Goal: Transaction & Acquisition: Purchase product/service

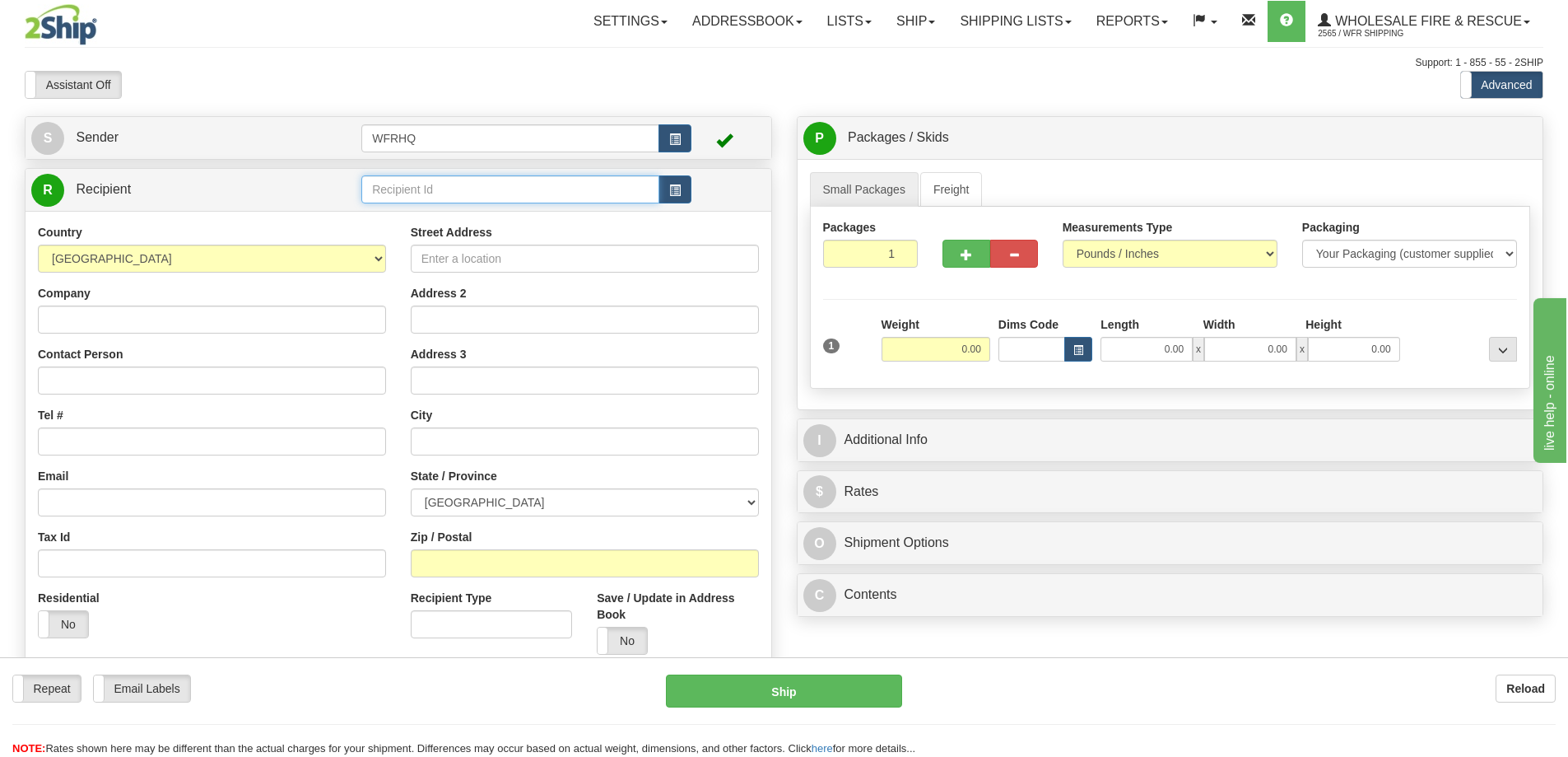
click at [469, 187] on input "text" at bounding box center [510, 189] width 298 height 28
type input "LUMS300J"
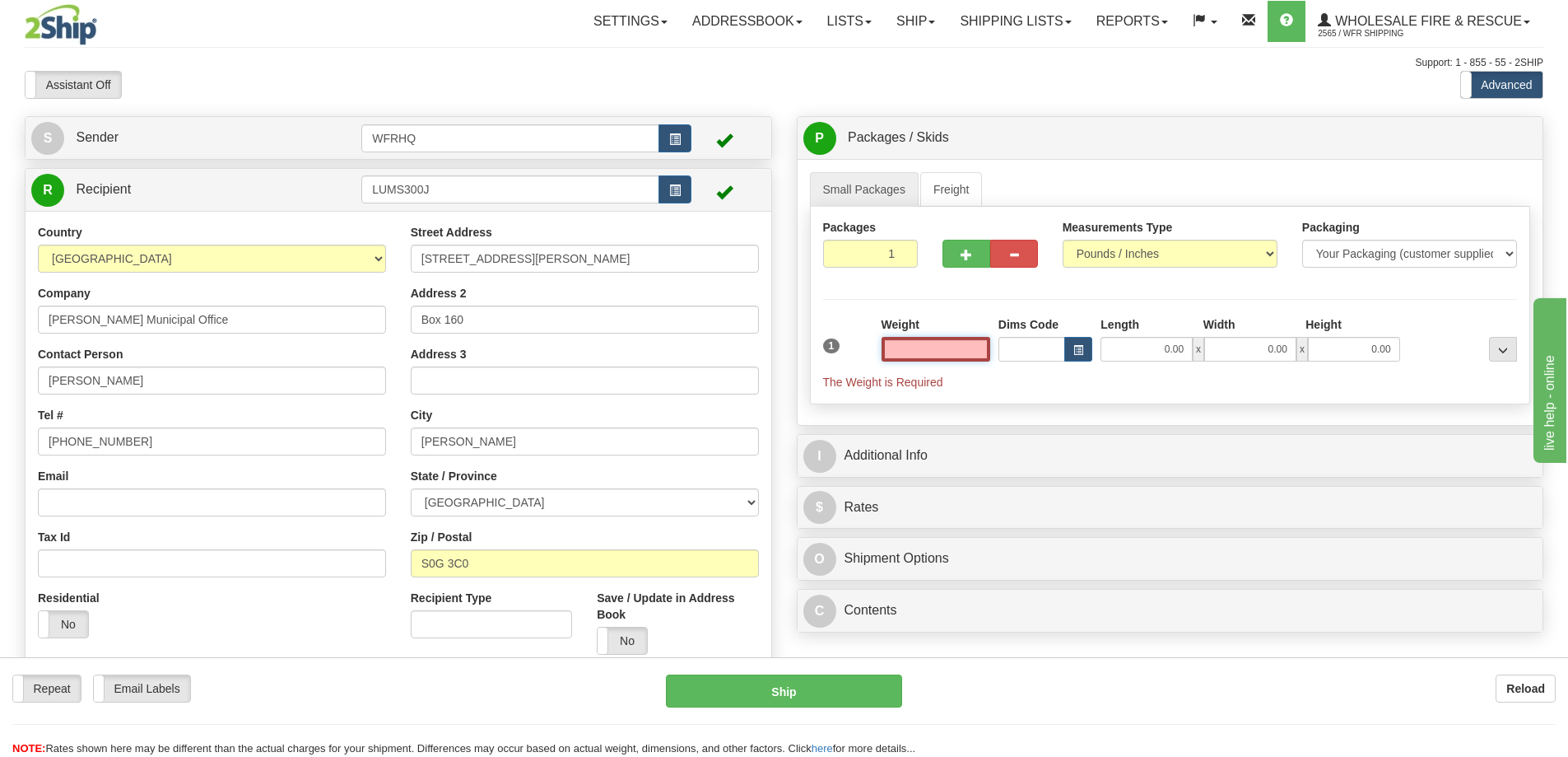
click at [958, 341] on input "text" at bounding box center [936, 349] width 109 height 24
type input "0.00"
click at [422, 257] on input "300 James St" at bounding box center [585, 259] width 348 height 28
type input "200 River St"
click at [409, 195] on input "LUMS300J" at bounding box center [510, 189] width 298 height 28
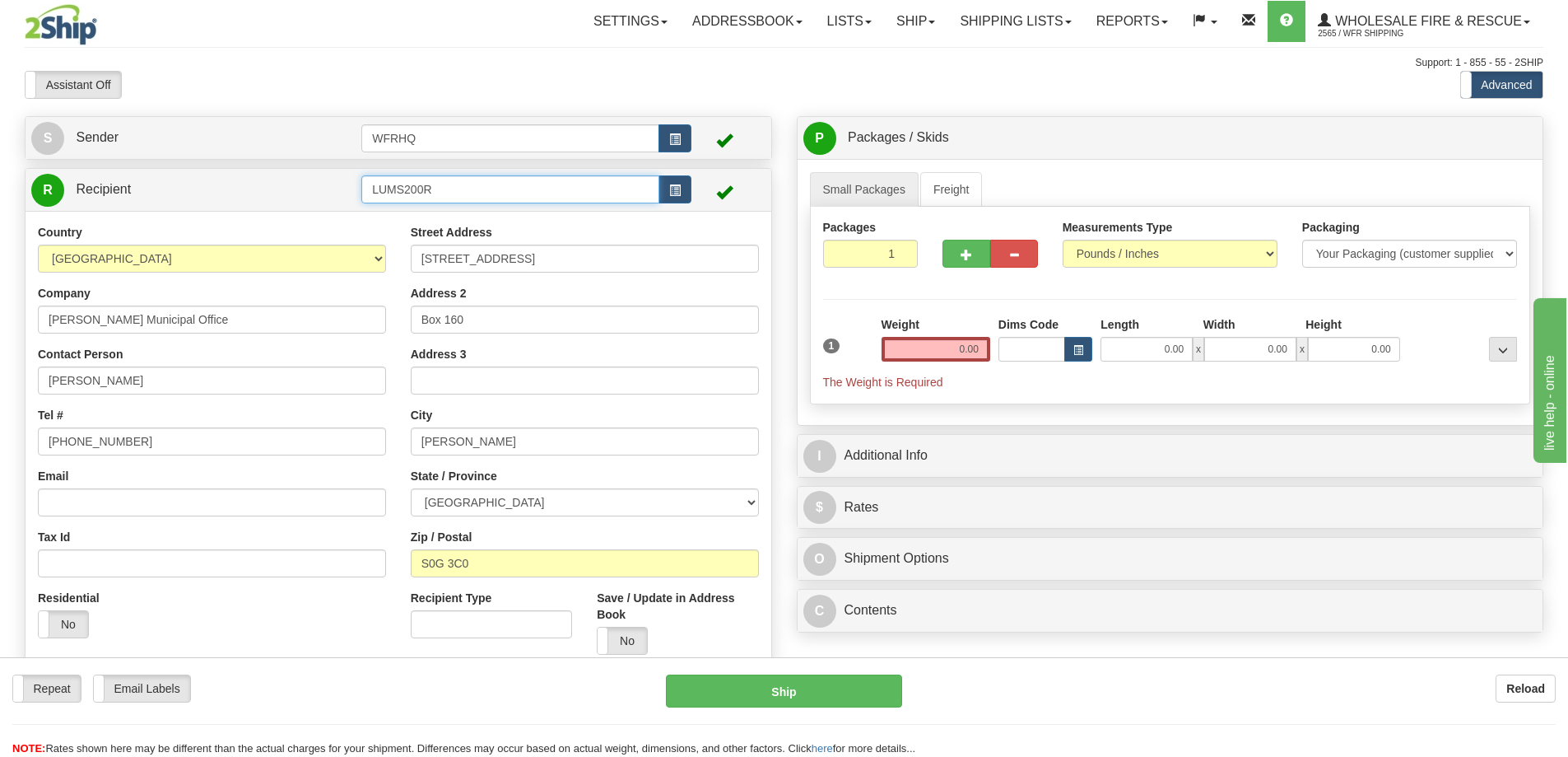
type input "LUMS200R"
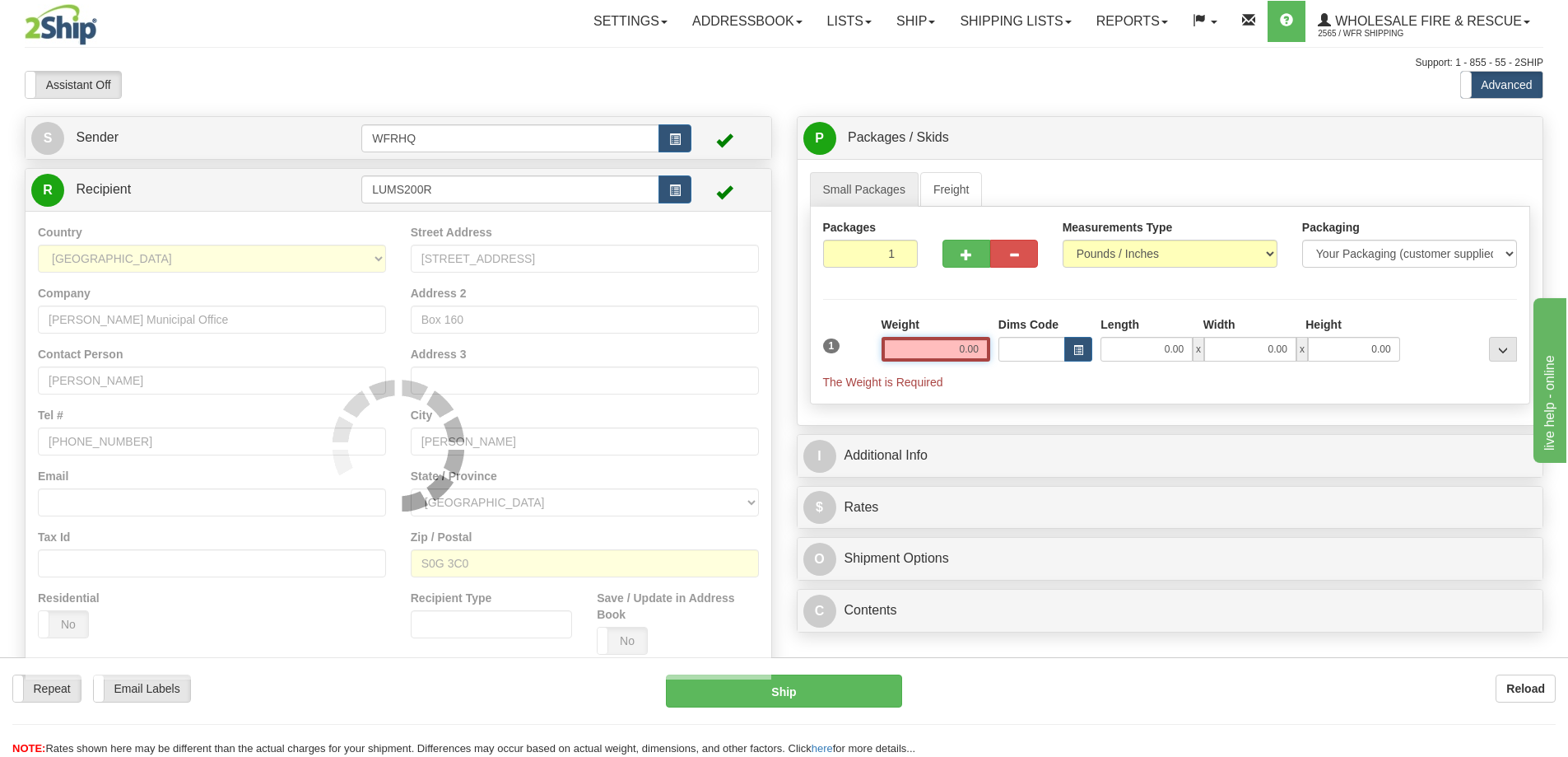
click at [930, 354] on input "0.00" at bounding box center [936, 349] width 109 height 24
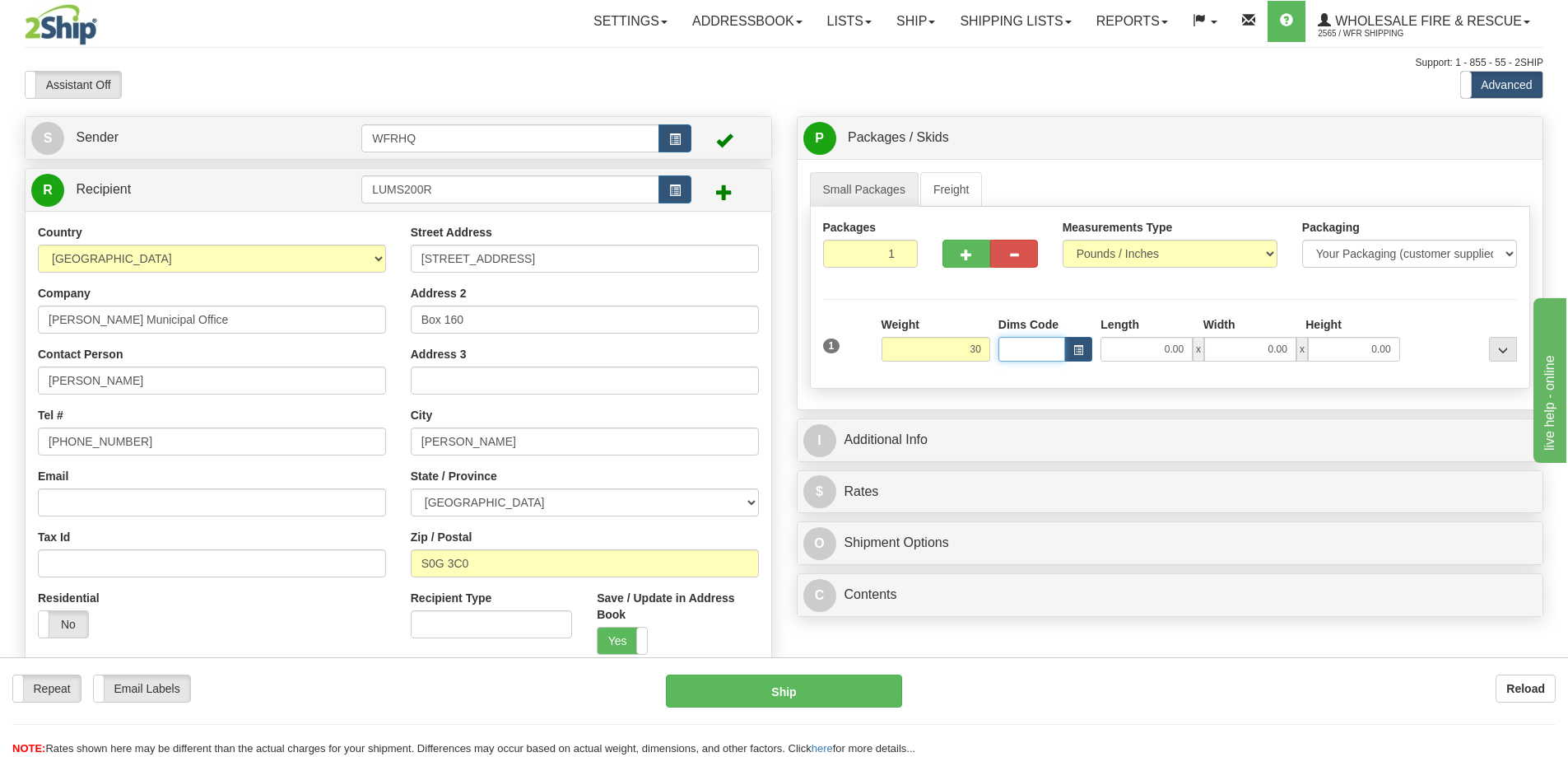
type input "30.00"
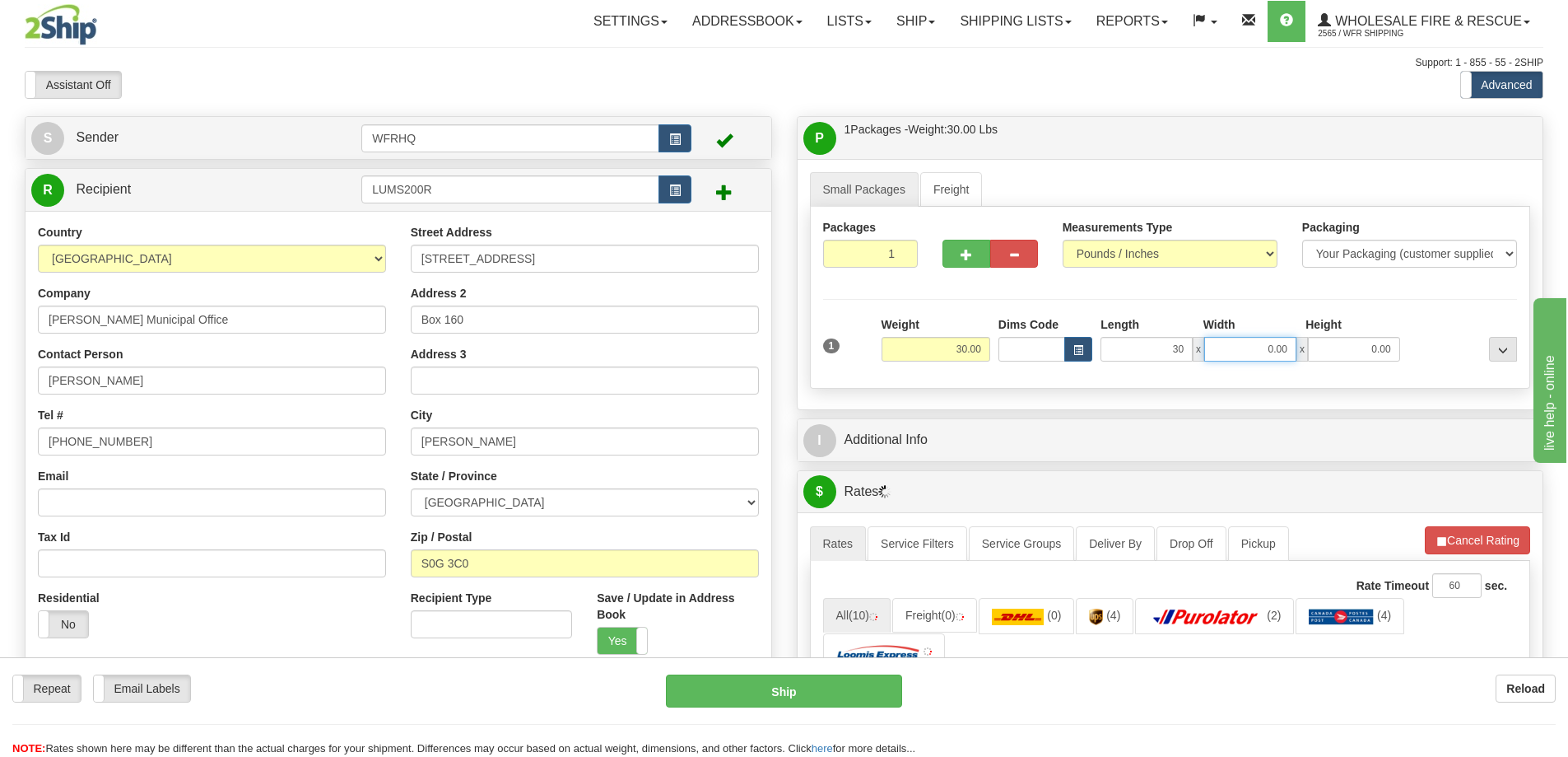
type input "30.00"
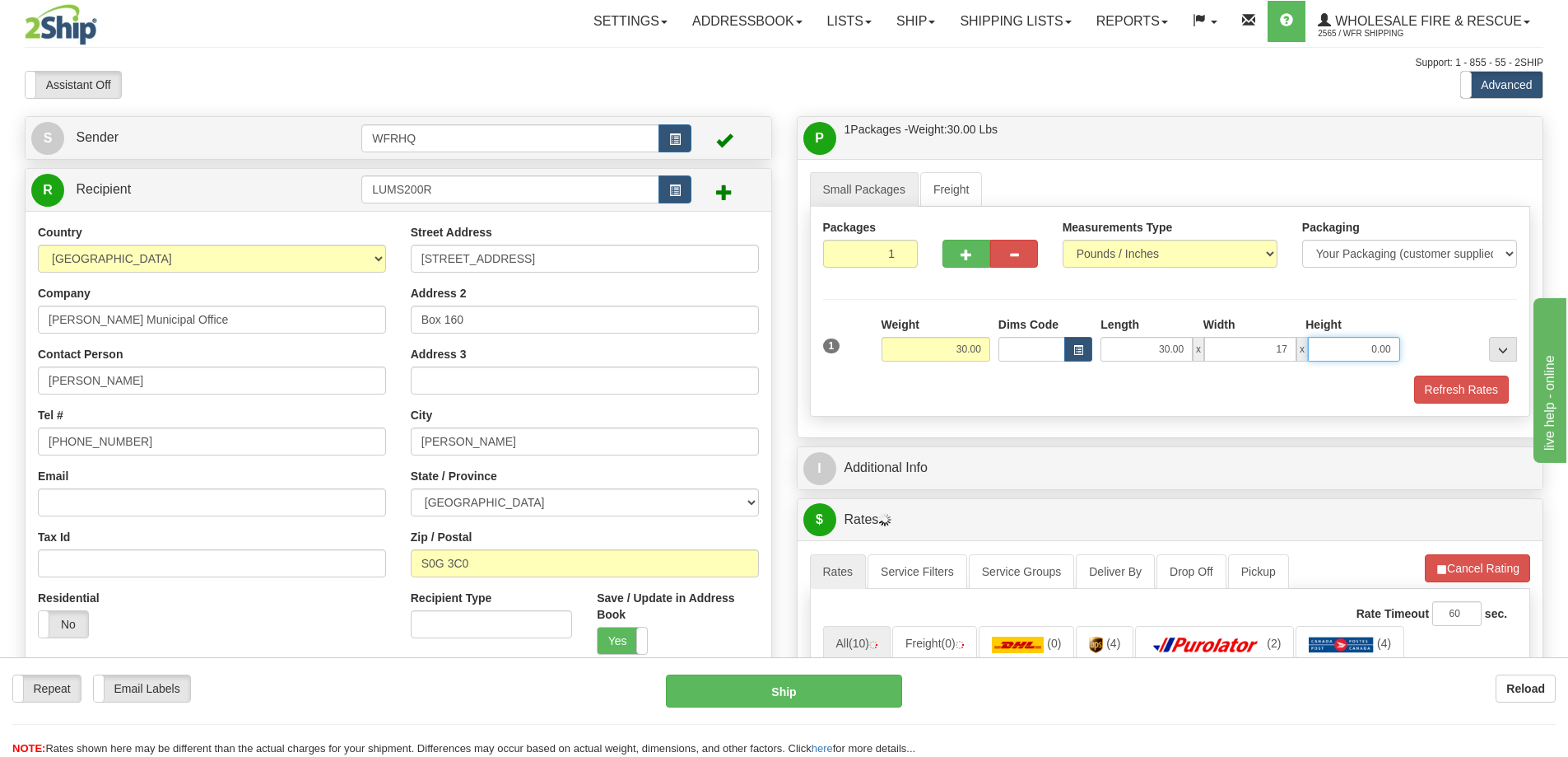
type input "17.00"
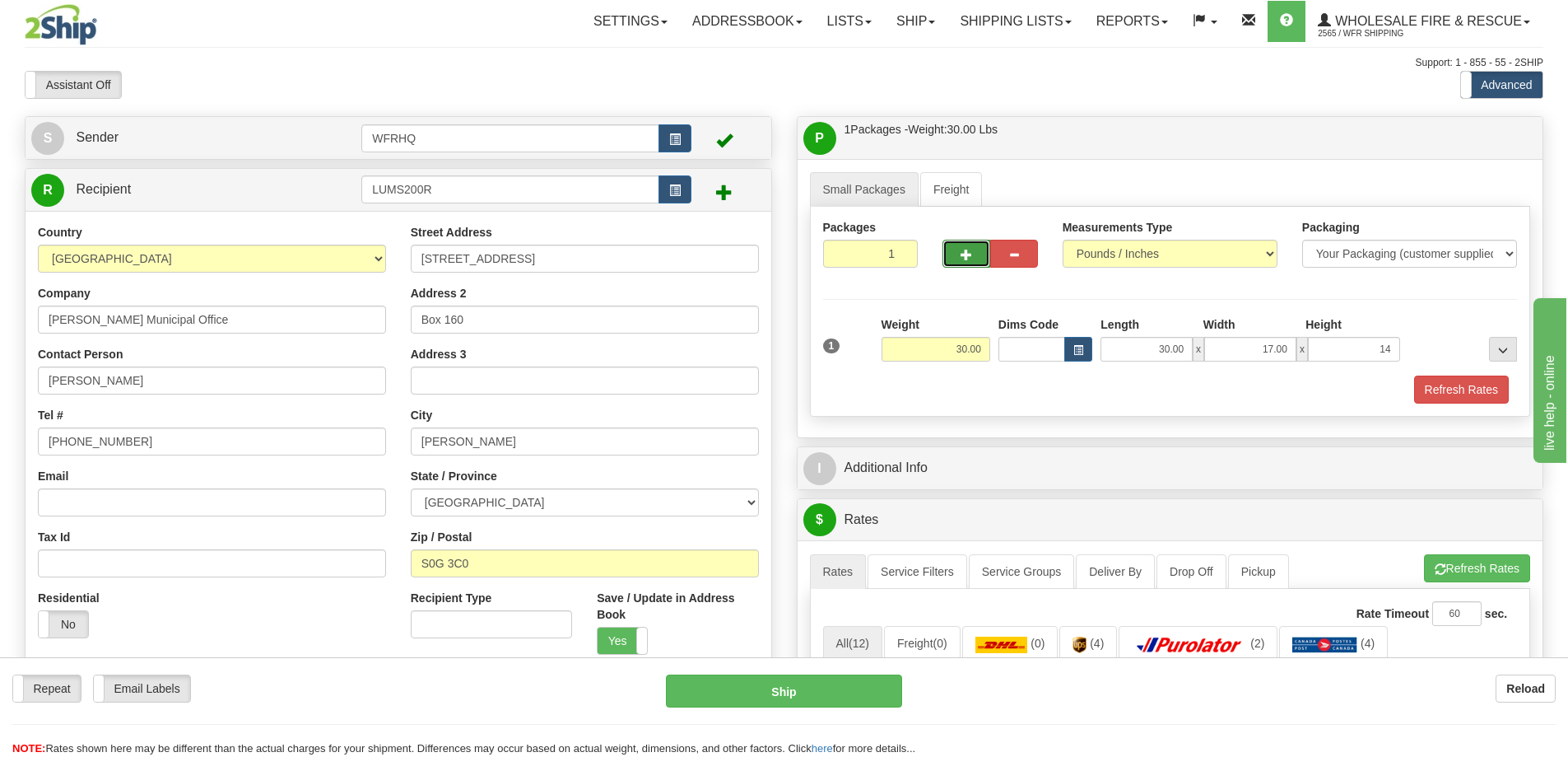
type input "14.00"
click at [976, 258] on button "button" at bounding box center [966, 254] width 48 height 28
radio input "true"
type input "2"
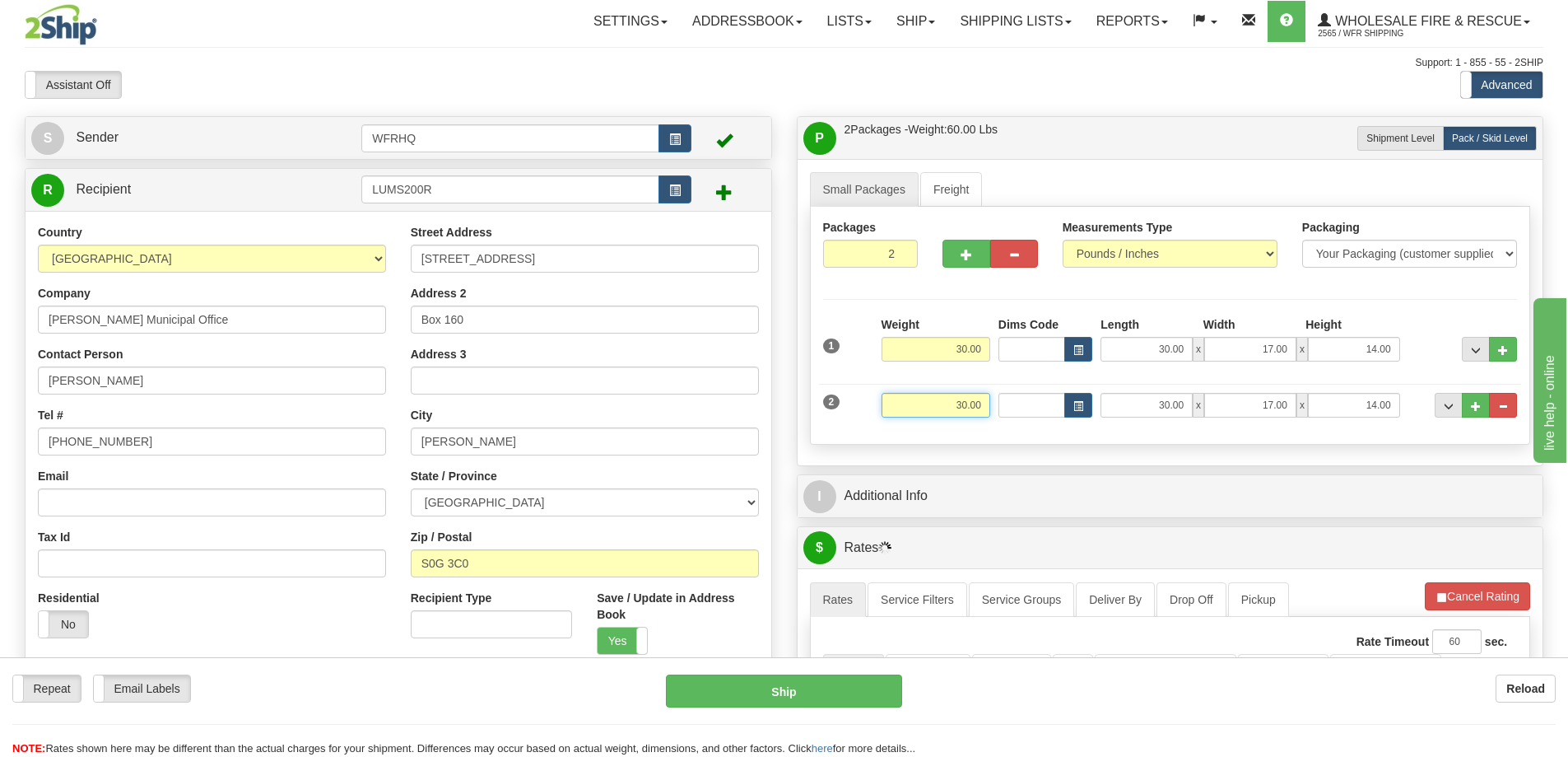
drag, startPoint x: 929, startPoint y: 408, endPoint x: 1090, endPoint y: 419, distance: 161.4
click at [1090, 419] on div "2 Weight 30.00 Dims Code Length Width Height" at bounding box center [1171, 403] width 703 height 55
type input "15.00"
type input "18.00"
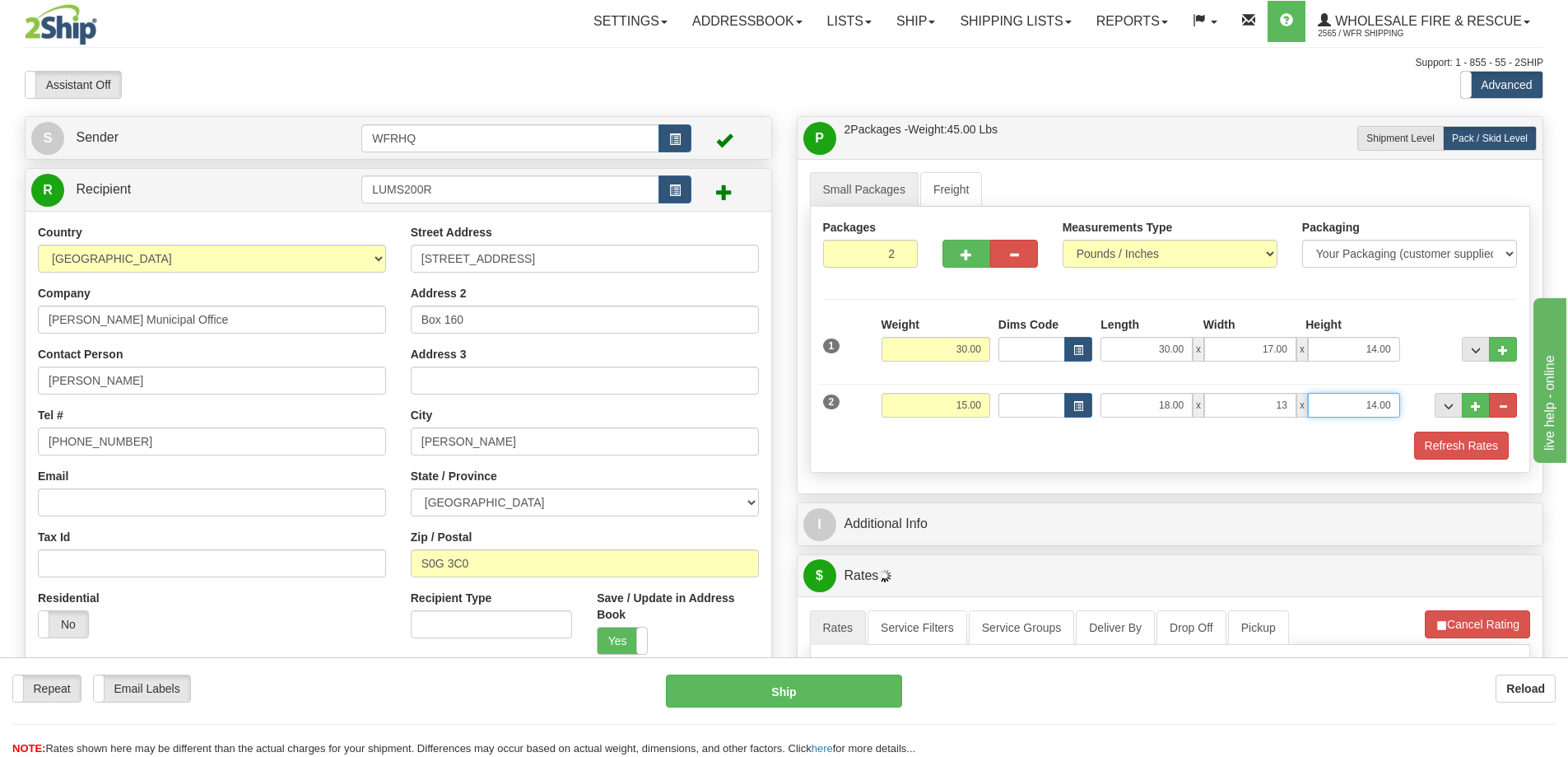
type input "13.00"
type input "11.00"
click at [957, 256] on button "button" at bounding box center [966, 254] width 48 height 28
type input "3"
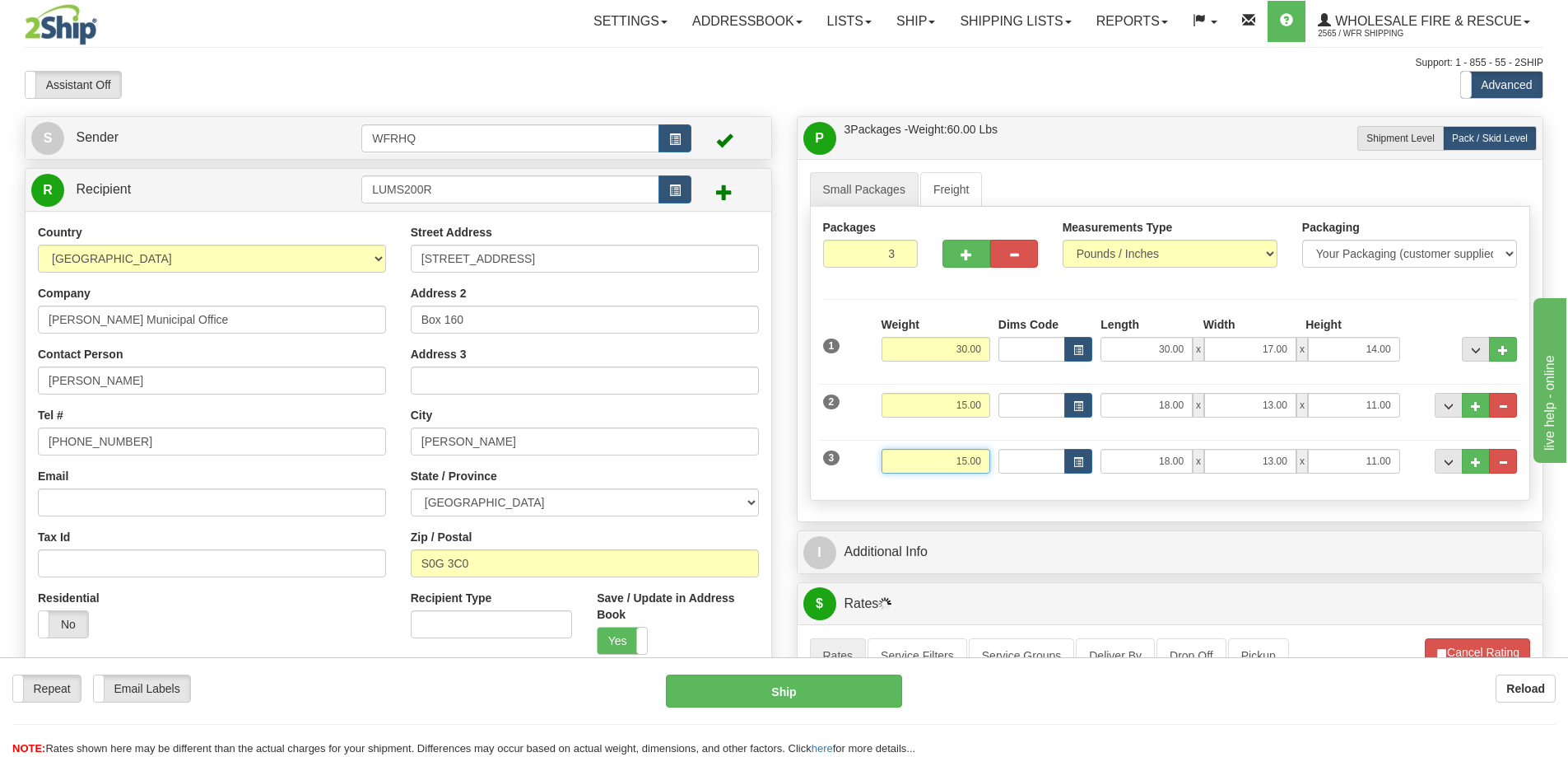
drag, startPoint x: 940, startPoint y: 464, endPoint x: 1126, endPoint y: 479, distance: 186.6
click at [1126, 479] on div "3 Weight 15.00 Dims Code Length Width Height" at bounding box center [1171, 459] width 703 height 55
type input "21.00"
type input "13.00"
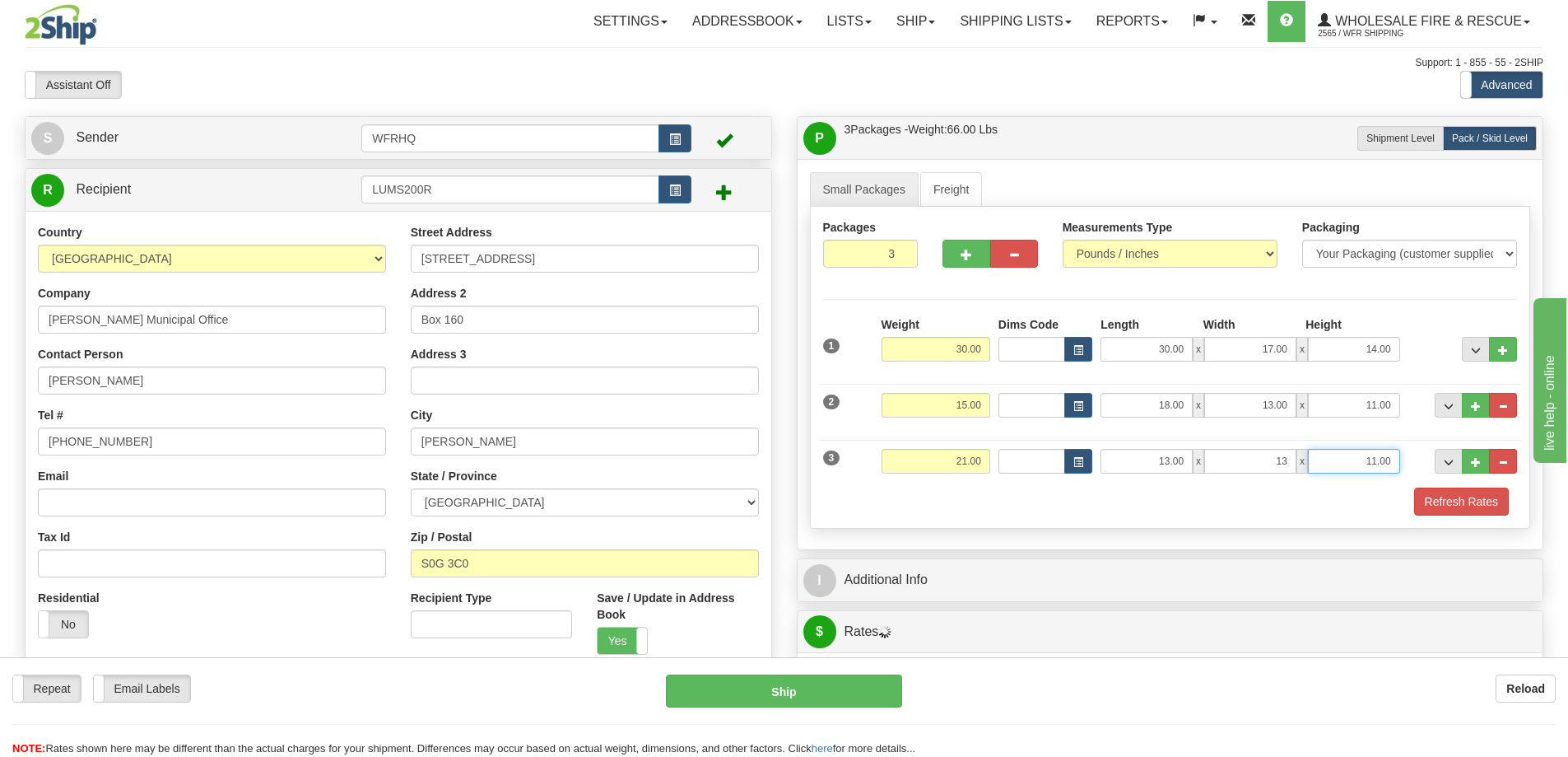
type input "13.00"
click at [1487, 495] on button "Refresh Rates" at bounding box center [1461, 501] width 95 height 28
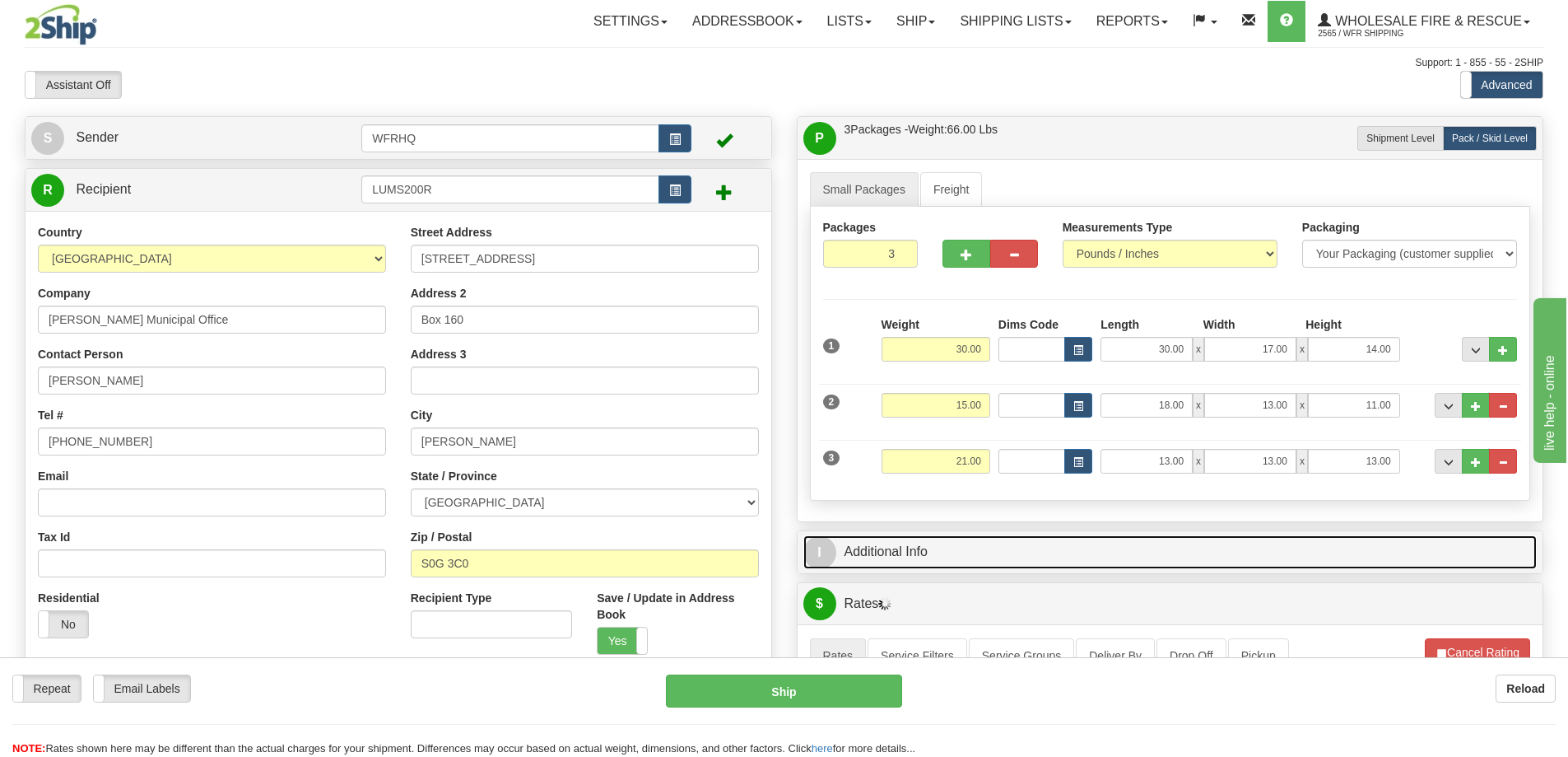
click at [1060, 563] on link "I Additional Info" at bounding box center [1171, 552] width 734 height 33
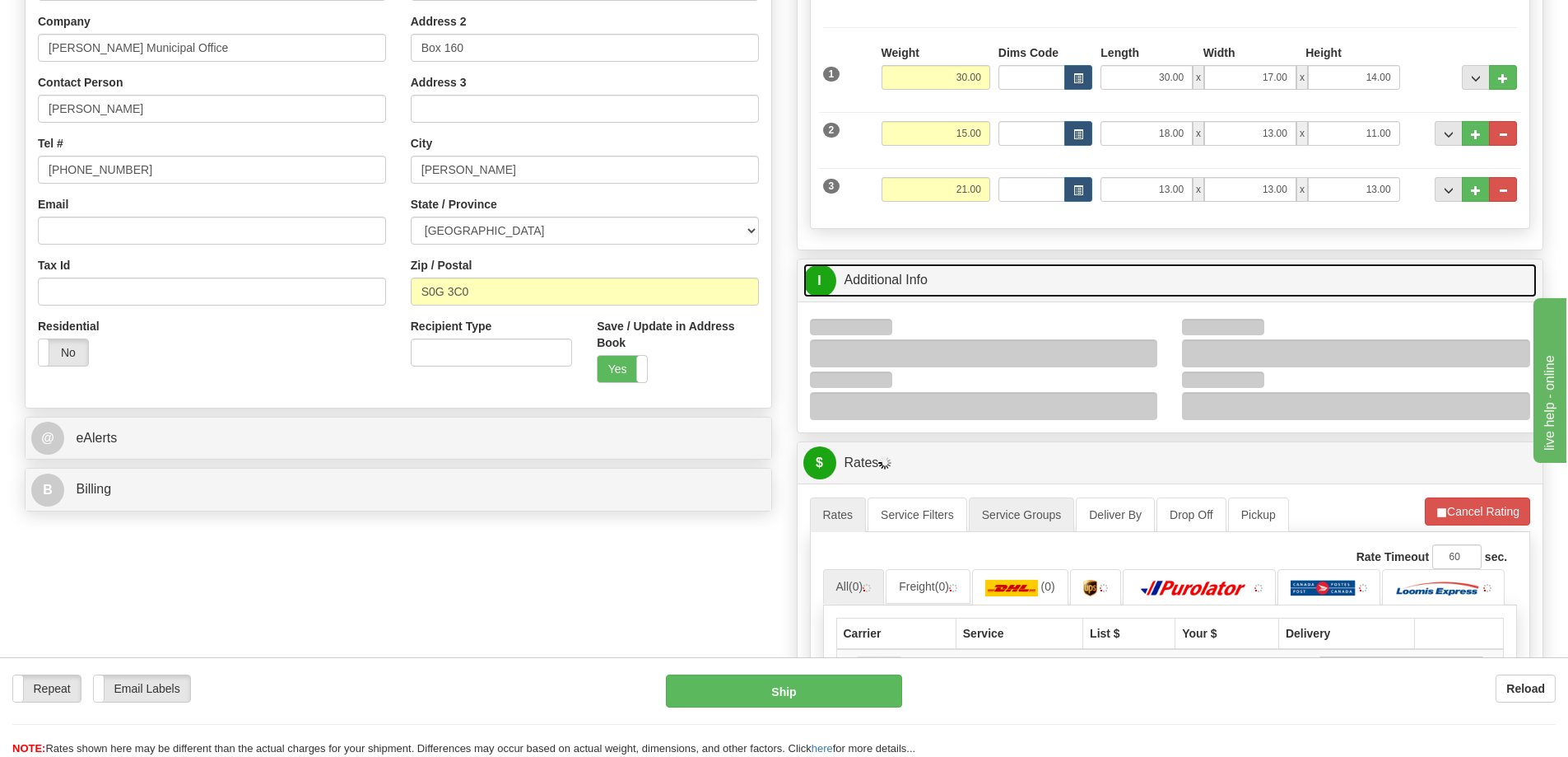
scroll to position [329, 0]
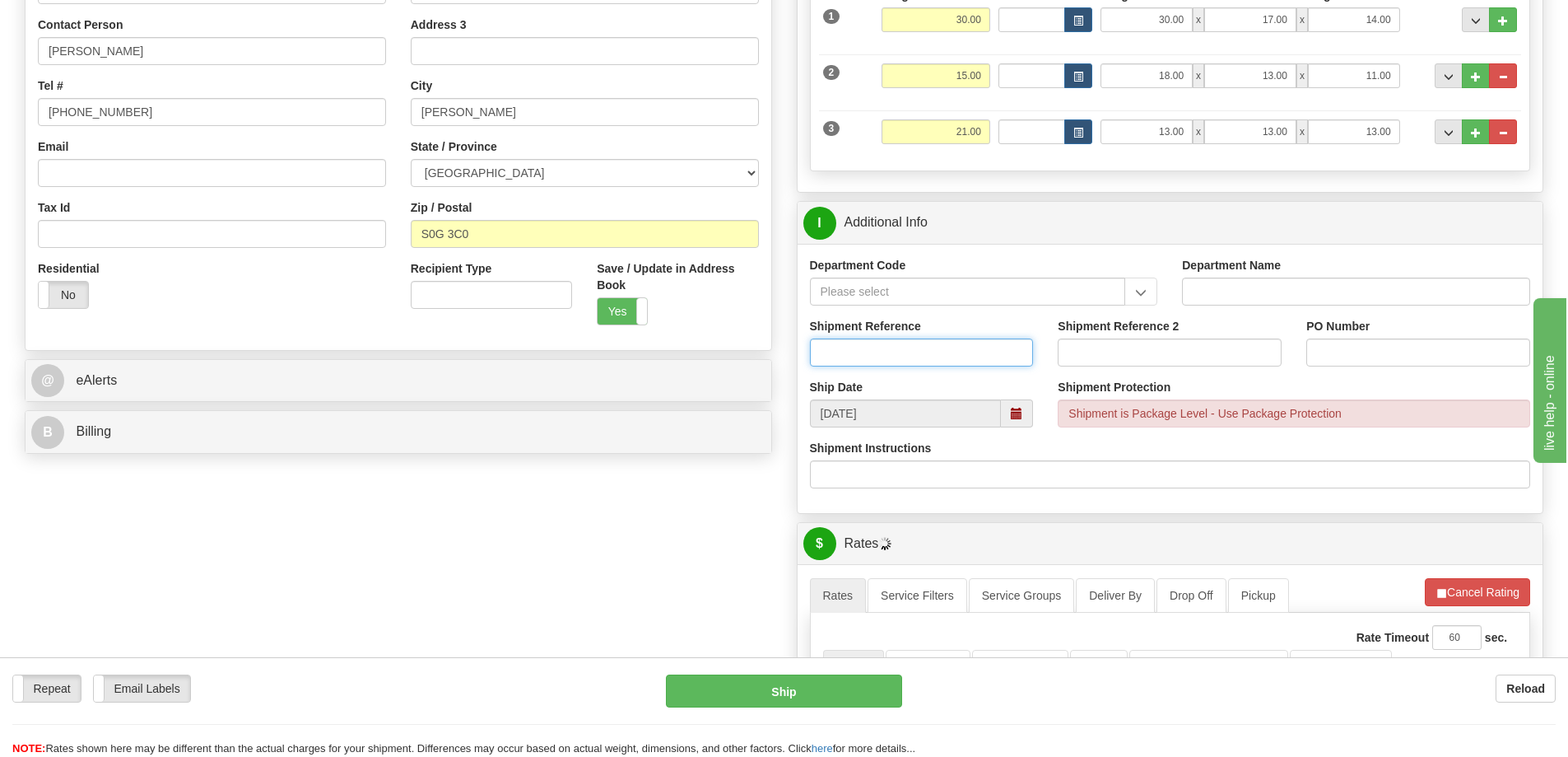
click at [842, 349] on input "Shipment Reference" at bounding box center [922, 353] width 224 height 28
type input "S46612-30789"
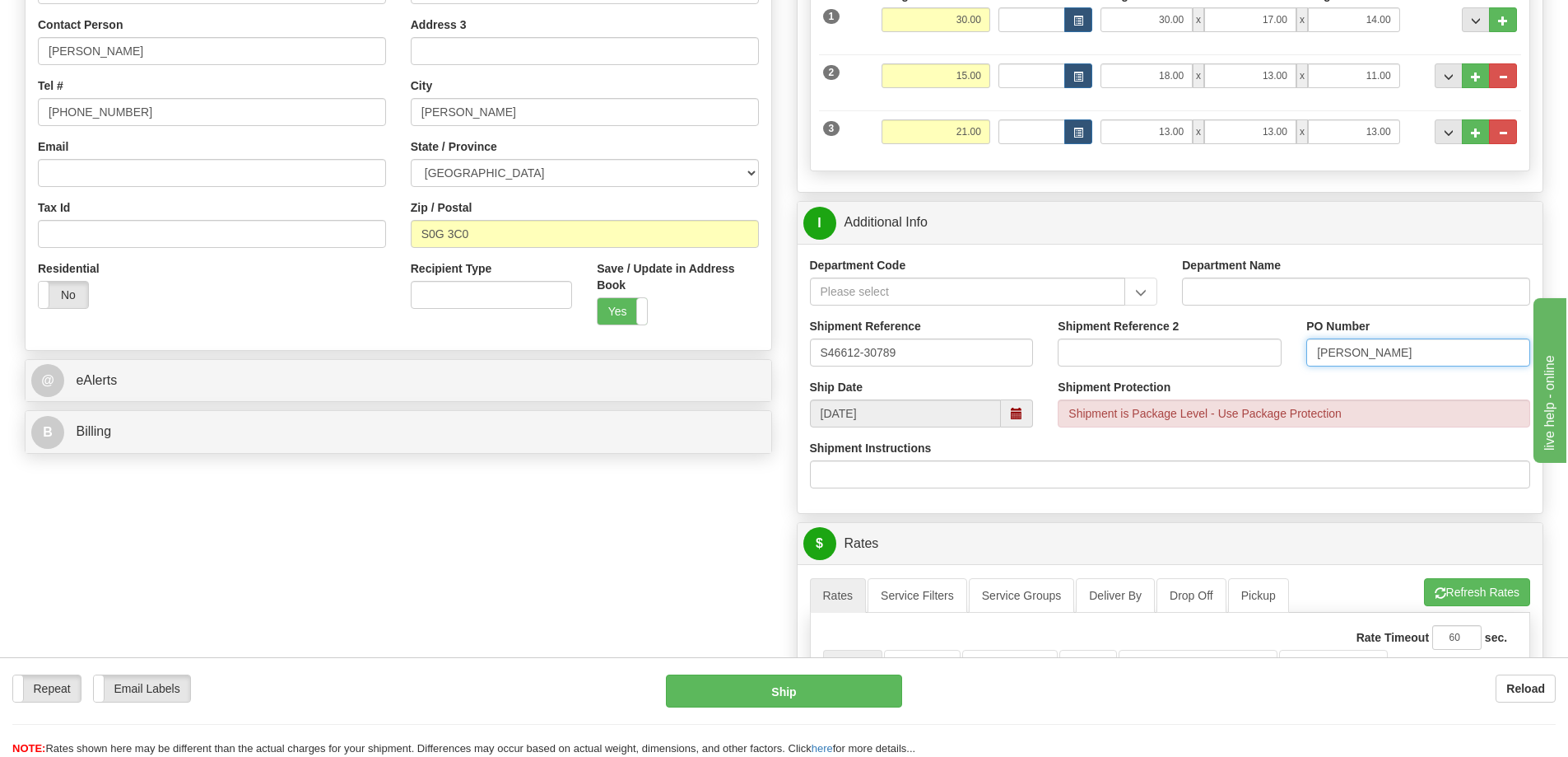
type input "Jeff Carey"
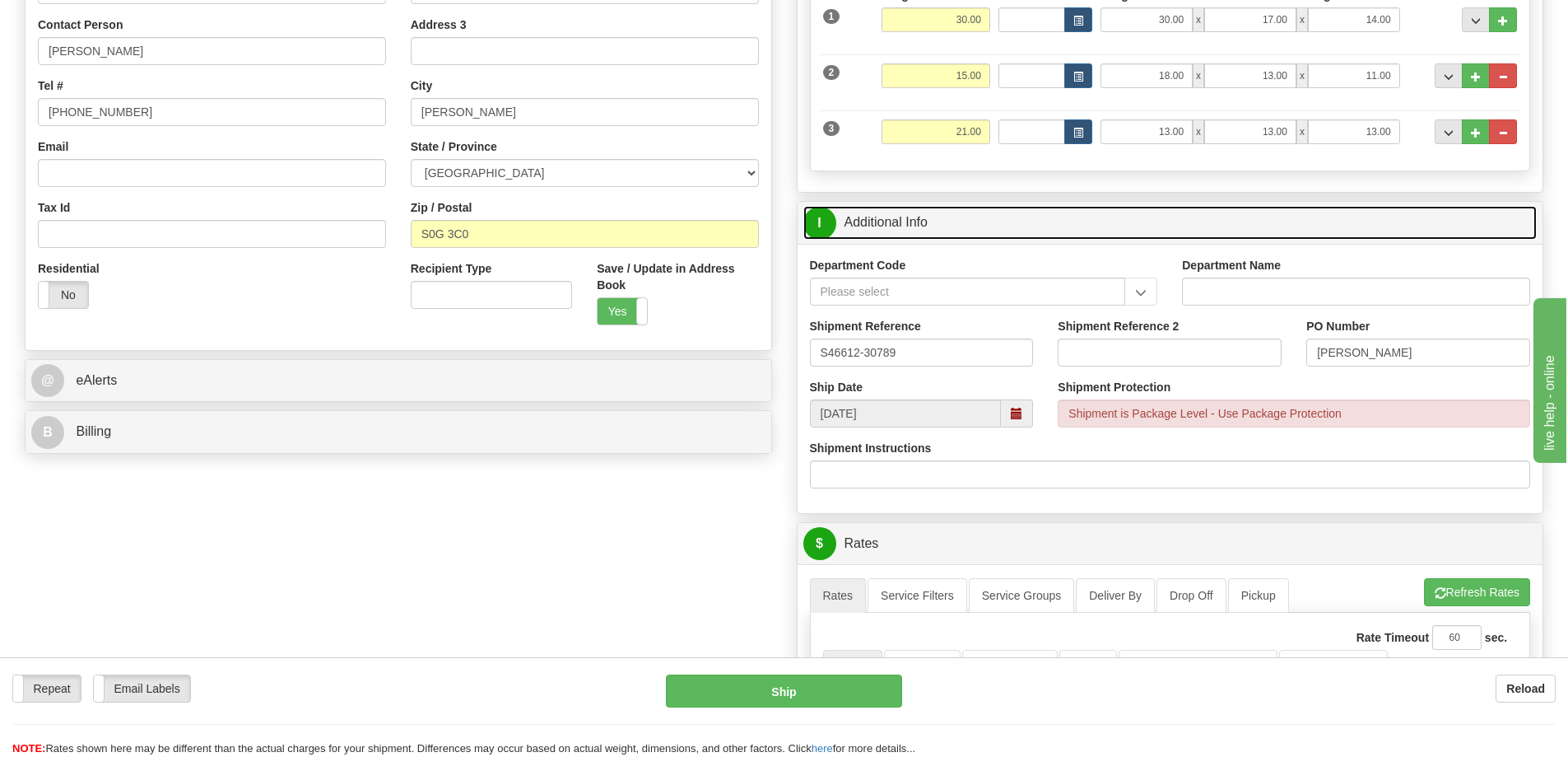
click at [1059, 225] on link "I Additional Info" at bounding box center [1171, 222] width 734 height 33
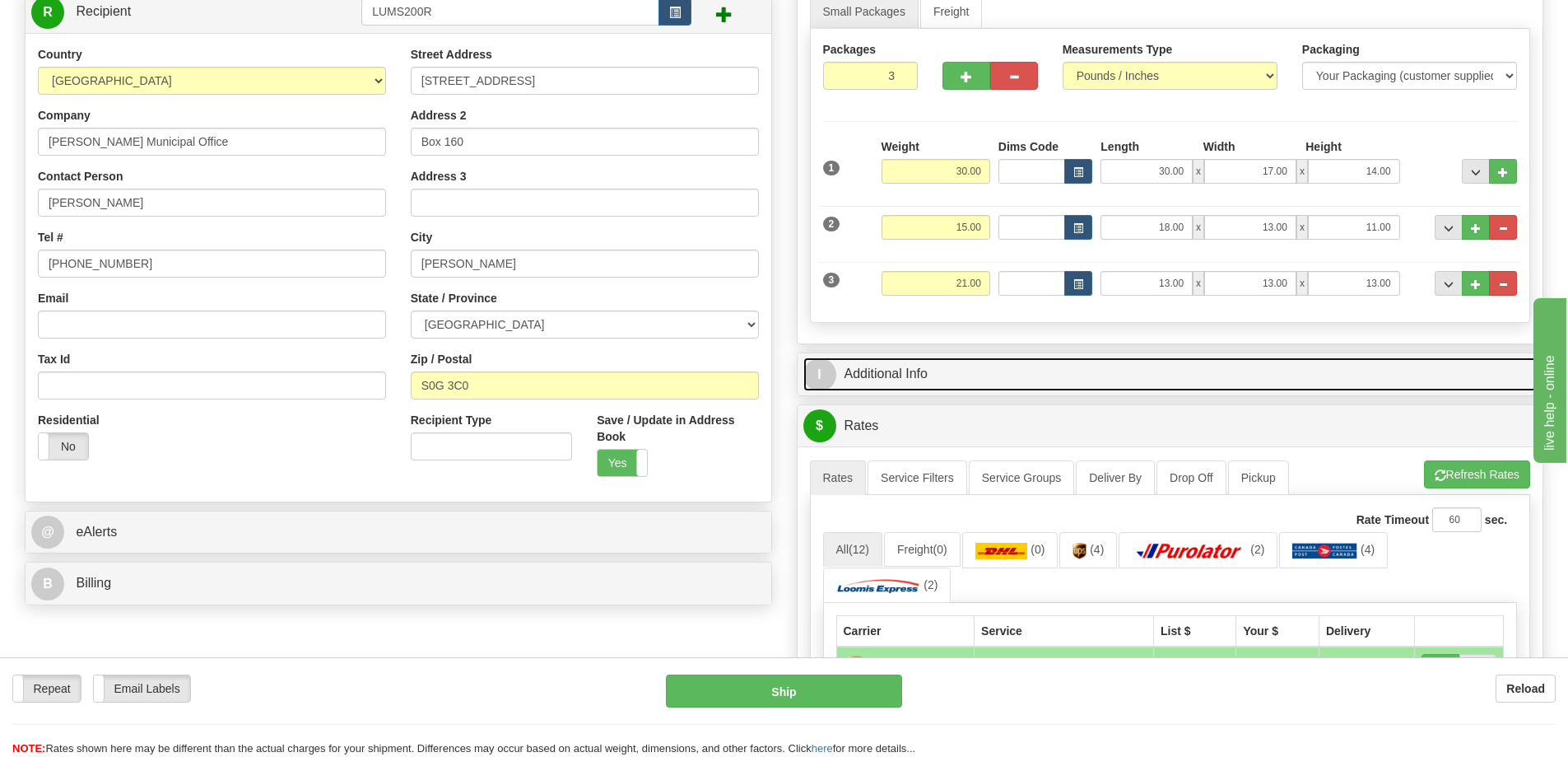
scroll to position [0, 0]
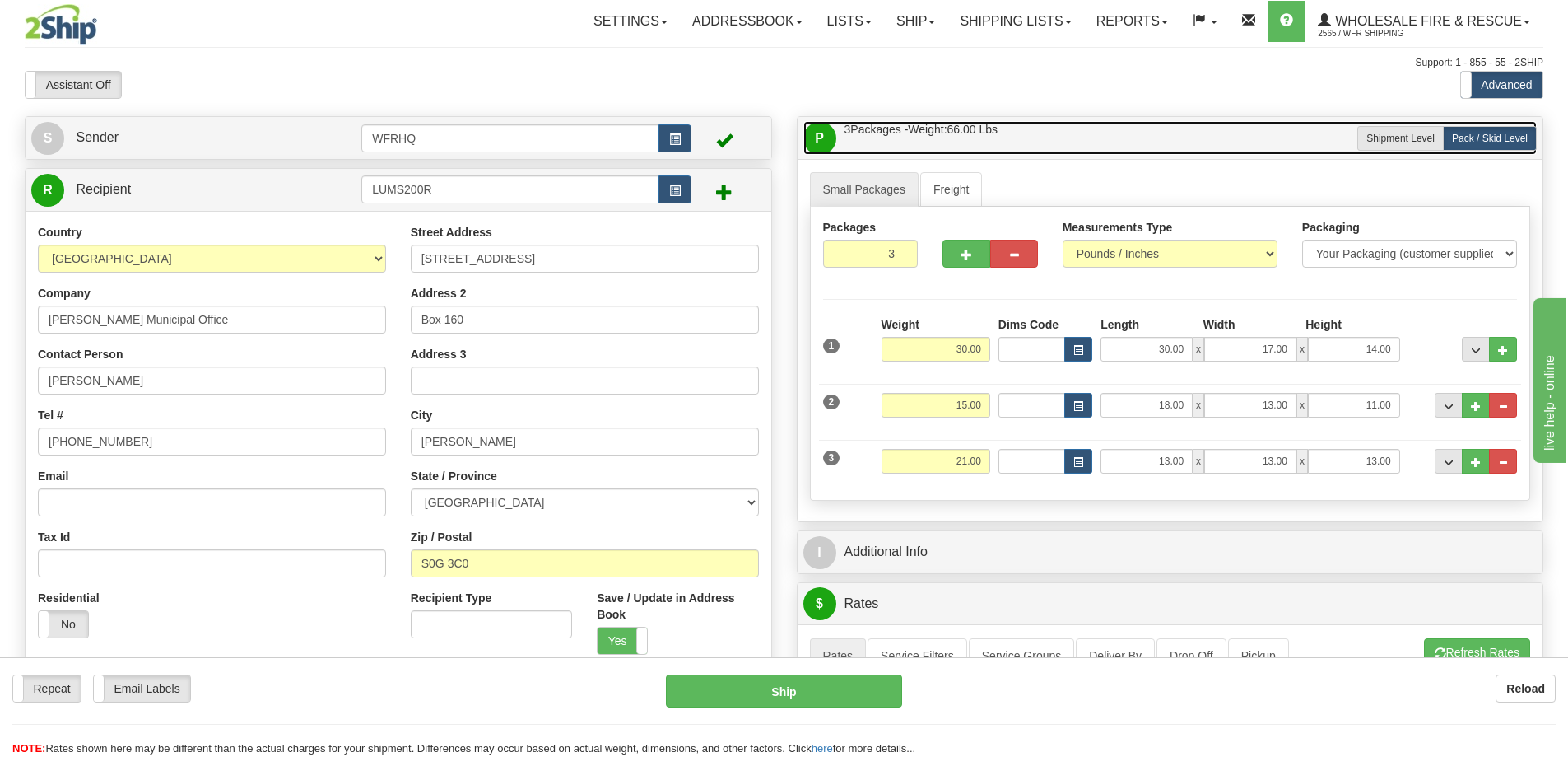
click at [1104, 137] on link "P Packages / Skids 3 Packages - Weight: 66.00 Lbs 1 Skids - Weight: 0.00 Lbs" at bounding box center [1171, 138] width 734 height 33
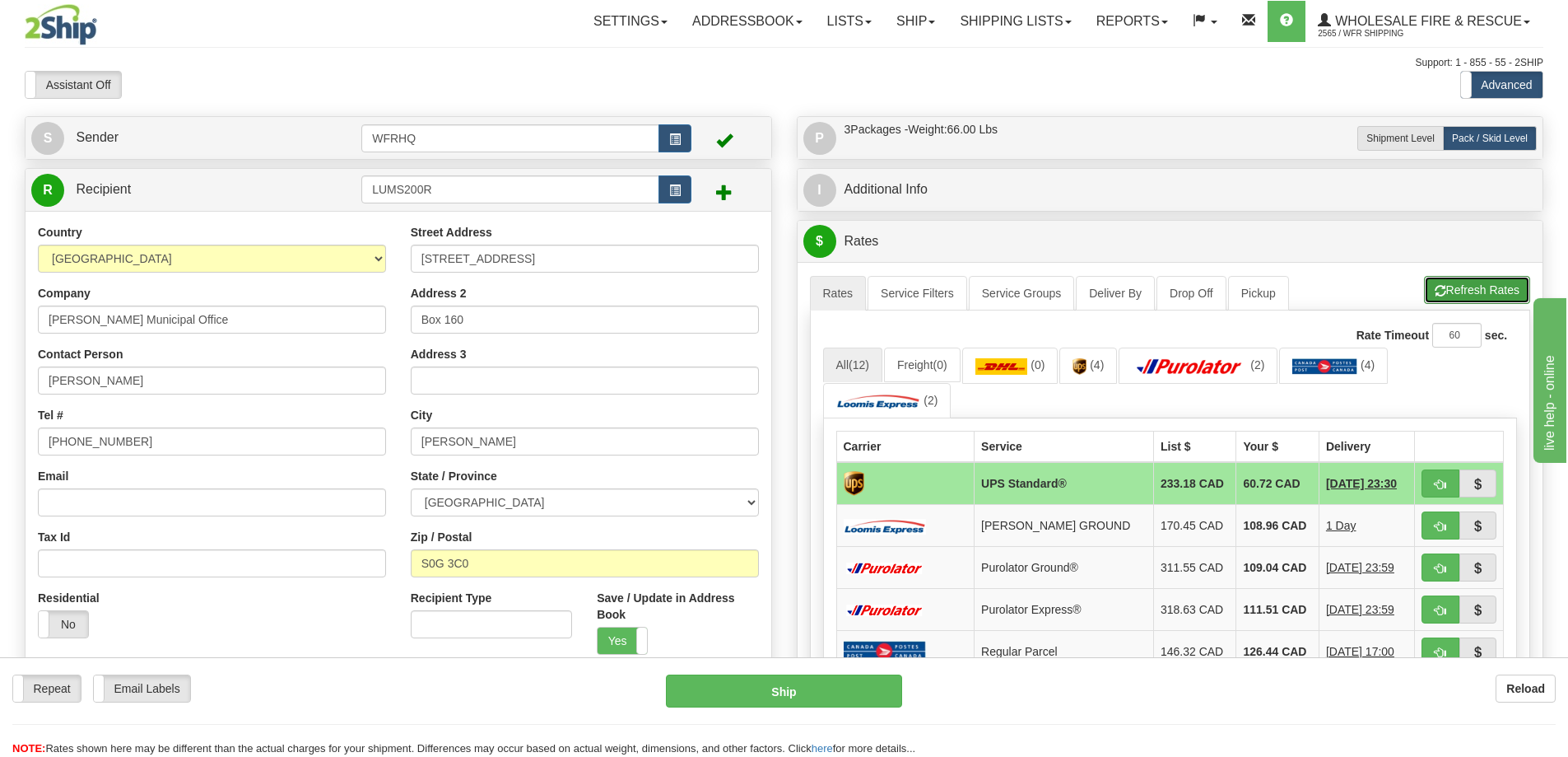
click at [1474, 285] on button "Refresh Rates" at bounding box center [1477, 290] width 106 height 28
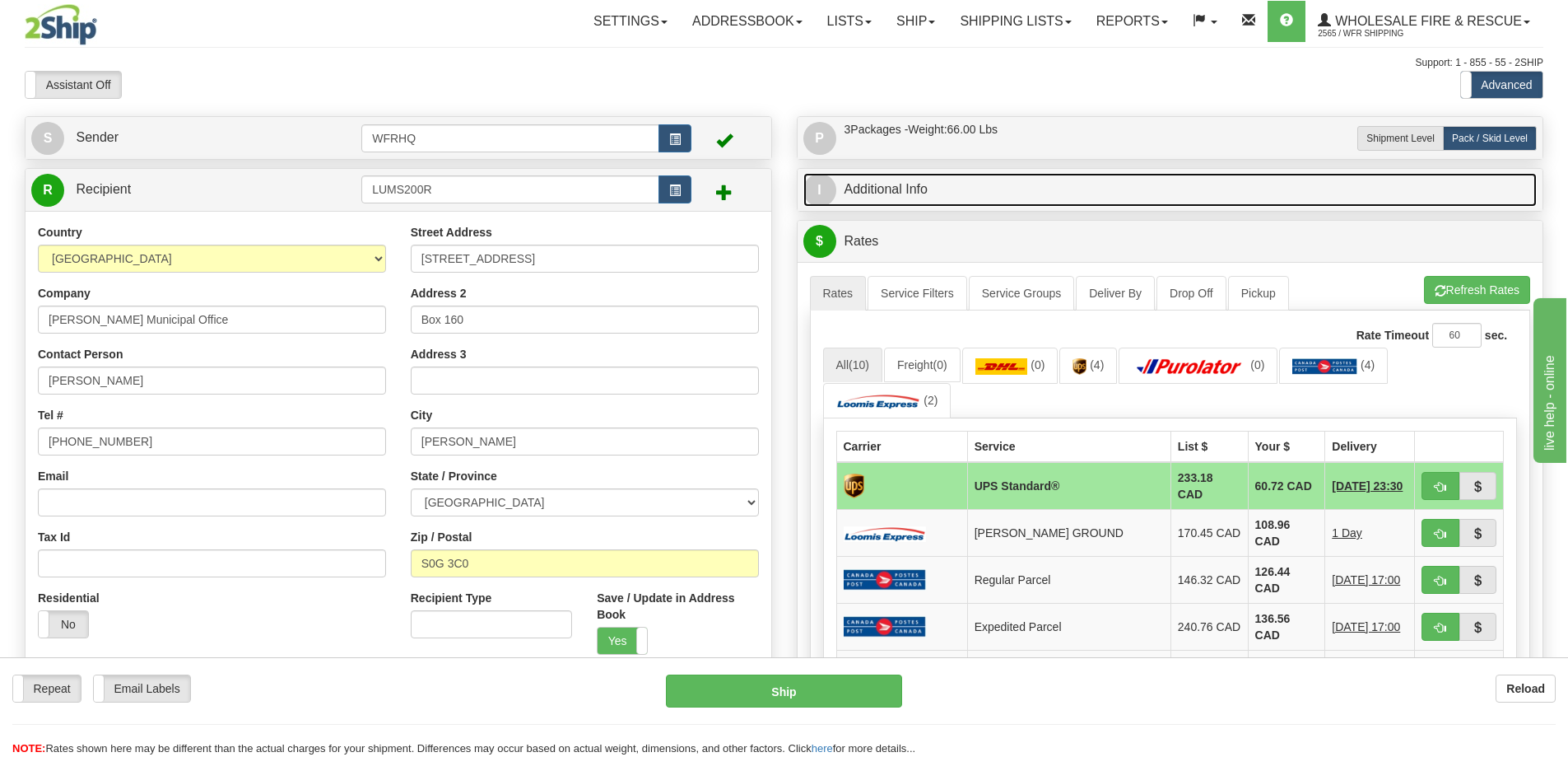
click at [1068, 191] on link "I Additional Info" at bounding box center [1171, 190] width 734 height 33
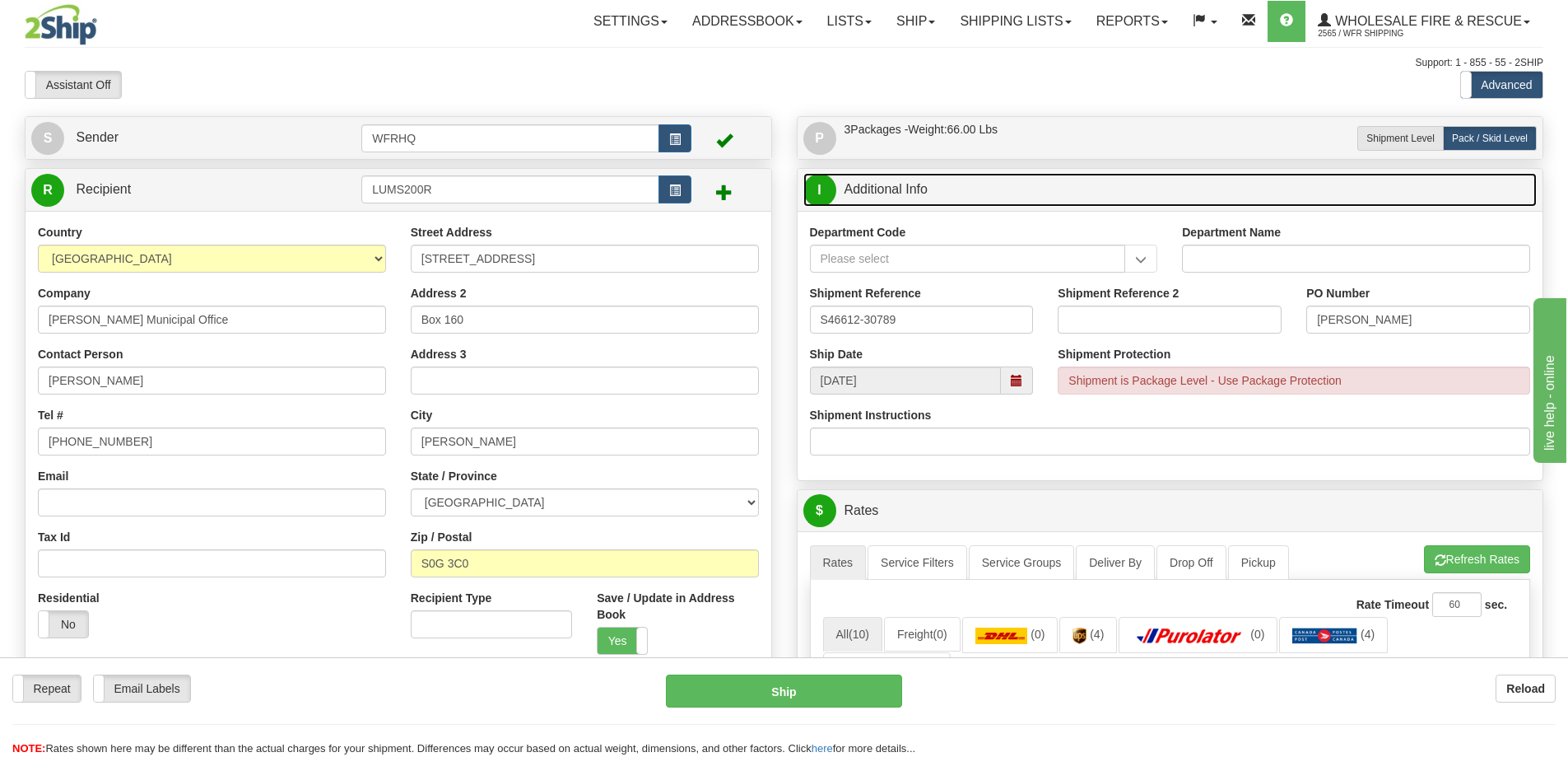
click at [1022, 380] on span at bounding box center [1017, 381] width 12 height 12
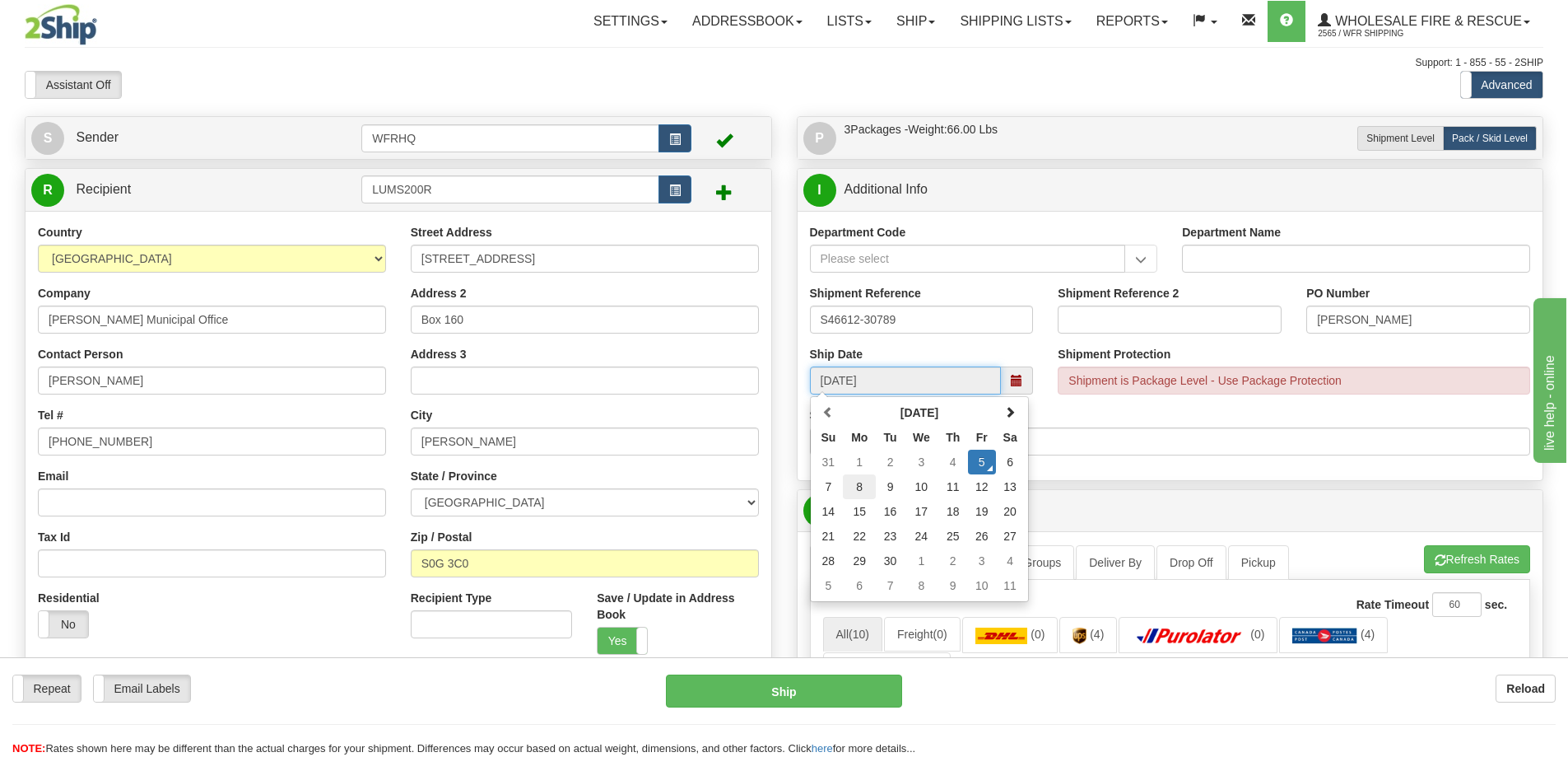
click at [859, 487] on td "8" at bounding box center [859, 486] width 33 height 24
type input "10:00"
type input "[DATE]"
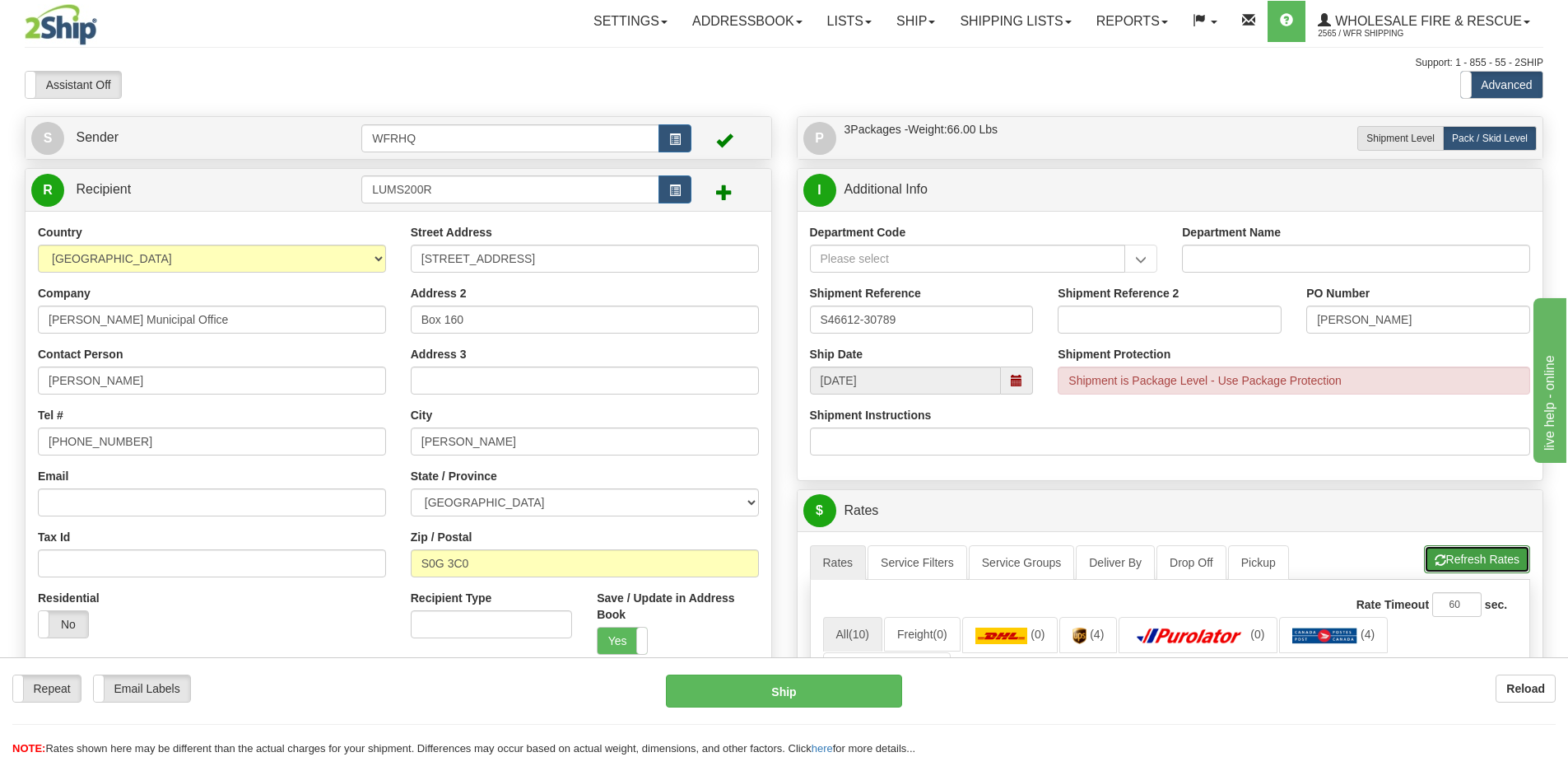
click at [1487, 565] on button "Refresh Rates" at bounding box center [1477, 559] width 106 height 28
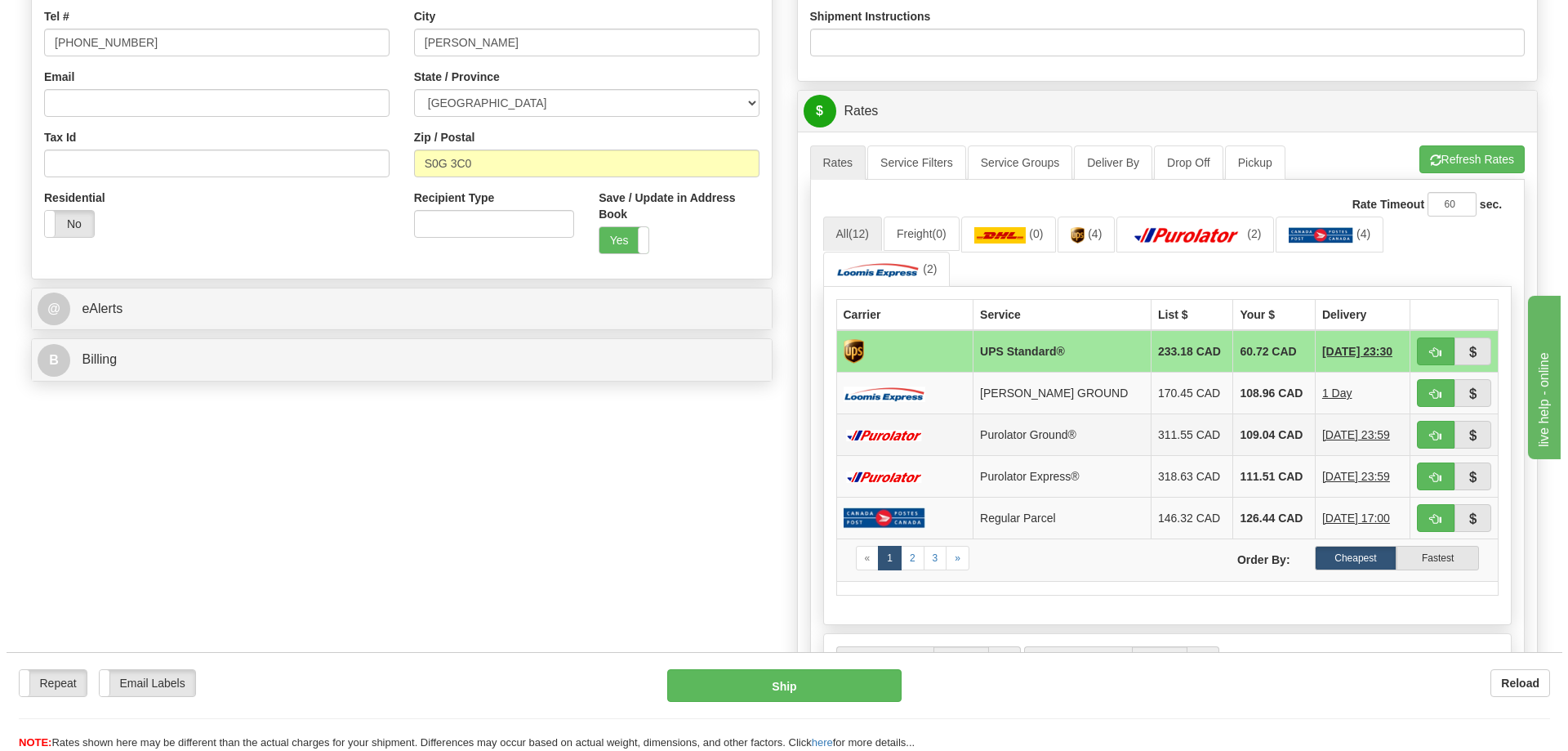
scroll to position [409, 0]
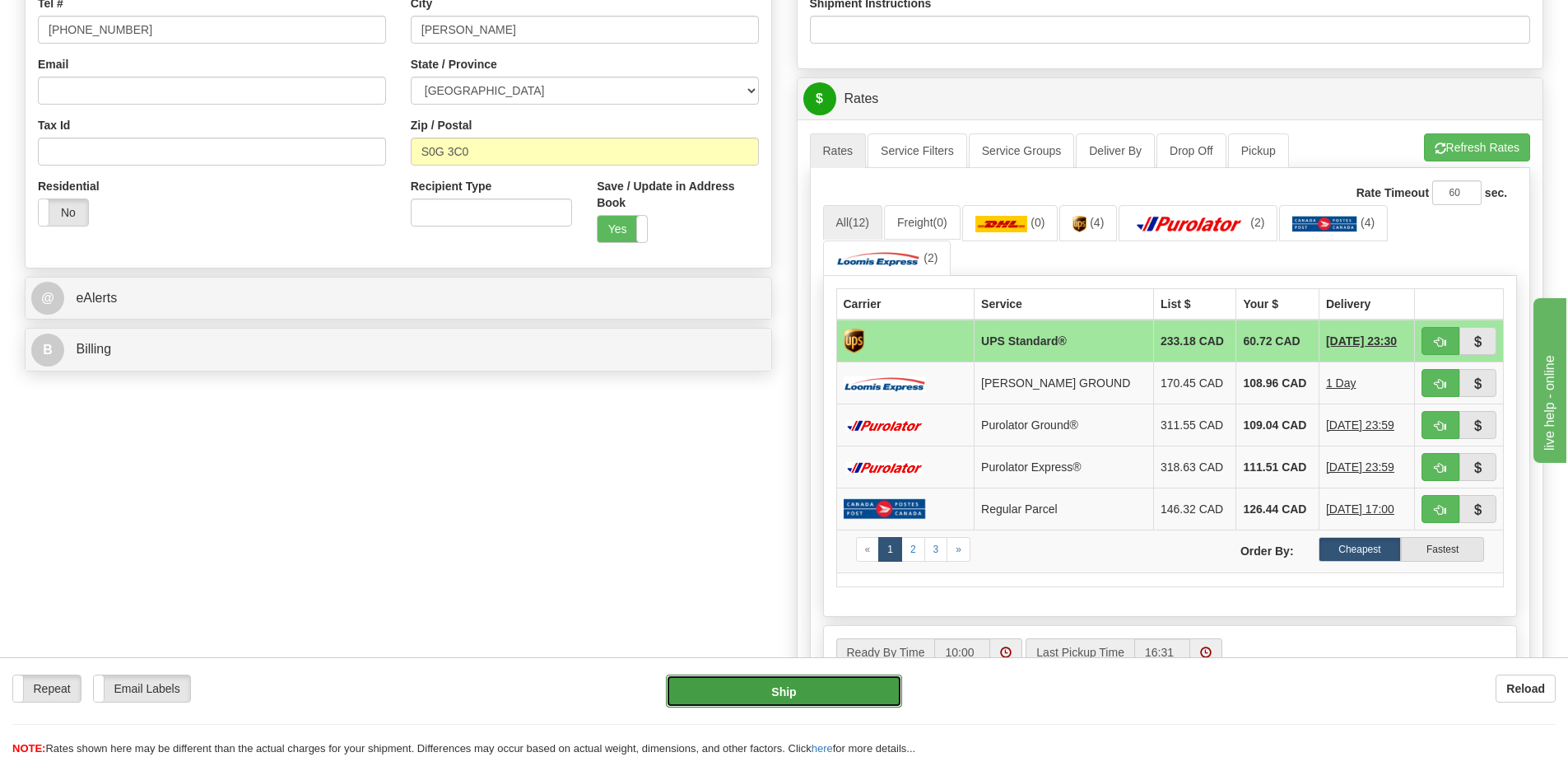
click at [714, 692] on button "Ship" at bounding box center [783, 691] width 236 height 33
type input "11"
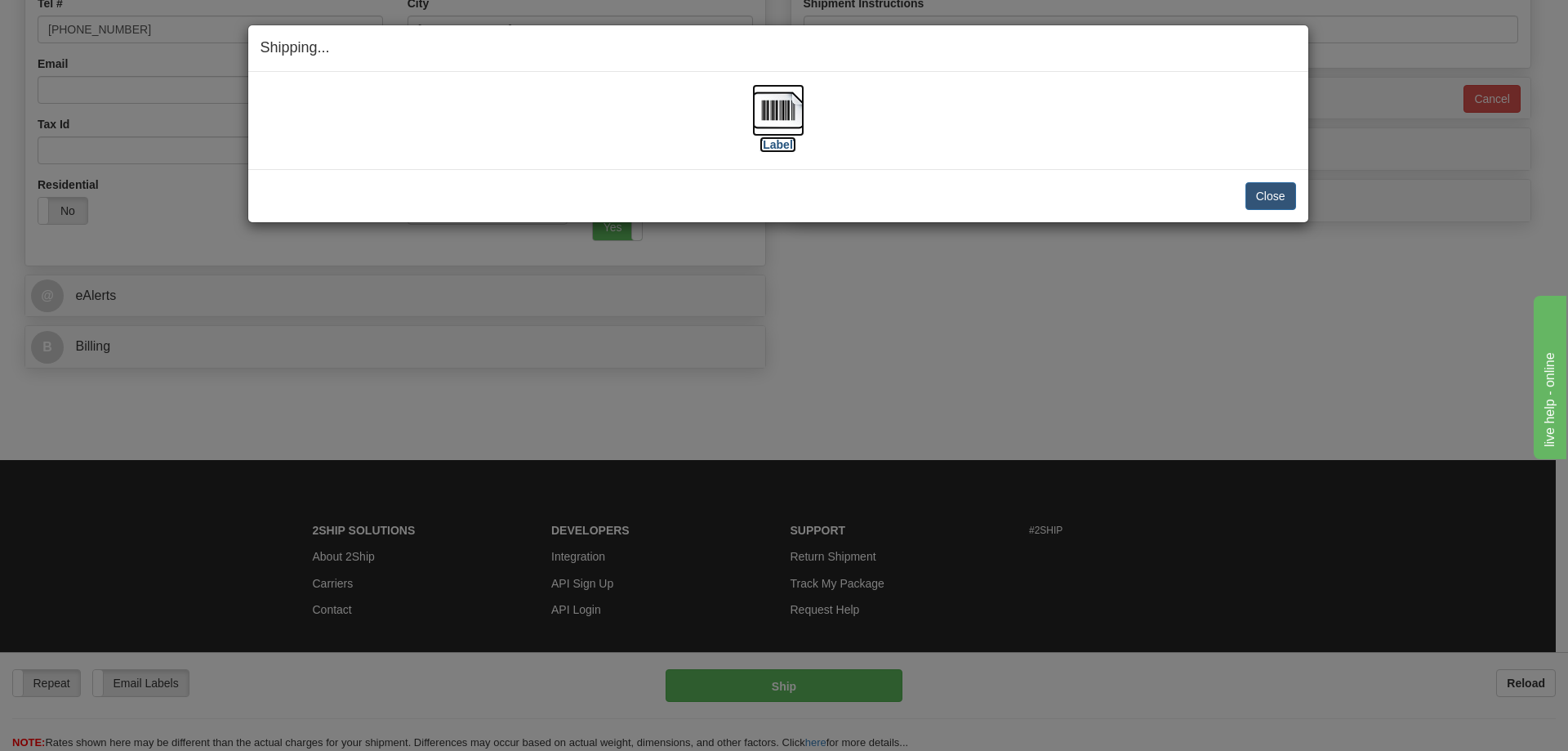
click at [784, 126] on img at bounding box center [779, 111] width 52 height 52
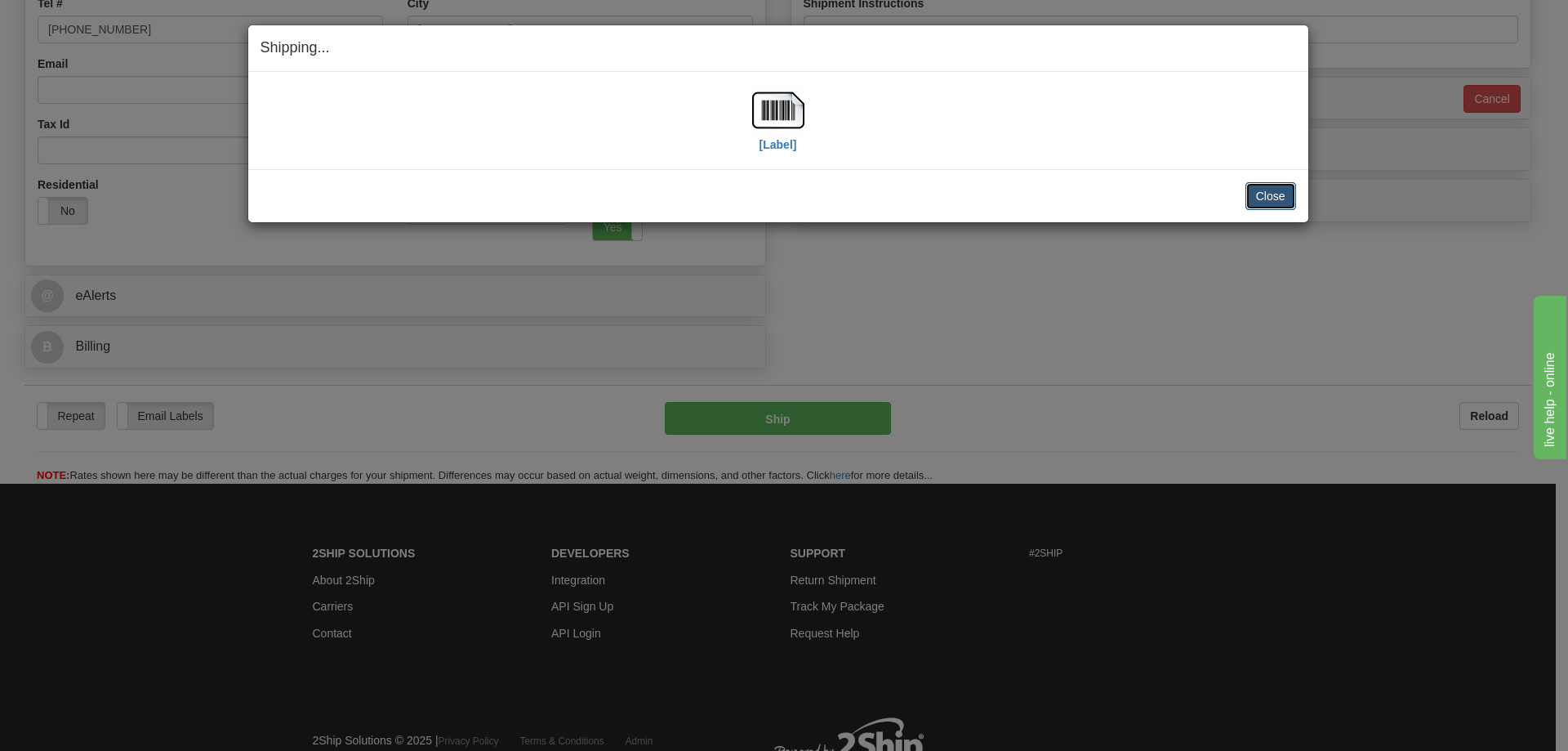
click at [1261, 202] on button "Close" at bounding box center [1271, 196] width 50 height 28
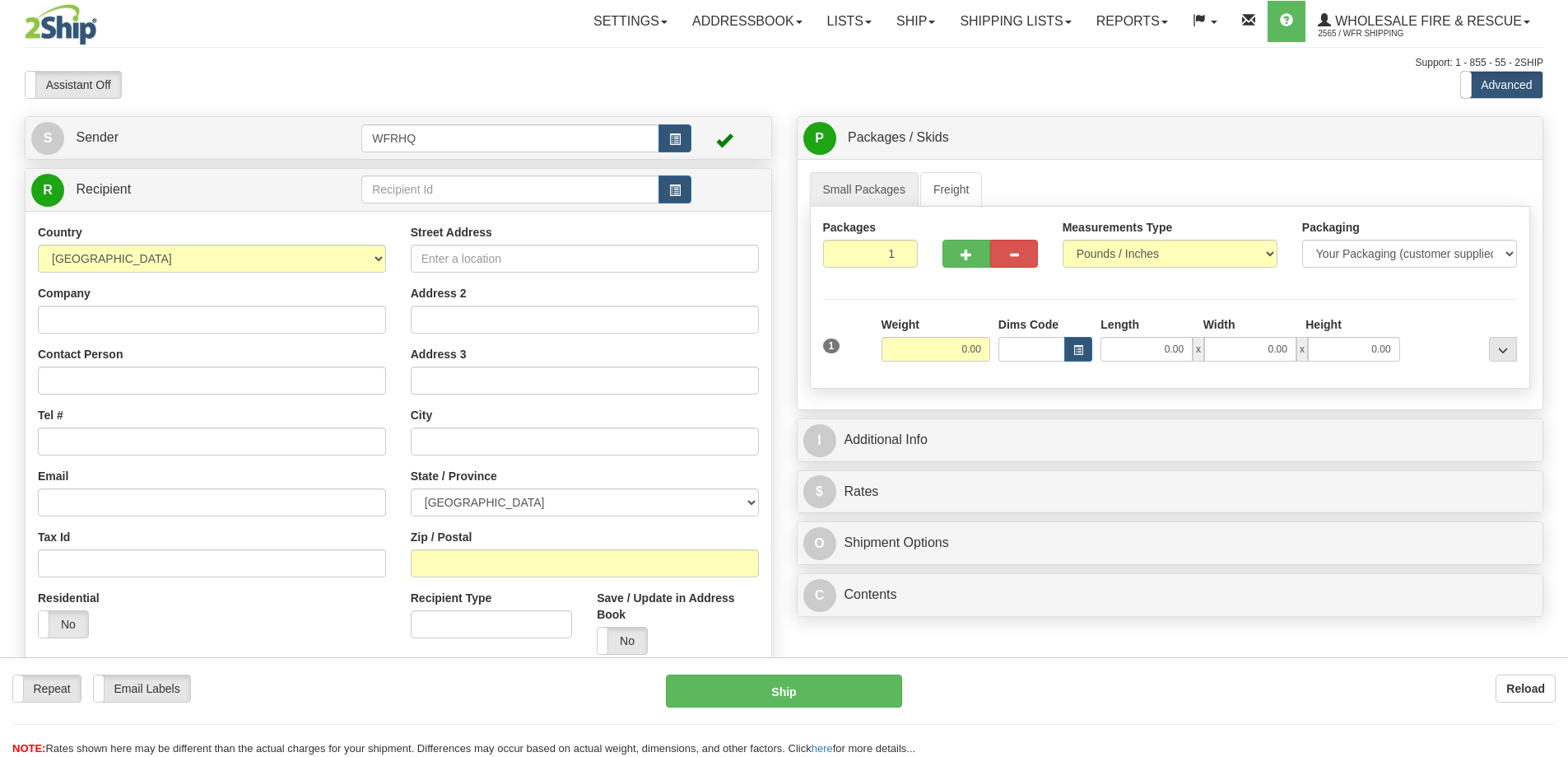
click at [474, 193] on div "Toggle navigation Settings Shipping Preferences Fields Preferences New" at bounding box center [784, 438] width 1568 height 875
click at [472, 186] on input "text" at bounding box center [510, 189] width 298 height 28
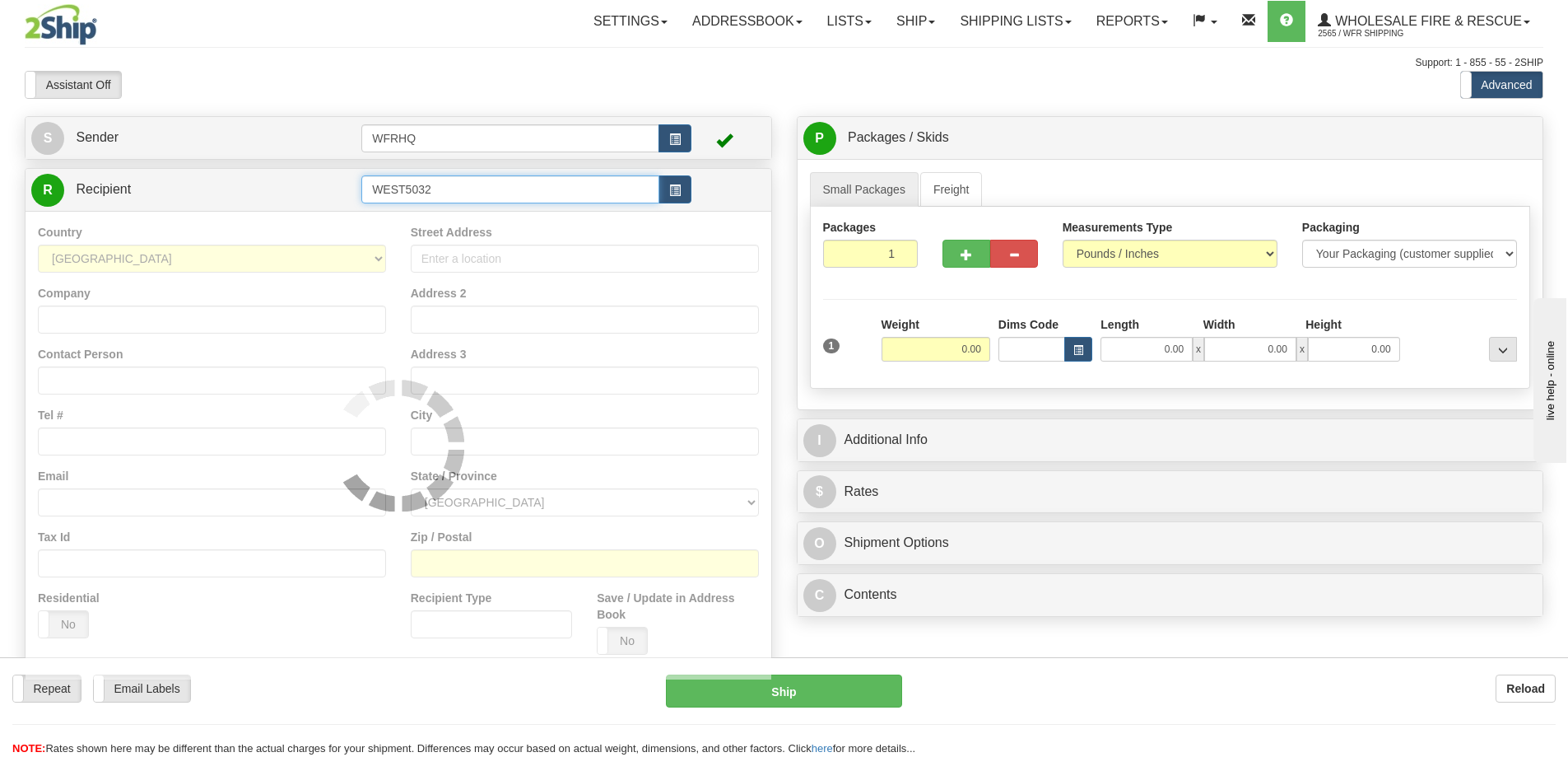
type input "WEST5032"
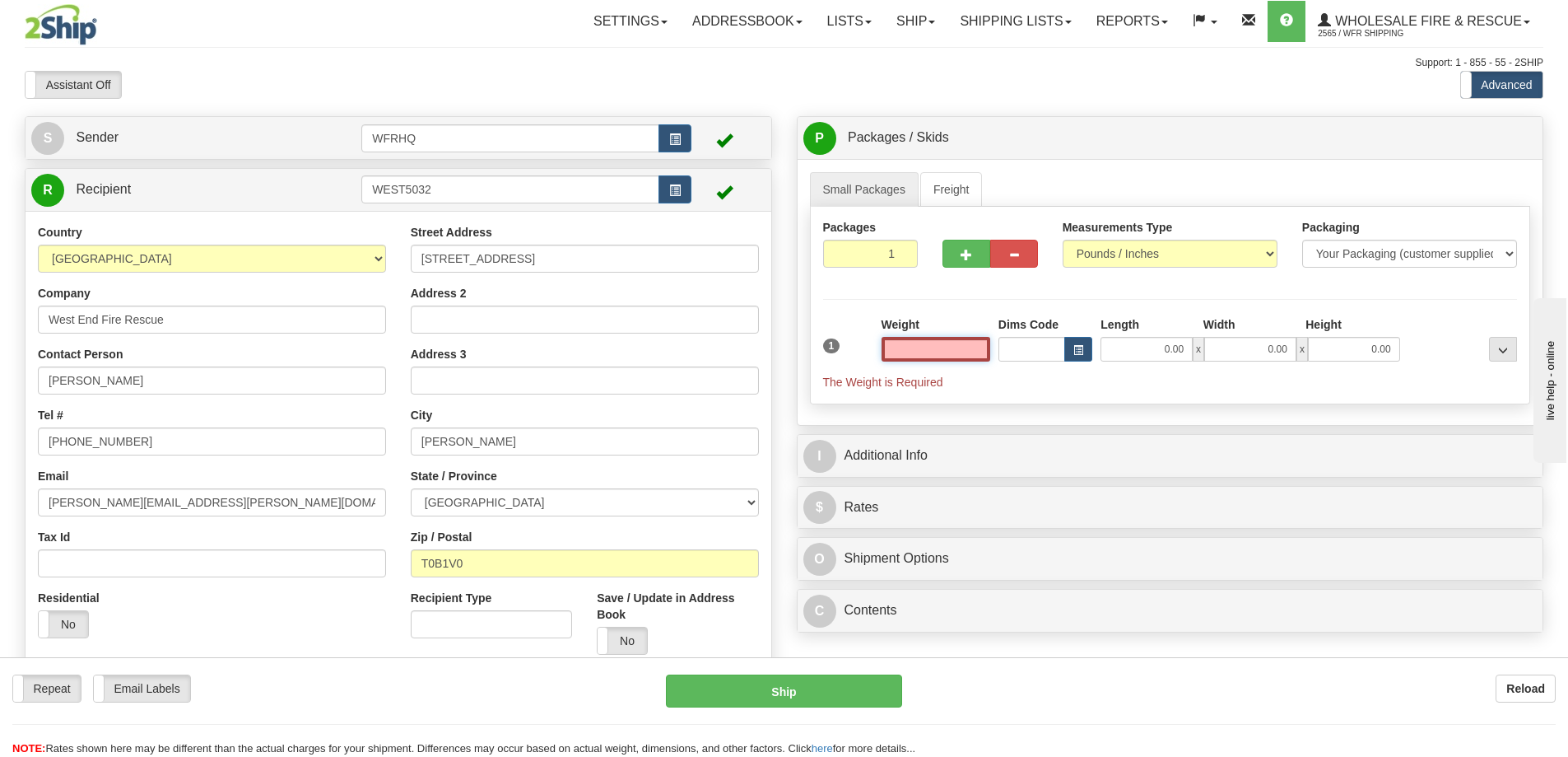
click at [921, 345] on input "text" at bounding box center [936, 349] width 109 height 24
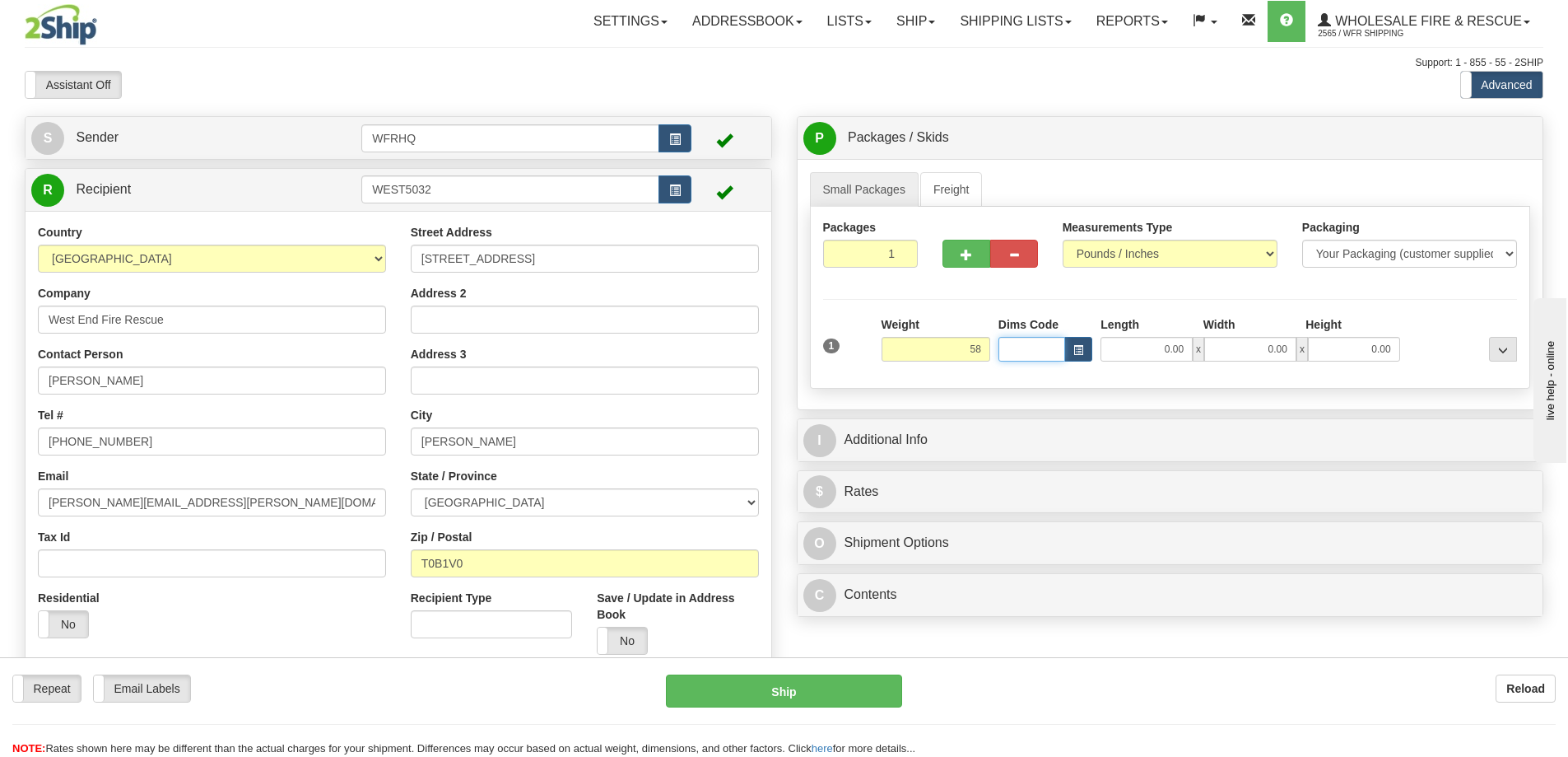
type input "58.00"
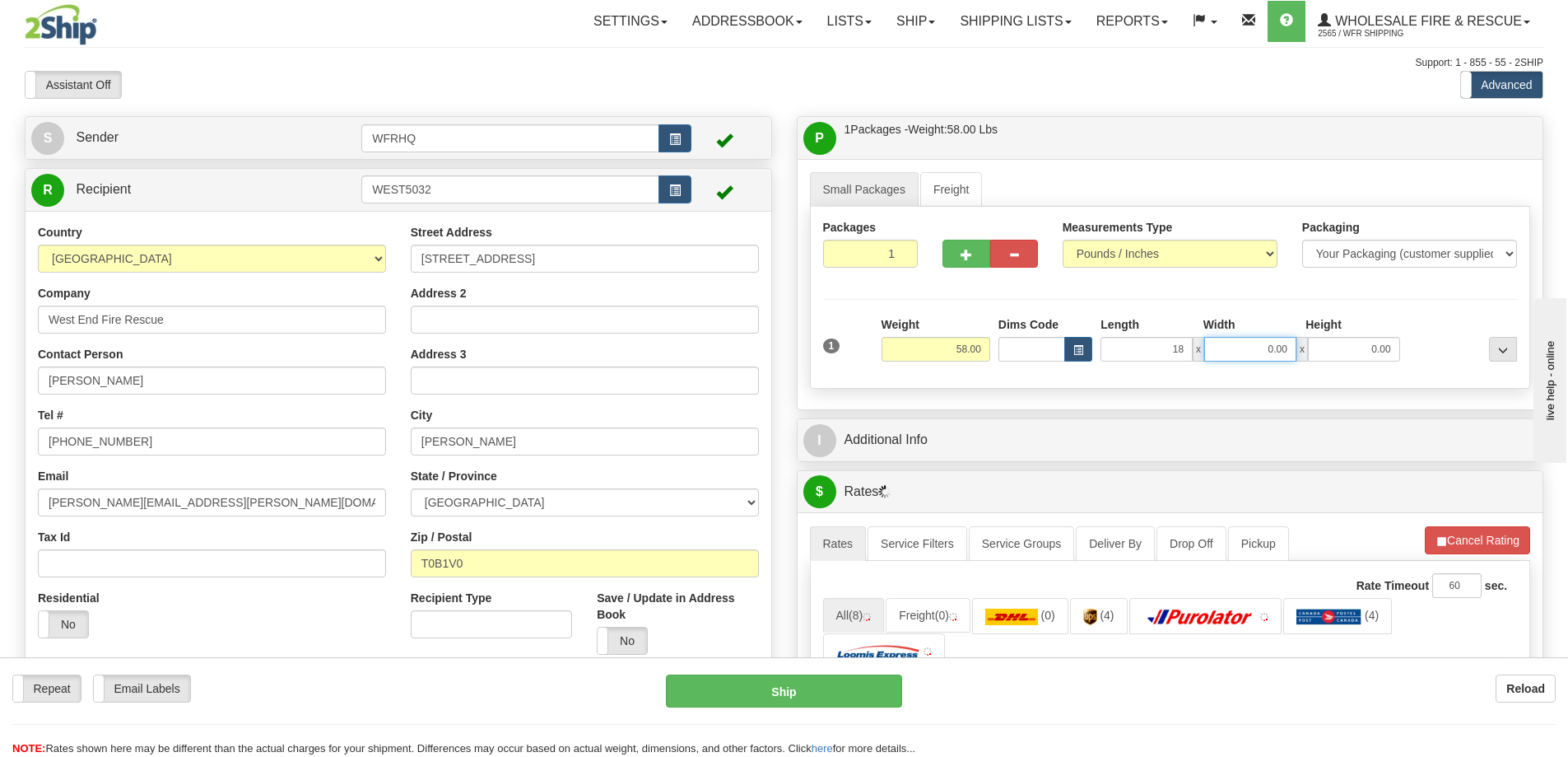
type input "18.00"
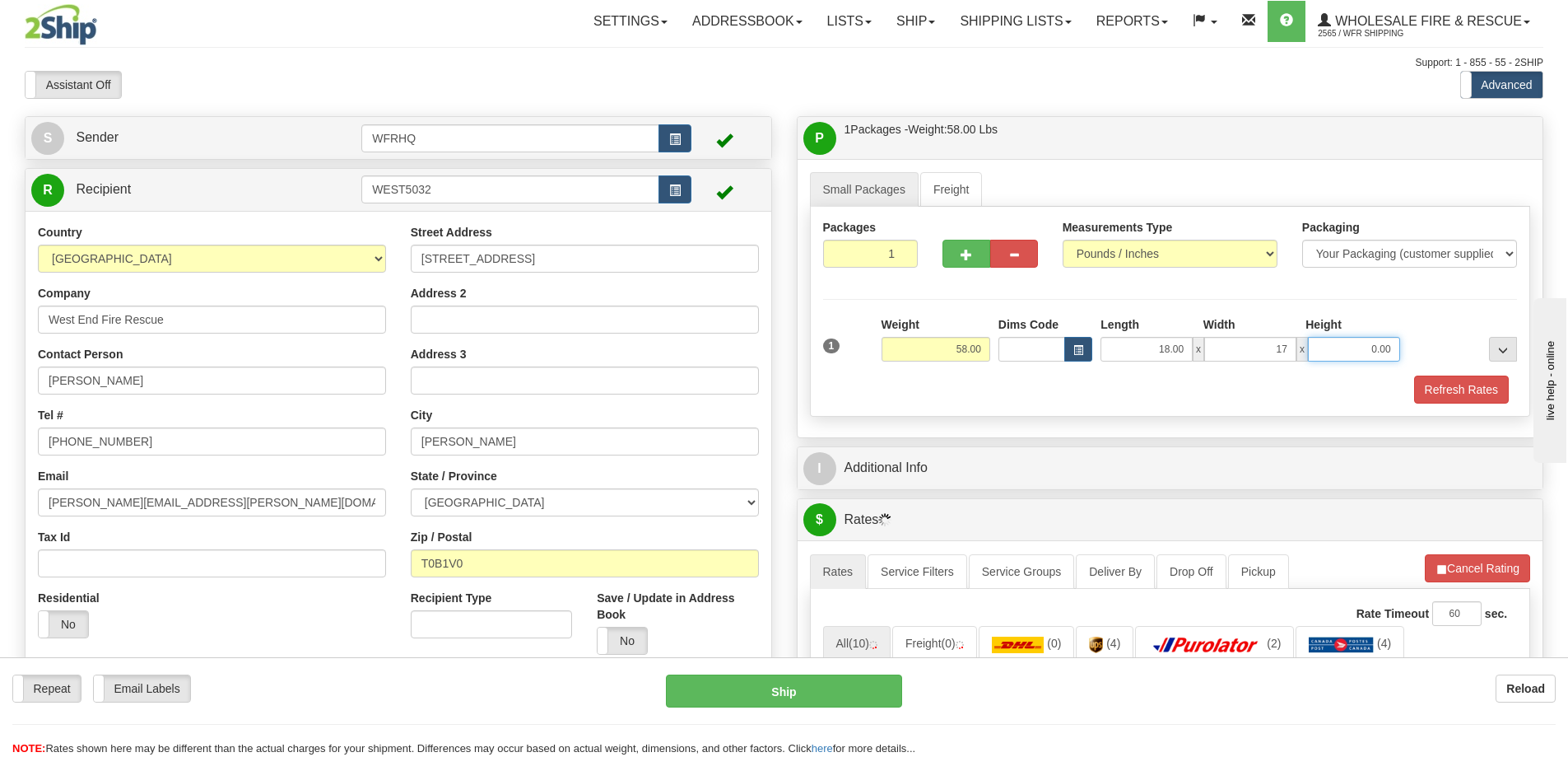
type input "17.00"
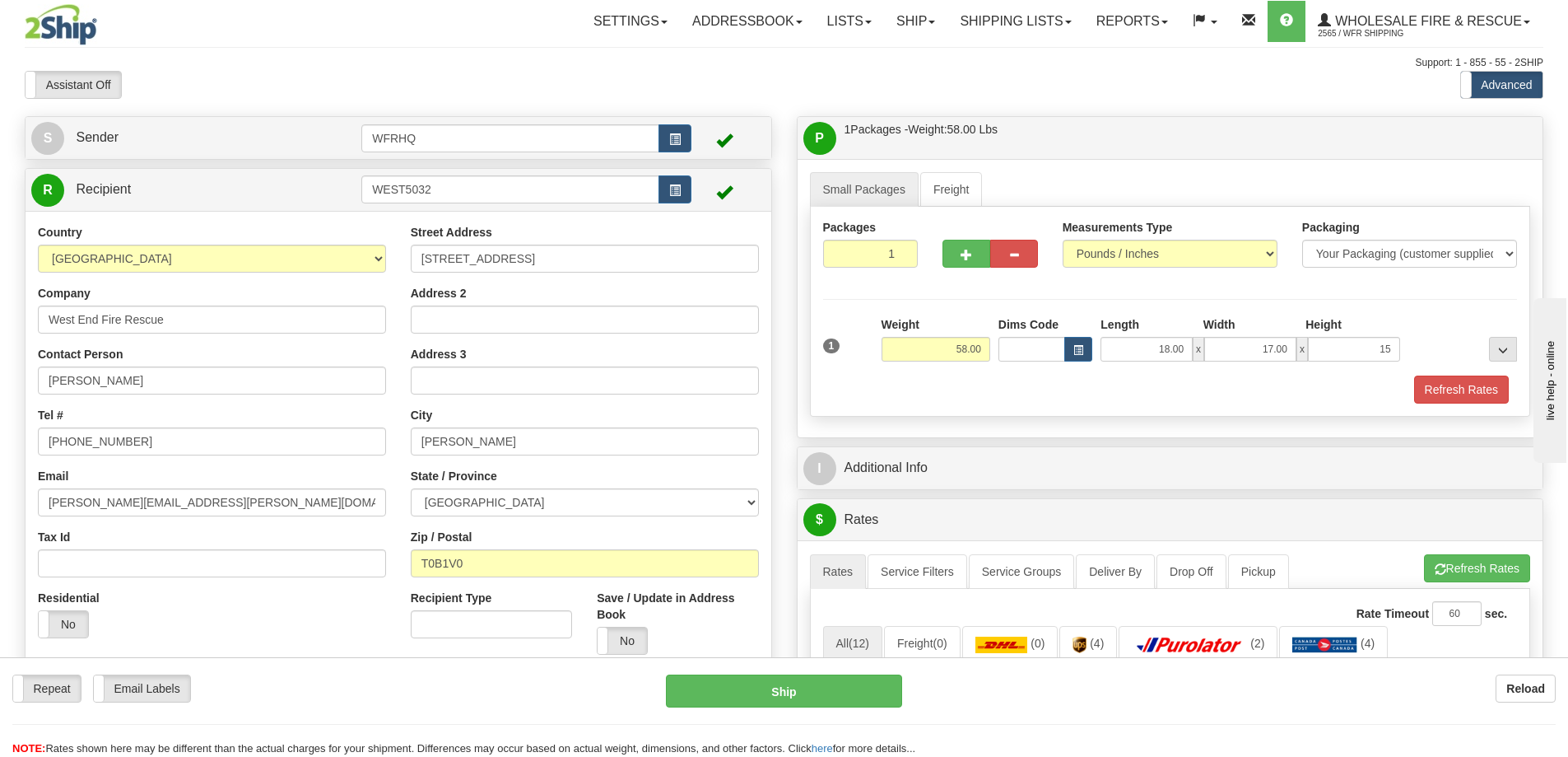
type input "15.00"
drag, startPoint x: 1484, startPoint y: 375, endPoint x: 1474, endPoint y: 381, distance: 11.7
click at [1484, 375] on div "Packaging Your Packaging (customer supplied) Envelope (carrier supplied) Pack (…" at bounding box center [1200, 375] width 644 height 1
click at [1474, 381] on button "Refresh Rates" at bounding box center [1461, 390] width 95 height 28
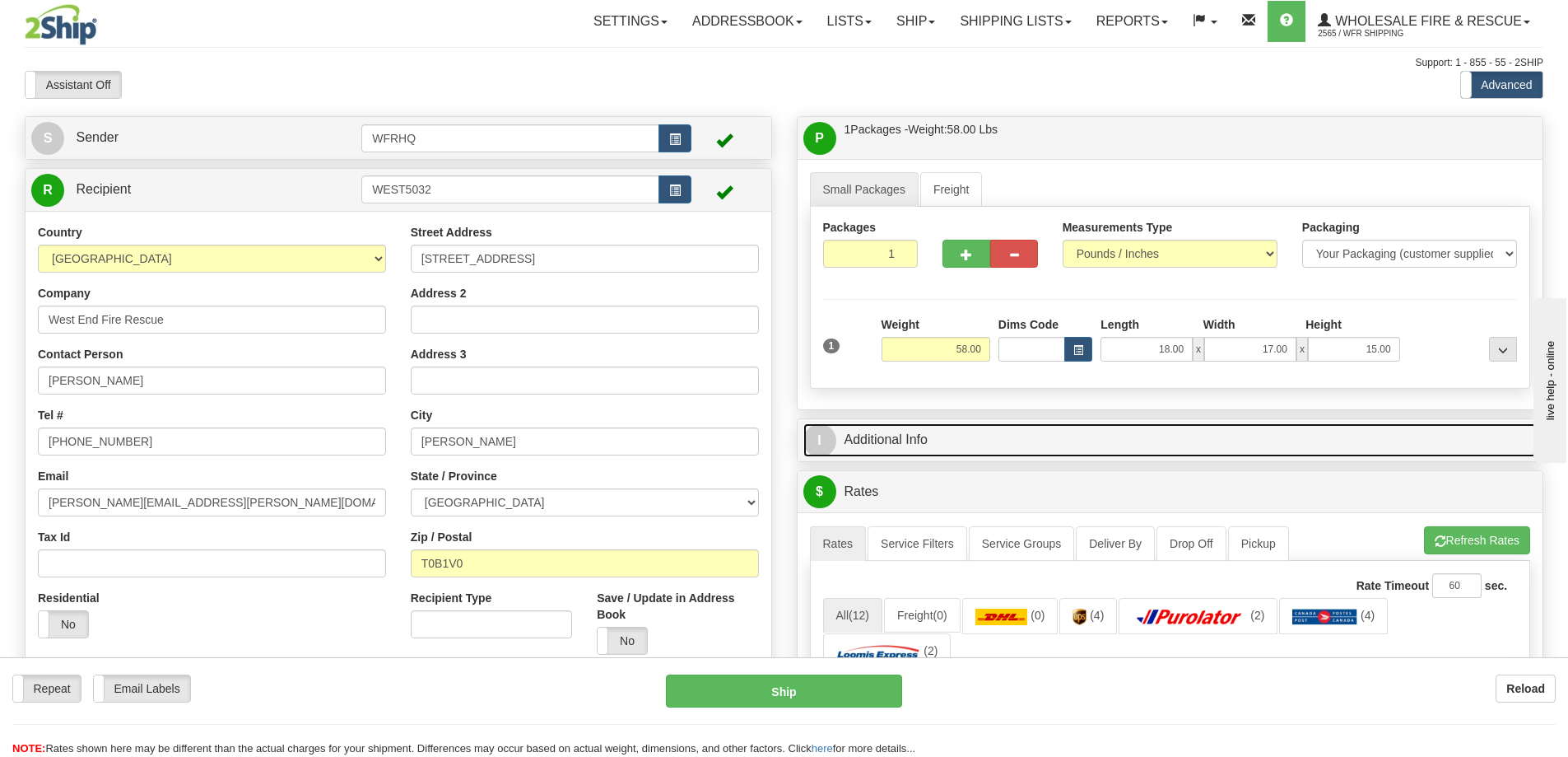
click at [1053, 438] on link "I Additional Info" at bounding box center [1171, 440] width 734 height 33
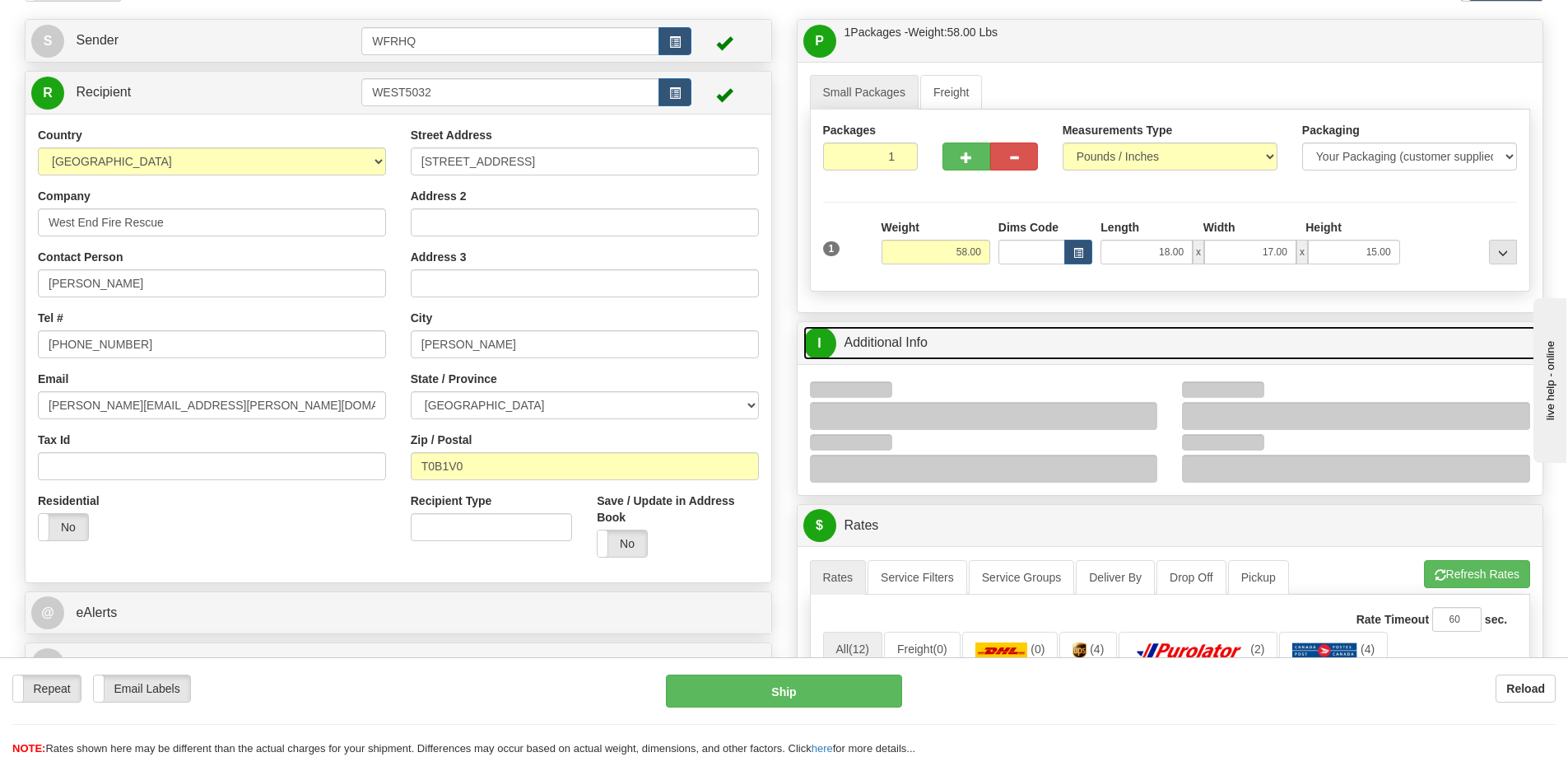
scroll to position [247, 0]
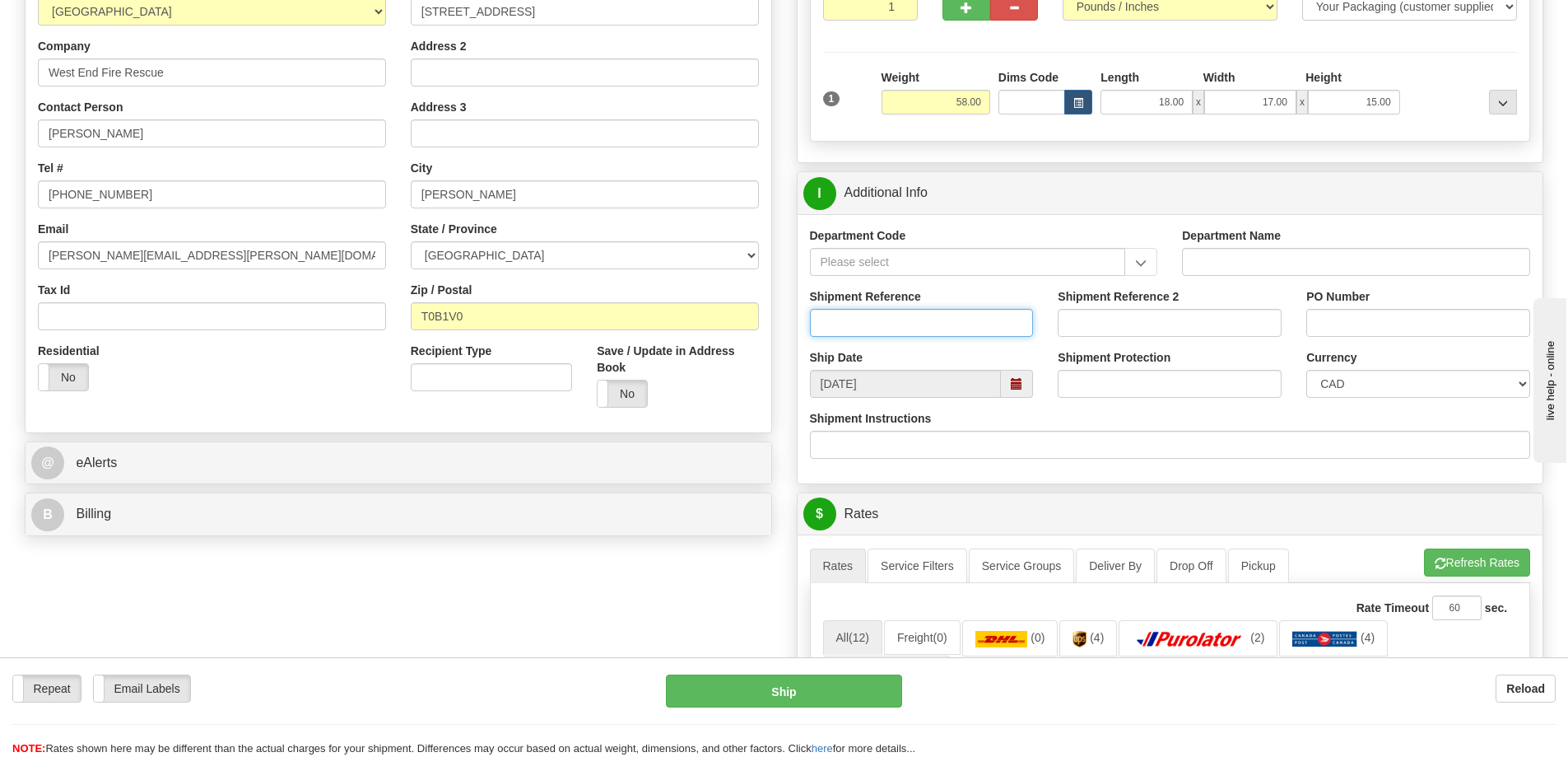
click at [872, 334] on input "Shipment Reference" at bounding box center [922, 322] width 224 height 28
type input "S43047-28560"
type input "32177"
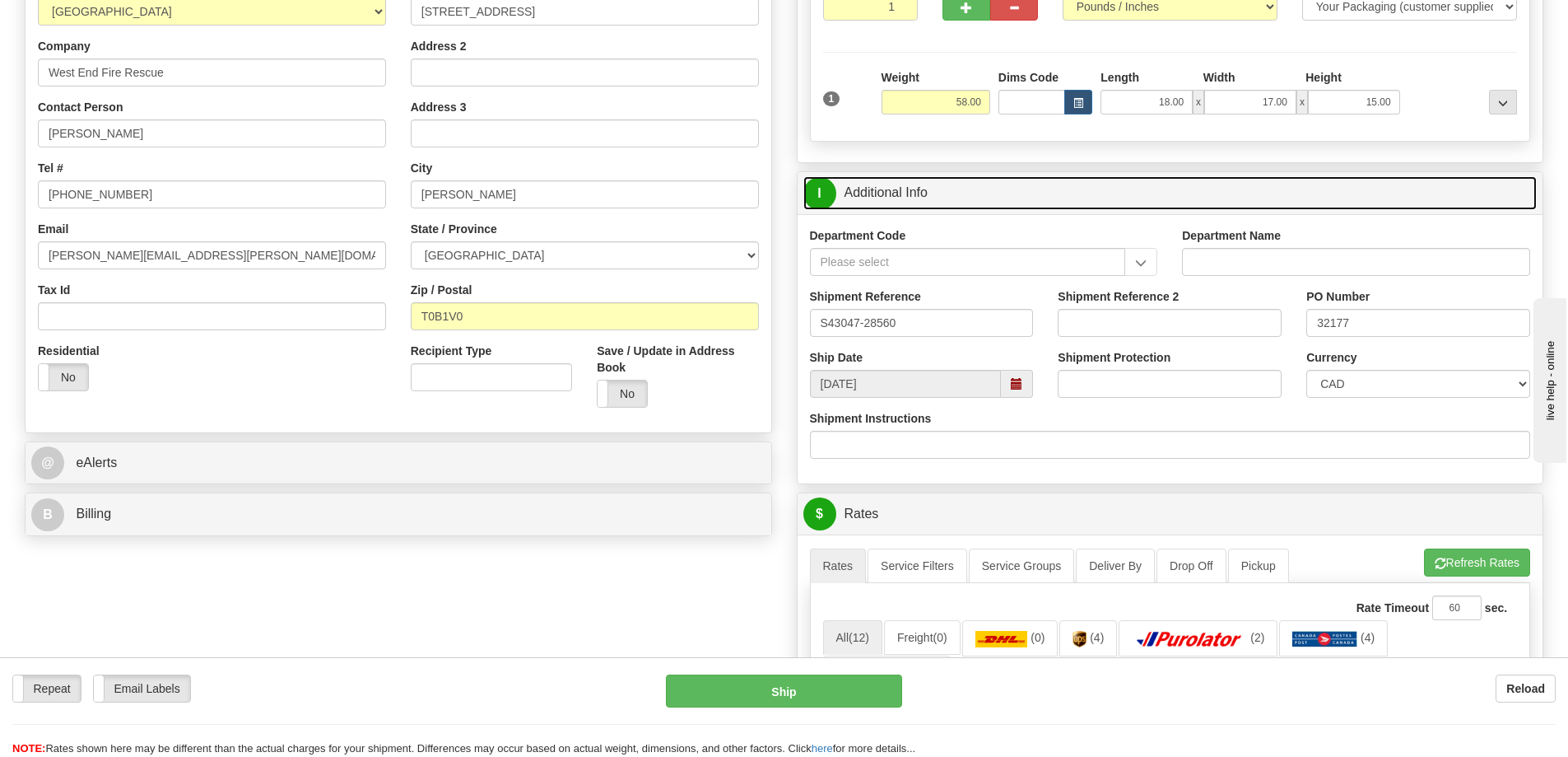
click at [1033, 176] on link "I Additional Info" at bounding box center [1171, 193] width 734 height 33
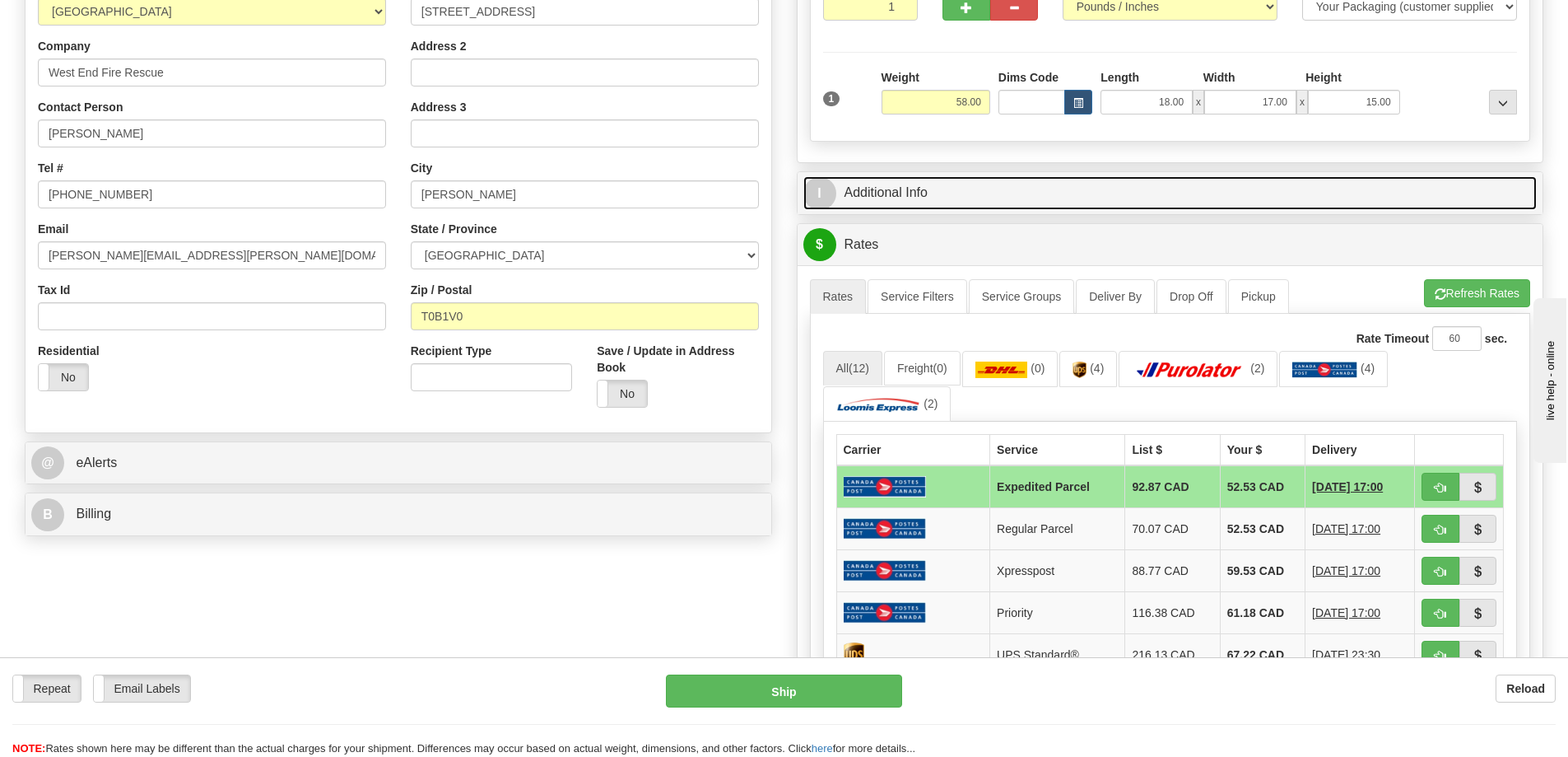
click at [1033, 183] on link "I Additional Info" at bounding box center [1171, 193] width 734 height 33
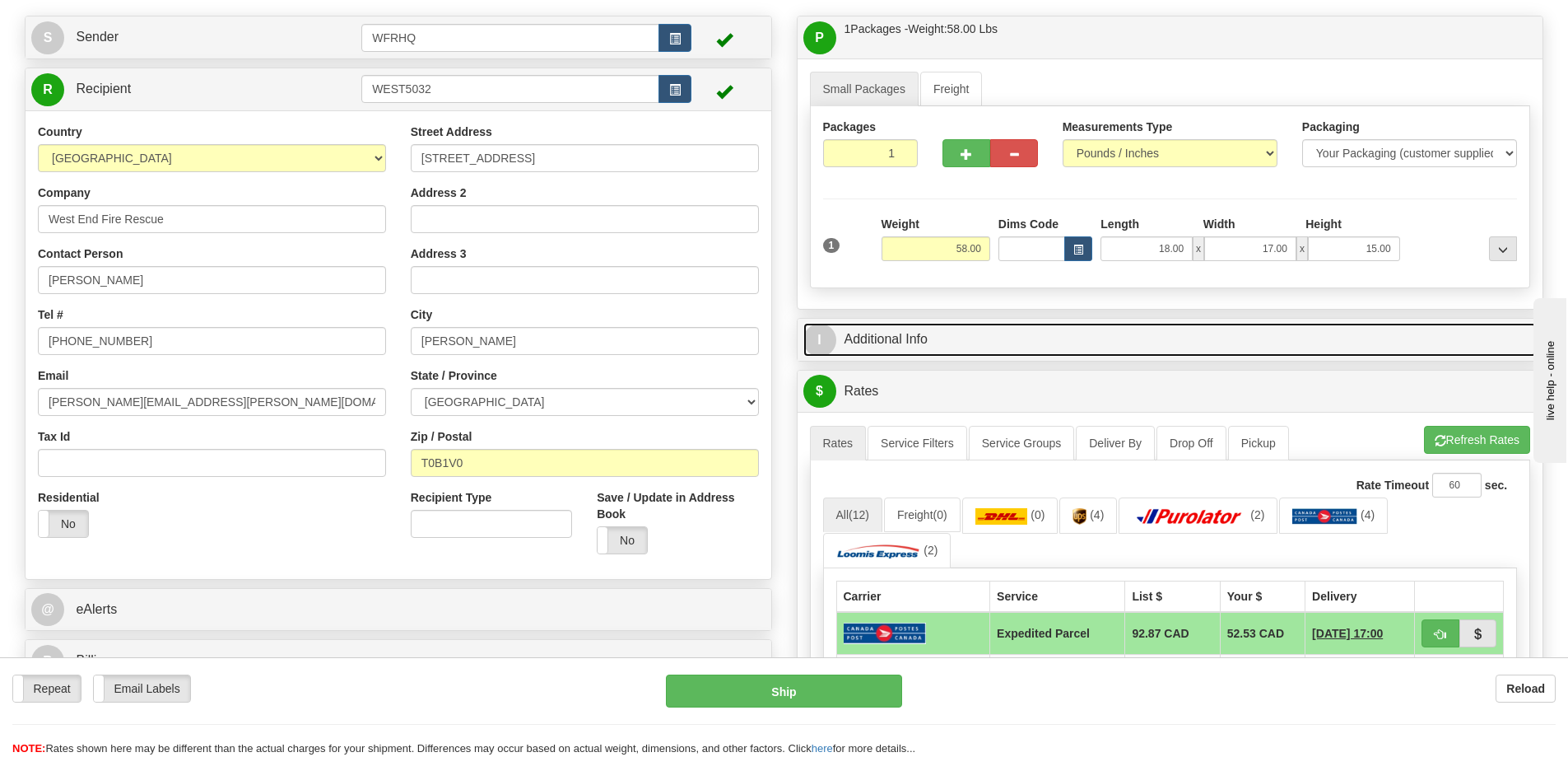
scroll to position [0, 0]
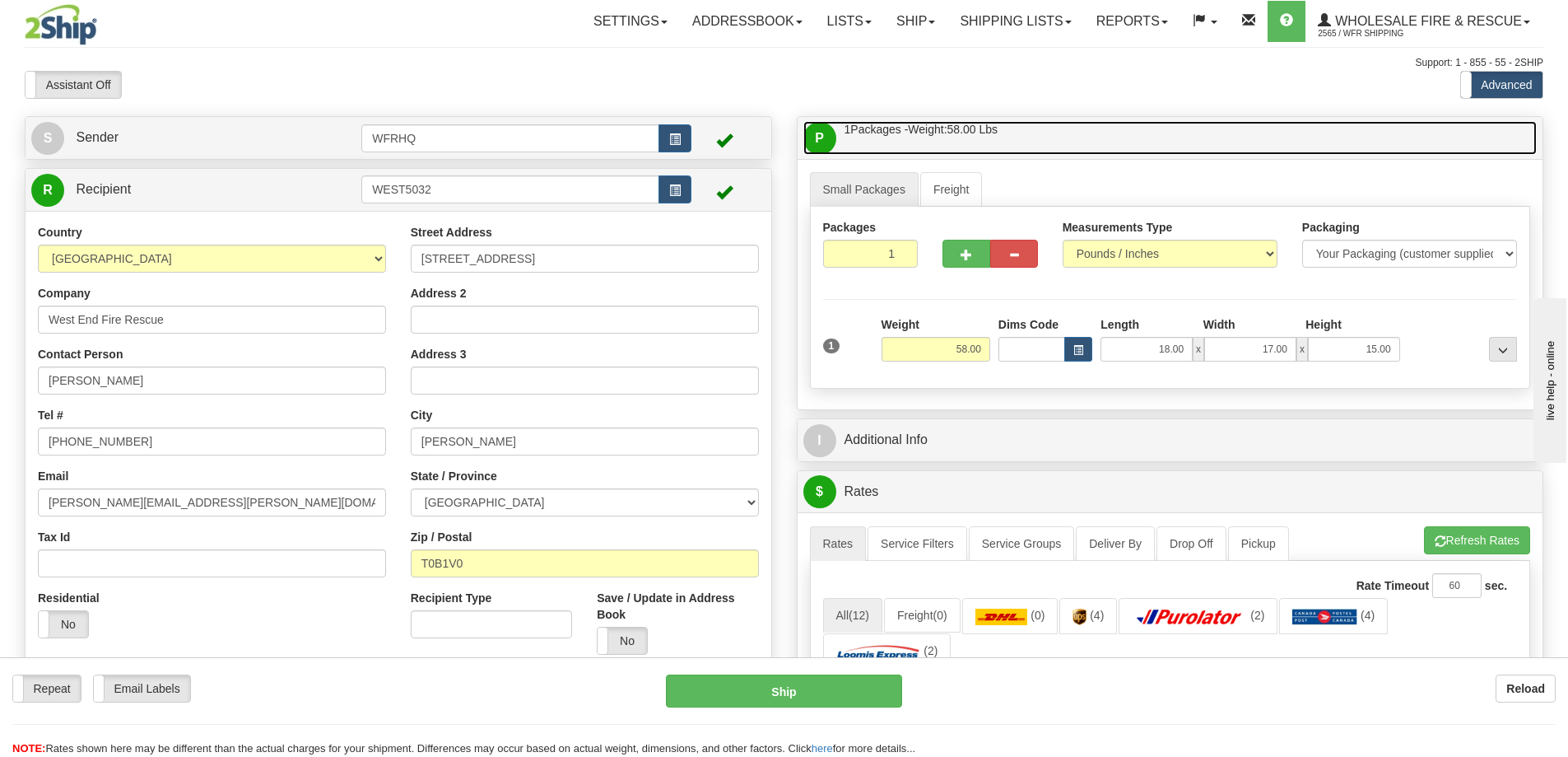
click at [1023, 141] on link "P Packages / Skids 1 Packages - Weight: 58.00 Lbs 1 Skids - Weight: NaN Lbs" at bounding box center [1171, 138] width 734 height 33
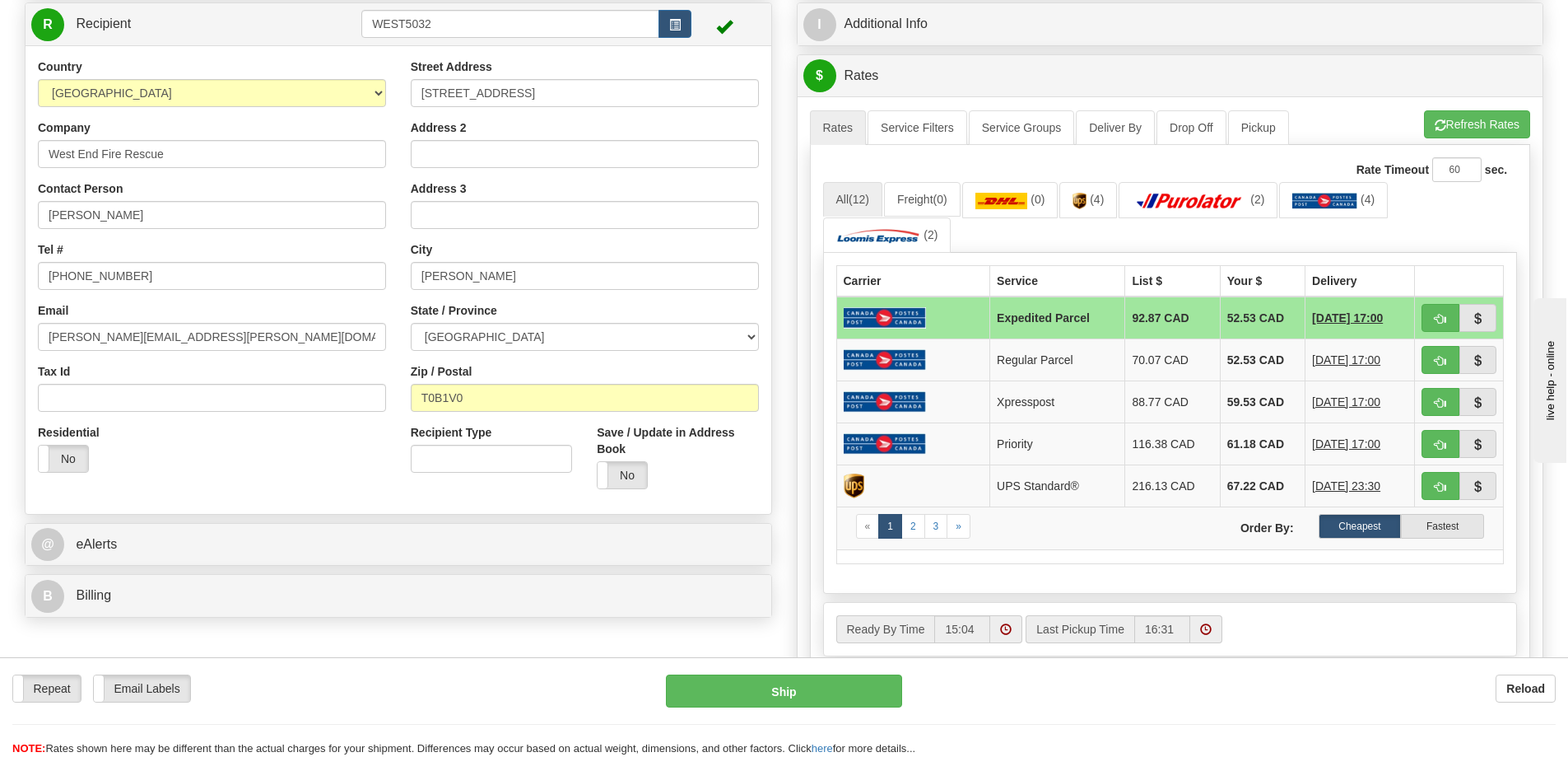
scroll to position [165, 0]
click at [1218, 175] on div "Rate Timeout 60 sec." at bounding box center [1171, 169] width 695 height 24
click at [1211, 199] on img at bounding box center [1189, 202] width 115 height 17
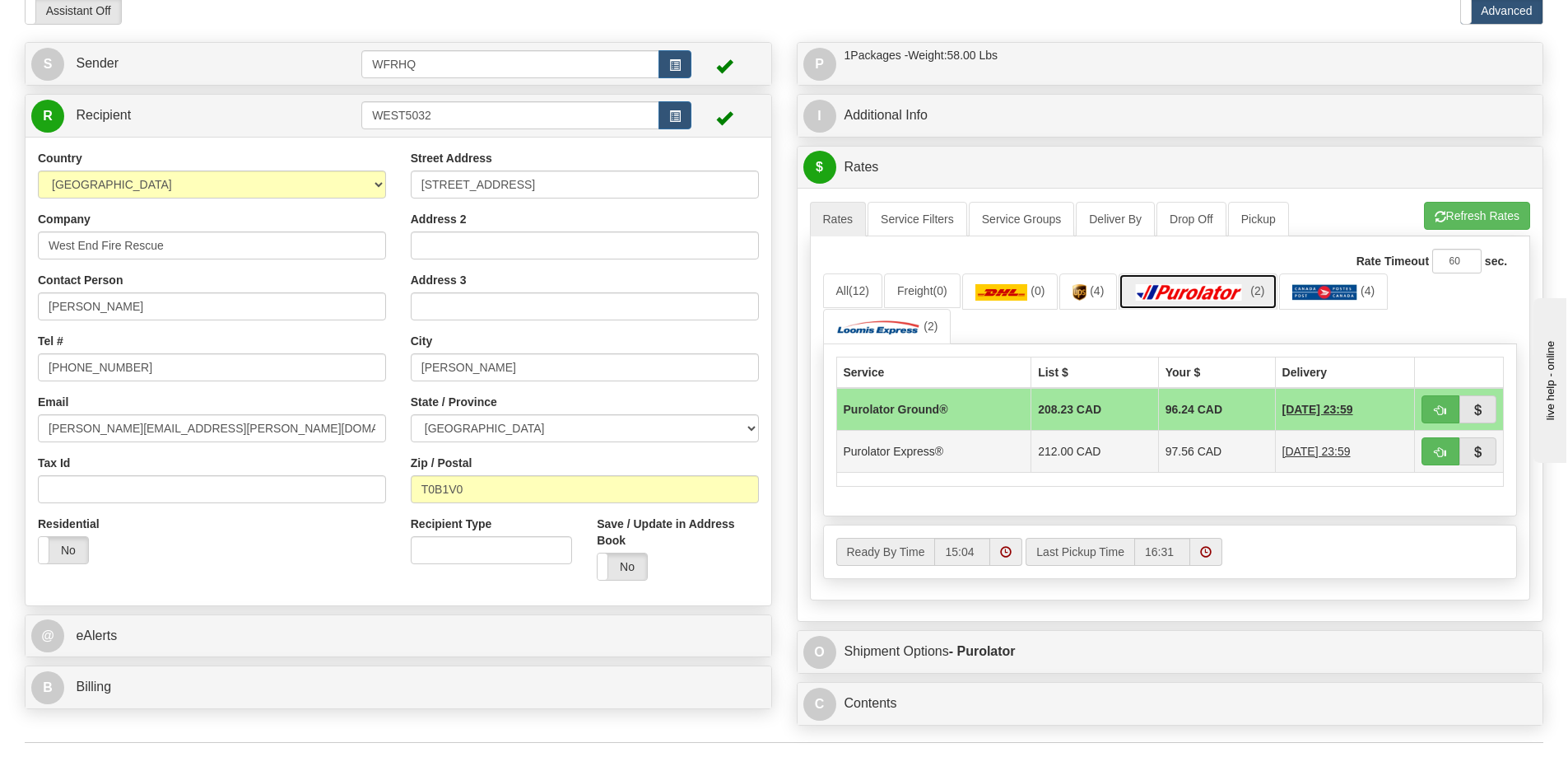
scroll to position [0, 0]
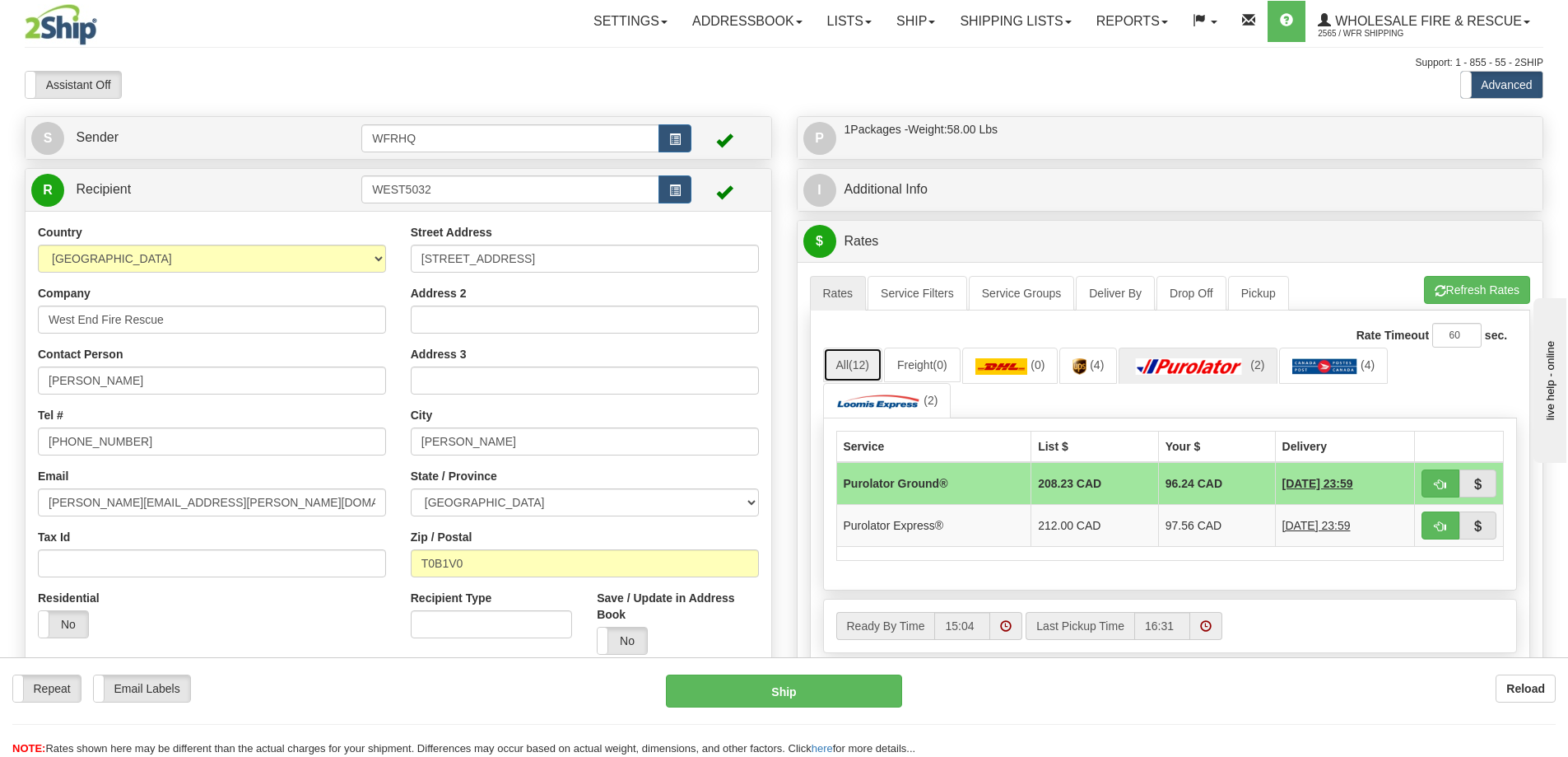
click at [833, 370] on link "All (12)" at bounding box center [853, 364] width 60 height 34
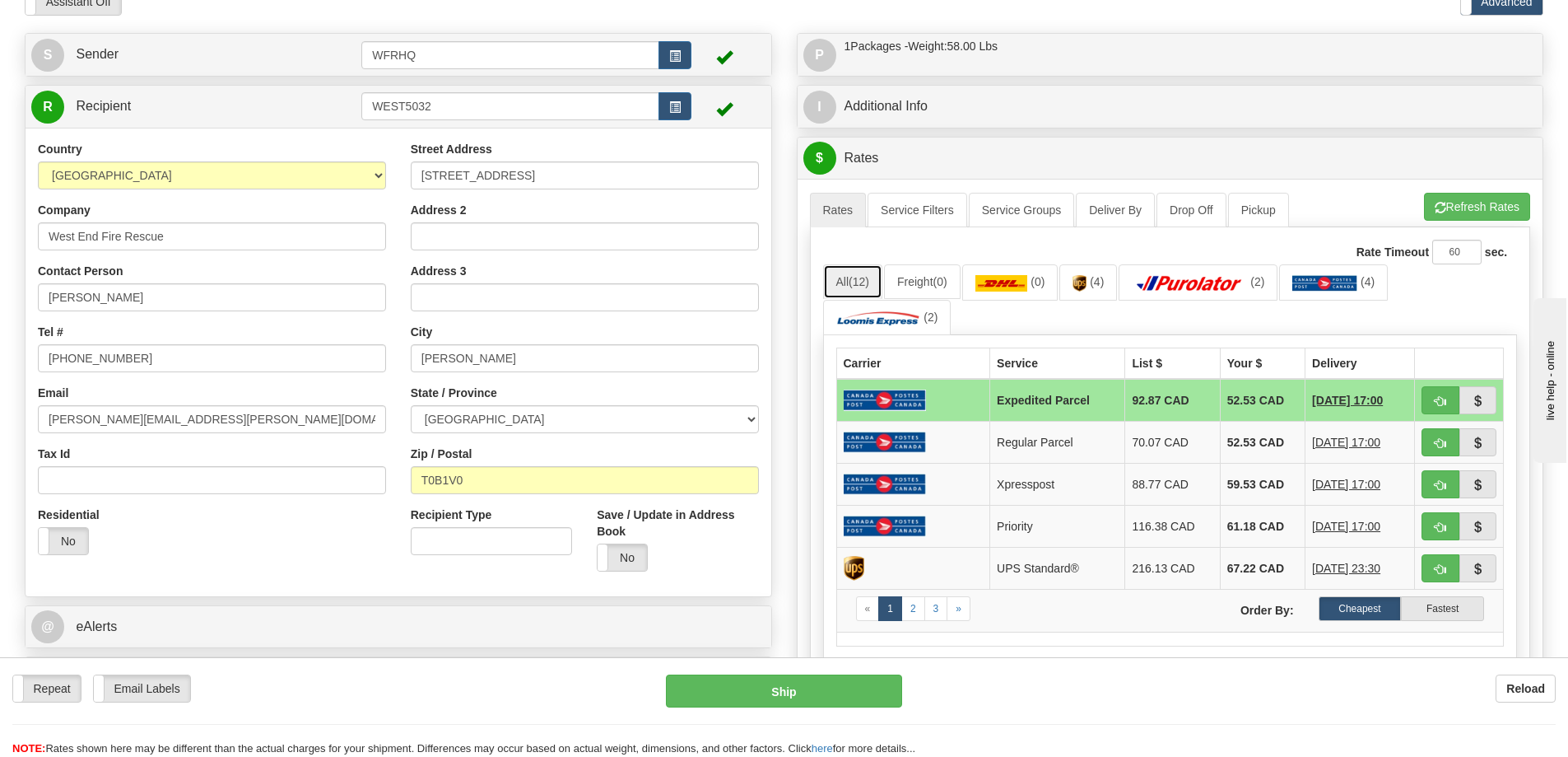
scroll to position [82, 0]
click at [1219, 290] on img at bounding box center [1189, 284] width 115 height 17
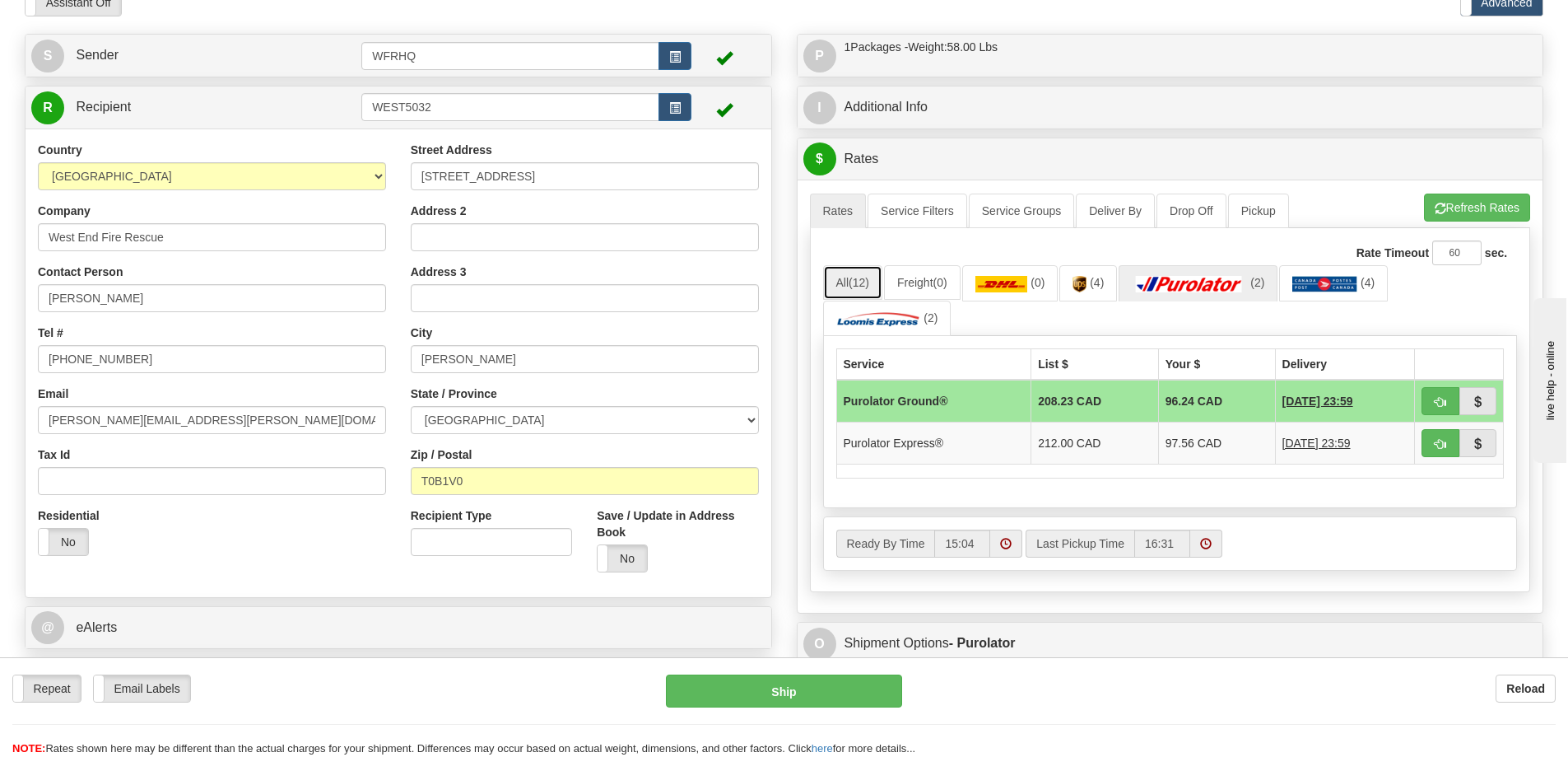
click at [874, 281] on link "All (12)" at bounding box center [853, 282] width 60 height 34
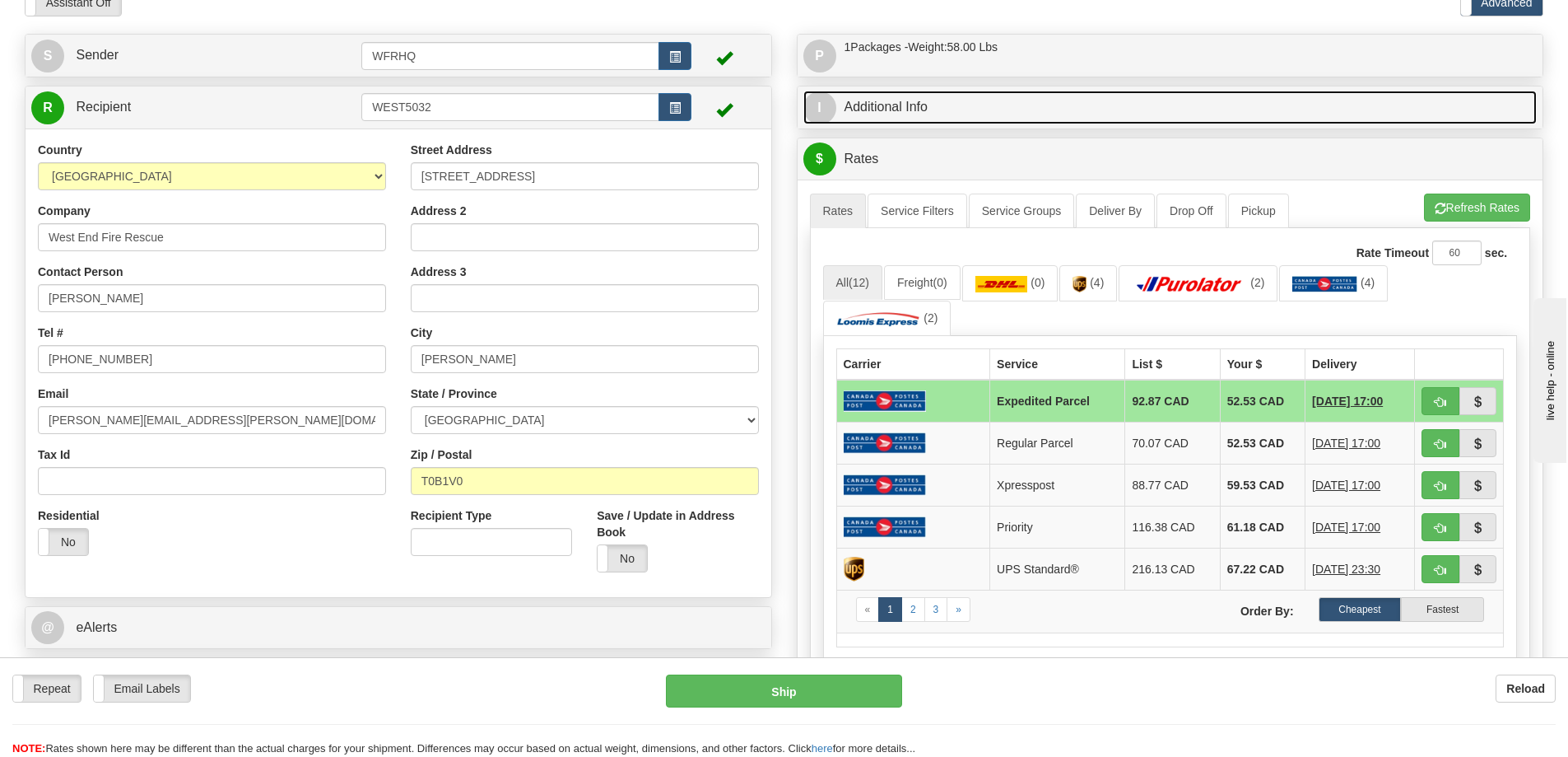
click at [874, 112] on link "I Additional Info" at bounding box center [1171, 108] width 734 height 33
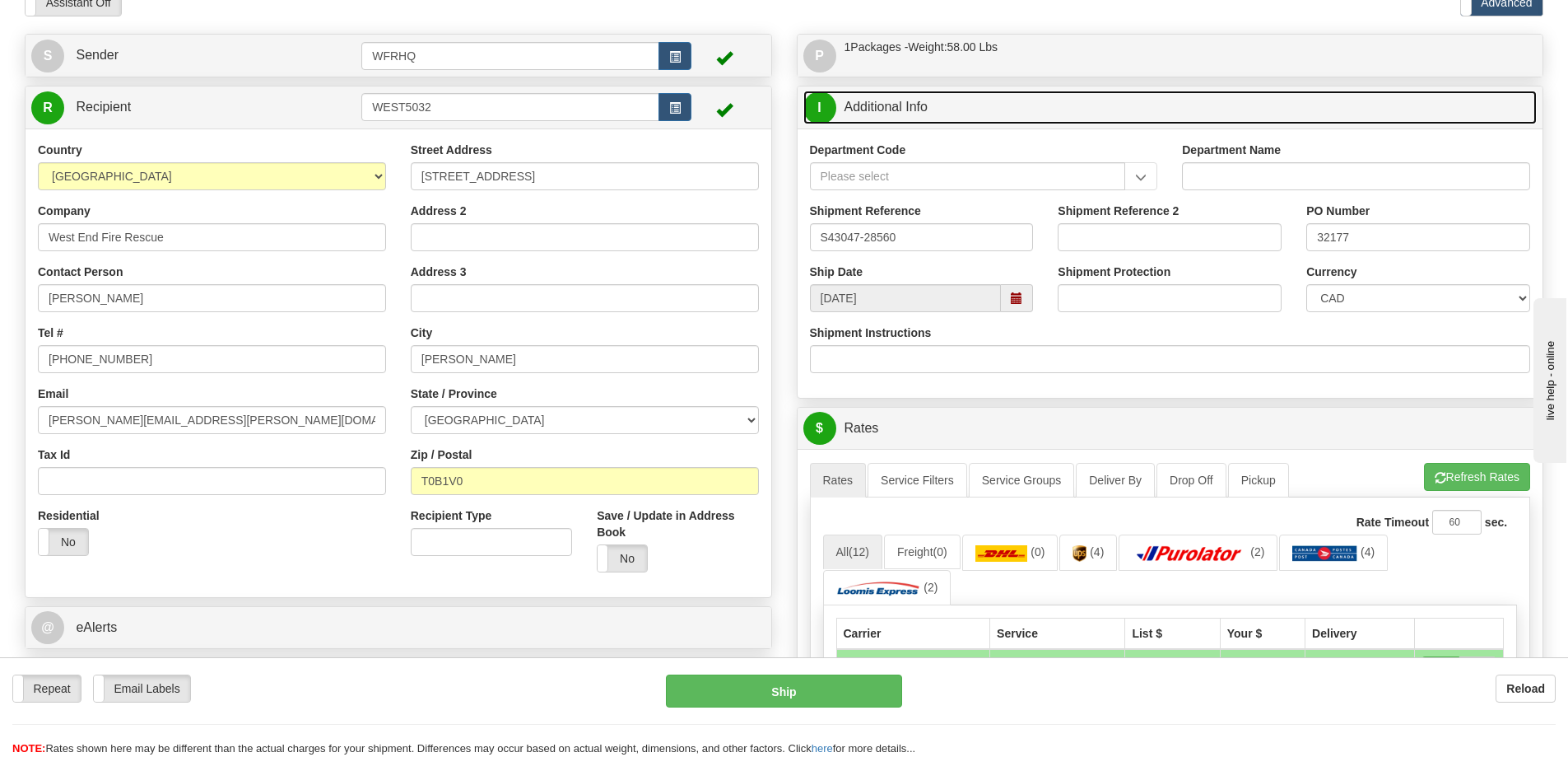
click at [1009, 295] on span at bounding box center [1017, 298] width 32 height 28
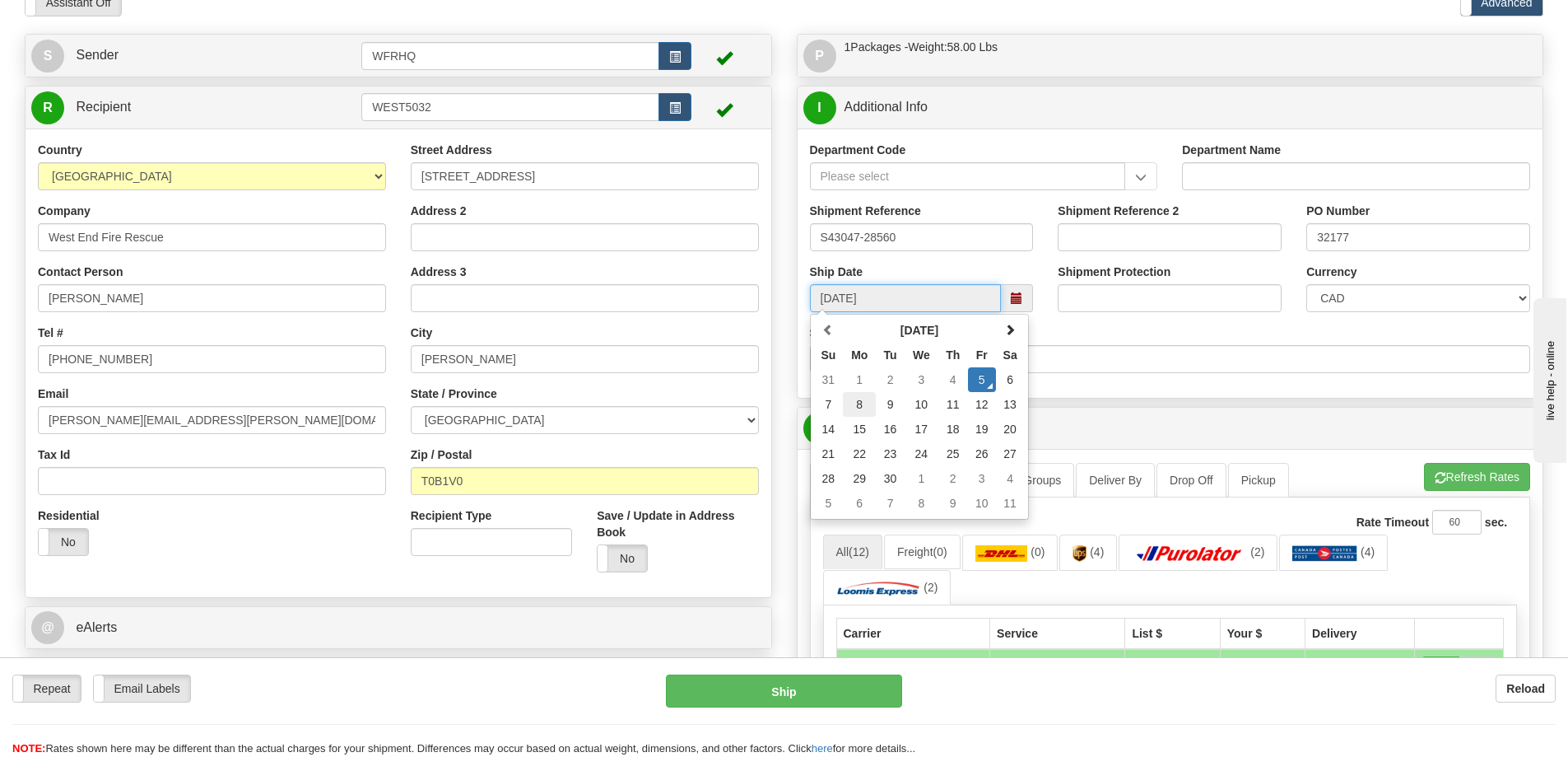
click at [855, 409] on td "8" at bounding box center [859, 403] width 33 height 24
type input "10:00"
type input "[DATE]"
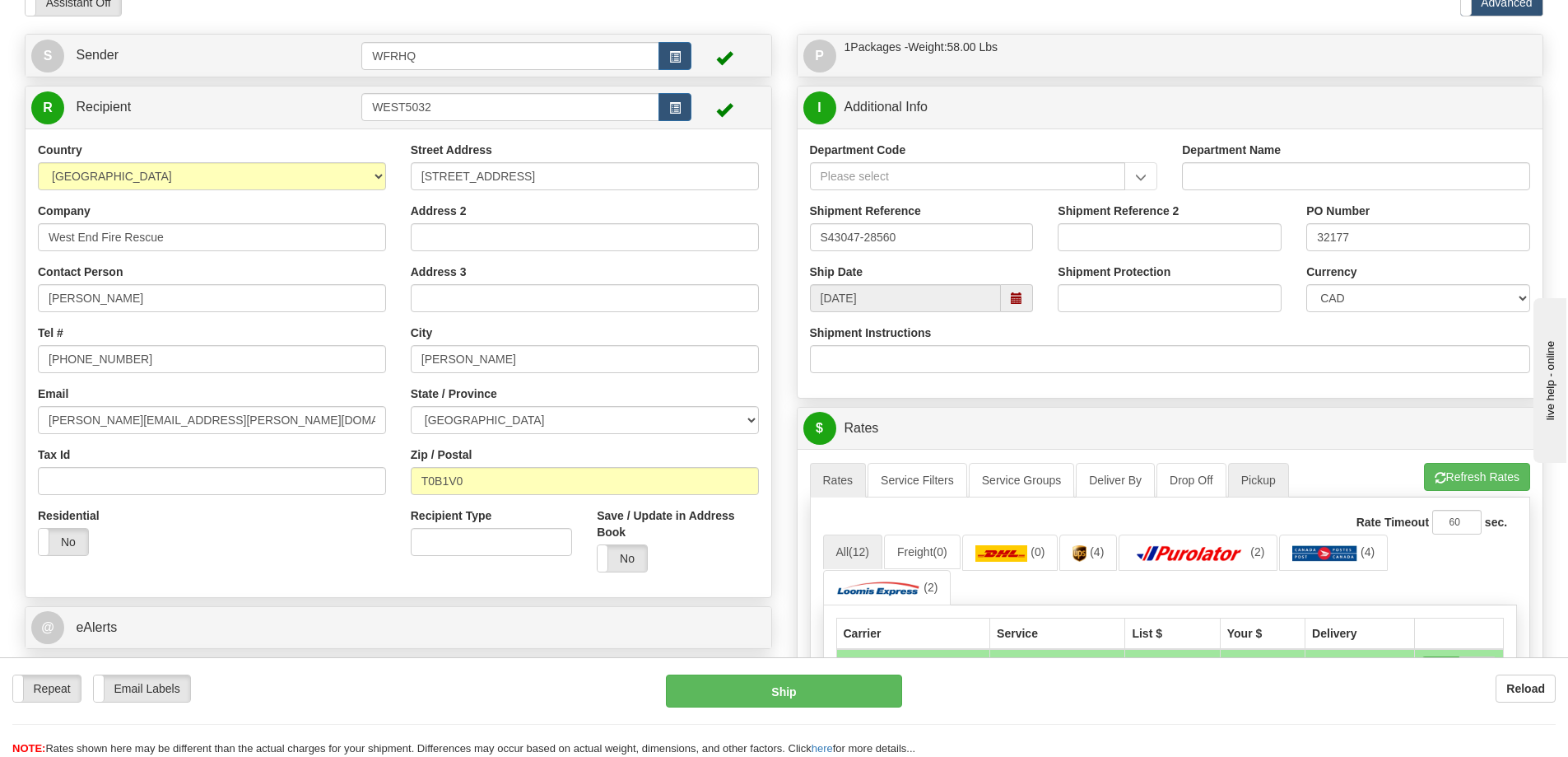
scroll to position [247, 0]
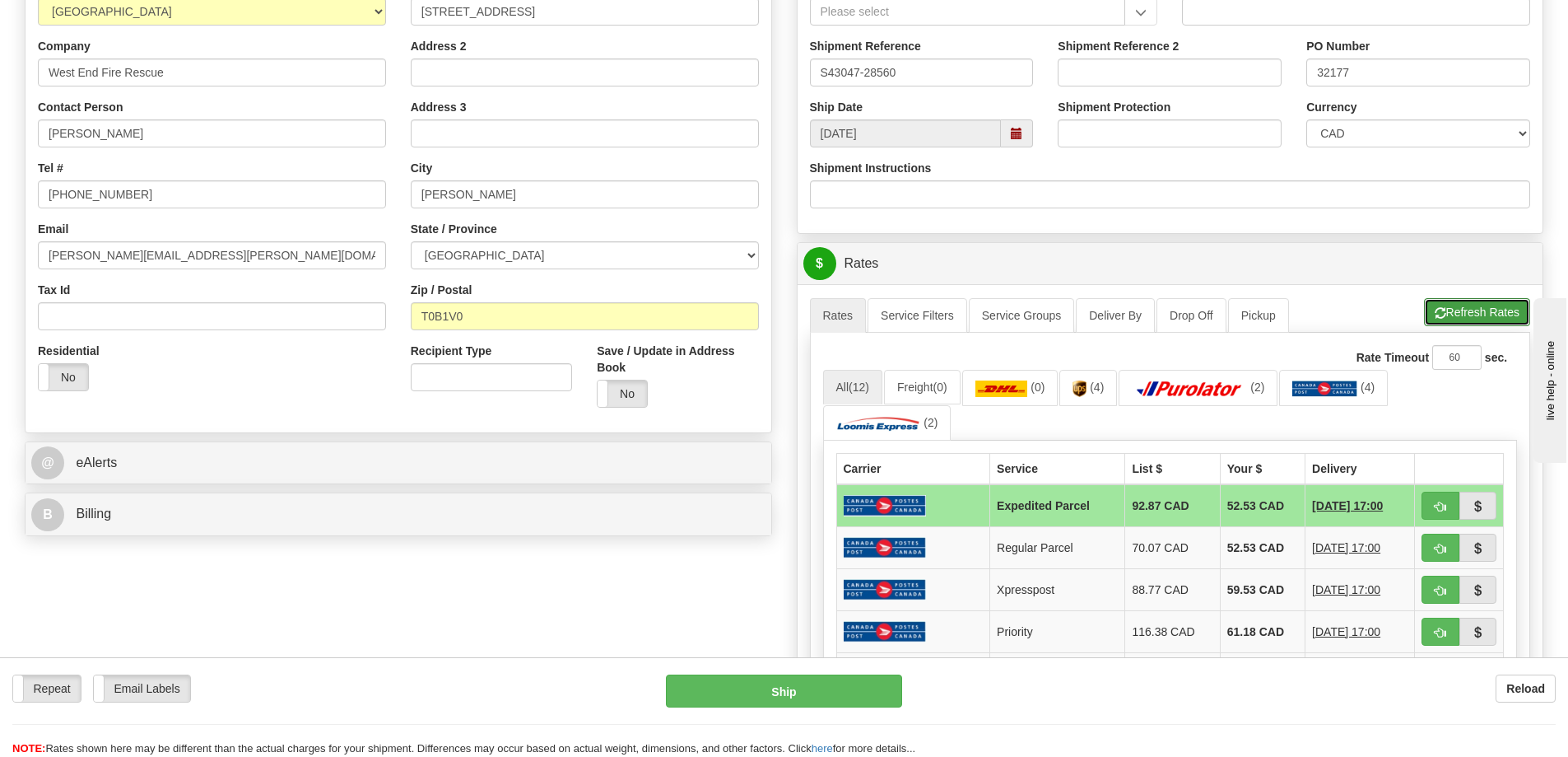
click at [1448, 310] on button "Refresh Rates" at bounding box center [1477, 311] width 106 height 28
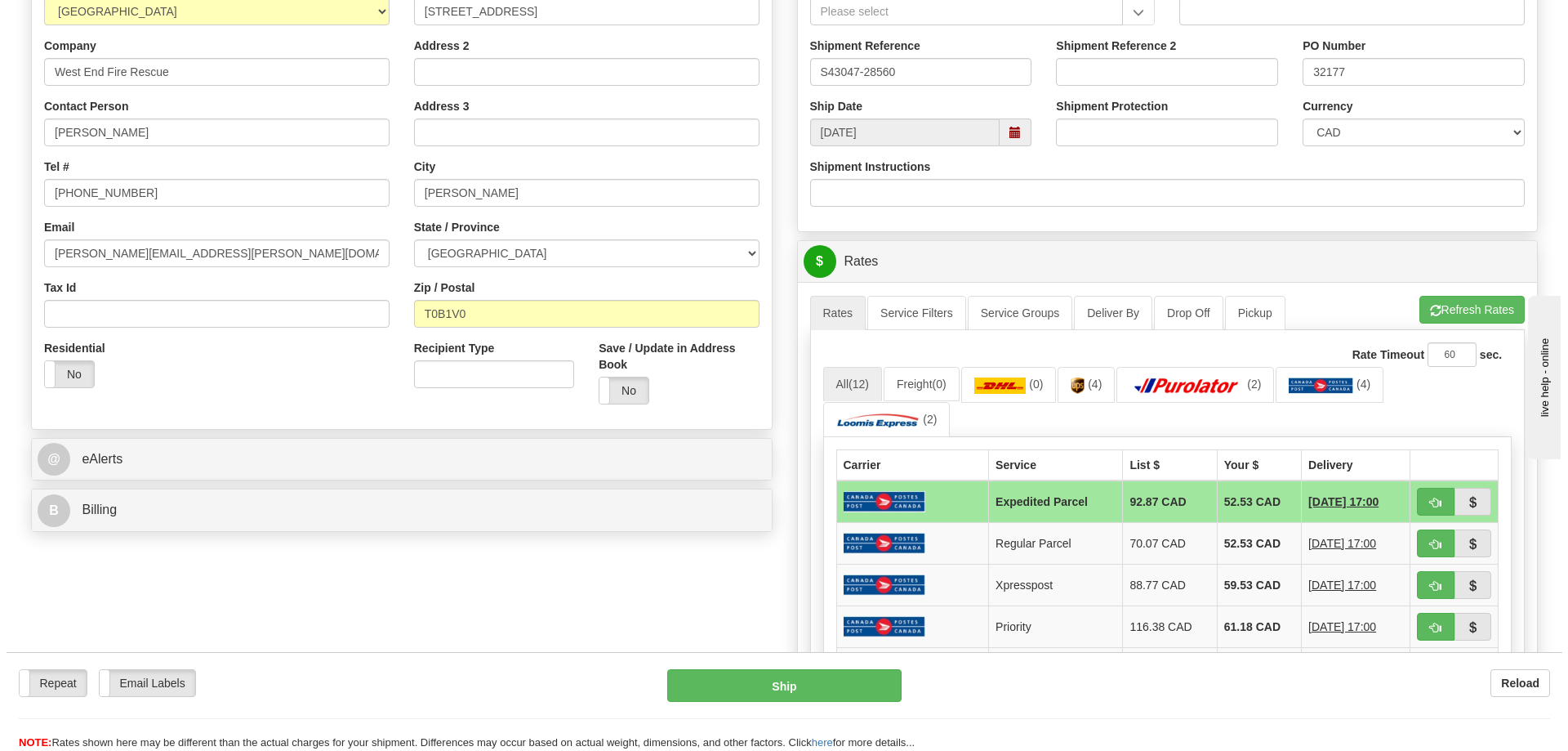
scroll to position [326, 0]
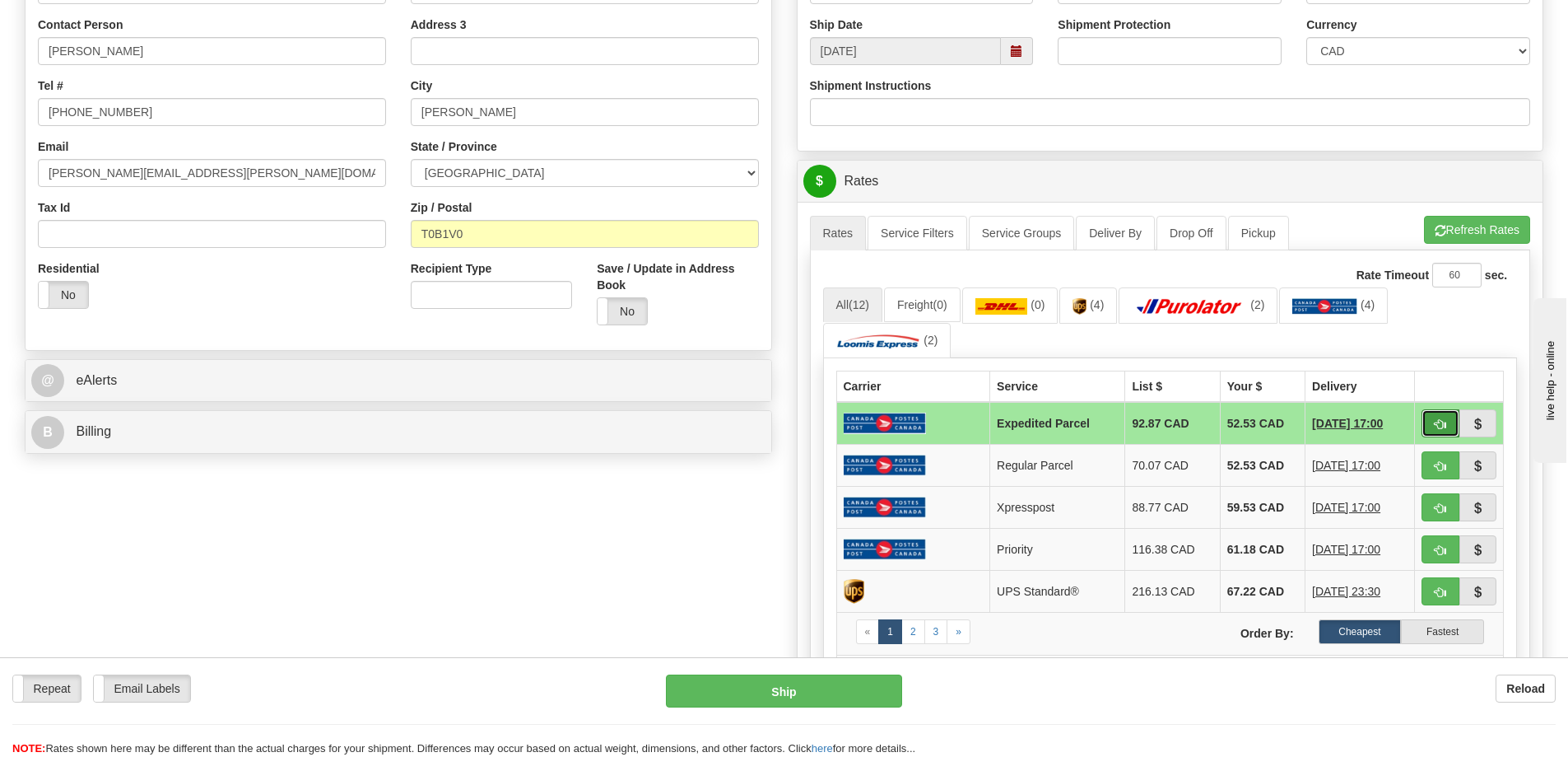
click at [1432, 415] on button "button" at bounding box center [1441, 423] width 38 height 28
type input "DOM.EP"
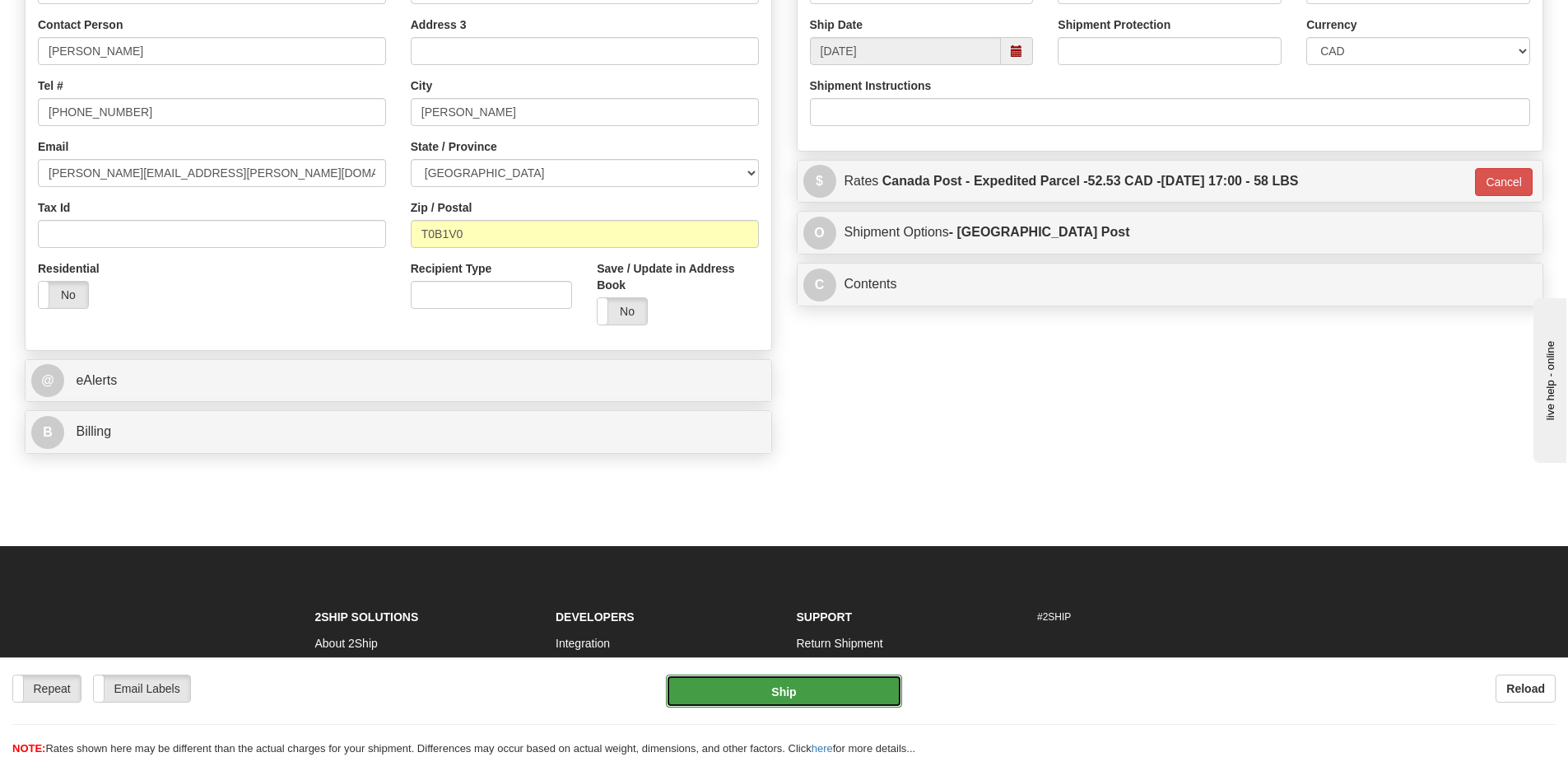
click at [816, 690] on button "Ship" at bounding box center [783, 691] width 236 height 33
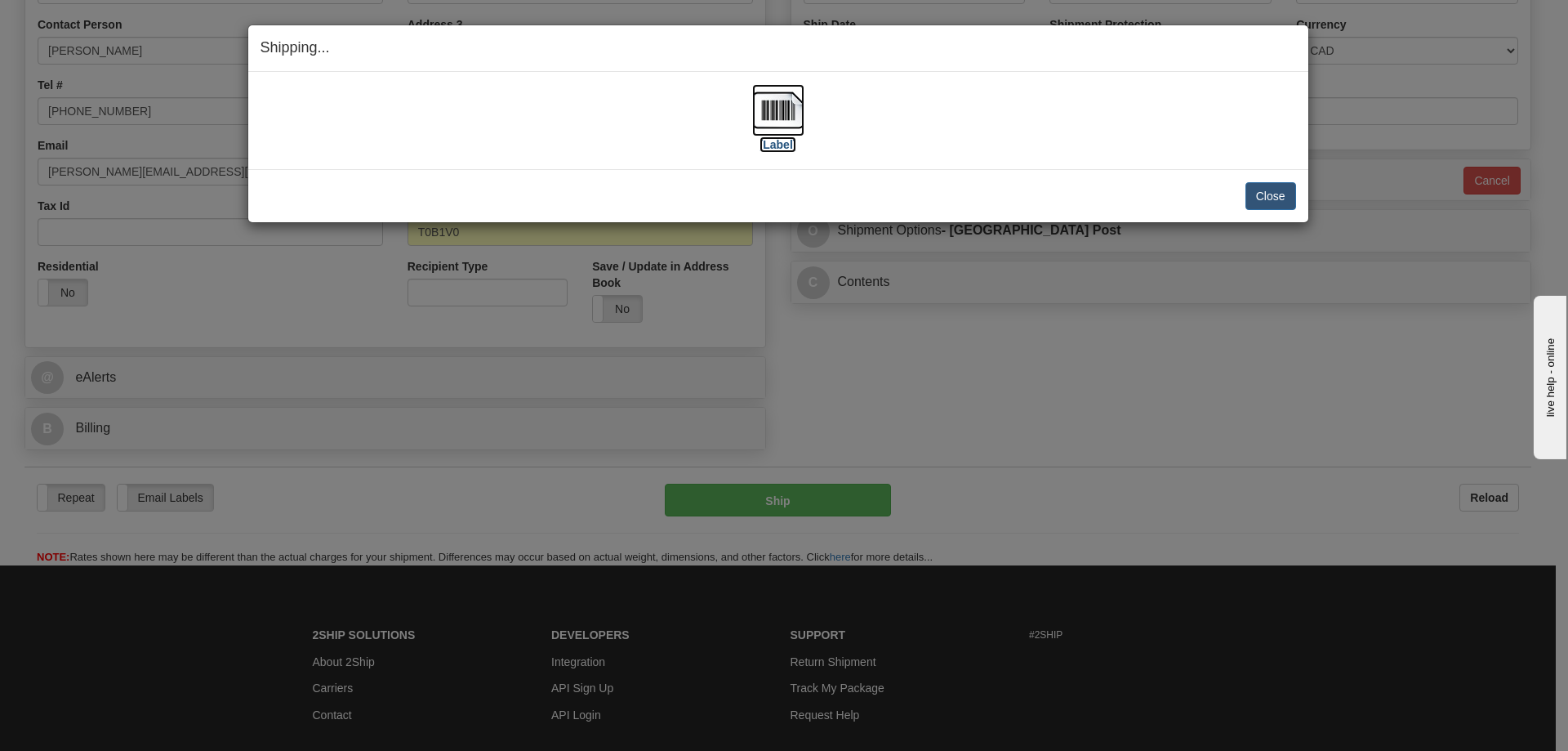
click at [782, 112] on img at bounding box center [779, 111] width 52 height 52
click at [1257, 189] on button "Close" at bounding box center [1271, 196] width 50 height 28
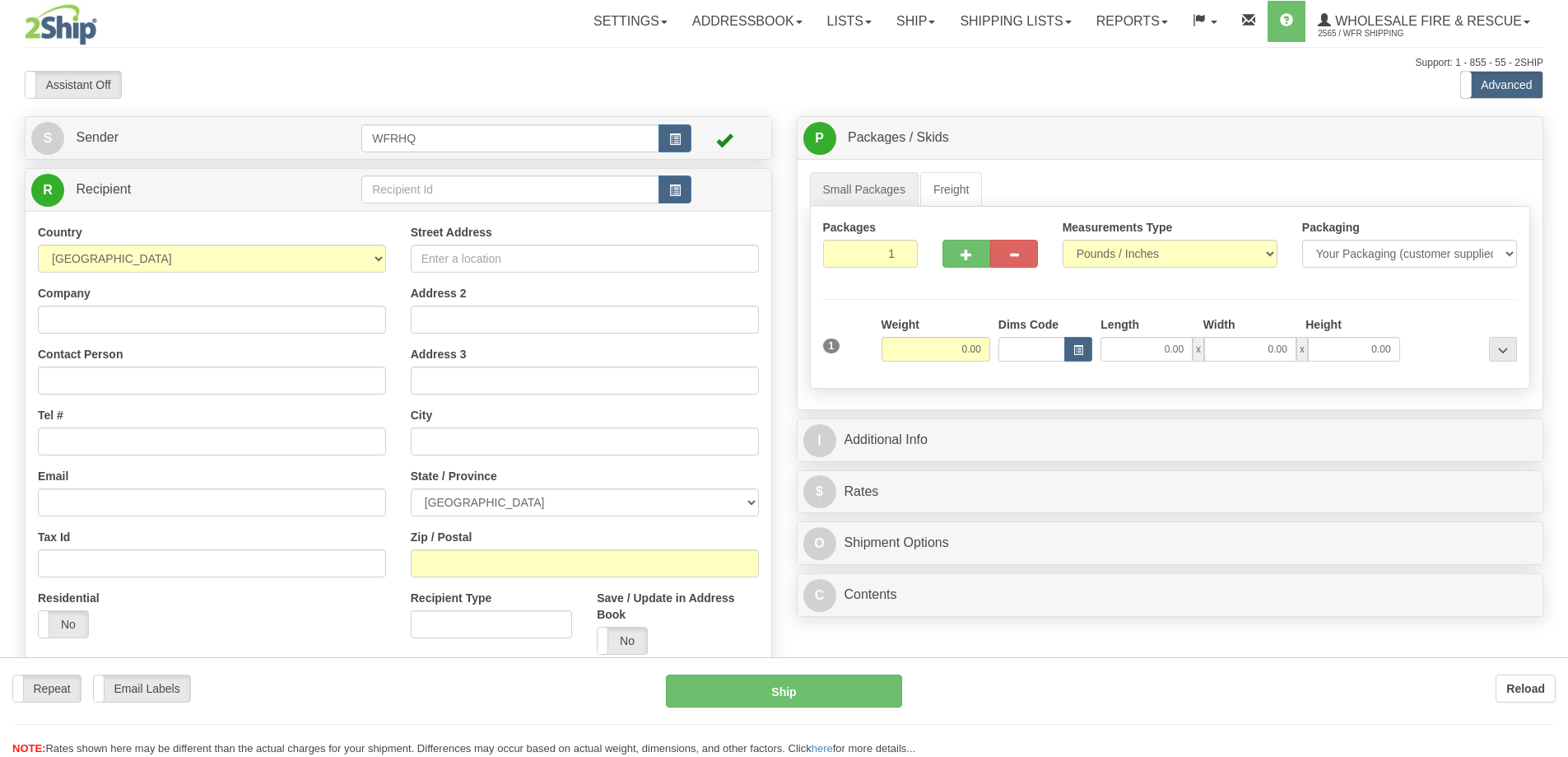
click at [472, 187] on div "Toggle navigation Settings Shipping Preferences Fields Preferences New" at bounding box center [784, 438] width 1568 height 875
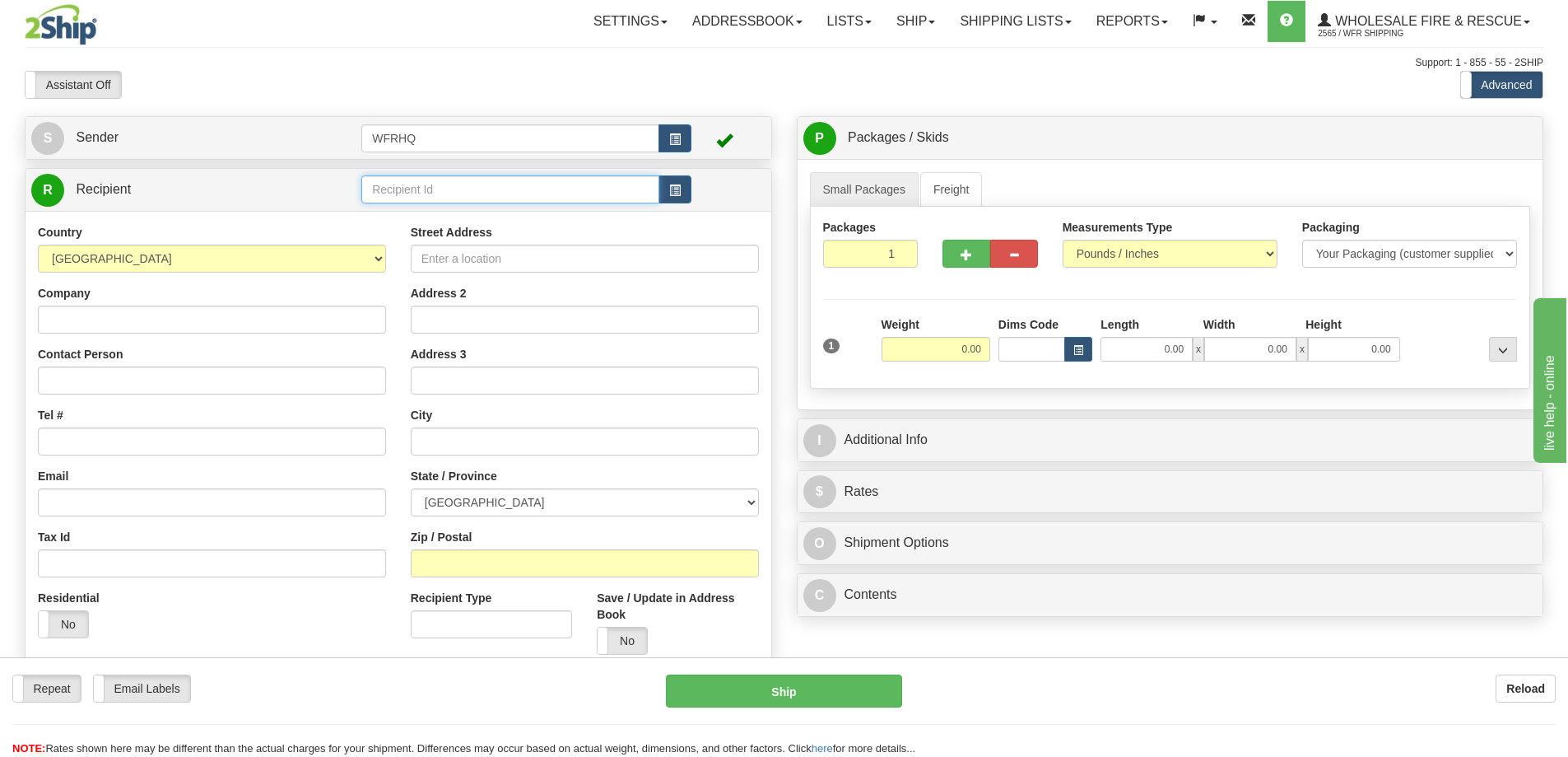
click at [472, 187] on input "text" at bounding box center [510, 189] width 298 height 28
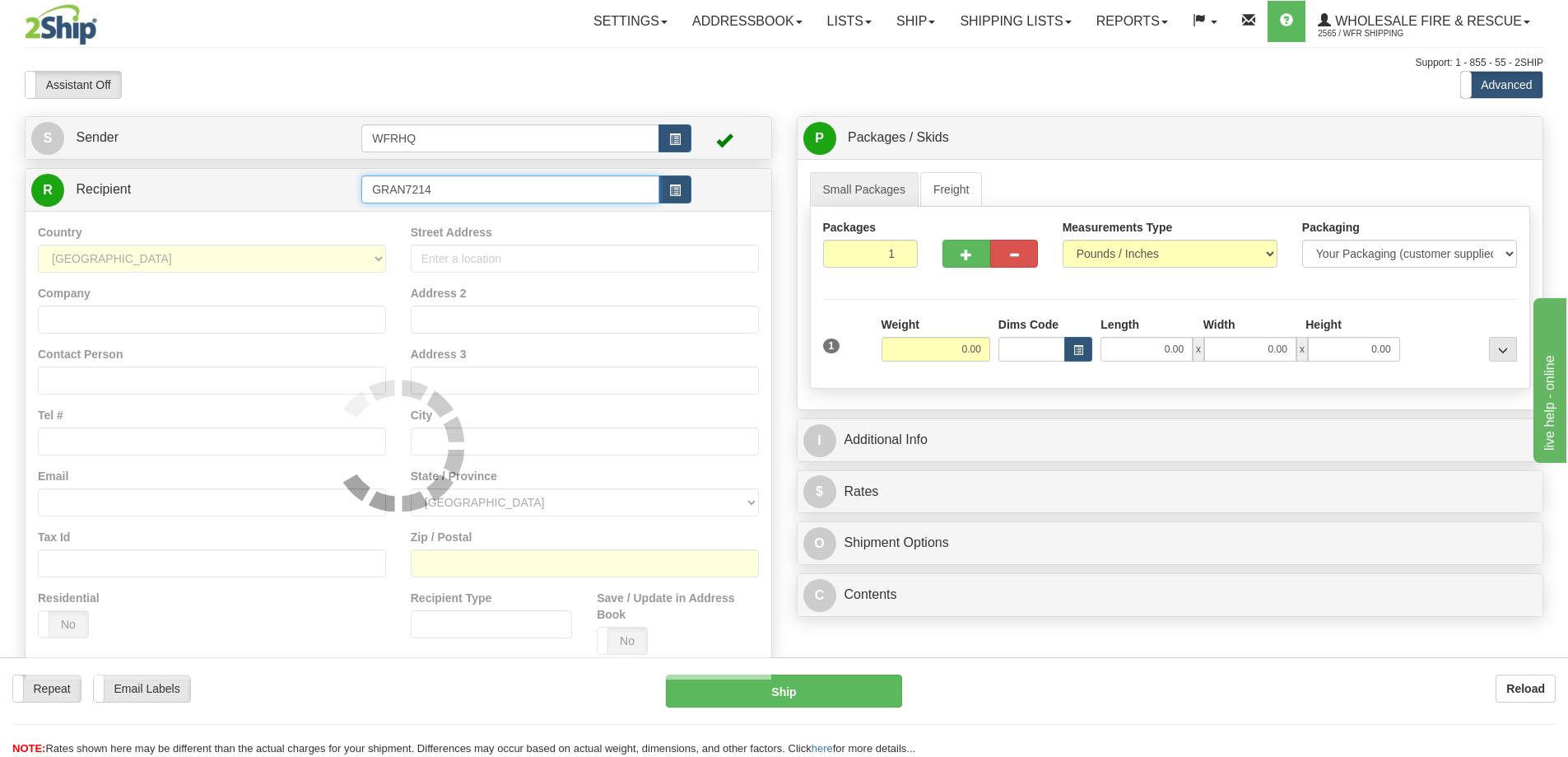
type input "GRAN7214"
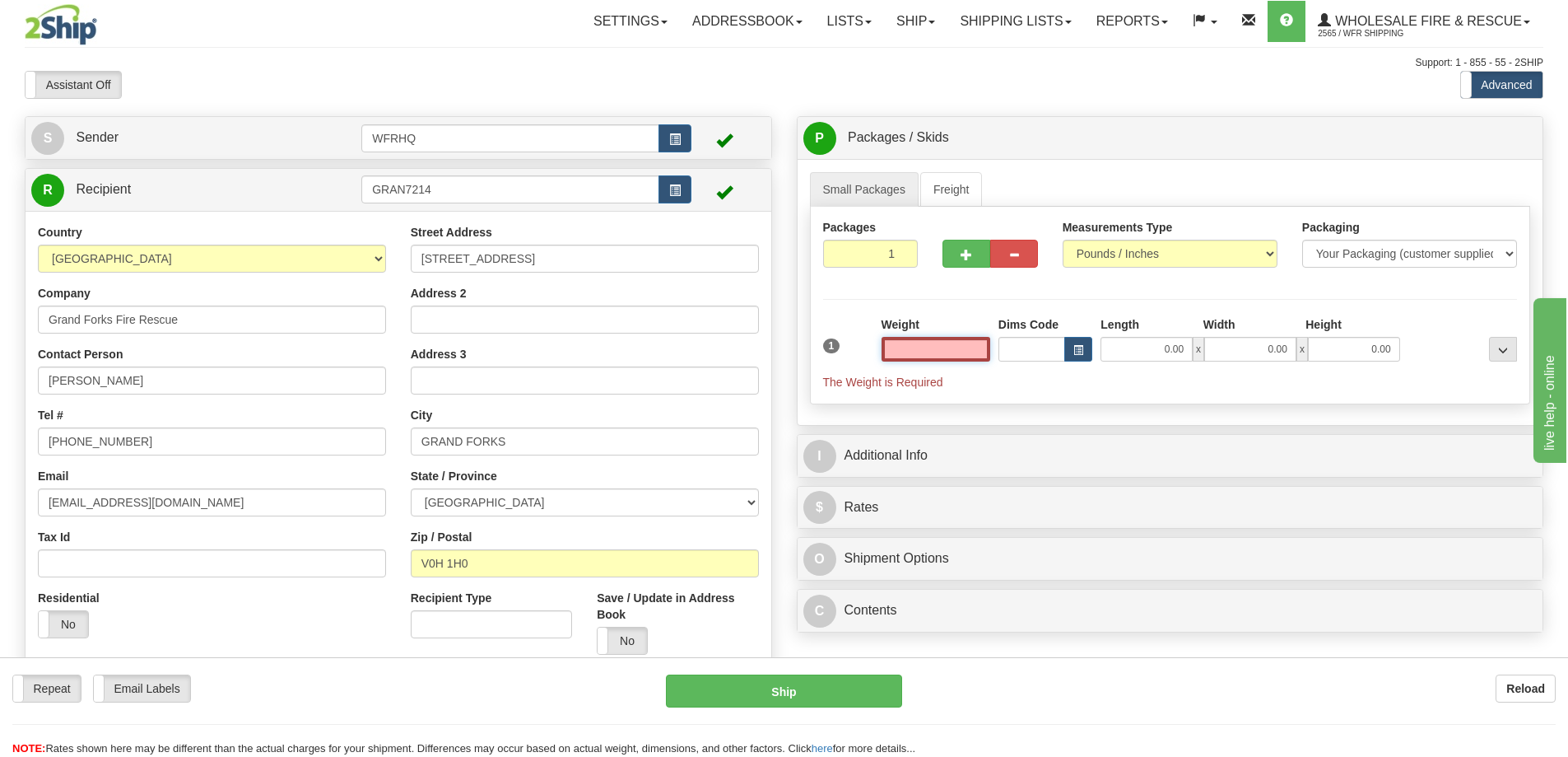
click at [945, 352] on input "text" at bounding box center [936, 349] width 109 height 24
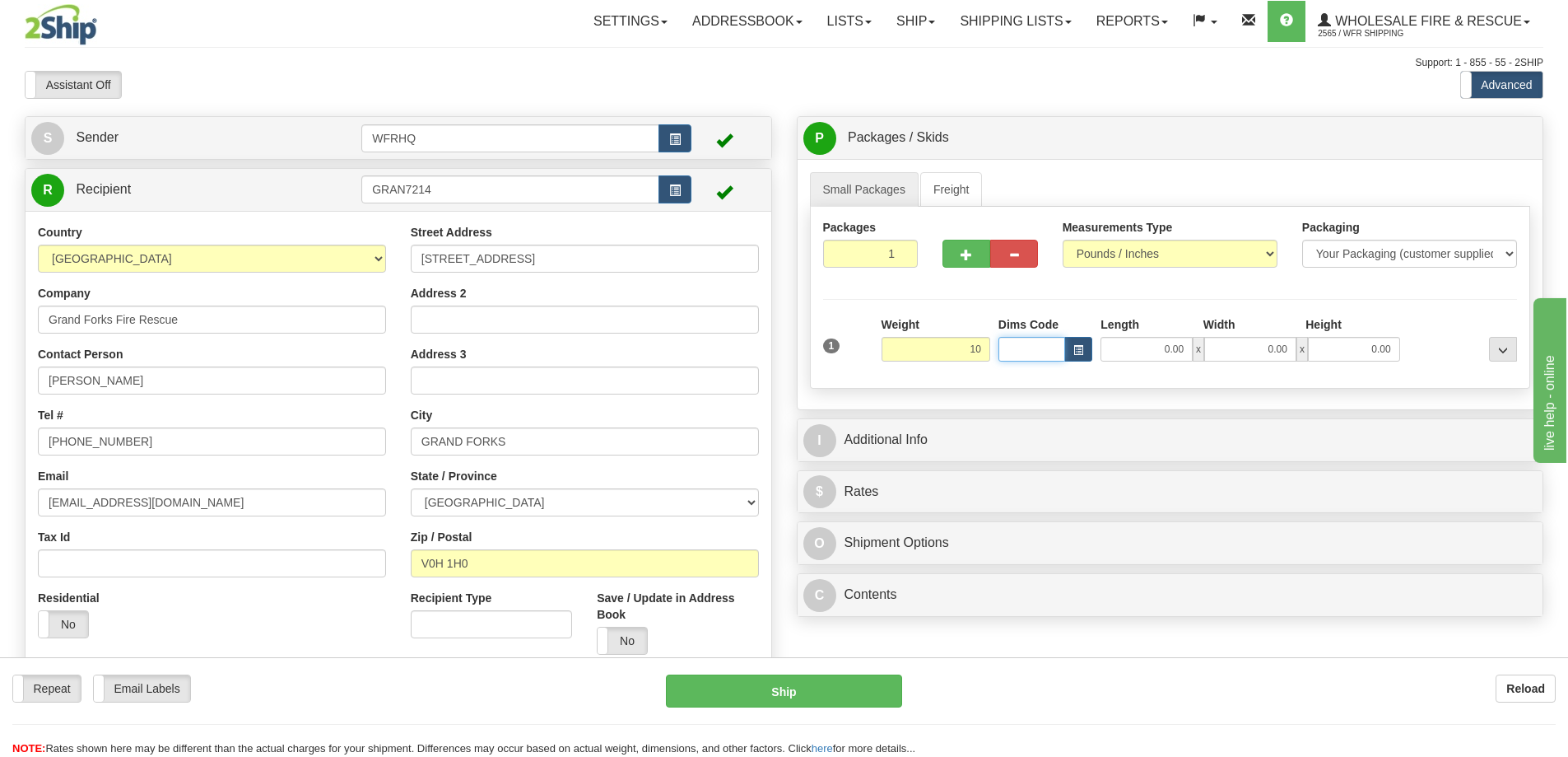
type input "10.00"
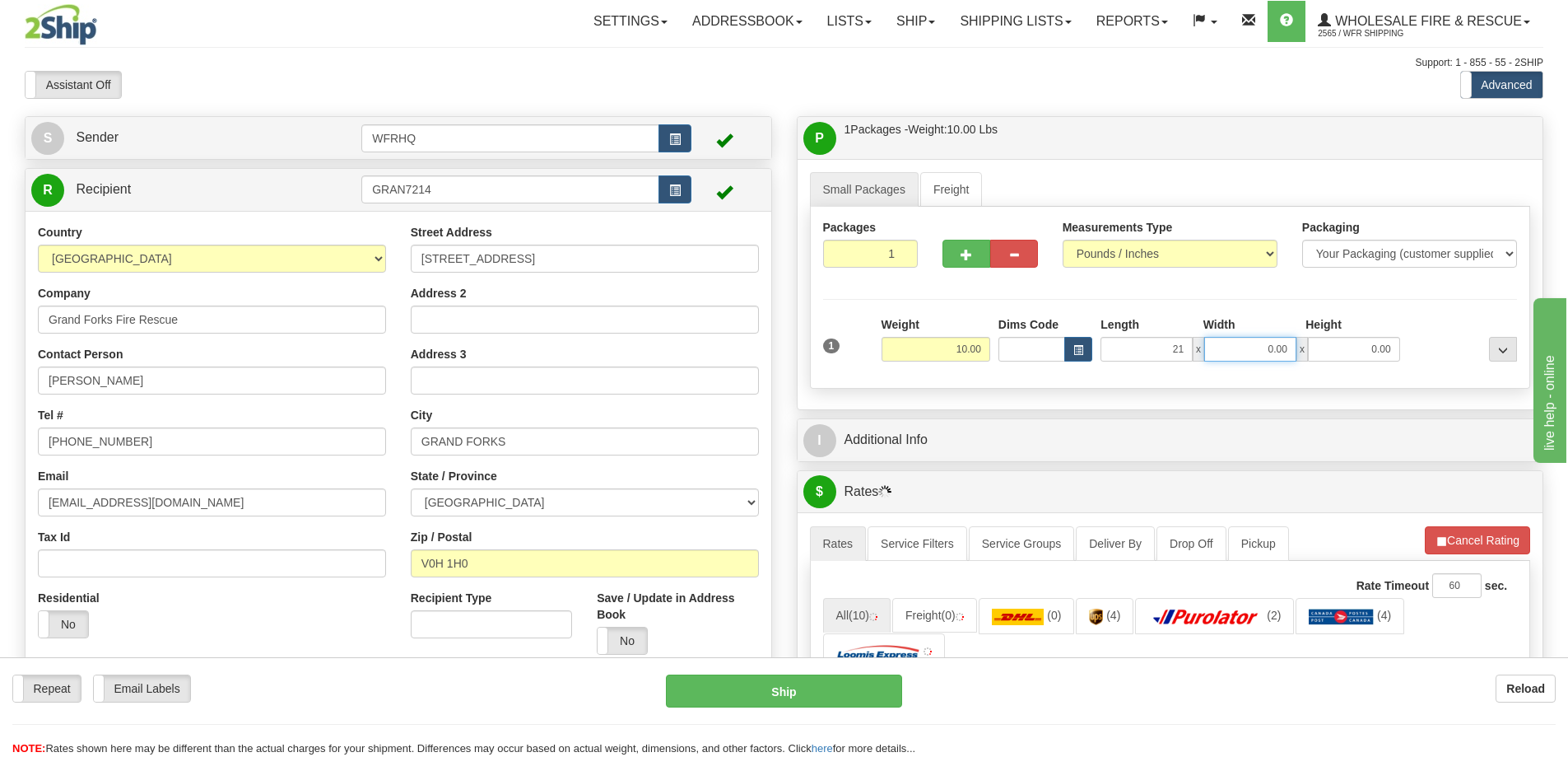
type input "21.00"
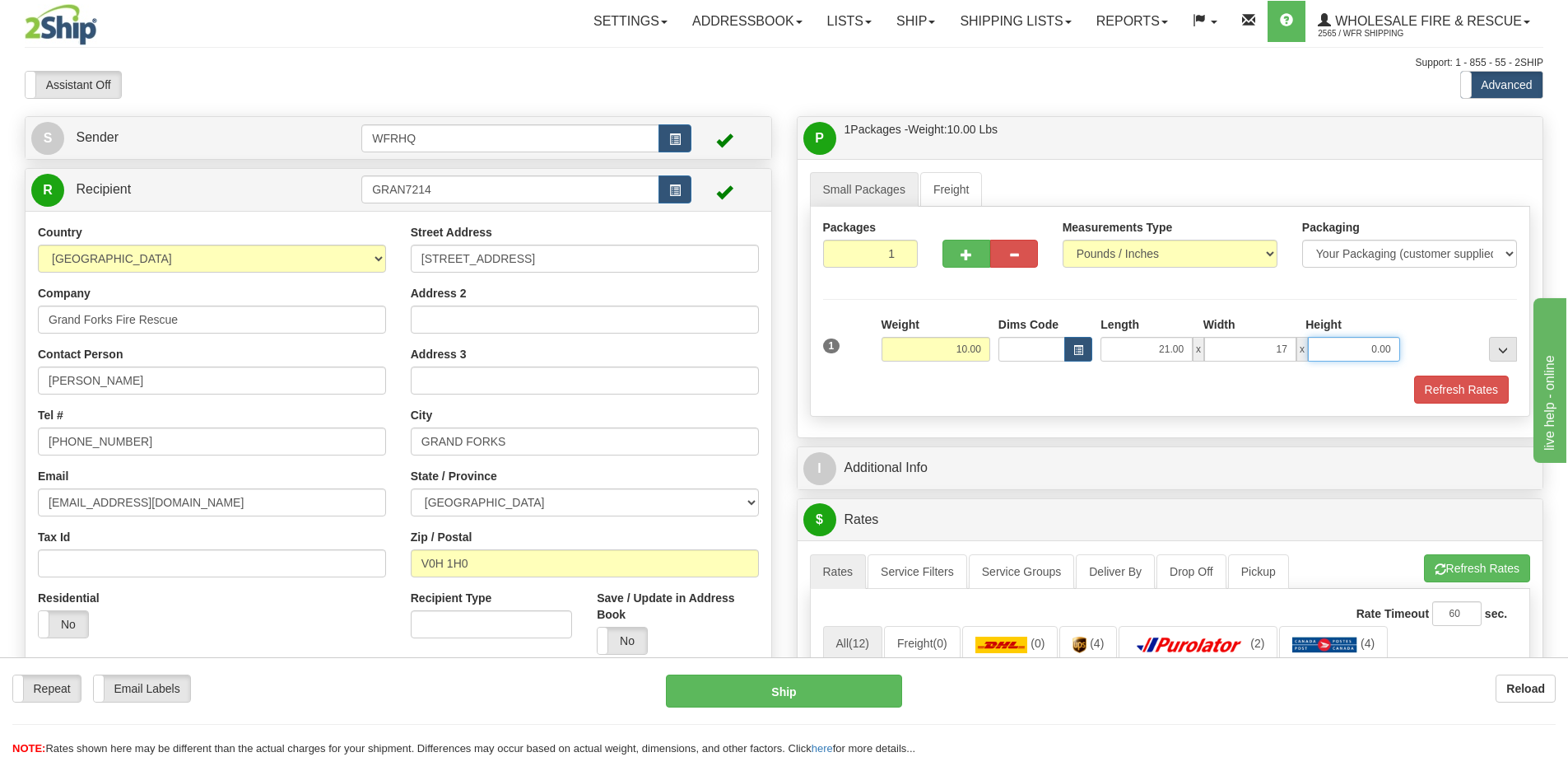
type input "17.00"
type input "6.00"
click at [946, 257] on button "button" at bounding box center [966, 254] width 48 height 28
radio input "true"
type input "2"
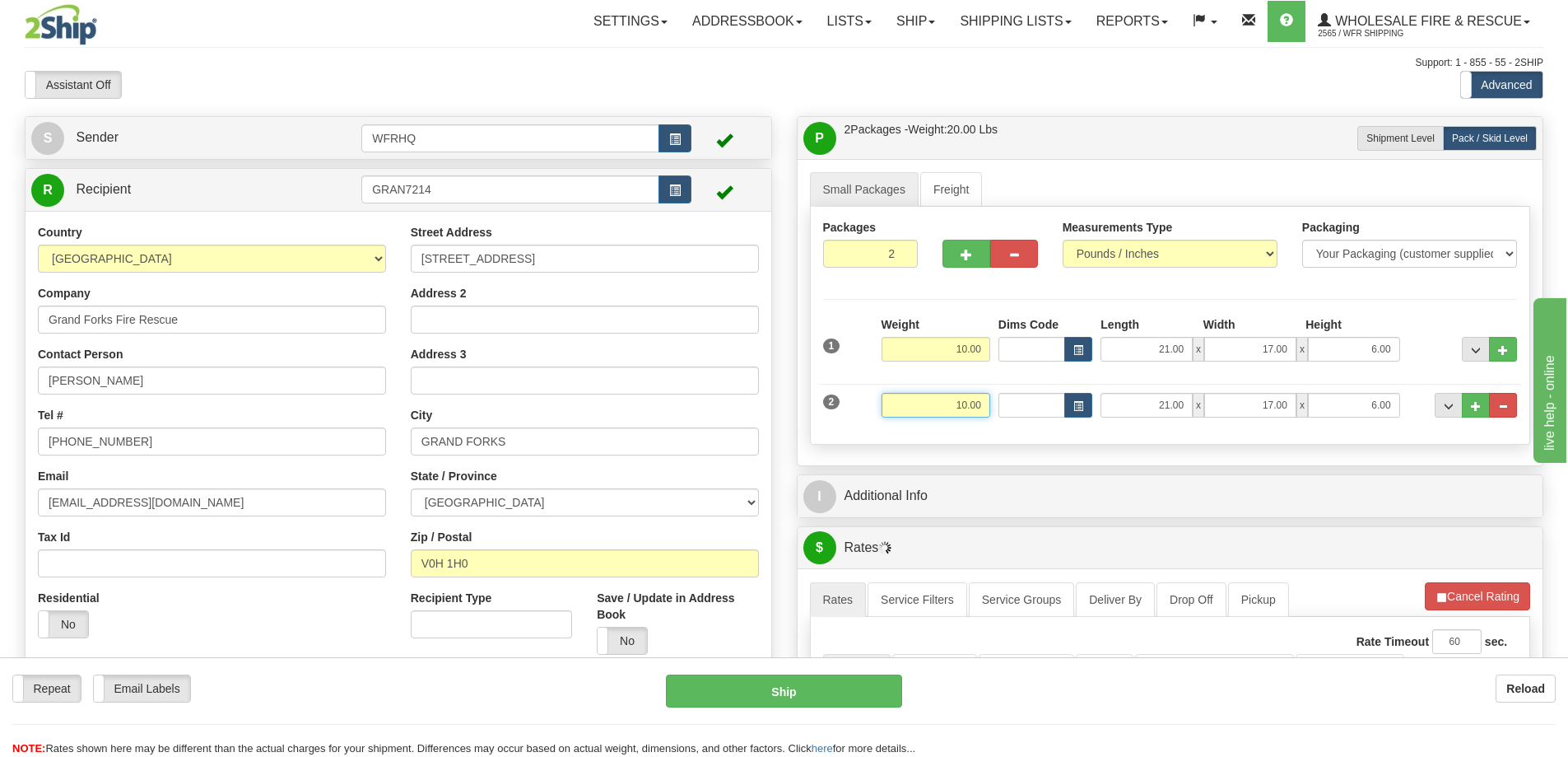
drag, startPoint x: 943, startPoint y: 405, endPoint x: 1308, endPoint y: 400, distance: 365.0
click at [1308, 400] on div "2 Weight 10.00 Dims Code Length Width Height" at bounding box center [1171, 403] width 703 height 55
type input "38.00"
type input "50.00"
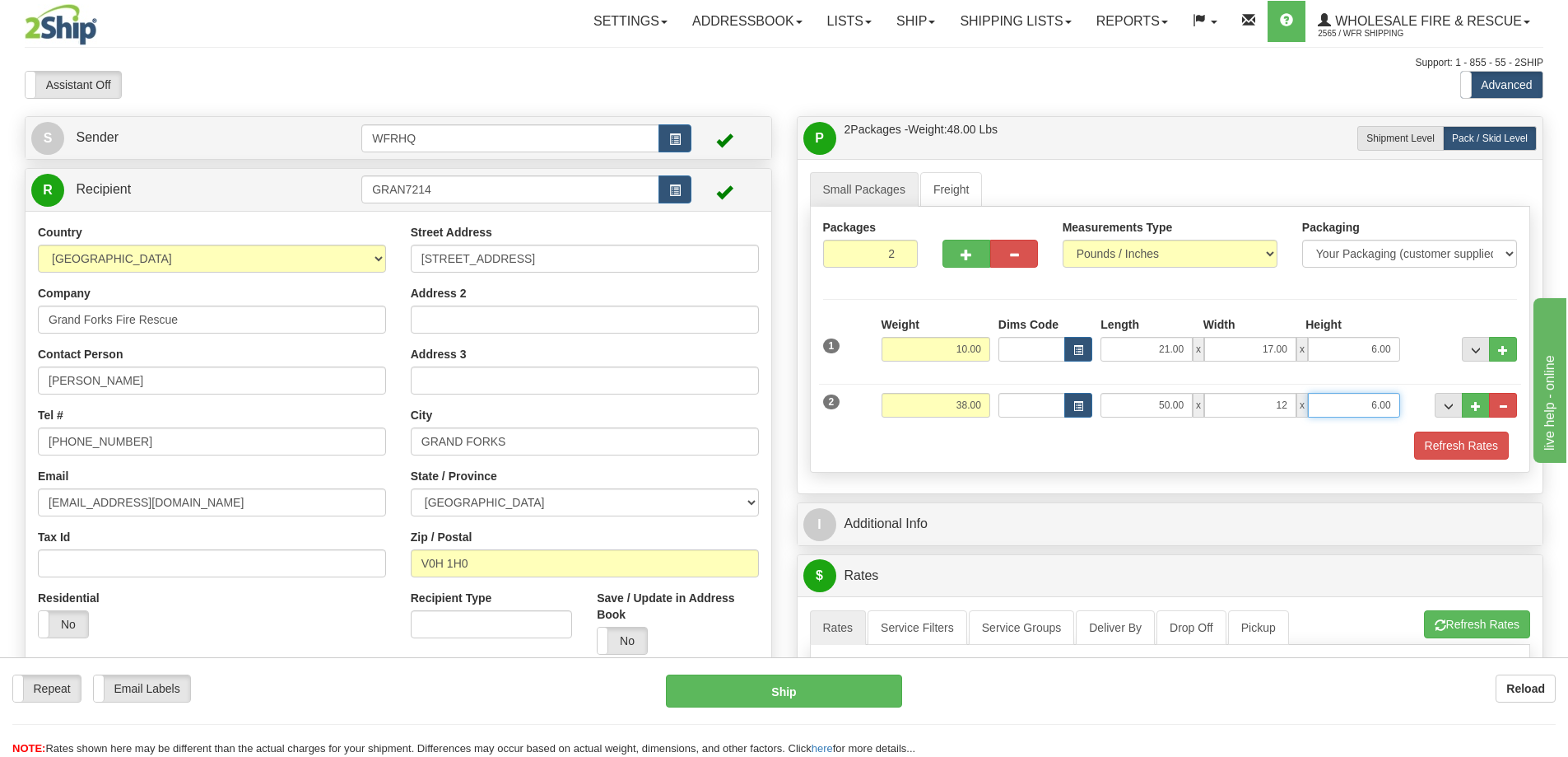
type input "12.00"
type input "6.00"
click at [976, 264] on button "button" at bounding box center [966, 254] width 48 height 28
type input "3"
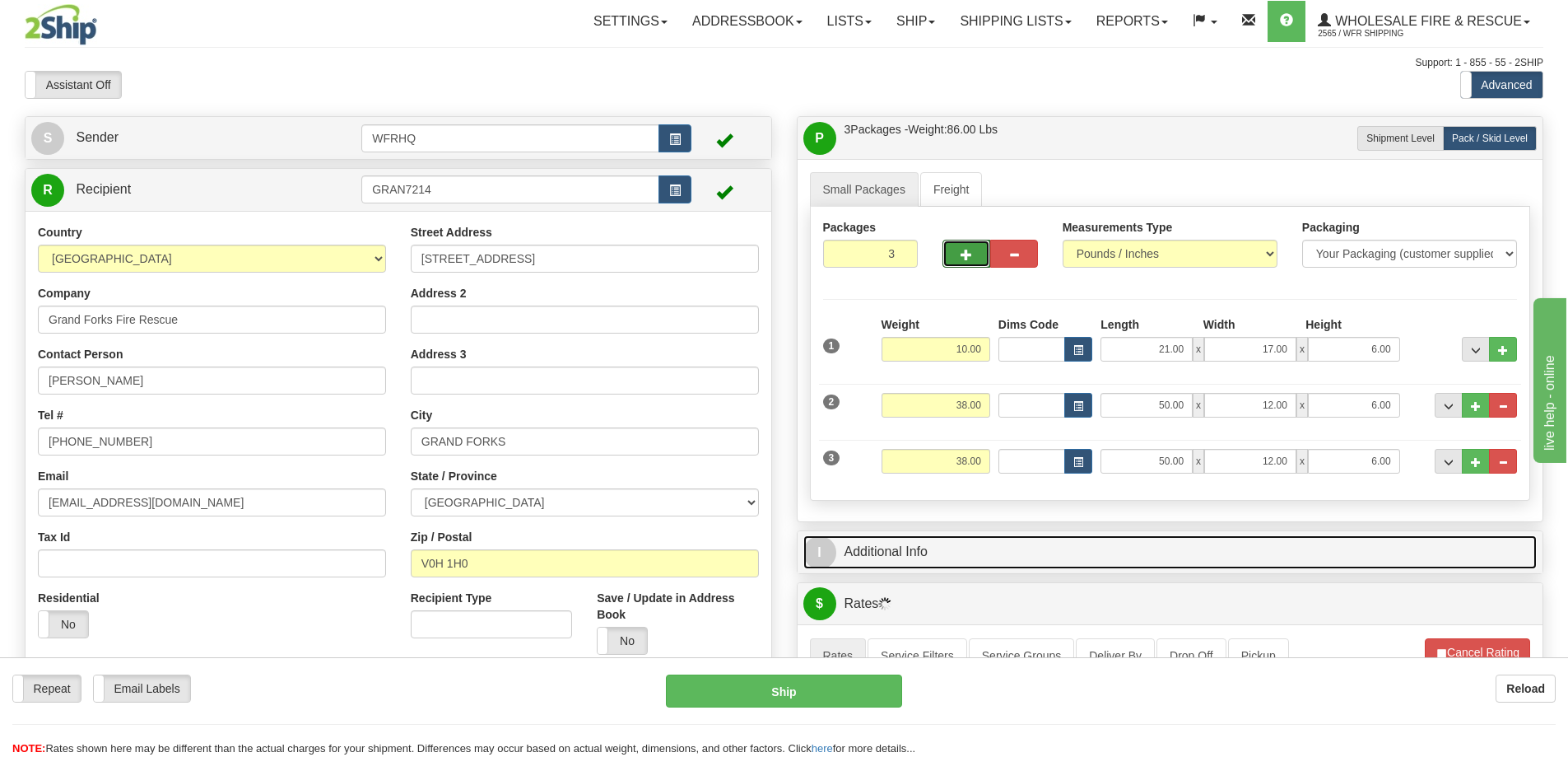
click at [979, 547] on link "I Additional Info" at bounding box center [1171, 552] width 734 height 33
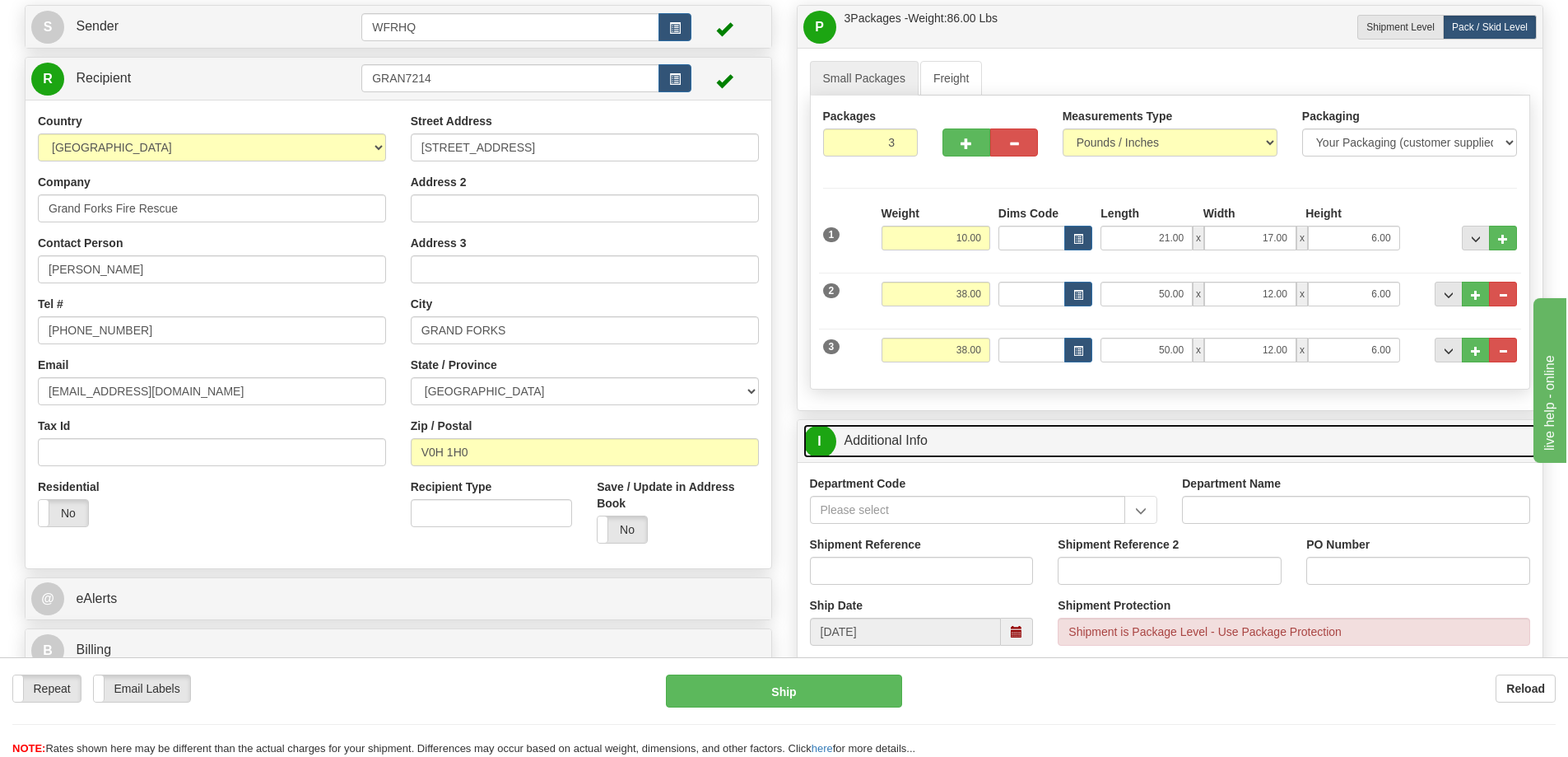
scroll to position [247, 0]
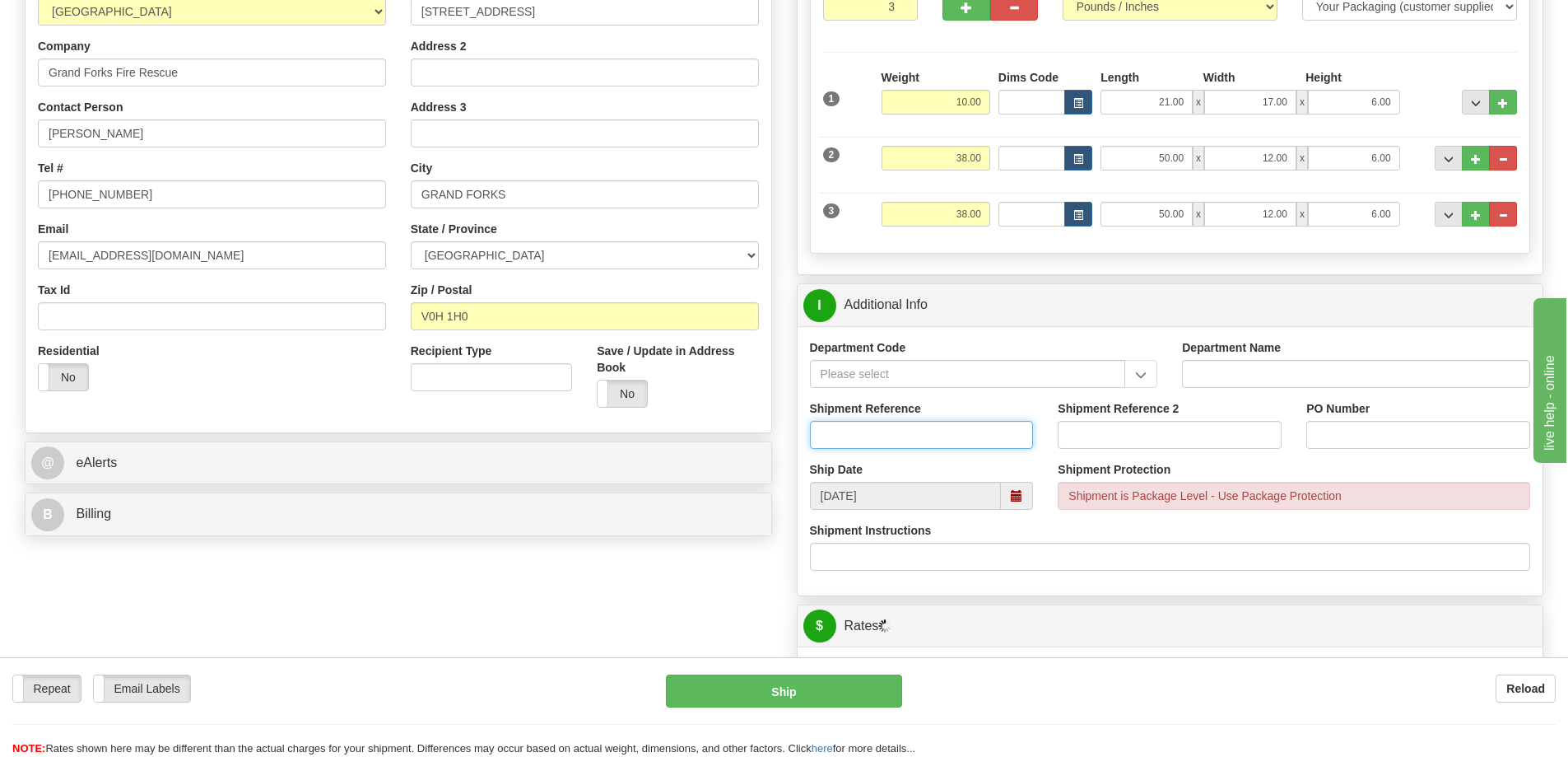
click at [864, 429] on input "Shipment Reference" at bounding box center [922, 435] width 224 height 28
type input "S45750-30339"
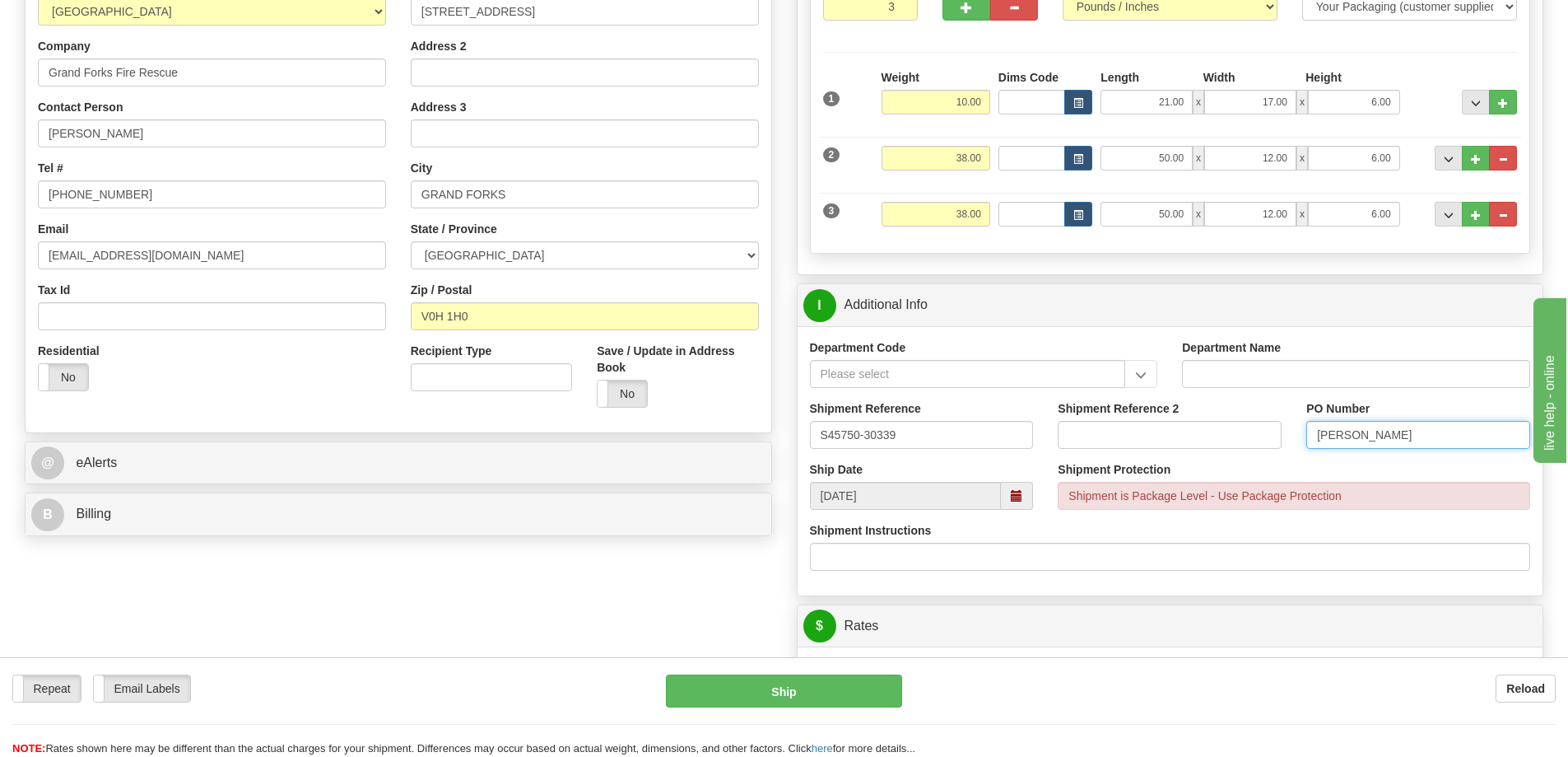
type input "Mike"
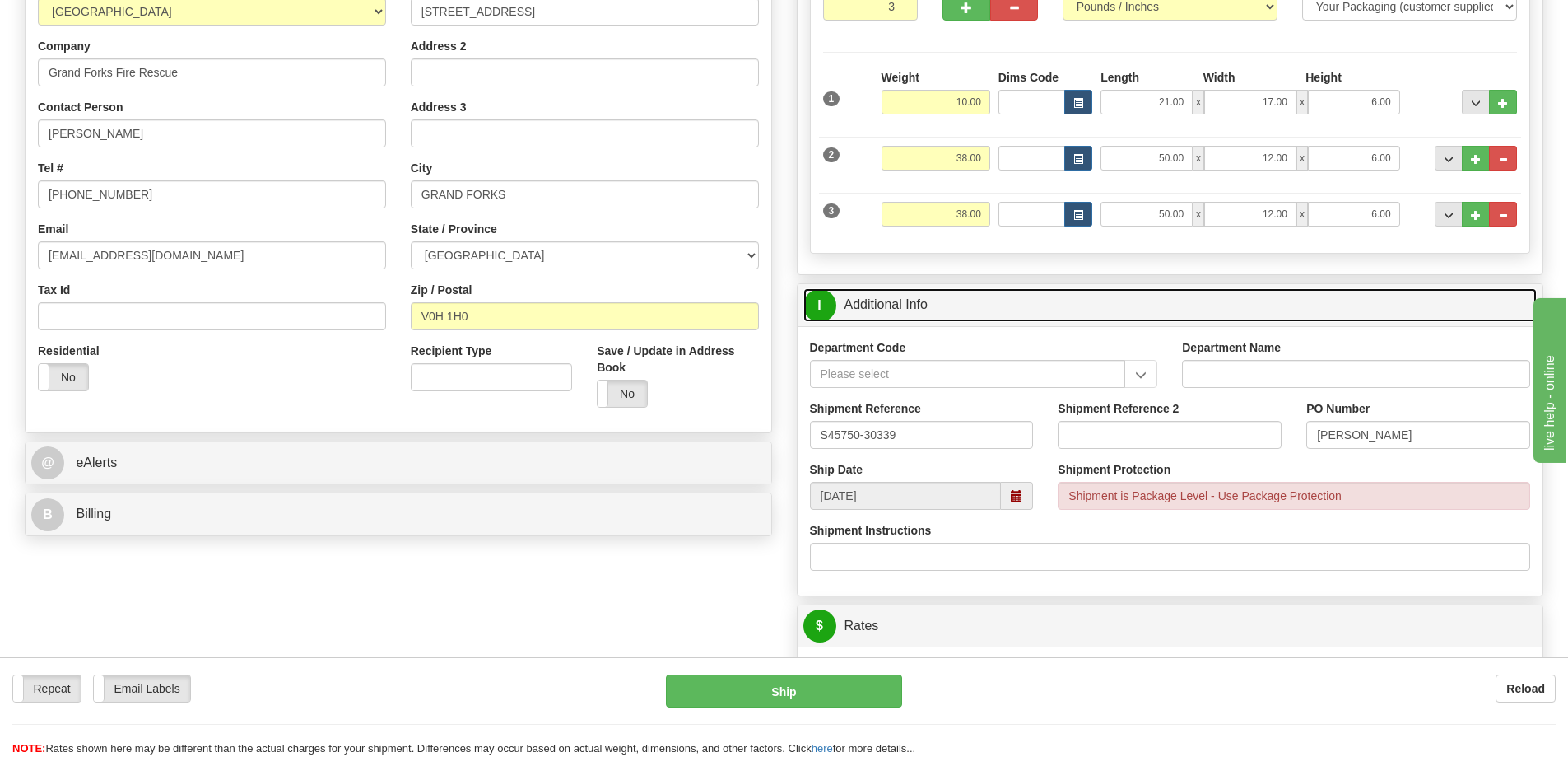
click at [961, 298] on link "I Additional Info" at bounding box center [1171, 305] width 734 height 33
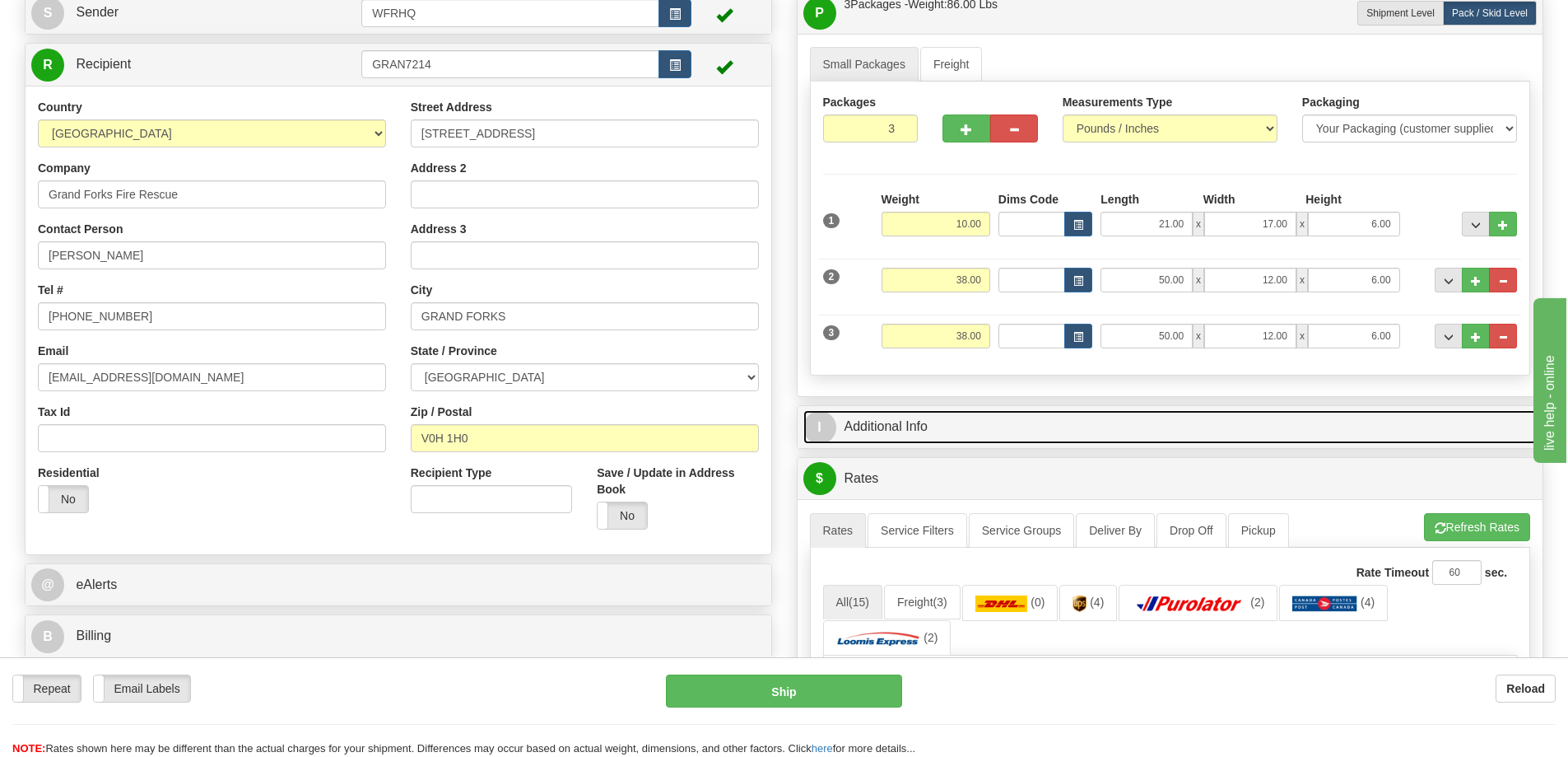
scroll to position [0, 0]
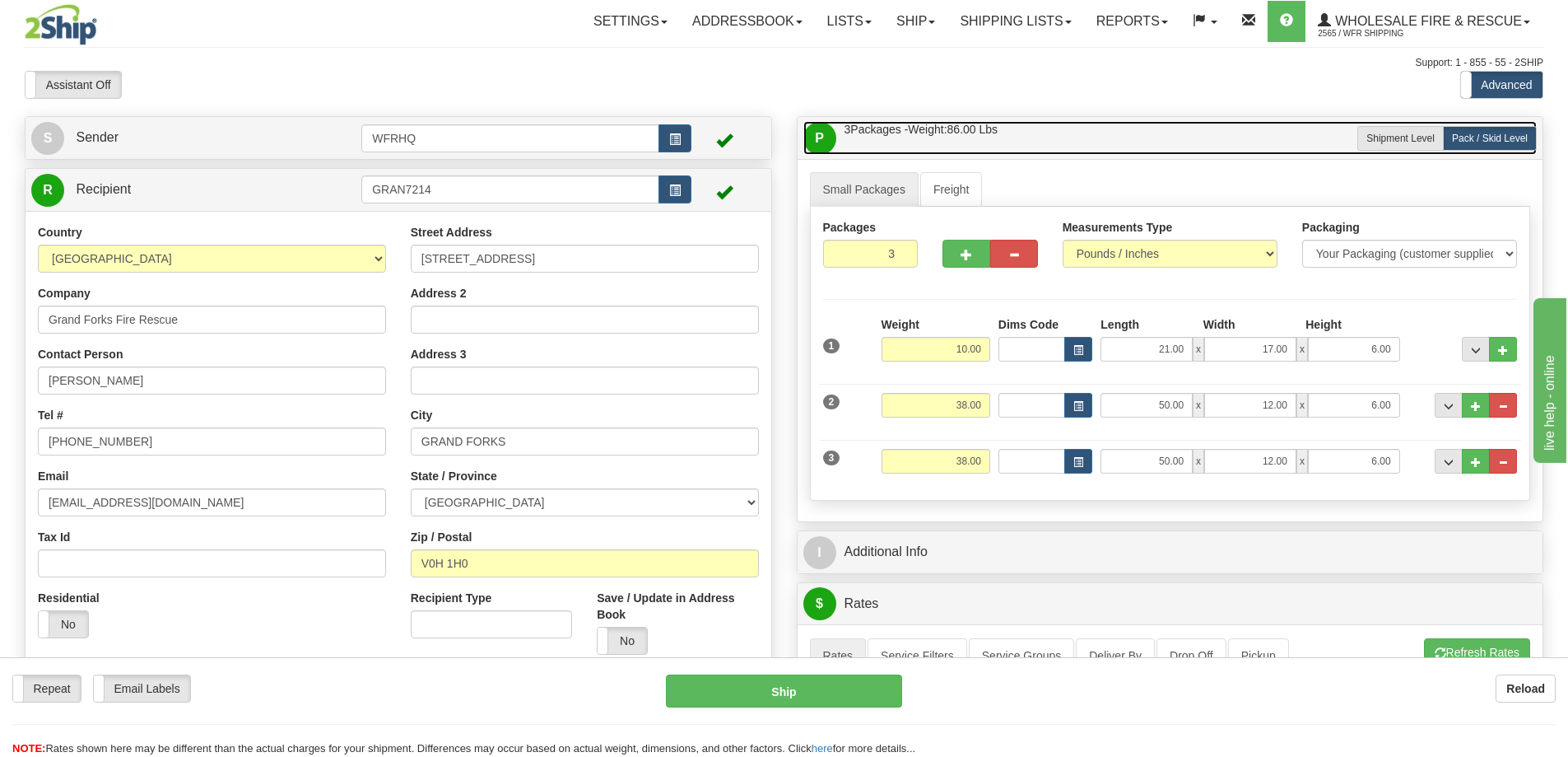
click at [998, 133] on span "Lbs" at bounding box center [989, 128] width 19 height 13
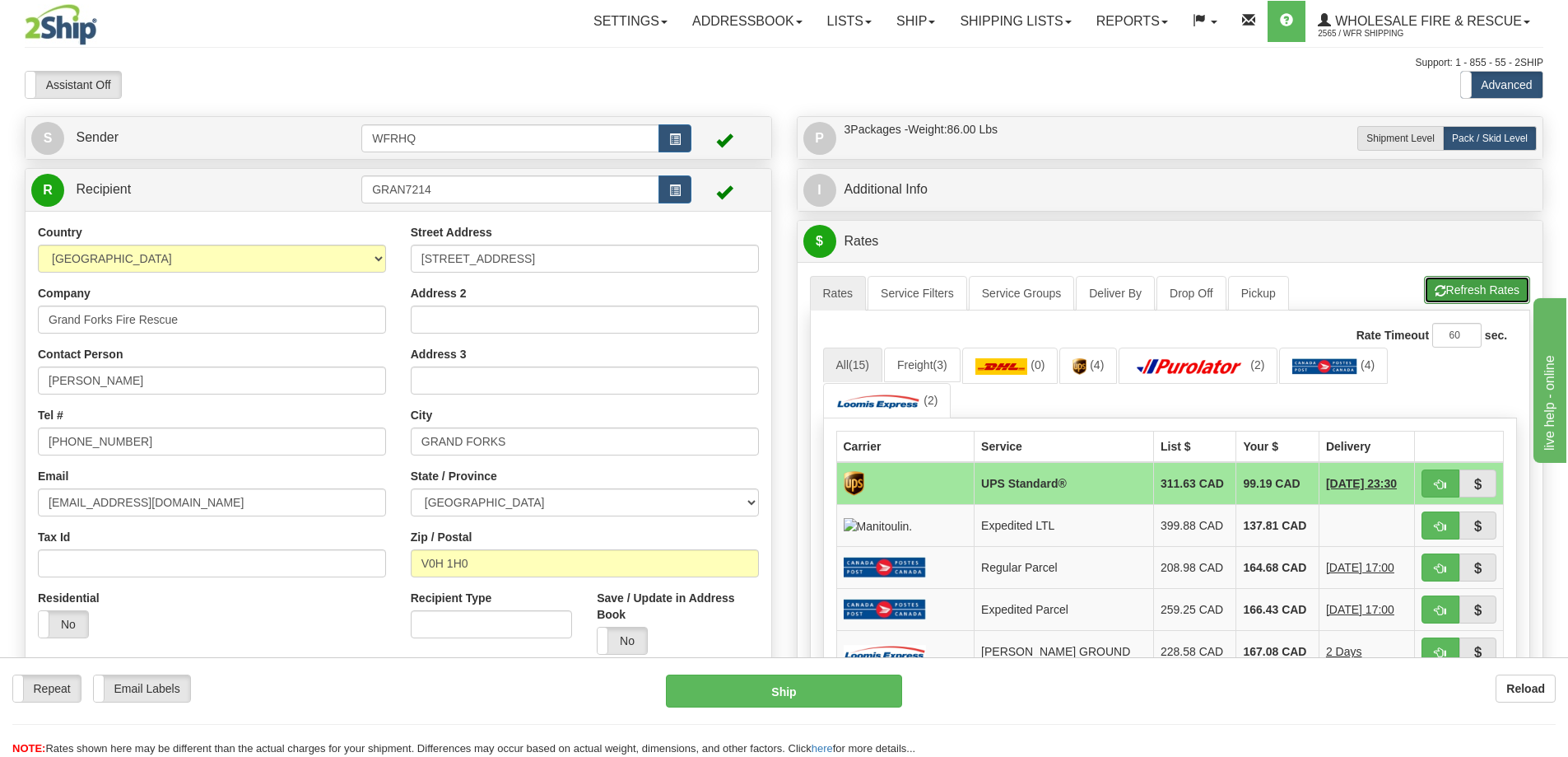
click at [1487, 288] on button "Refresh Rates" at bounding box center [1477, 290] width 106 height 28
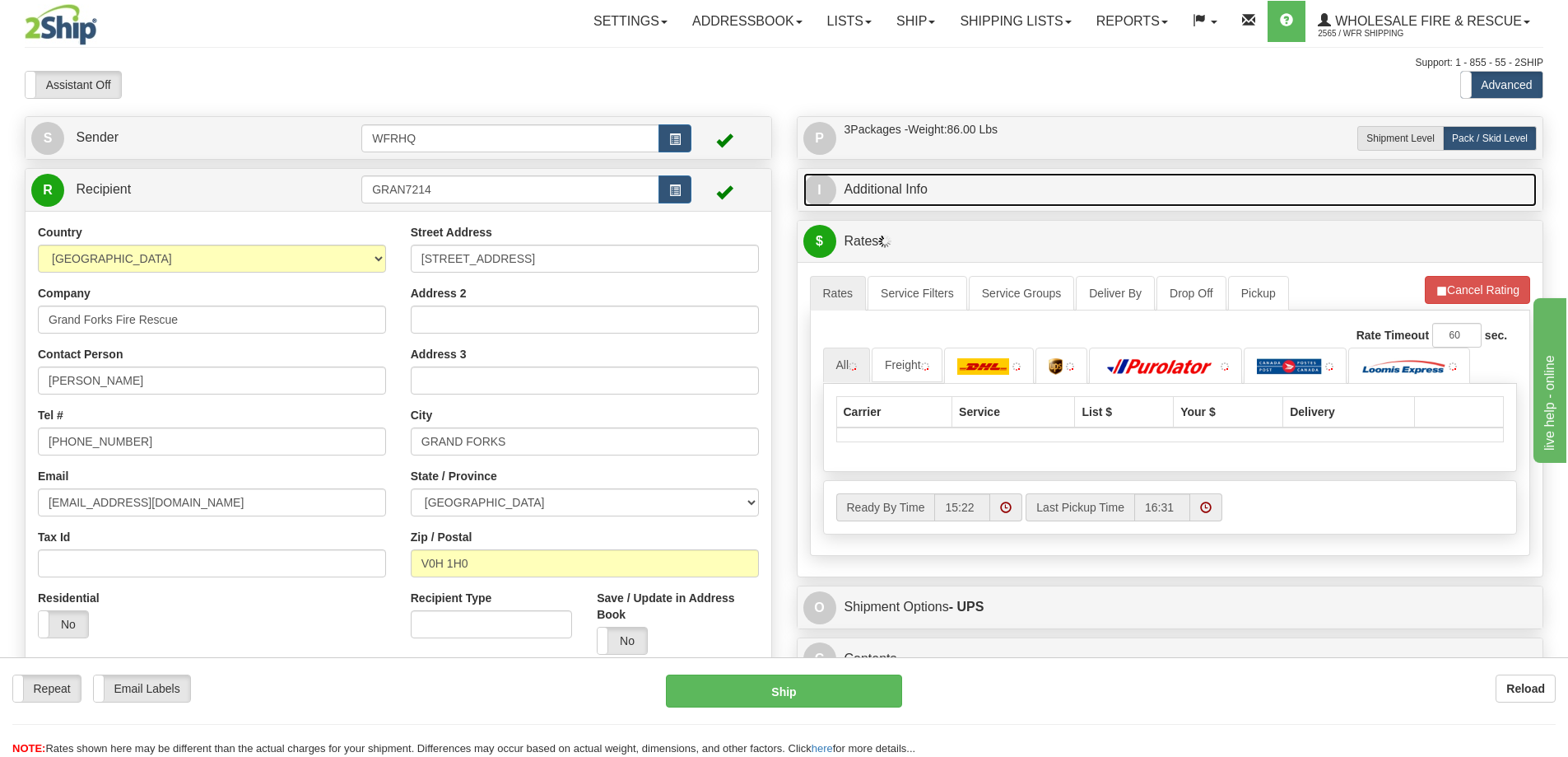
click at [952, 190] on link "I Additional Info" at bounding box center [1171, 190] width 734 height 33
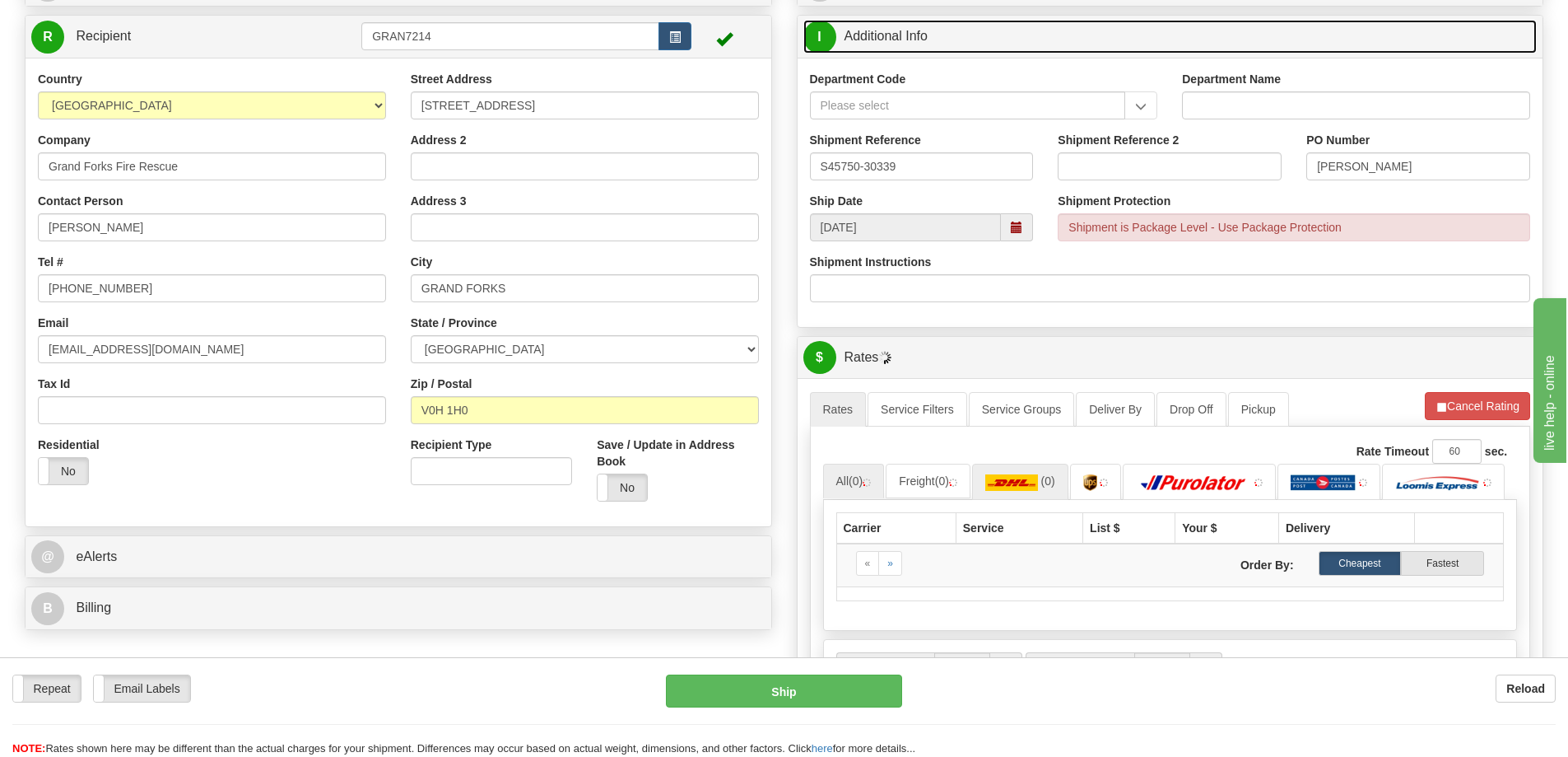
scroll to position [329, 0]
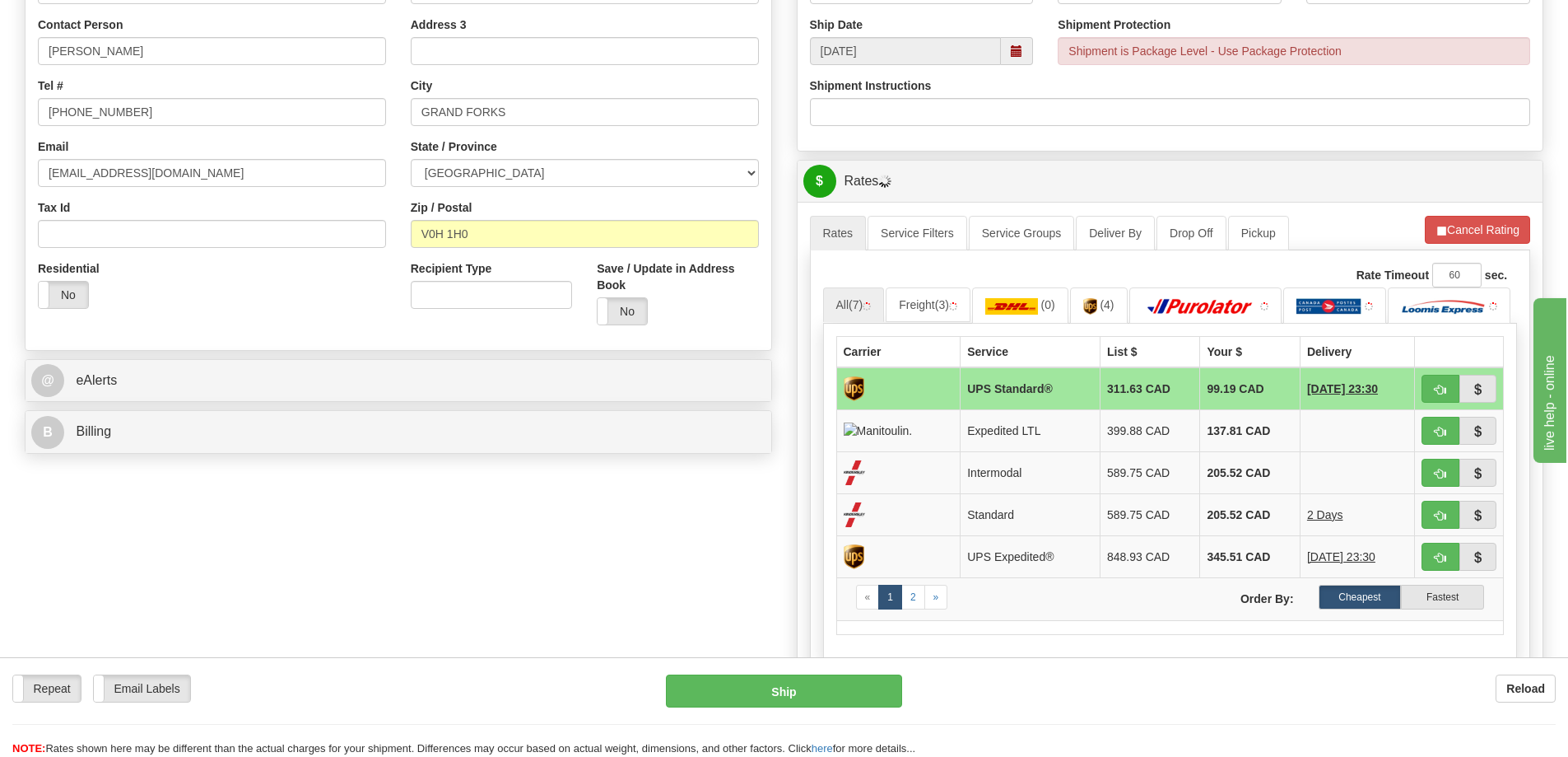
click at [1029, 48] on span at bounding box center [1017, 51] width 32 height 28
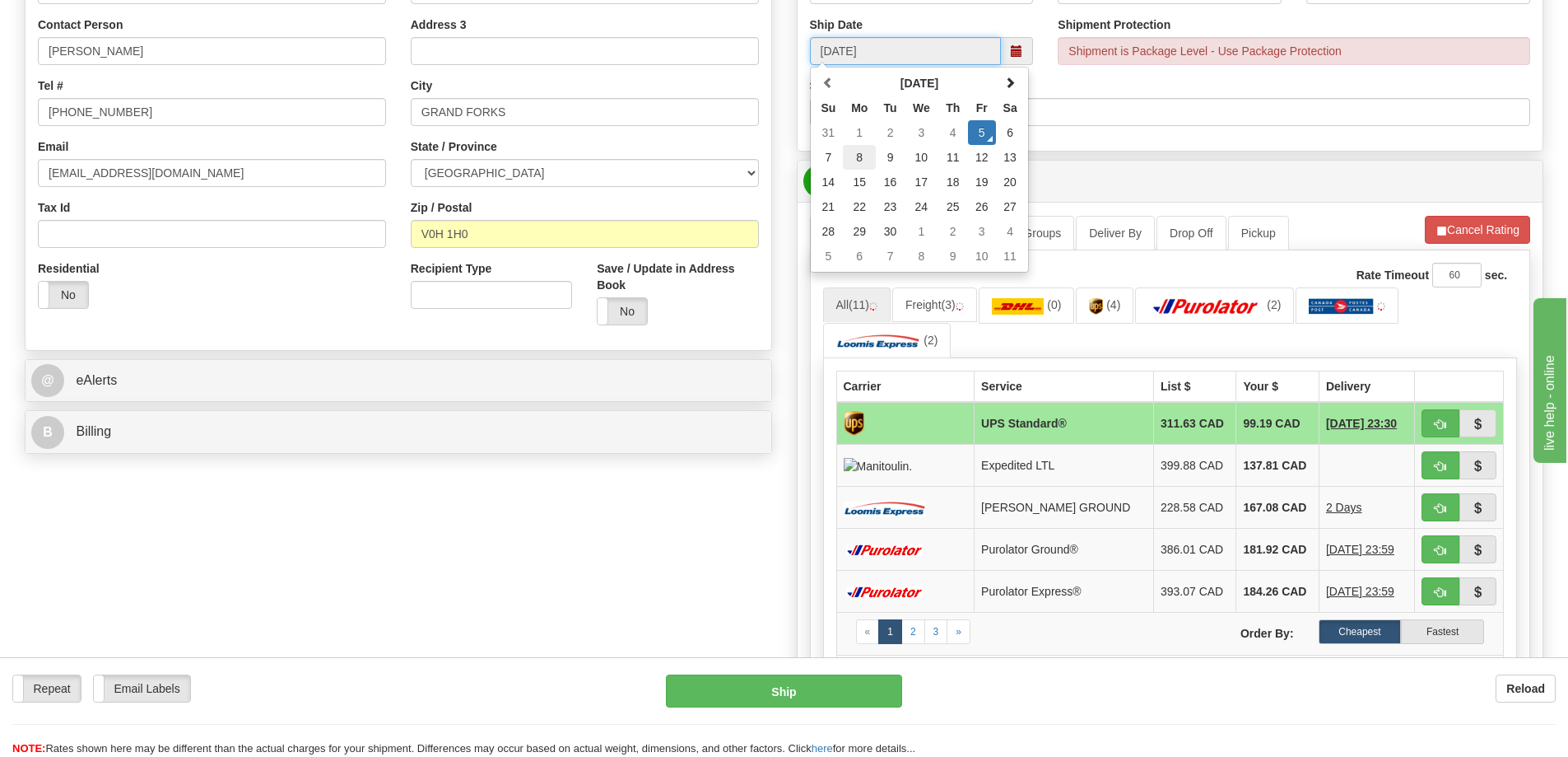
click at [869, 154] on td "8" at bounding box center [859, 157] width 33 height 24
type input "10:00"
type input "09/08/2025"
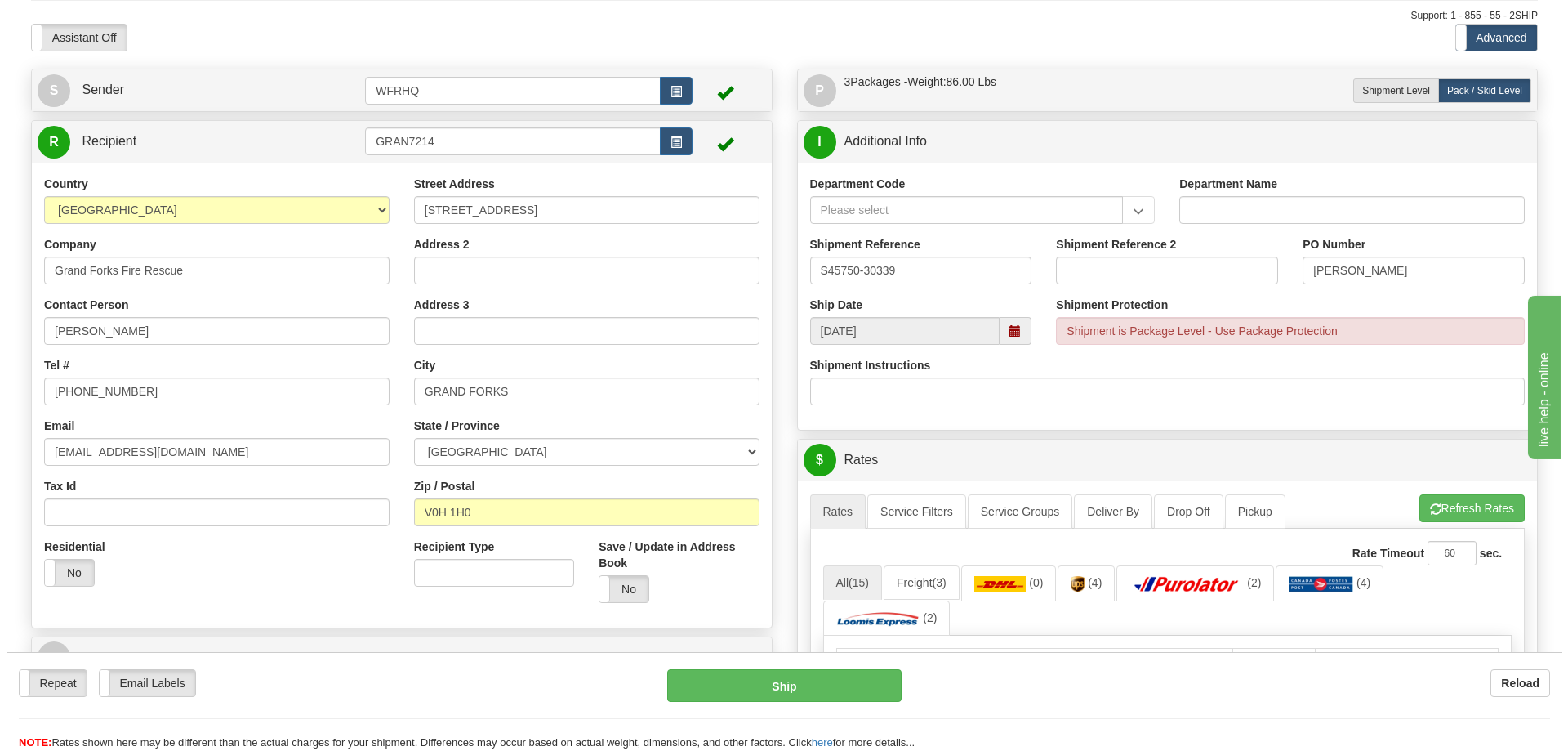
scroll to position [0, 0]
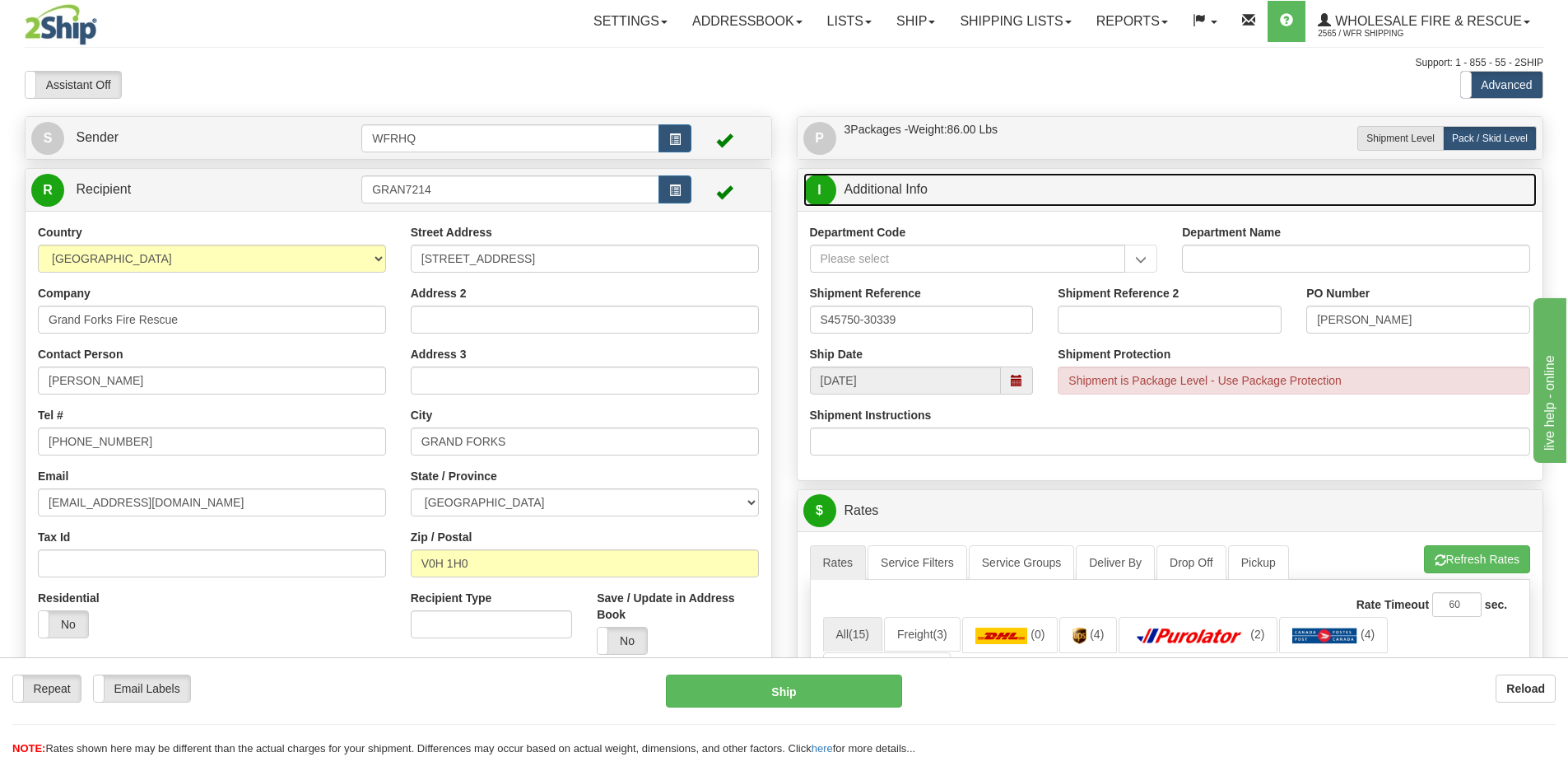
click at [1079, 192] on link "I Additional Info" at bounding box center [1171, 190] width 734 height 33
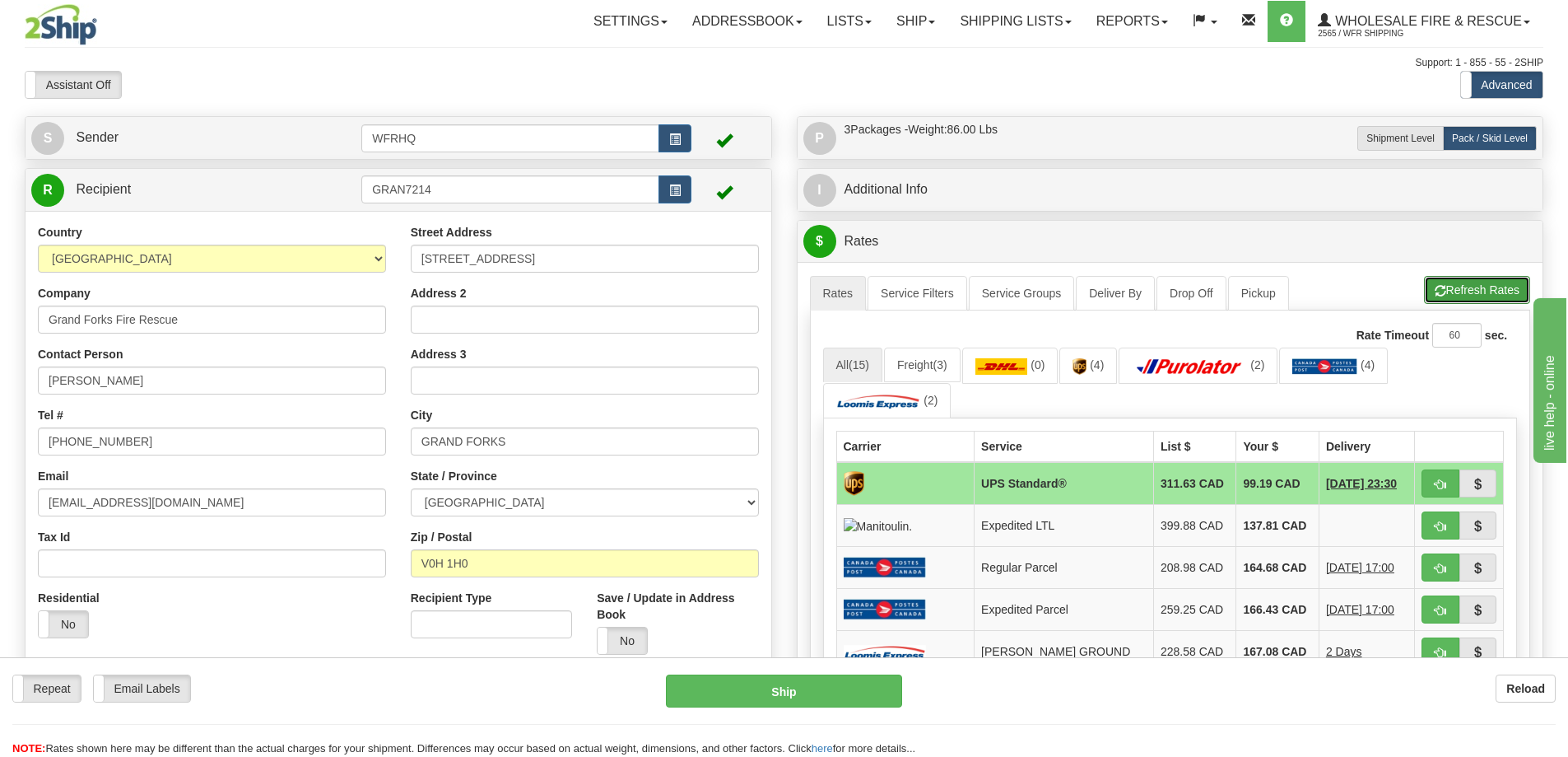
click at [1466, 297] on button "Refresh Rates" at bounding box center [1477, 290] width 106 height 28
click at [1439, 480] on span "button" at bounding box center [1441, 484] width 12 height 11
type input "11"
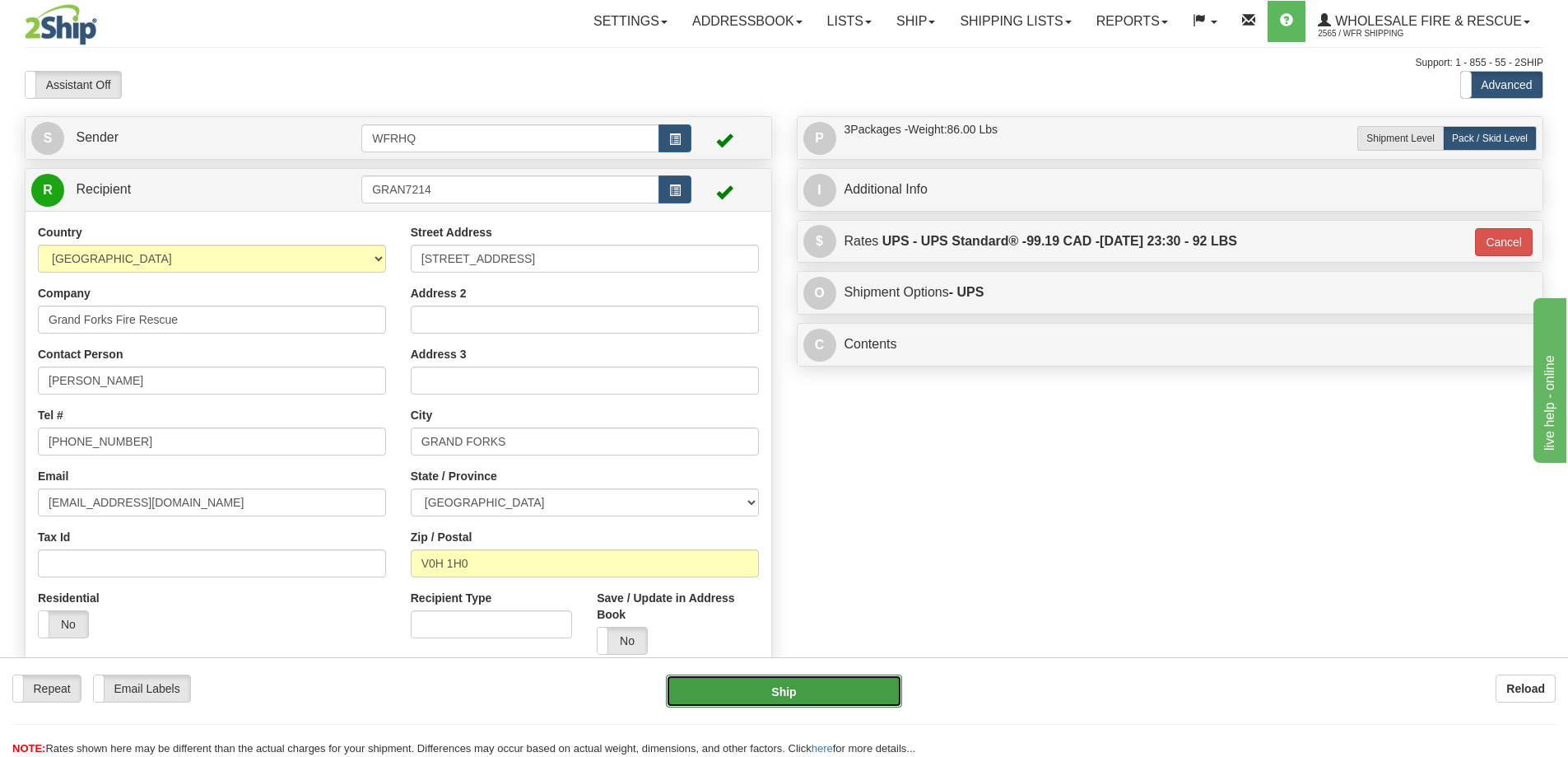
click at [806, 691] on button "Ship" at bounding box center [783, 691] width 236 height 33
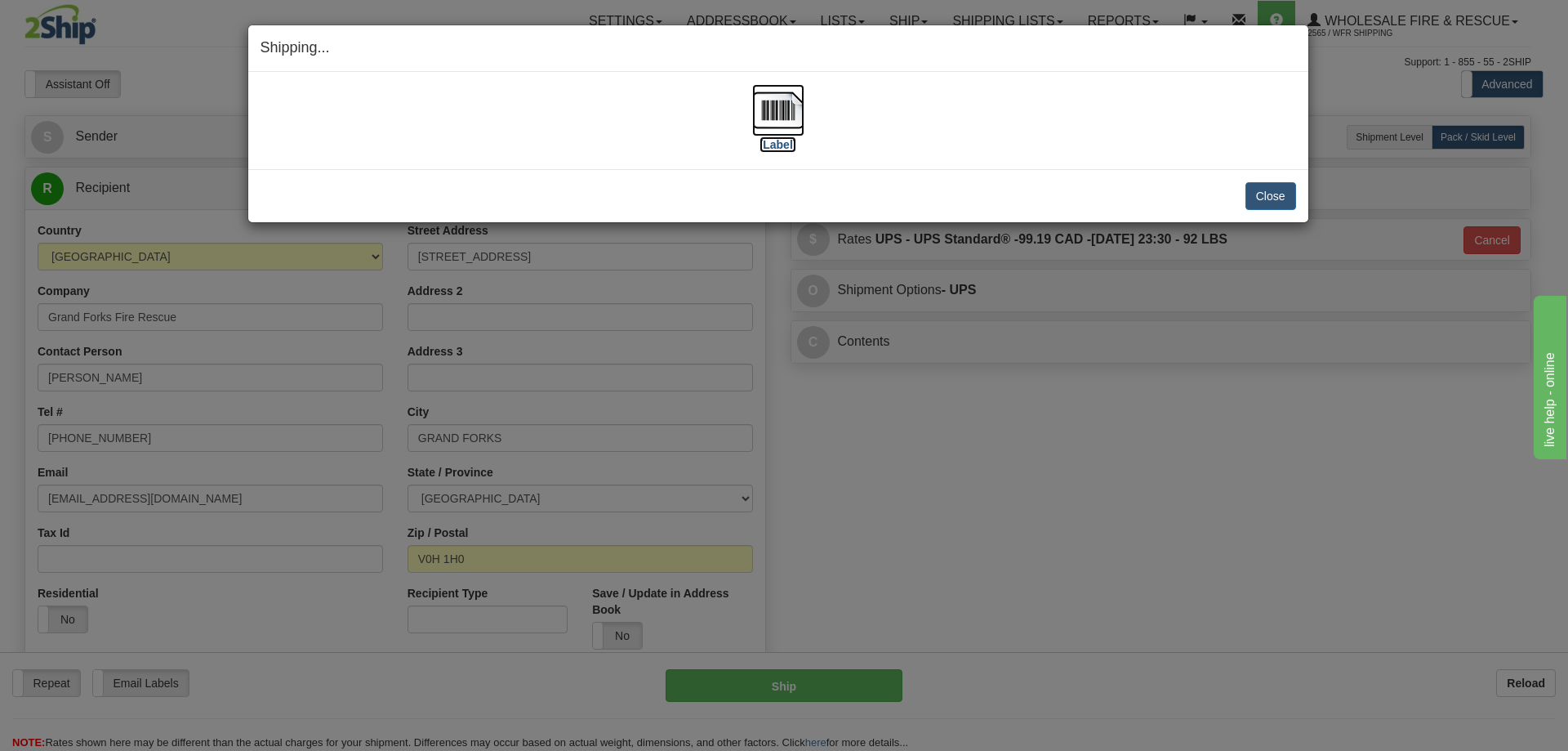
click at [783, 117] on img at bounding box center [779, 111] width 52 height 52
click at [1256, 185] on button "Close" at bounding box center [1271, 196] width 50 height 28
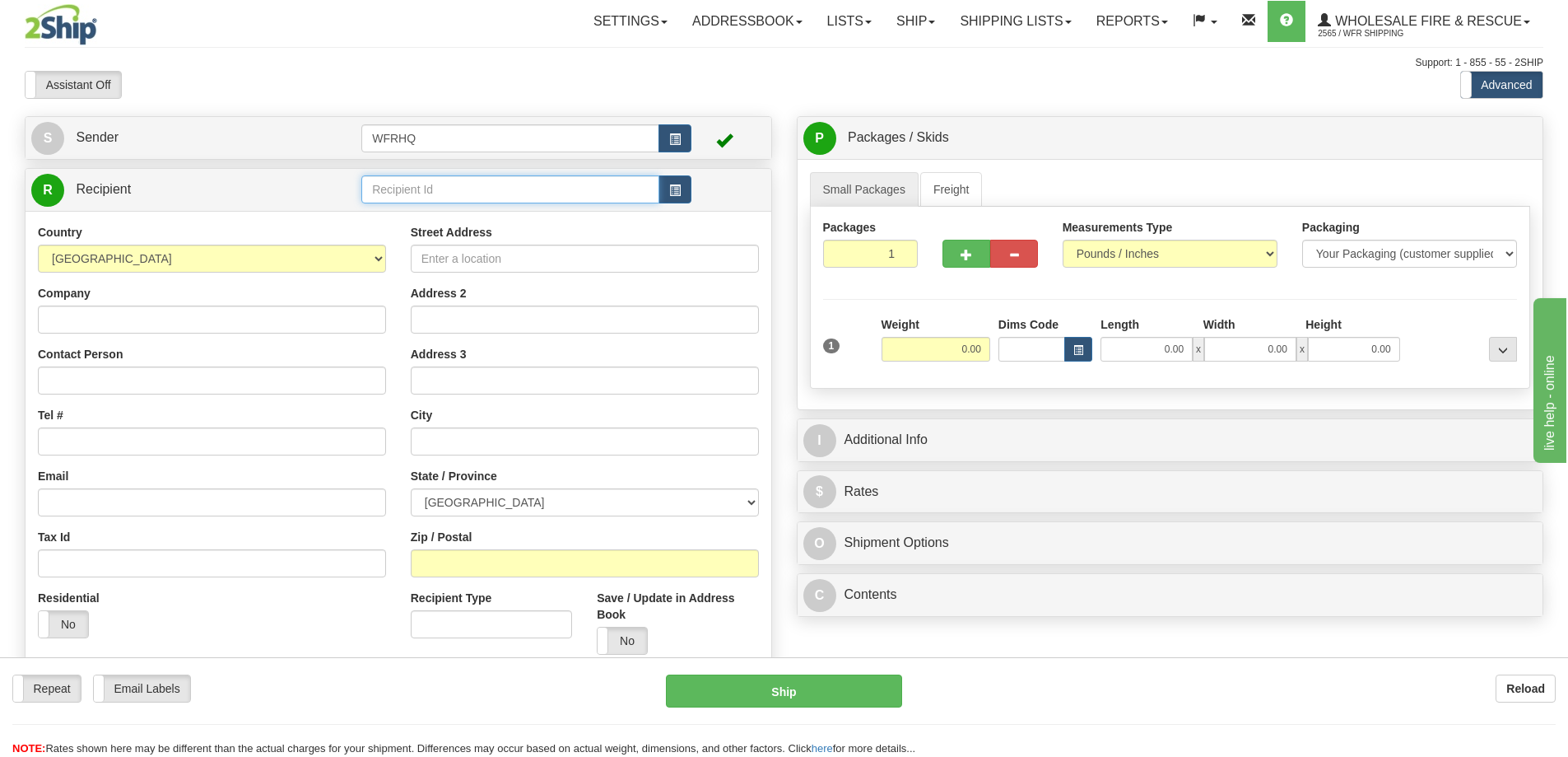
click at [432, 192] on input "text" at bounding box center [510, 189] width 298 height 28
click at [508, 180] on input "text" at bounding box center [510, 189] width 298 height 28
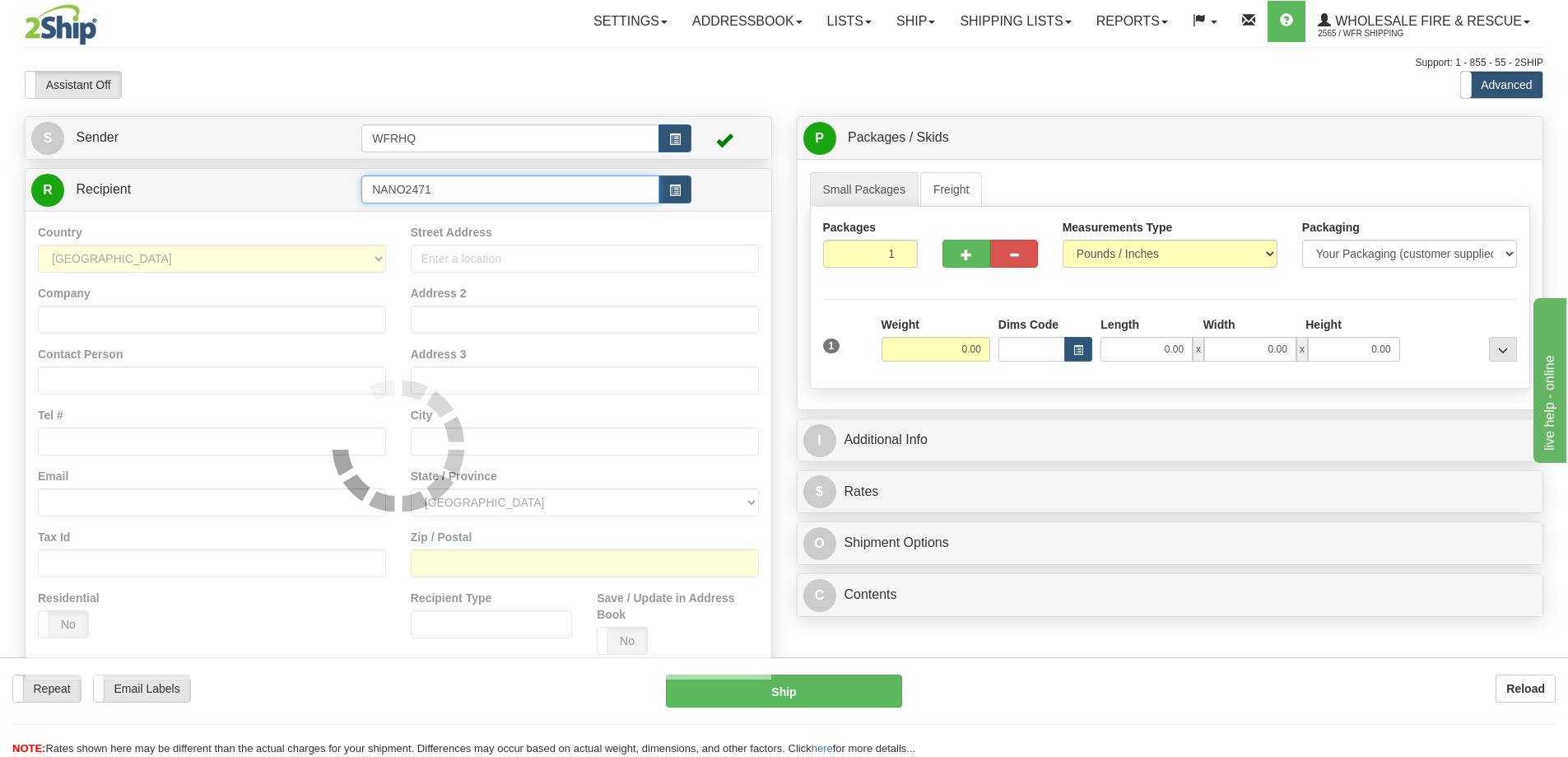
type input "NANO2471"
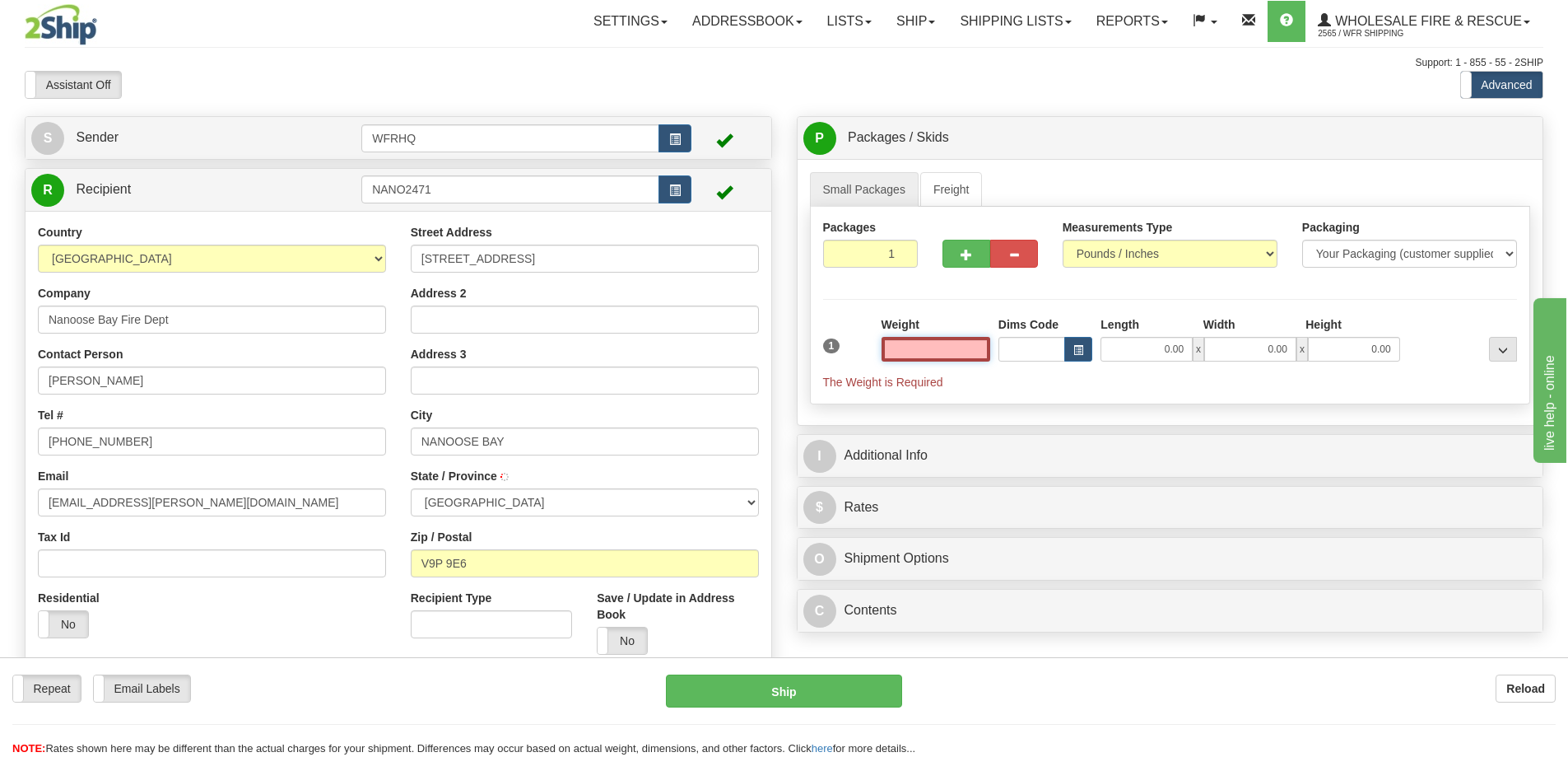
click at [944, 353] on input "text" at bounding box center [936, 349] width 109 height 24
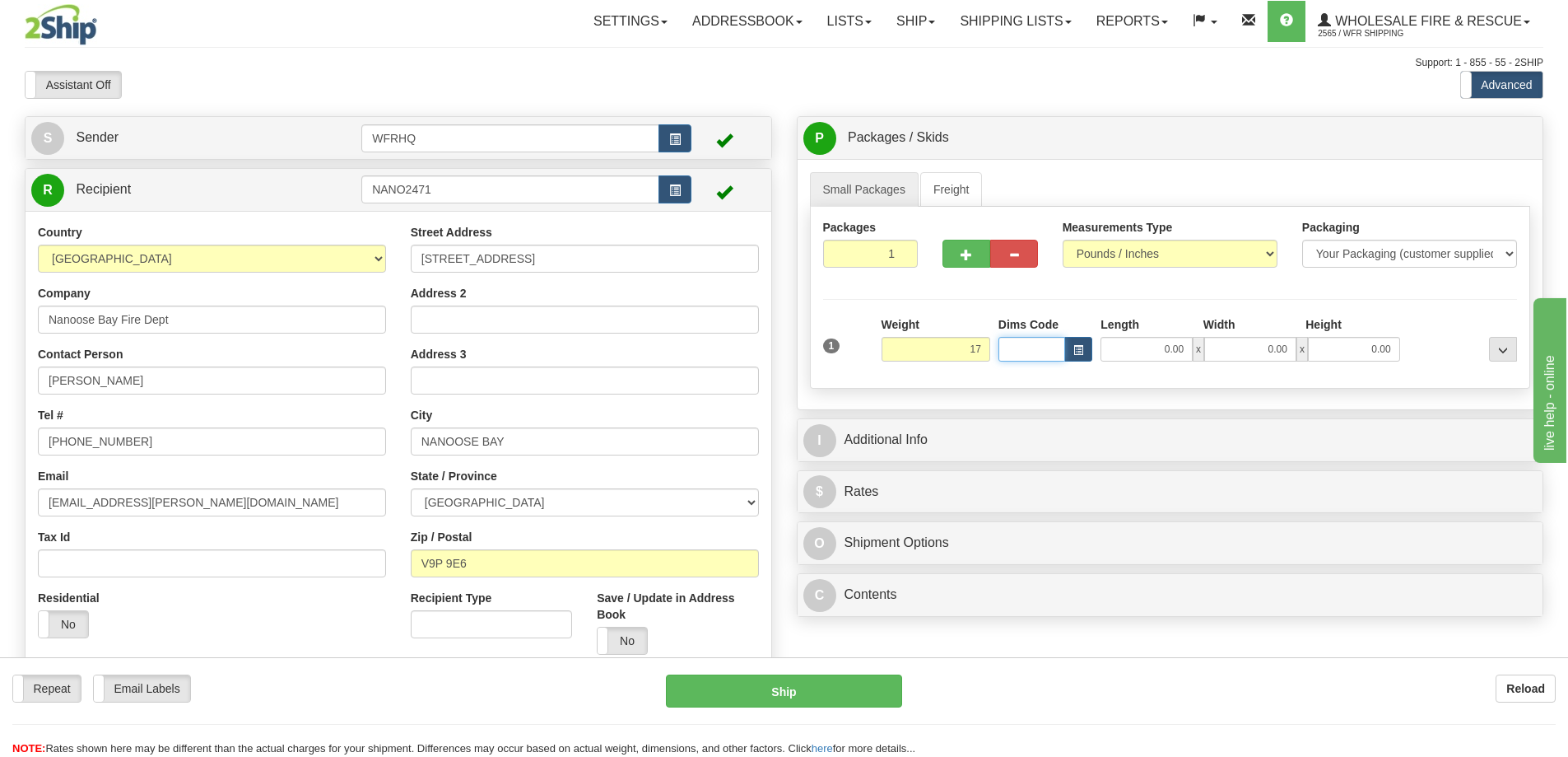
type input "17.00"
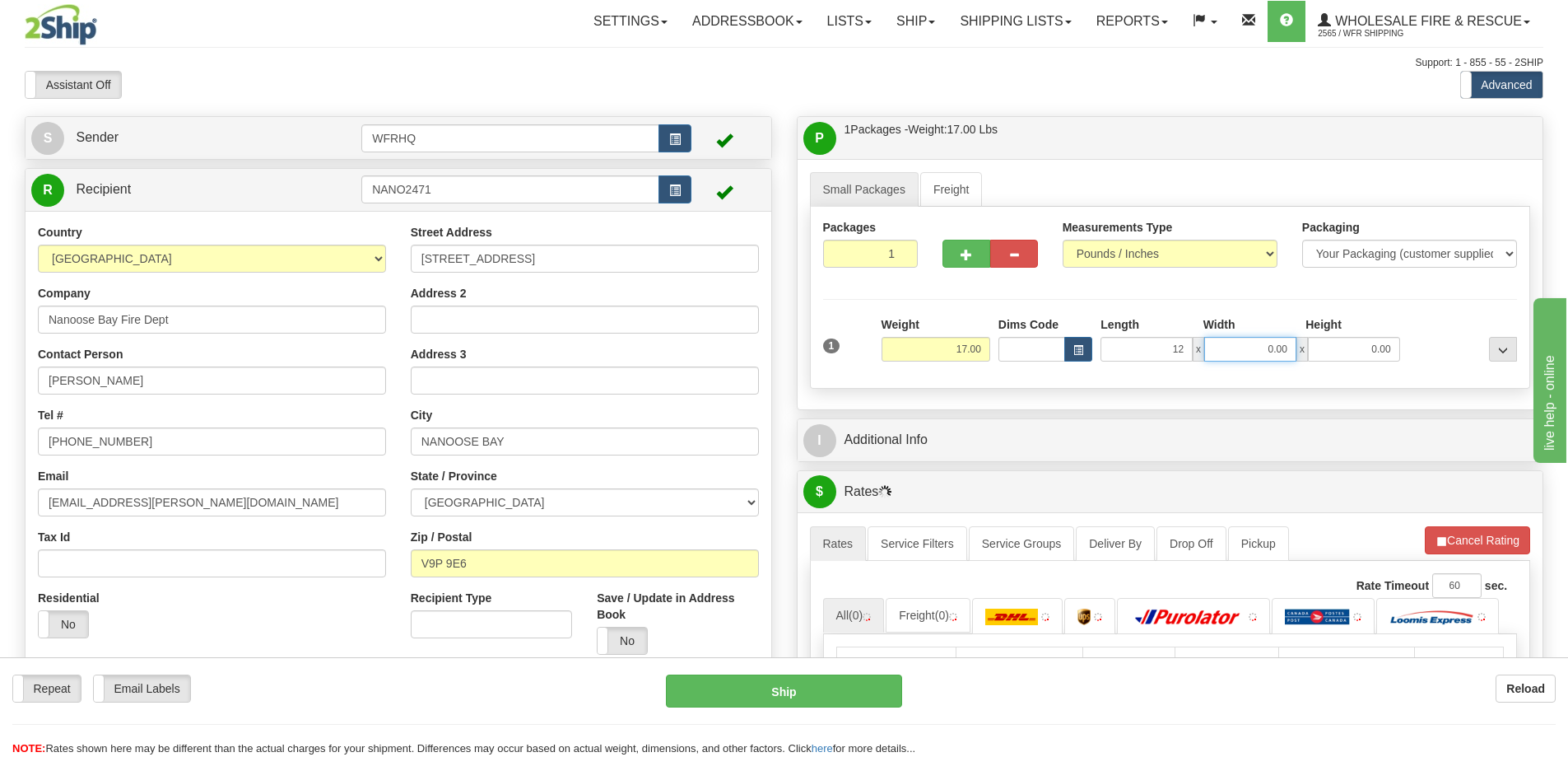
type input "12.00"
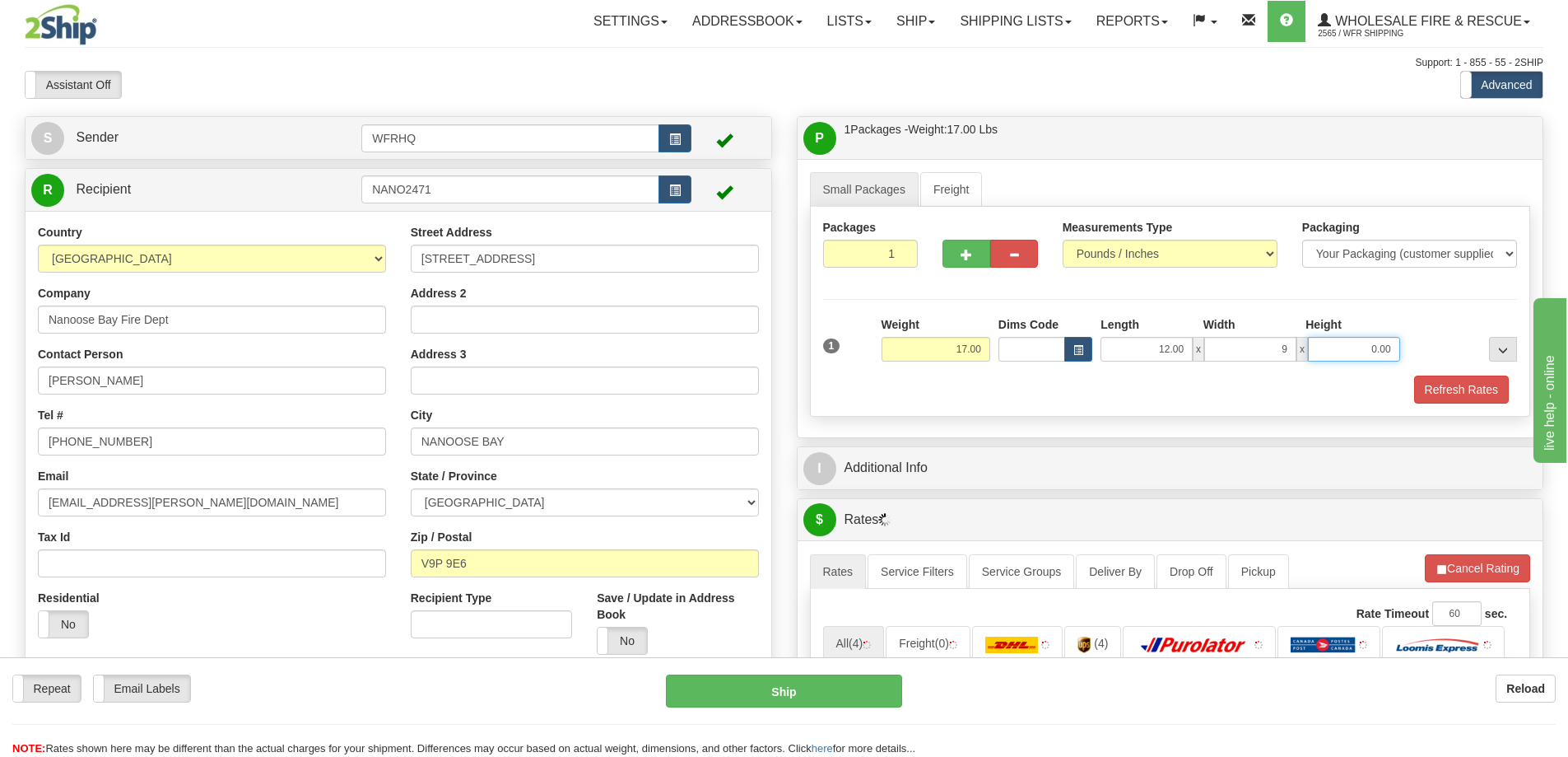
type input "9.00"
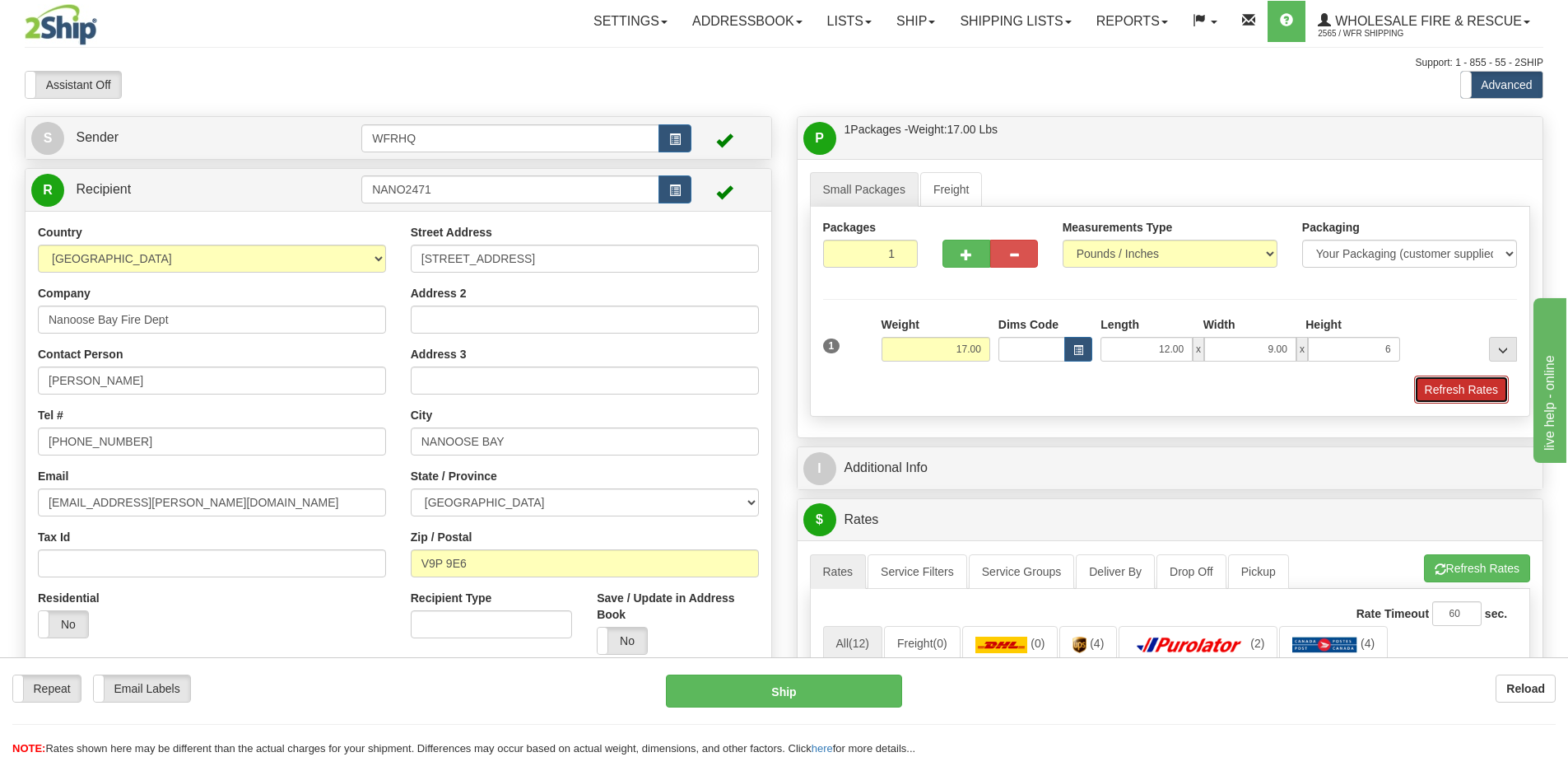
type input "6.00"
drag, startPoint x: 1453, startPoint y: 399, endPoint x: 1380, endPoint y: 397, distance: 73.0
click at [1453, 399] on button "Refresh Rates" at bounding box center [1461, 390] width 95 height 28
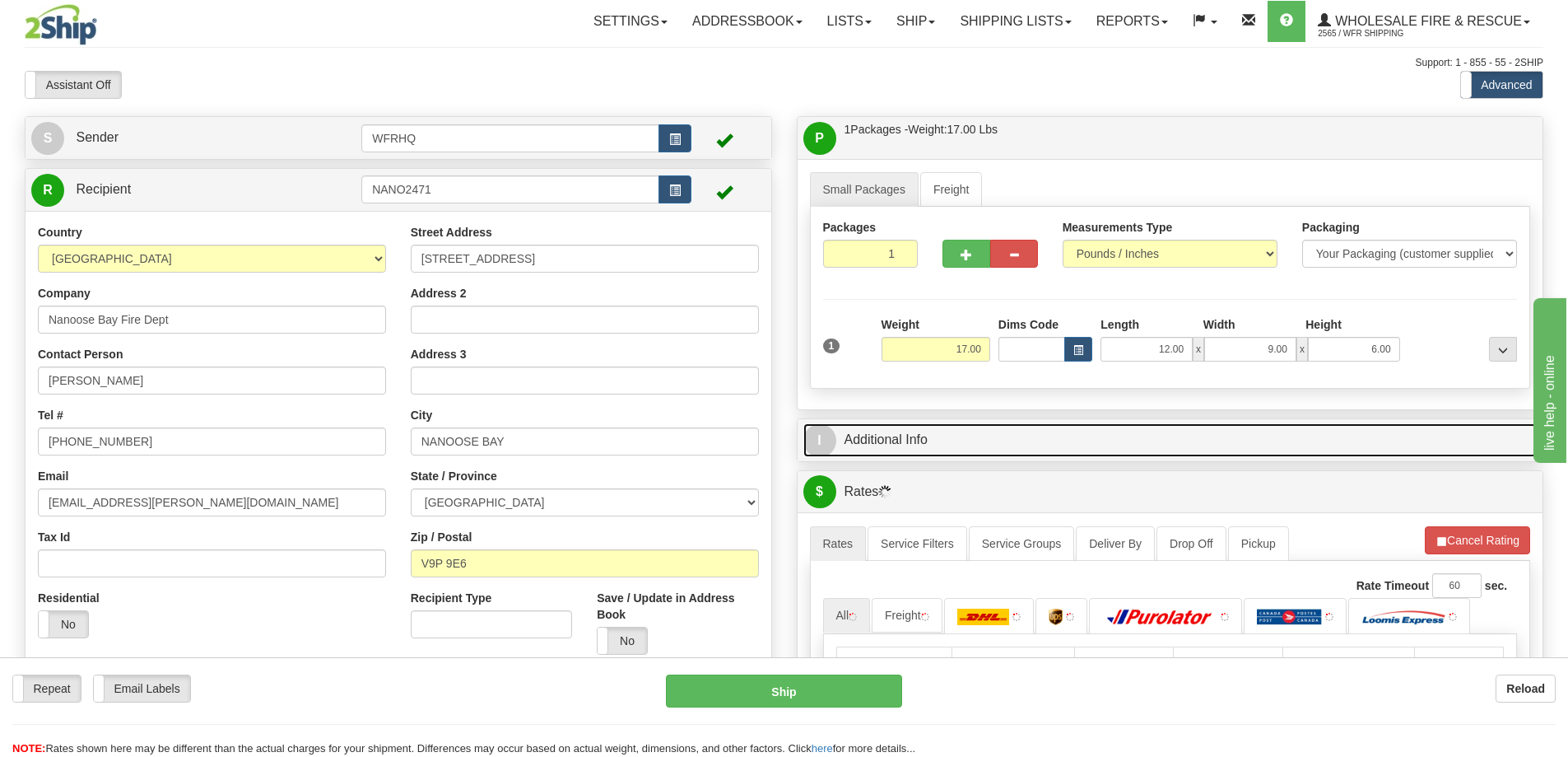
click at [1188, 427] on link "I Additional Info" at bounding box center [1171, 440] width 734 height 33
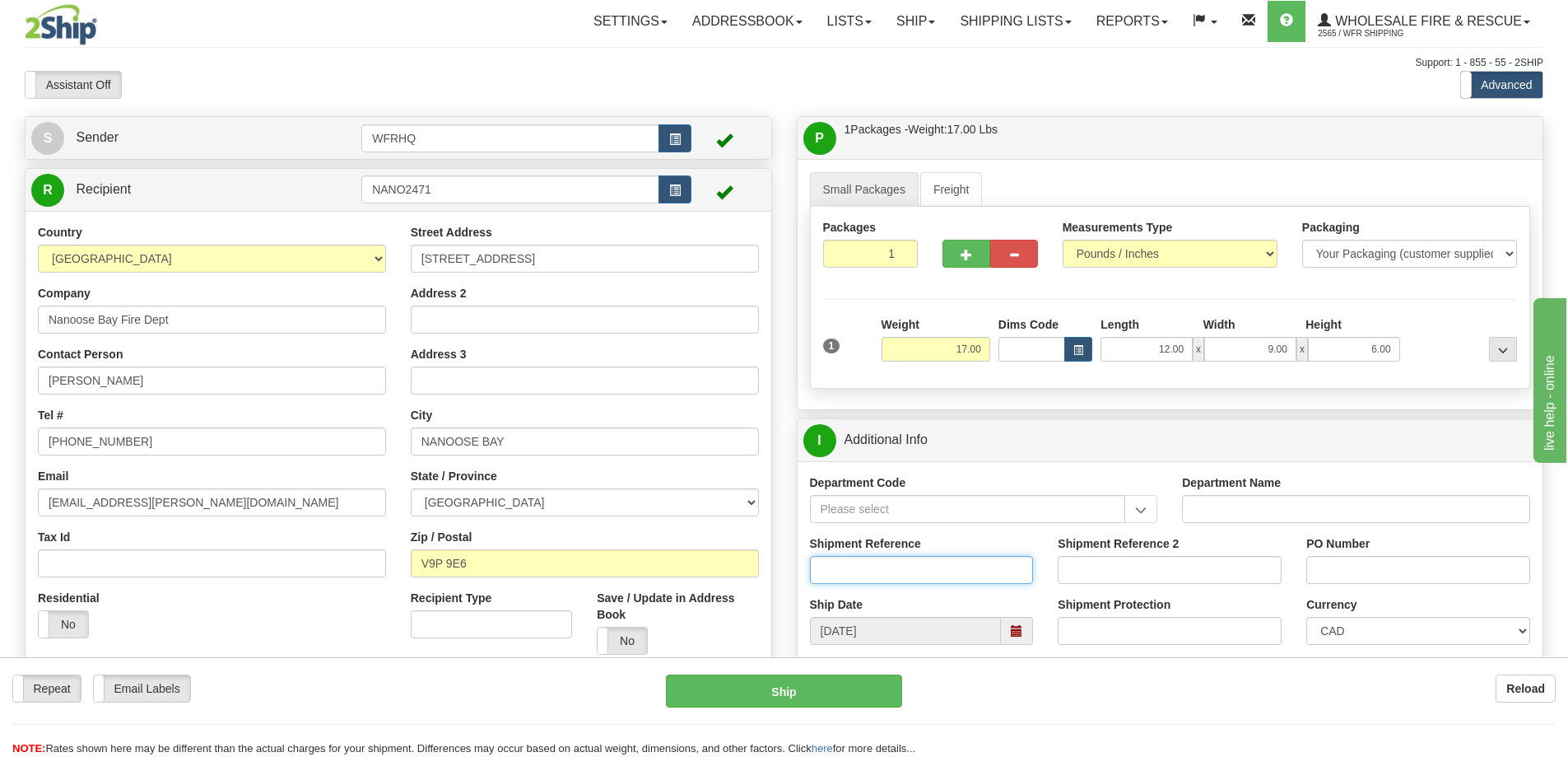
click at [853, 562] on input "Shipment Reference" at bounding box center [922, 570] width 224 height 28
type input "S46460-30767"
type input "Leo Groenewegen"
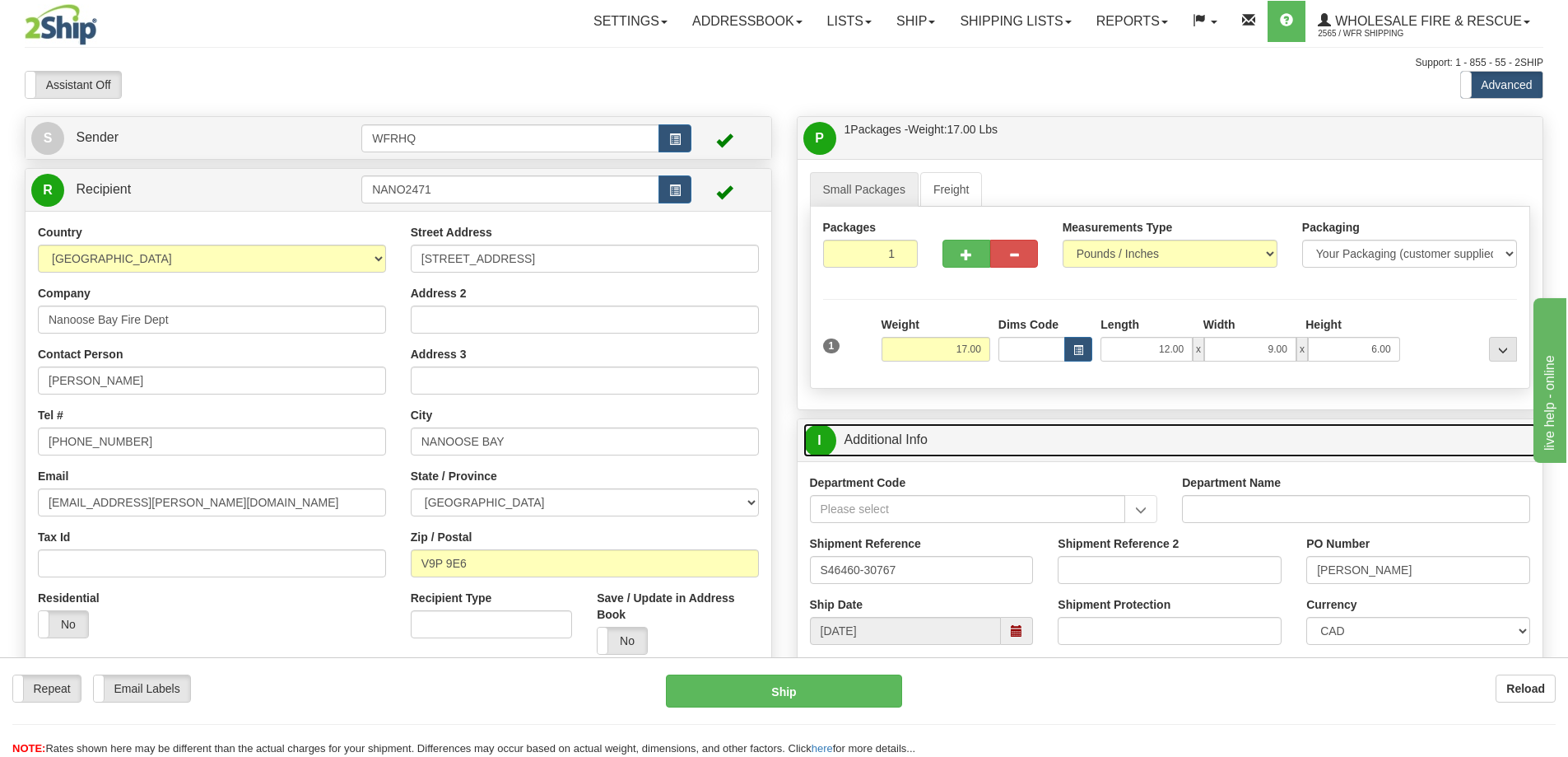
click at [1085, 443] on link "I Additional Info" at bounding box center [1171, 440] width 734 height 33
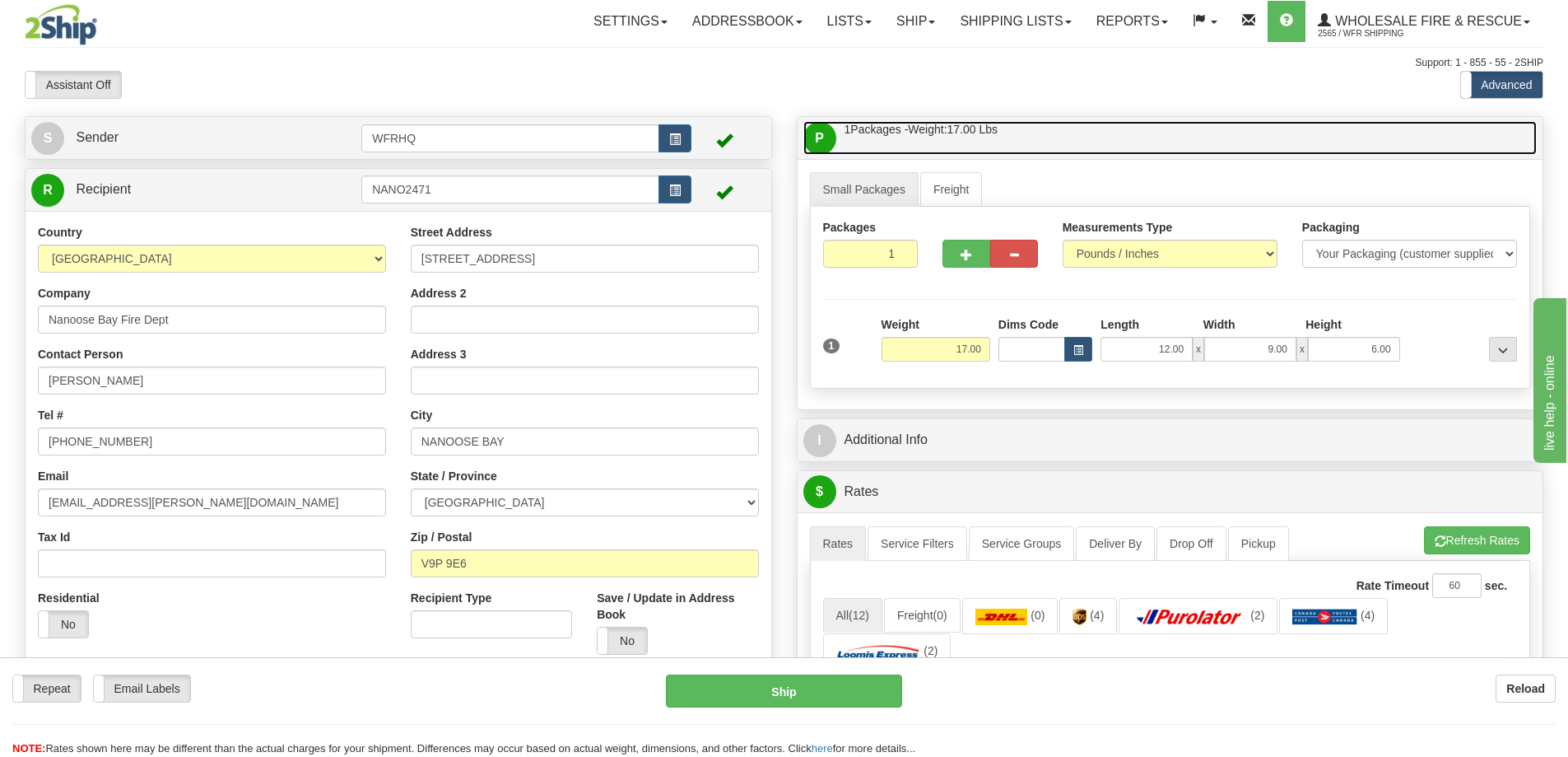
click at [1116, 146] on link "P Packages / Skids 1 Packages - Weight: 17.00 Lbs 1 Skids - Weight: NaN Lbs" at bounding box center [1171, 138] width 734 height 33
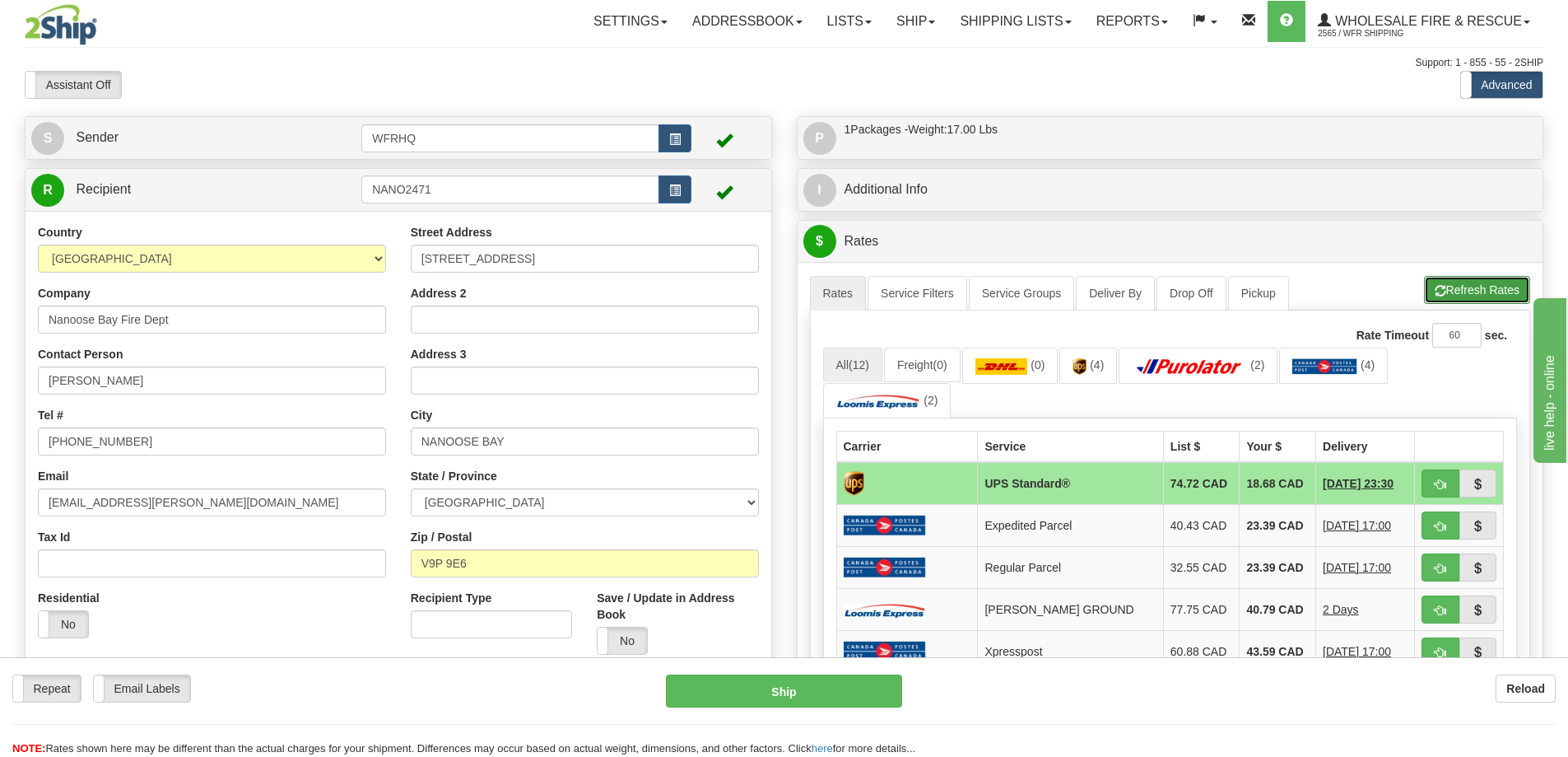
click at [1486, 276] on button "Refresh Rates" at bounding box center [1477, 290] width 106 height 28
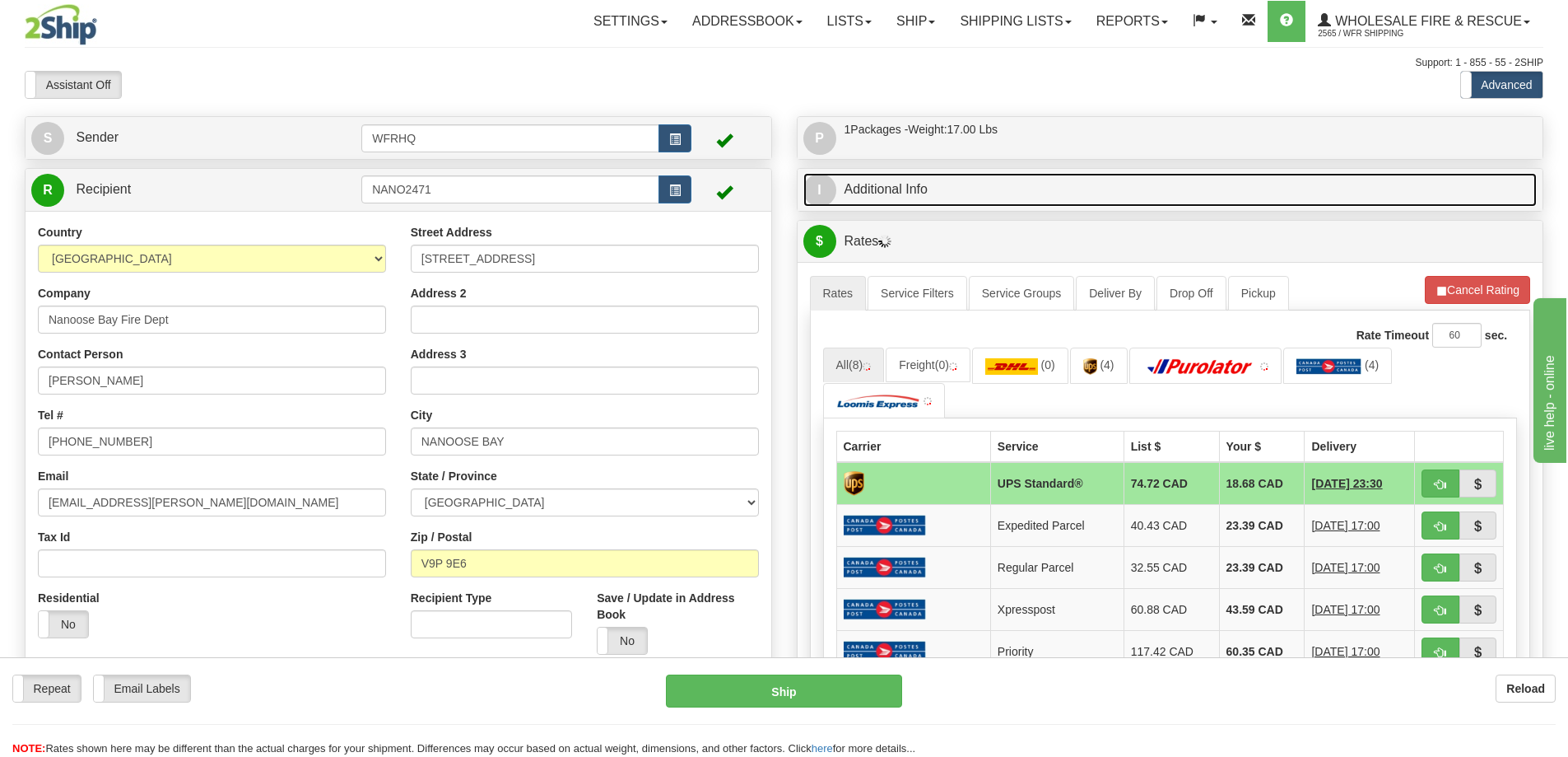
click at [954, 194] on link "I Additional Info" at bounding box center [1171, 190] width 734 height 33
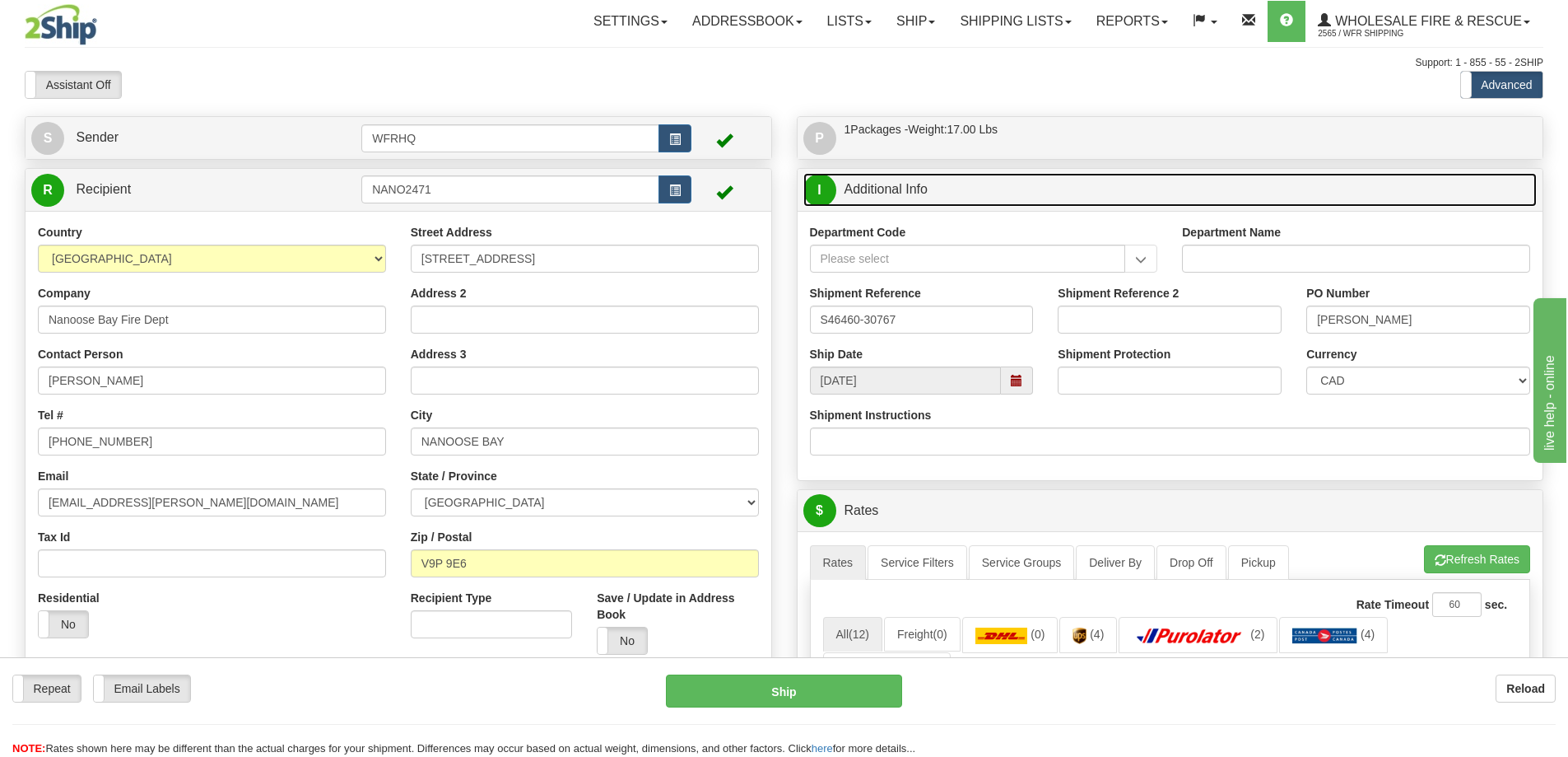
click at [1018, 370] on span at bounding box center [1017, 380] width 32 height 28
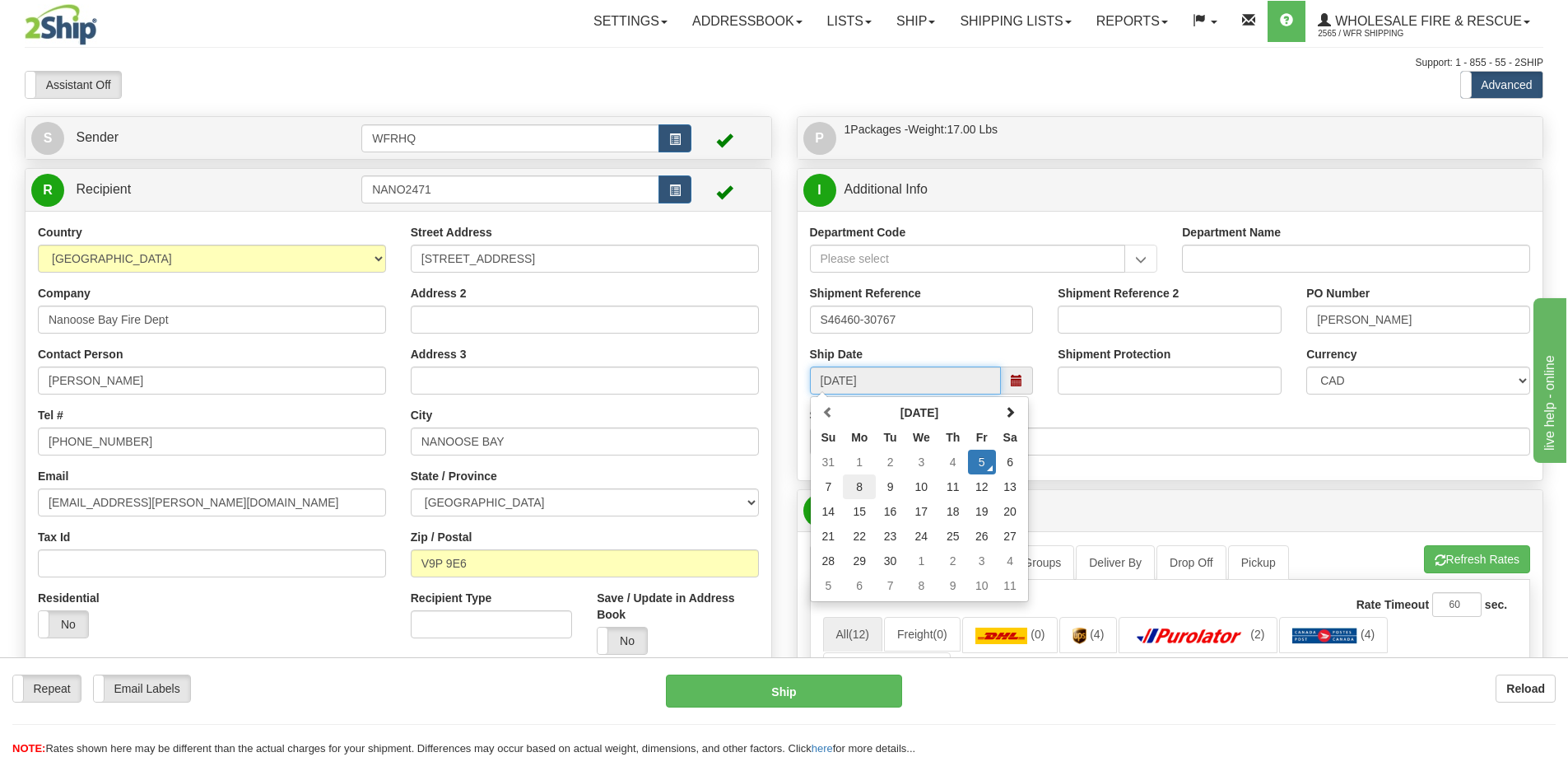
click at [854, 490] on td "8" at bounding box center [859, 486] width 33 height 24
type input "10:00"
type input "[DATE]"
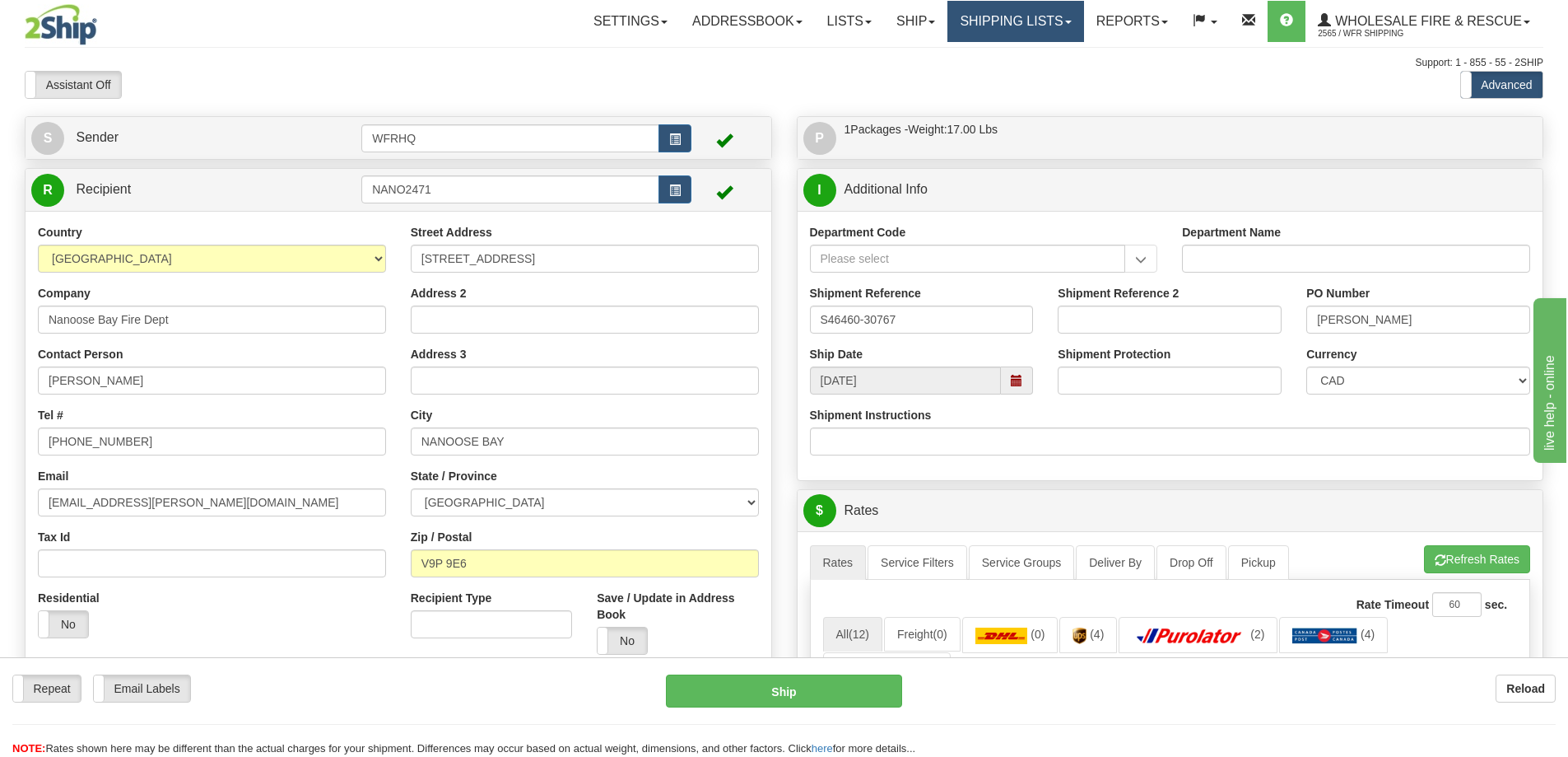
click at [1028, 13] on link "Shipping lists" at bounding box center [1015, 22] width 136 height 41
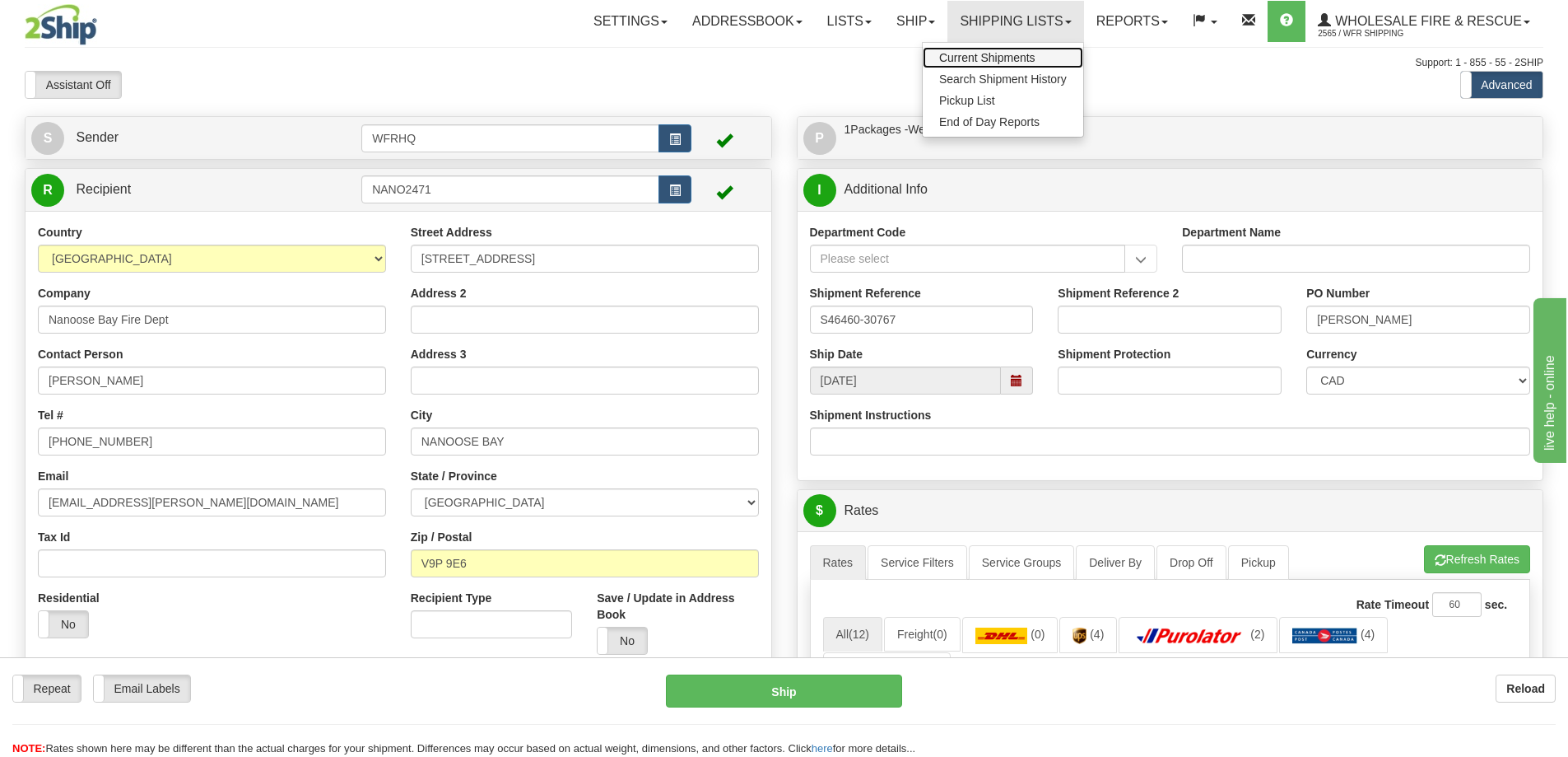
click at [989, 64] on span "Current Shipments" at bounding box center [988, 57] width 96 height 13
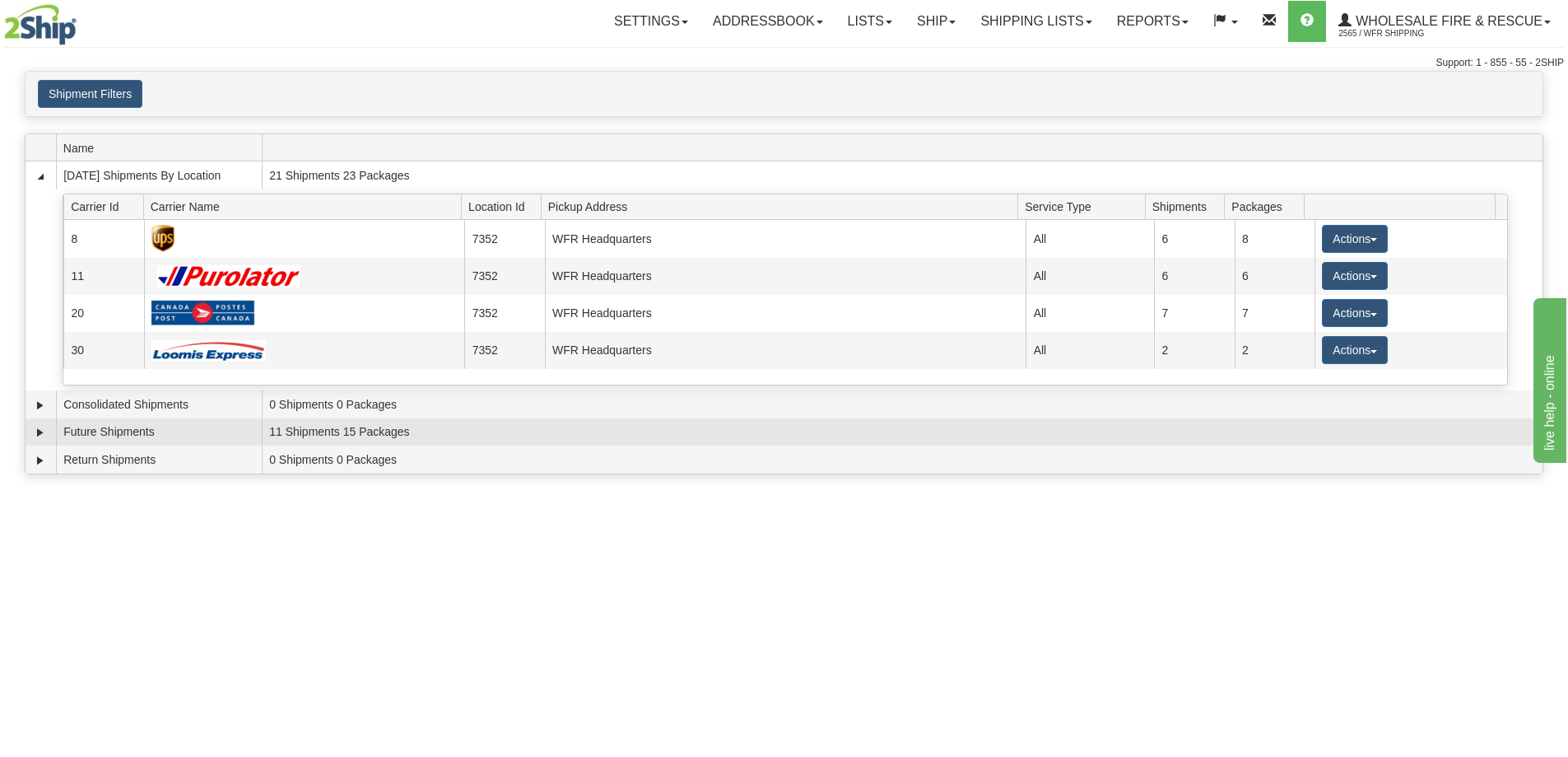
click at [407, 430] on td "11 Shipments 15 Packages" at bounding box center [901, 432] width 1281 height 28
click at [29, 431] on td at bounding box center [40, 432] width 30 height 28
click at [36, 430] on link "Expand" at bounding box center [40, 432] width 17 height 17
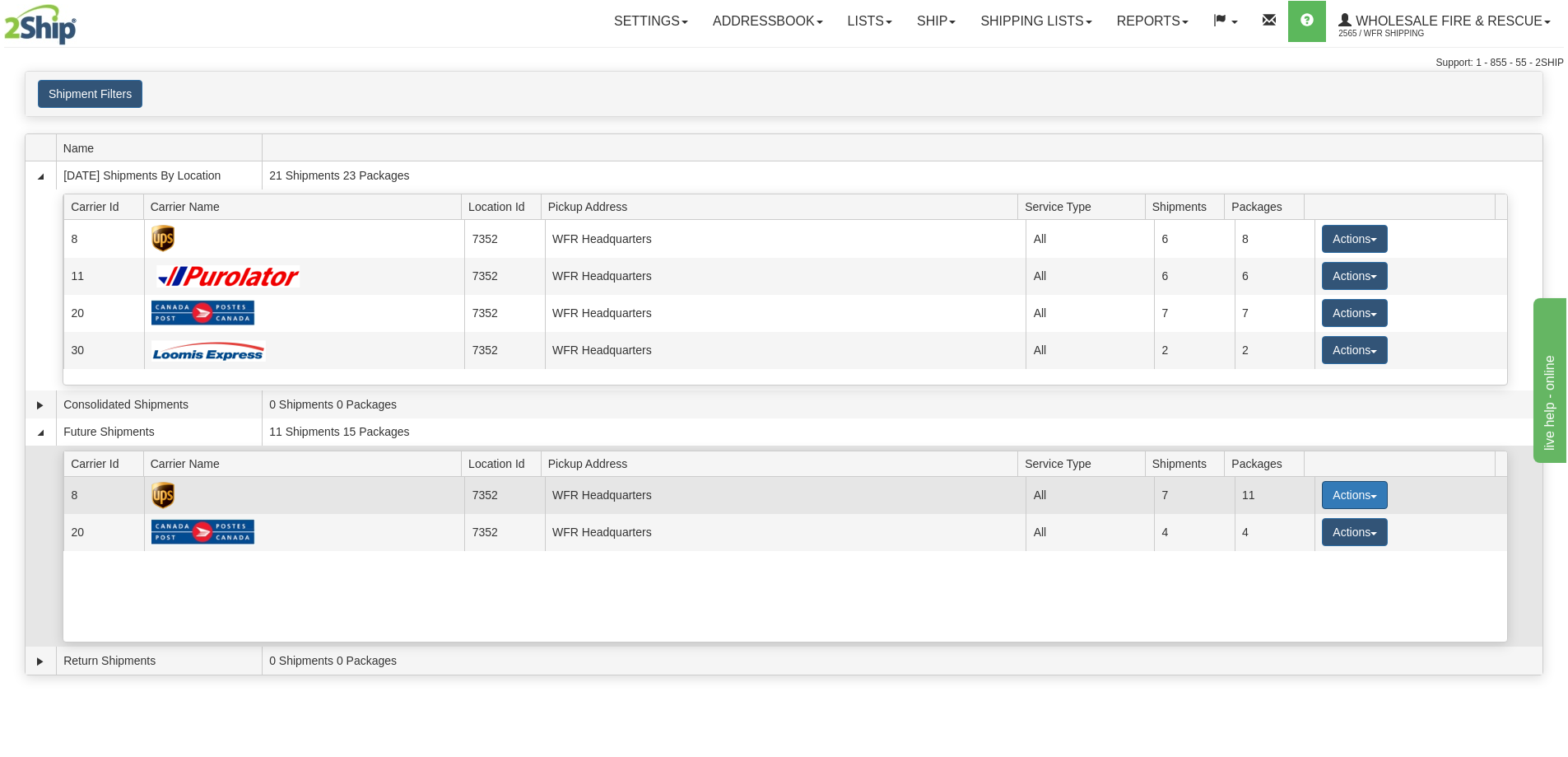
click at [1334, 486] on button "Actions" at bounding box center [1355, 495] width 66 height 28
click at [1314, 527] on span "Details" at bounding box center [1293, 526] width 44 height 12
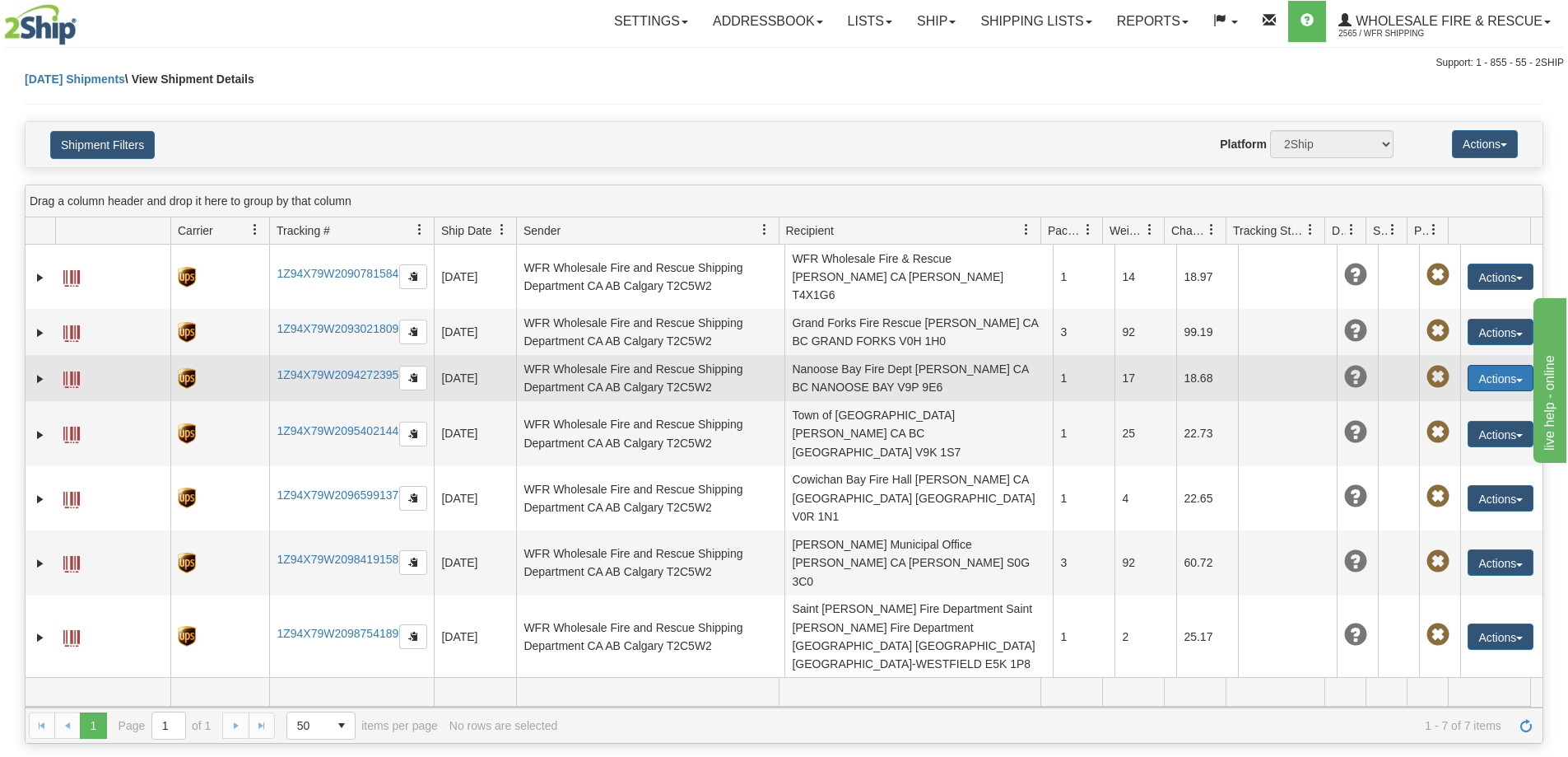
click at [1499, 365] on button "Actions" at bounding box center [1500, 378] width 66 height 26
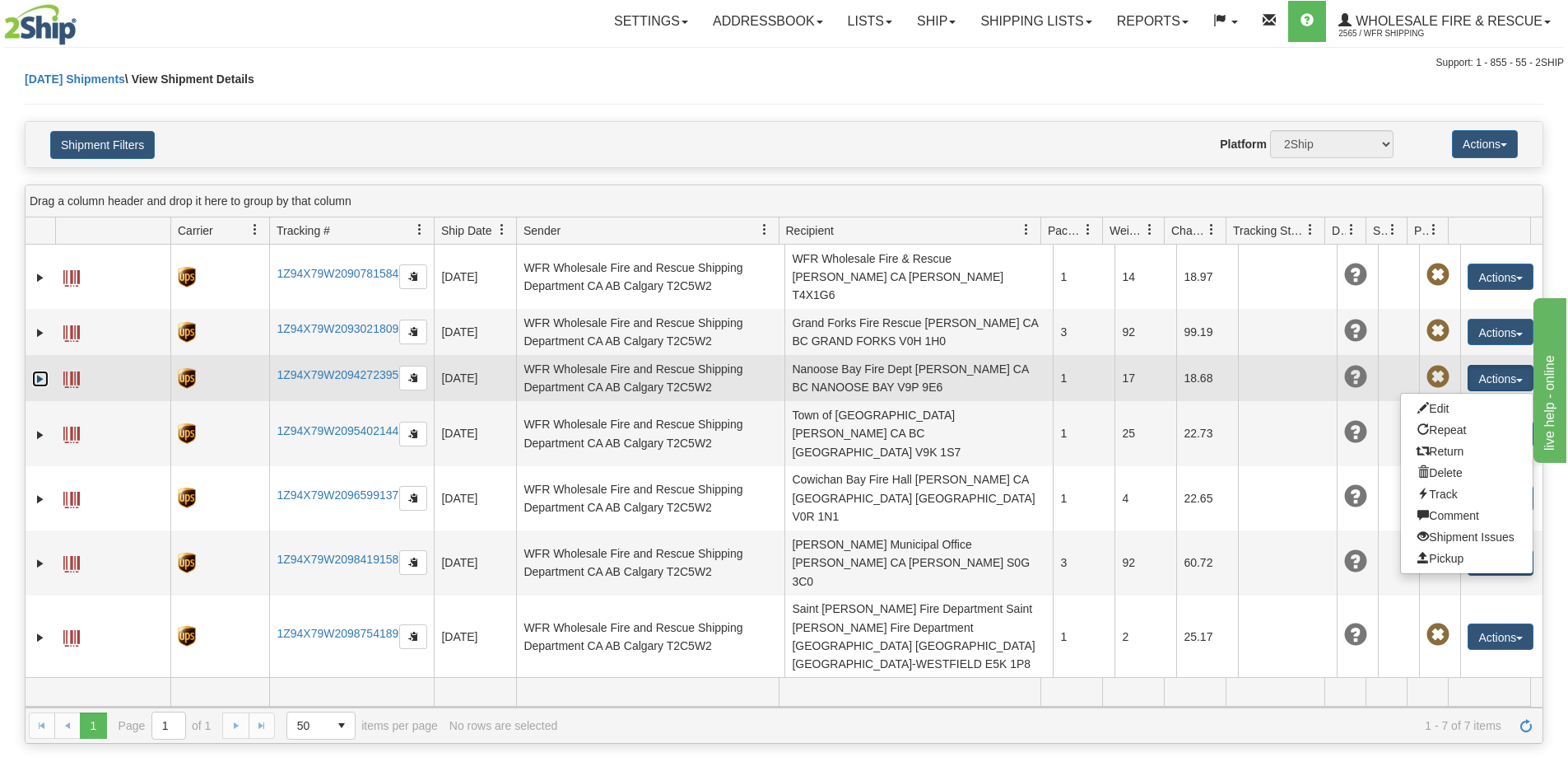
click at [40, 370] on link "Expand" at bounding box center [40, 378] width 17 height 17
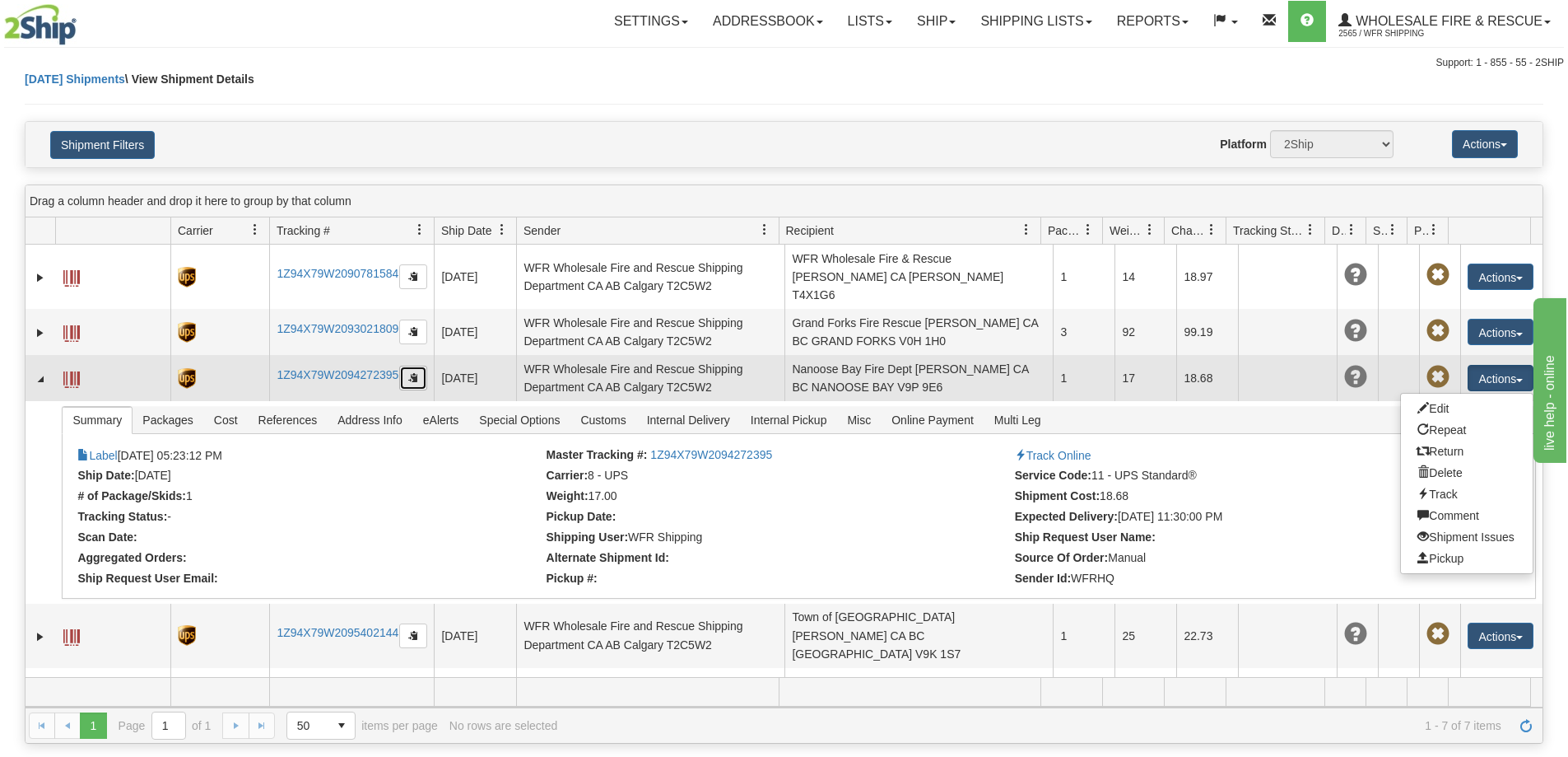
click at [425, 365] on button "button" at bounding box center [413, 377] width 28 height 24
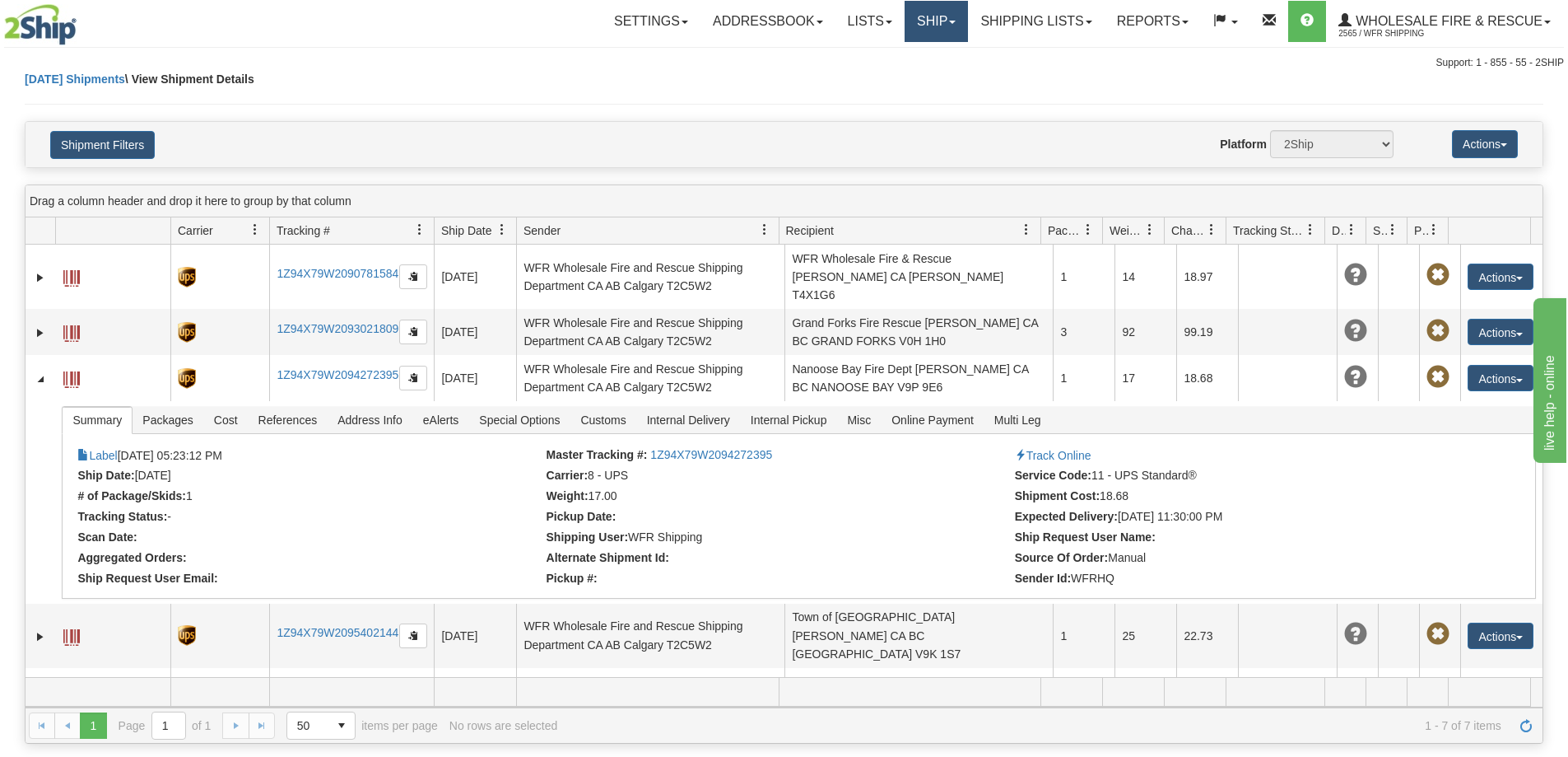
click at [949, 14] on link "Ship" at bounding box center [936, 22] width 64 height 41
click at [933, 61] on link "Ship Screen" at bounding box center [901, 58] width 130 height 22
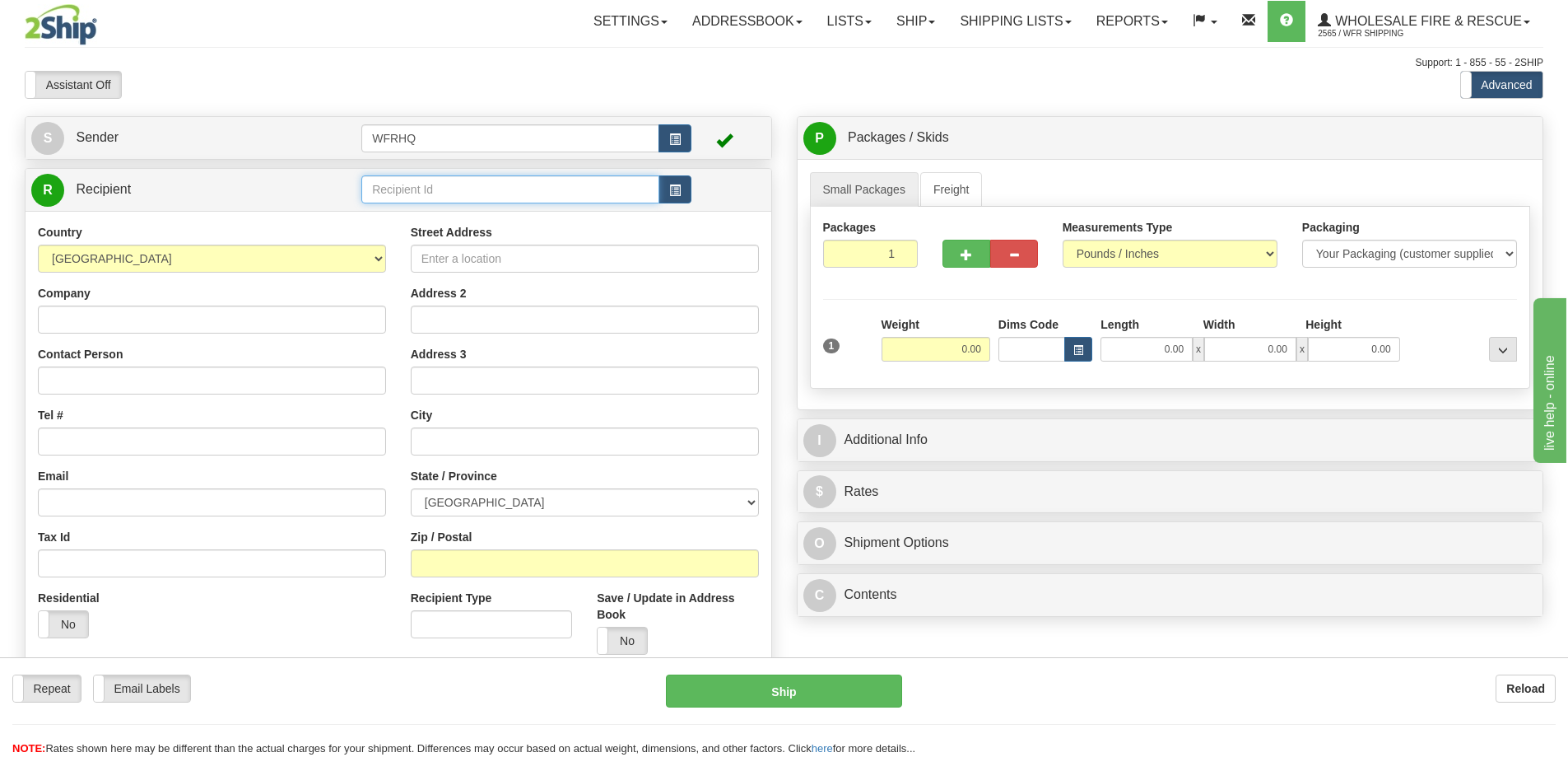
click at [516, 184] on input "text" at bounding box center [510, 189] width 298 height 28
type input "DIAM102R"
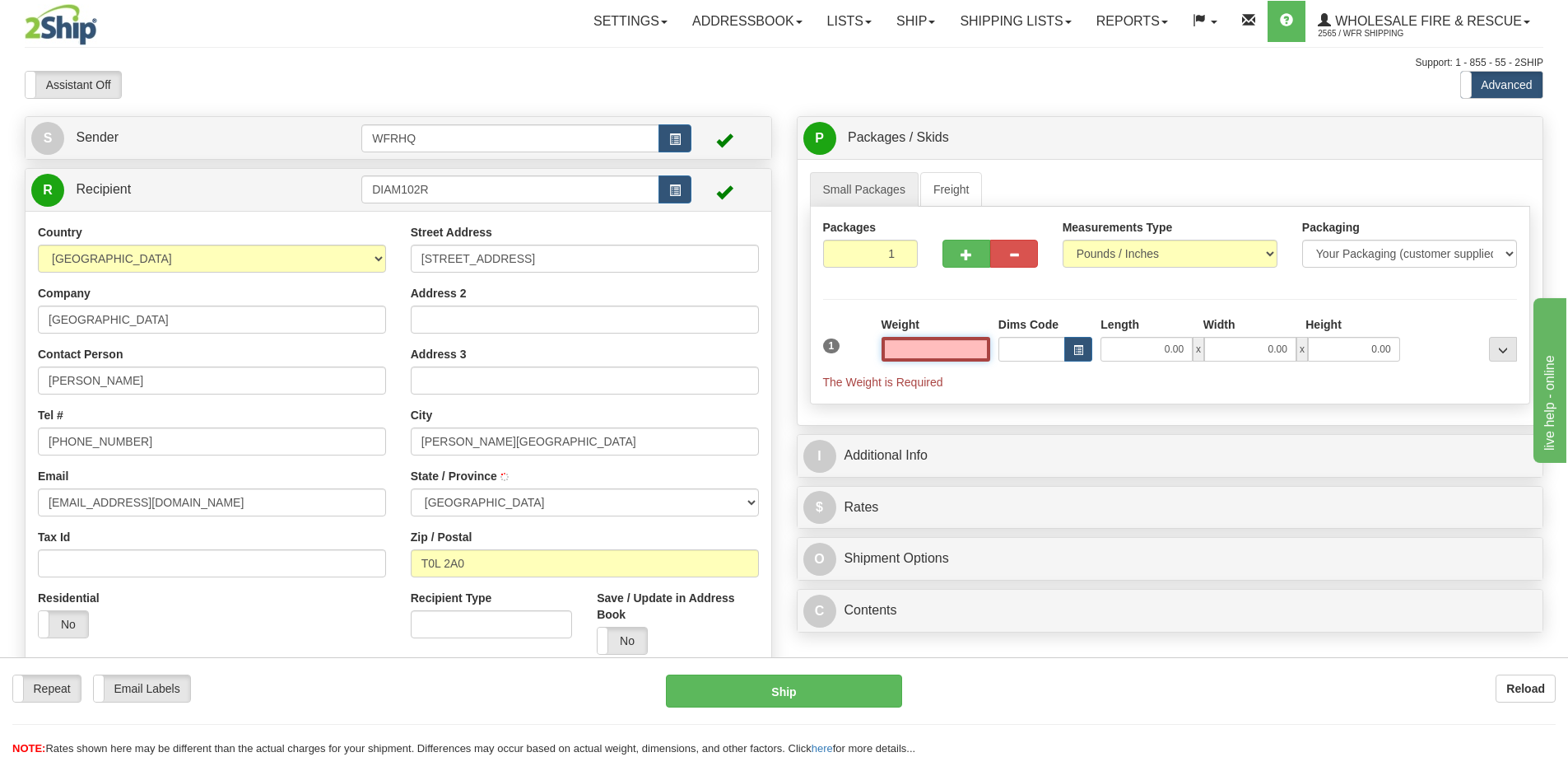
type input "TURNER VALLEY"
click at [930, 357] on input "text" at bounding box center [936, 349] width 109 height 24
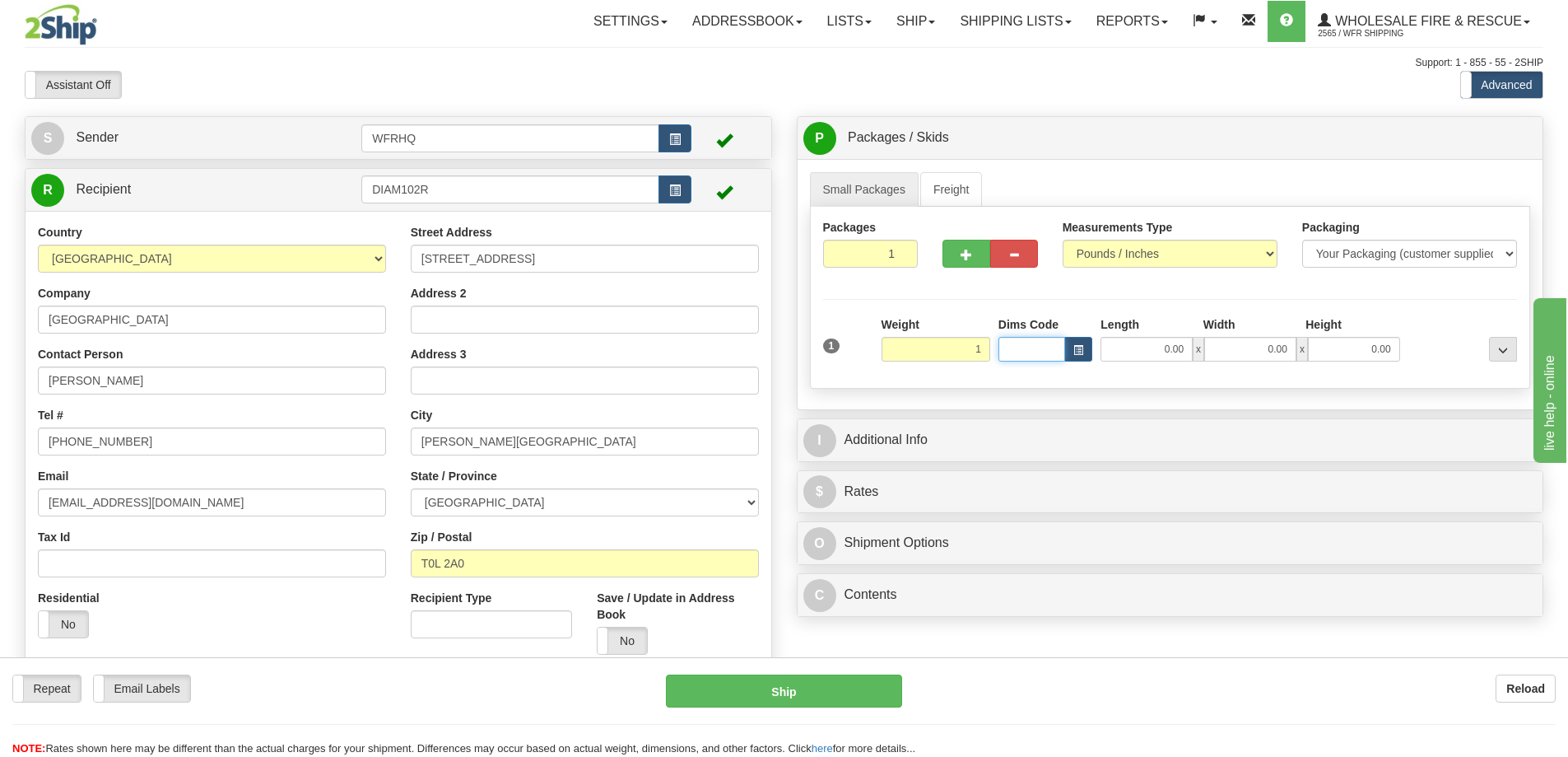
type input "1.00"
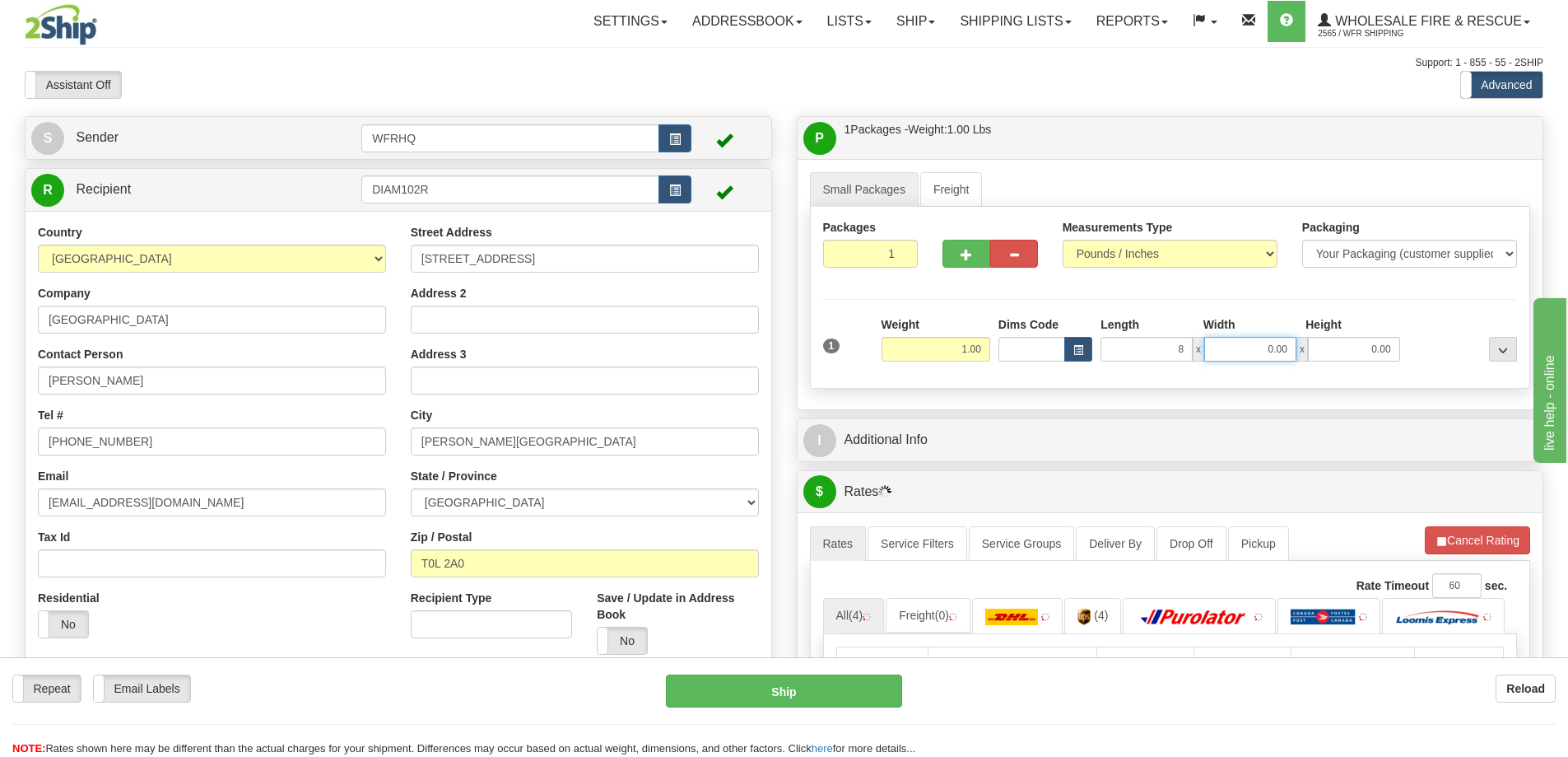
type input "8.00"
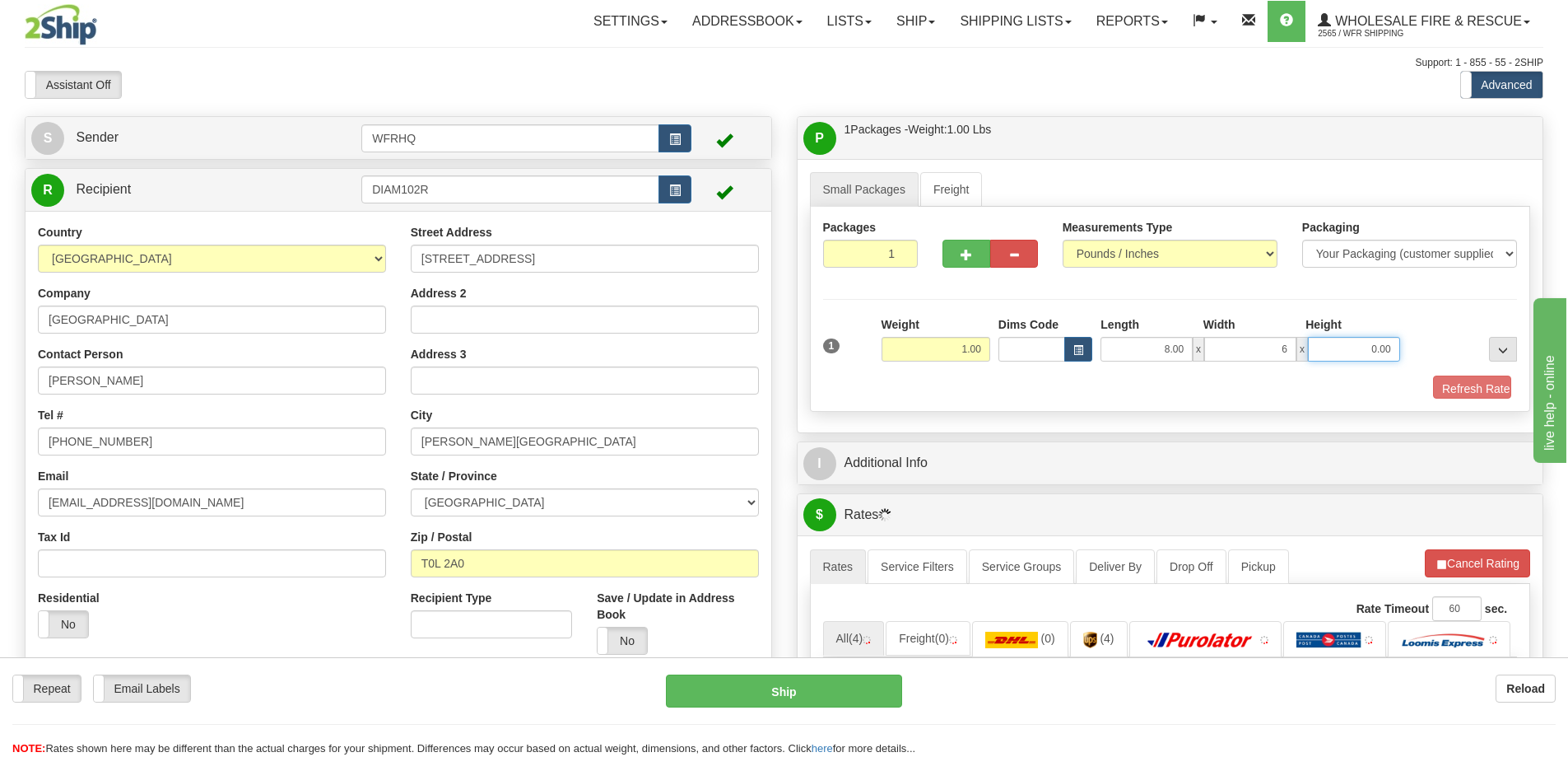
type input "6.00"
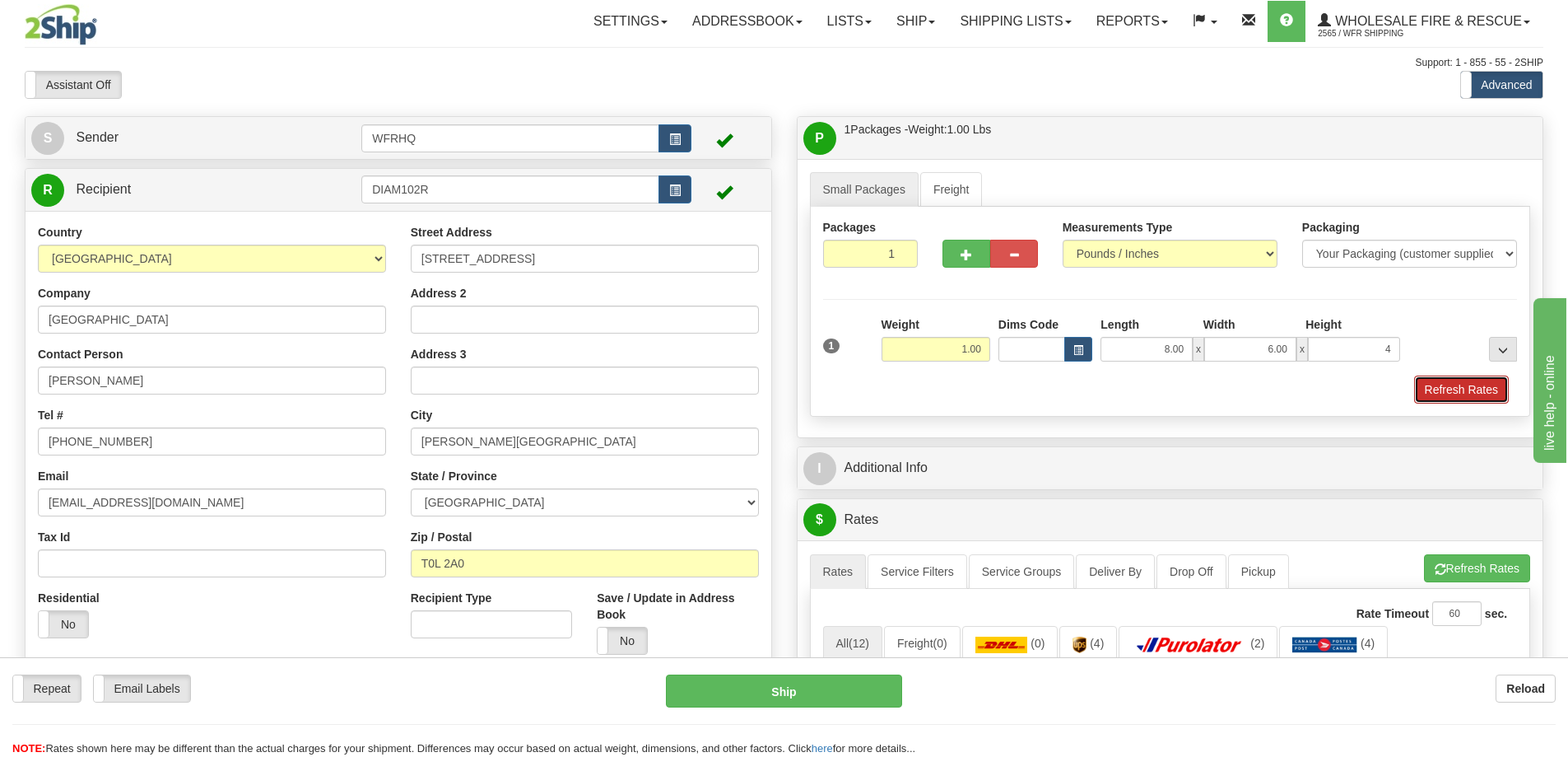
type input "4.00"
click at [1434, 386] on button "Refresh Rates" at bounding box center [1461, 390] width 95 height 28
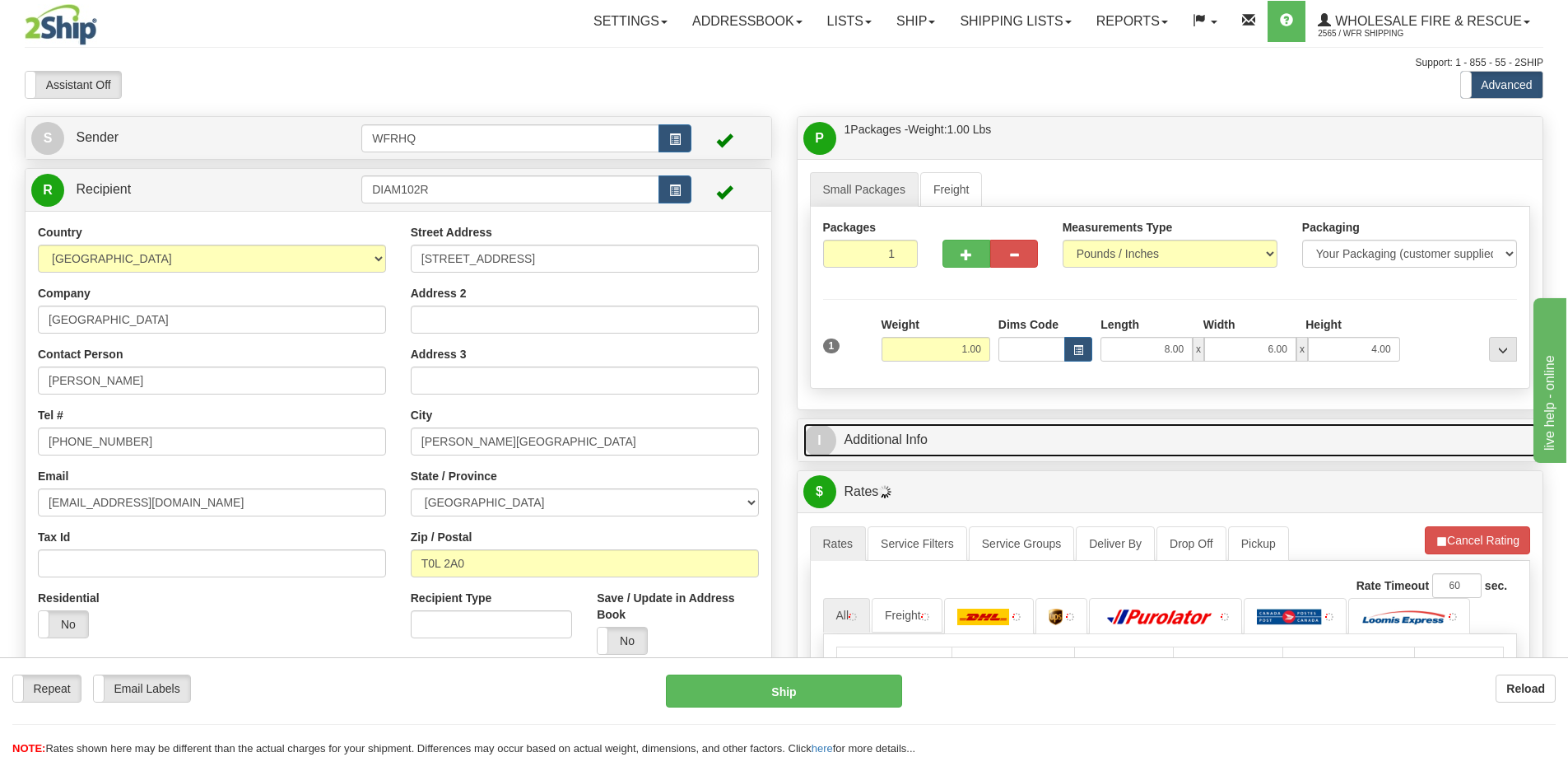
click at [1060, 440] on link "I Additional Info" at bounding box center [1171, 440] width 734 height 33
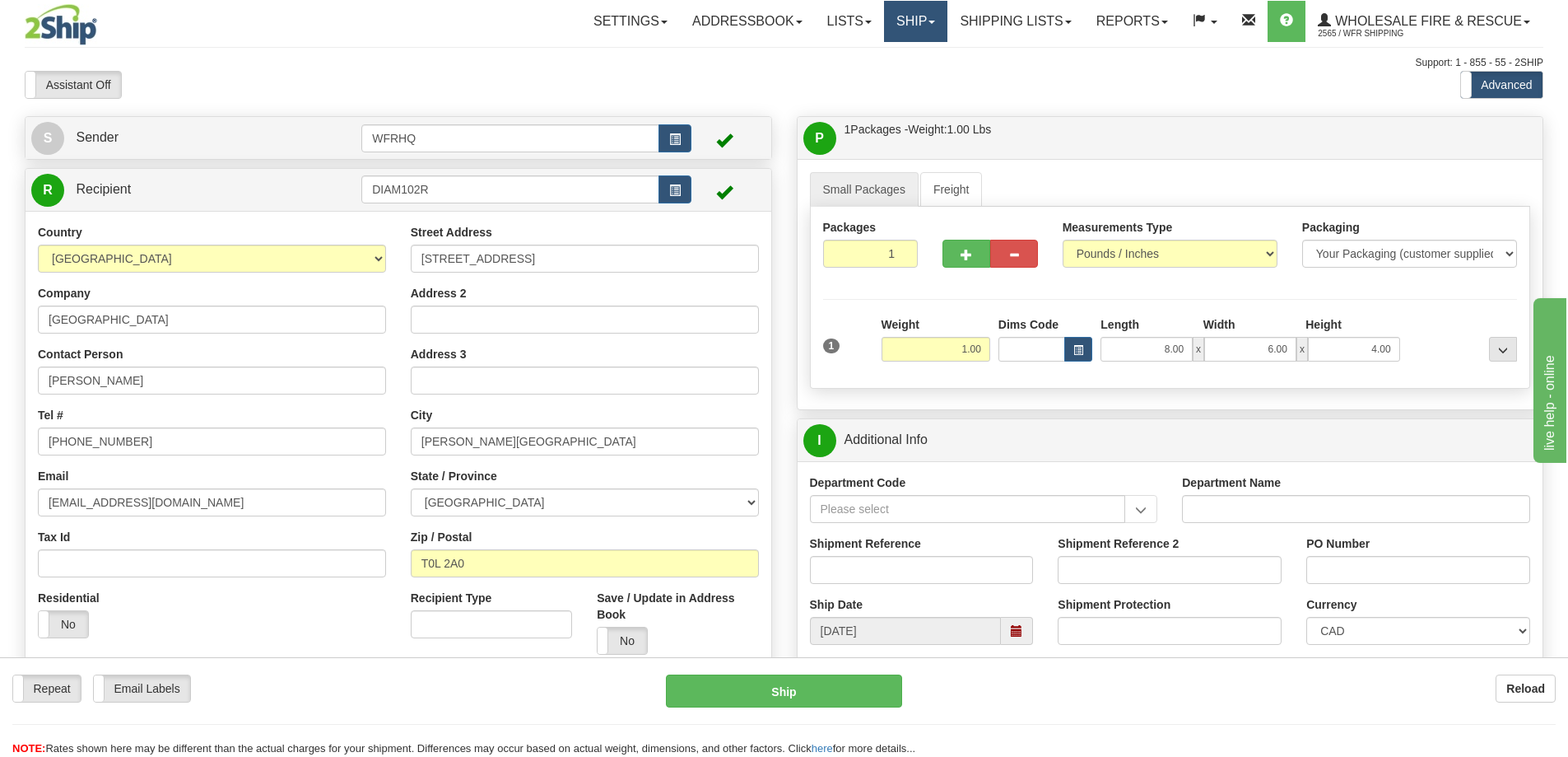
click at [902, 26] on link "Ship" at bounding box center [915, 22] width 64 height 41
click at [1005, 23] on link "Shipping lists" at bounding box center [1015, 22] width 136 height 41
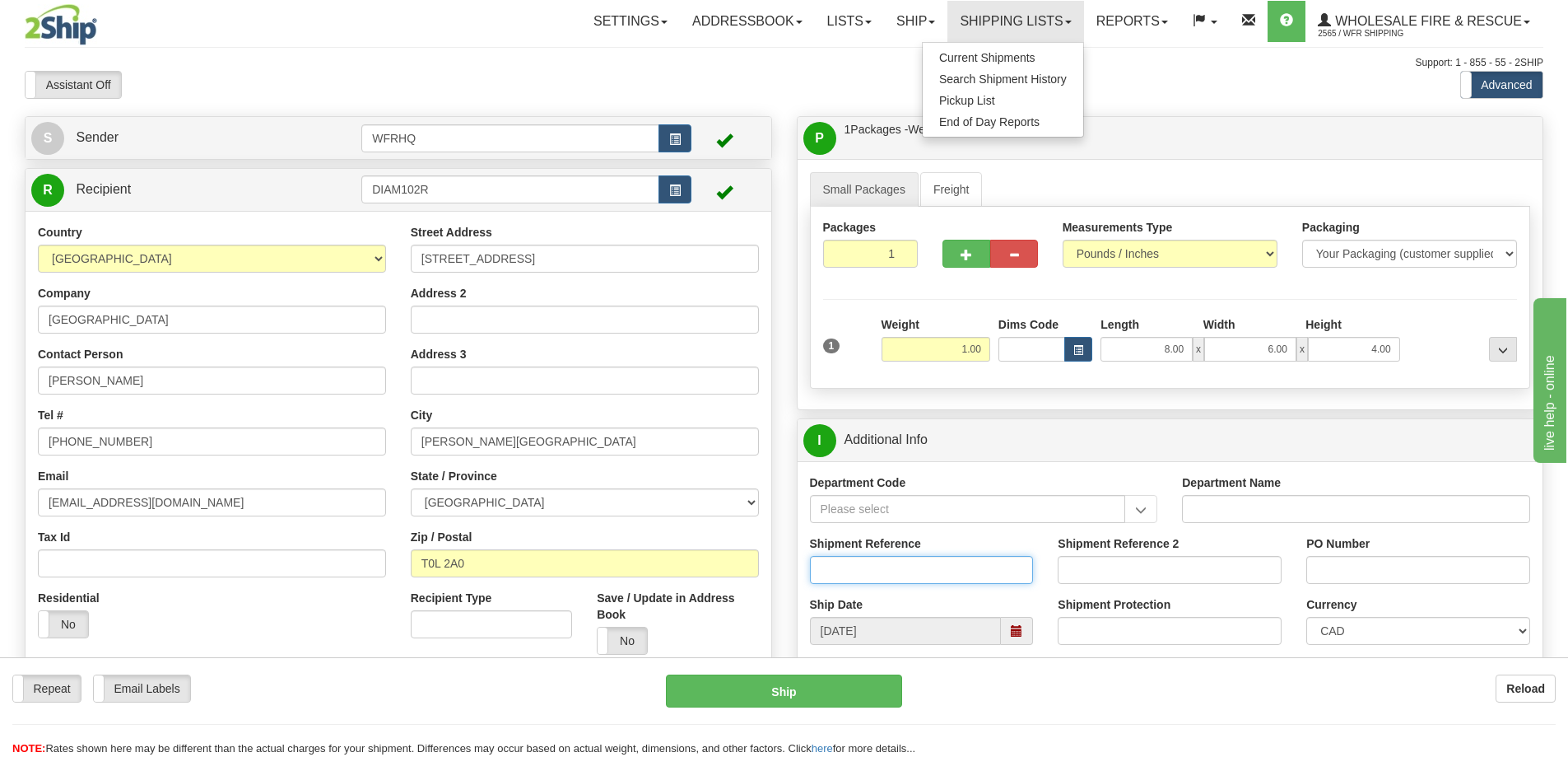
click at [911, 579] on input "Shipment Reference" at bounding box center [922, 570] width 224 height 28
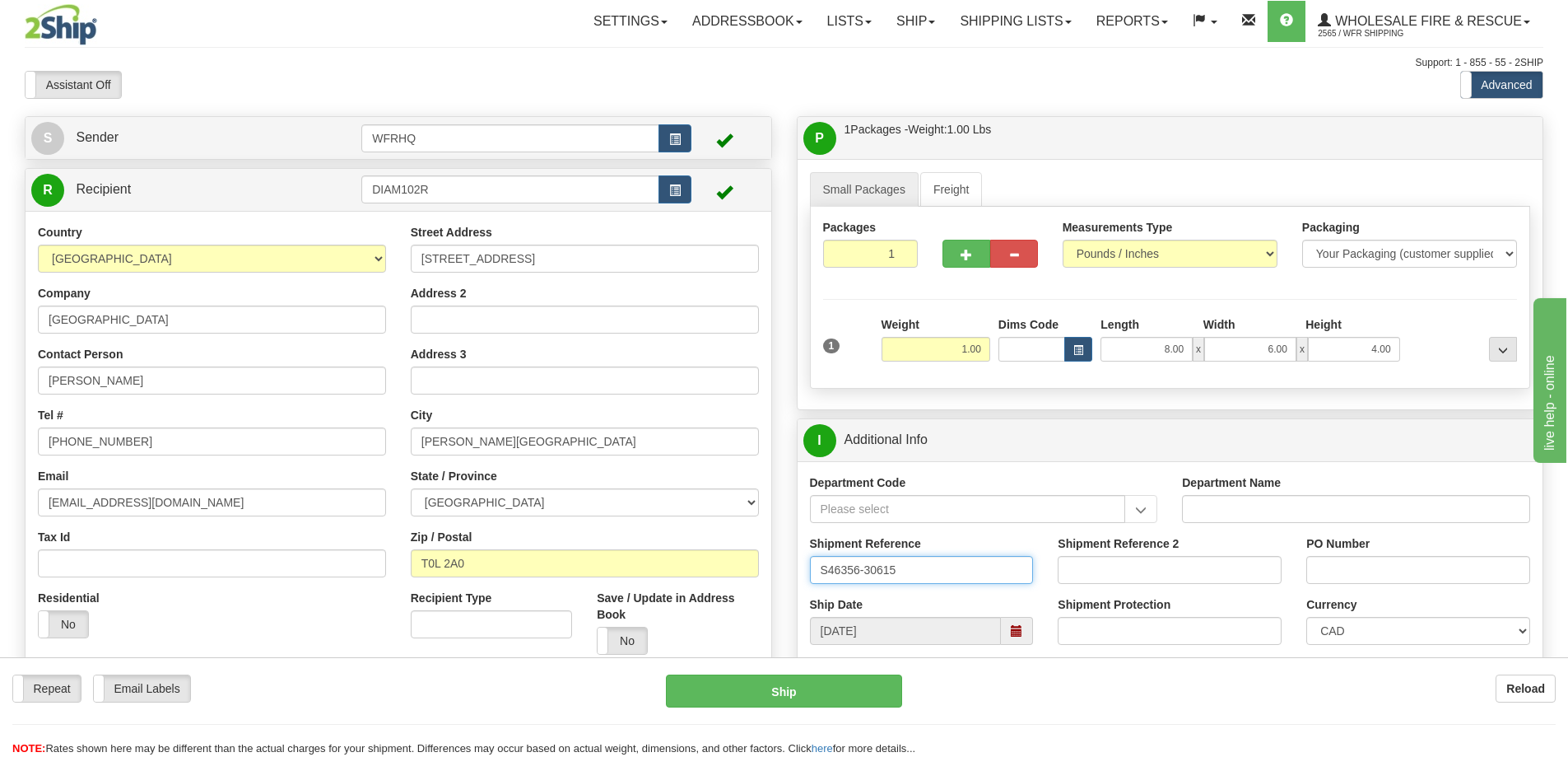
type input "S46356-30615"
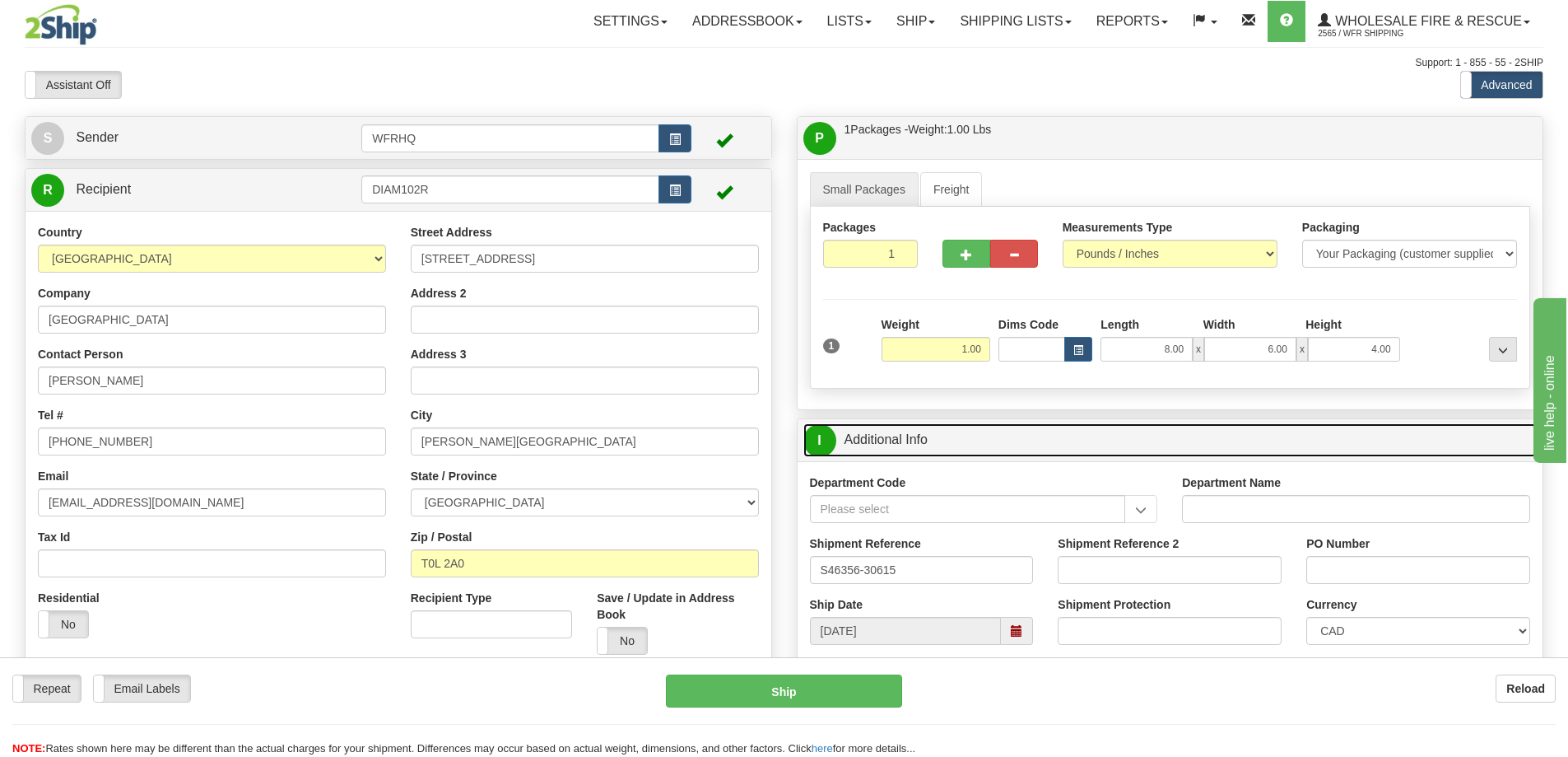
click at [1007, 436] on link "I Additional Info" at bounding box center [1171, 440] width 734 height 33
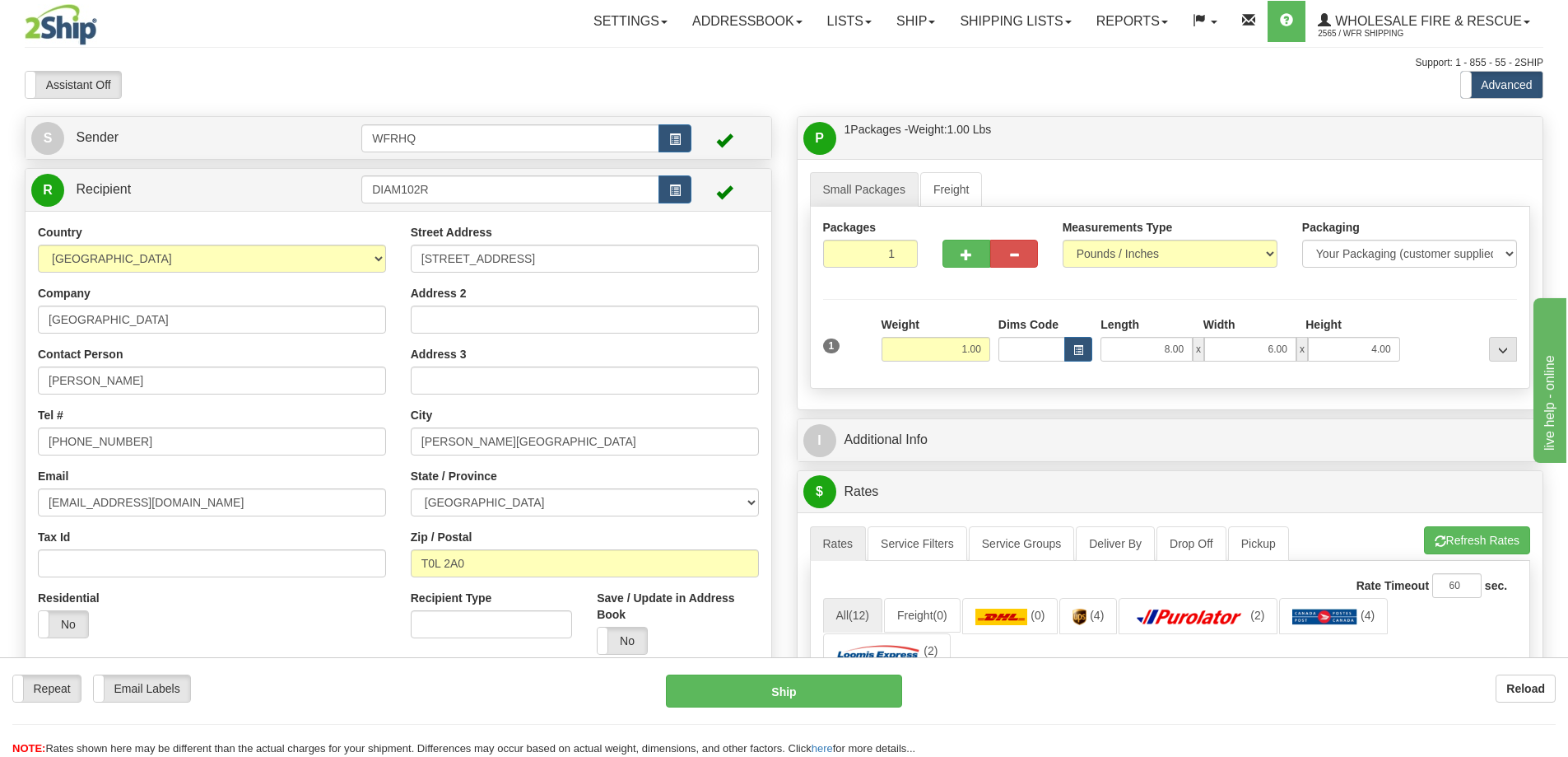
click at [1038, 119] on div "P Packages / Skids 1 Packages - Weight: 1.00 Lbs 1 Skids - Weight: NaN Lbs Ship…" at bounding box center [1171, 137] width 746 height 42
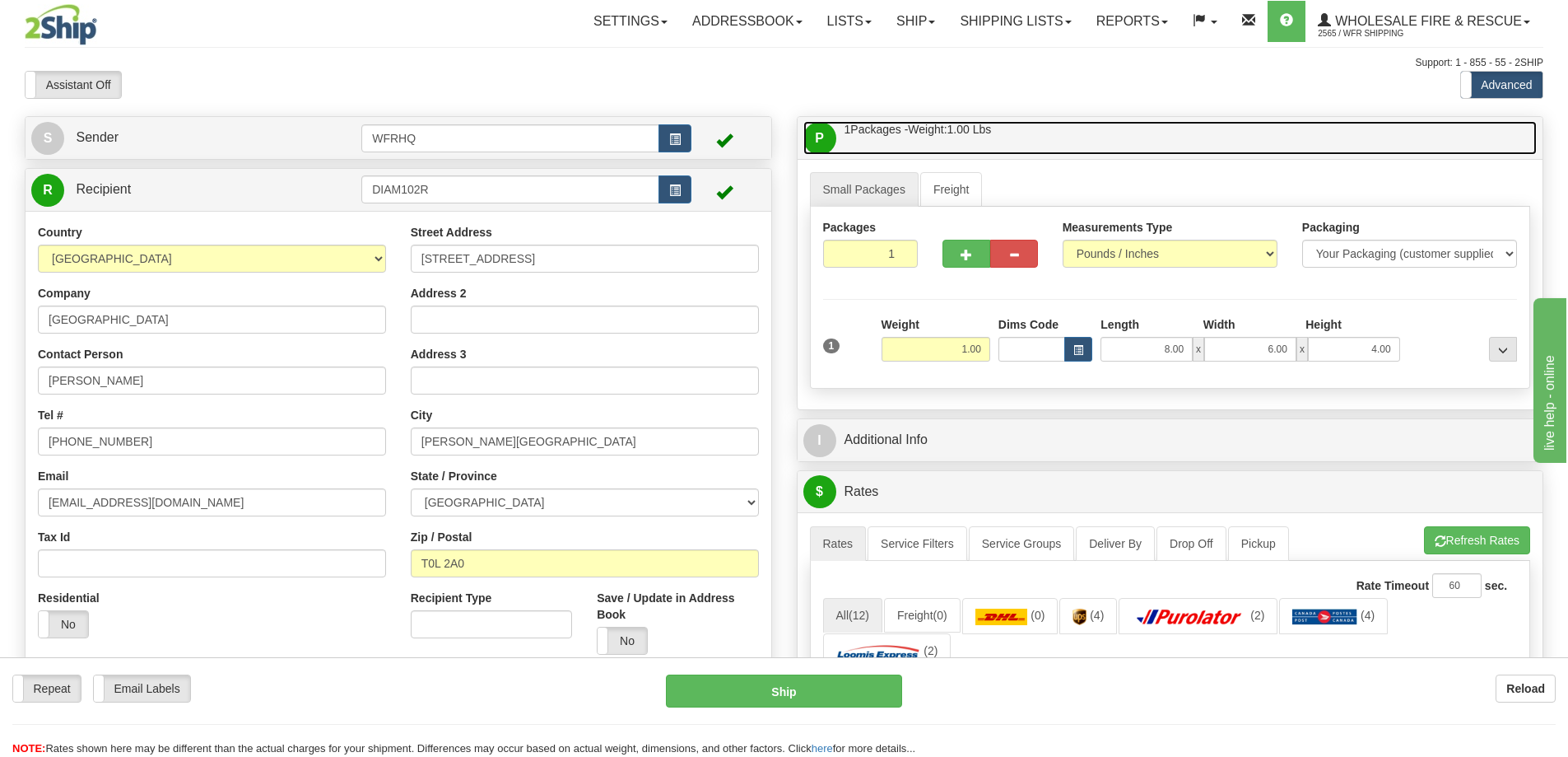
click at [1043, 148] on link "P Packages / Skids 1 Packages - Weight: 1.00 Lbs 1 Skids - Weight: NaN Lbs" at bounding box center [1171, 138] width 734 height 33
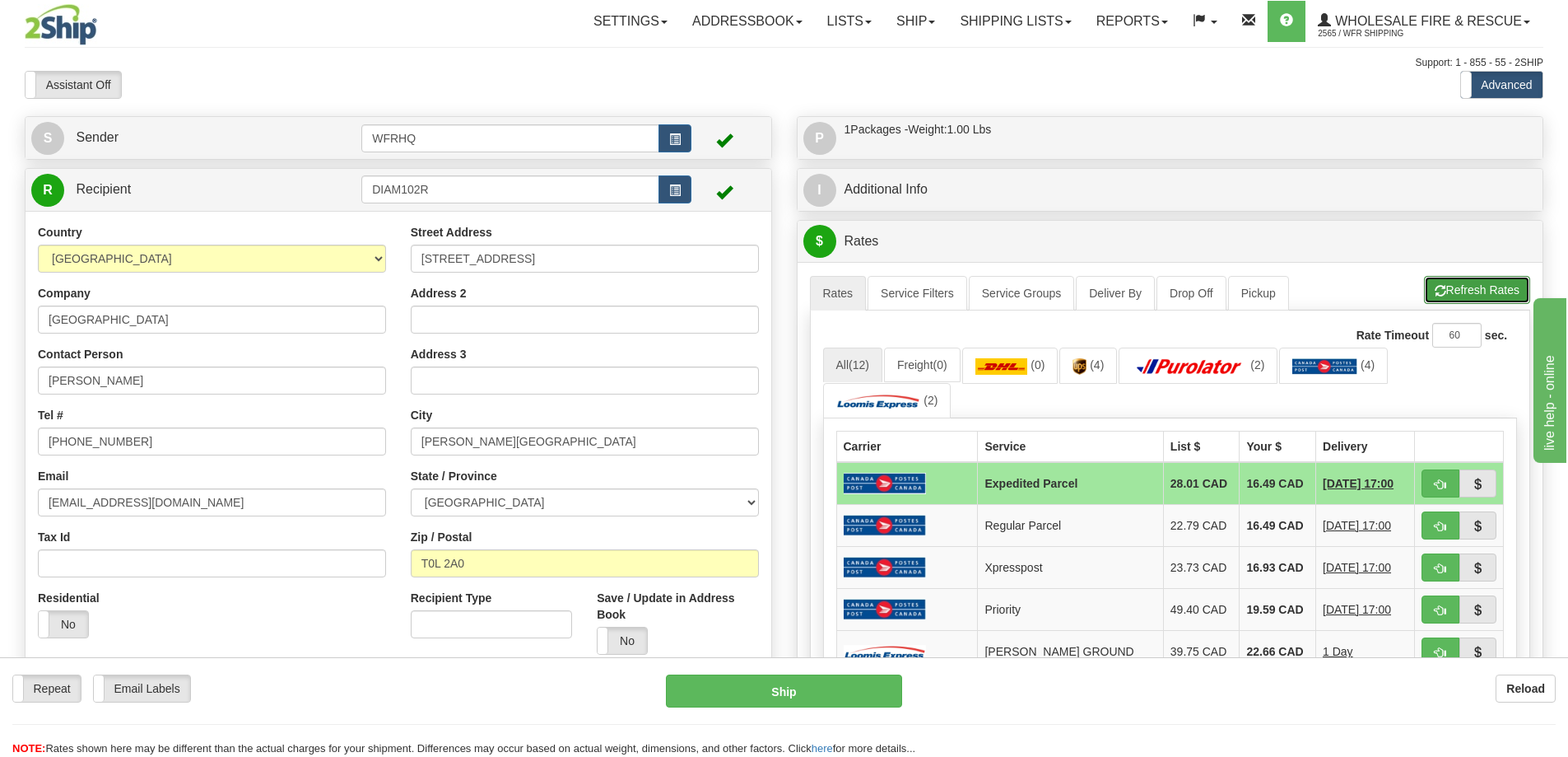
click at [1436, 283] on button "Refresh Rates" at bounding box center [1477, 290] width 106 height 28
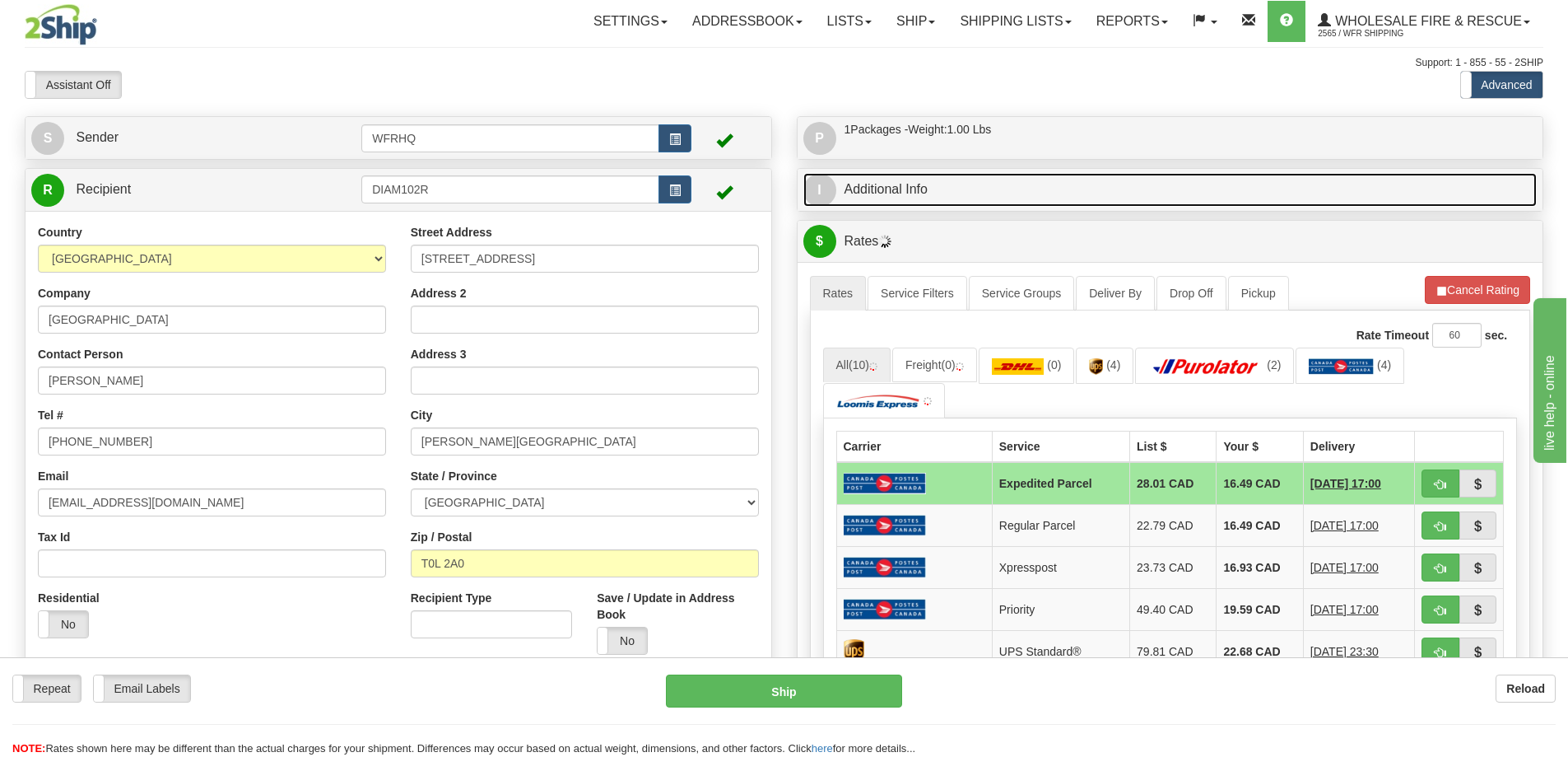
click at [996, 182] on link "I Additional Info" at bounding box center [1171, 190] width 734 height 33
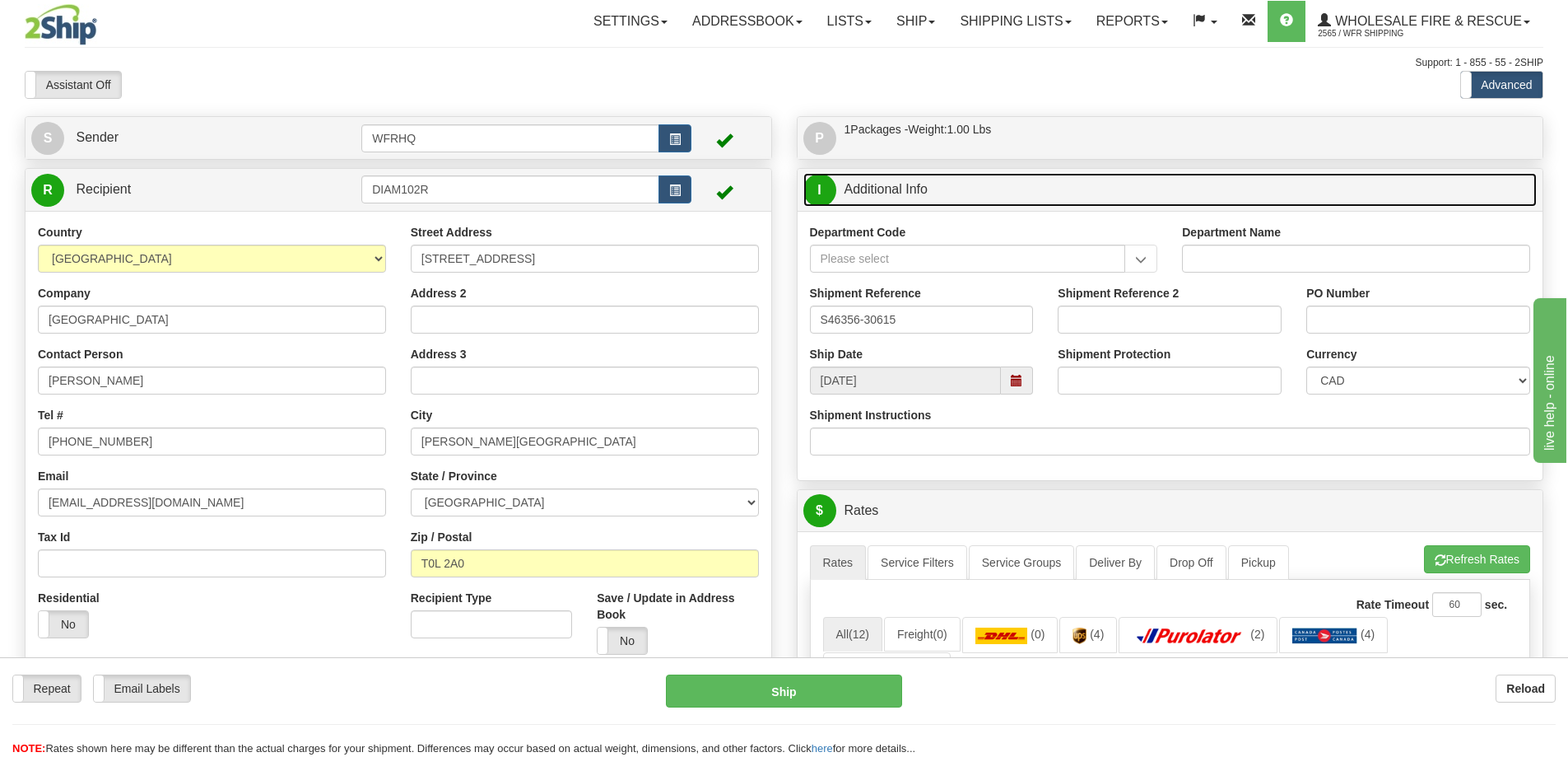
click at [1019, 376] on span at bounding box center [1017, 381] width 12 height 12
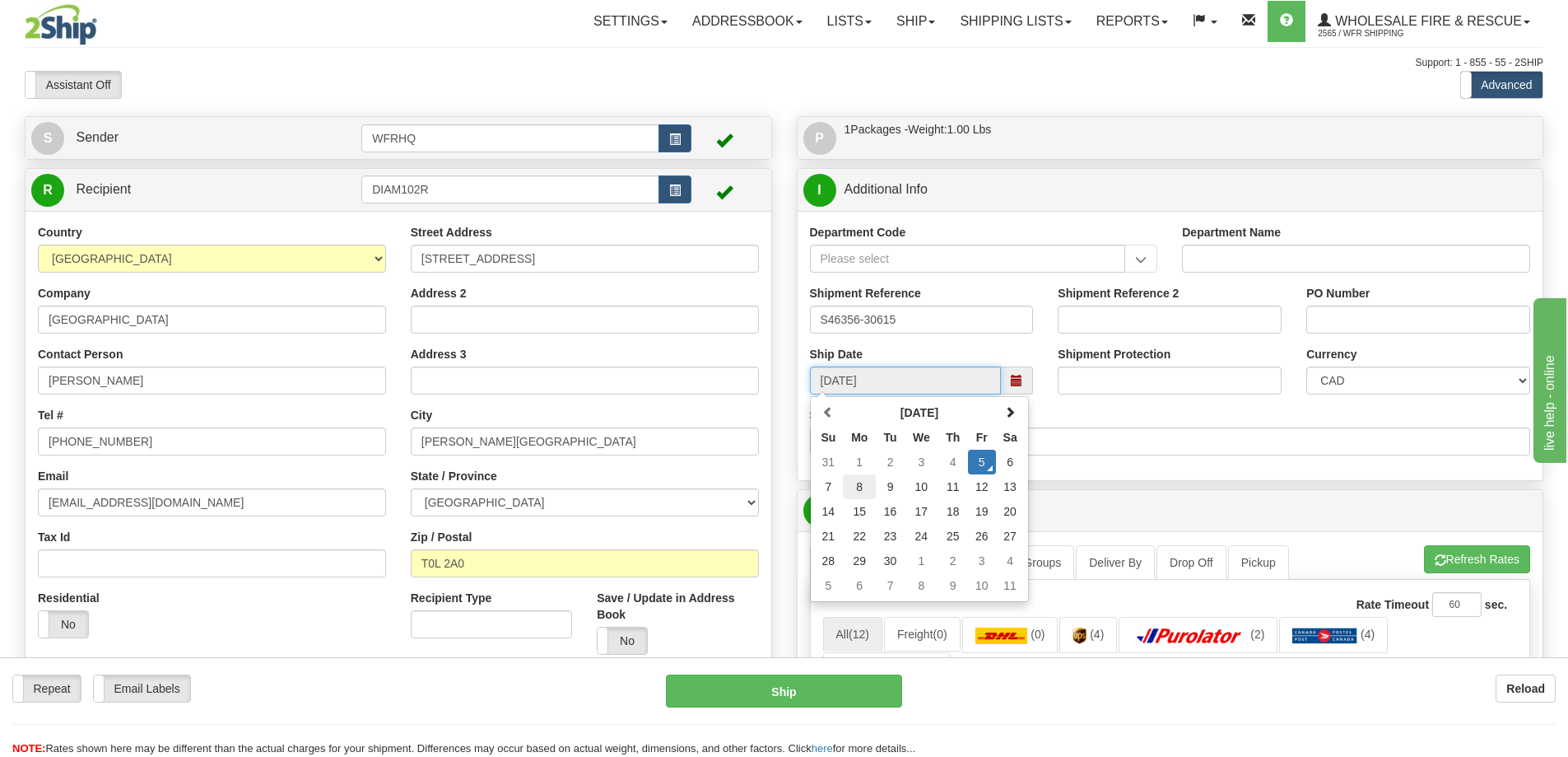
click at [858, 477] on td "8" at bounding box center [859, 486] width 33 height 24
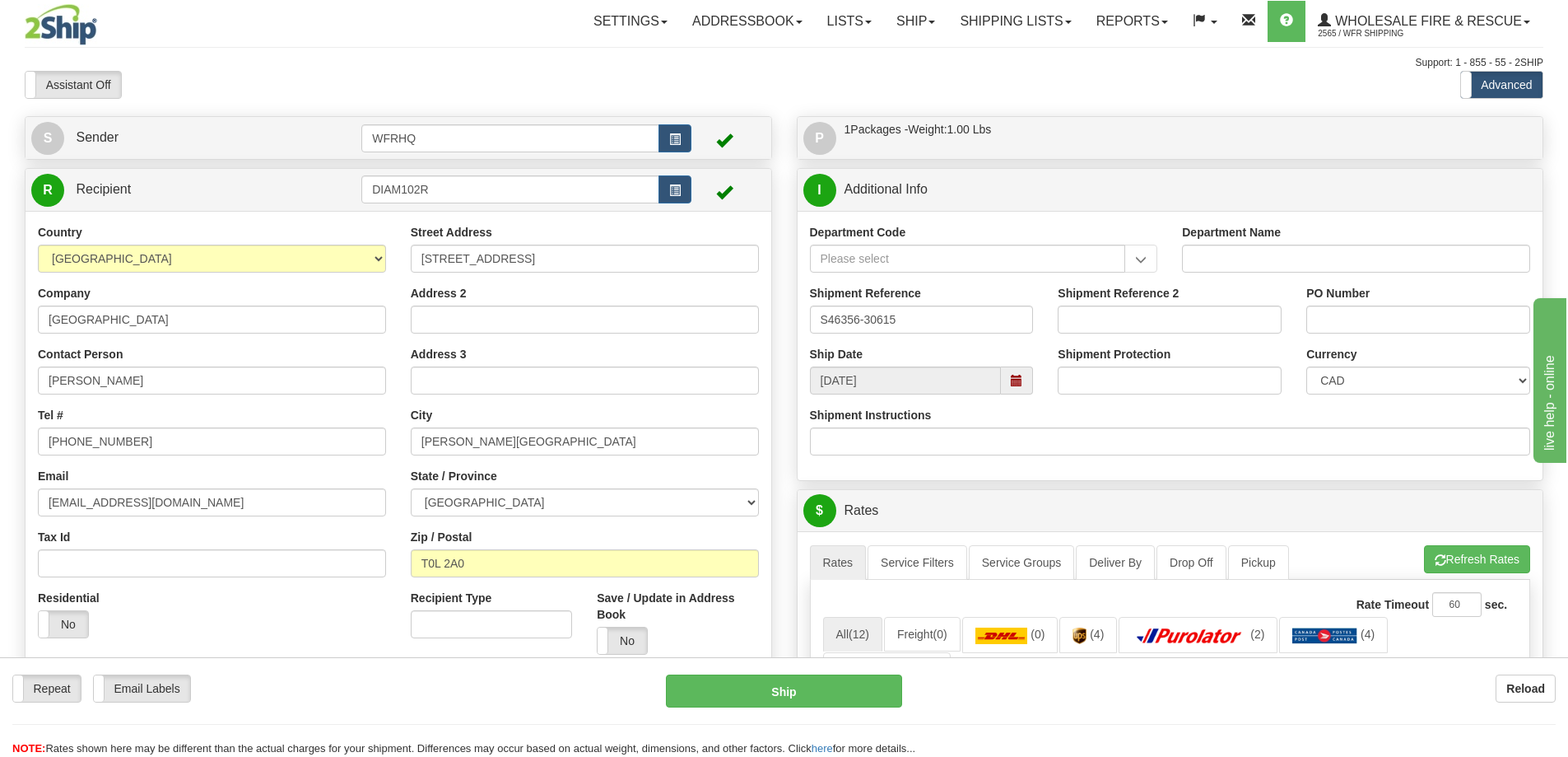
type input "10:00"
type input "[DATE]"
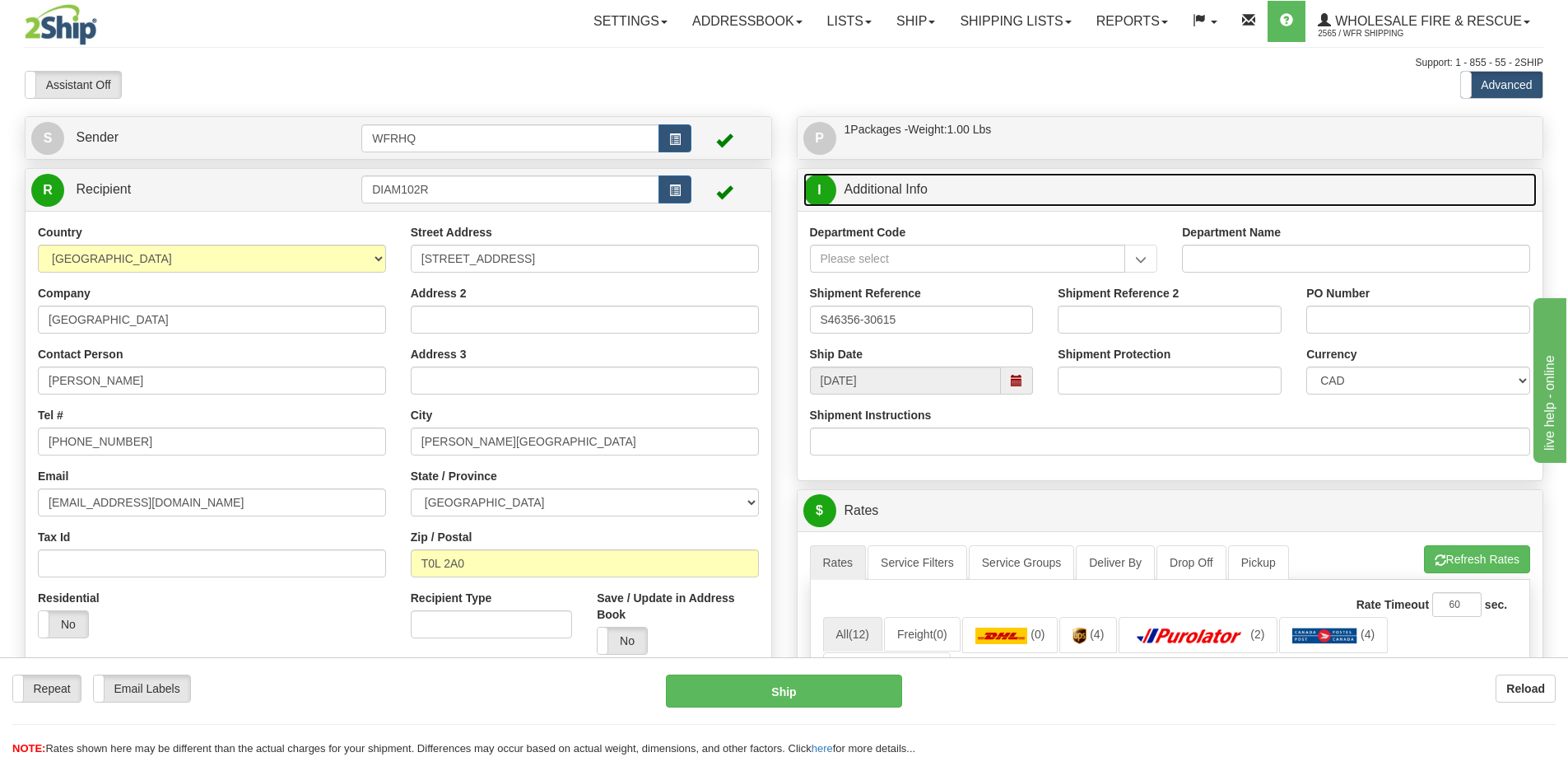
click at [1007, 199] on link "I Additional Info" at bounding box center [1171, 190] width 734 height 33
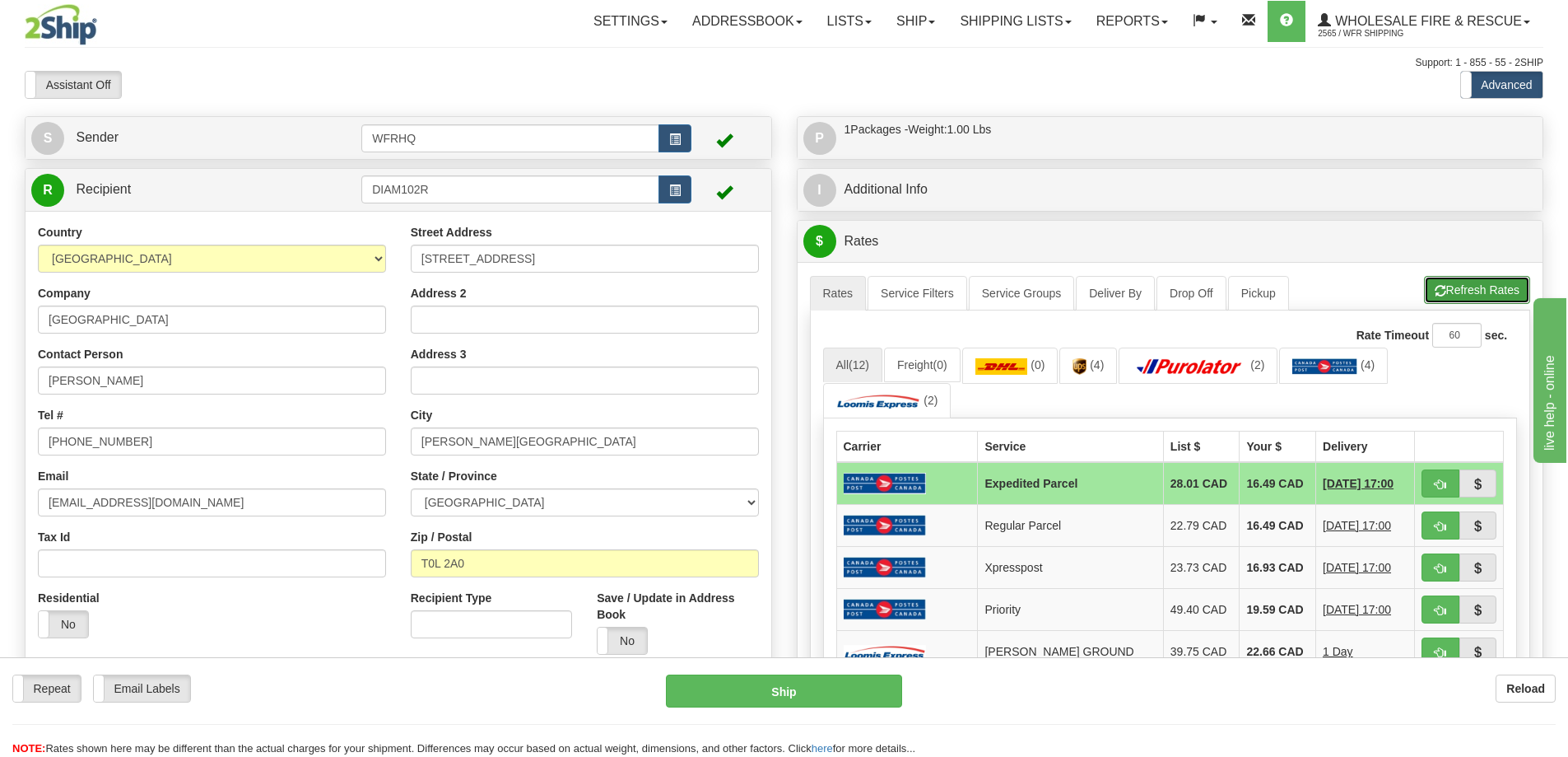
click at [1446, 287] on button "Refresh Rates" at bounding box center [1477, 290] width 106 height 28
click at [1435, 485] on span "button" at bounding box center [1441, 484] width 12 height 11
click at [1453, 490] on button "button" at bounding box center [1441, 483] width 38 height 28
type input "DOM.EP"
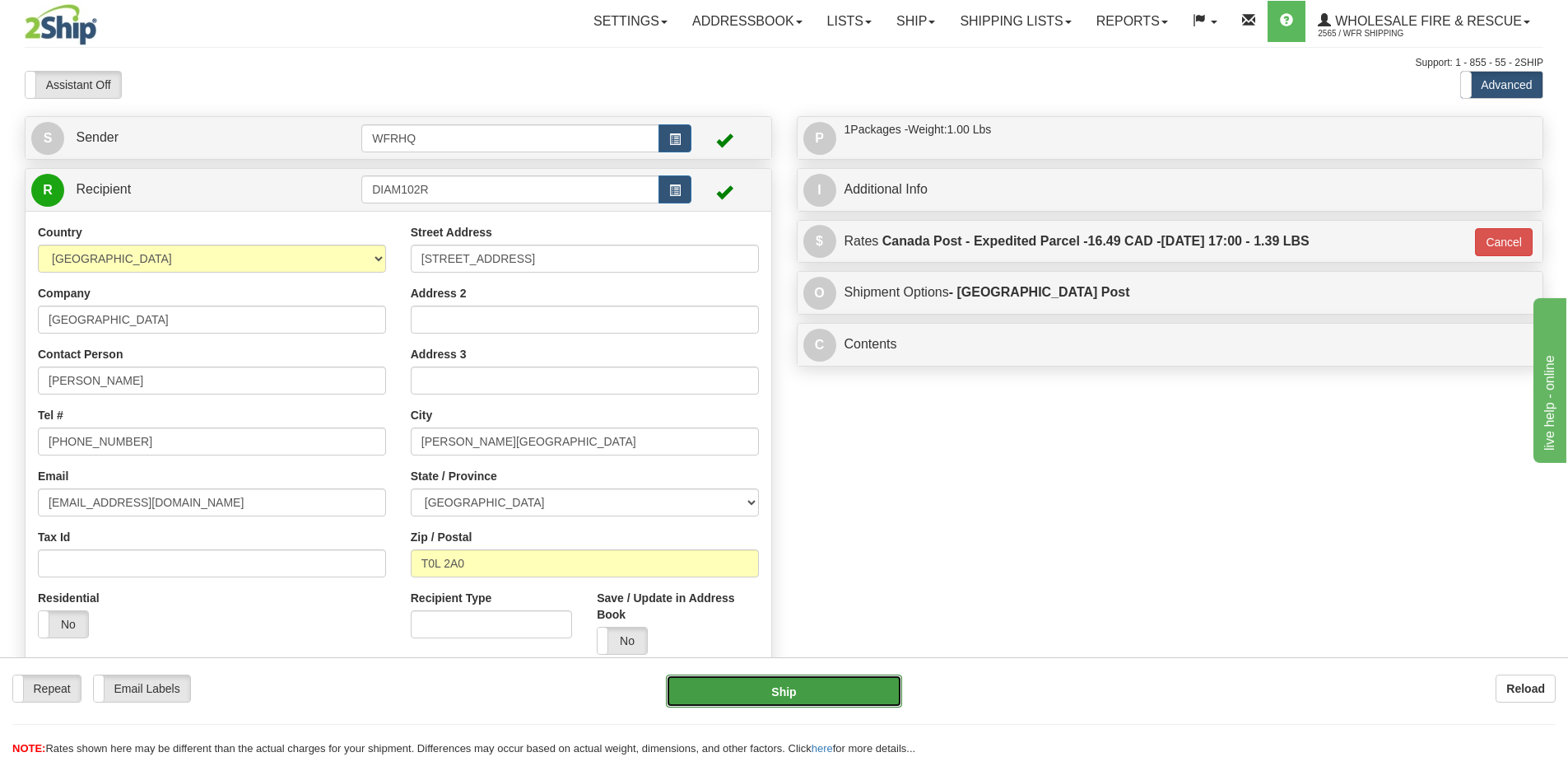
click at [808, 677] on button "Ship" at bounding box center [783, 691] width 236 height 33
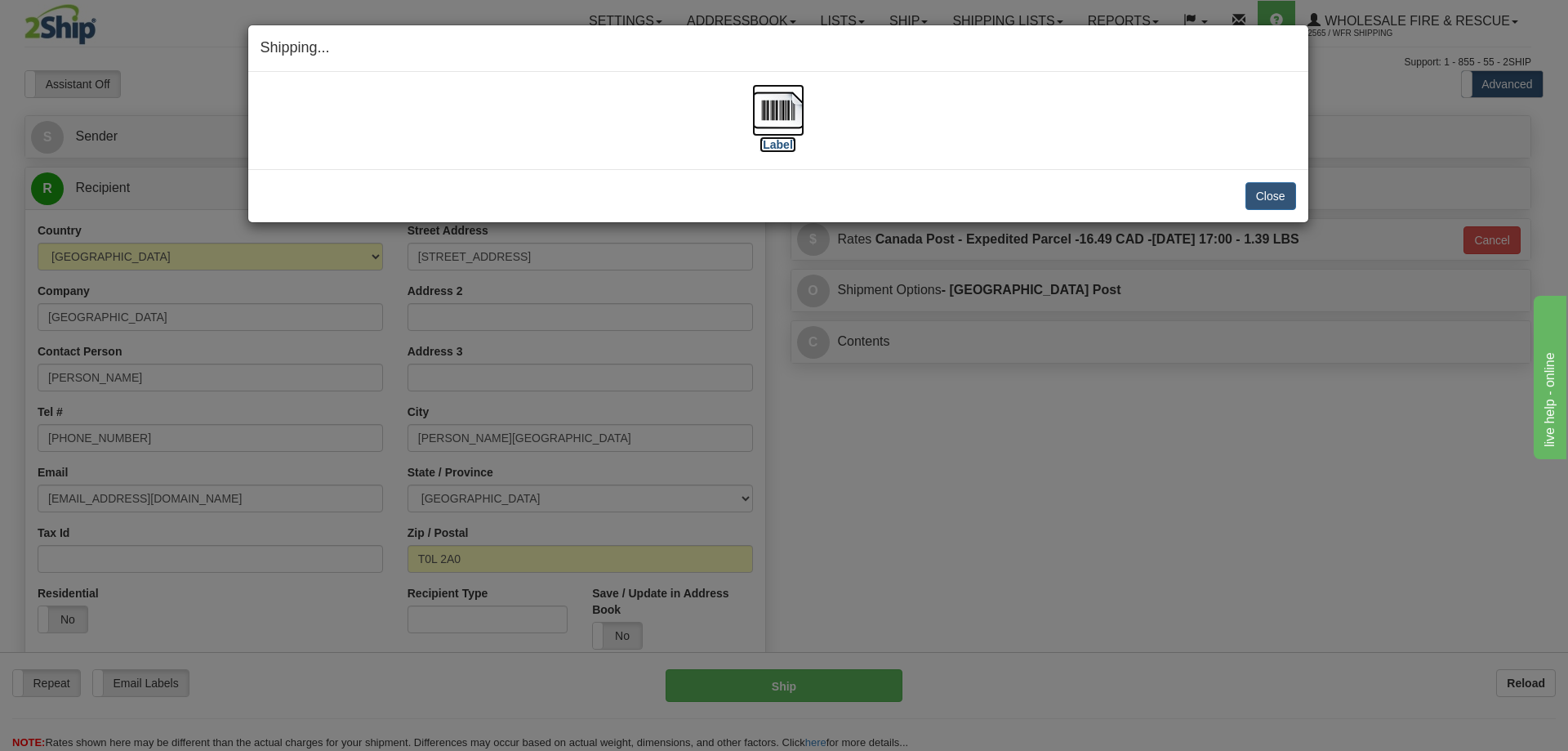
click at [785, 114] on img at bounding box center [779, 111] width 52 height 52
click at [1276, 194] on button "Close" at bounding box center [1271, 196] width 50 height 28
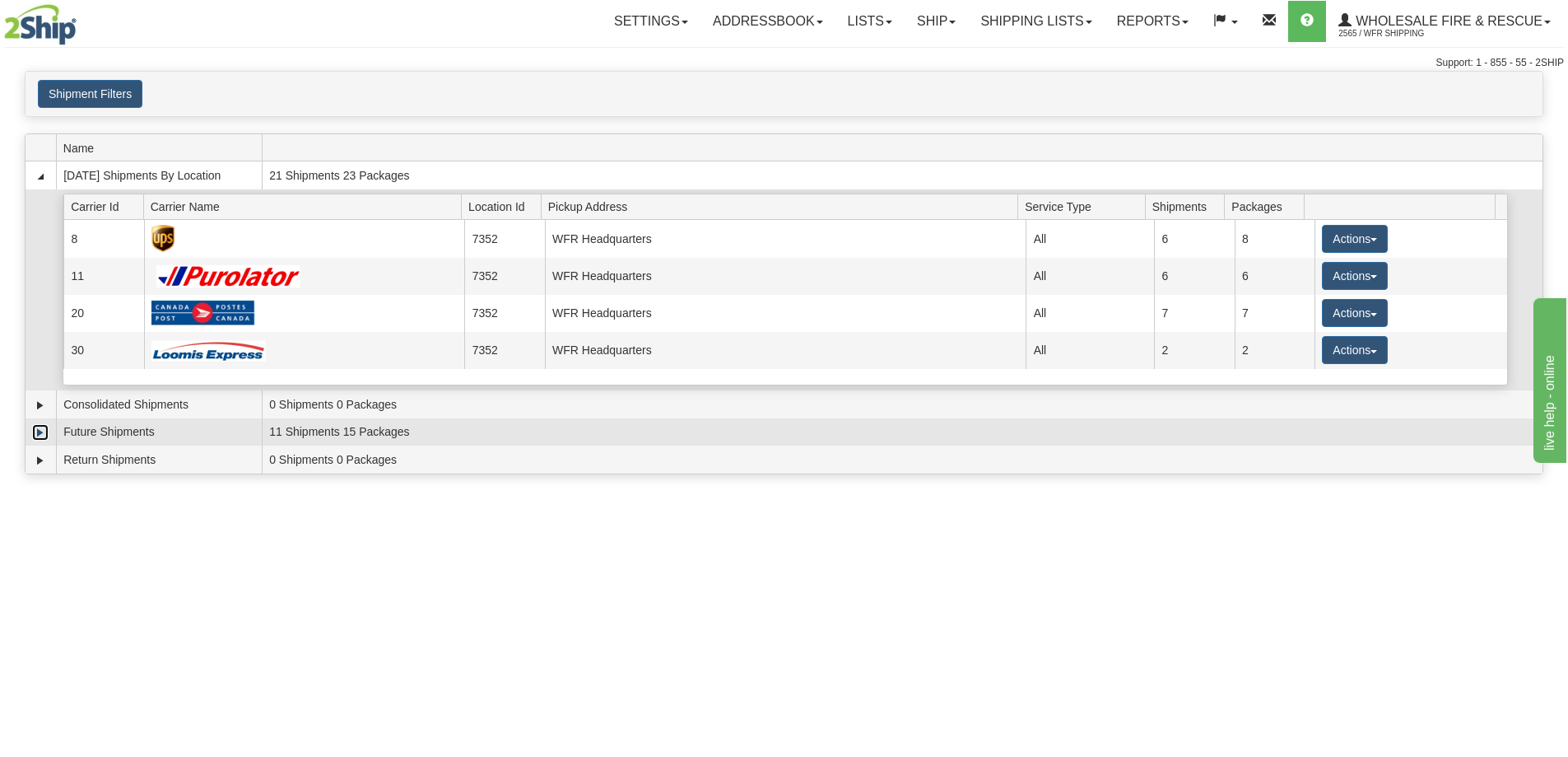
click at [33, 430] on link "Expand" at bounding box center [40, 432] width 17 height 17
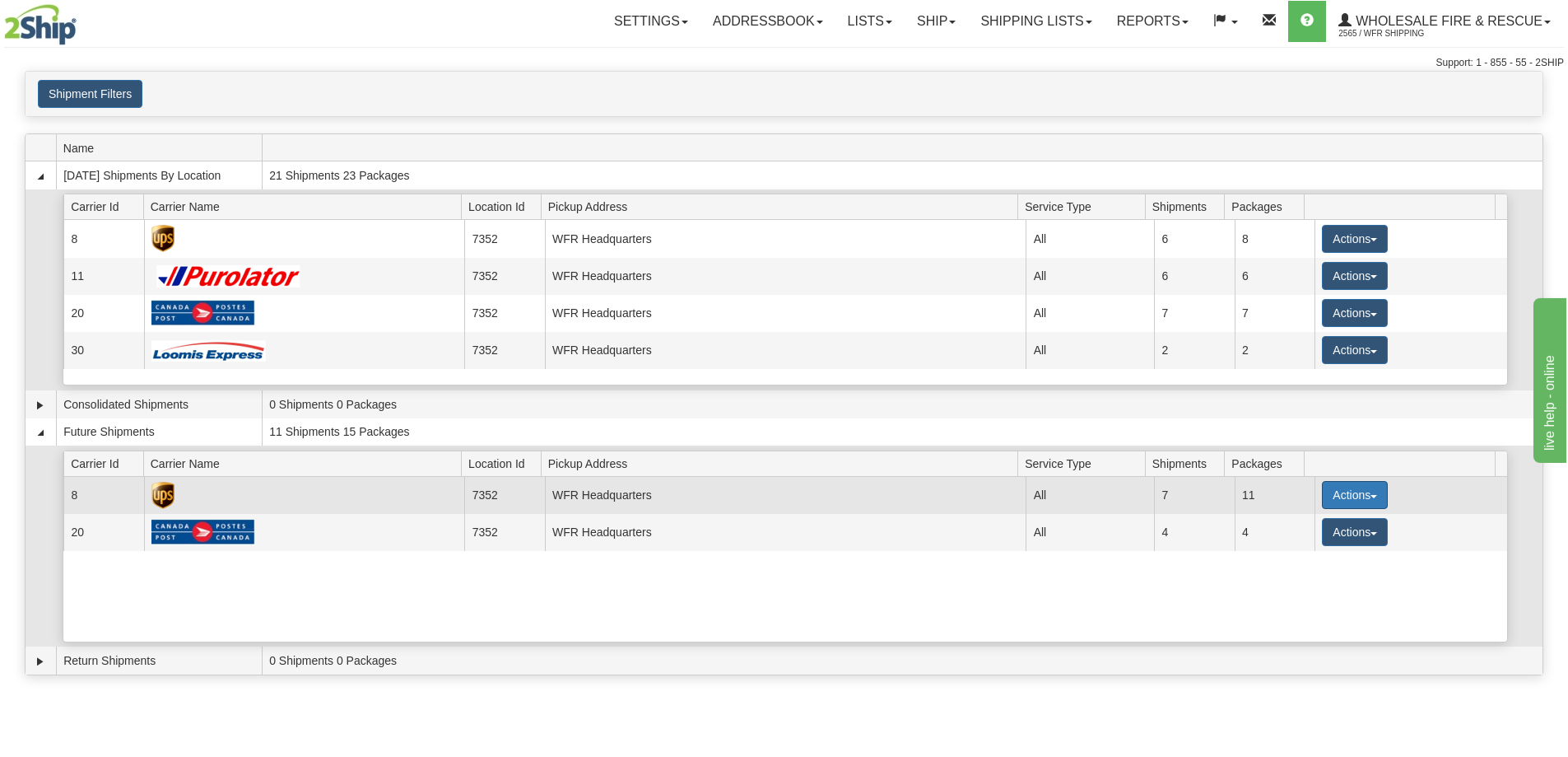
click at [1335, 495] on button "Actions" at bounding box center [1355, 495] width 66 height 28
click at [1311, 523] on span "Details" at bounding box center [1293, 526] width 44 height 12
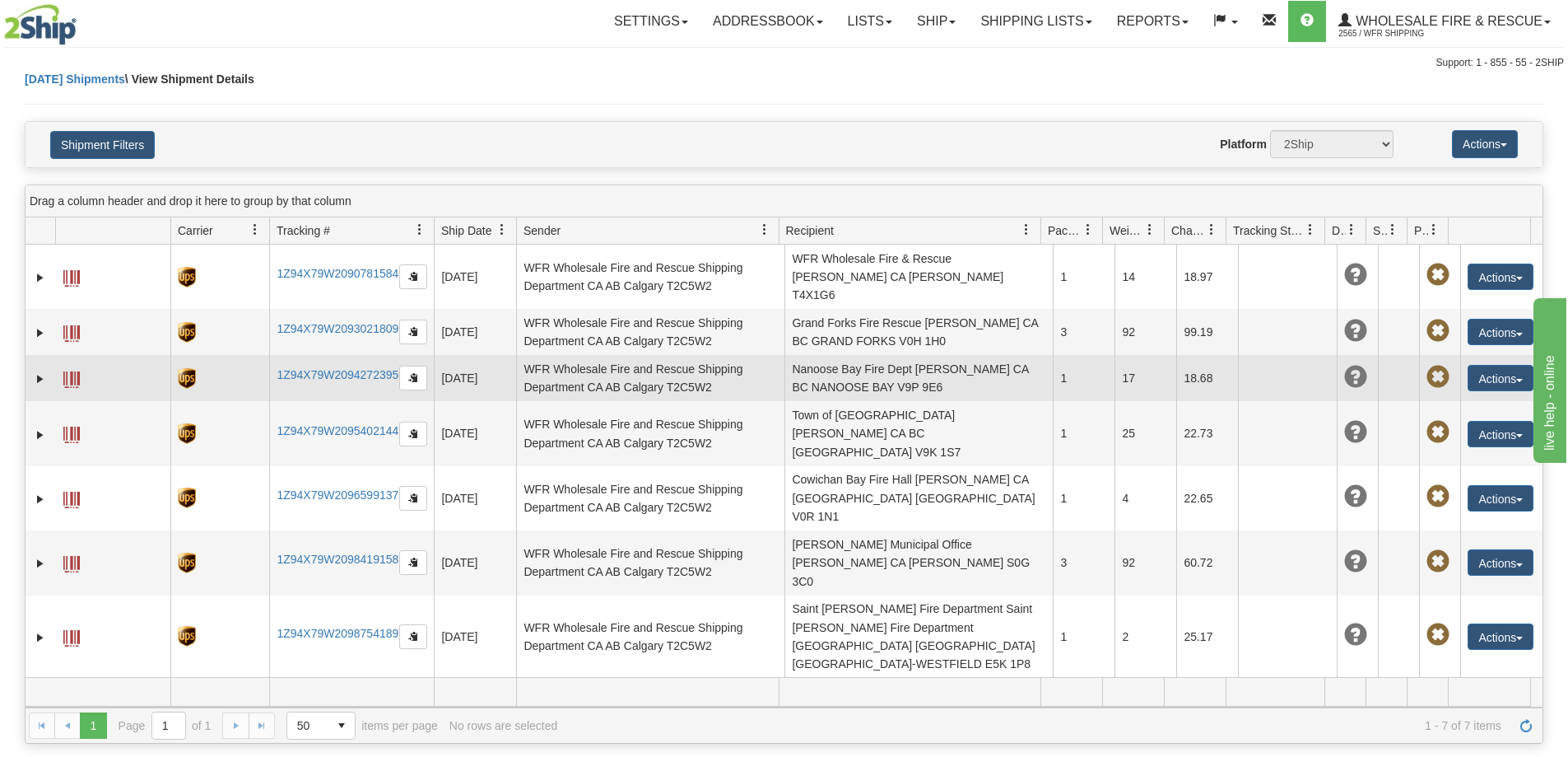
click at [73, 371] on span at bounding box center [71, 379] width 17 height 17
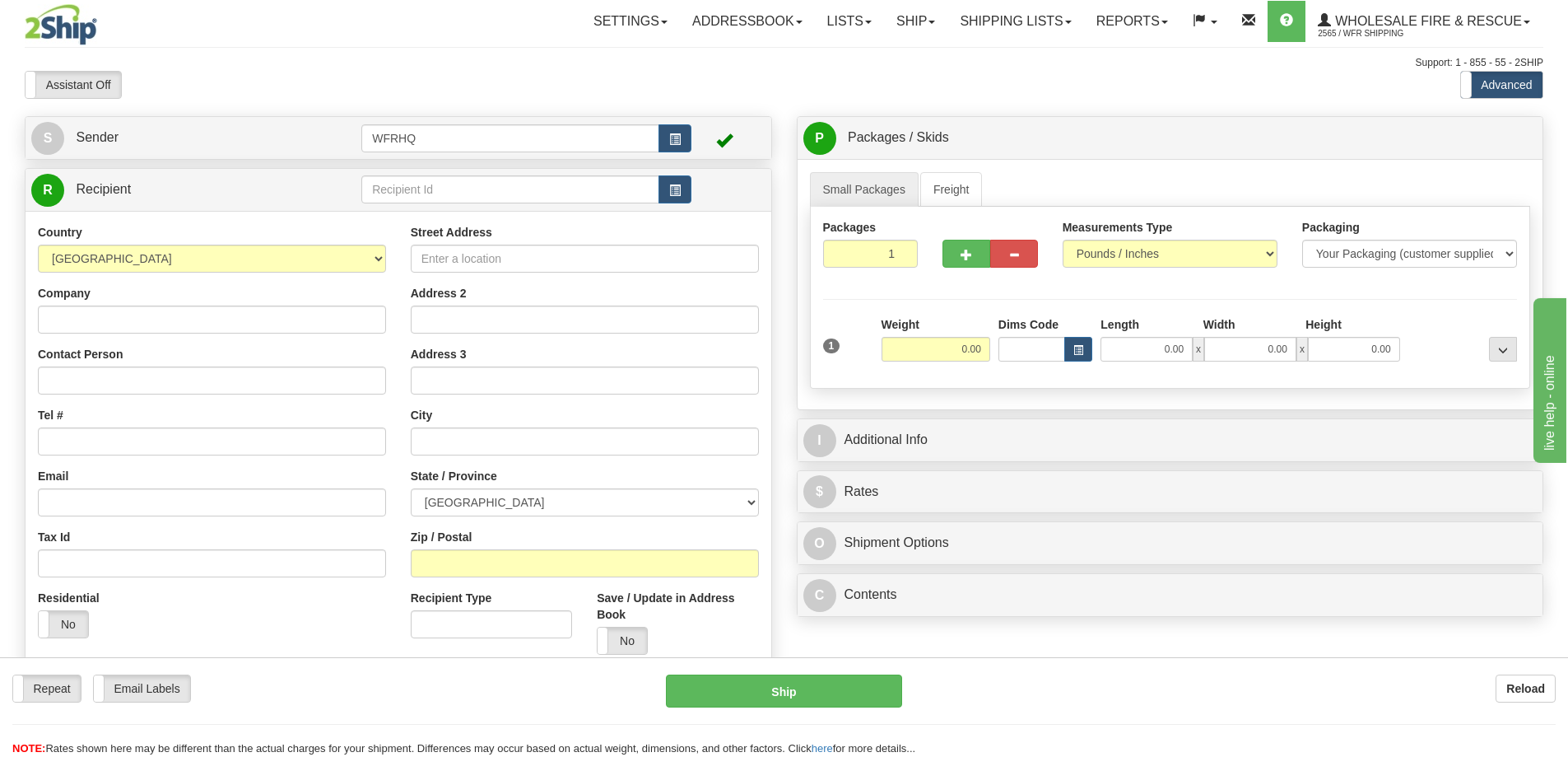
drag, startPoint x: 483, startPoint y: 174, endPoint x: 476, endPoint y: 194, distance: 21.2
click at [483, 174] on td at bounding box center [526, 190] width 330 height 33
click at [472, 197] on input "text" at bounding box center [510, 189] width 298 height 28
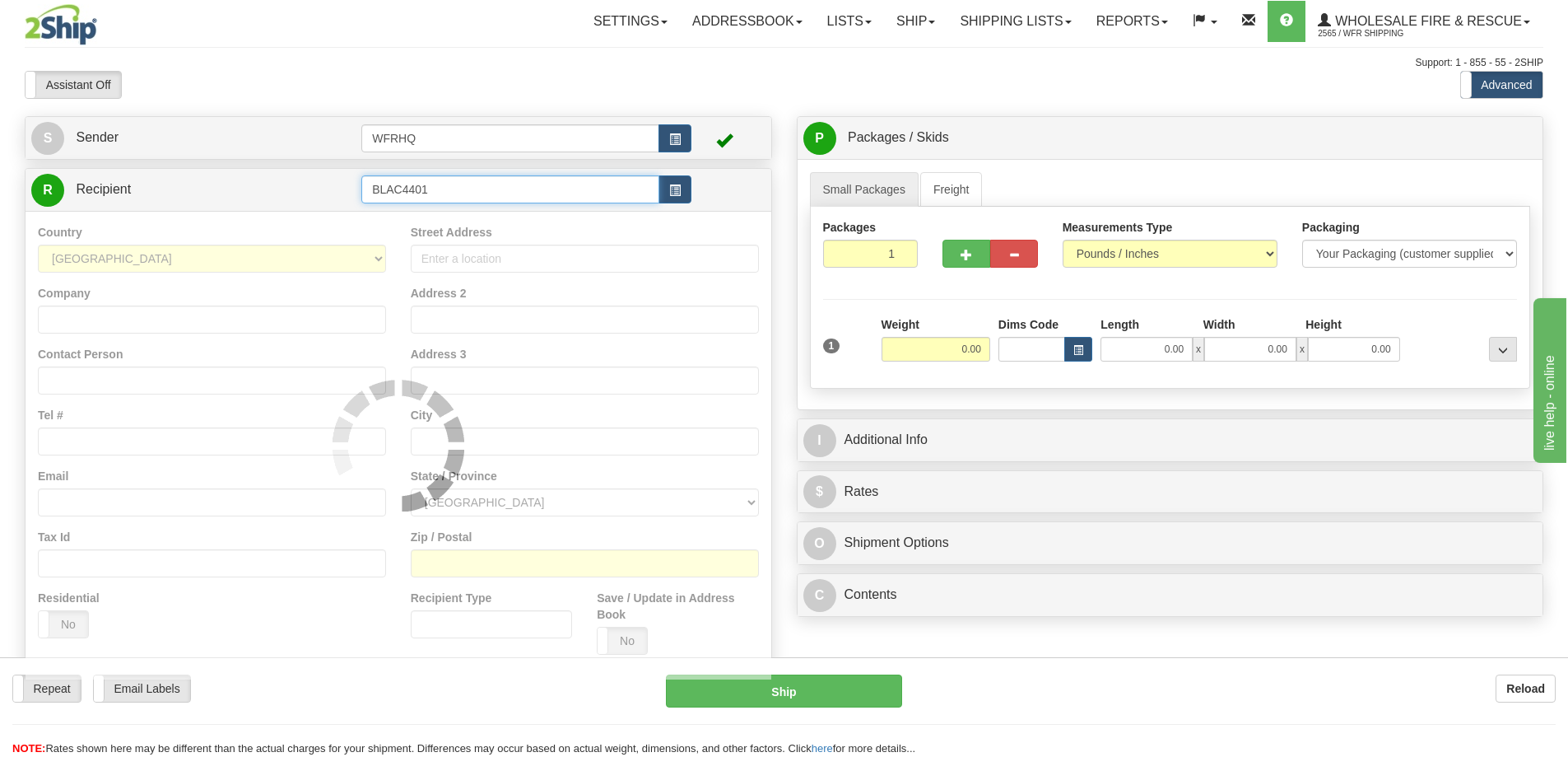
type input "BLAC4401"
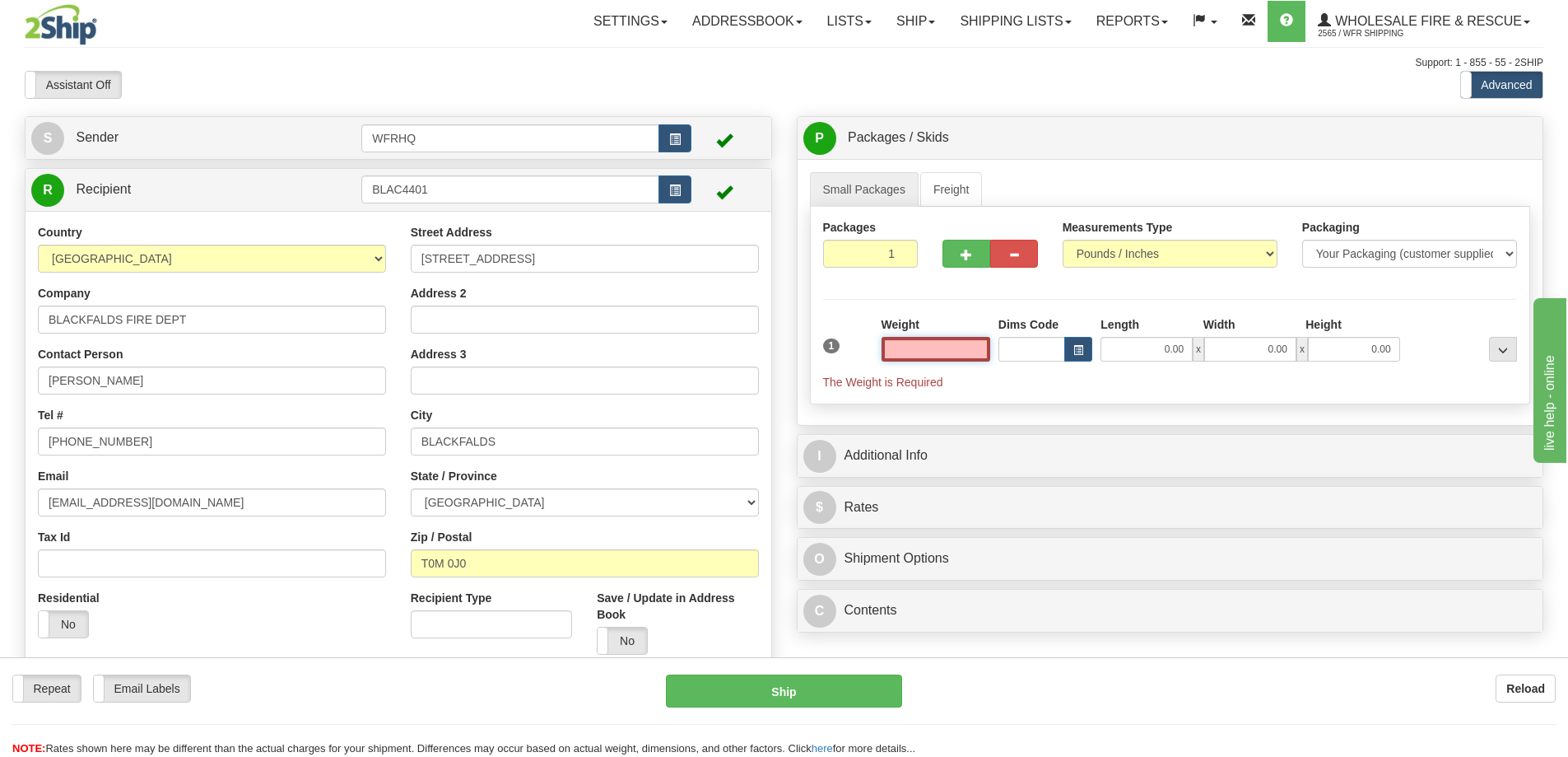
click at [904, 345] on input "text" at bounding box center [936, 349] width 109 height 24
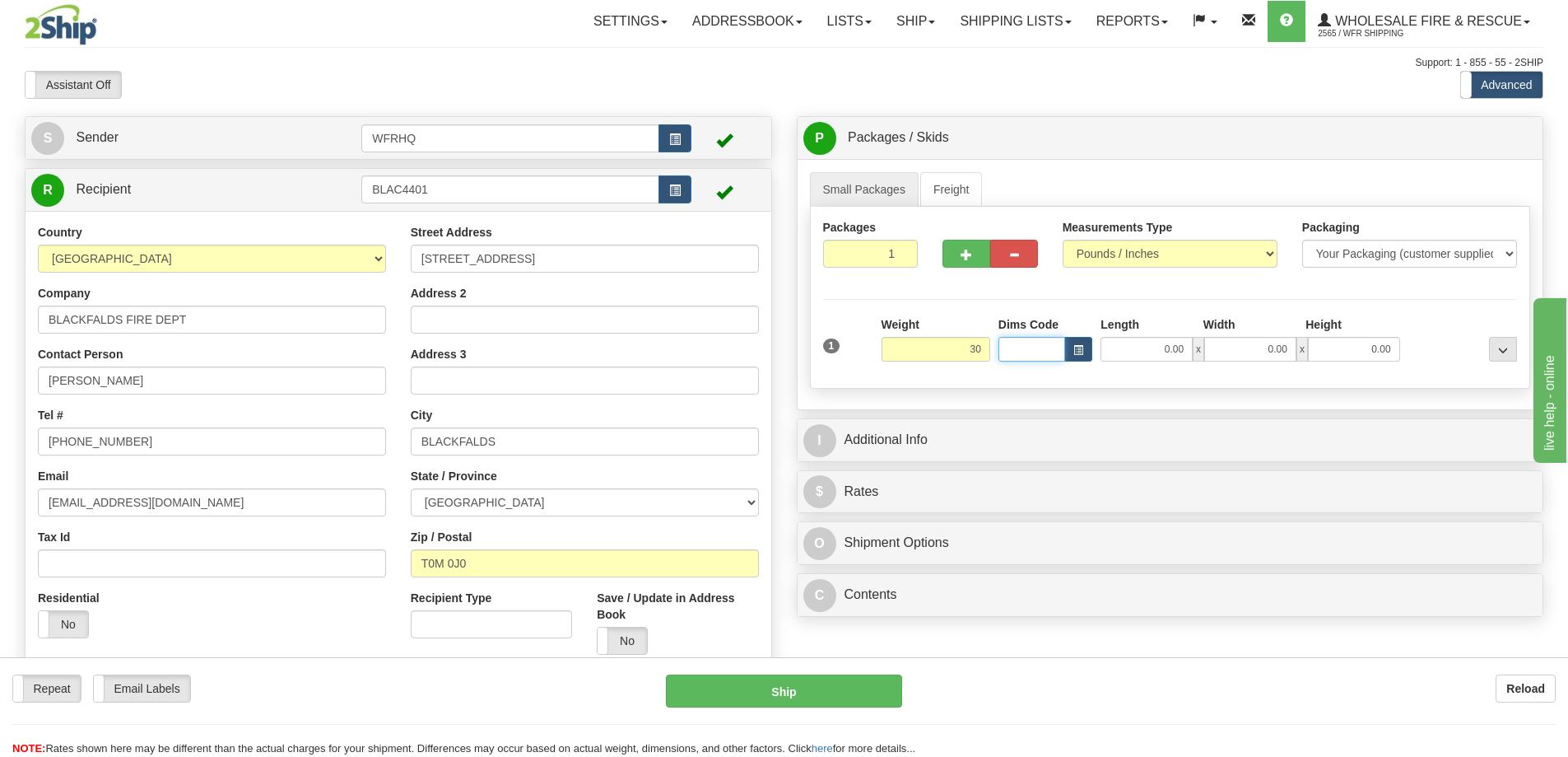
type input "30.00"
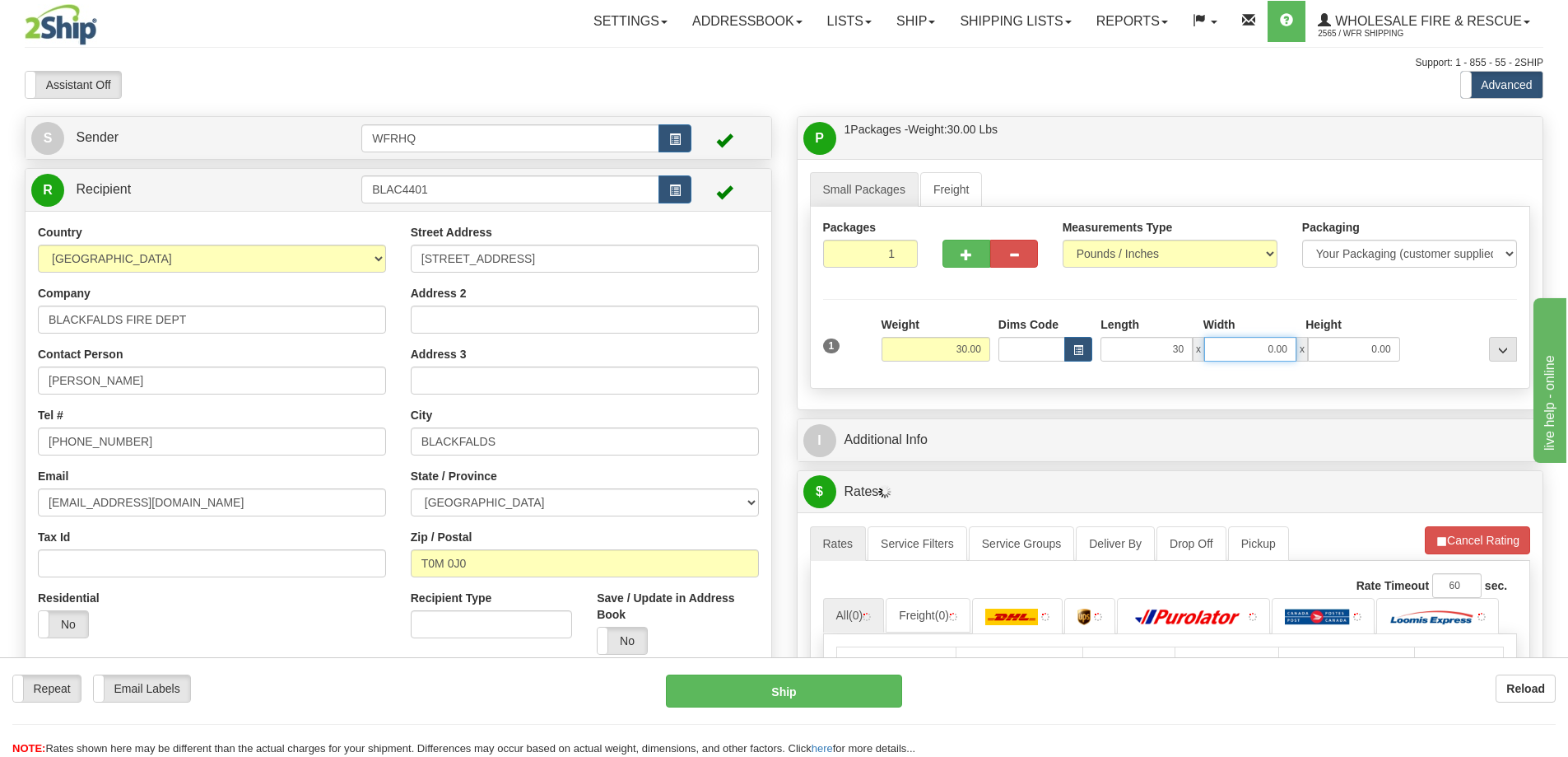
type input "30.00"
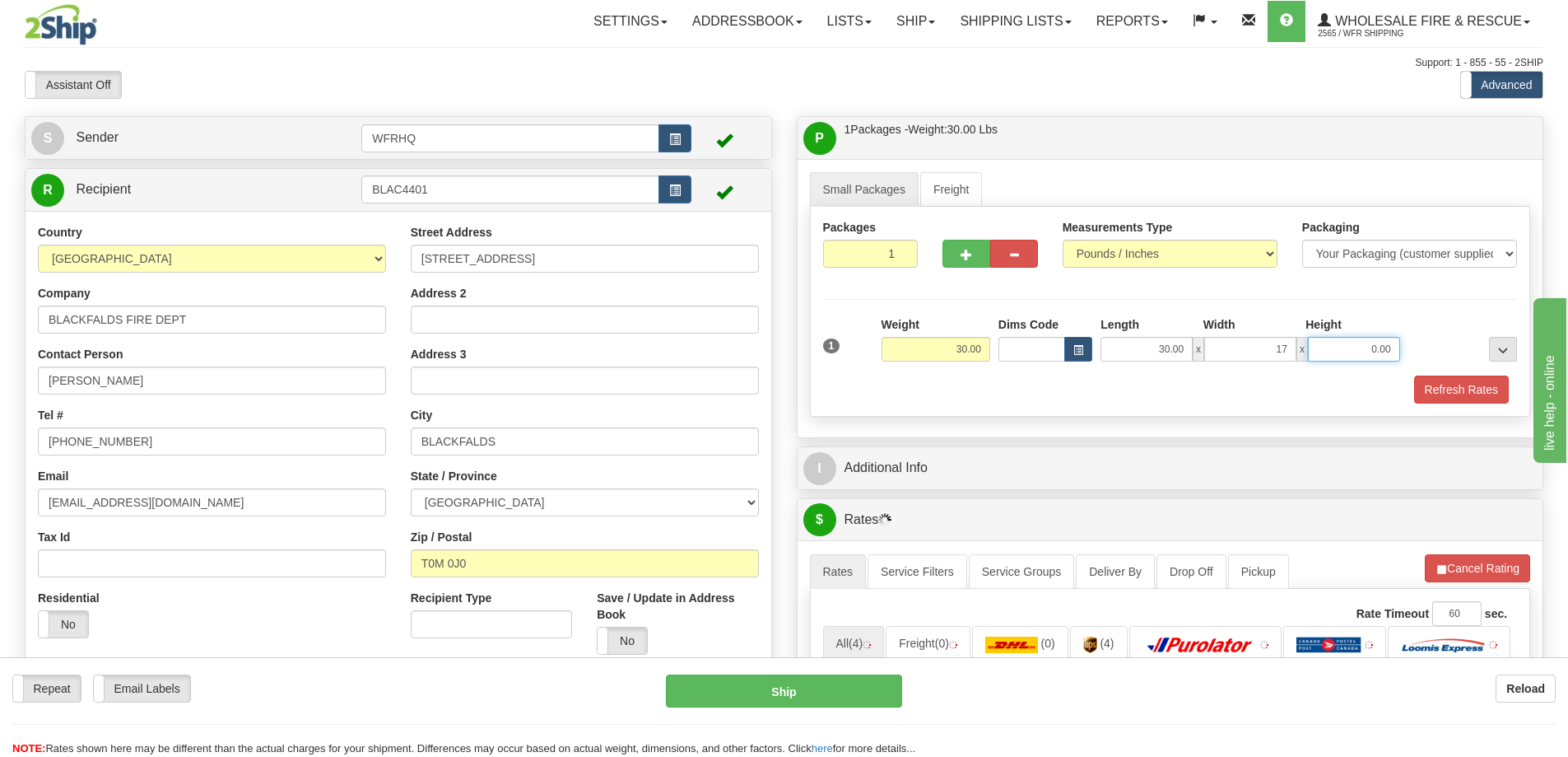
type input "17.00"
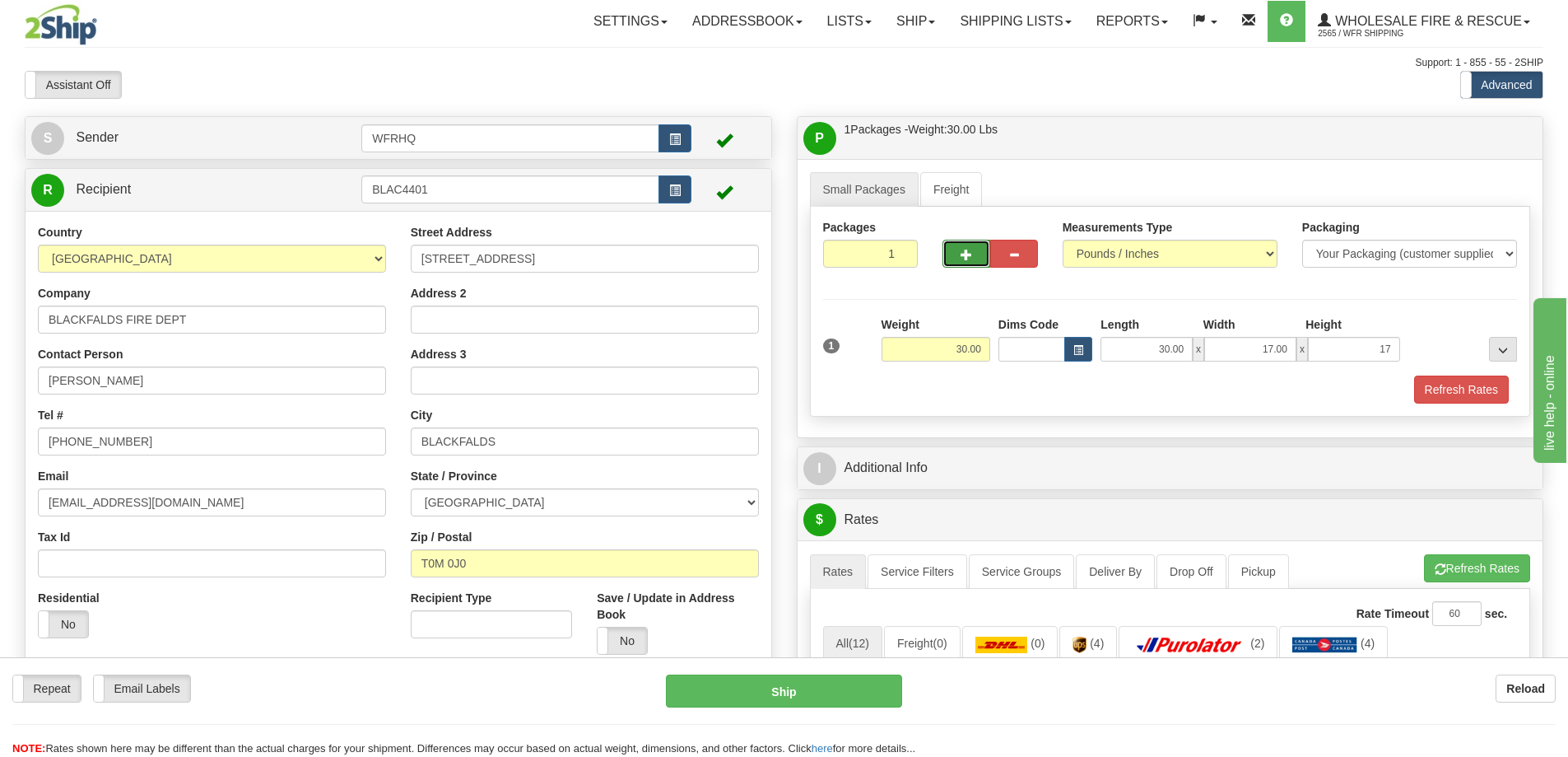
type input "17.00"
click at [976, 260] on button "button" at bounding box center [966, 254] width 48 height 28
radio input "true"
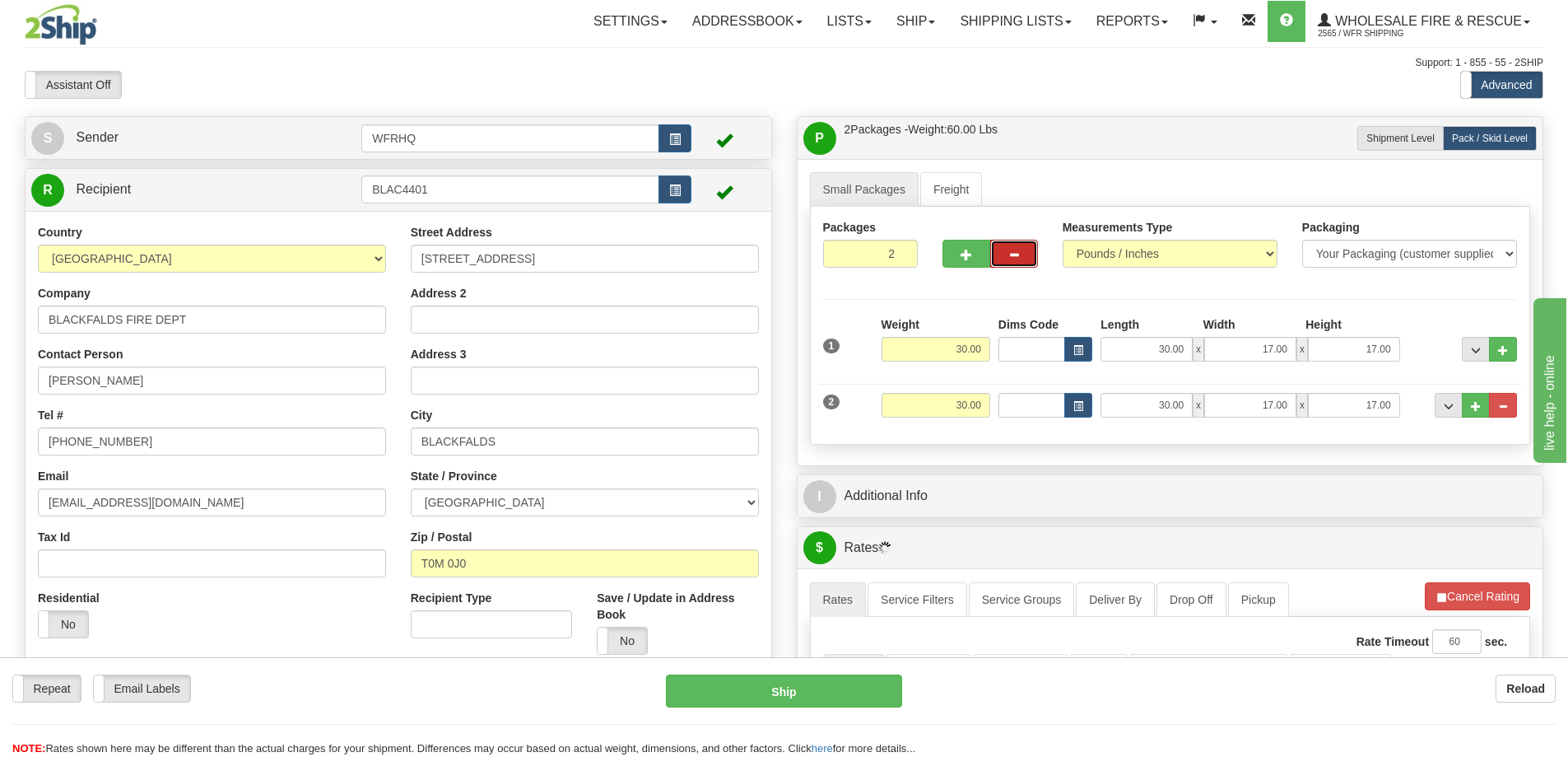
click at [1036, 264] on button "button" at bounding box center [1014, 254] width 48 height 28
type input "1"
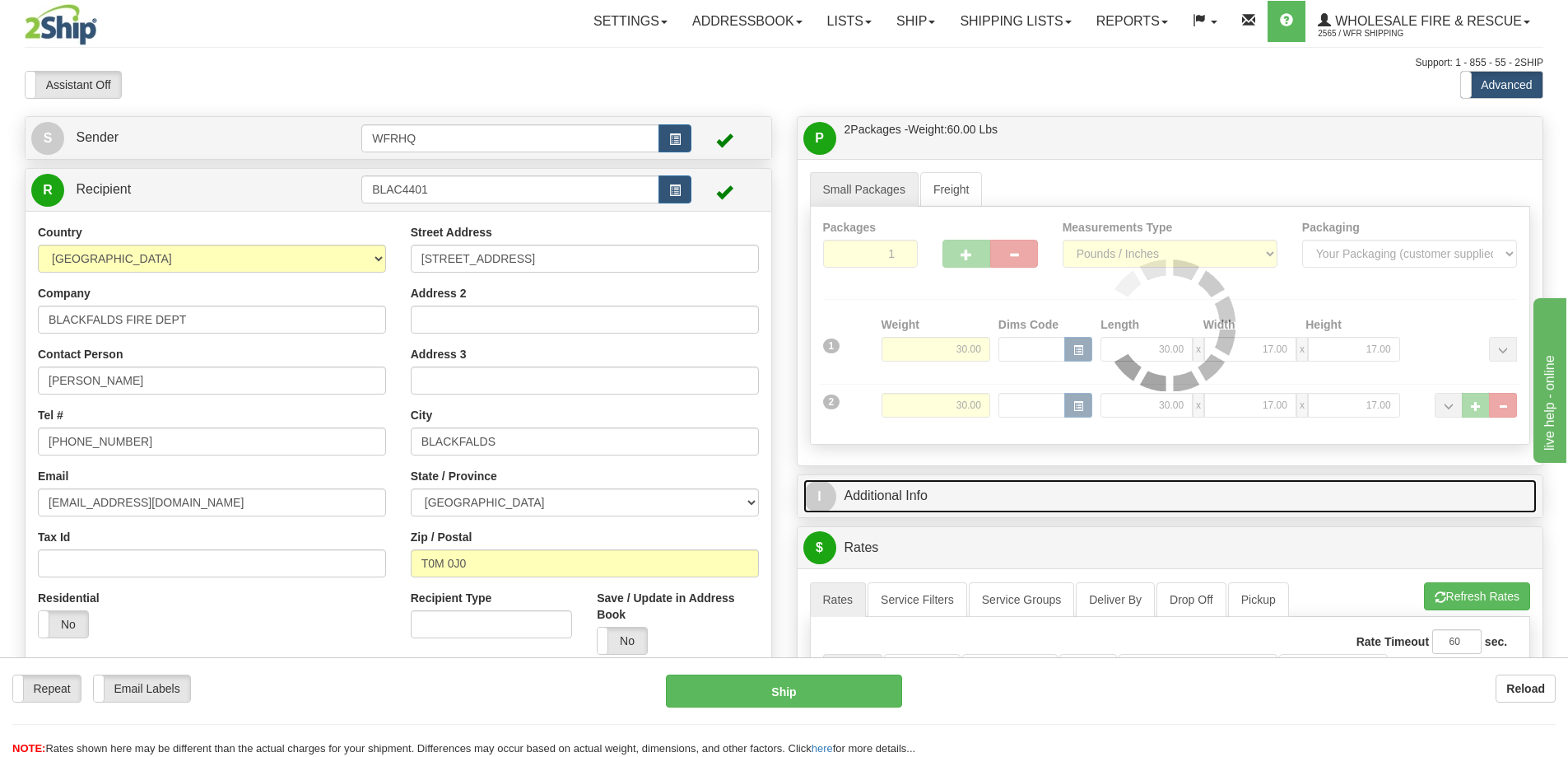
click at [953, 500] on link "I Additional Info" at bounding box center [1171, 496] width 734 height 33
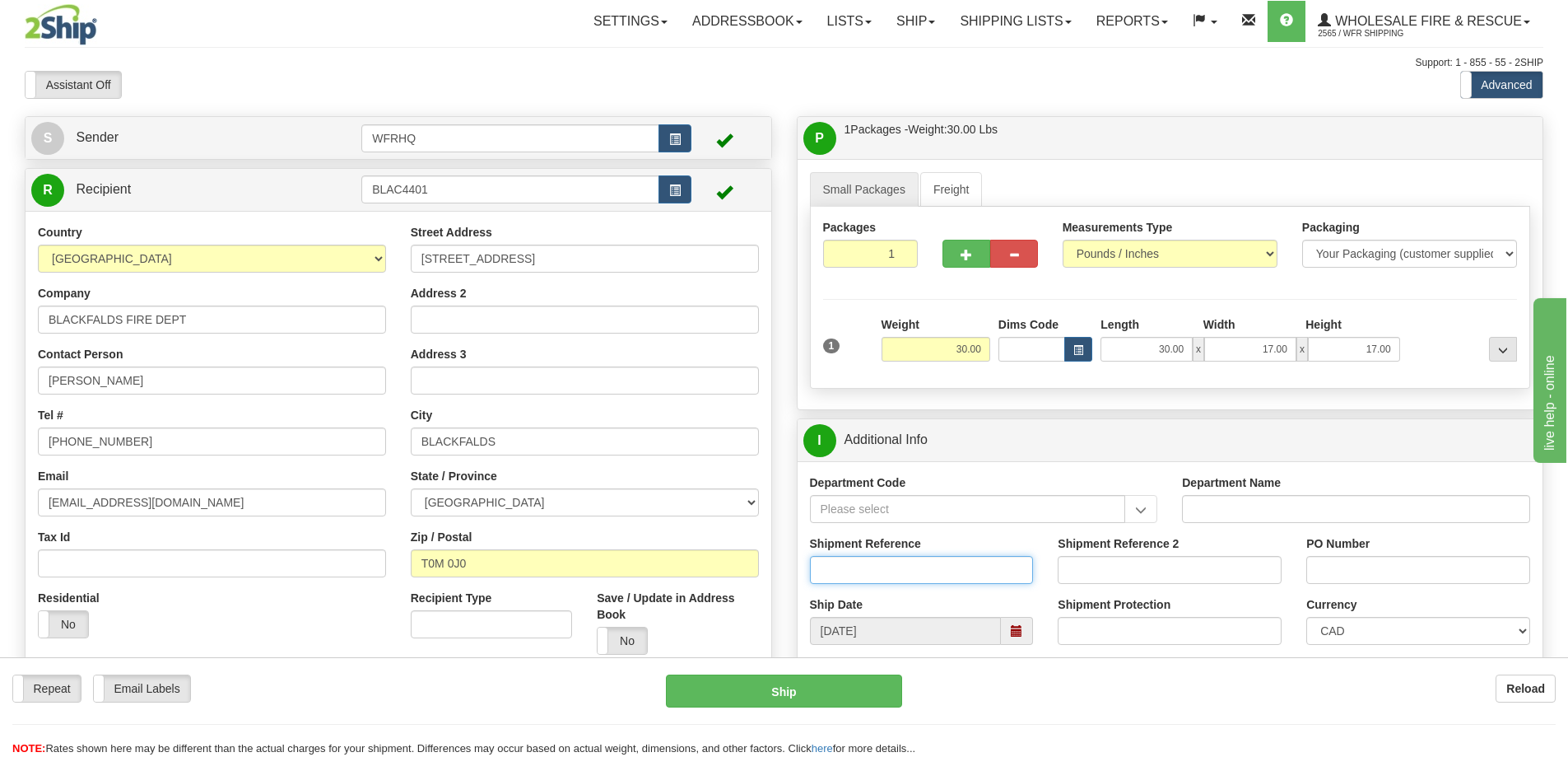
click at [872, 578] on input "Shipment Reference" at bounding box center [922, 570] width 224 height 28
type input "S"
drag, startPoint x: 582, startPoint y: 199, endPoint x: -60, endPoint y: 200, distance: 642.0
click at [0, 200] on html "Training Course Close Toggle navigation Settings Shipping Preferences New Sende…" at bounding box center [784, 378] width 1568 height 757
click at [1545, 697] on button "Reload" at bounding box center [1525, 688] width 60 height 28
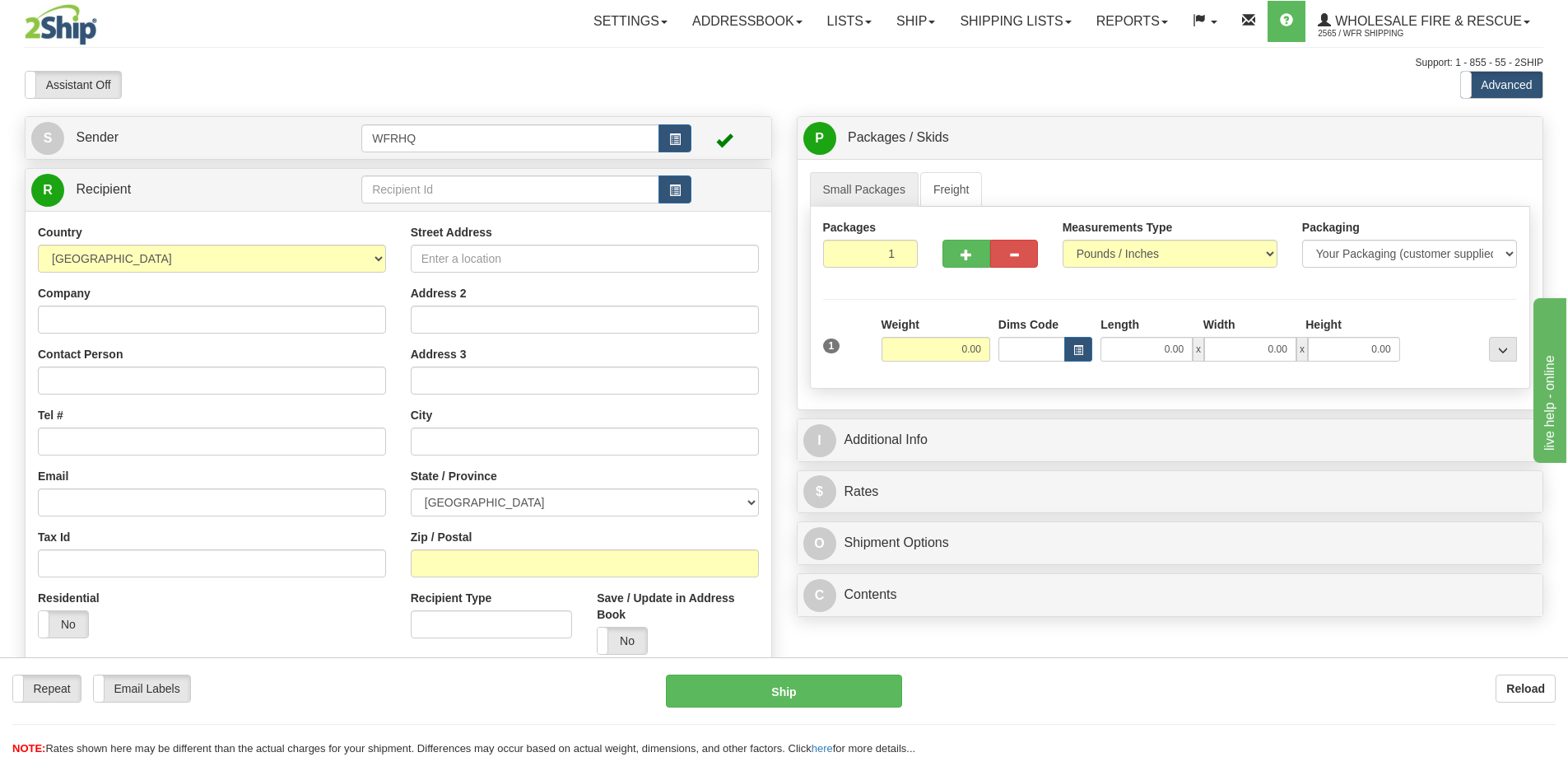
click at [456, 170] on div "R Recipient" at bounding box center [398, 189] width 746 height 42
click at [453, 180] on input "text" at bounding box center [510, 189] width 298 height 28
type input "ERFM603M"
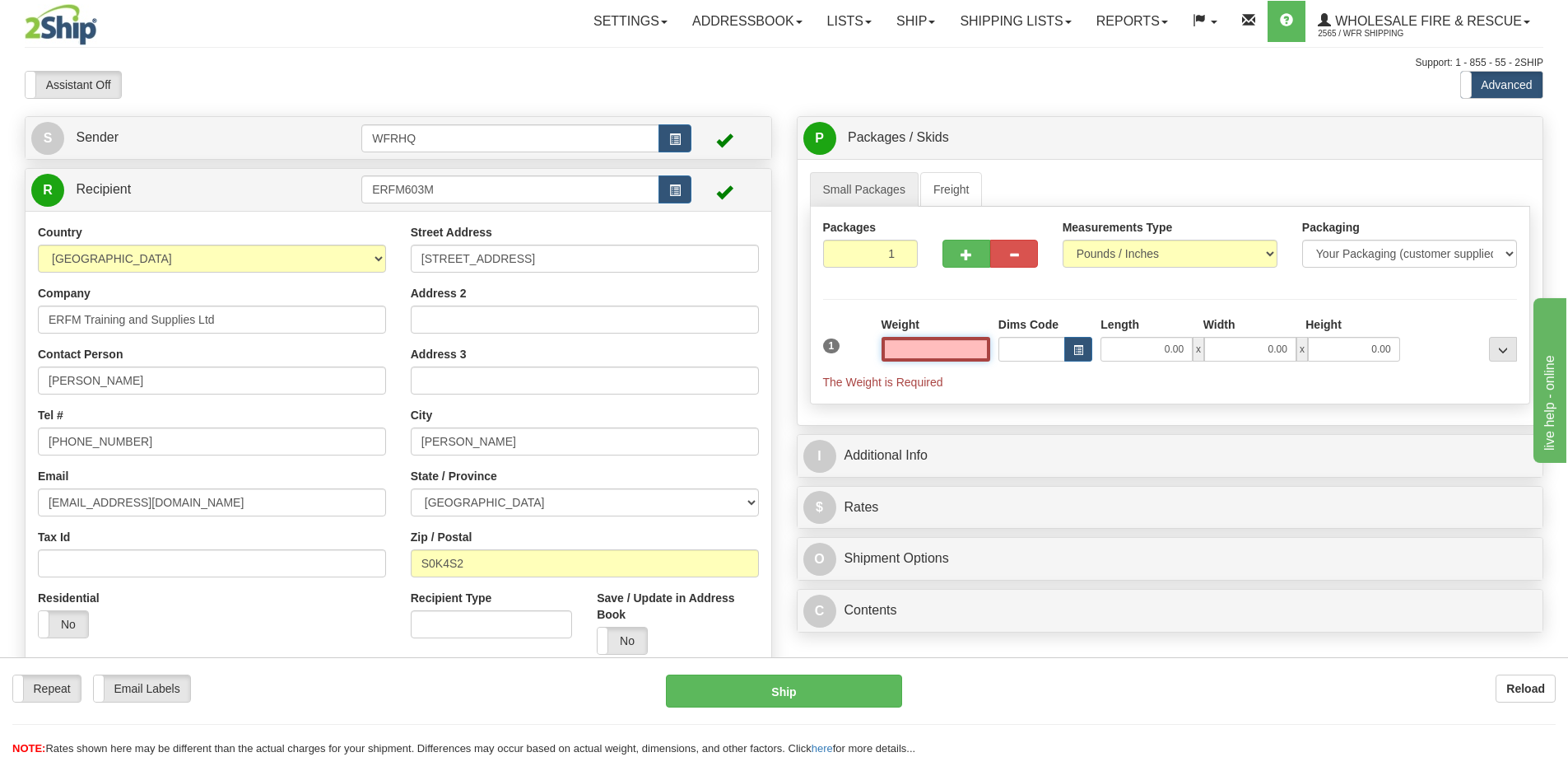
click at [930, 352] on input "text" at bounding box center [936, 349] width 109 height 24
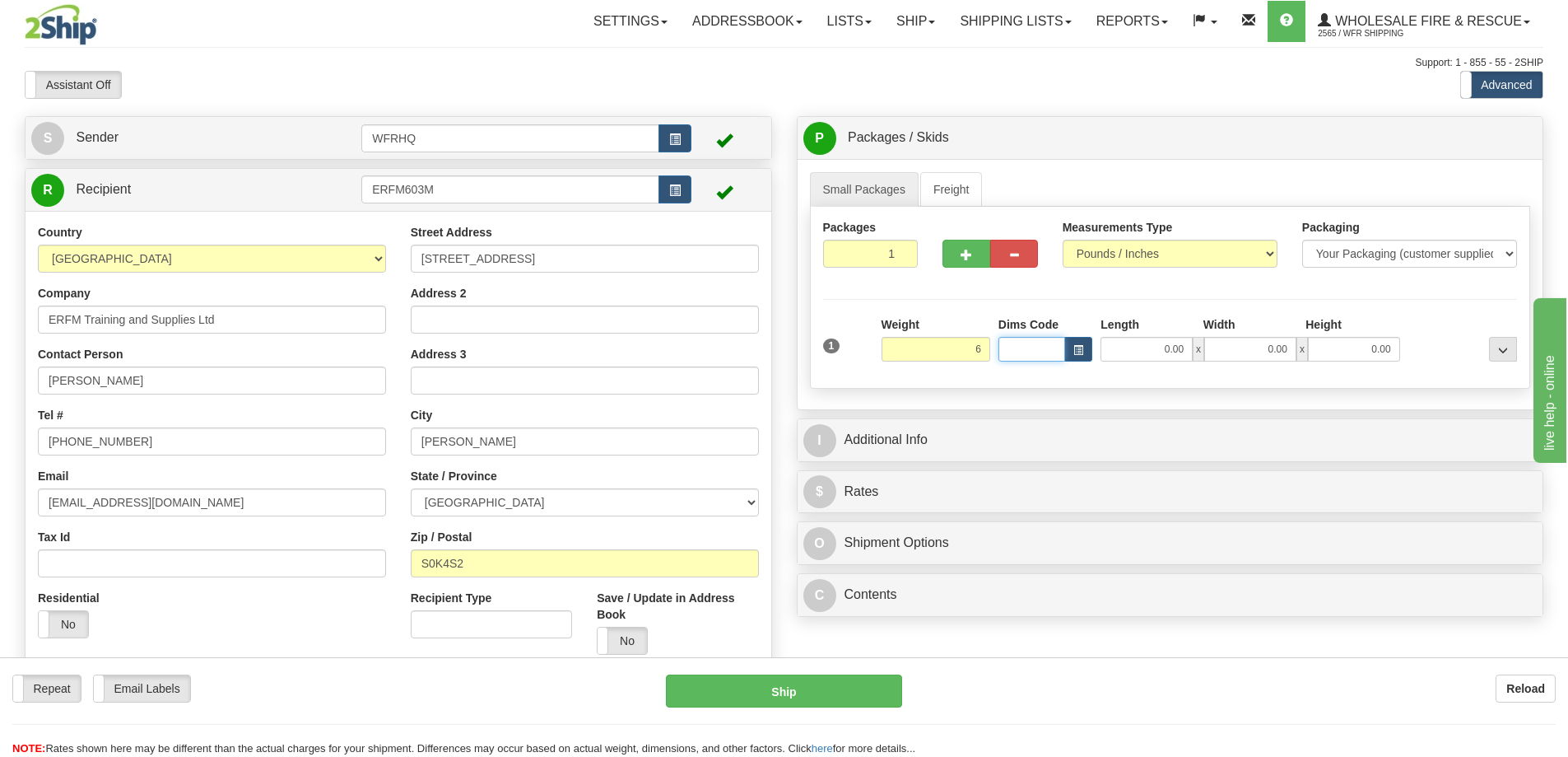
type input "6.00"
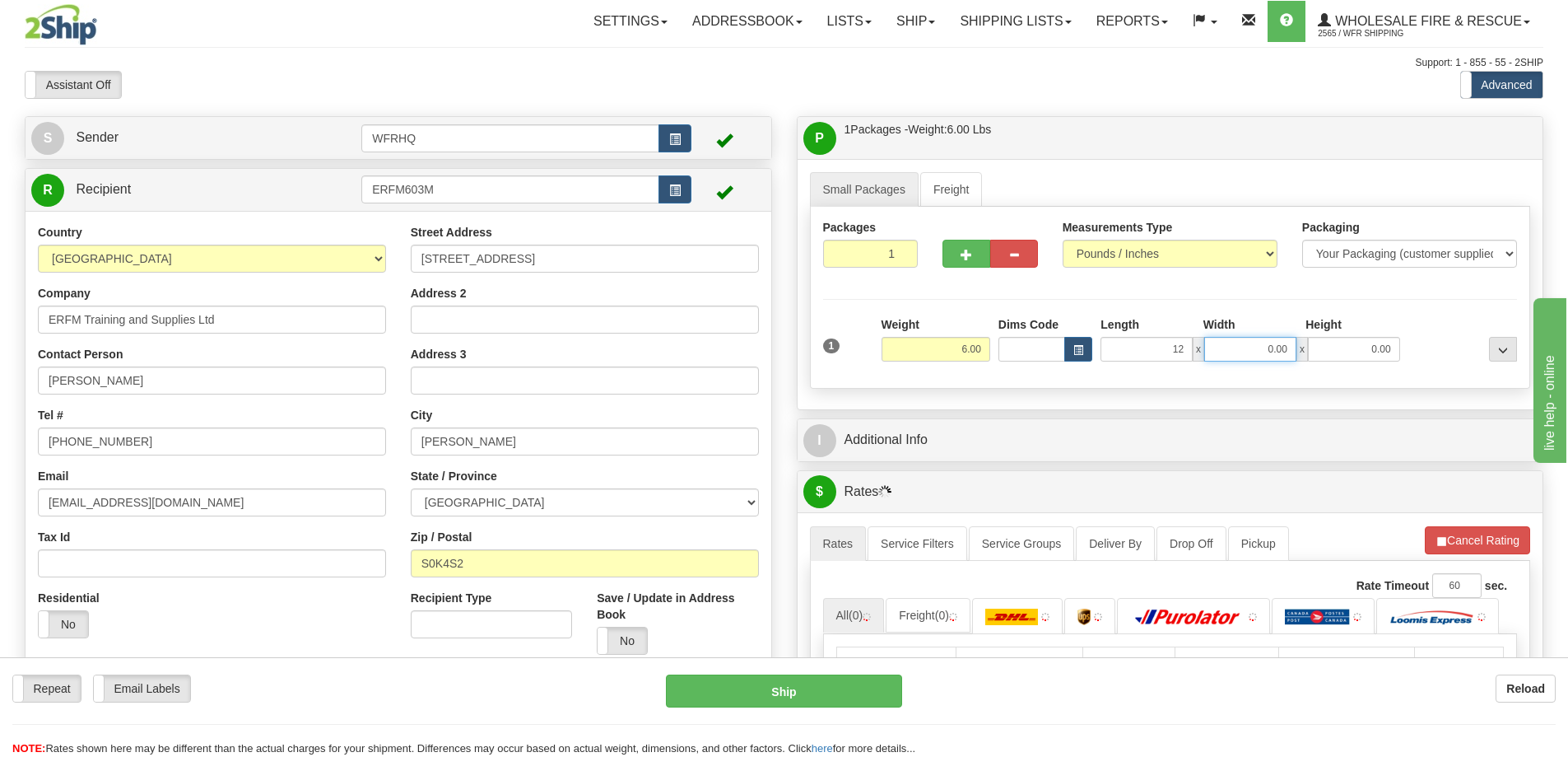
type input "12.00"
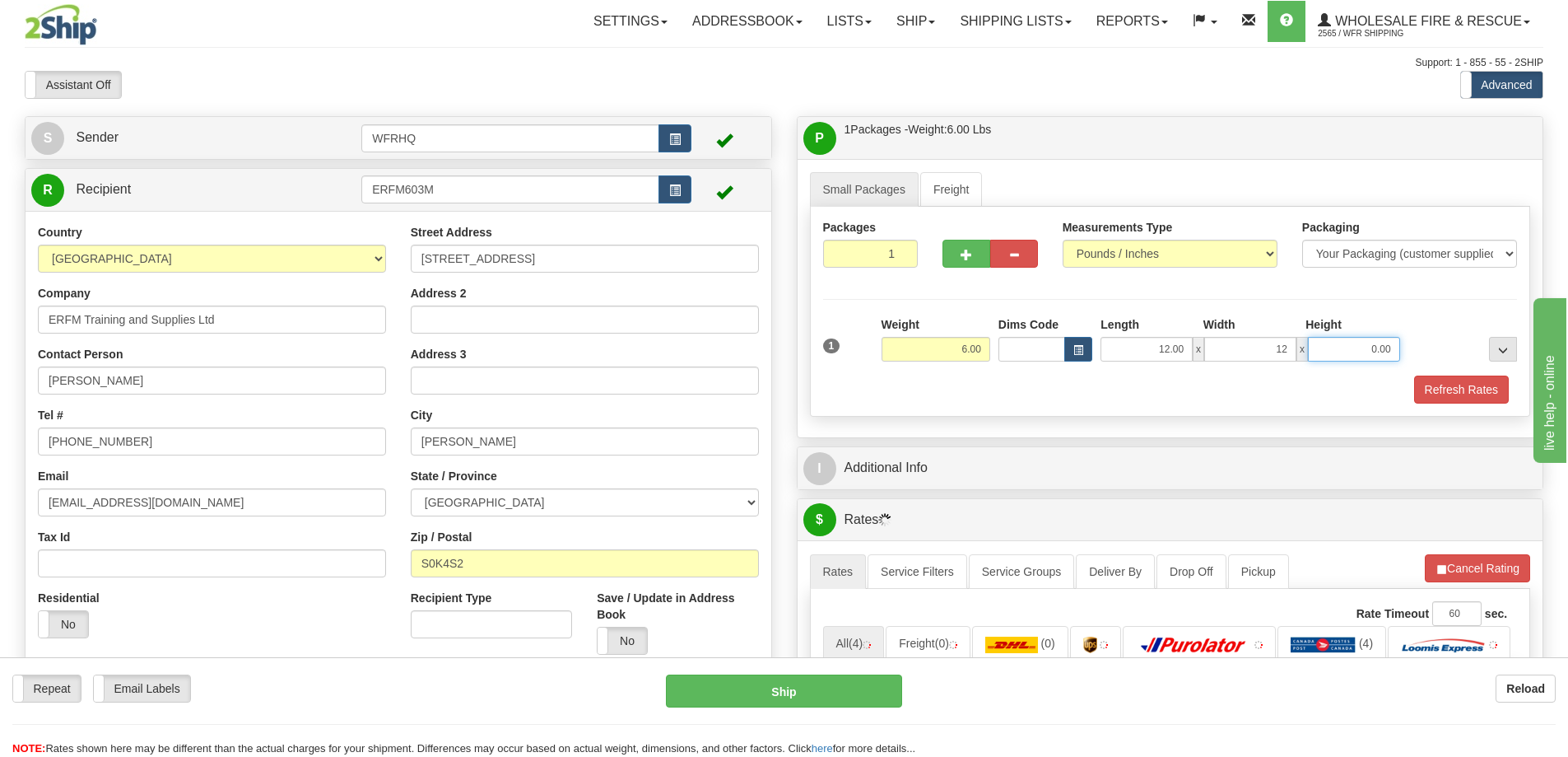
type input "12.00"
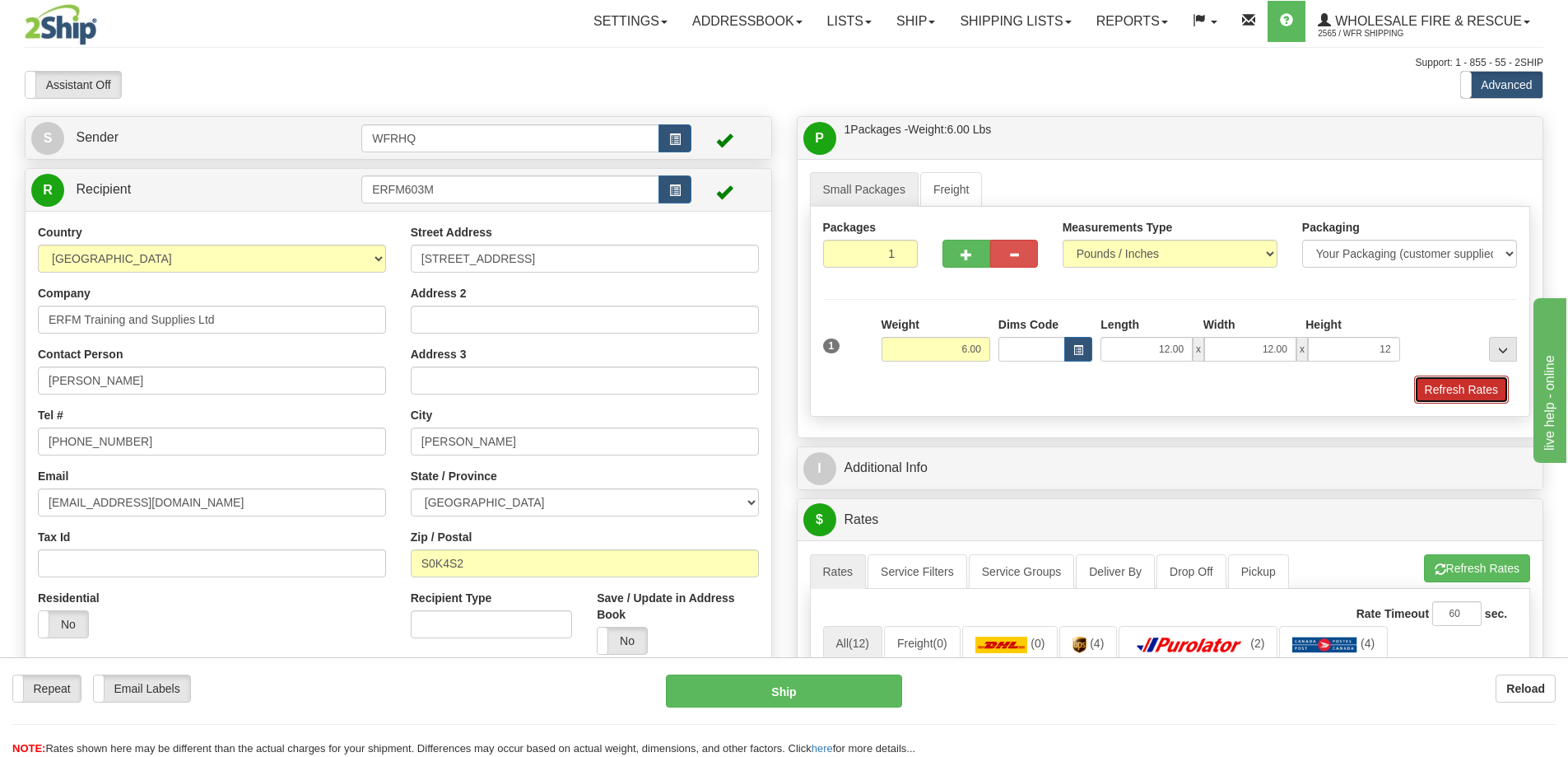
type input "12.00"
click at [1474, 402] on button "Refresh Rates" at bounding box center [1461, 390] width 95 height 28
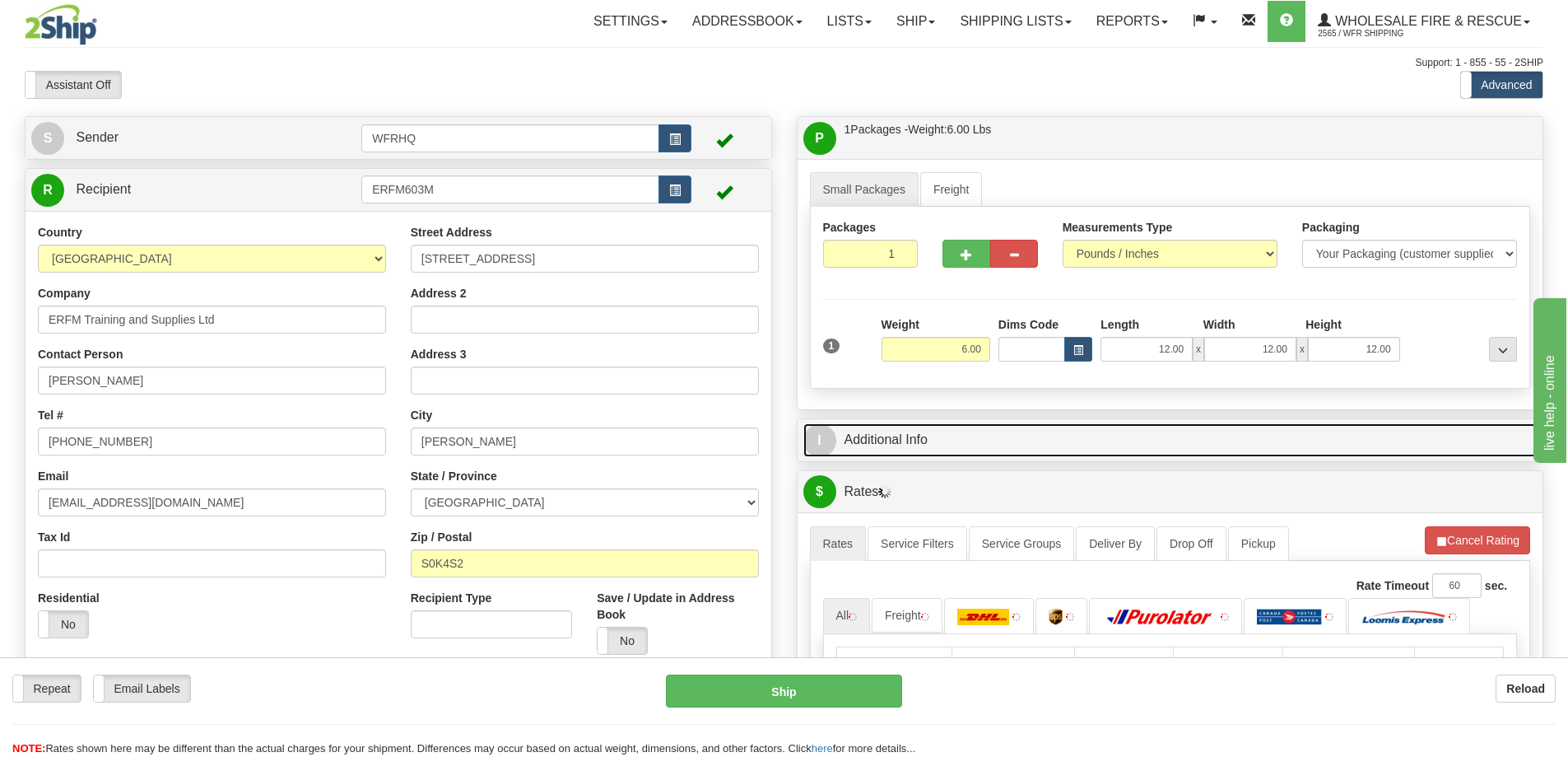
click at [1148, 443] on link "I Additional Info" at bounding box center [1171, 440] width 734 height 33
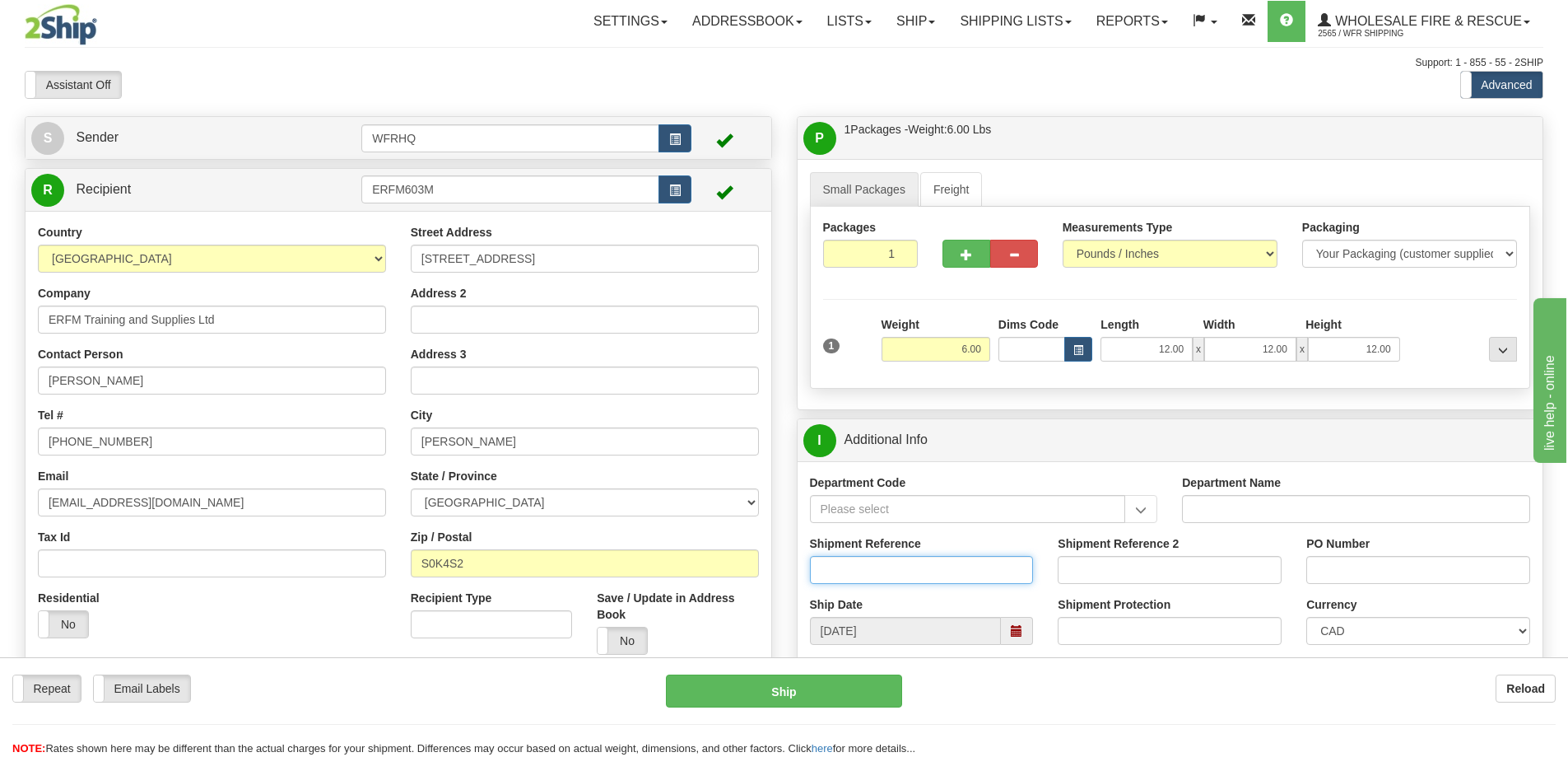
click at [872, 577] on input "Shipment Reference" at bounding box center [922, 570] width 224 height 28
type input "S46286-30627"
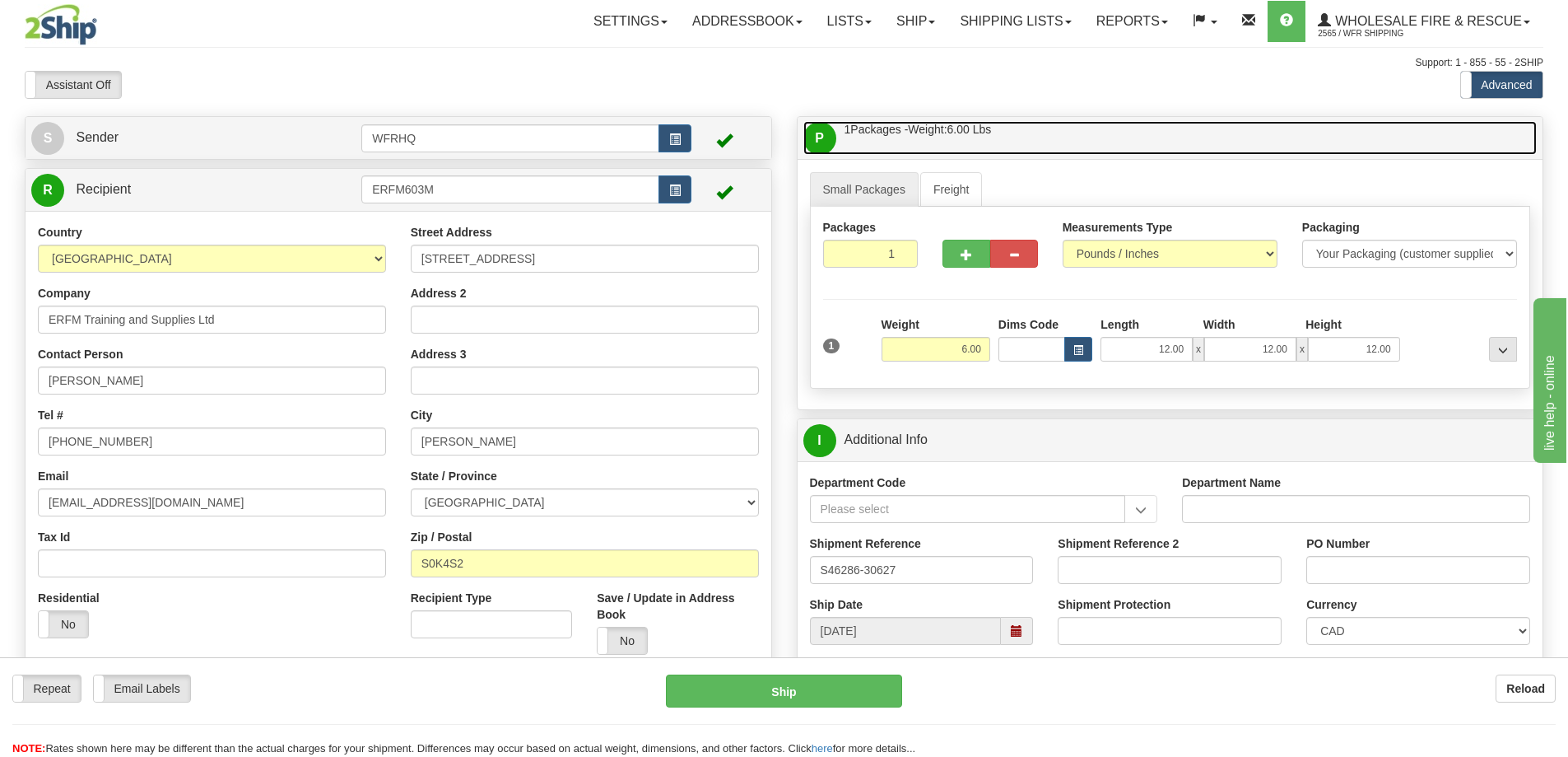
click at [1069, 132] on link "P Packages / Skids 1 Packages - Weight: 6.00 Lbs 1 Skids - Weight: NaN Lbs" at bounding box center [1171, 138] width 734 height 33
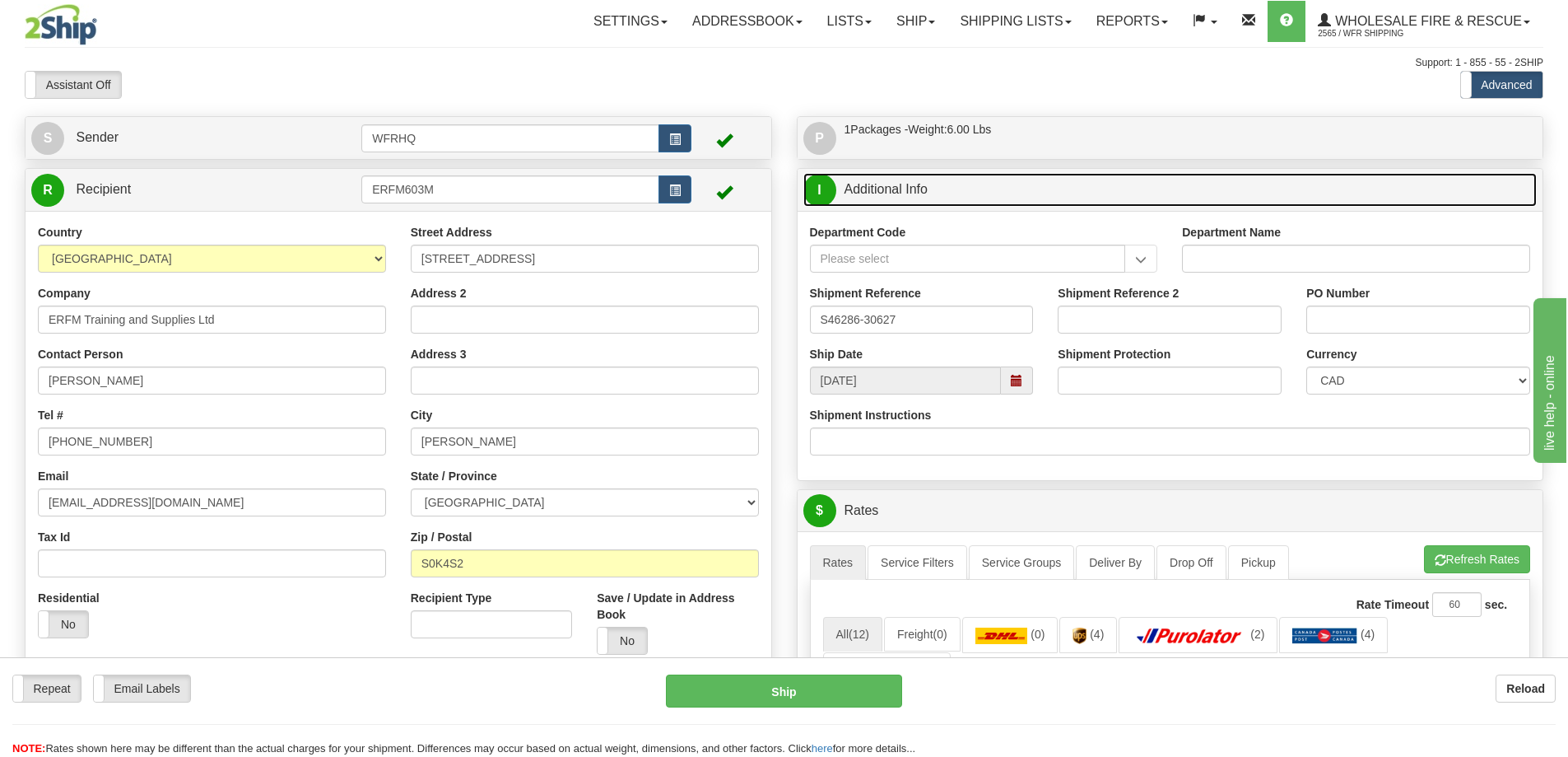
click at [1045, 194] on link "I Additional Info" at bounding box center [1171, 190] width 734 height 33
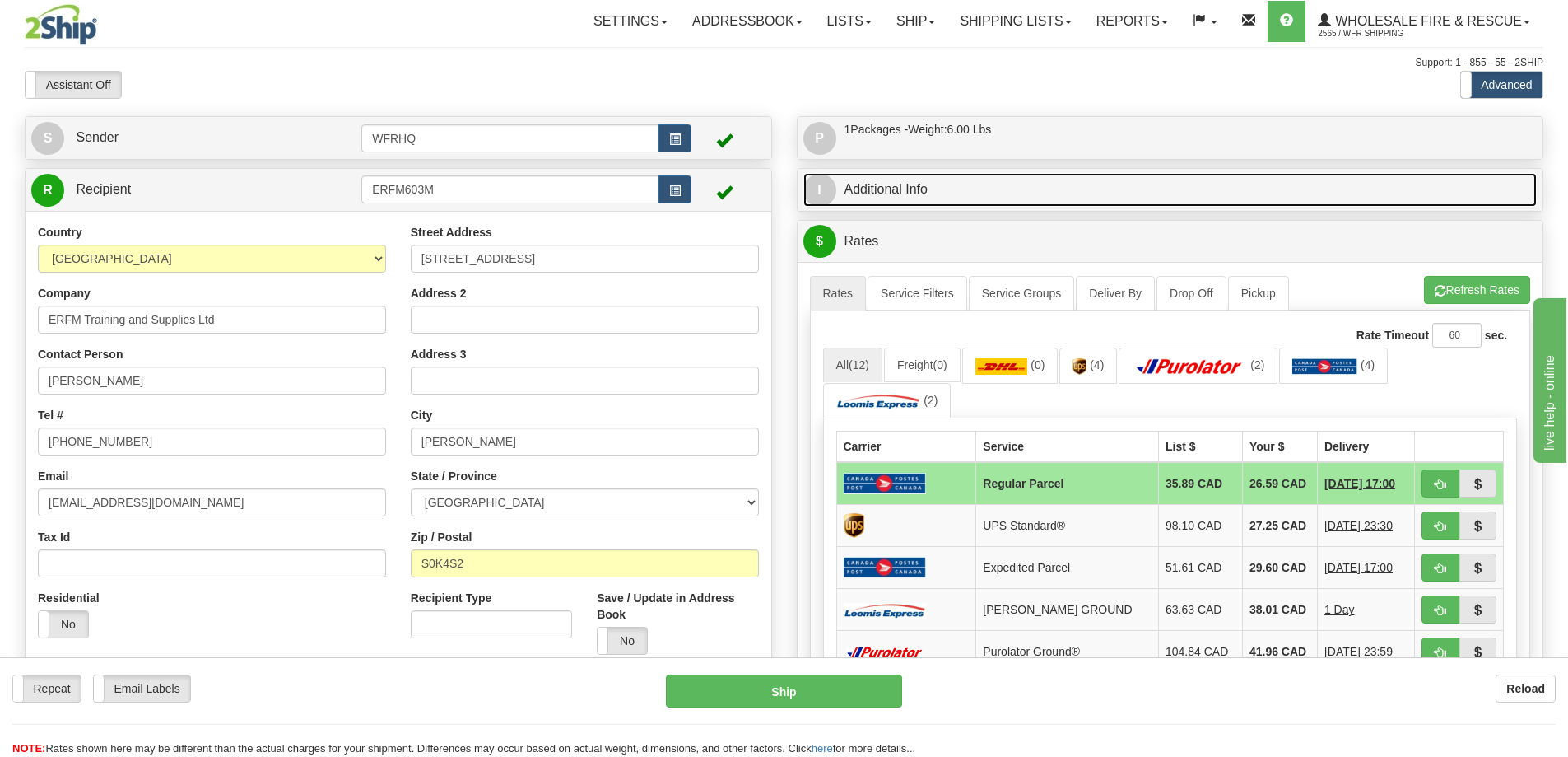
click at [930, 183] on link "I Additional Info" at bounding box center [1171, 190] width 734 height 33
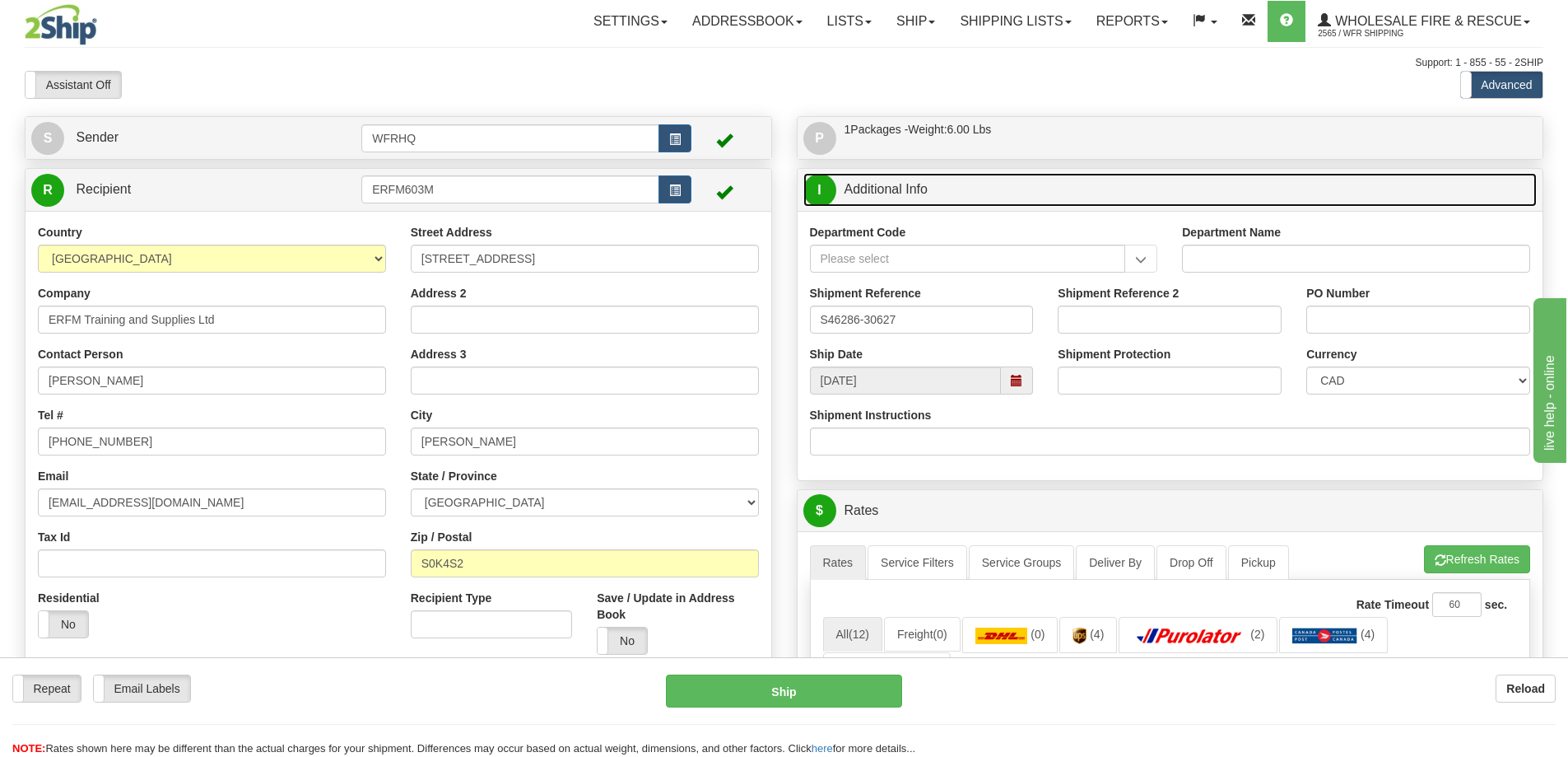
click at [1012, 380] on span at bounding box center [1017, 381] width 12 height 12
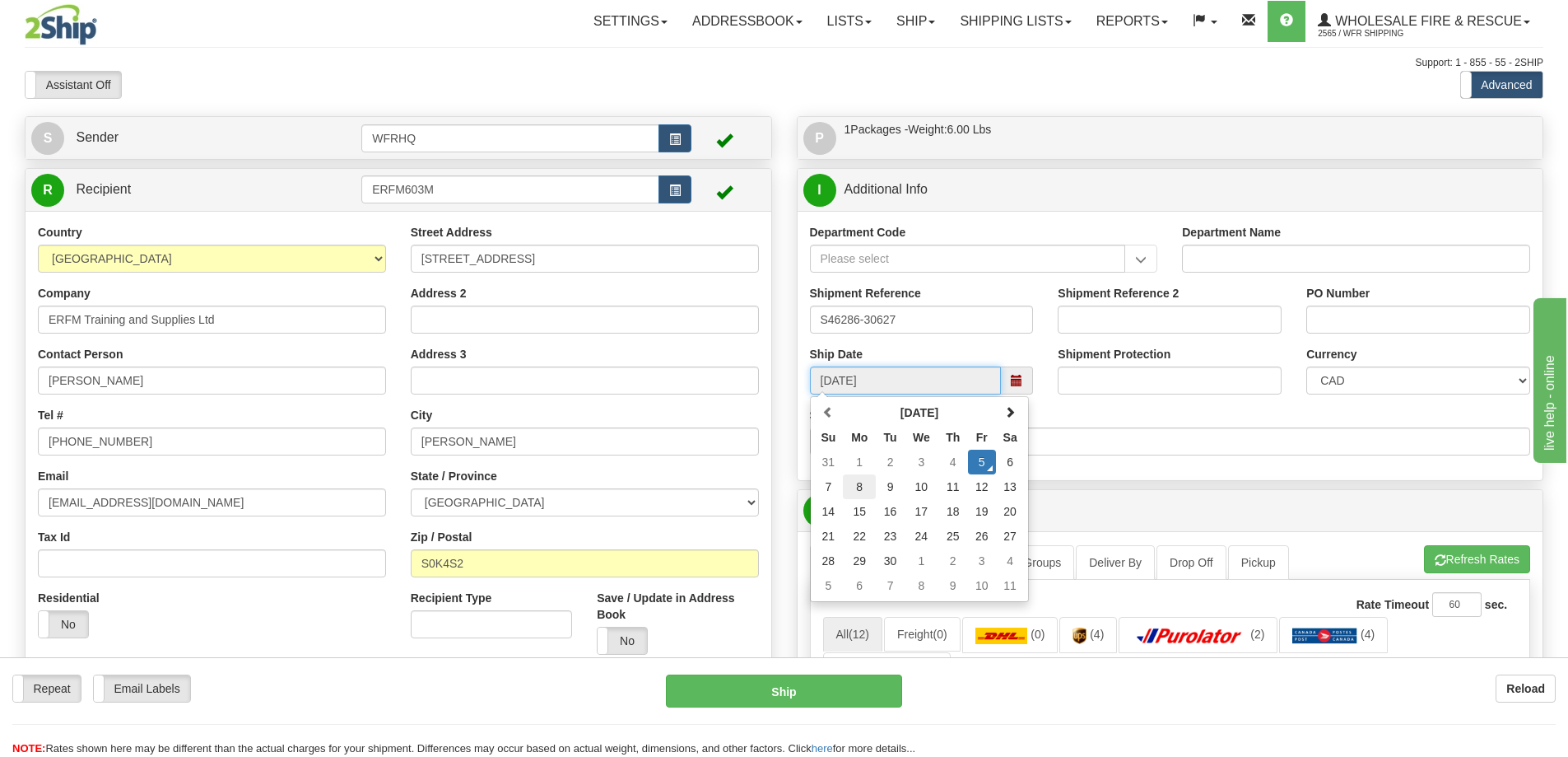
click at [859, 489] on td "8" at bounding box center [859, 486] width 33 height 24
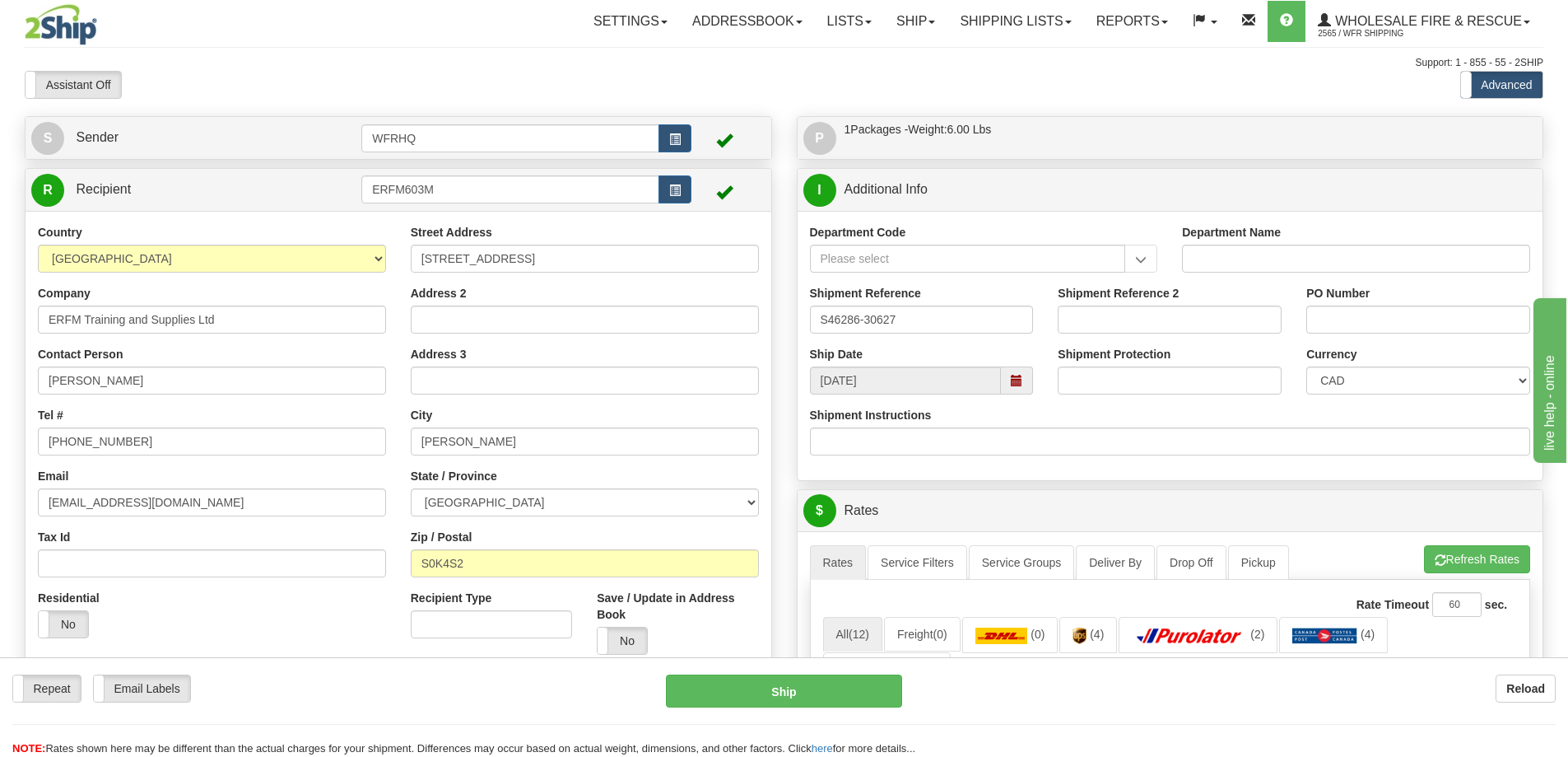
type input "10:00"
type input "[DATE]"
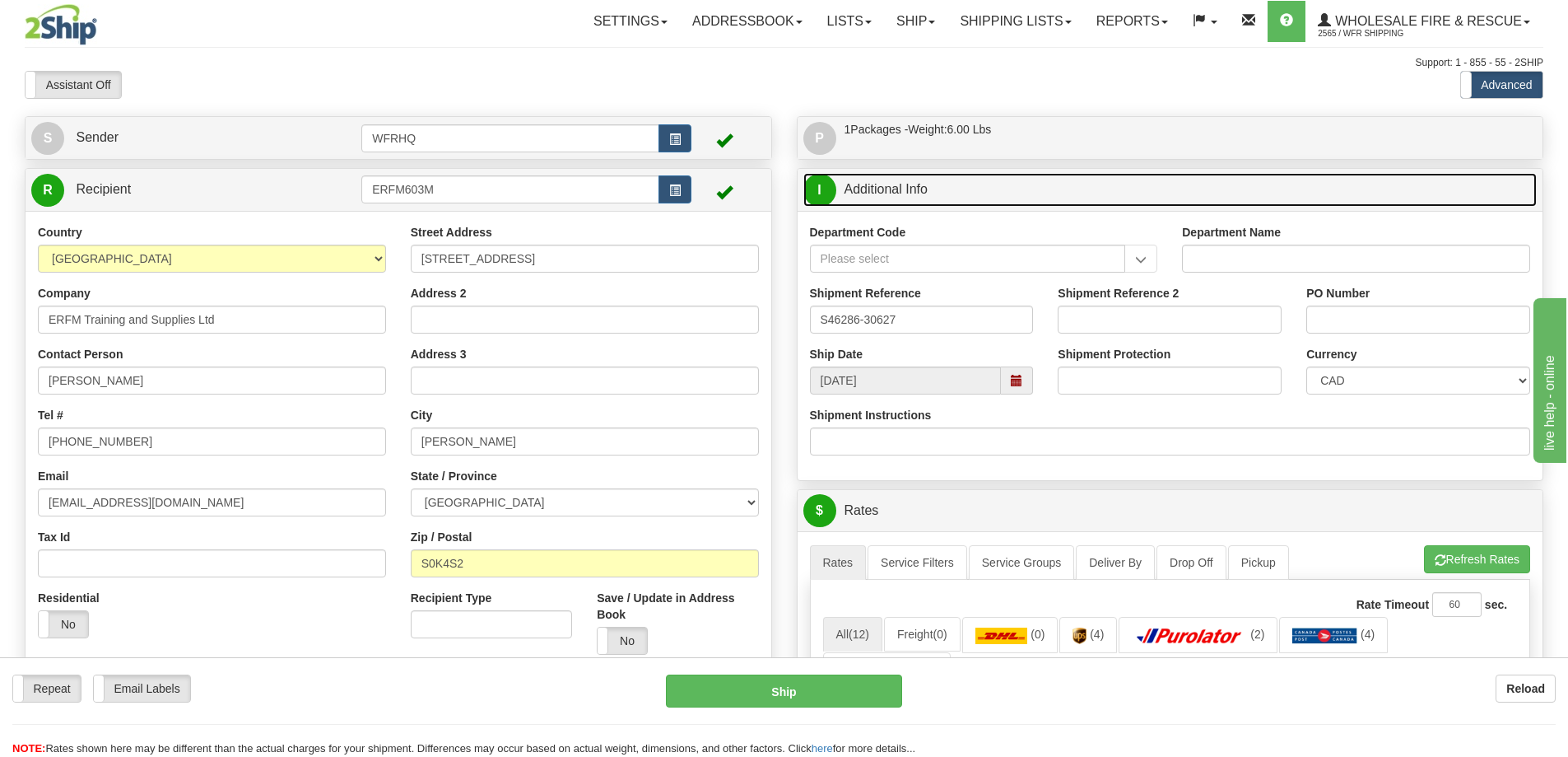
click at [1025, 188] on link "I Additional Info" at bounding box center [1171, 190] width 734 height 33
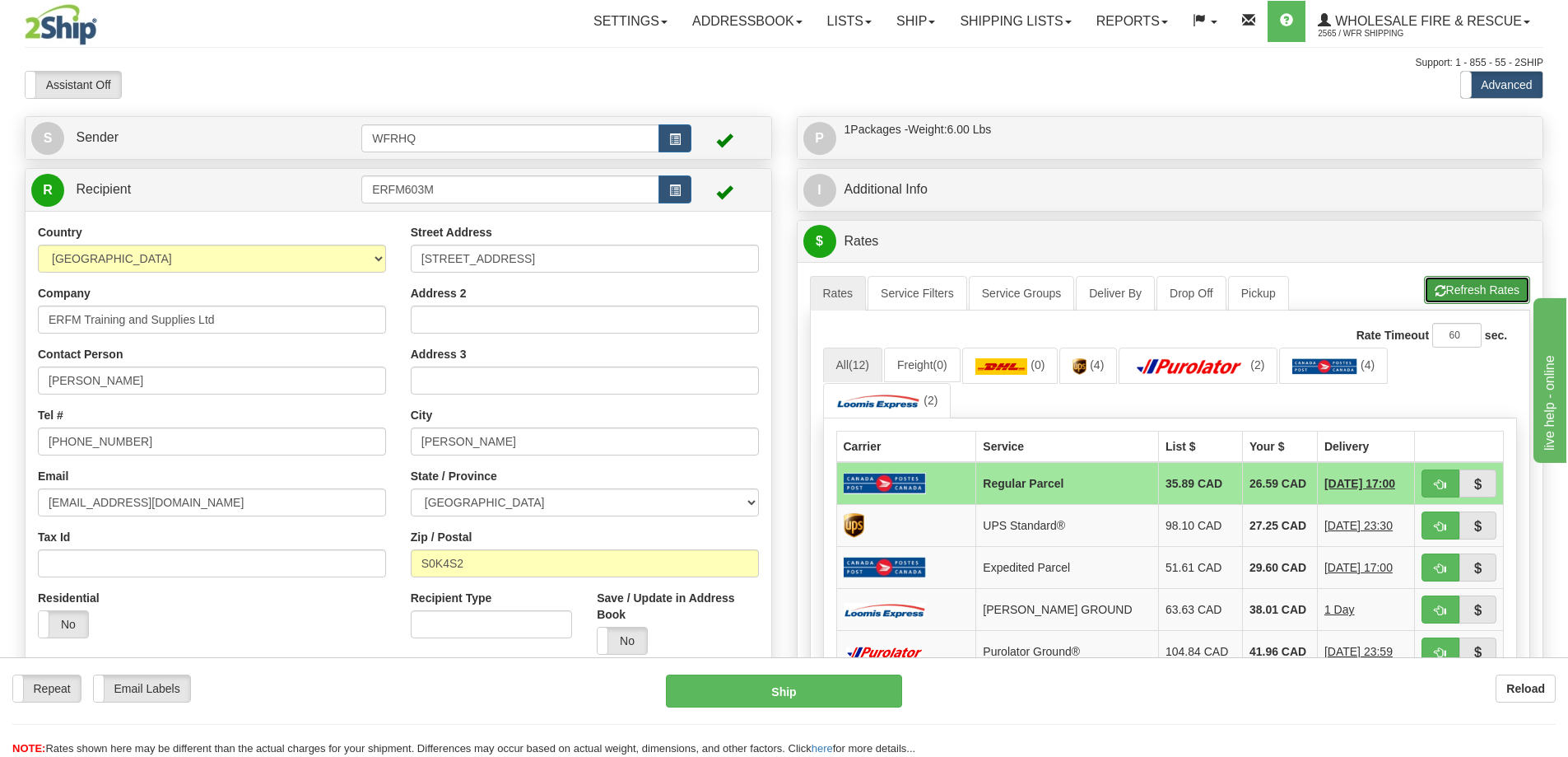
click at [1488, 280] on button "Refresh Rates" at bounding box center [1477, 290] width 106 height 28
click at [1445, 489] on span "button" at bounding box center [1441, 484] width 12 height 11
type input "DOM.RP"
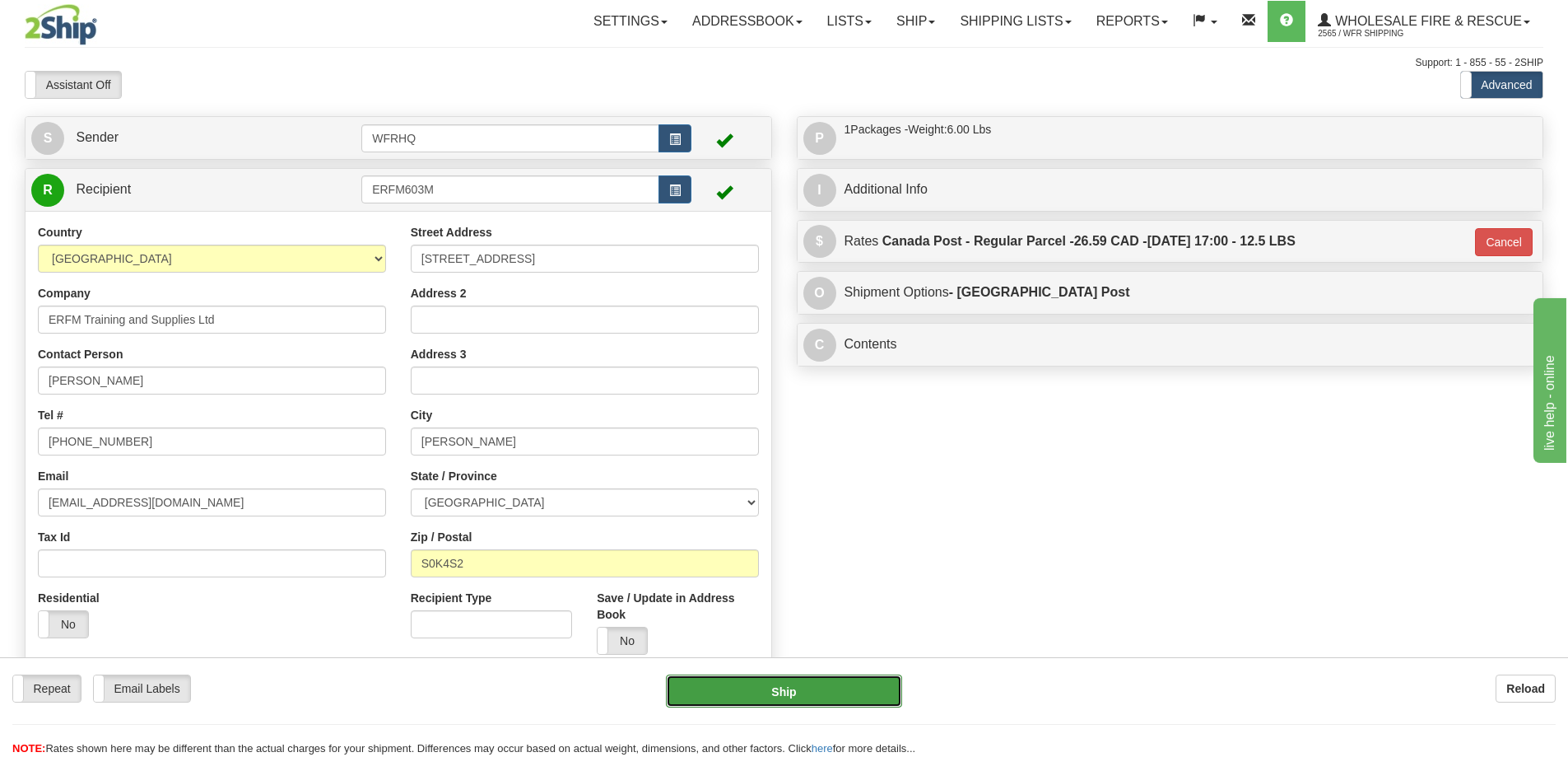
click at [796, 685] on button "Ship" at bounding box center [783, 691] width 236 height 33
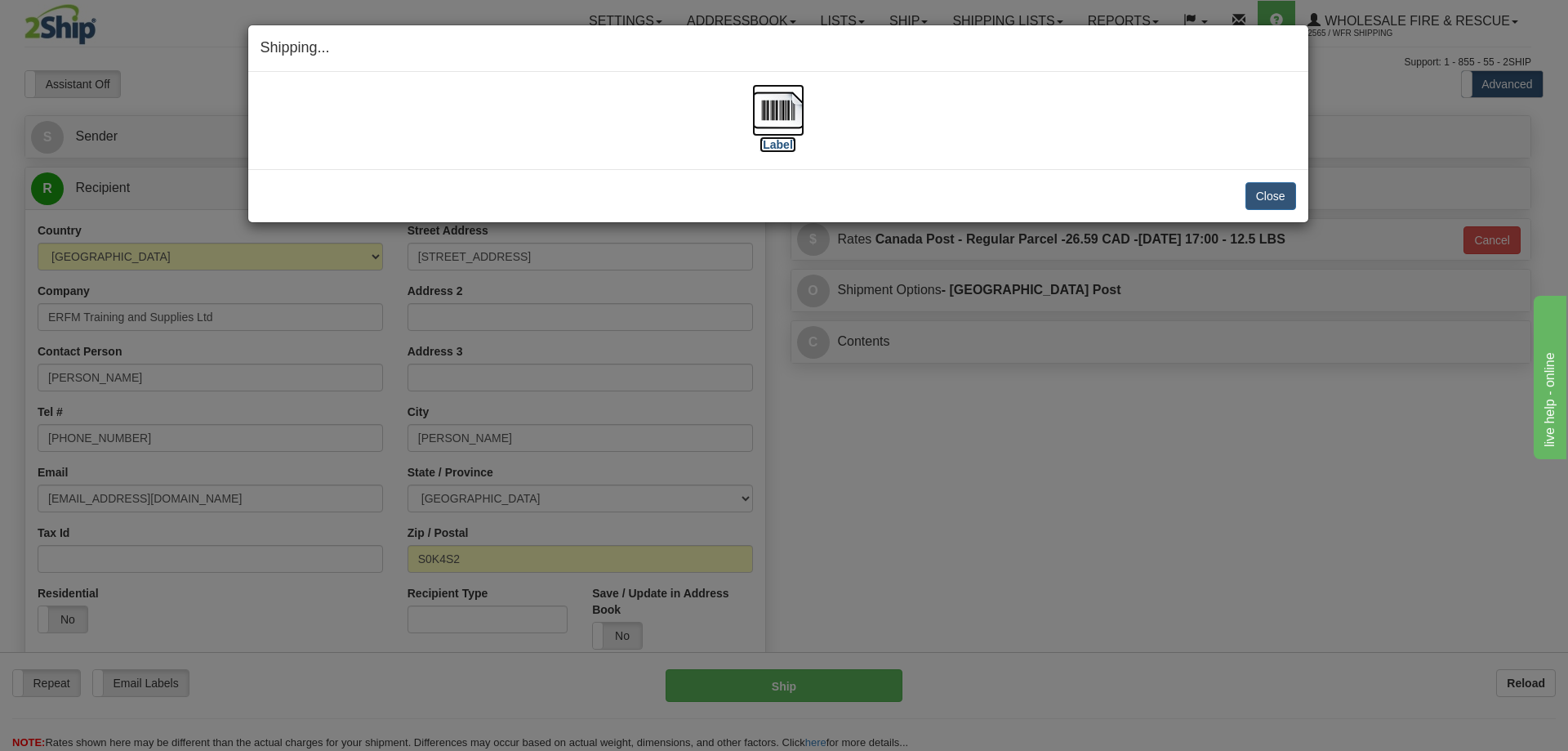
click at [772, 107] on img at bounding box center [779, 111] width 52 height 52
click at [1252, 188] on button "Close" at bounding box center [1271, 196] width 50 height 28
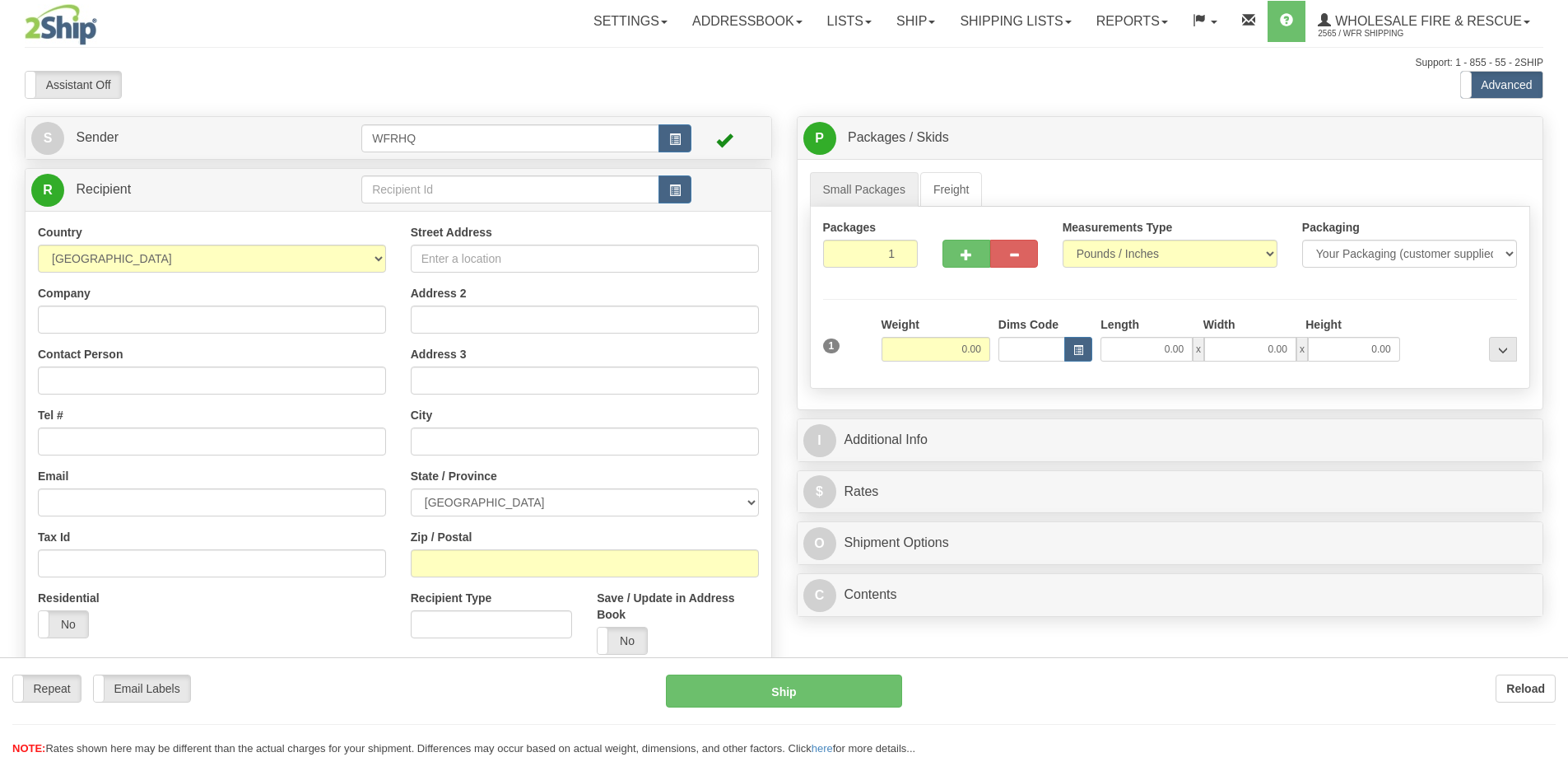
click at [437, 186] on div at bounding box center [784, 378] width 1568 height 757
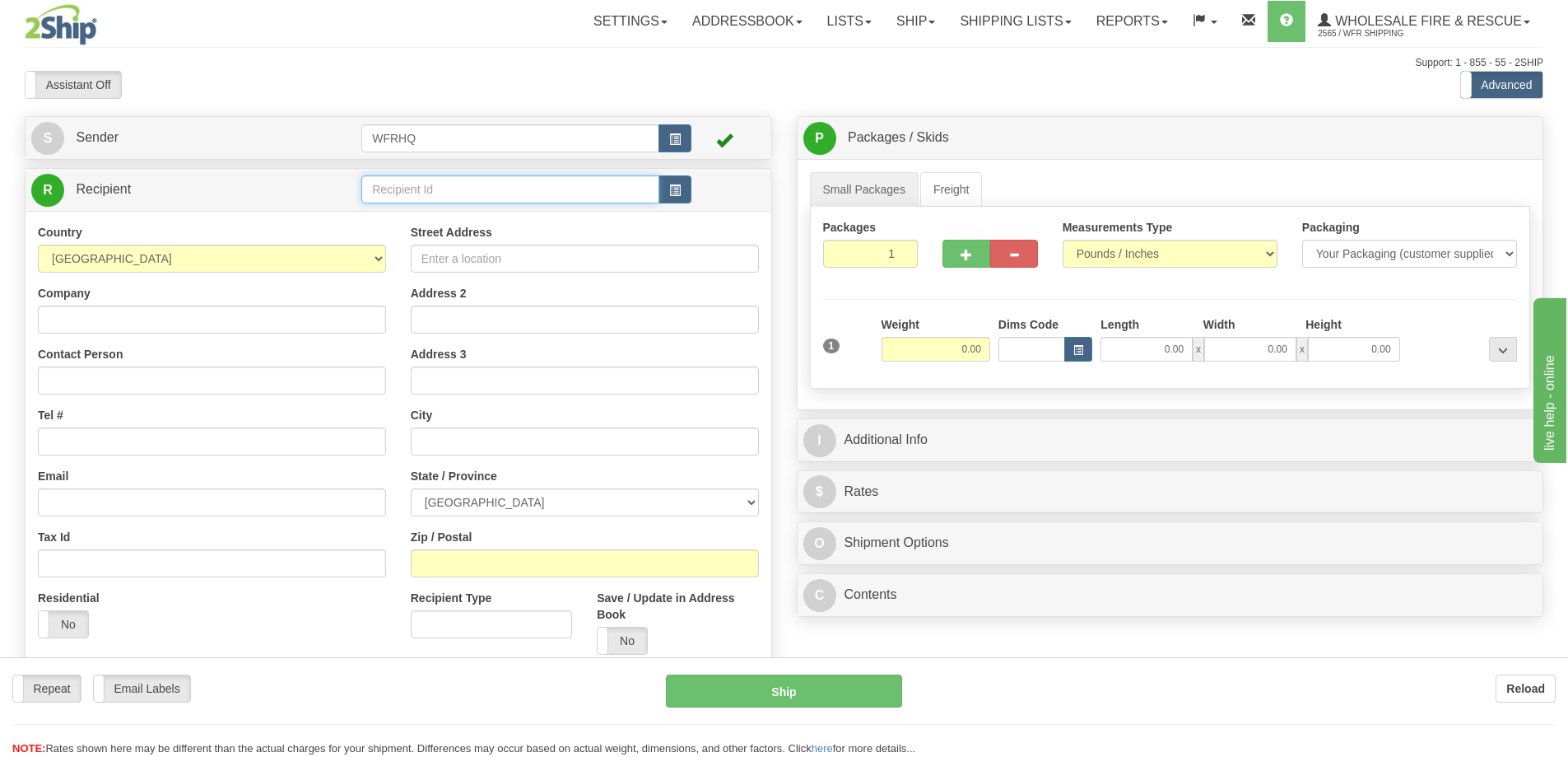
click at [437, 186] on input "text" at bounding box center [510, 189] width 298 height 28
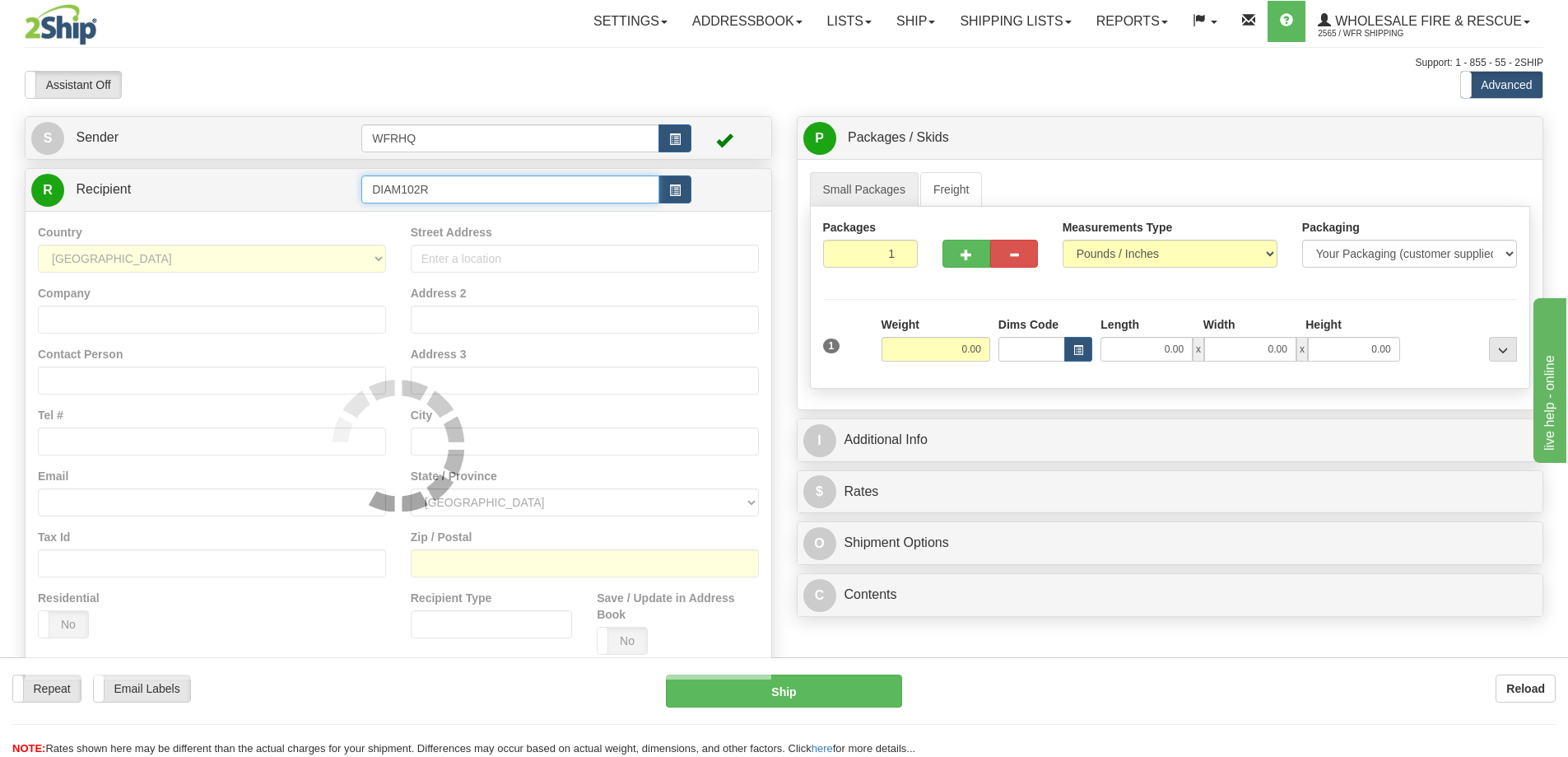
type input "DIAM102R"
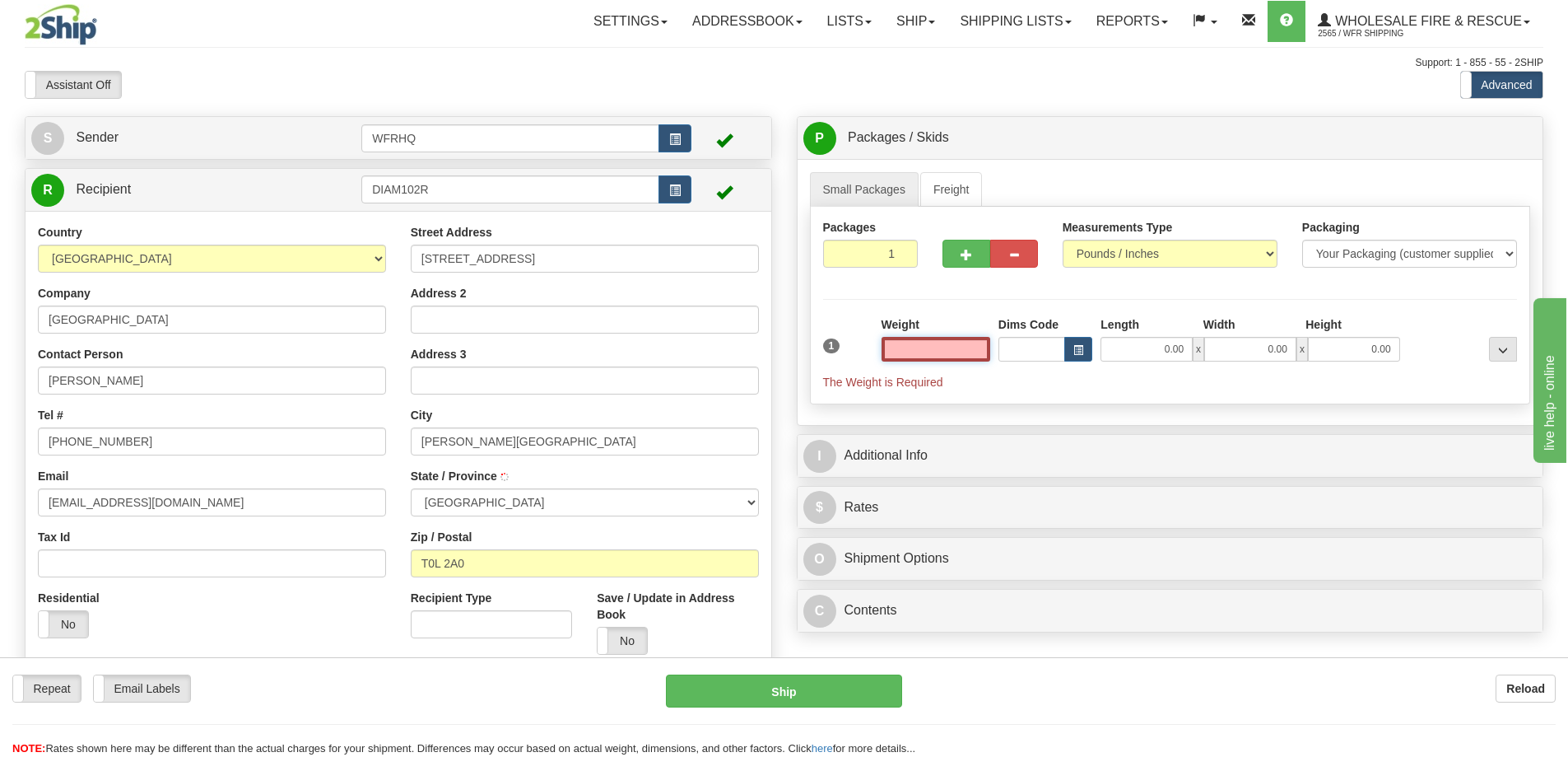
type input "[PERSON_NAME][GEOGRAPHIC_DATA]"
click at [949, 349] on input "text" at bounding box center [936, 349] width 109 height 24
type input "1.00"
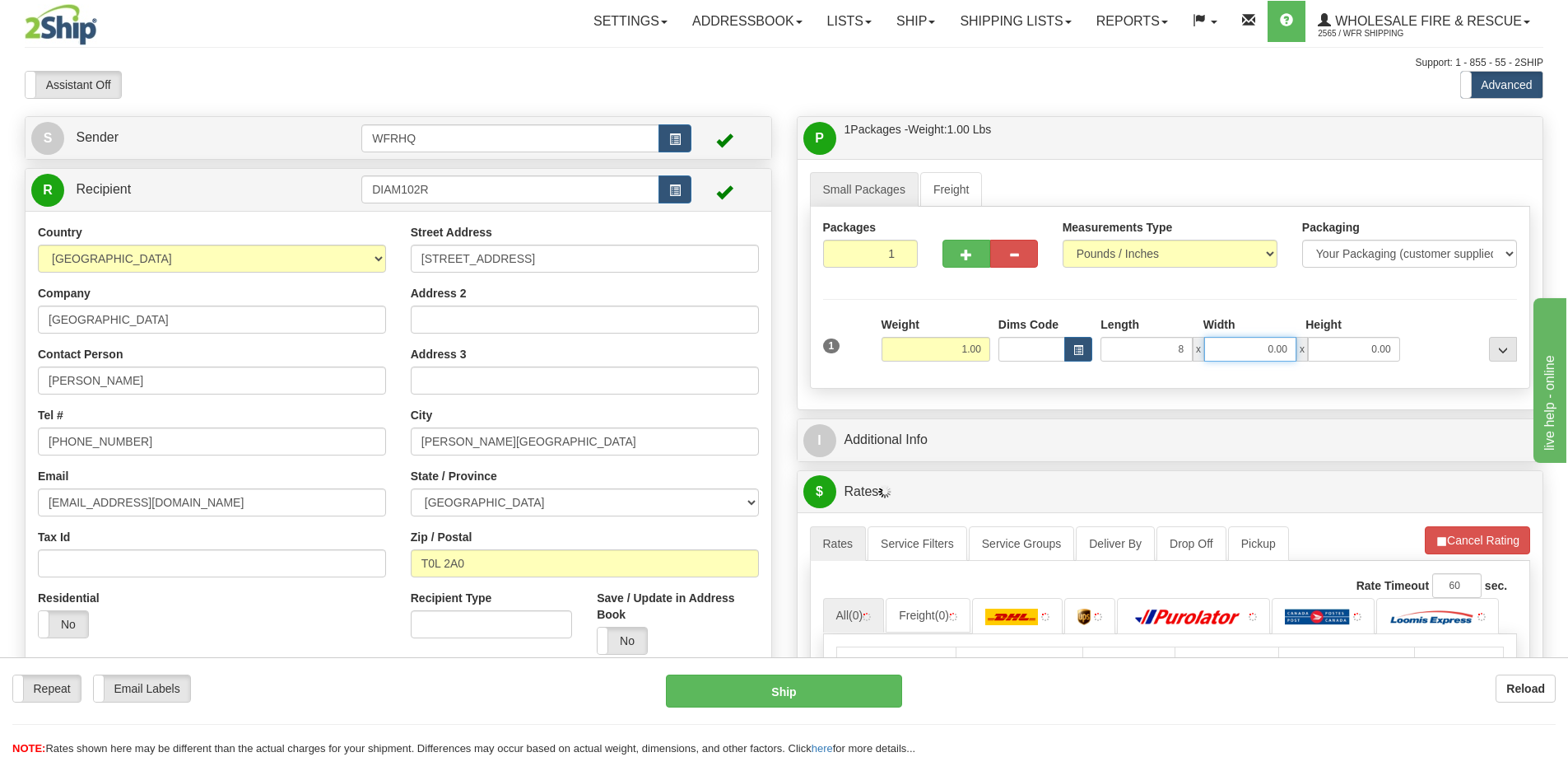
type input "8.00"
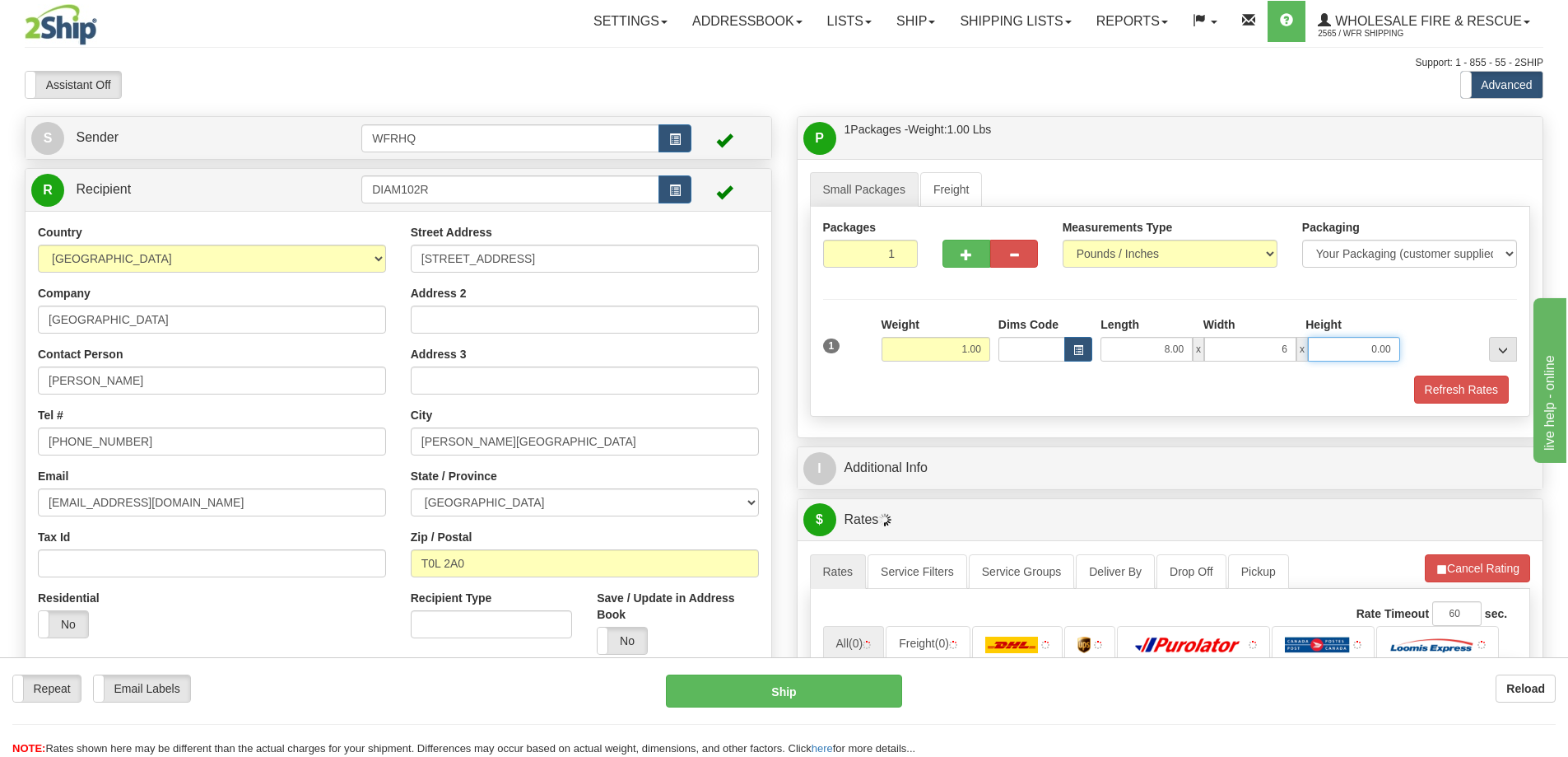
type input "6.00"
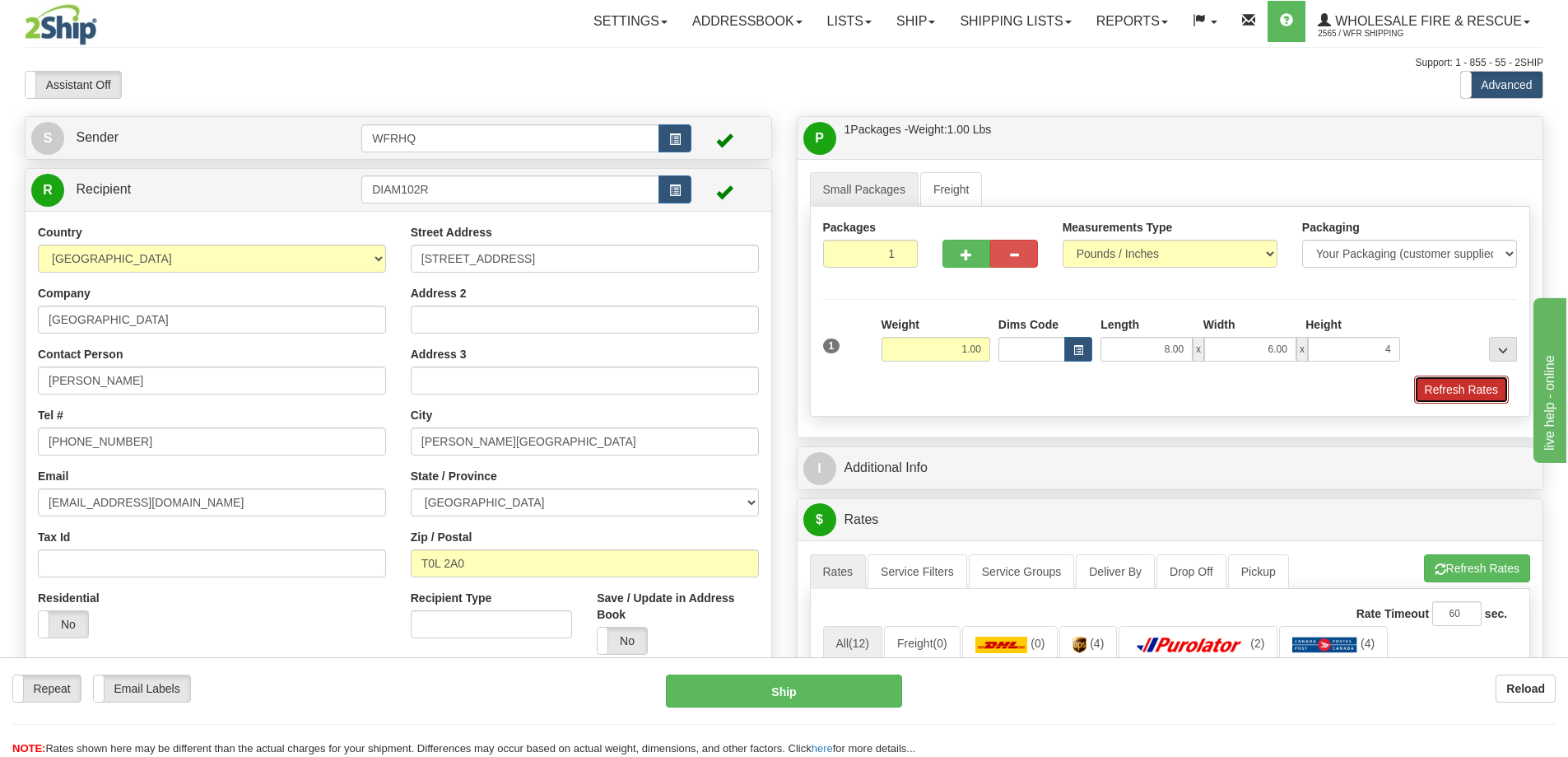
type input "4.00"
click at [1480, 380] on button "Refresh Rates" at bounding box center [1461, 390] width 95 height 28
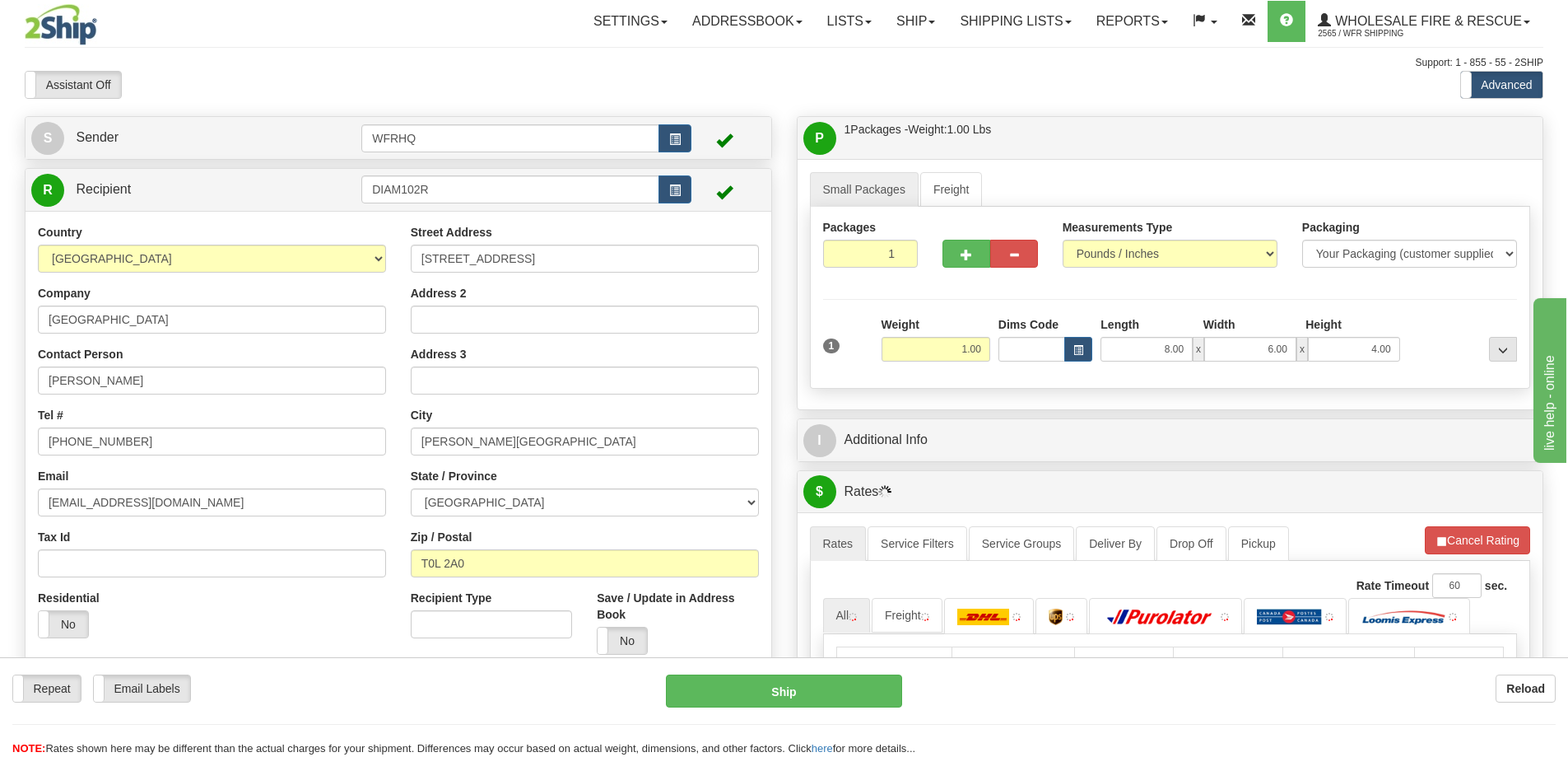
click at [921, 462] on div "P Packages / Skids 1 Packages - Weight: 1.00 Lbs 1 Skids - Weight: NaN Lbs Ship…" at bounding box center [1171, 528] width 772 height 823
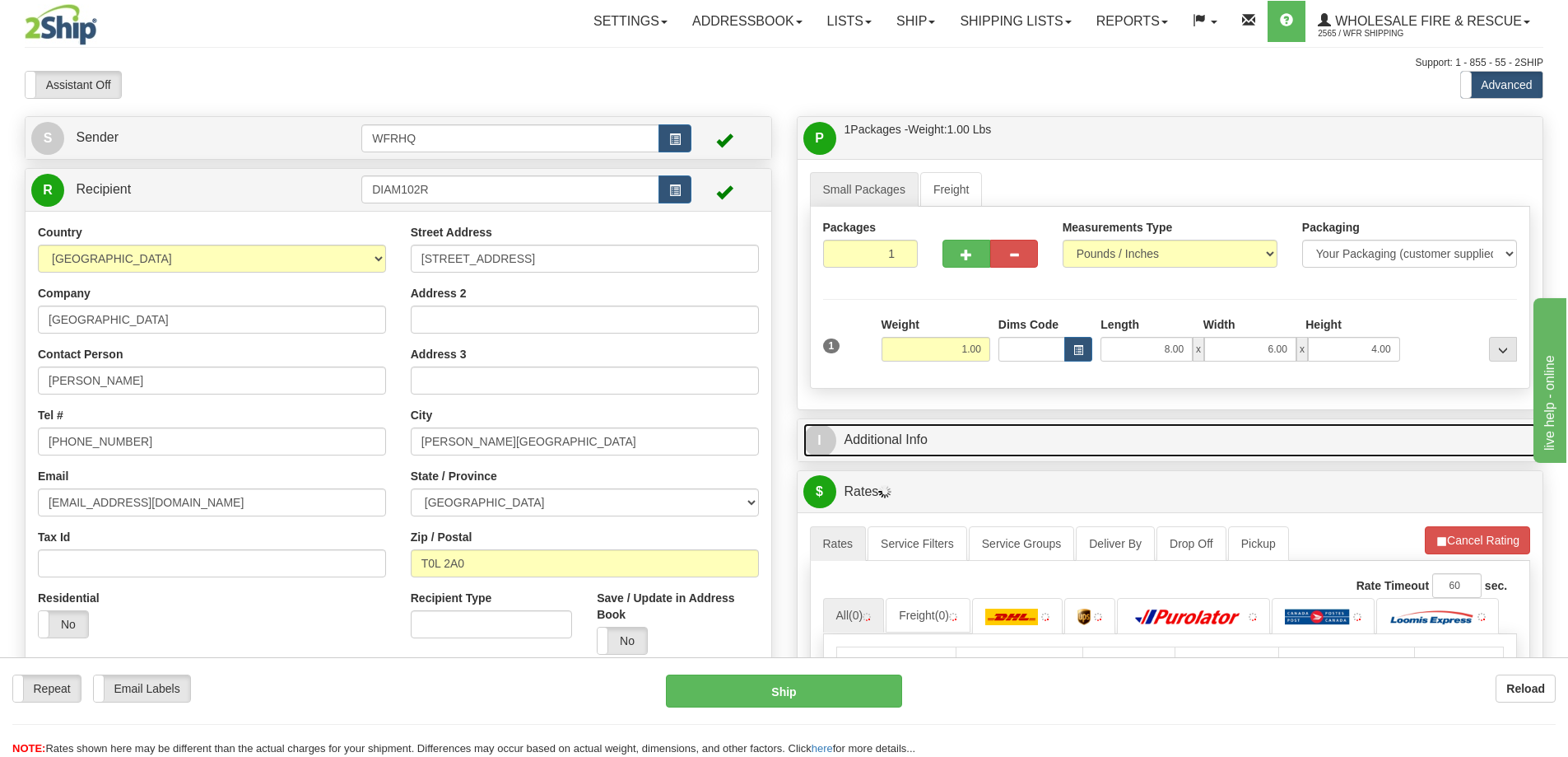
click at [935, 451] on link "I Additional Info" at bounding box center [1171, 440] width 734 height 33
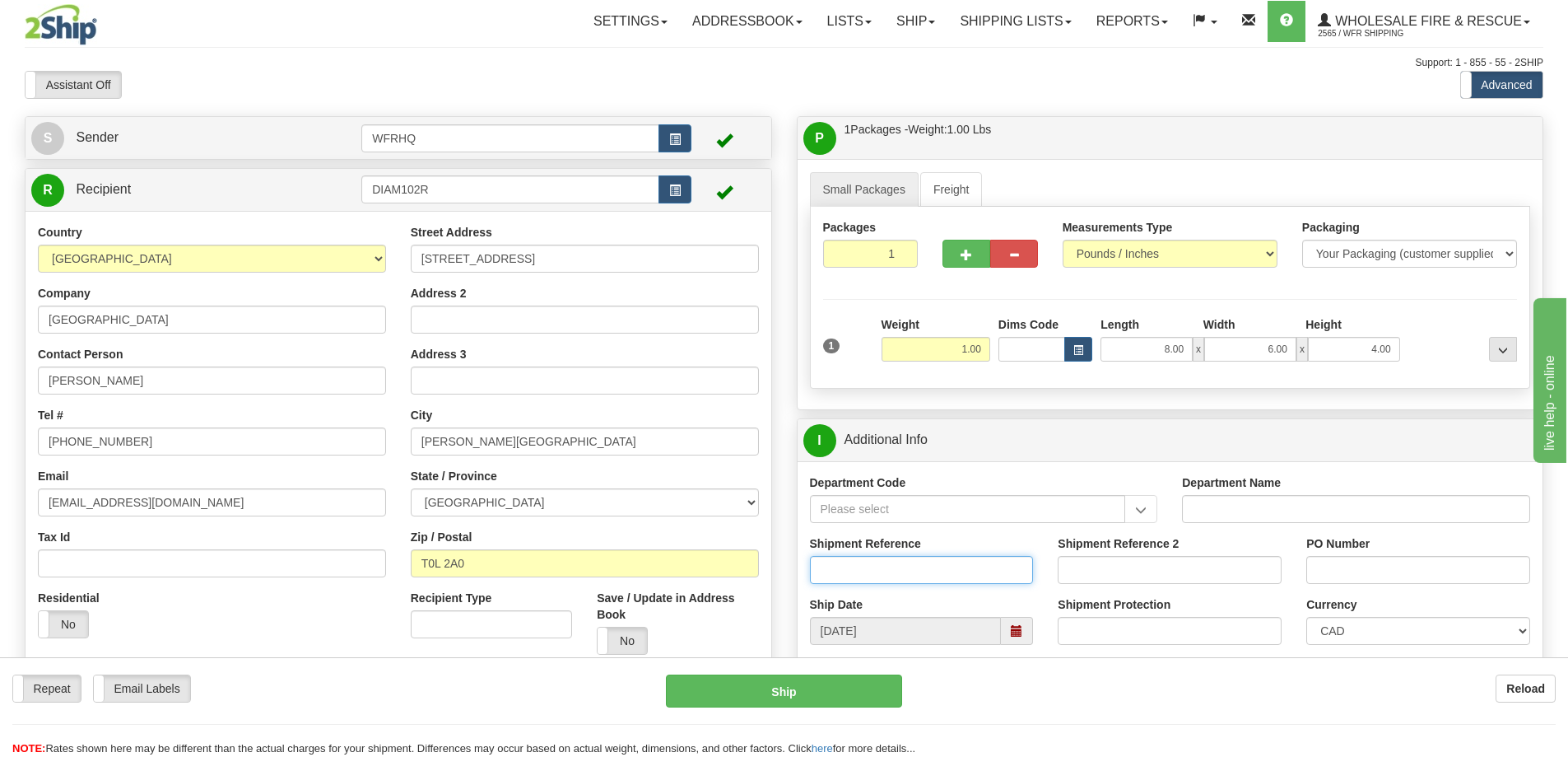
click at [899, 578] on input "Shipment Reference" at bounding box center [922, 570] width 224 height 28
type input "S46293-30578"
type input "DV10"
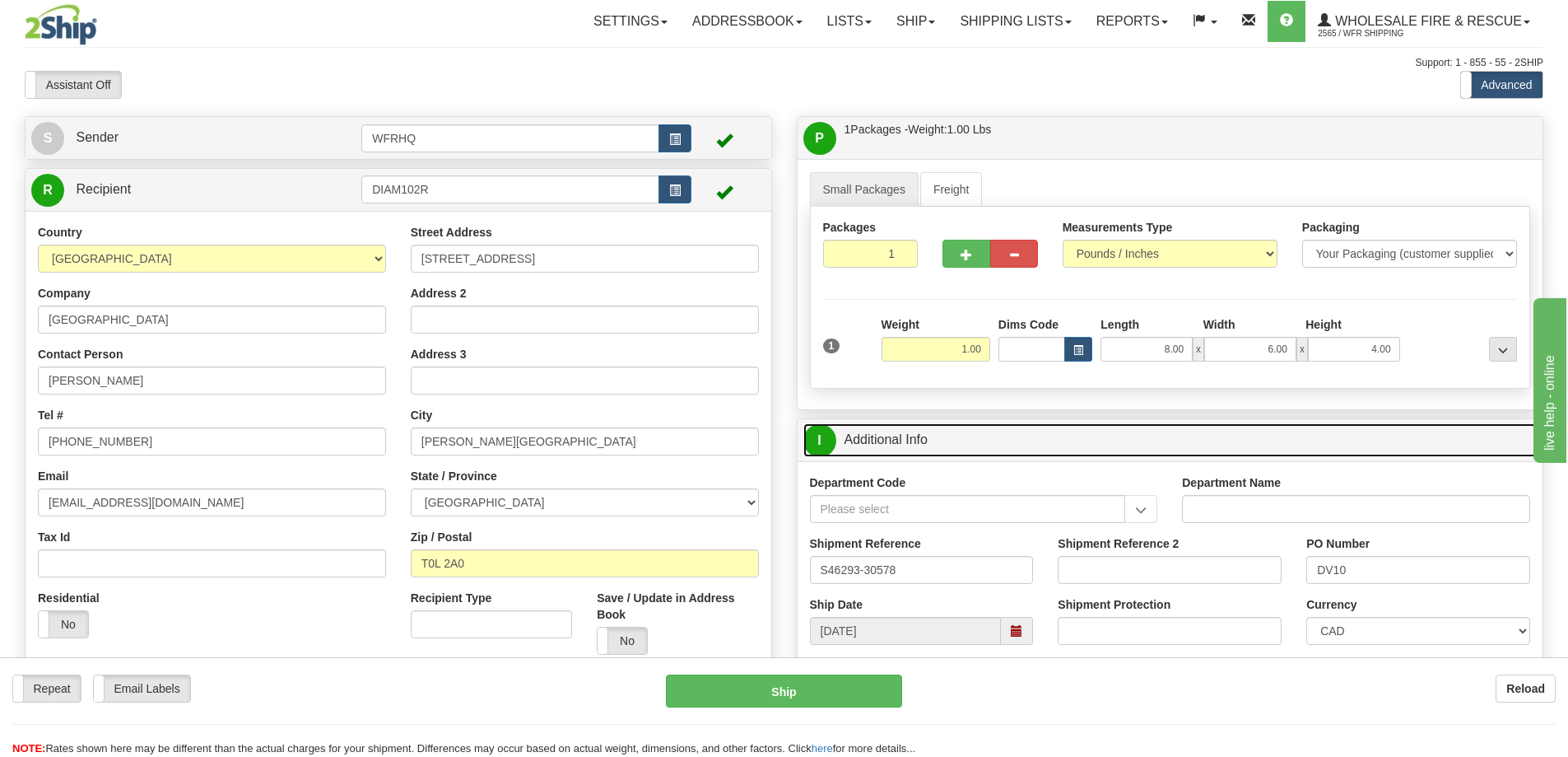
click at [980, 434] on link "I Additional Info" at bounding box center [1171, 440] width 734 height 33
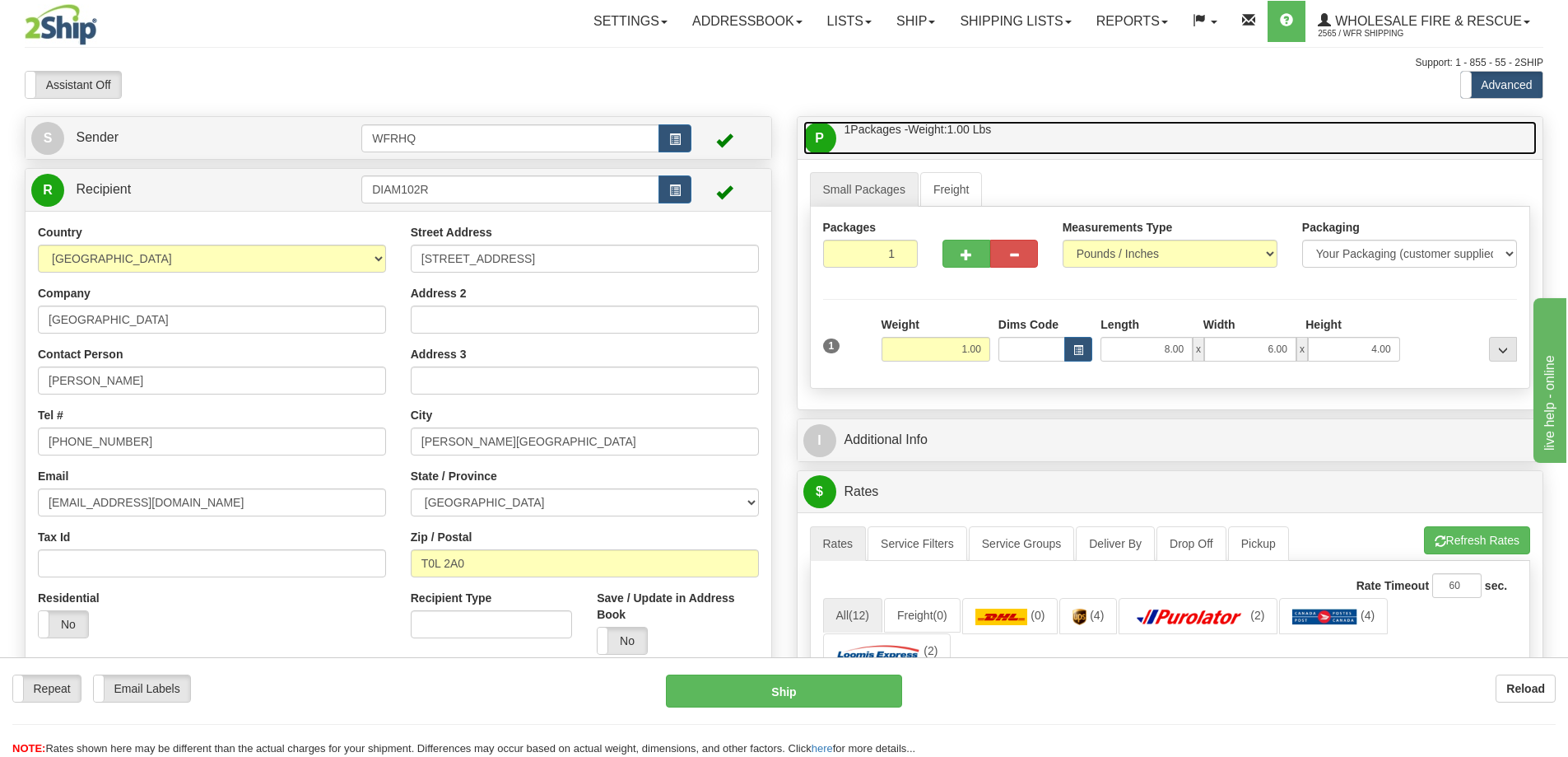
click at [1075, 143] on link "P Packages / Skids 1 Packages - Weight: 1.00 Lbs 1 Skids - Weight: NaN Lbs" at bounding box center [1171, 138] width 734 height 33
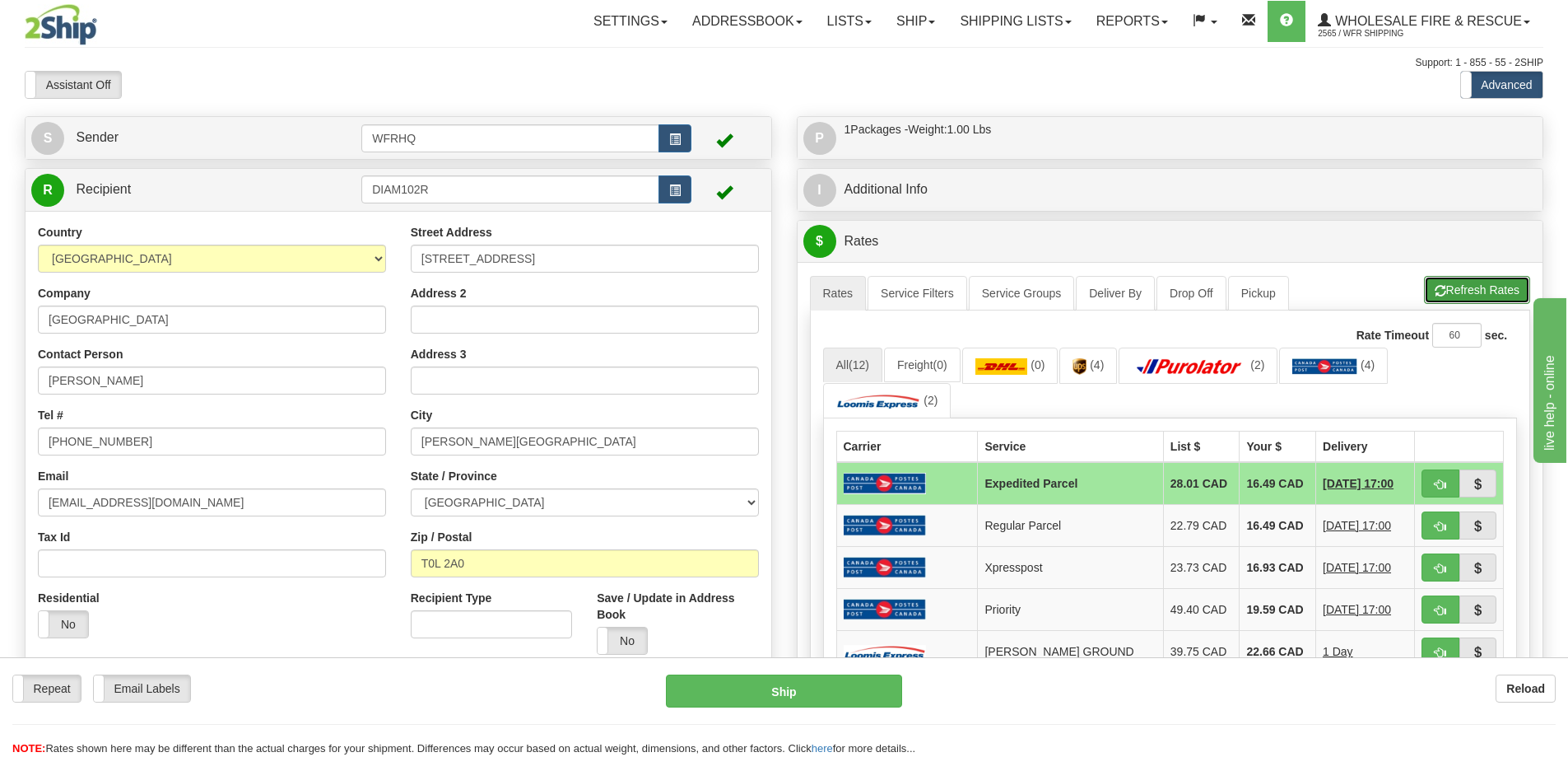
click at [1451, 284] on button "Refresh Rates" at bounding box center [1477, 290] width 106 height 28
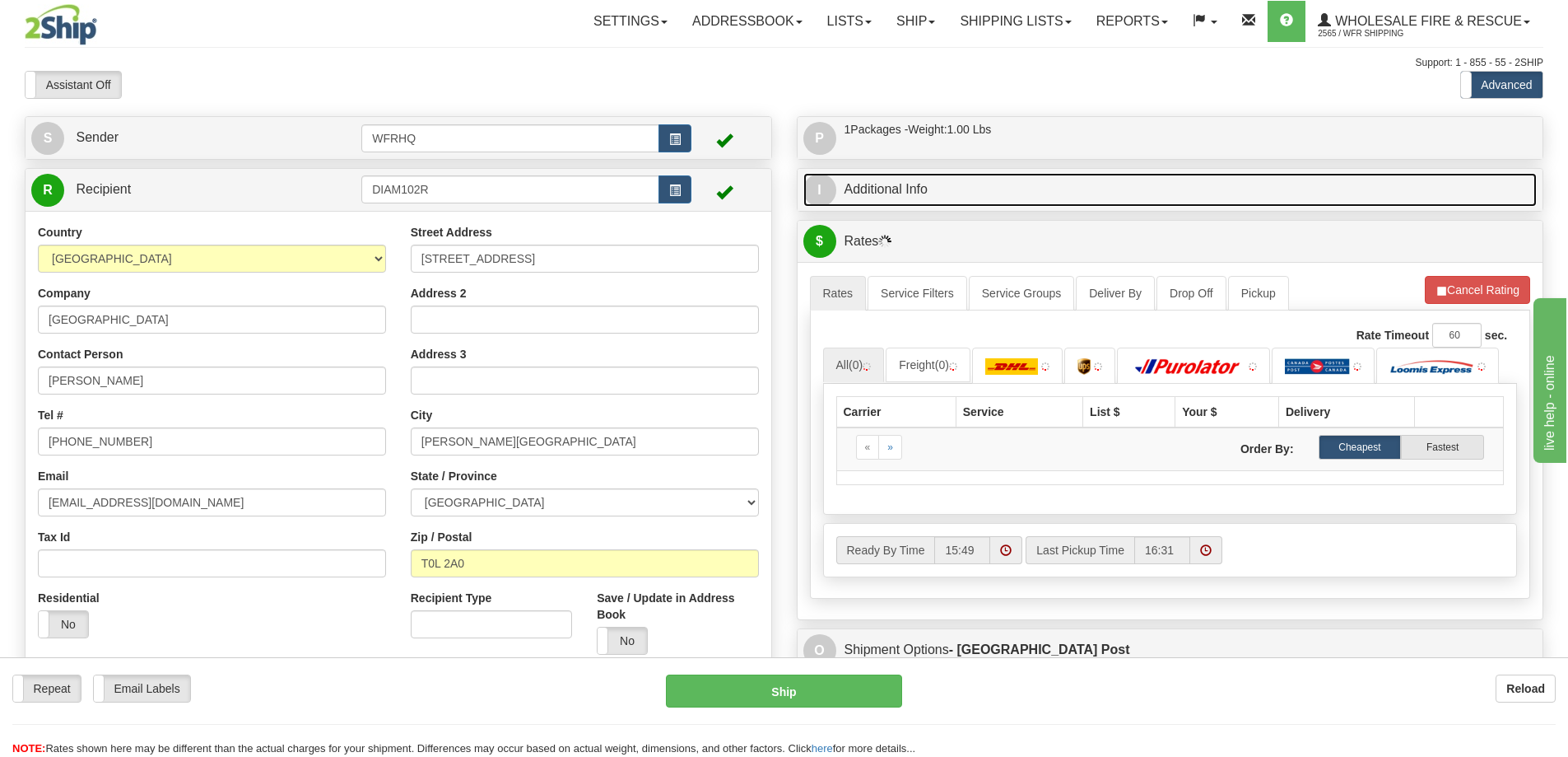
click at [1018, 197] on link "I Additional Info" at bounding box center [1171, 190] width 734 height 33
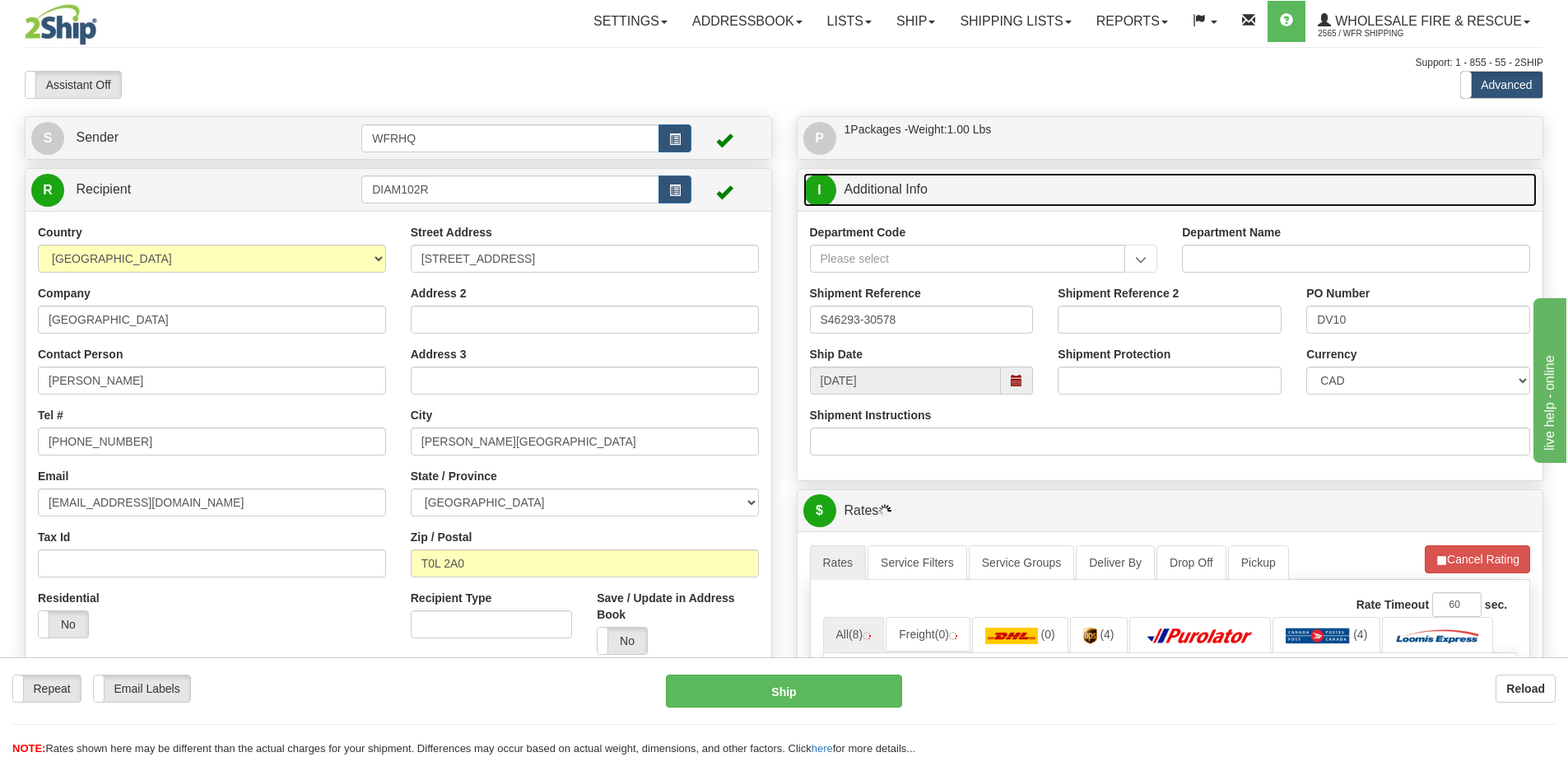
click at [1021, 386] on span at bounding box center [1017, 381] width 12 height 12
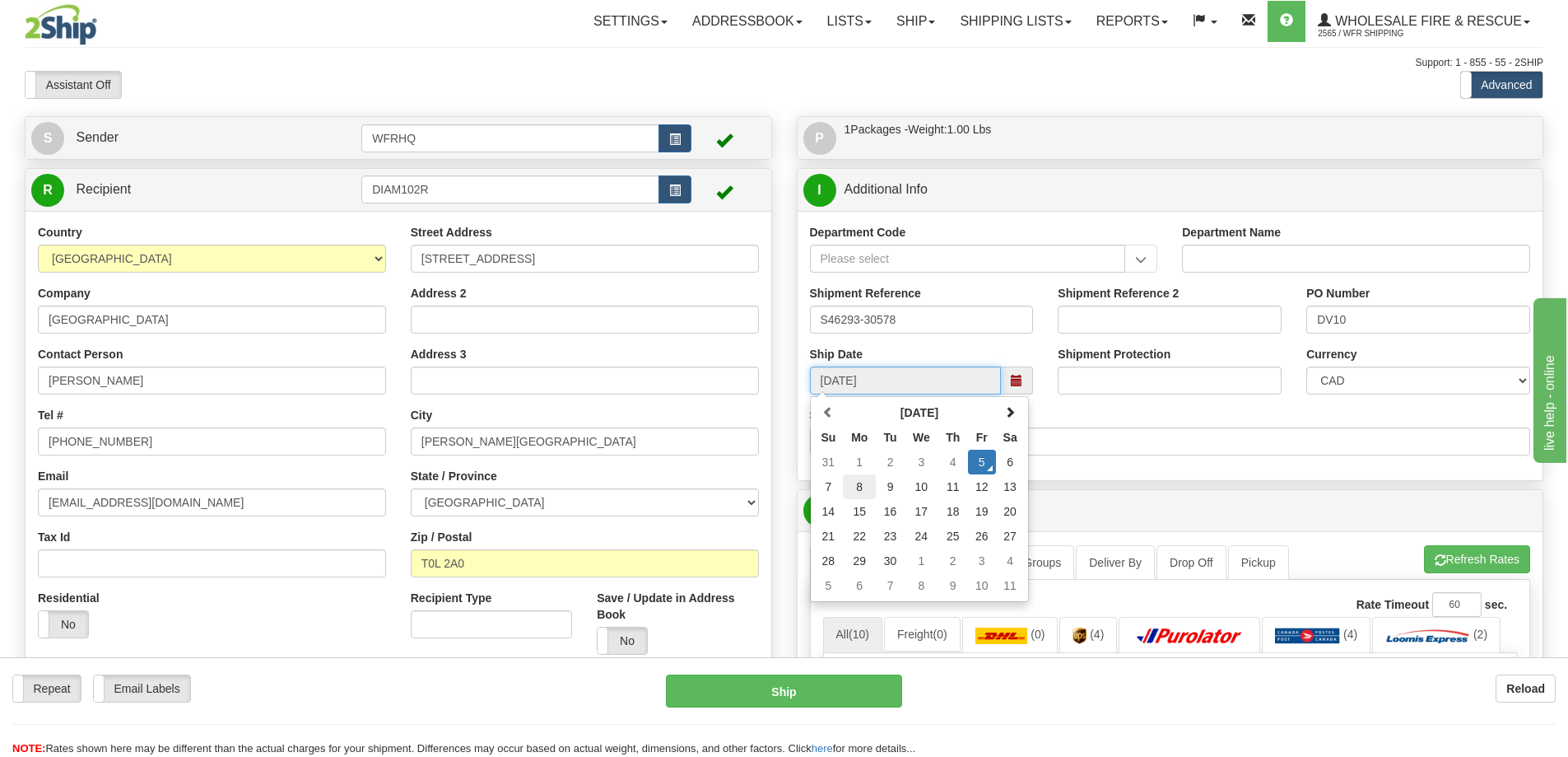
click at [871, 490] on td "8" at bounding box center [859, 486] width 33 height 24
type input "10:00"
type input "[DATE]"
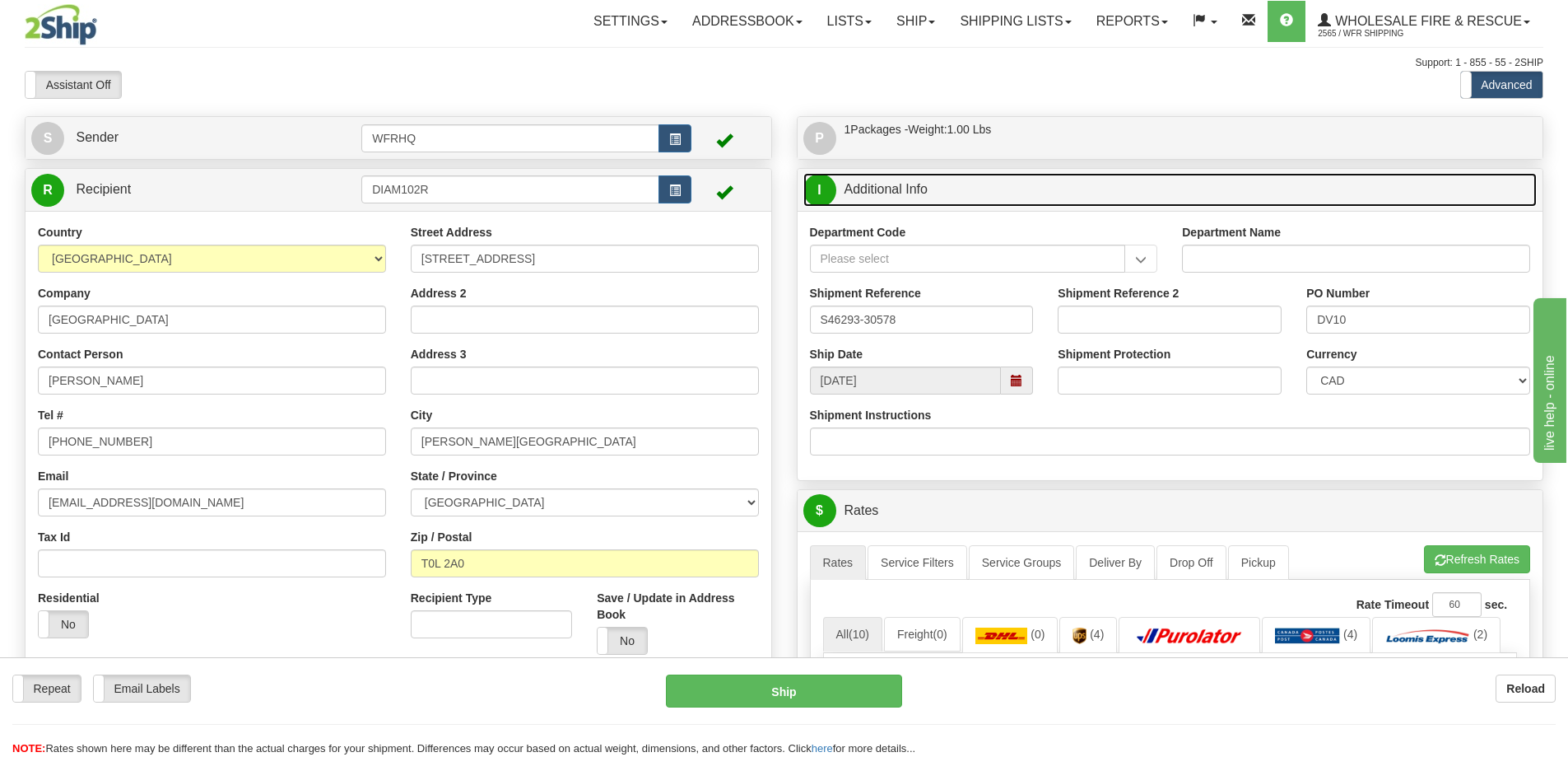
click at [1065, 196] on link "I Additional Info" at bounding box center [1171, 190] width 734 height 33
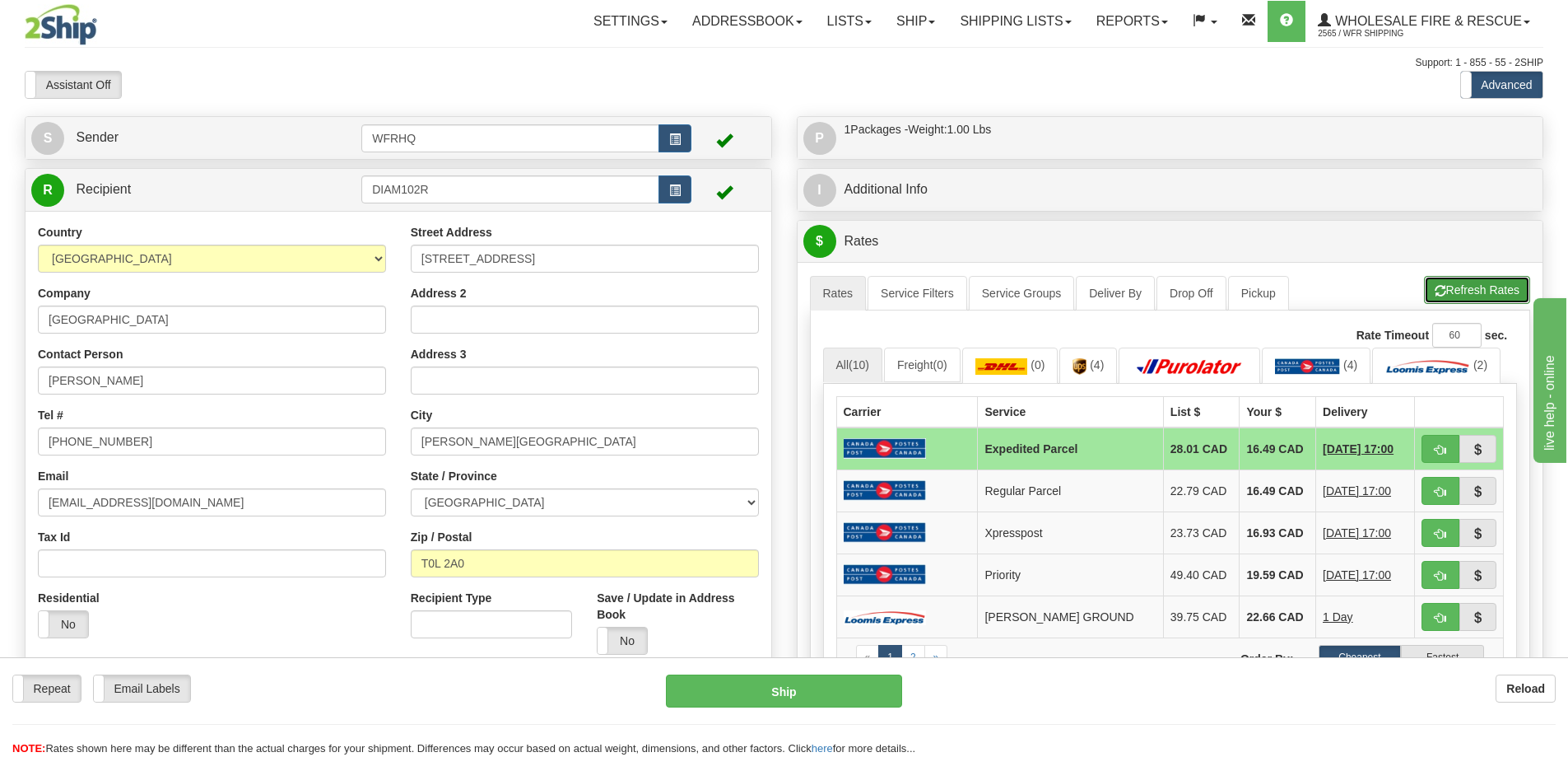
click at [1495, 293] on button "Refresh Rates" at bounding box center [1477, 290] width 106 height 28
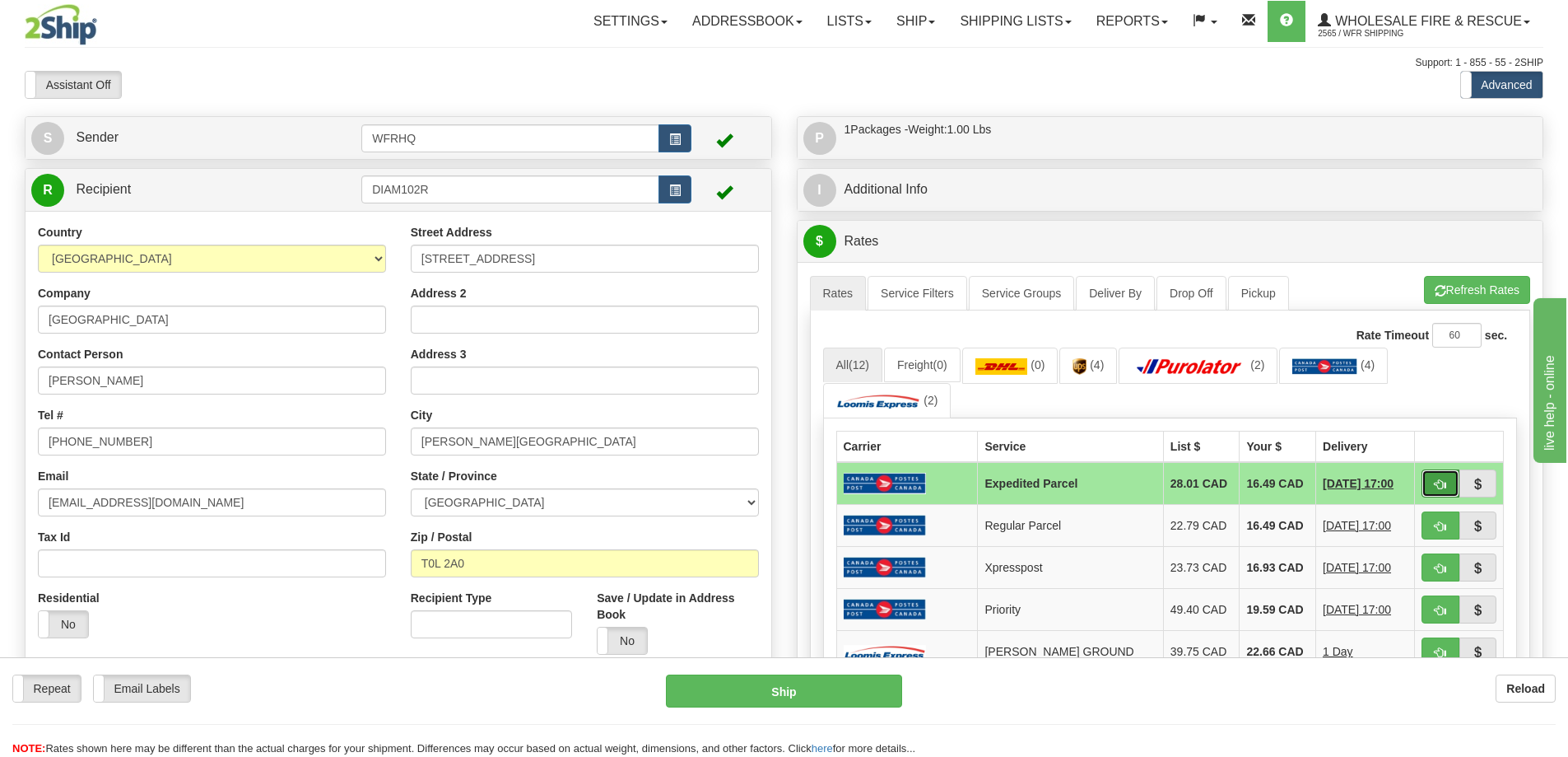
click at [1447, 488] on button "button" at bounding box center [1441, 483] width 38 height 28
type input "DOM.EP"
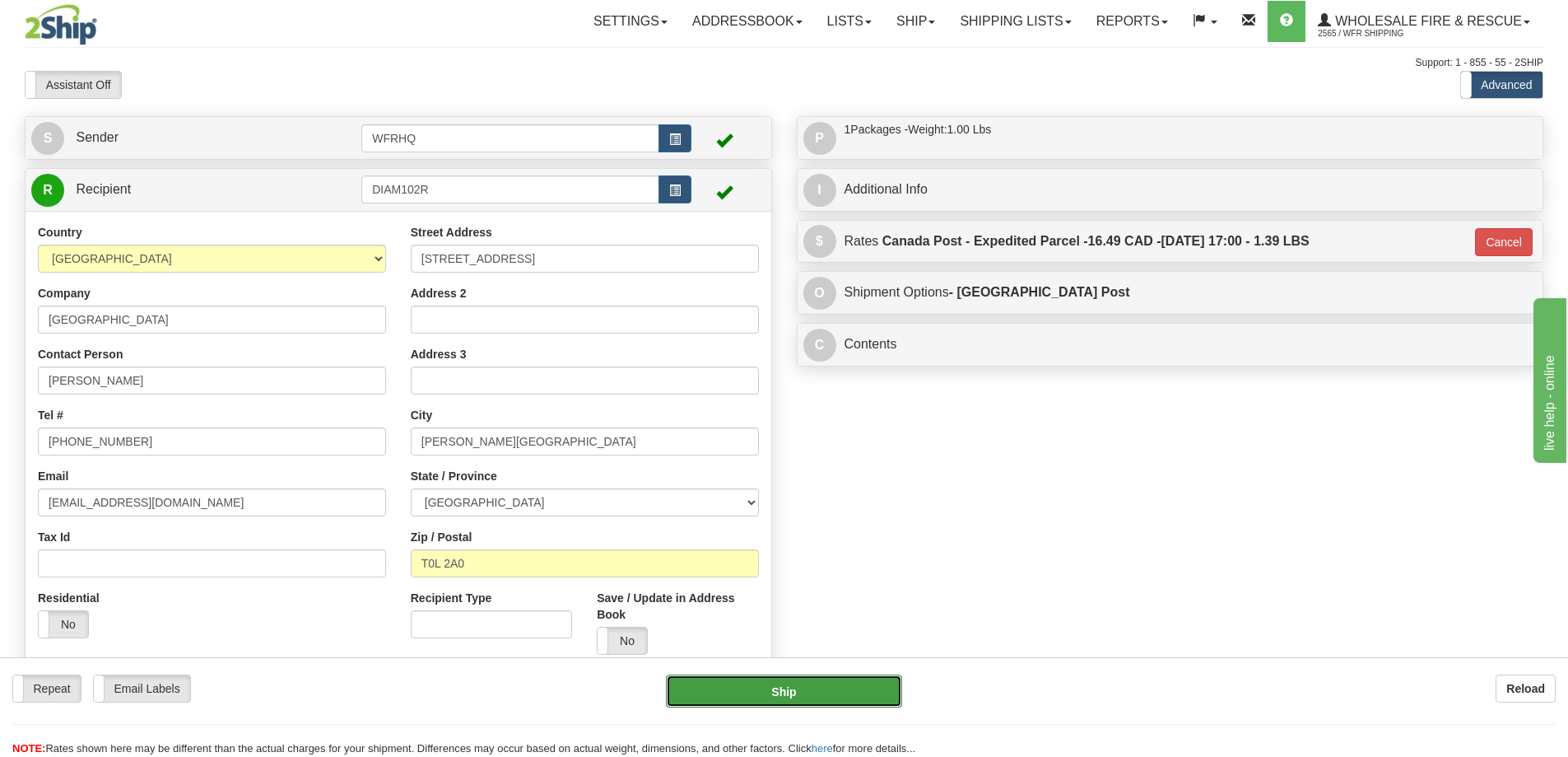
click at [847, 688] on button "Ship" at bounding box center [783, 691] width 236 height 33
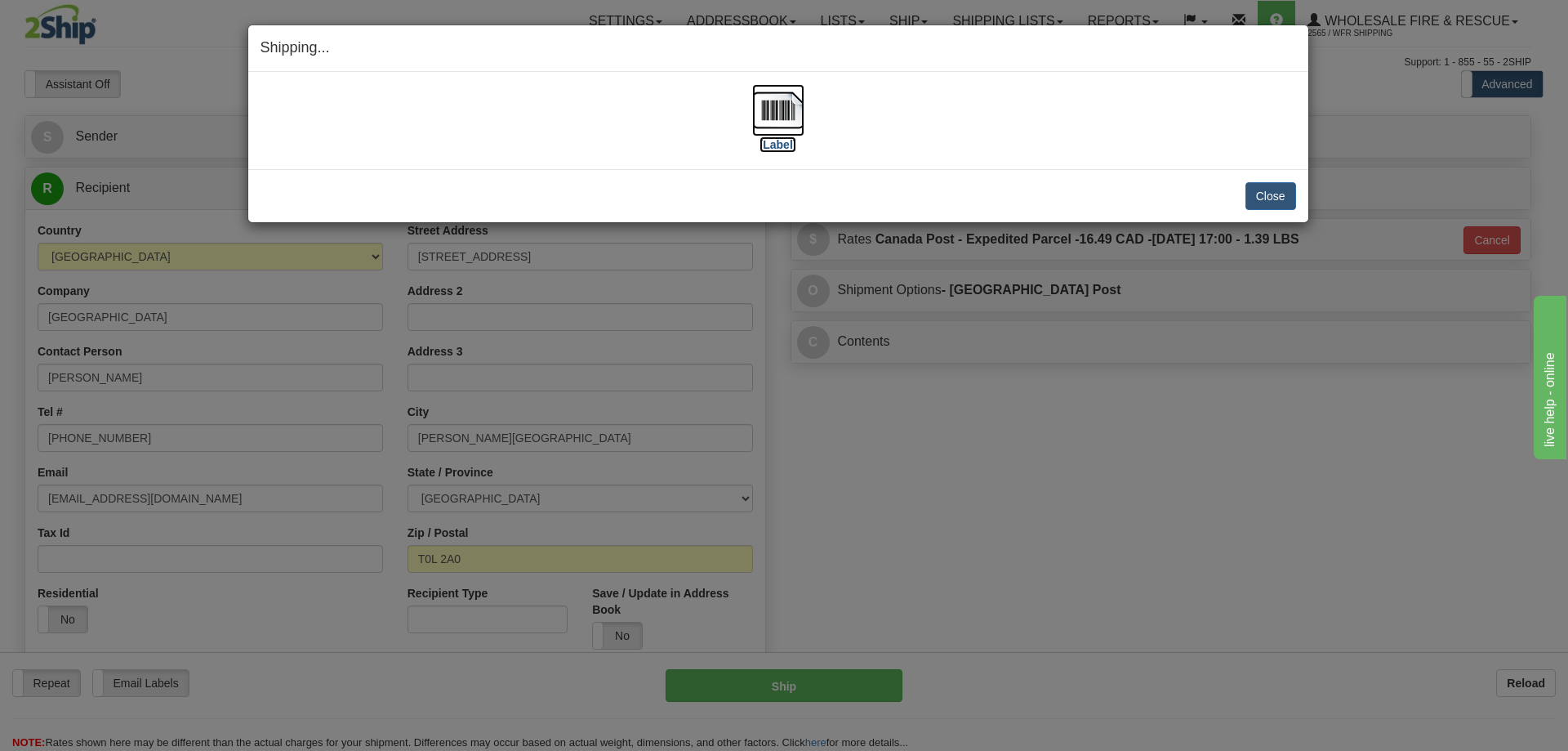
click at [754, 118] on img at bounding box center [779, 111] width 52 height 52
click at [1287, 199] on button "Close" at bounding box center [1271, 196] width 50 height 28
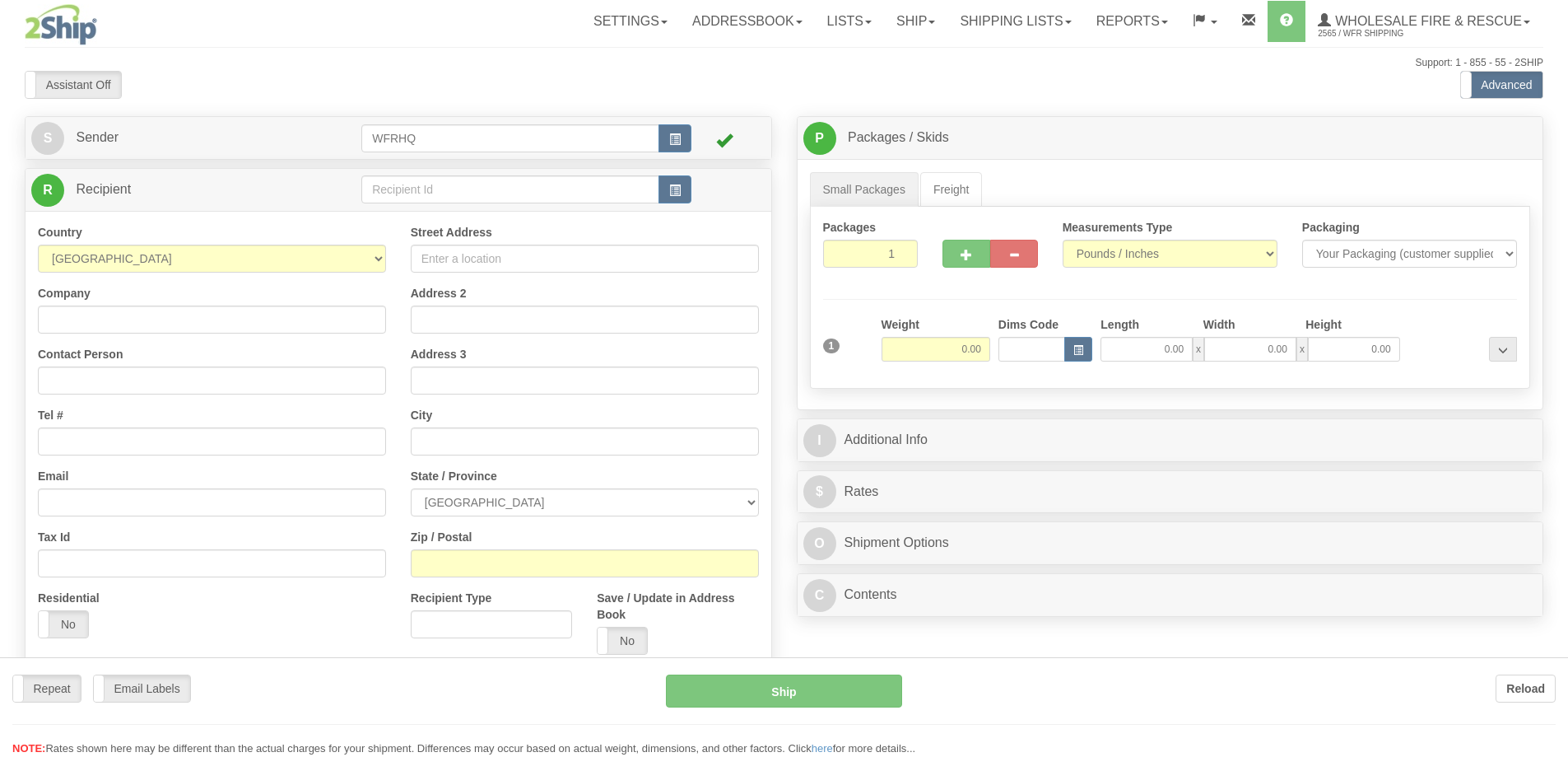
click at [457, 181] on div at bounding box center [784, 378] width 1568 height 757
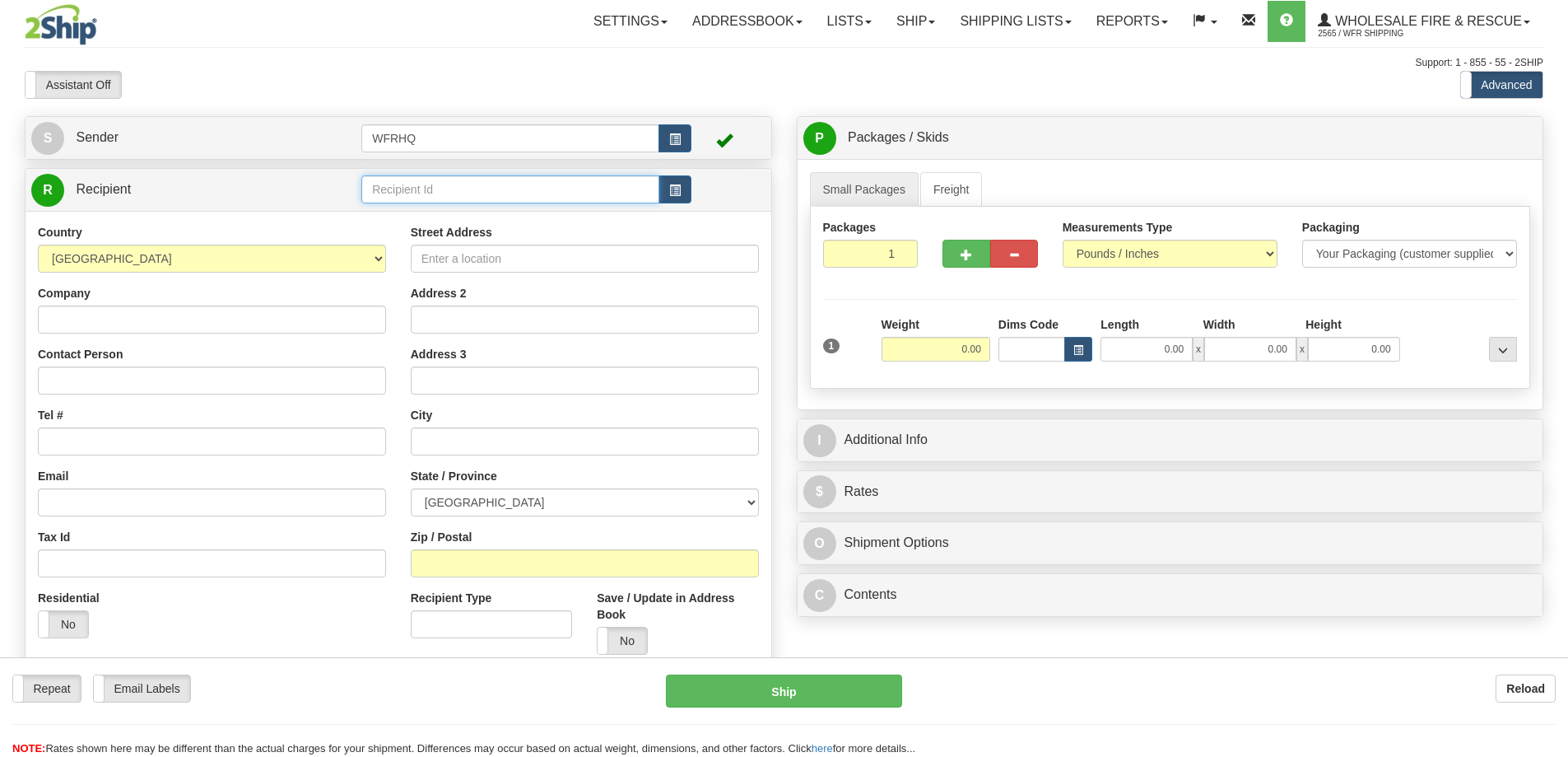
click at [442, 197] on input "text" at bounding box center [510, 189] width 298 height 28
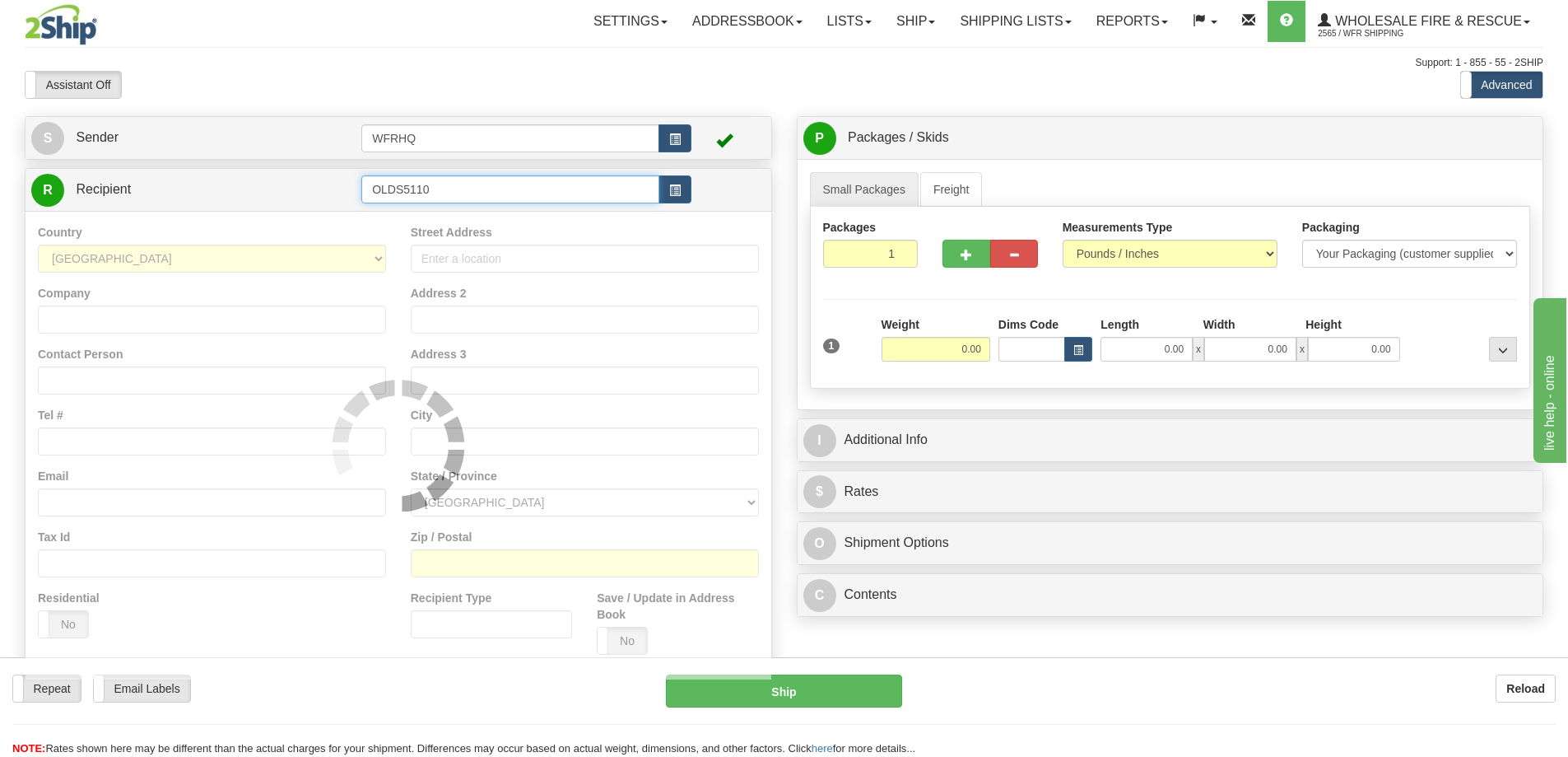
type input "OLDS5110"
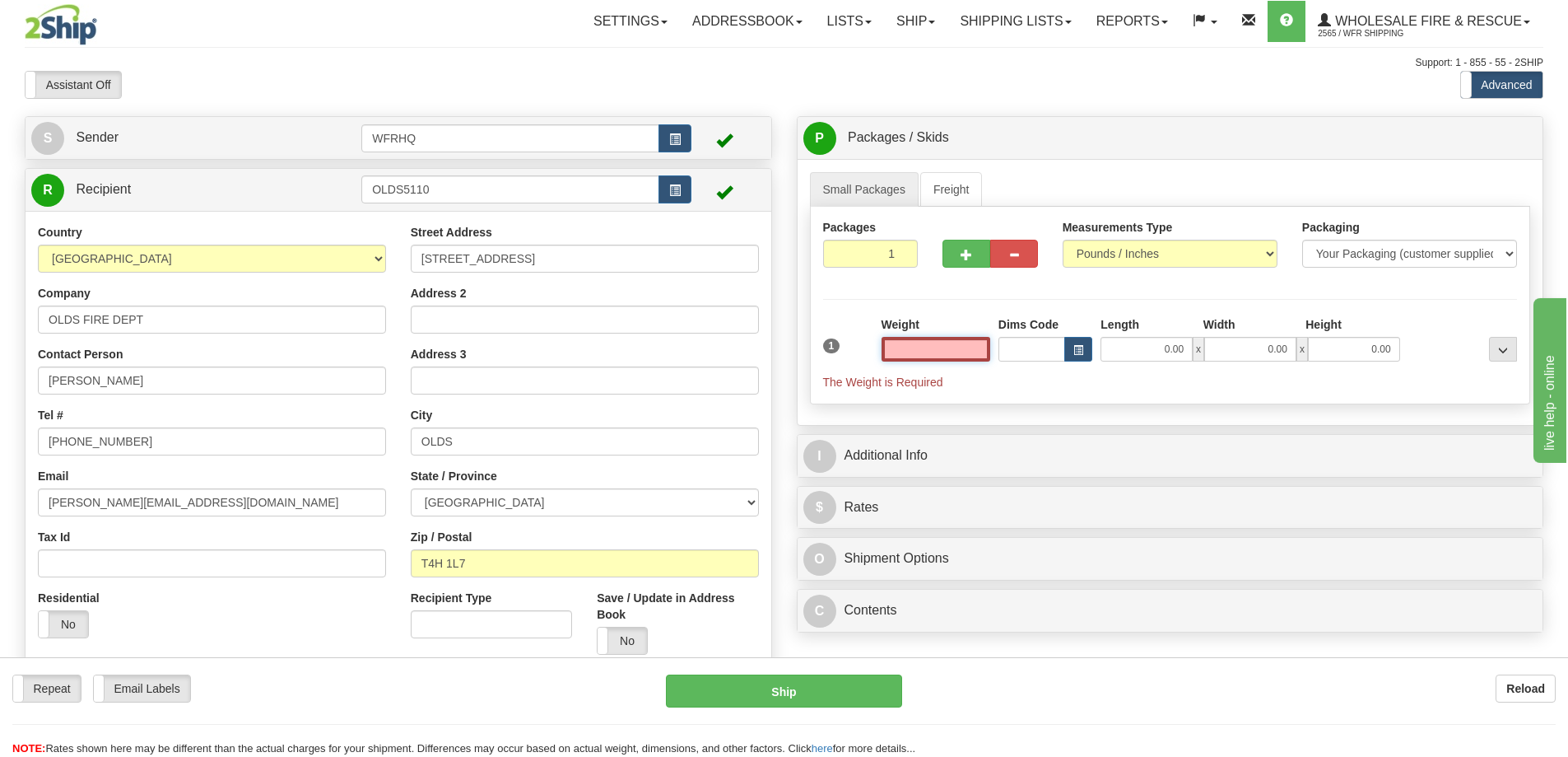
click at [961, 340] on input "text" at bounding box center [936, 349] width 109 height 24
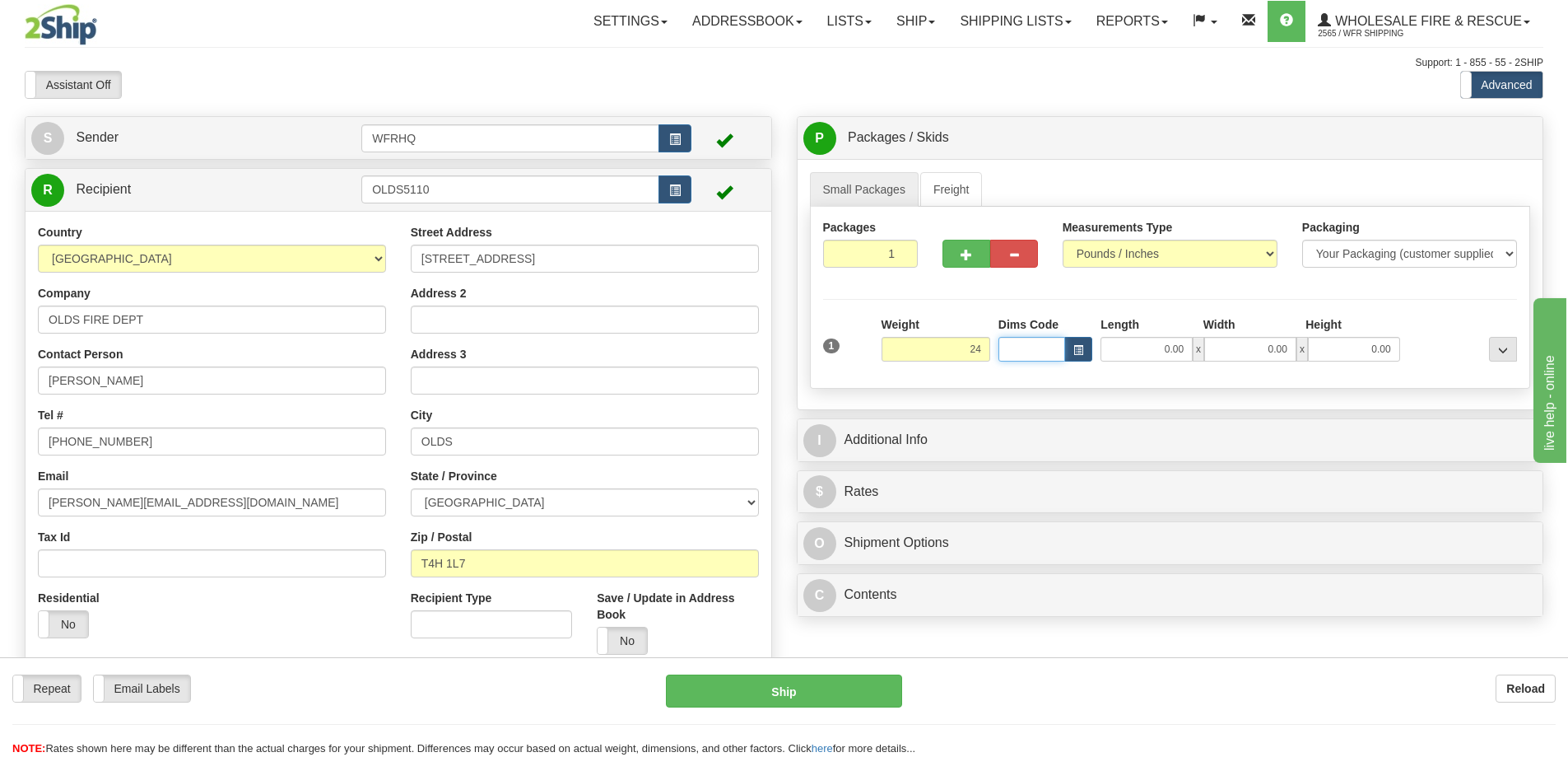
type input "24.00"
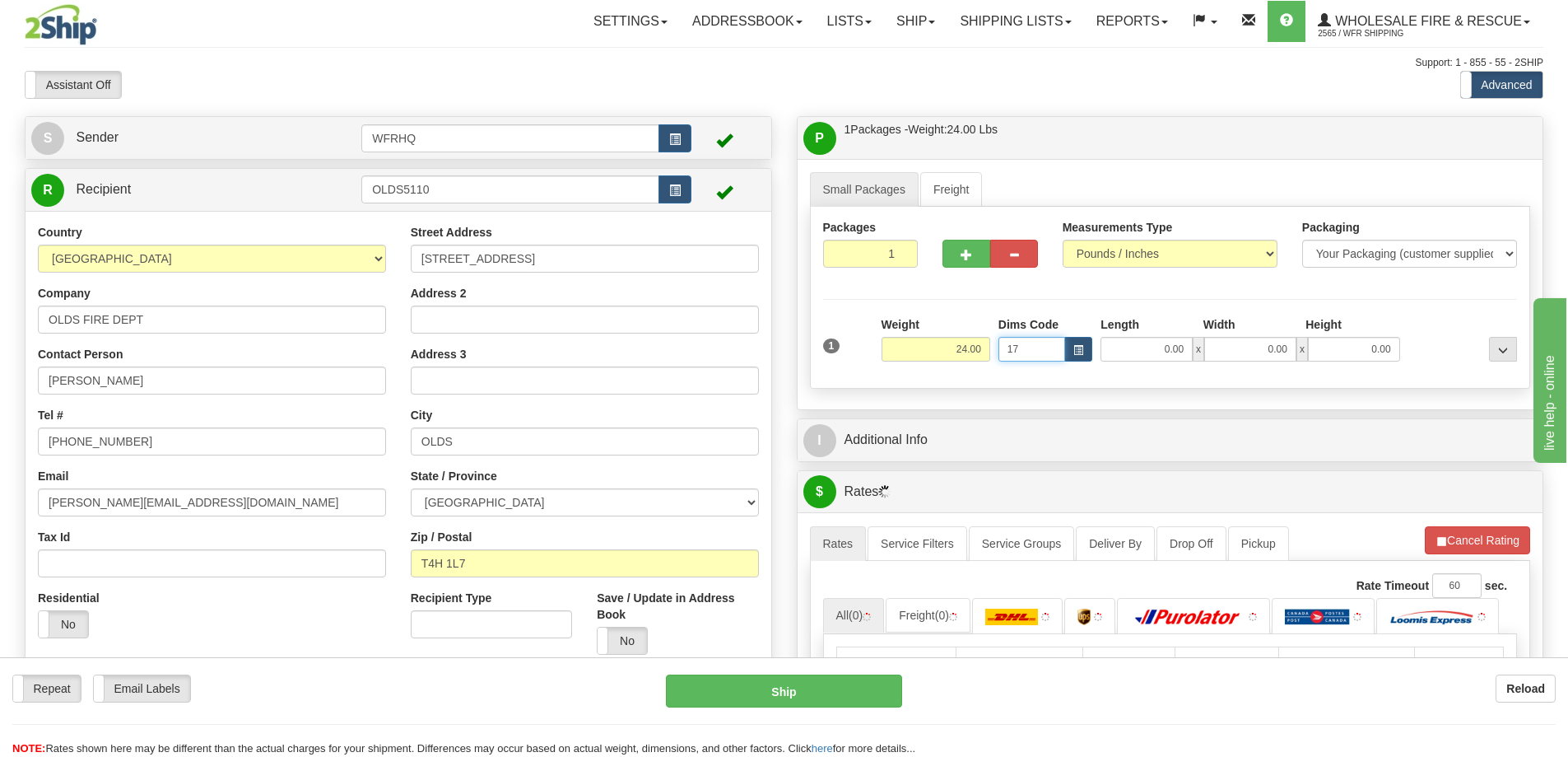
type input "17"
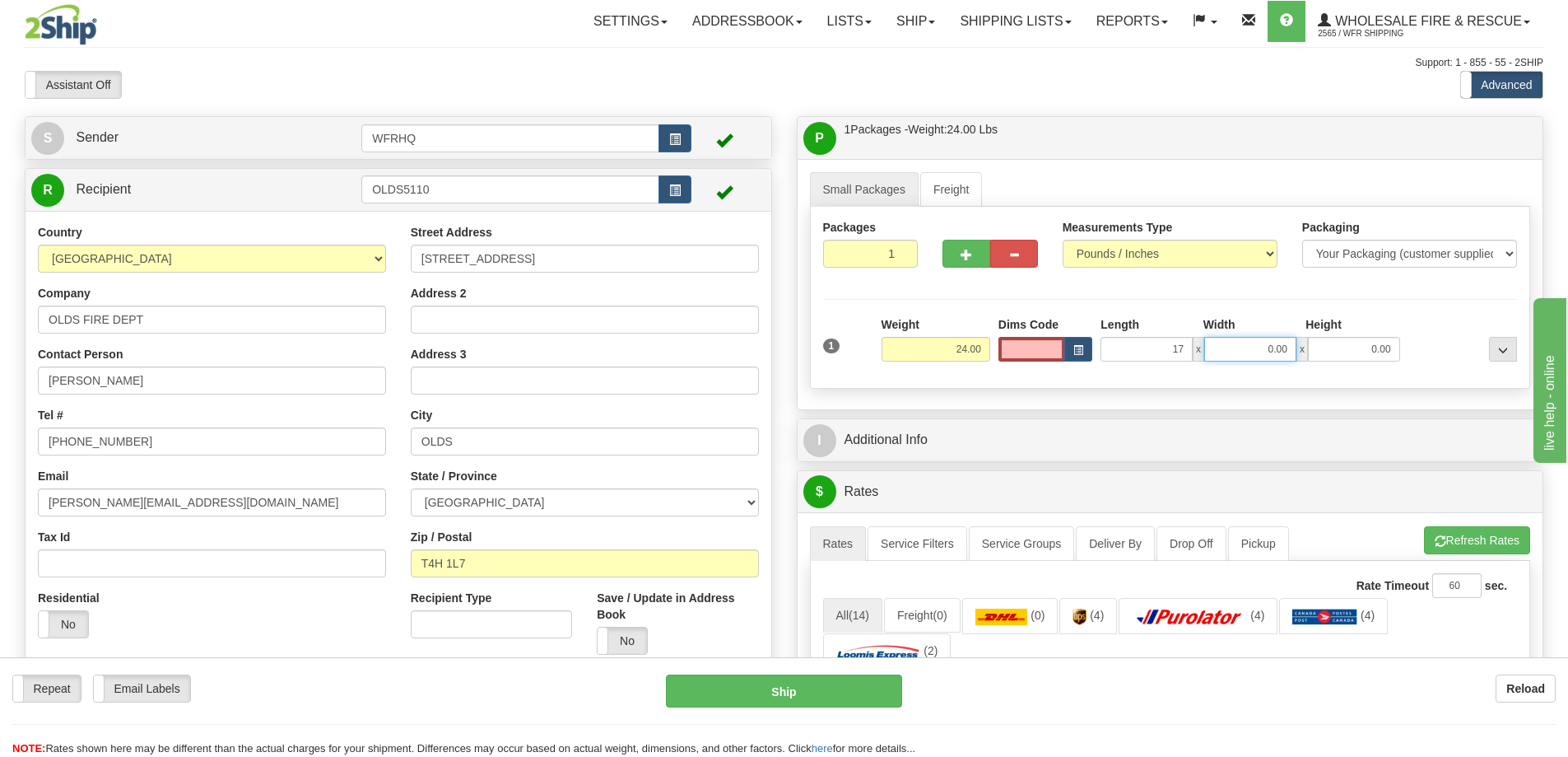
type input "17.00"
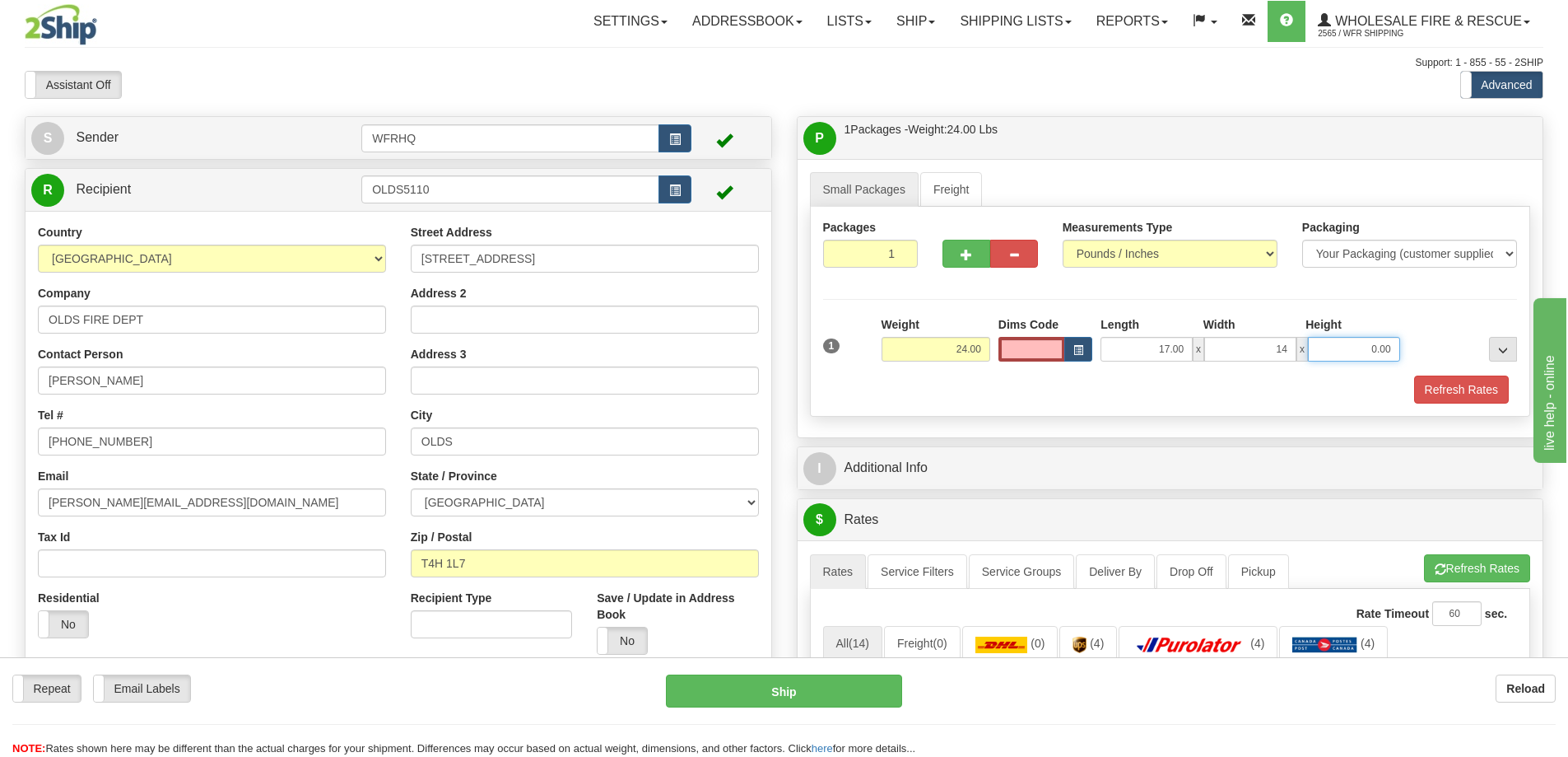
type input "14.00"
type input "9.00"
click at [1416, 381] on button "Refresh Rates" at bounding box center [1461, 390] width 95 height 28
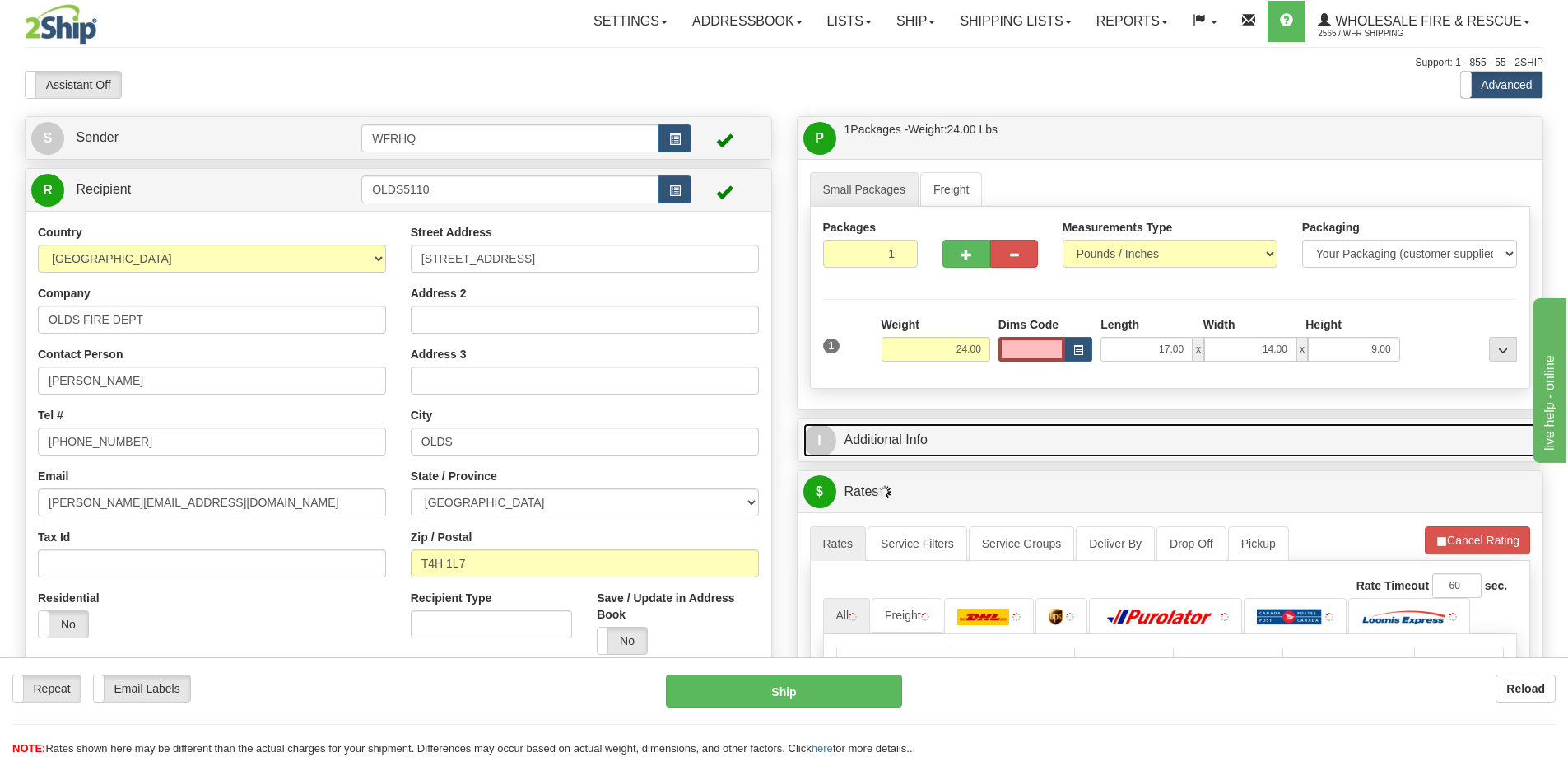
click at [1100, 443] on link "I Additional Info" at bounding box center [1171, 440] width 734 height 33
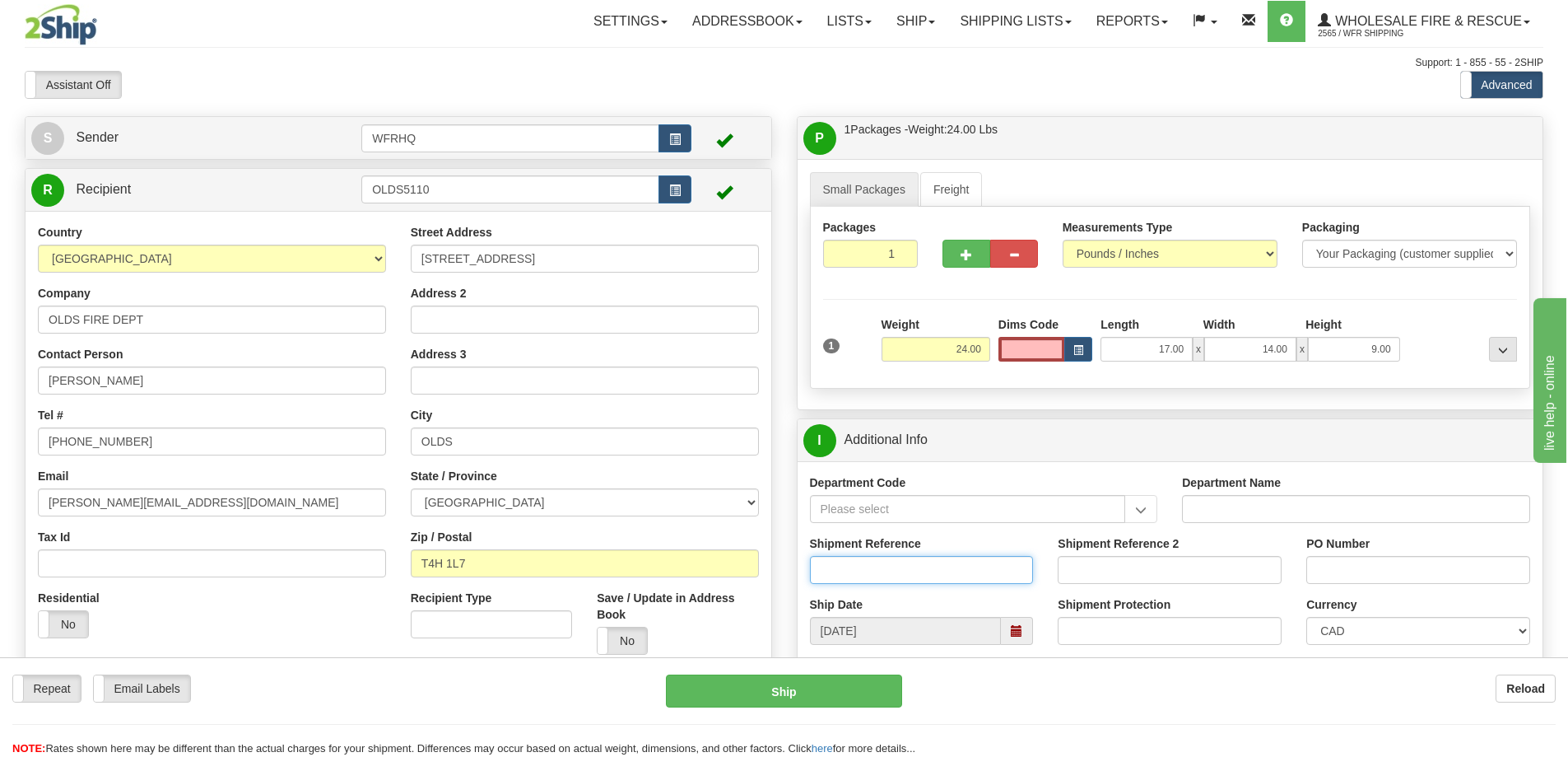
click at [902, 565] on input "Shipment Reference" at bounding box center [922, 570] width 224 height 28
type input "S45949-30350"
type input "2301"
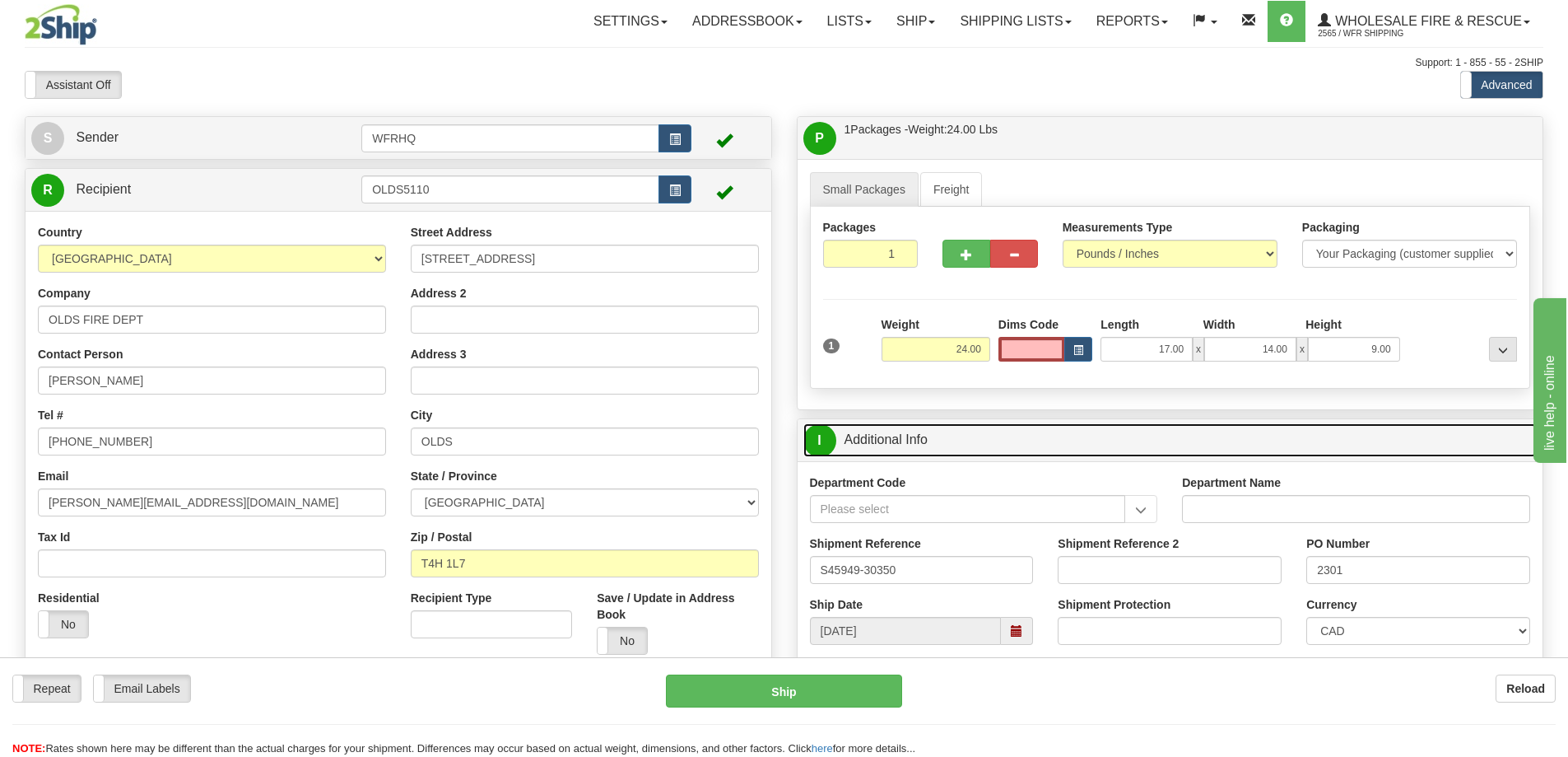
click at [1117, 434] on link "I Additional Info" at bounding box center [1171, 440] width 734 height 33
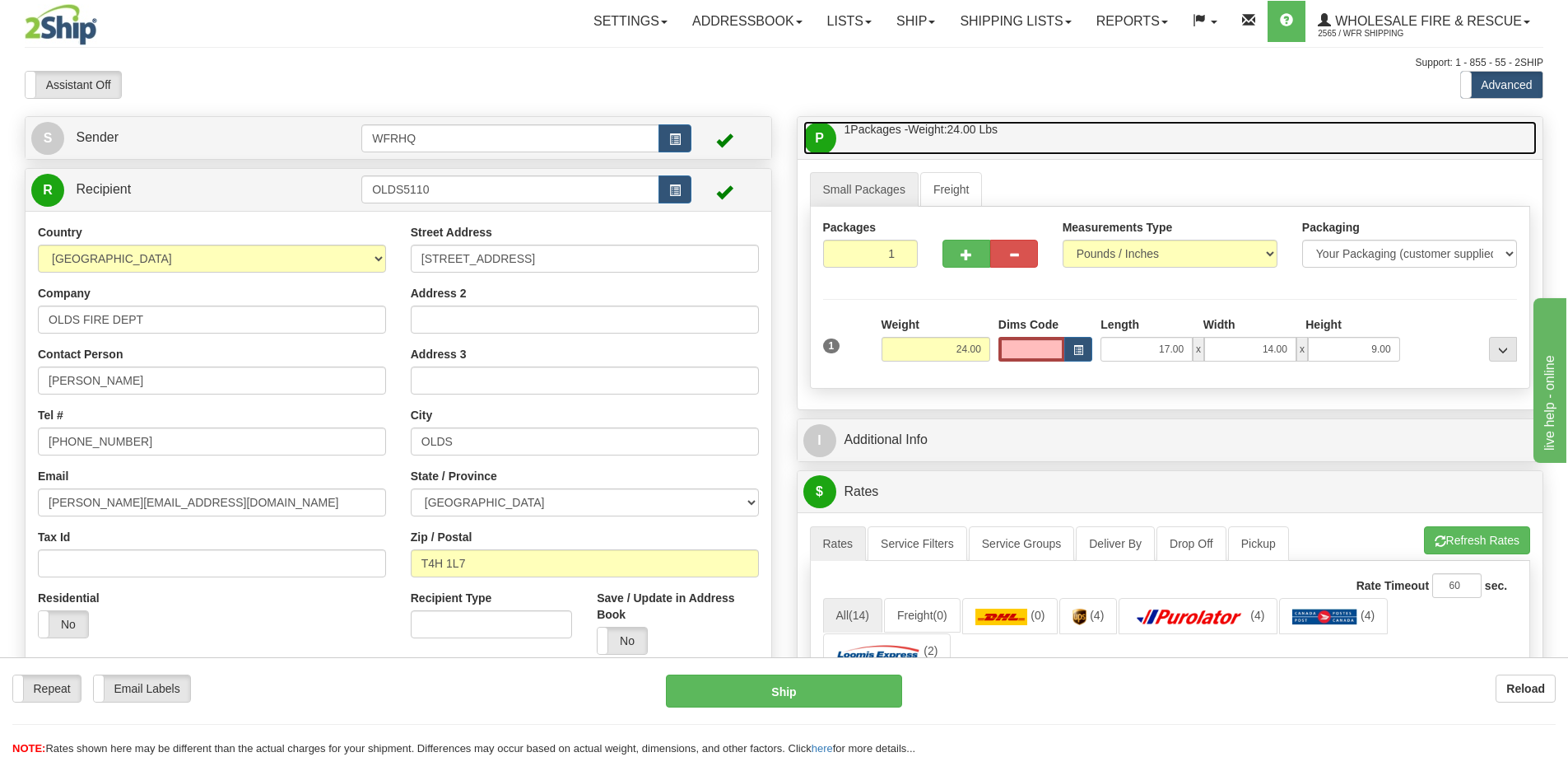
click at [1124, 136] on link "P Packages / Skids 1 Packages - Weight: 24.00 Lbs 1 Skids - Weight: NaN Lbs" at bounding box center [1171, 138] width 734 height 33
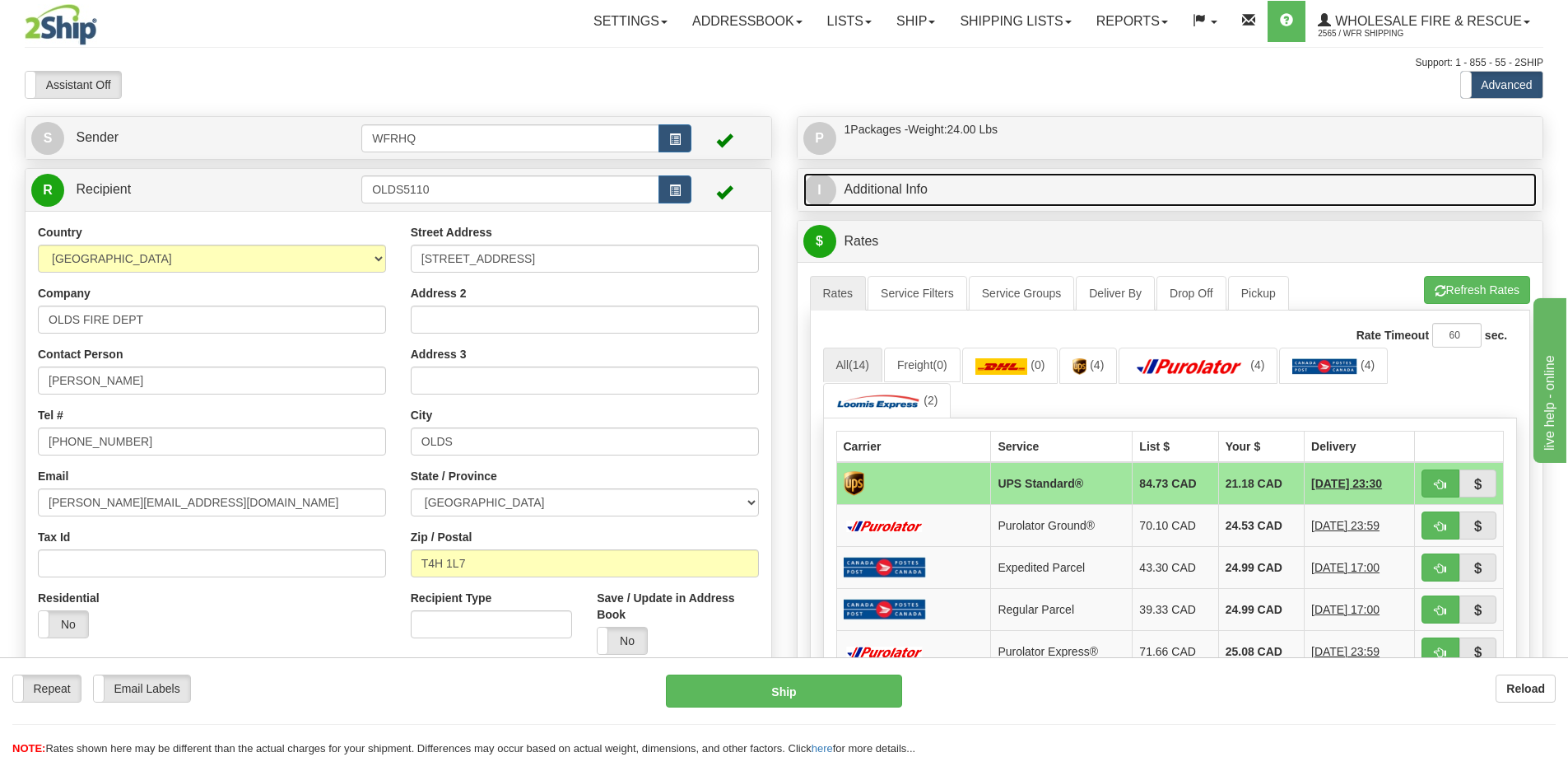
click at [846, 179] on link "I Additional Info" at bounding box center [1171, 190] width 734 height 33
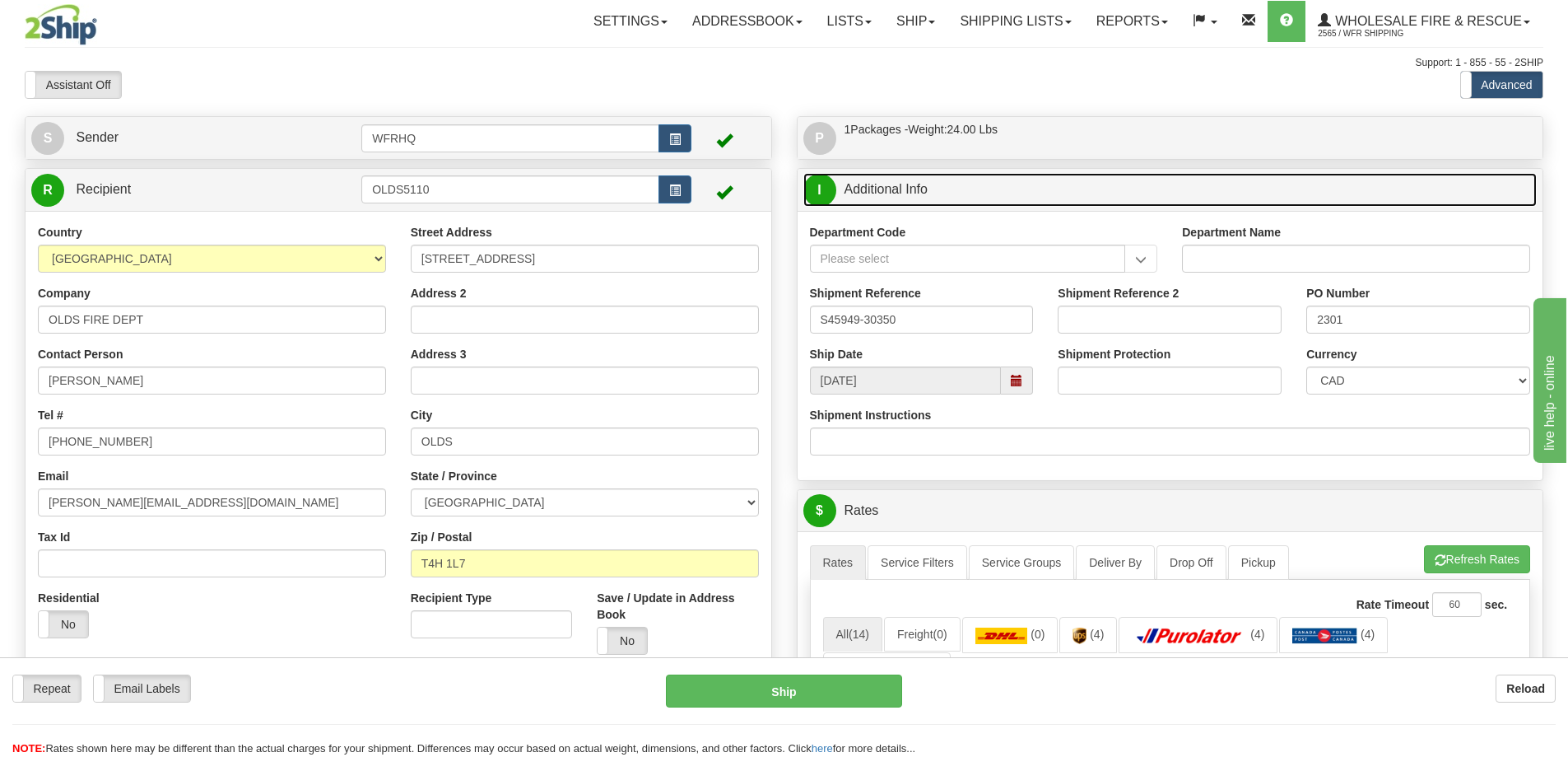
click at [1012, 382] on span at bounding box center [1017, 381] width 12 height 12
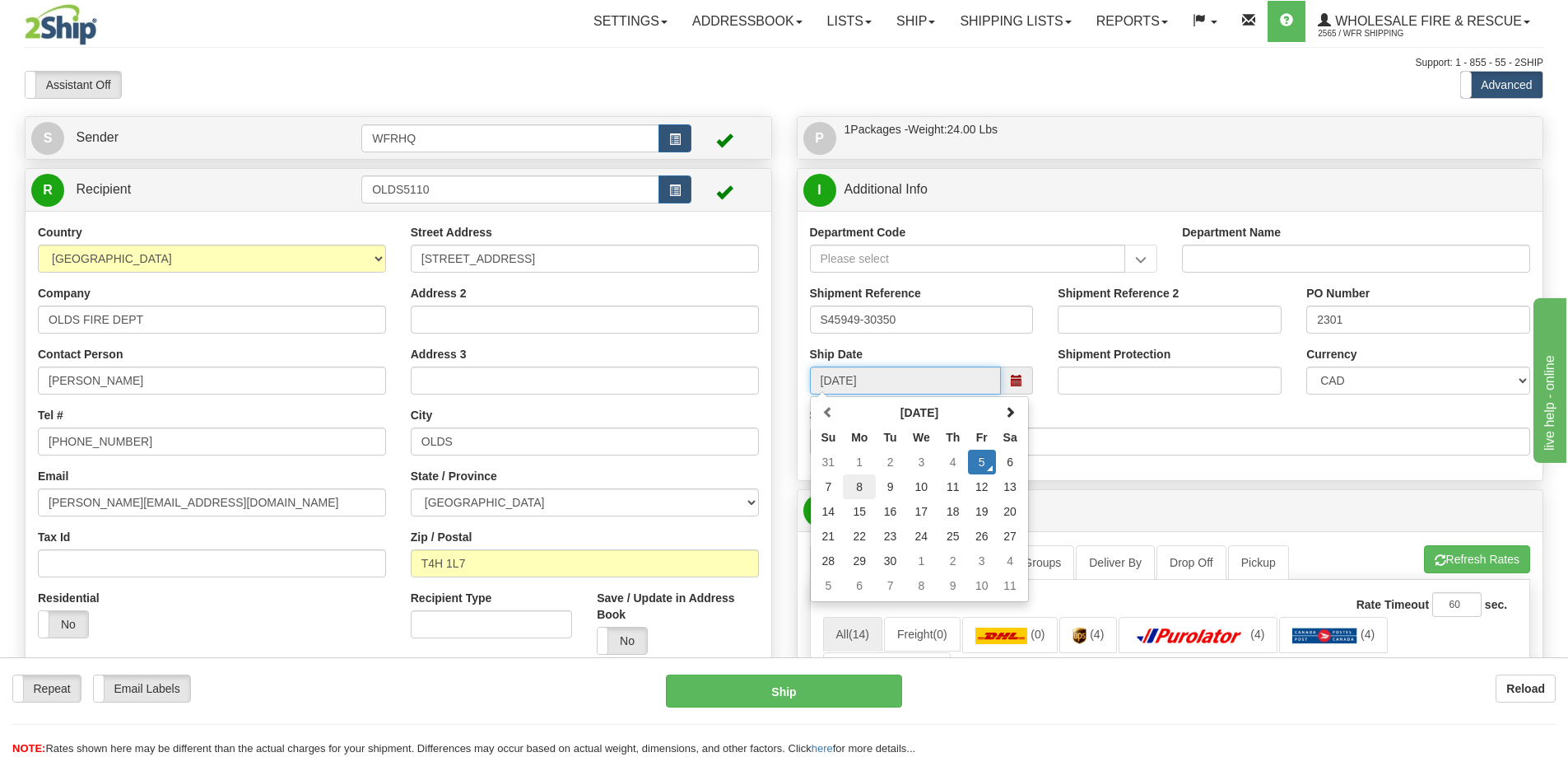
click at [869, 484] on td "8" at bounding box center [859, 486] width 33 height 24
type input "10:00"
type input "09/08/2025"
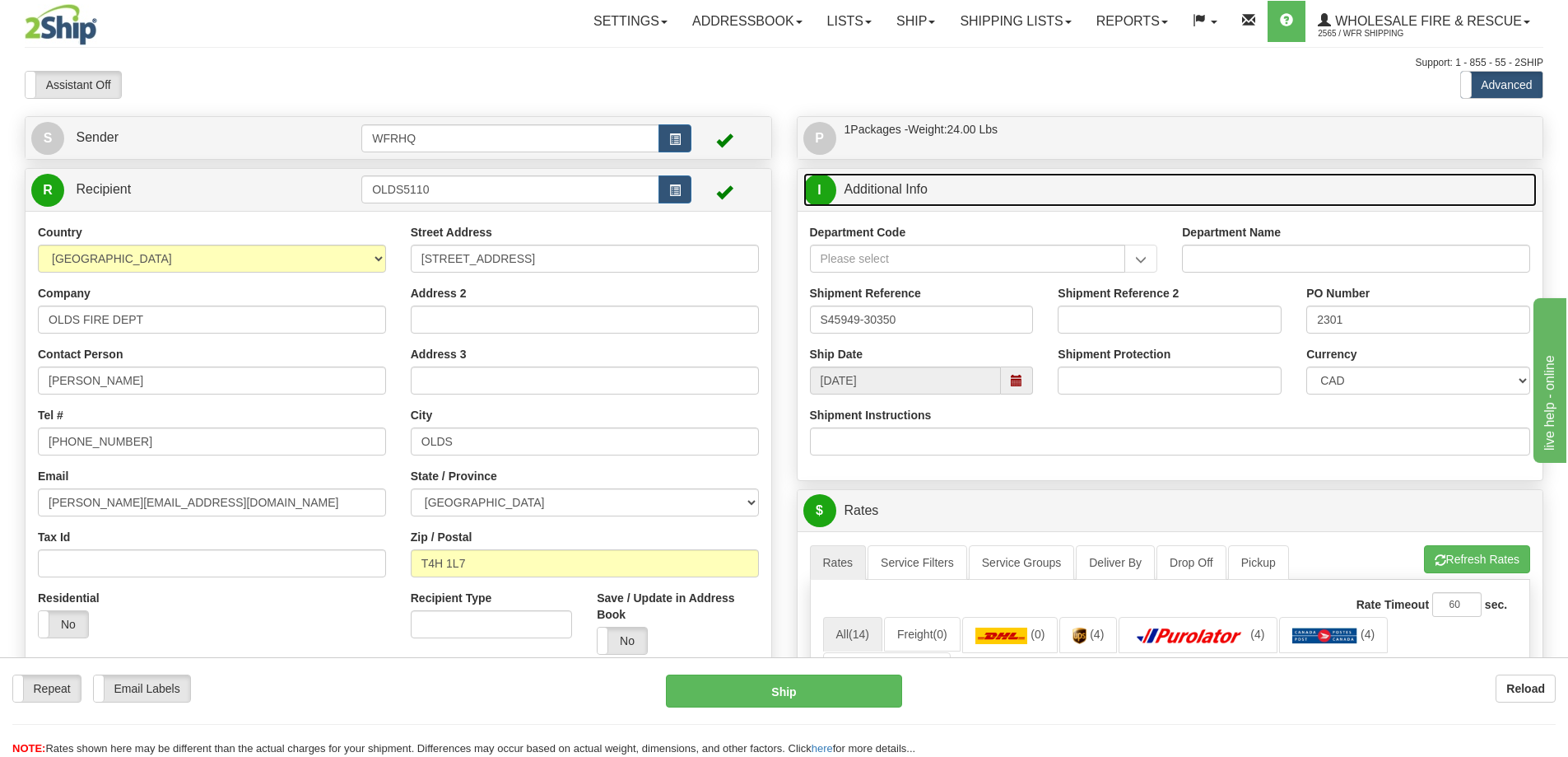
click at [1001, 193] on link "I Additional Info" at bounding box center [1171, 190] width 734 height 33
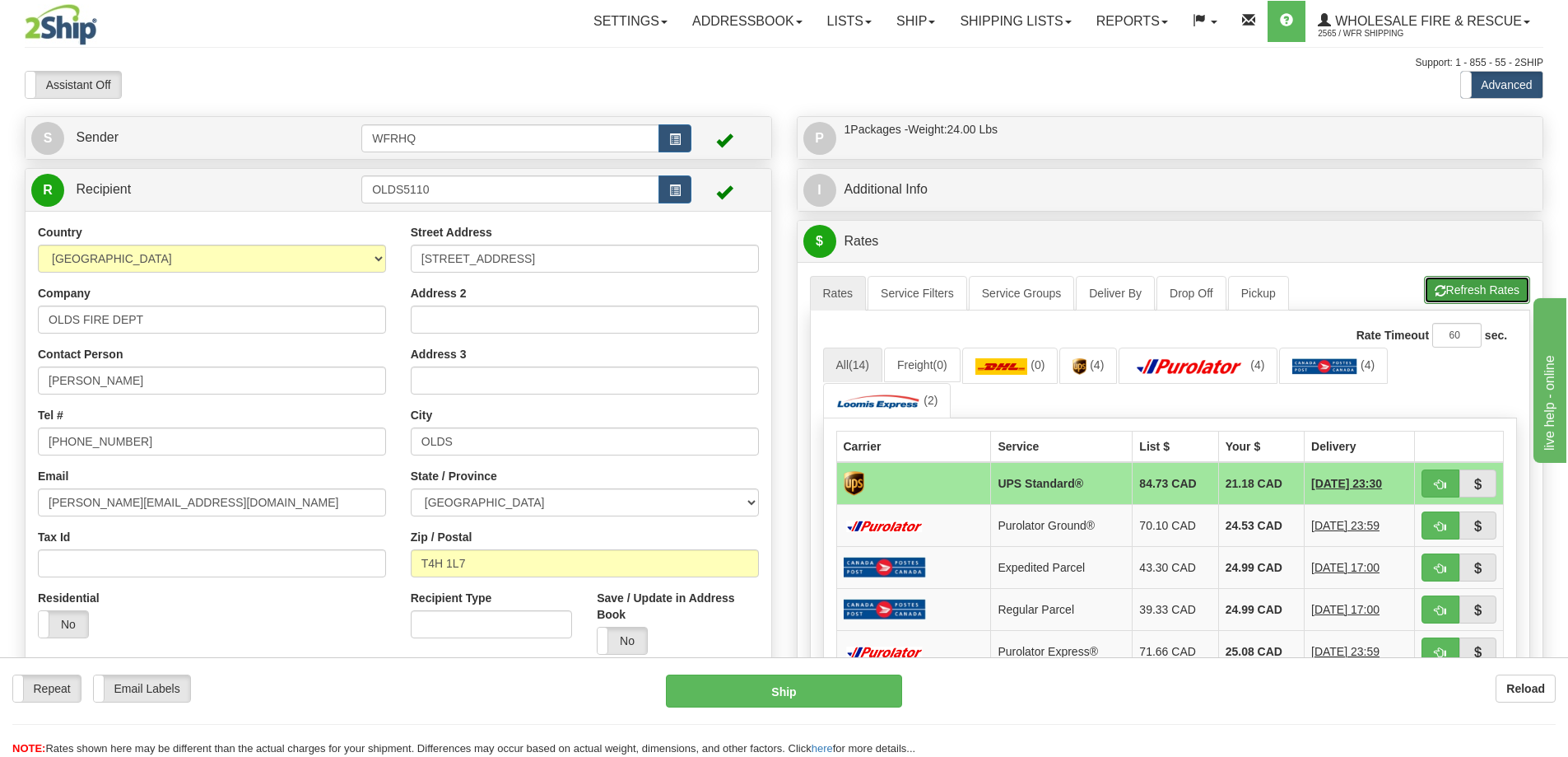
click at [1463, 292] on button "Refresh Rates" at bounding box center [1477, 290] width 106 height 28
click at [1436, 484] on span "button" at bounding box center [1441, 484] width 12 height 11
type input "11"
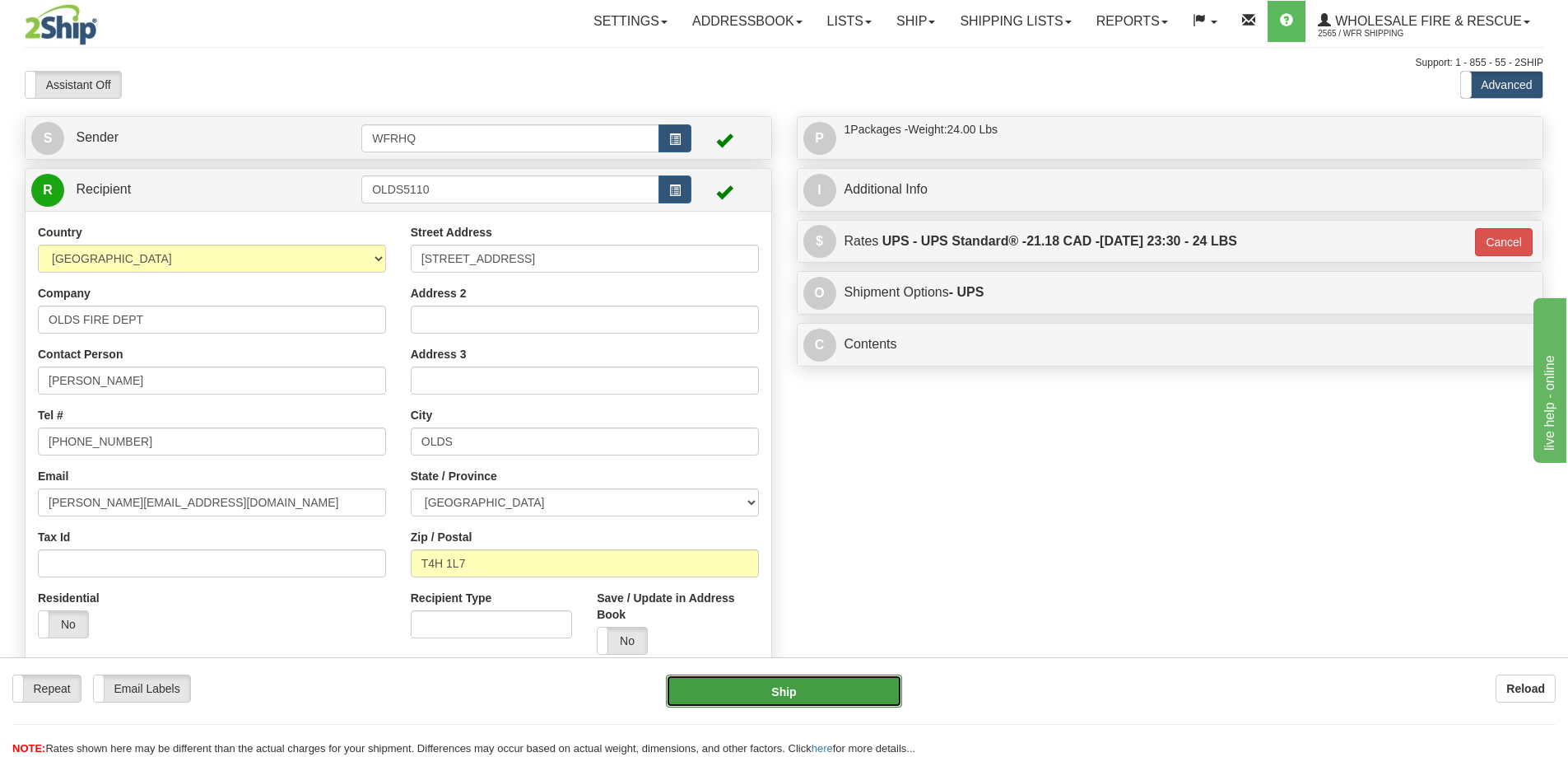
click at [814, 692] on button "Ship" at bounding box center [783, 691] width 236 height 33
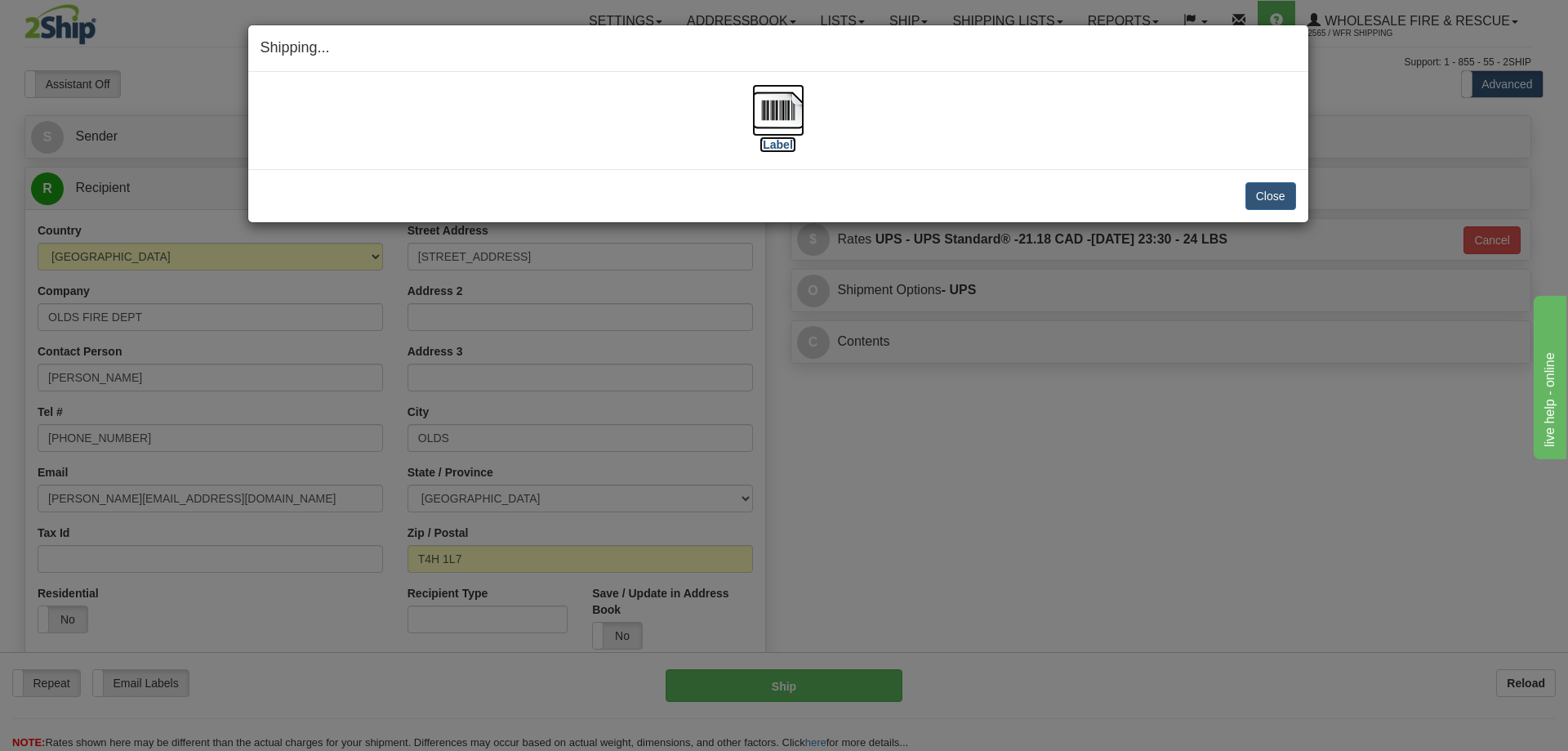
click at [792, 111] on img at bounding box center [779, 111] width 52 height 52
click at [1264, 188] on button "Close" at bounding box center [1271, 196] width 50 height 28
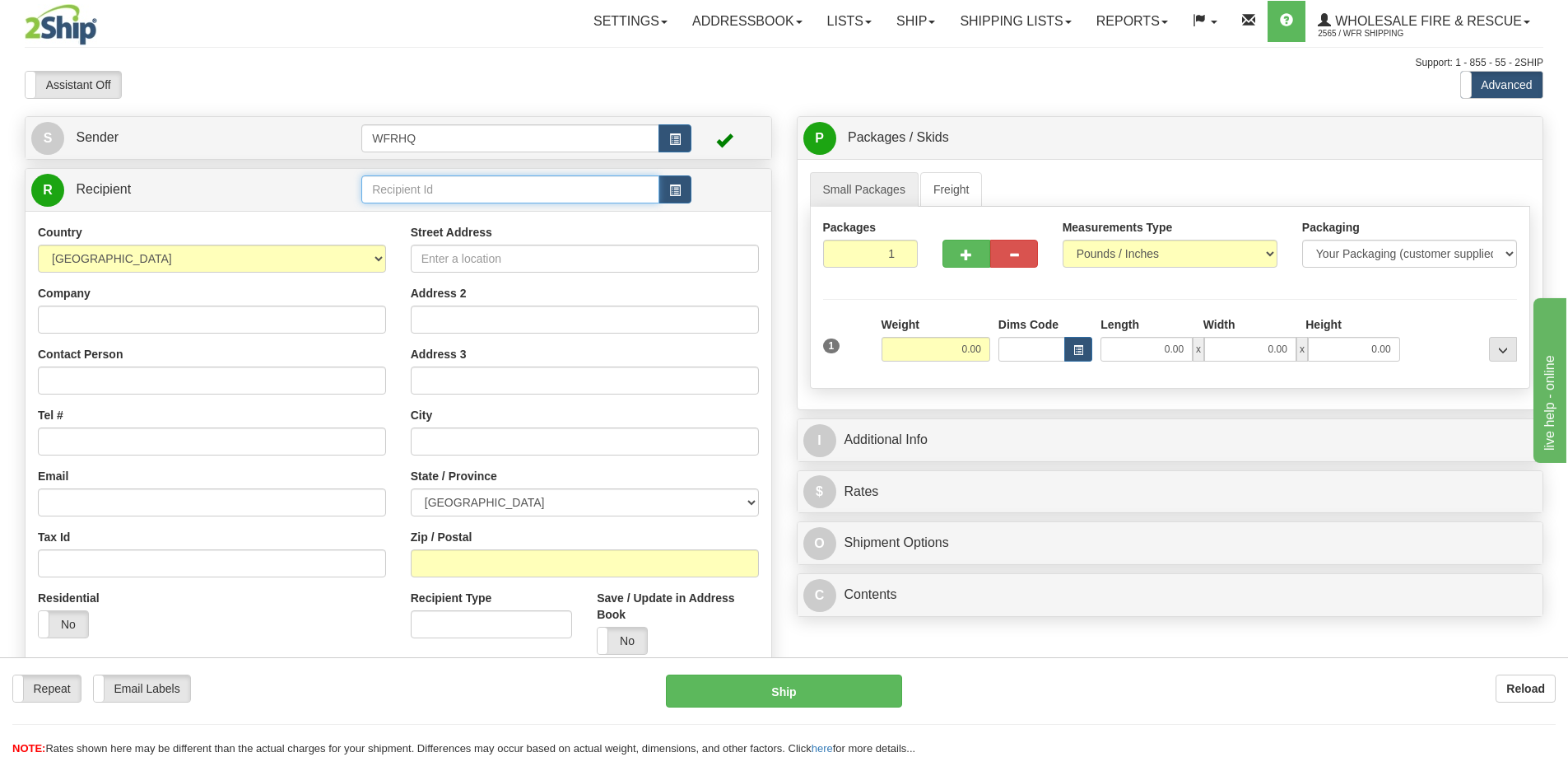
drag, startPoint x: 377, startPoint y: 184, endPoint x: 400, endPoint y: 204, distance: 30.5
click at [377, 184] on input "text" at bounding box center [510, 189] width 298 height 28
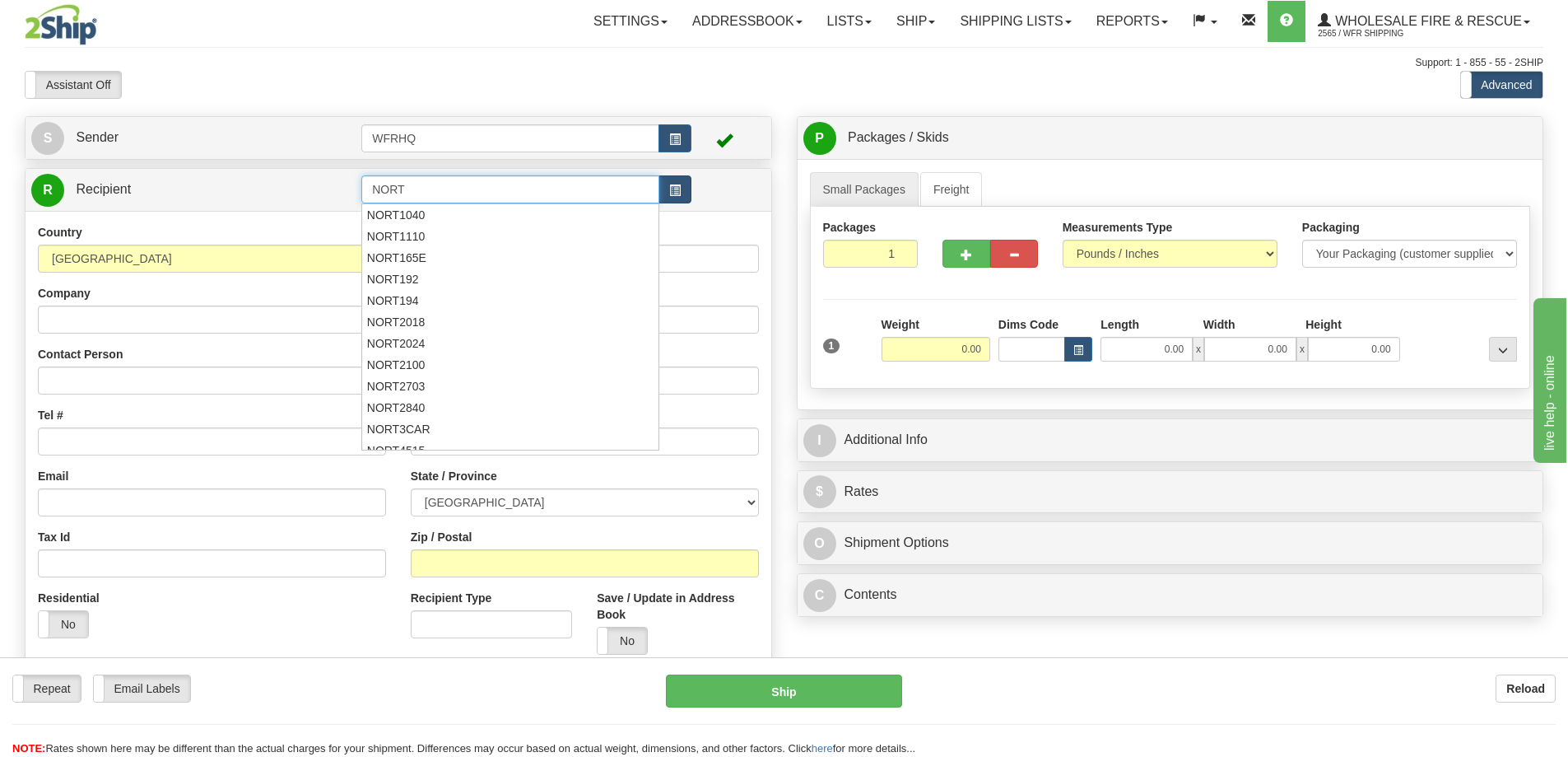
type input "NORT"
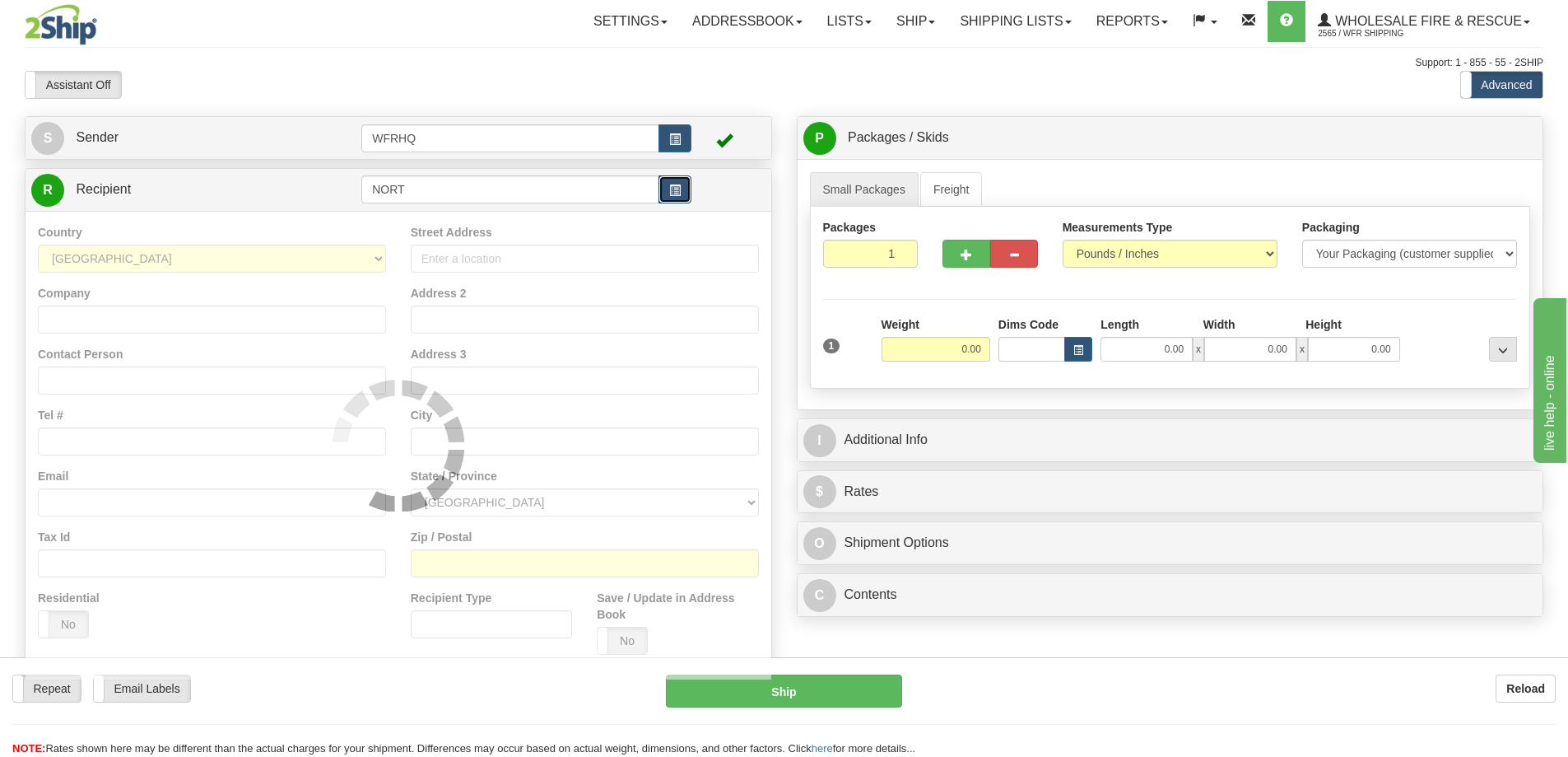
click at [684, 188] on button "button" at bounding box center [675, 189] width 33 height 28
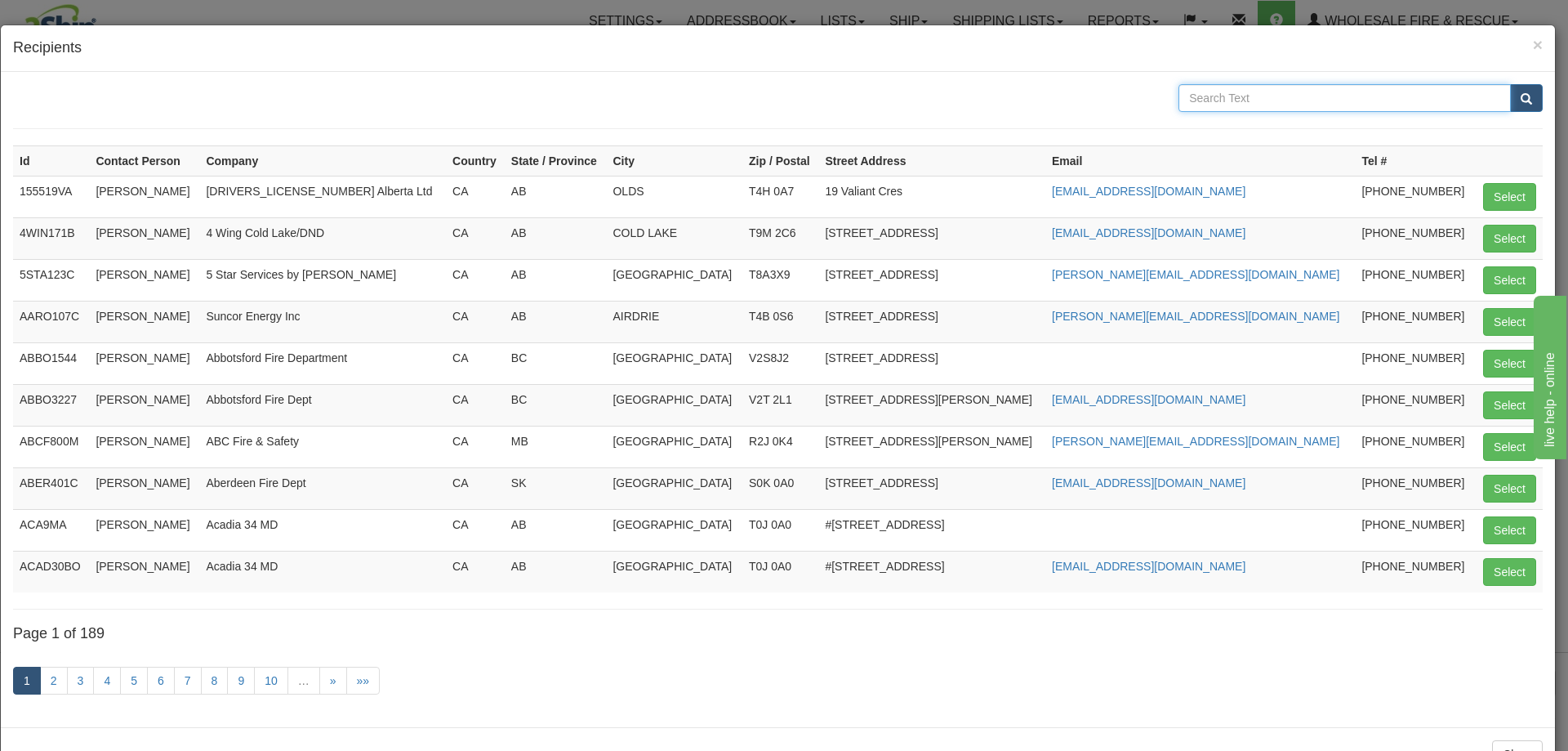
click at [1257, 94] on input "text" at bounding box center [1345, 98] width 332 height 28
type input "Northern"
click at [1510, 85] on button "submit" at bounding box center [1526, 98] width 33 height 28
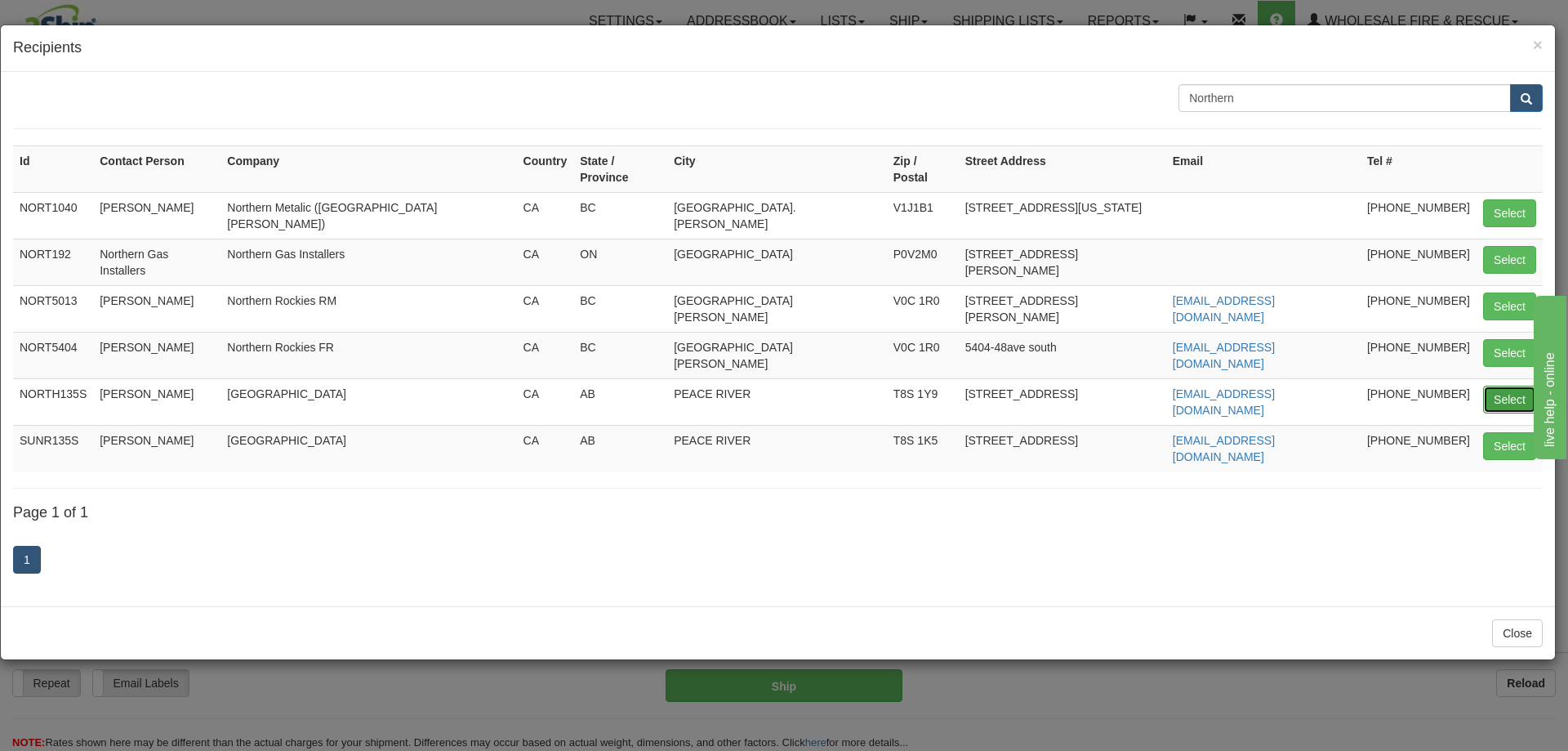
click at [1497, 386] on button "Select" at bounding box center [1509, 399] width 53 height 28
type input "NORTH135S"
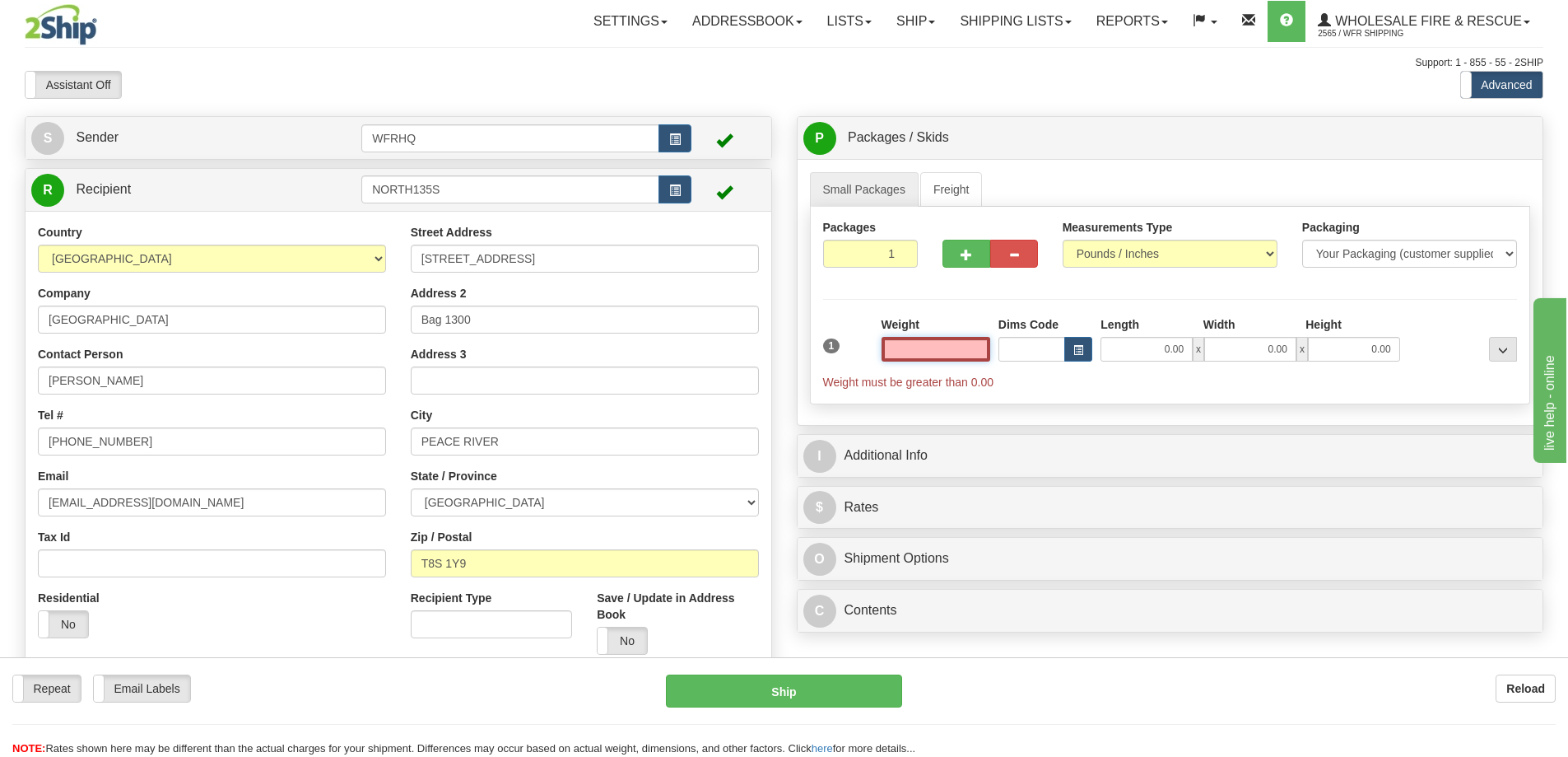
click at [963, 344] on input "text" at bounding box center [936, 349] width 109 height 24
type input "1.00"
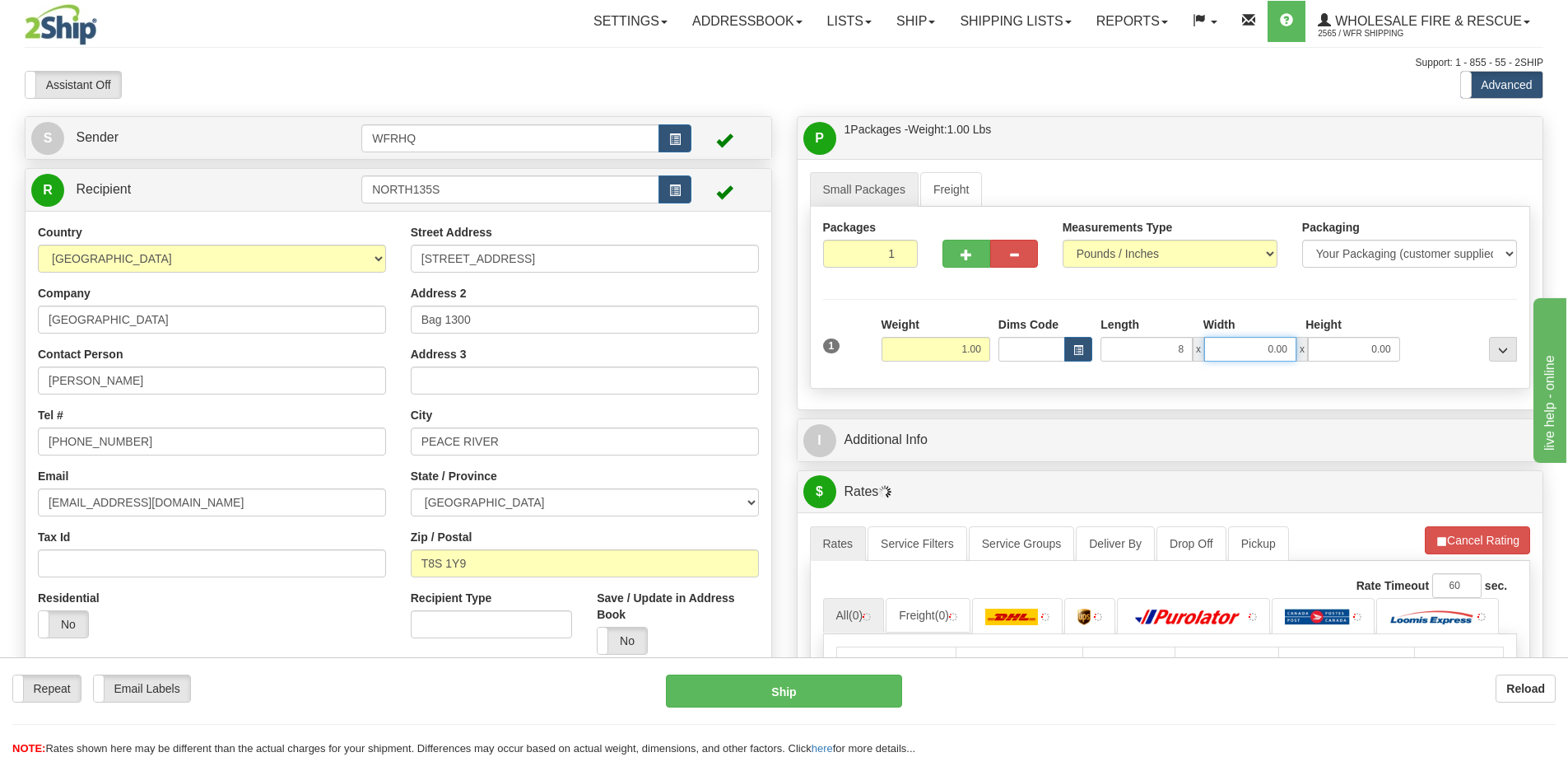
type input "8.00"
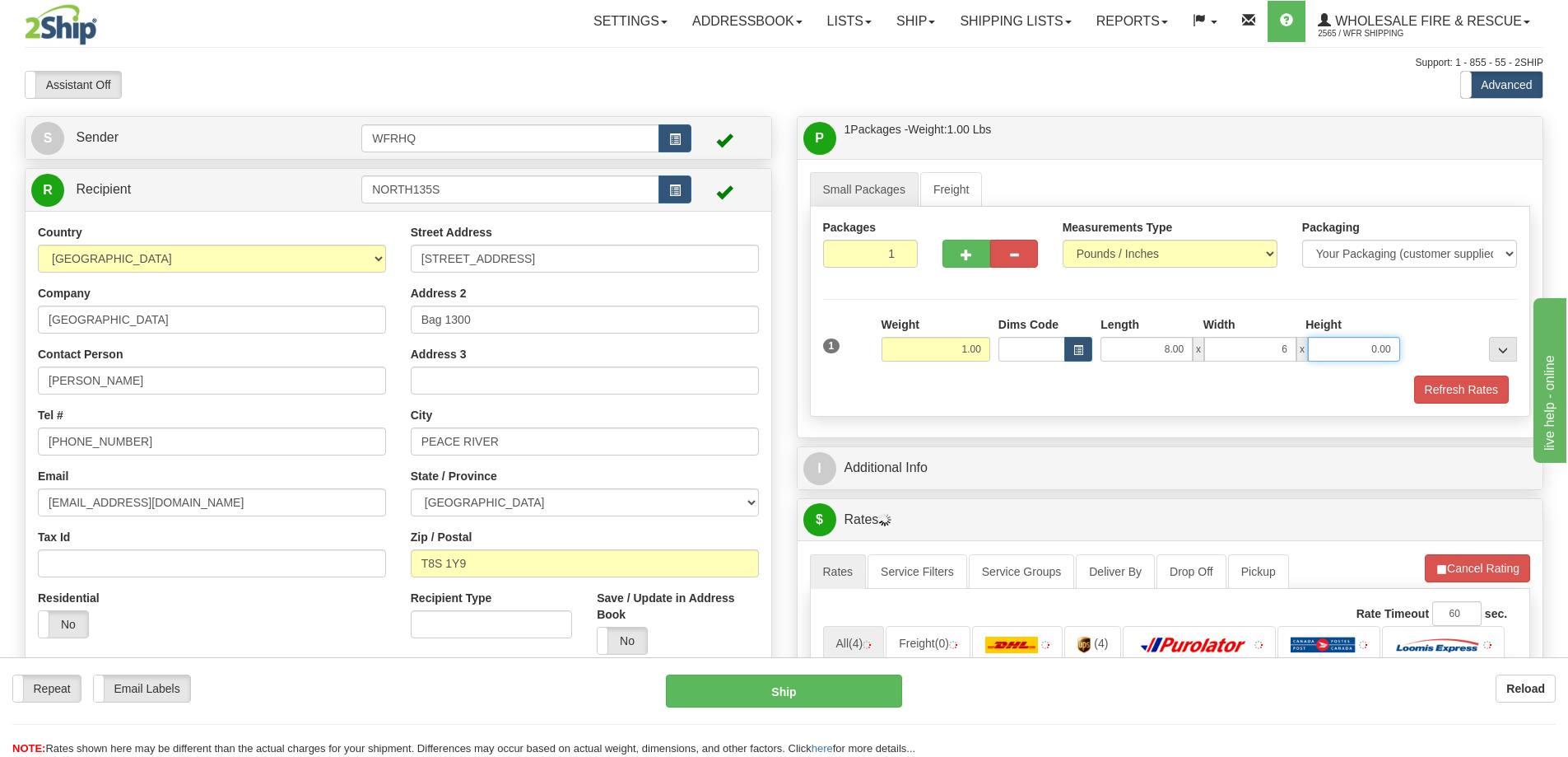
type input "6.00"
type input "4.00"
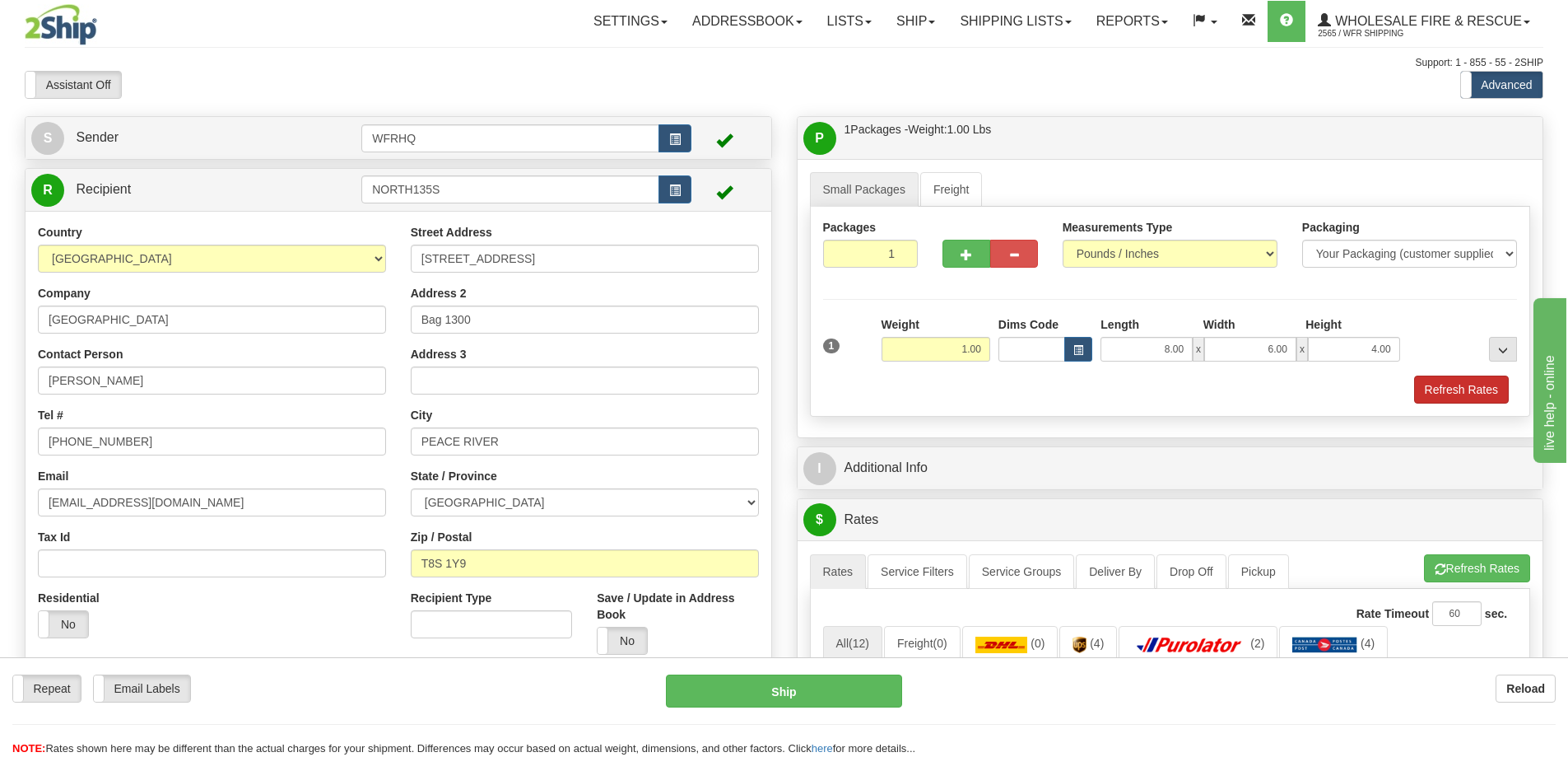
click at [1494, 403] on div "Packages 1 1 Measurements Type" at bounding box center [1171, 311] width 721 height 210
drag, startPoint x: 1496, startPoint y: 396, endPoint x: 1483, endPoint y: 397, distance: 13.0
click at [1496, 395] on button "Refresh Rates" at bounding box center [1461, 390] width 95 height 28
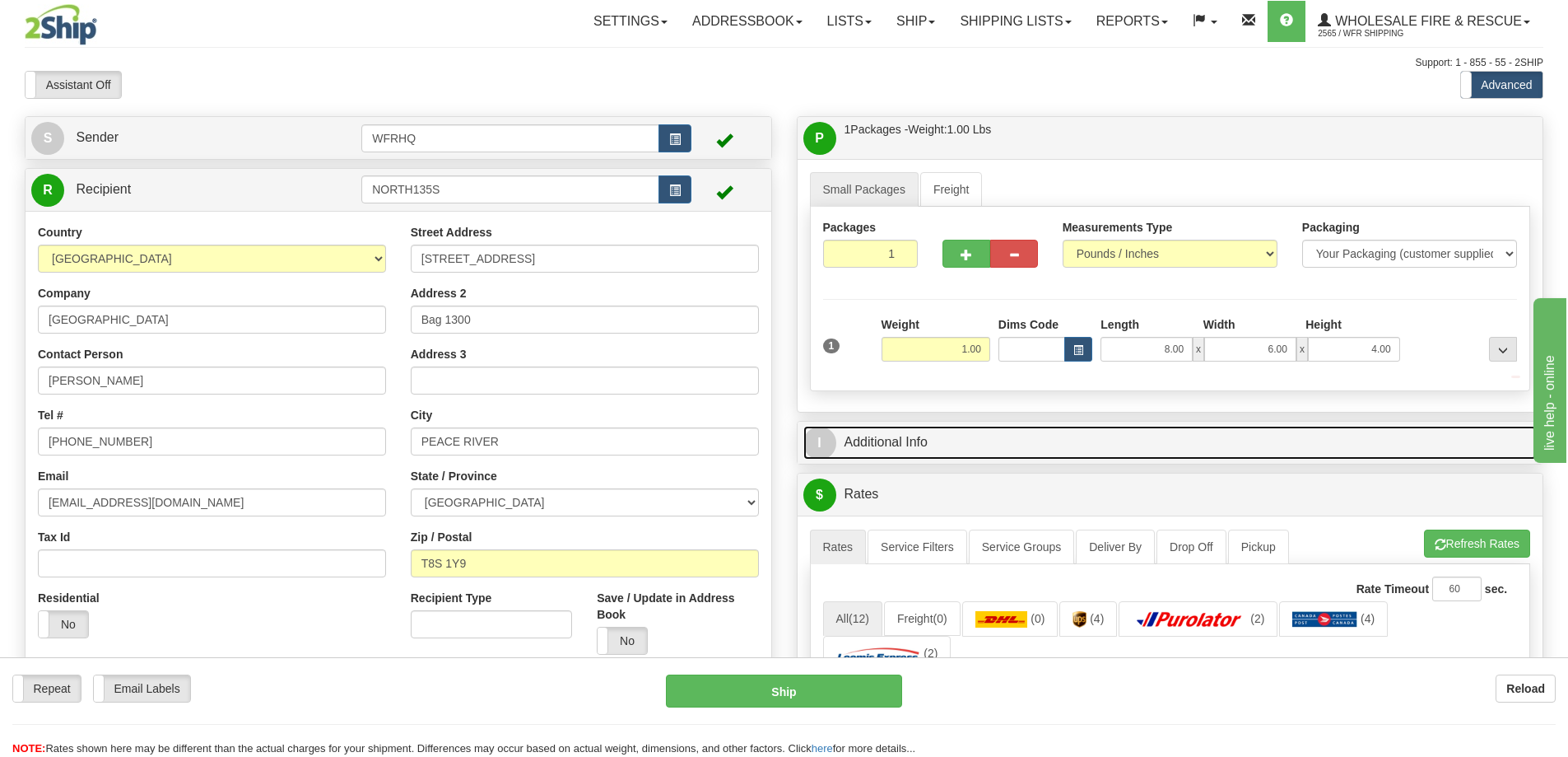
click at [976, 445] on link "I Additional Info" at bounding box center [1171, 443] width 734 height 33
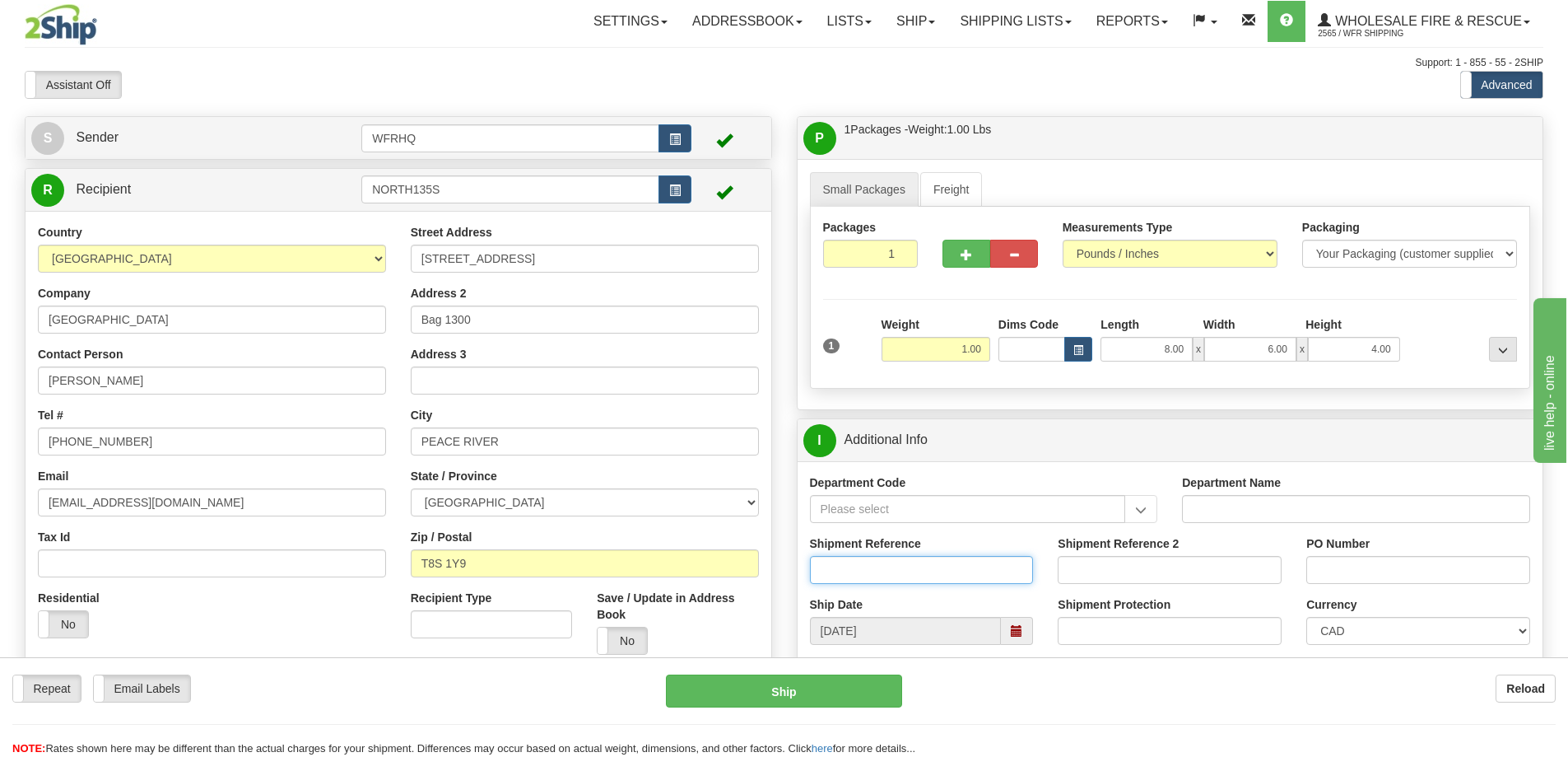
click at [889, 560] on input "Shipment Reference" at bounding box center [922, 570] width 224 height 28
type input "S45907-30342"
type input "Julien Bergeron"
click at [1130, 422] on div "I Additional Info" at bounding box center [1171, 440] width 746 height 42
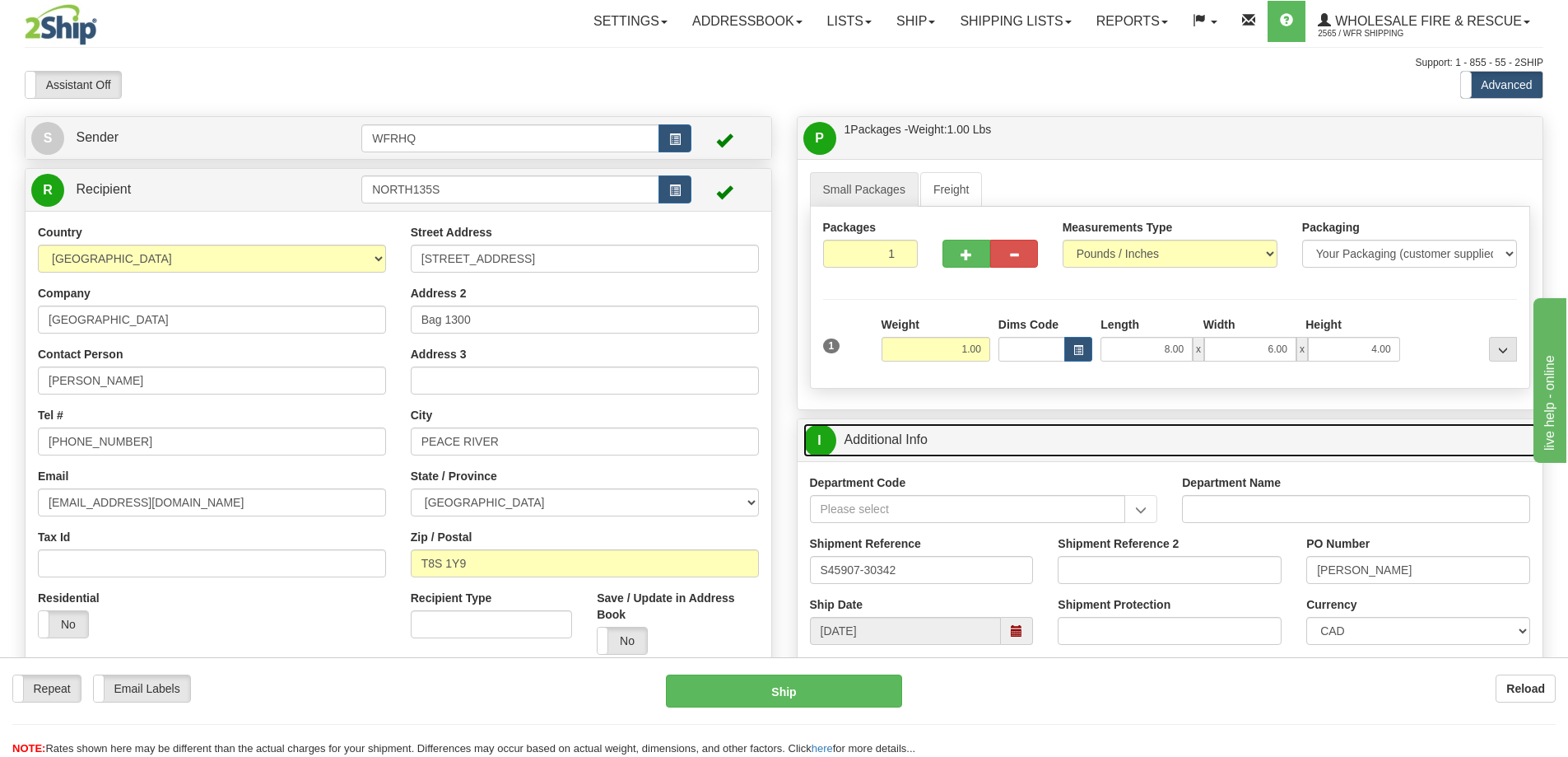
click at [1122, 425] on link "I Additional Info" at bounding box center [1171, 440] width 734 height 33
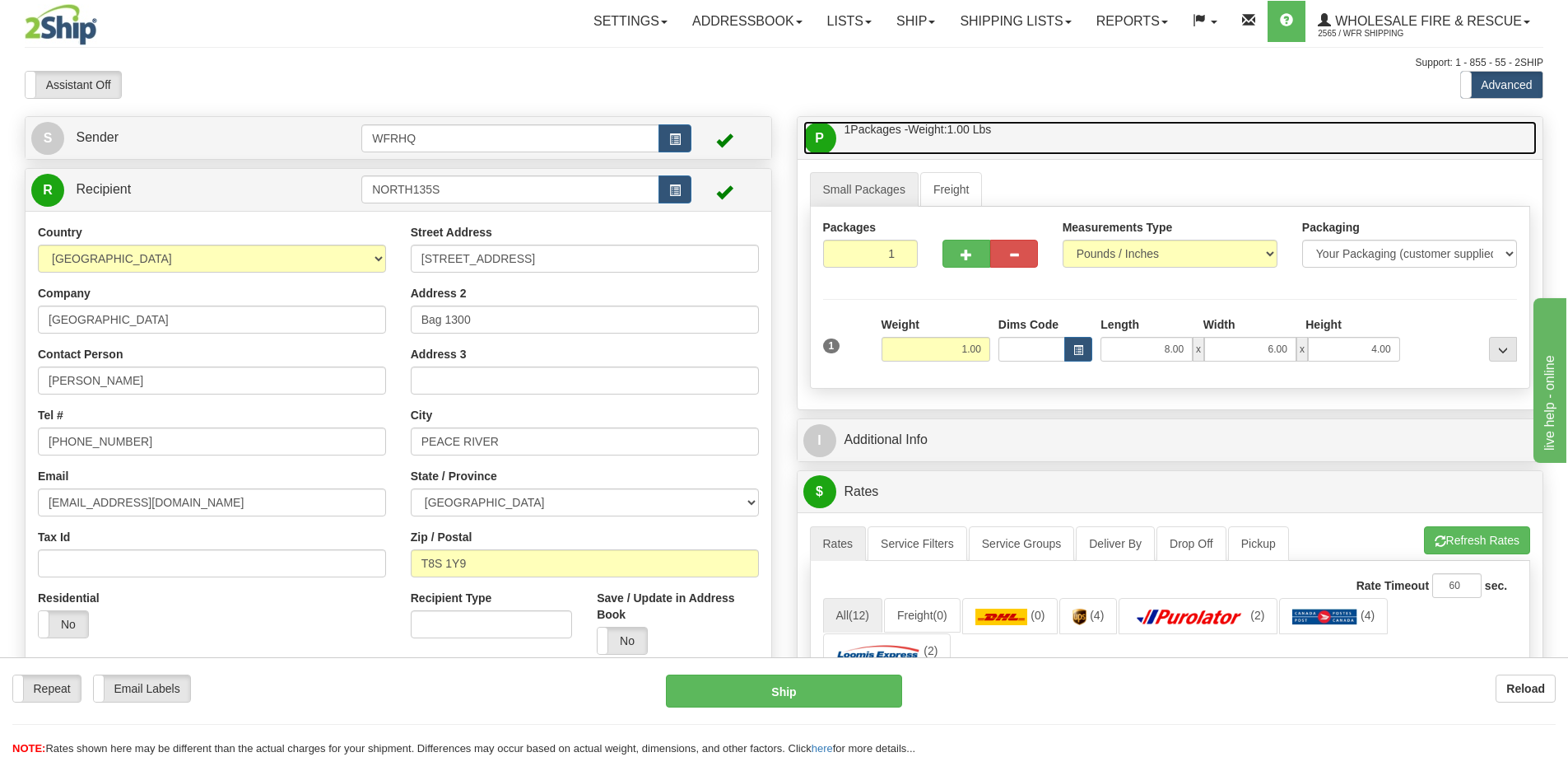
click at [1080, 132] on link "P Packages / Skids 1 Packages - Weight: 1.00 Lbs 1 Skids - Weight: NaN Lbs" at bounding box center [1171, 138] width 734 height 33
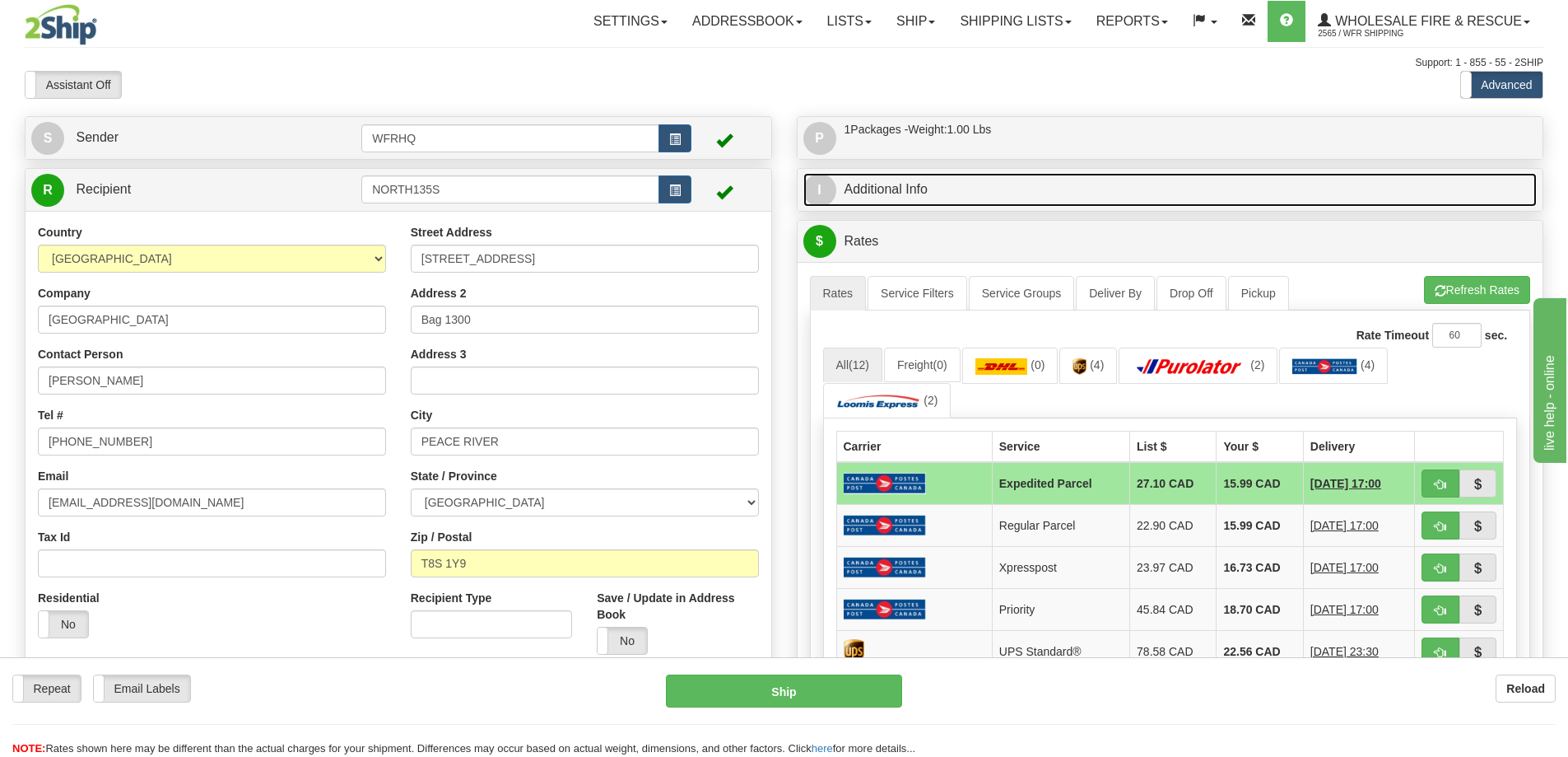
click at [1042, 194] on link "I Additional Info" at bounding box center [1171, 190] width 734 height 33
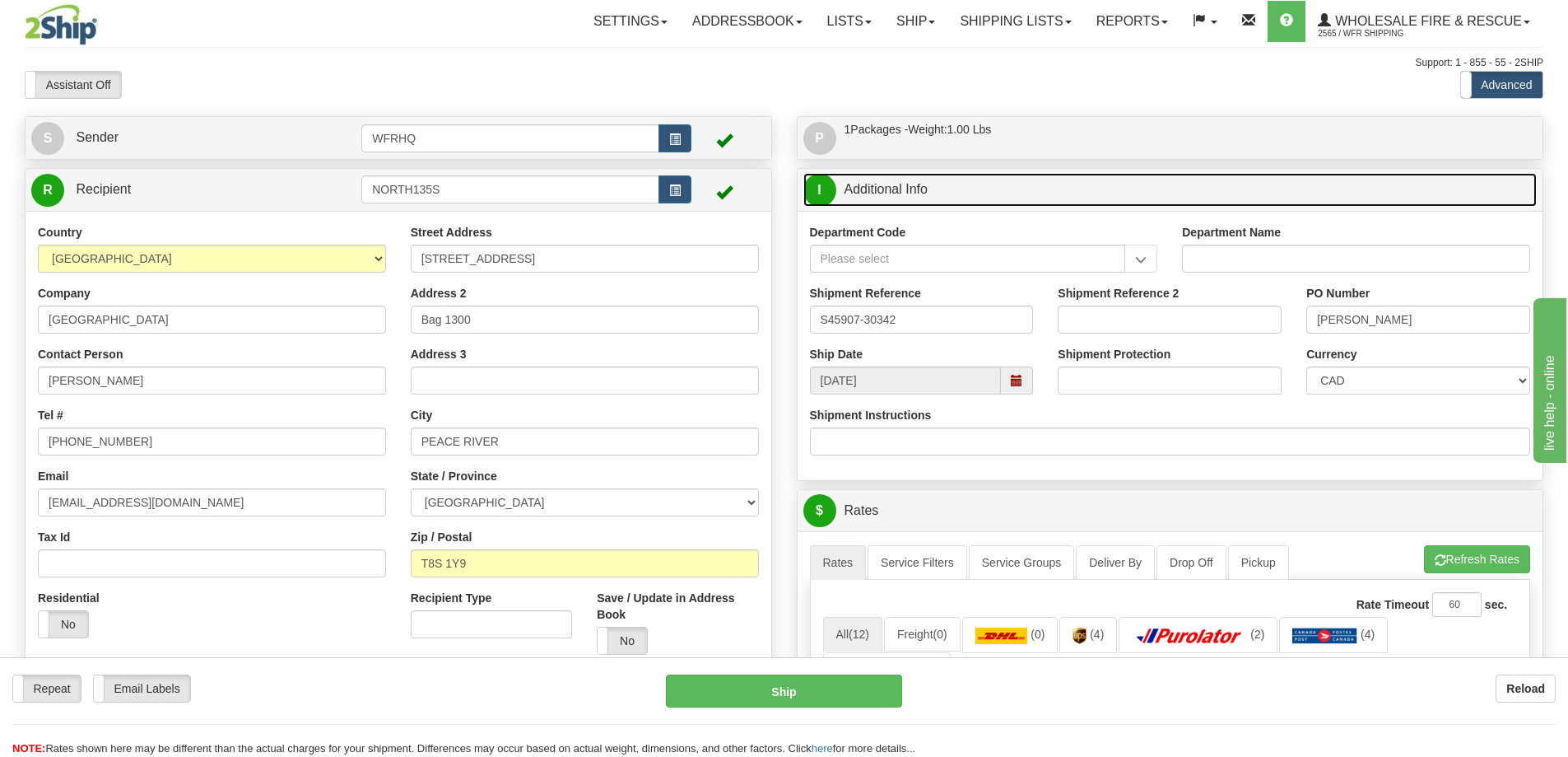
click at [1020, 377] on span at bounding box center [1017, 381] width 12 height 12
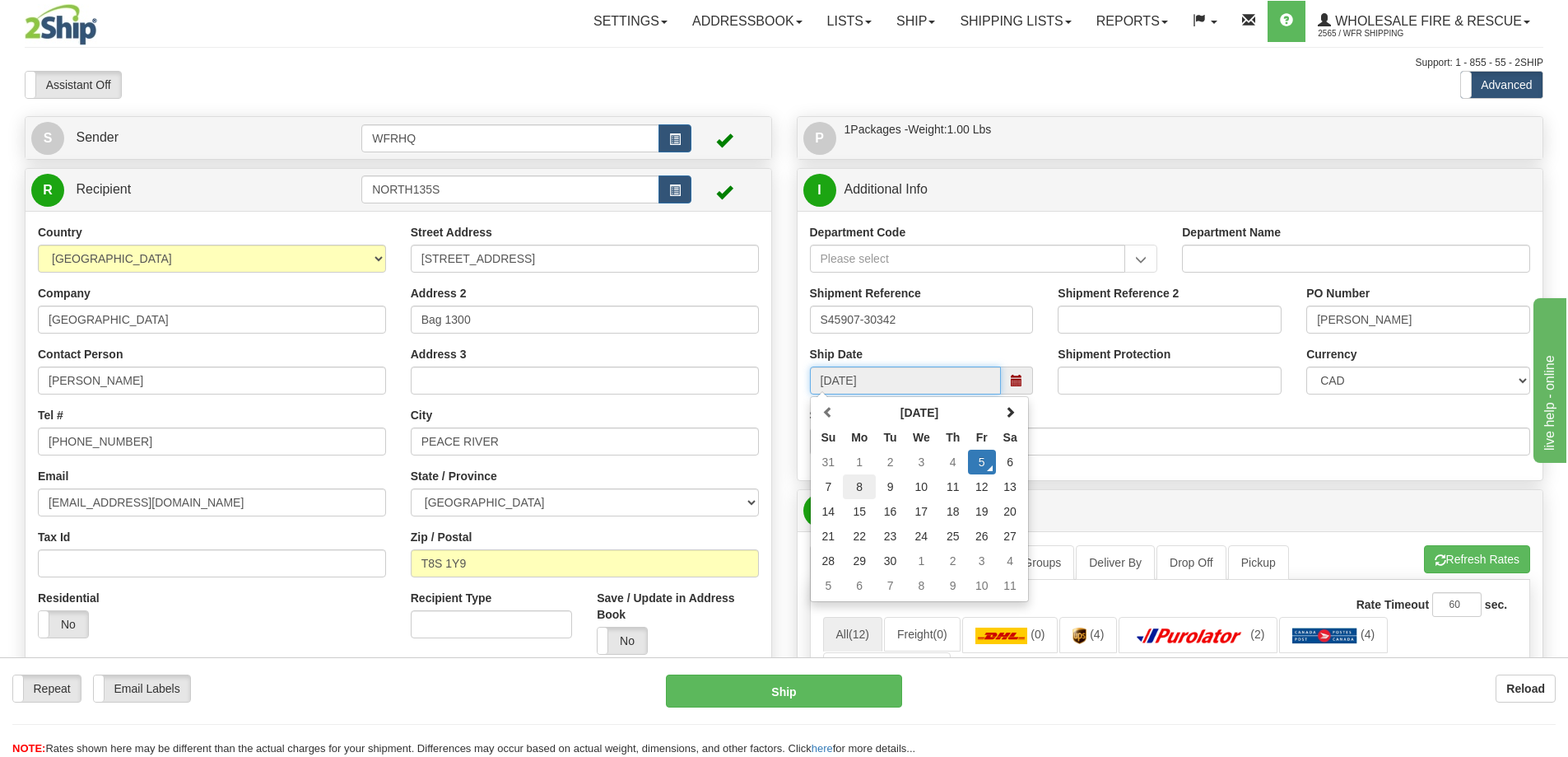
click at [862, 497] on td "8" at bounding box center [859, 486] width 33 height 24
type input "10:00"
type input "09/08/2025"
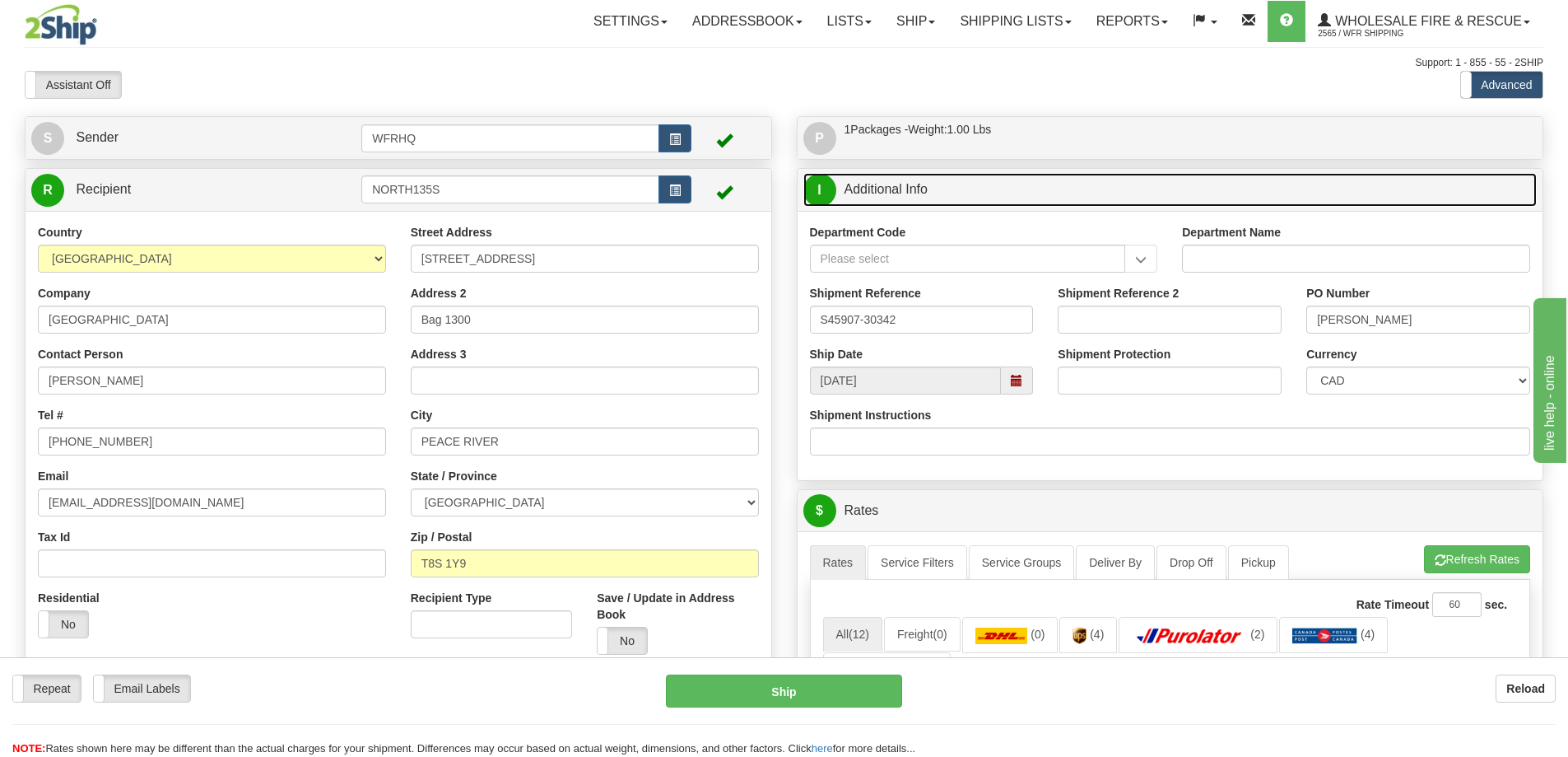
click at [993, 192] on link "I Additional Info" at bounding box center [1171, 190] width 734 height 33
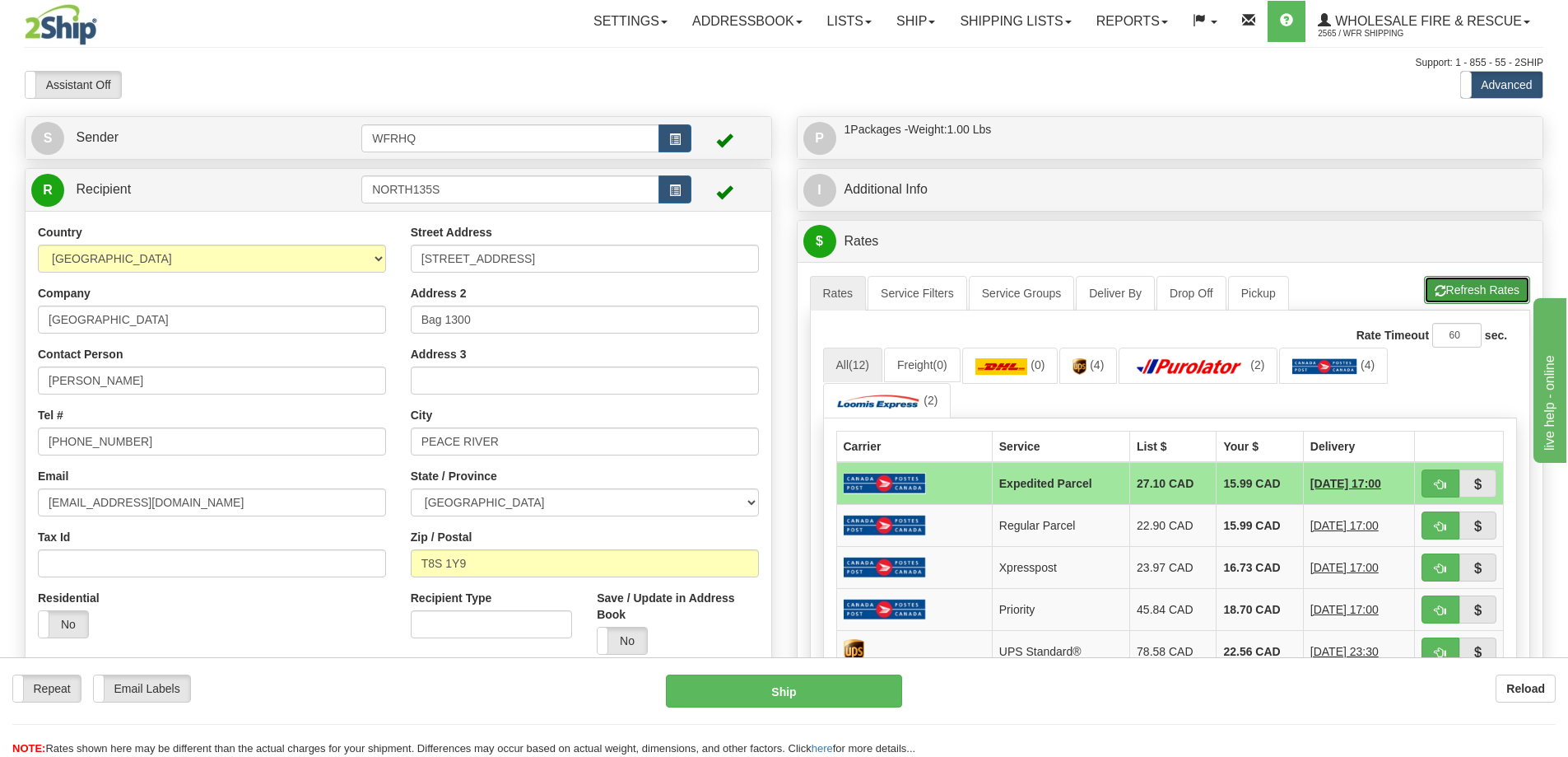
click at [1477, 286] on button "Refresh Rates" at bounding box center [1477, 290] width 106 height 28
click at [1438, 477] on button "button" at bounding box center [1441, 483] width 38 height 28
type input "DOM.EP"
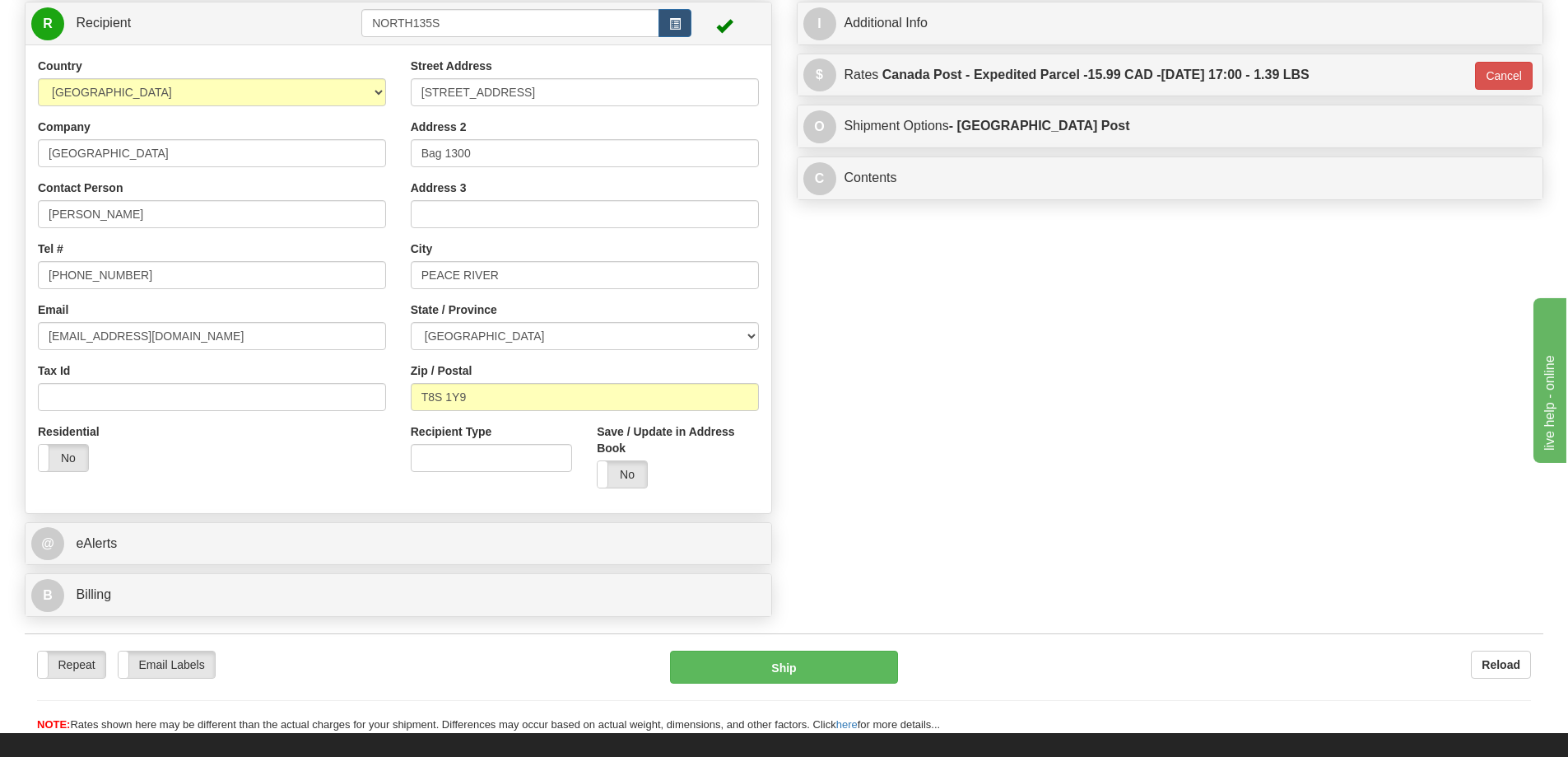
scroll to position [329, 0]
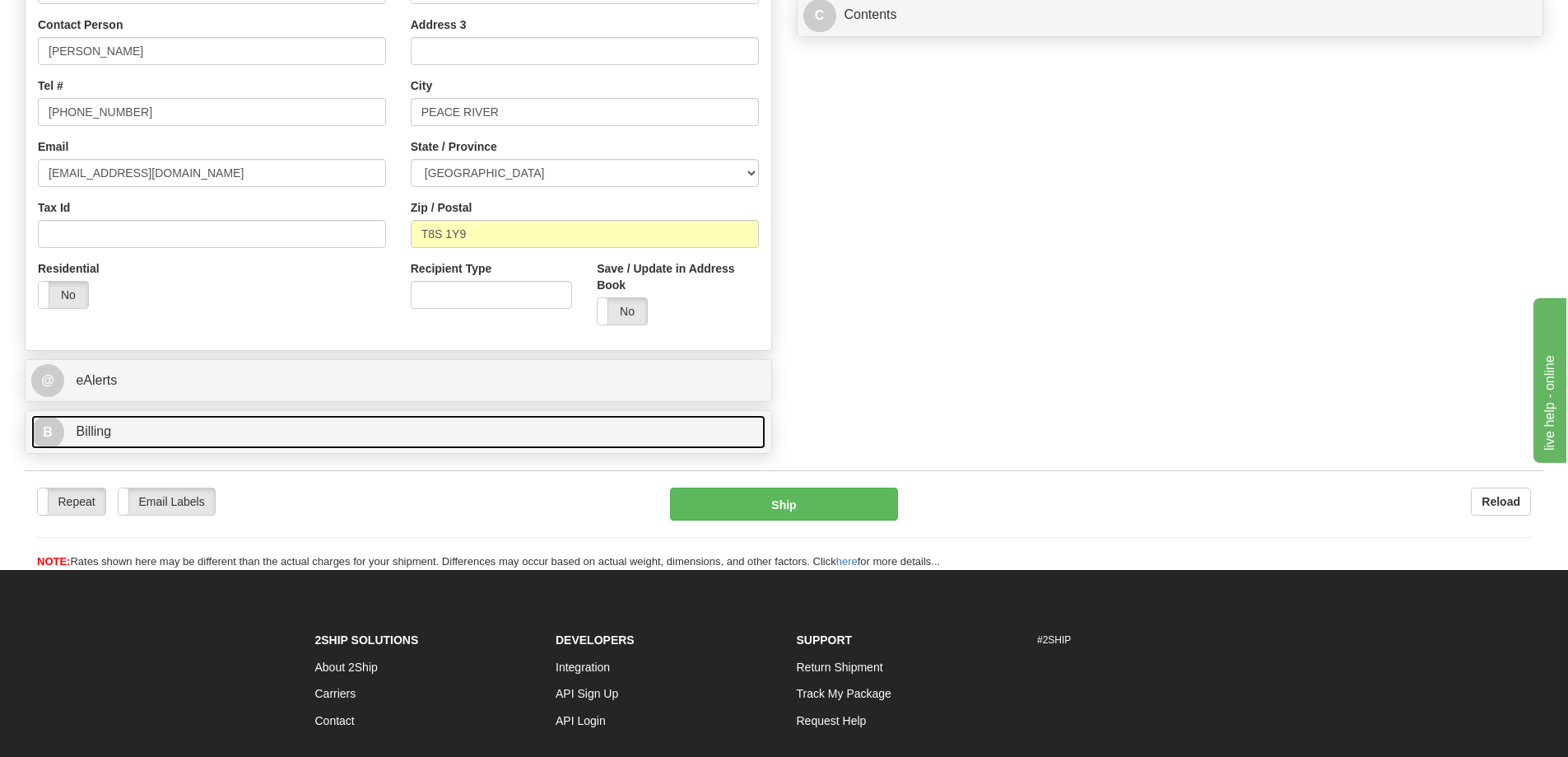
click at [171, 428] on link "B Billing" at bounding box center [398, 432] width 734 height 33
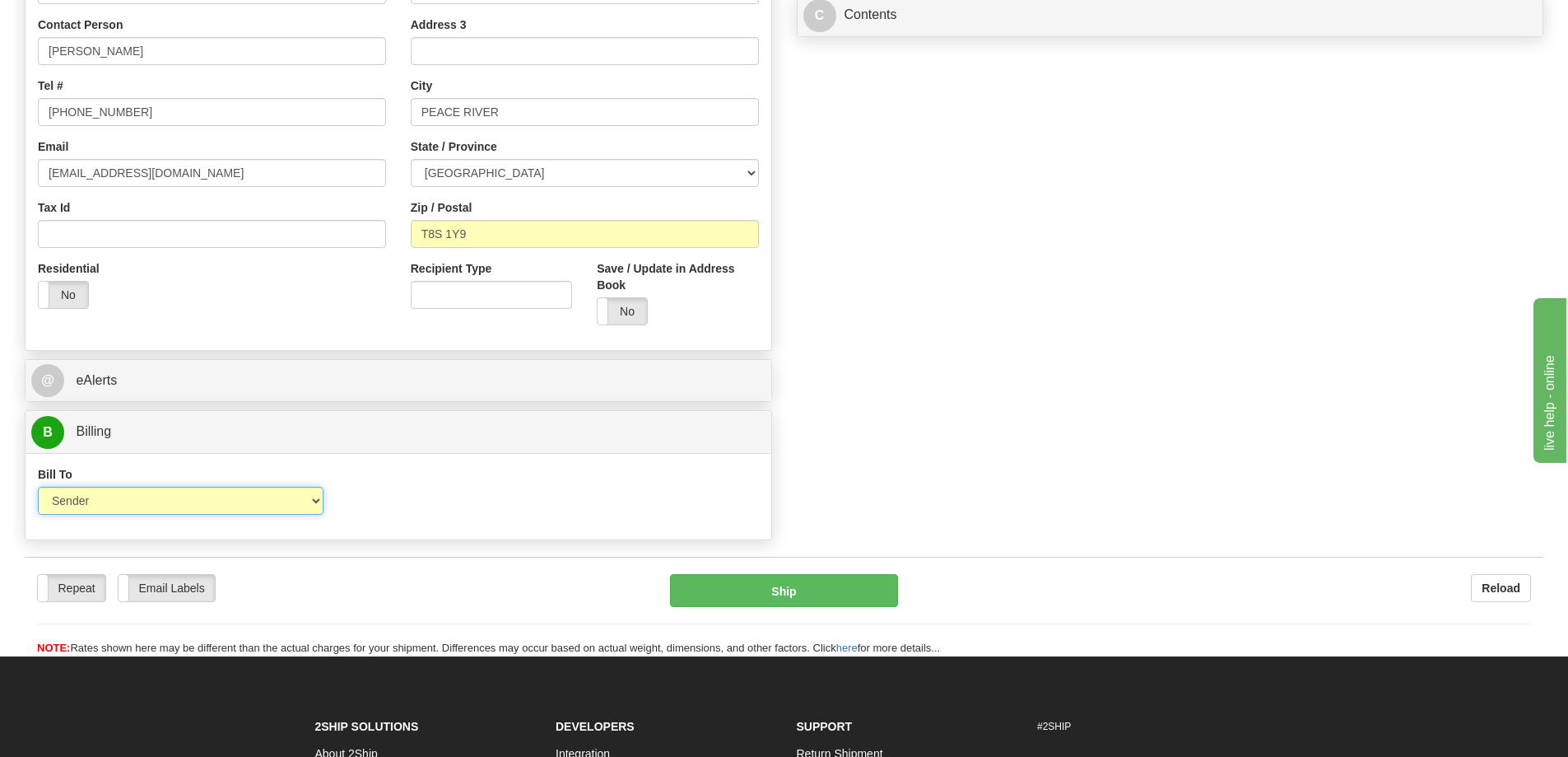
drag, startPoint x: 132, startPoint y: 509, endPoint x: 125, endPoint y: 515, distance: 9.2
click at [132, 509] on select "Sender Recipient Third Party Collect" at bounding box center [181, 500] width 286 height 28
select select "2"
click at [38, 487] on select "Sender Recipient Third Party Collect" at bounding box center [181, 500] width 286 height 28
type input "DOM.EP"
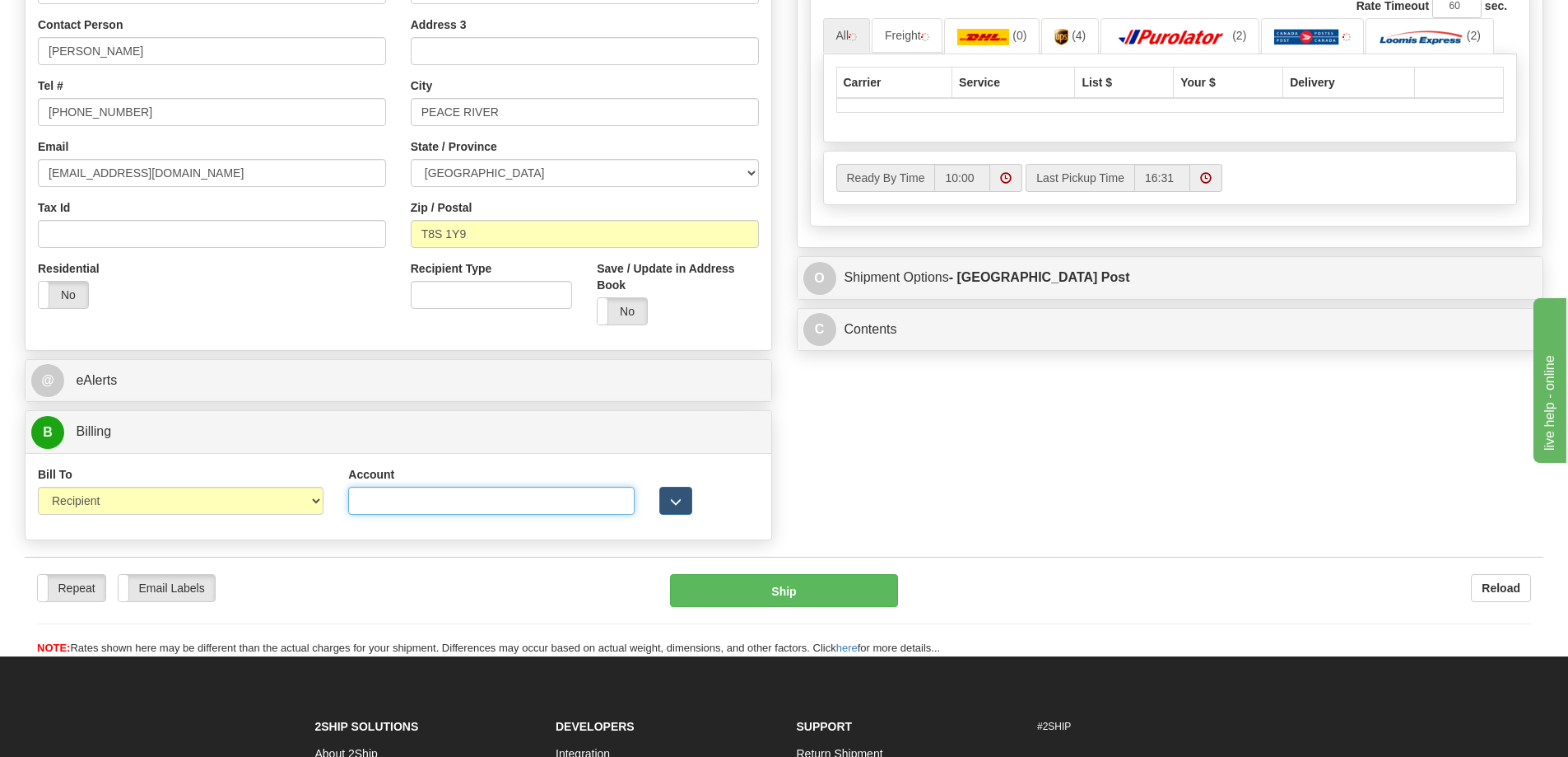
click at [388, 499] on input "Account" at bounding box center [491, 500] width 286 height 28
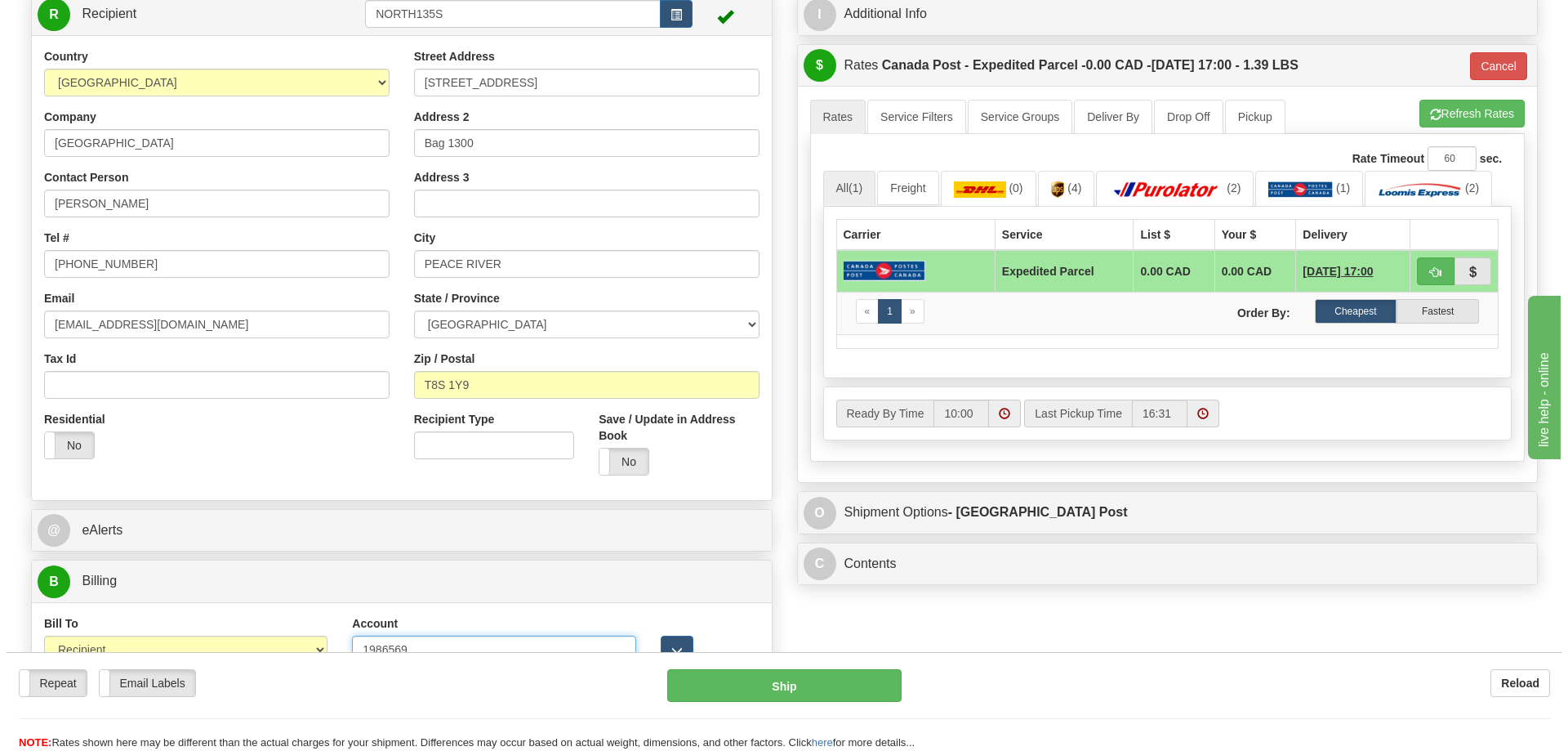
scroll to position [0, 0]
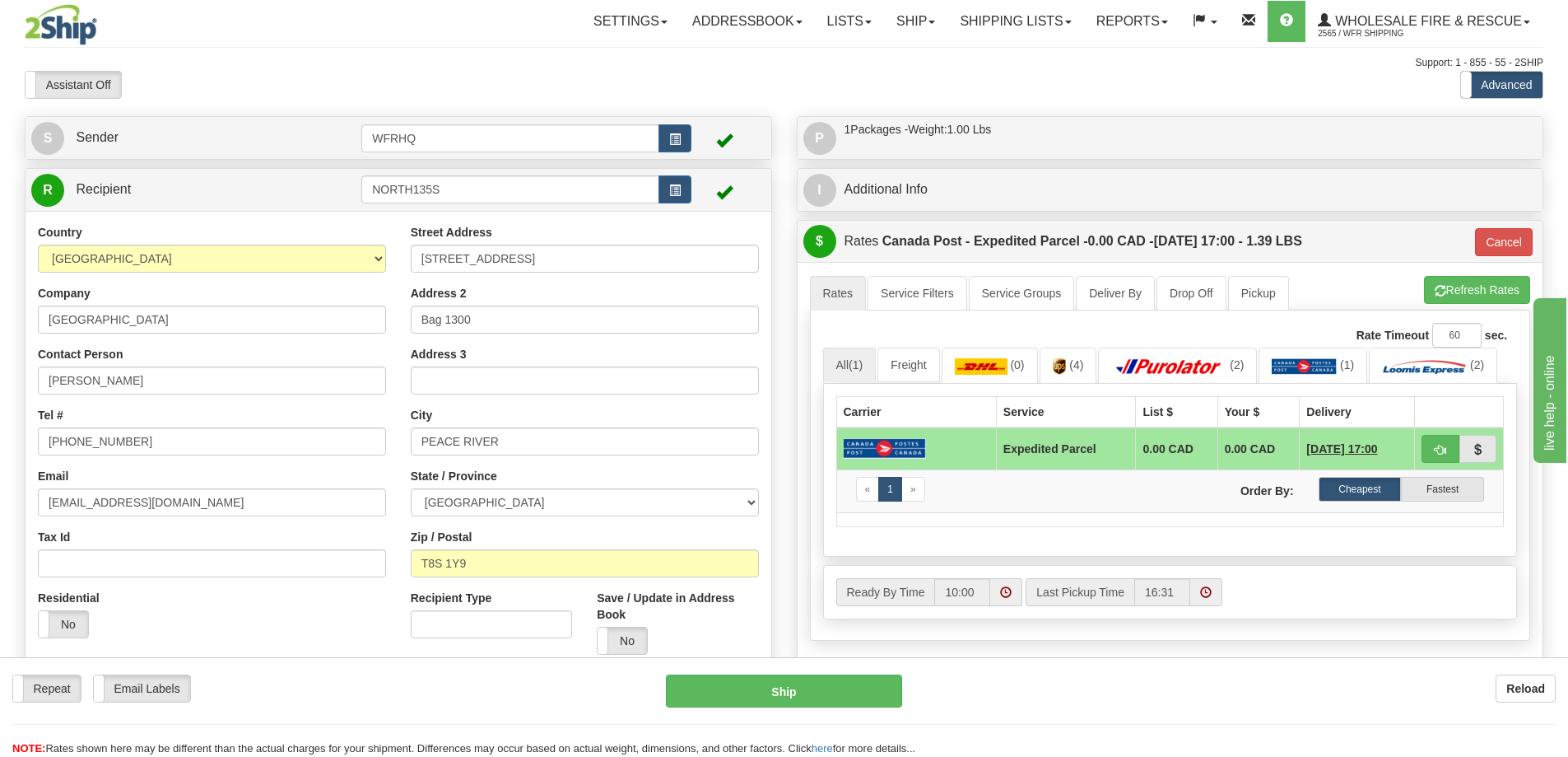
type input "1986569"
click at [1497, 245] on button "Cancel" at bounding box center [1503, 242] width 58 height 28
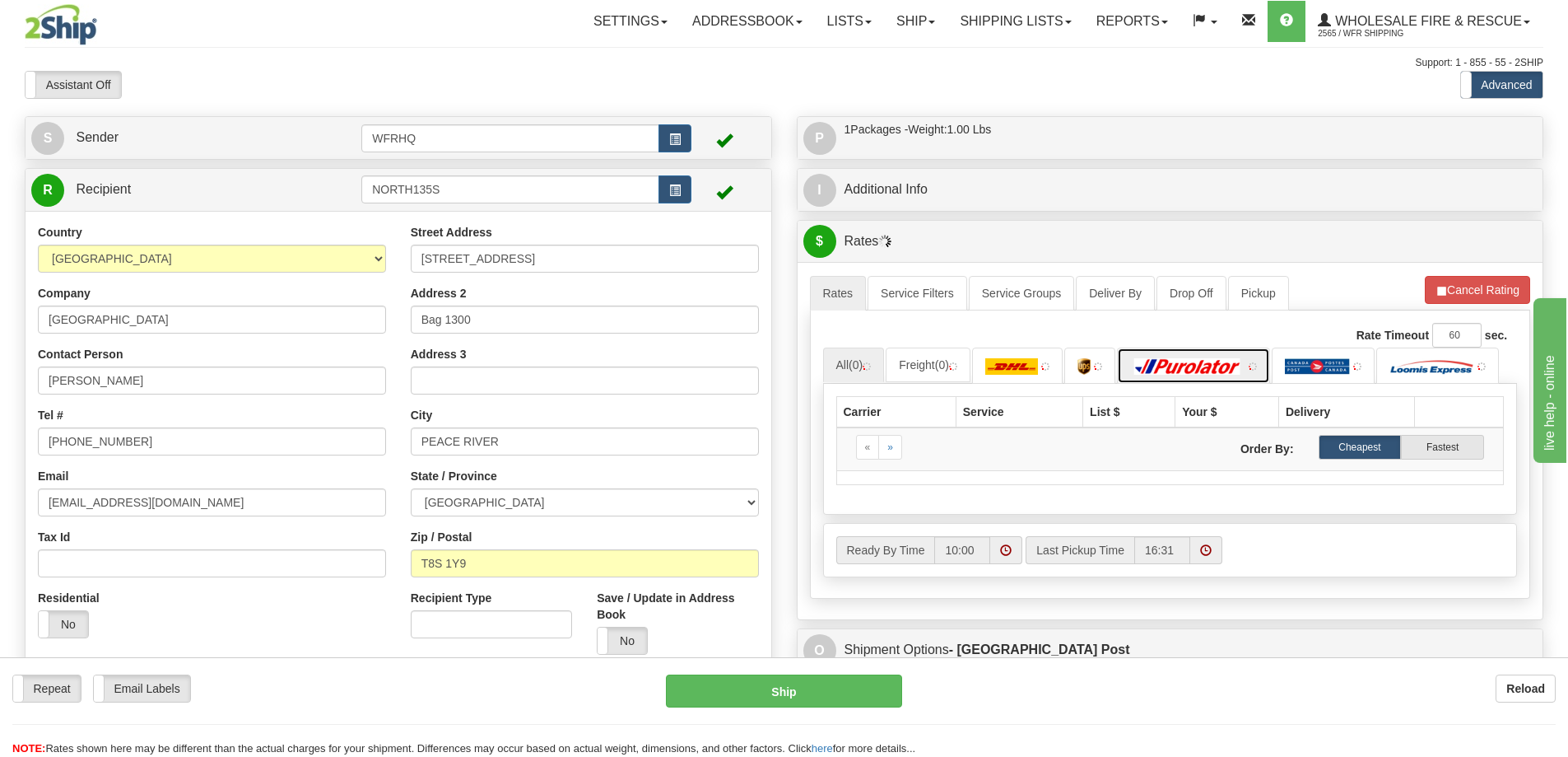
click at [1230, 373] on img at bounding box center [1188, 366] width 115 height 17
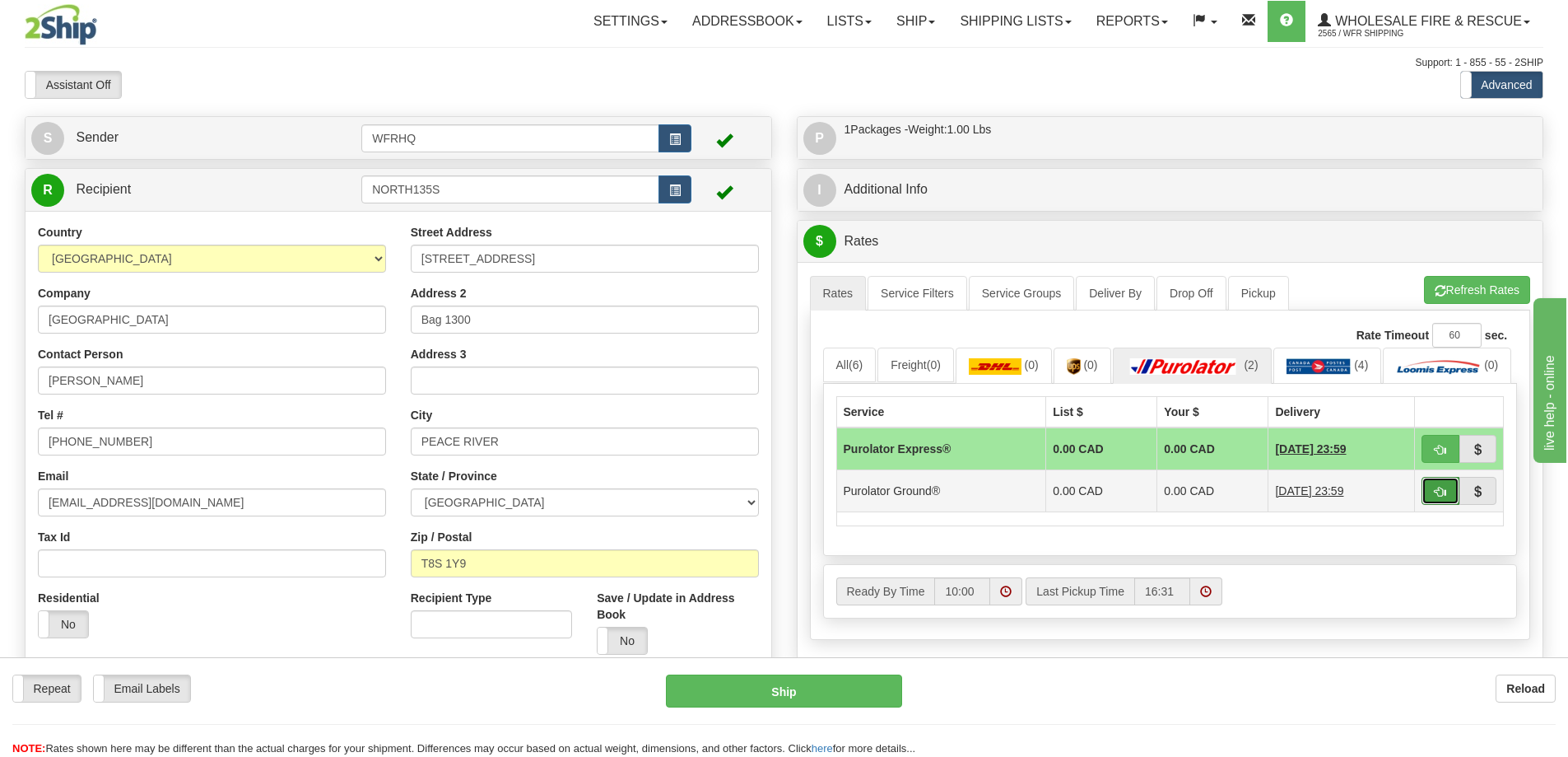
click at [1433, 505] on button "button" at bounding box center [1441, 491] width 38 height 28
type input "260"
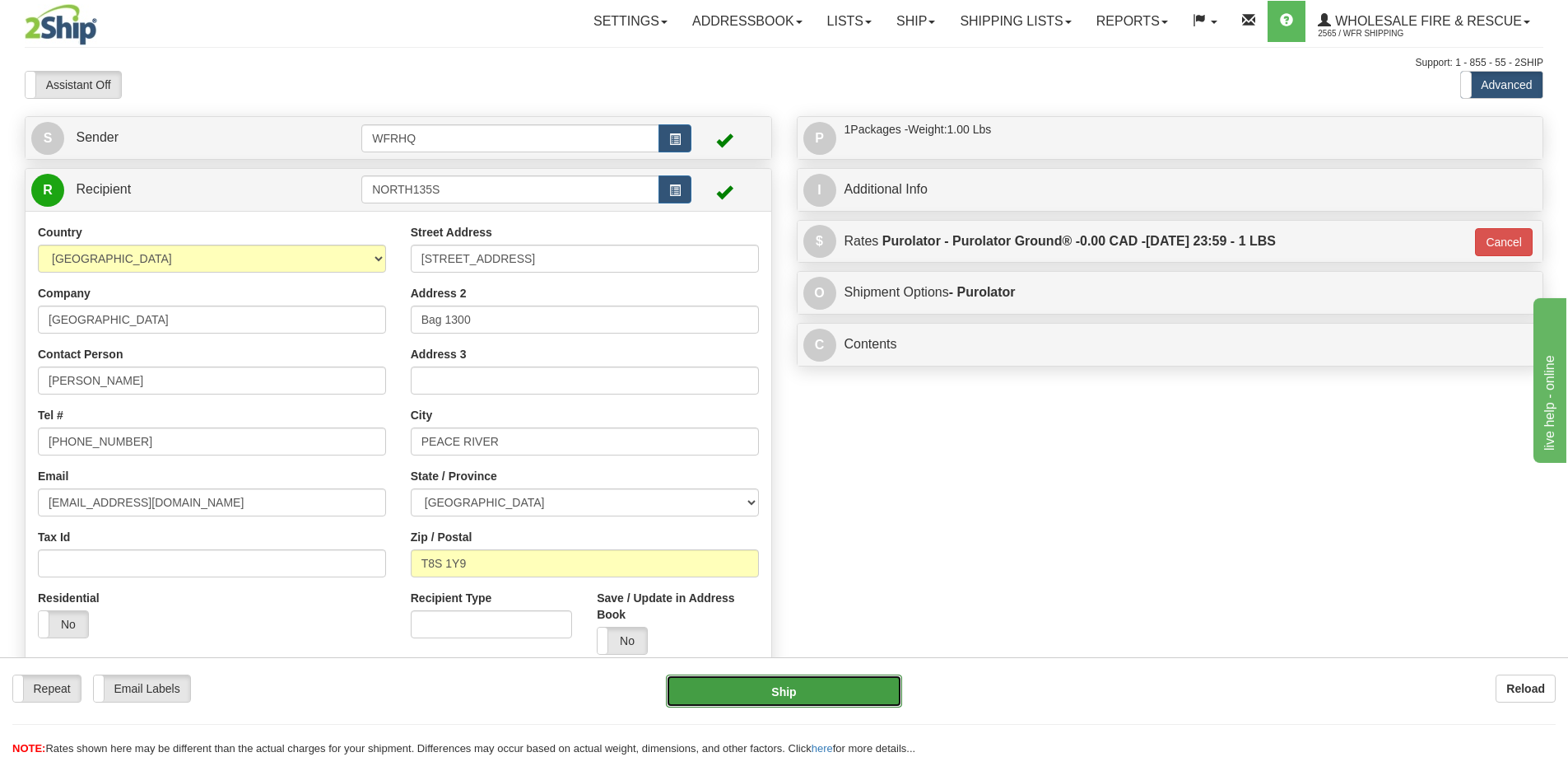
click at [806, 675] on button "Ship" at bounding box center [783, 691] width 236 height 33
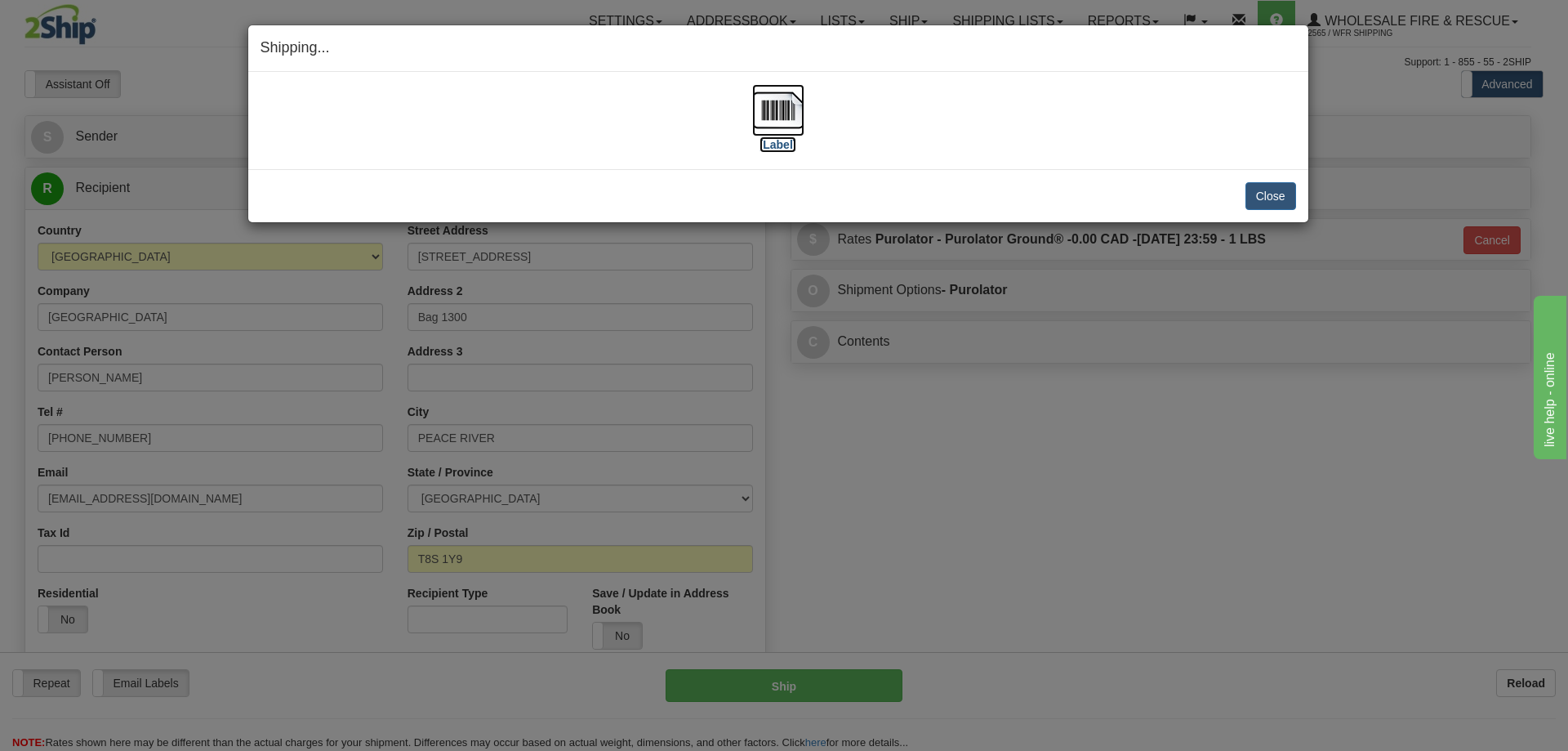
click at [782, 107] on img at bounding box center [779, 111] width 52 height 52
click at [1262, 197] on button "Close" at bounding box center [1271, 196] width 50 height 28
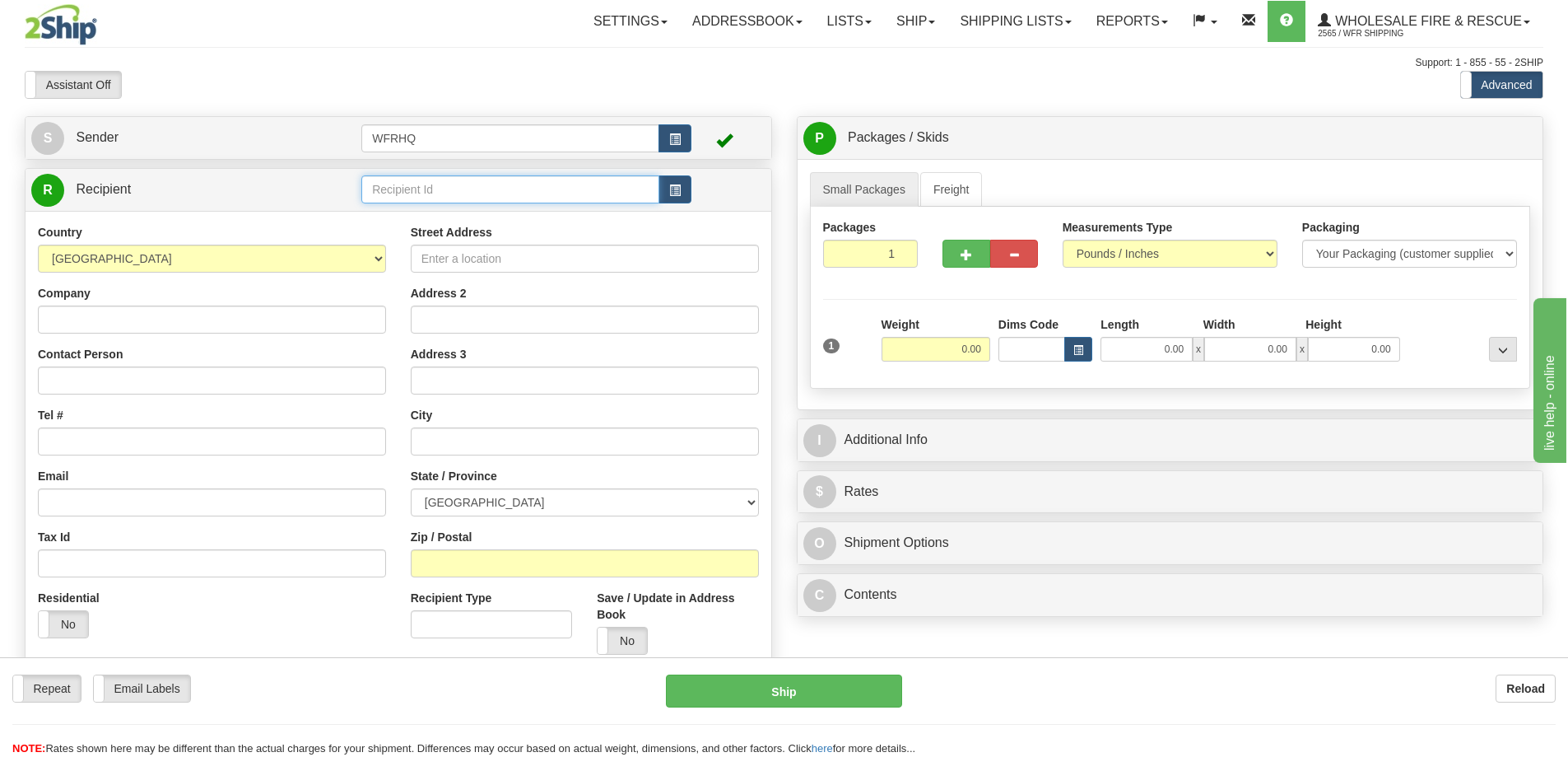
drag, startPoint x: 406, startPoint y: 192, endPoint x: 227, endPoint y: 282, distance: 200.4
click at [406, 192] on input "text" at bounding box center [510, 189] width 298 height 28
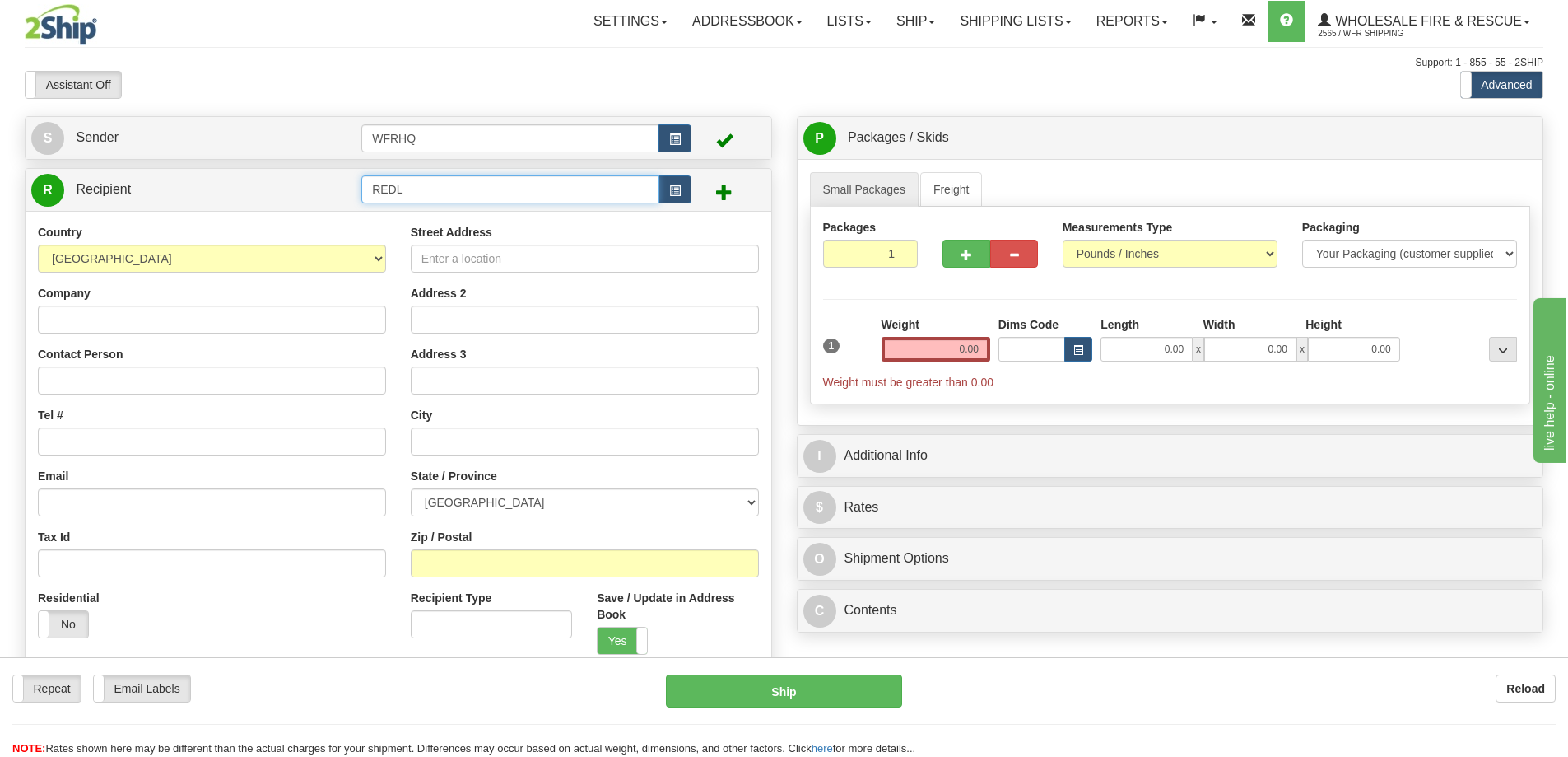
click at [443, 190] on input "REDL" at bounding box center [510, 189] width 298 height 28
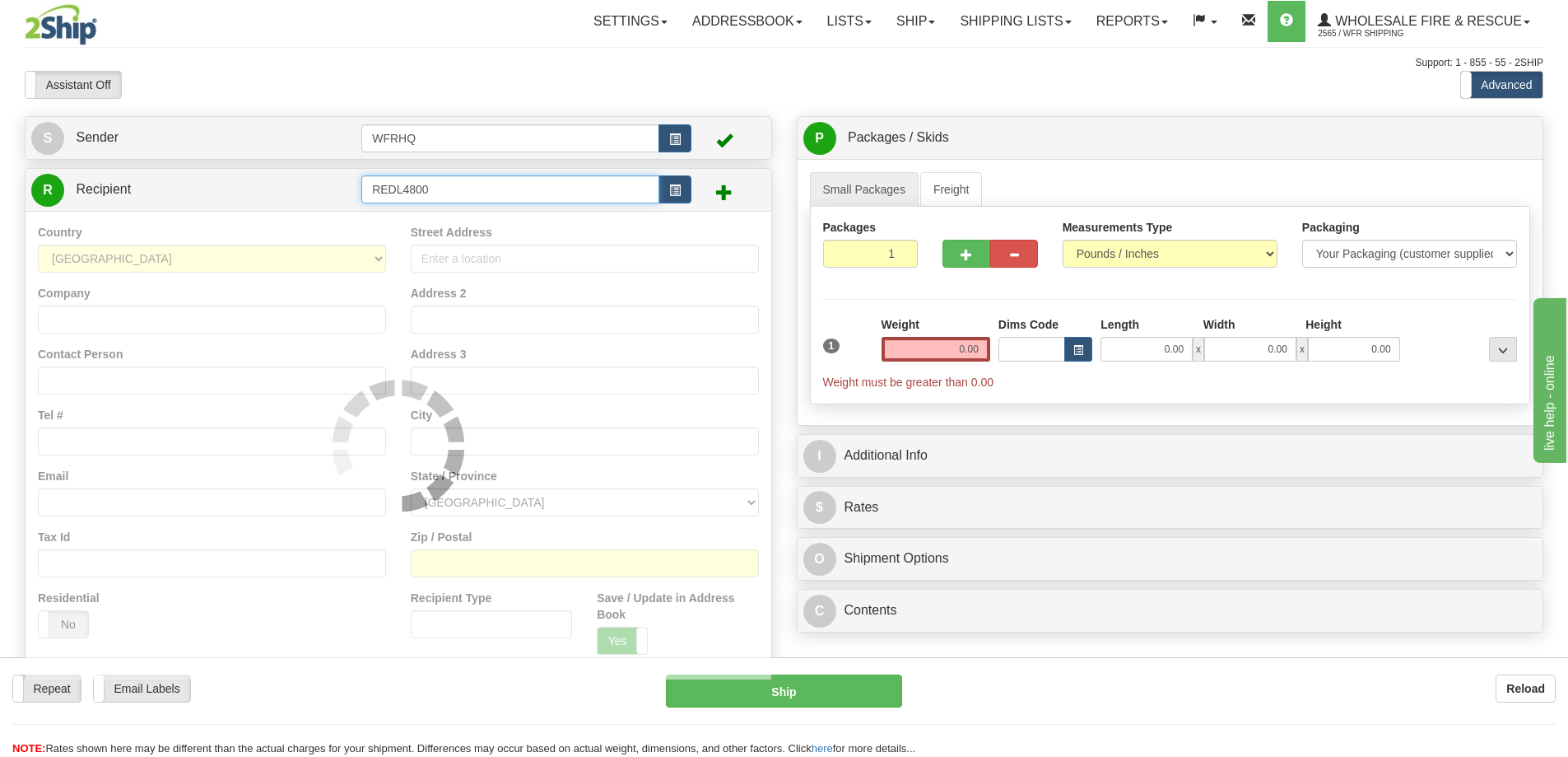
type input "REDL4800"
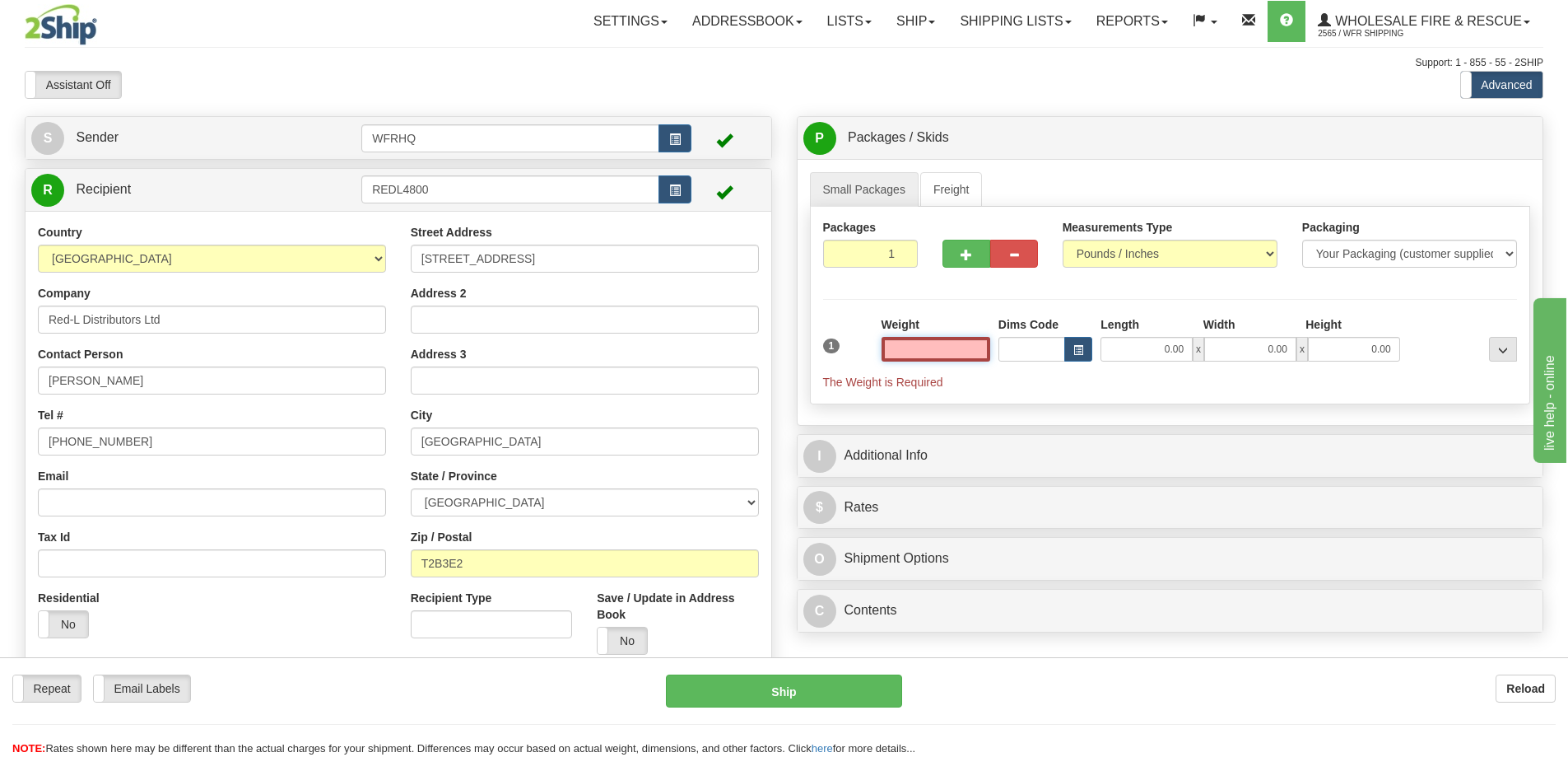
click at [952, 350] on input "text" at bounding box center [936, 349] width 109 height 24
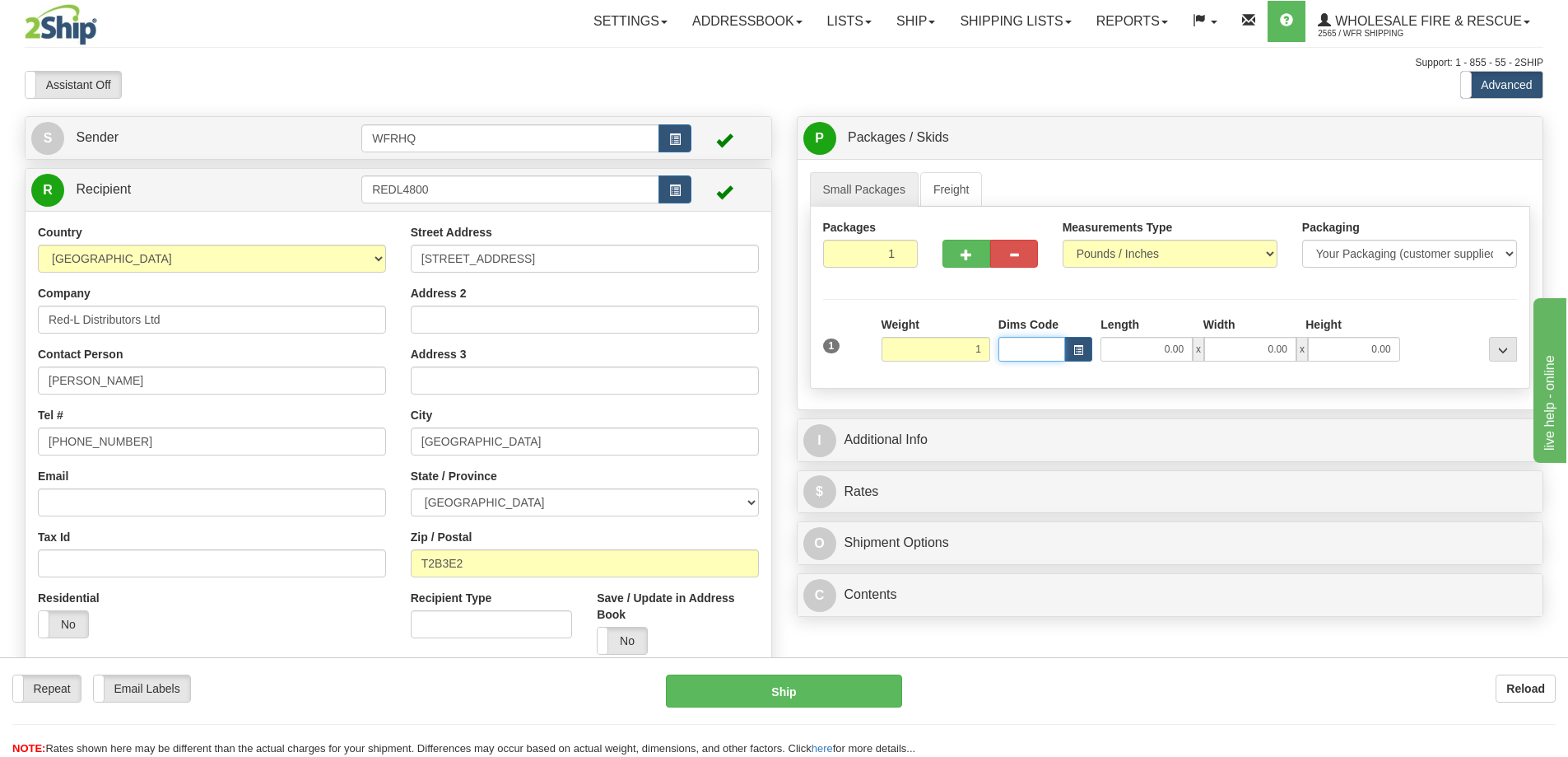
type input "1.00"
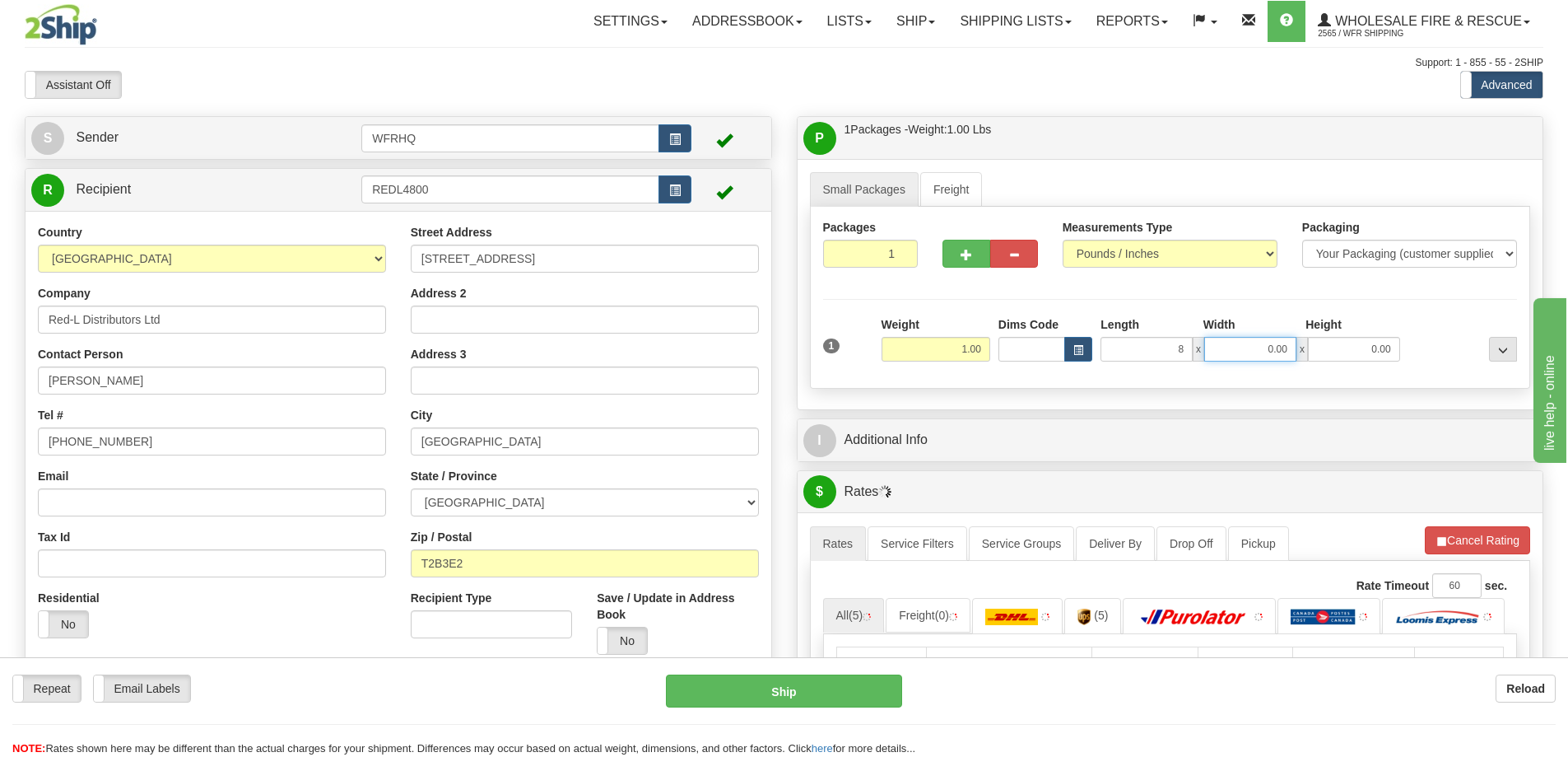
type input "8.00"
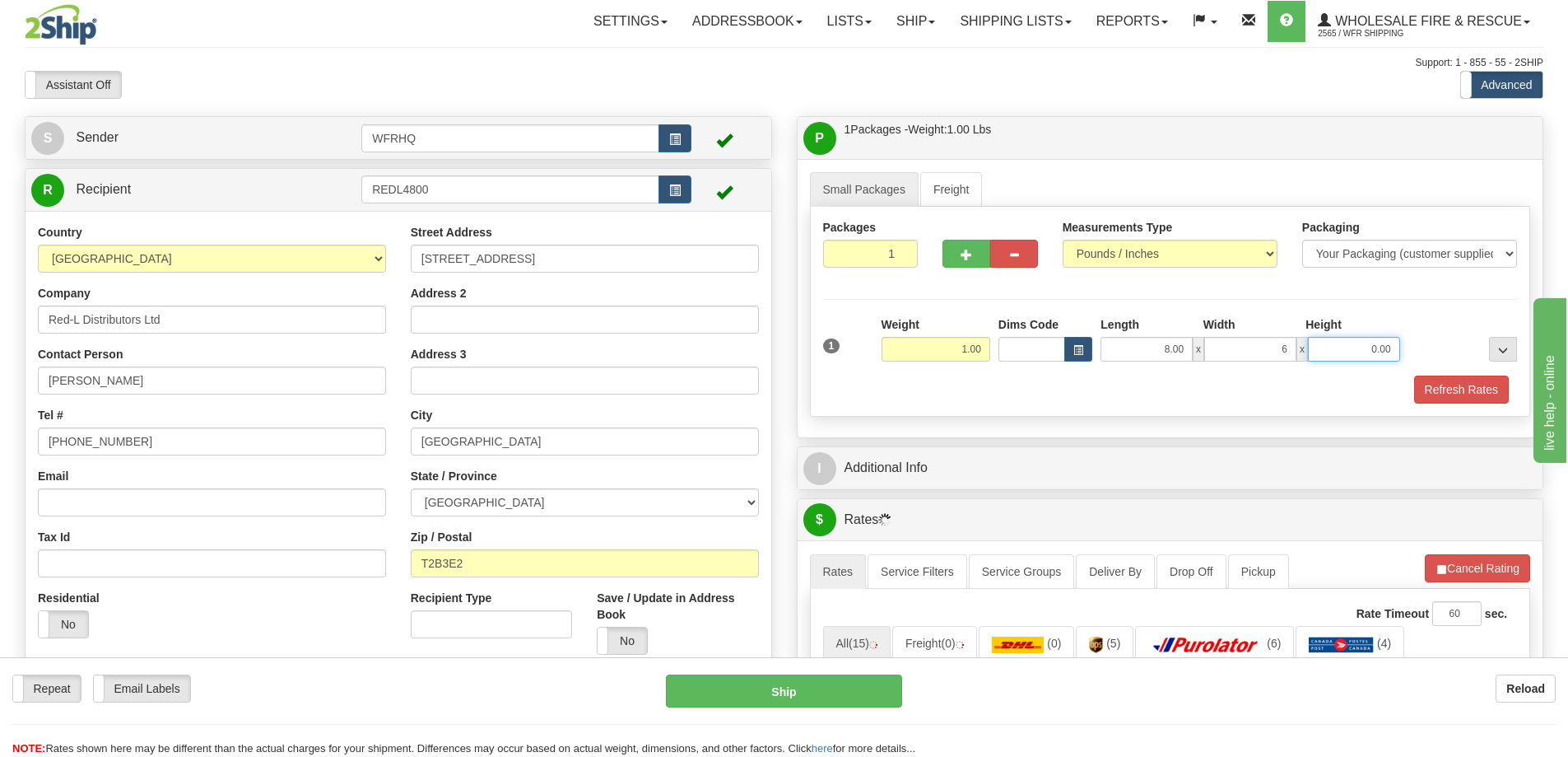
type input "6.00"
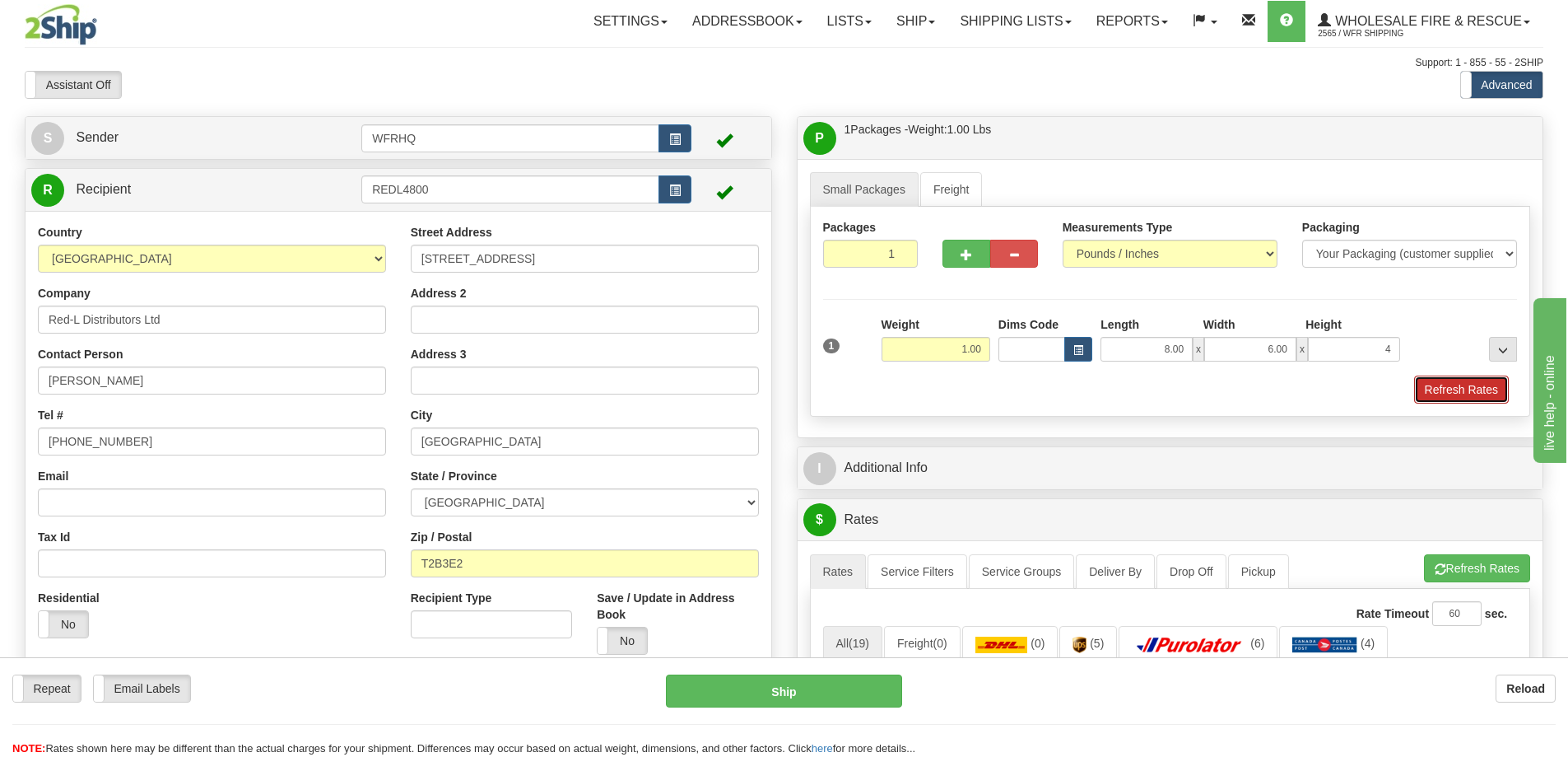
type input "4.00"
click at [1466, 392] on button "Refresh Rates" at bounding box center [1461, 390] width 95 height 28
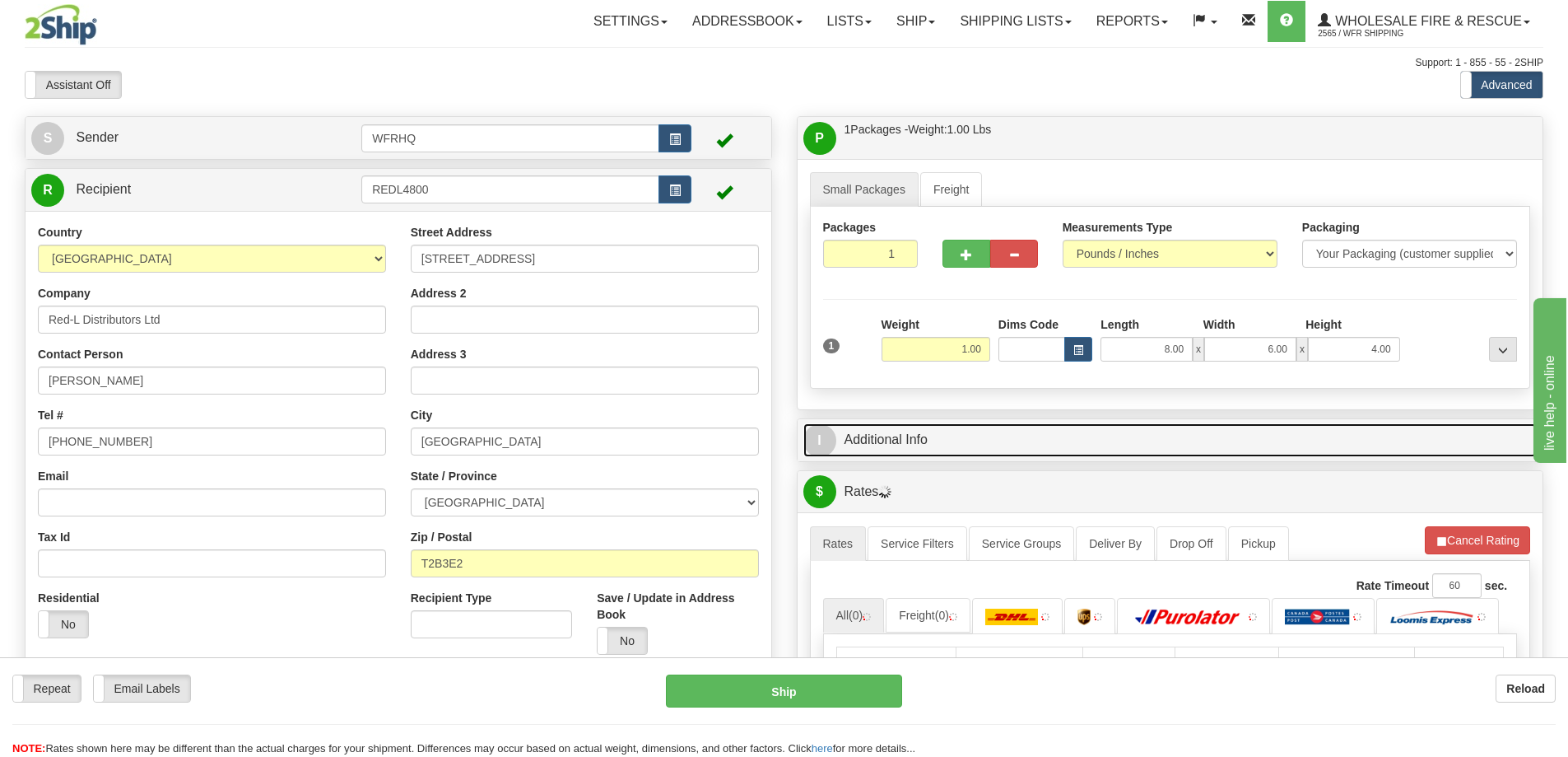
click at [1095, 443] on link "I Additional Info" at bounding box center [1171, 440] width 734 height 33
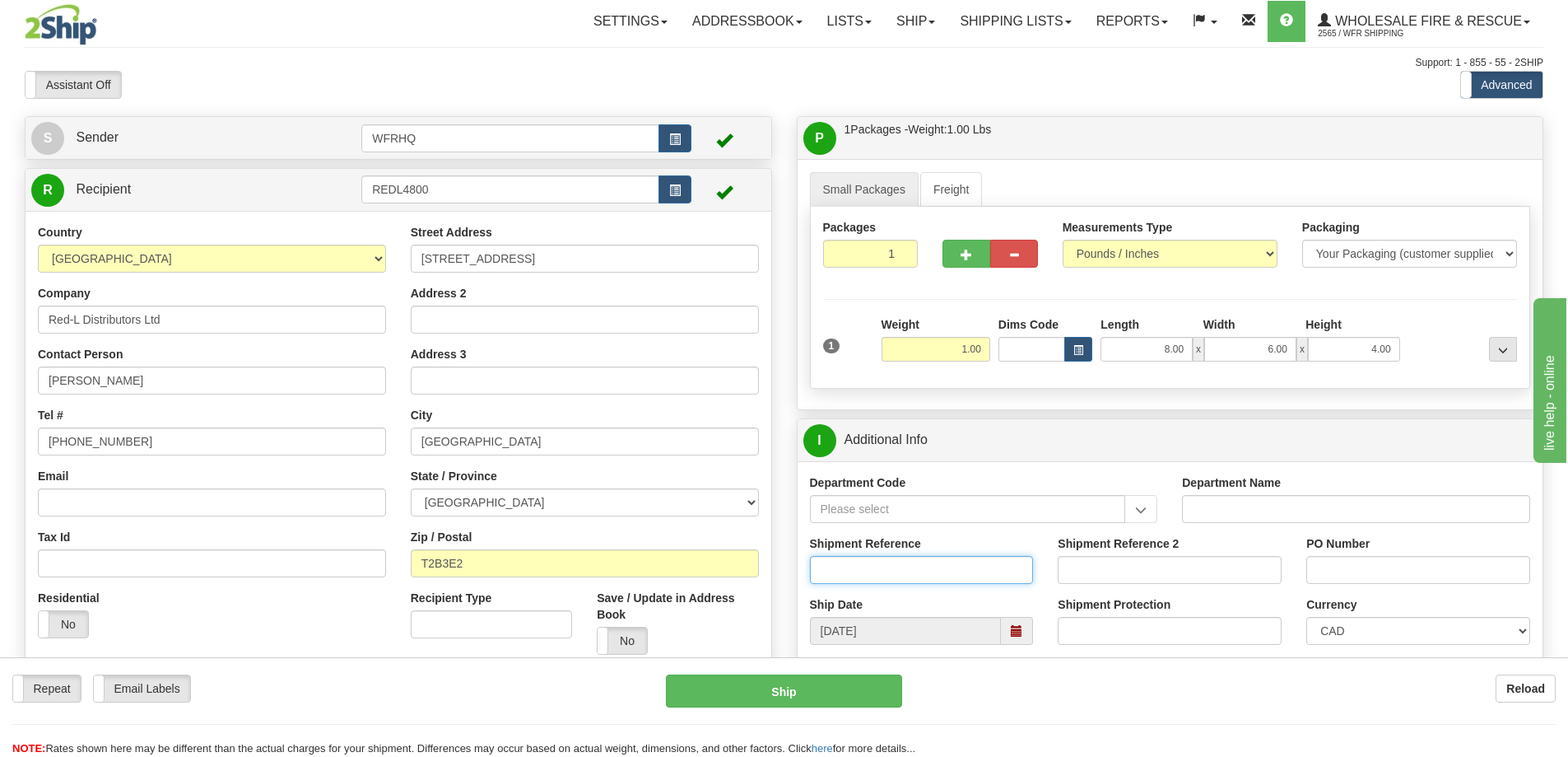
click at [875, 567] on input "Shipment Reference" at bounding box center [922, 570] width 224 height 28
type input "S45691-30468"
type input "4363853"
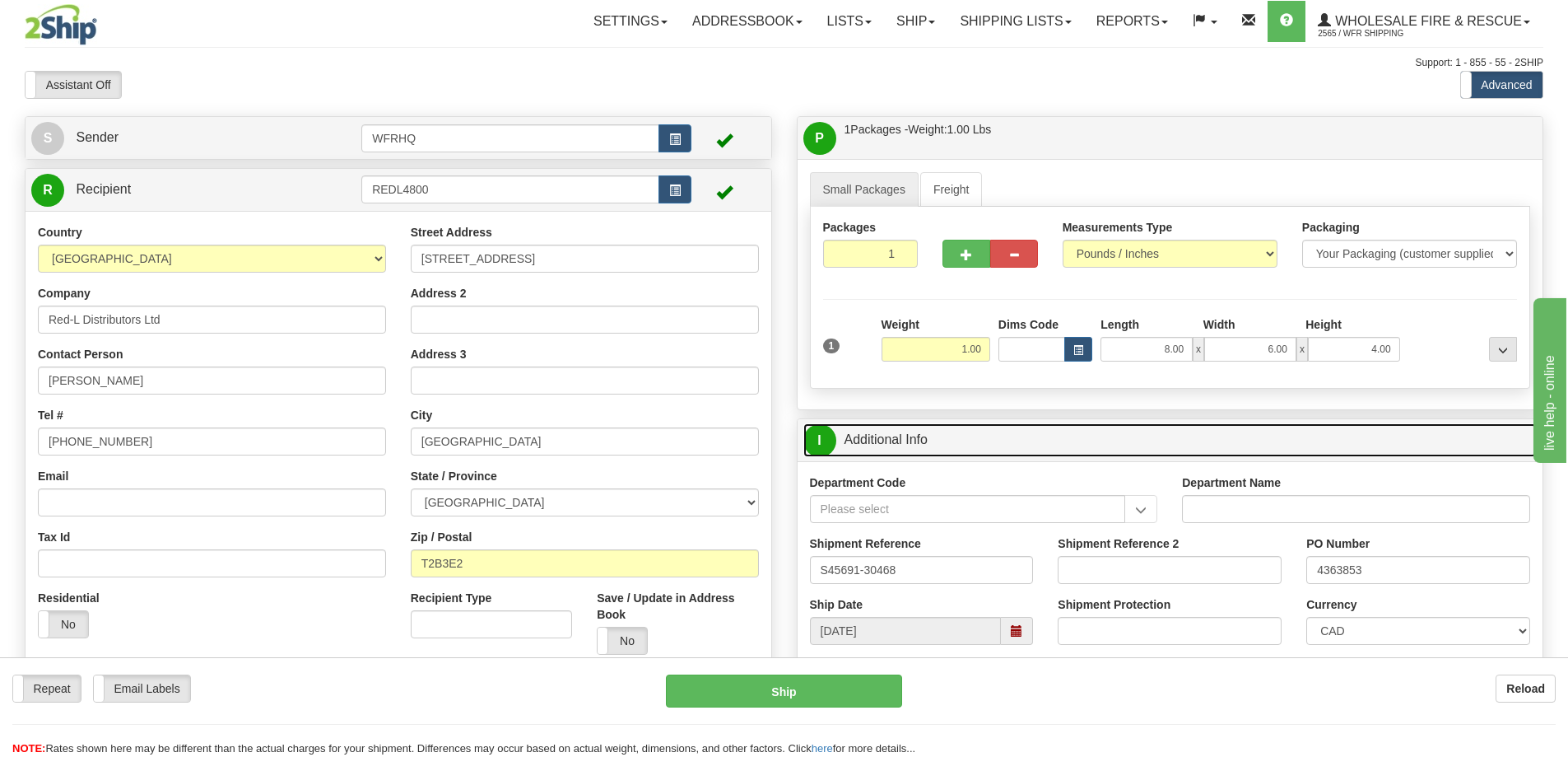
click at [1066, 442] on link "I Additional Info" at bounding box center [1171, 440] width 734 height 33
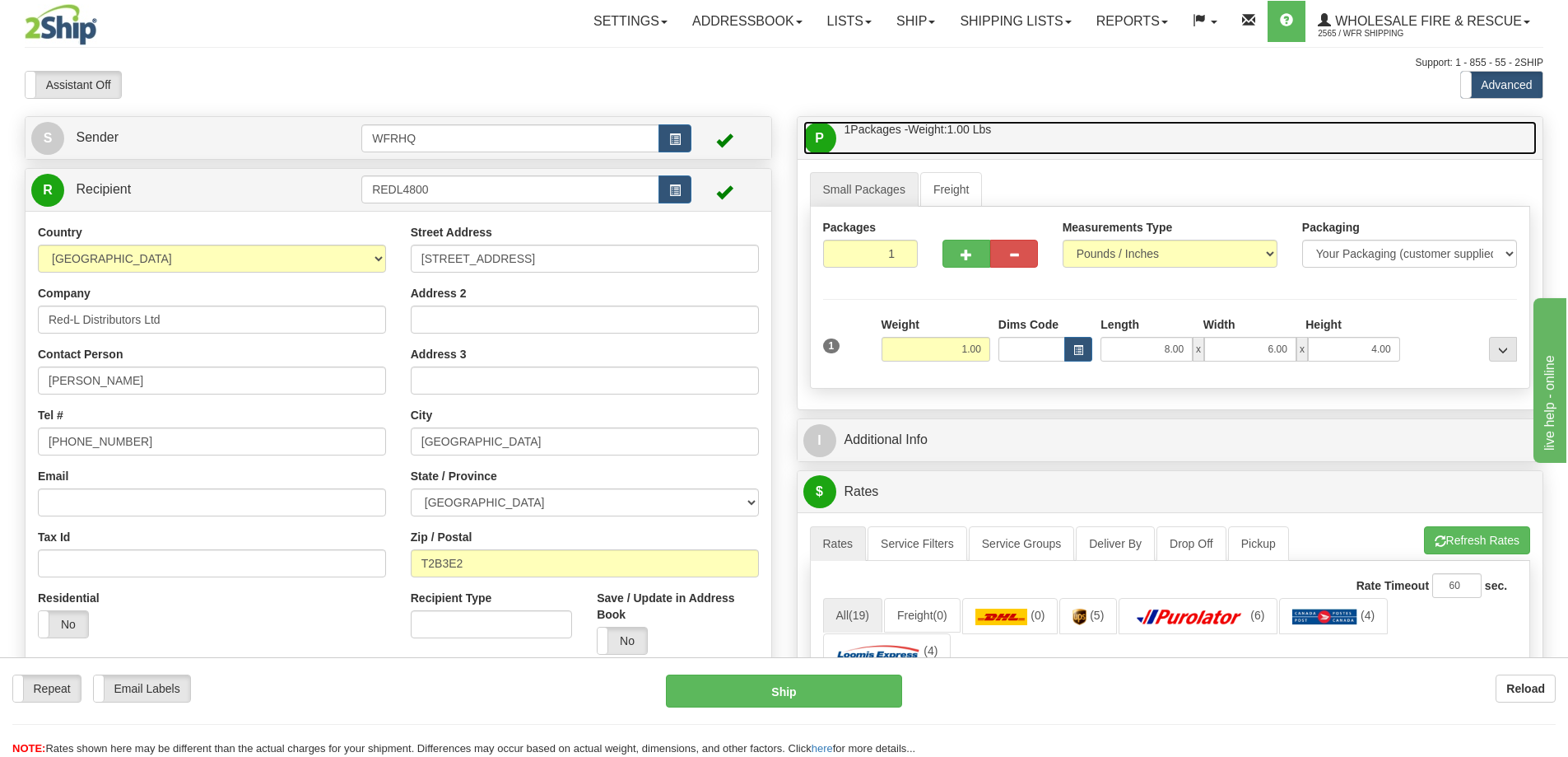
click at [1074, 144] on link "P Packages / Skids 1 Packages - Weight: 1.00 Lbs 1 Skids - Weight: NaN Lbs" at bounding box center [1171, 138] width 734 height 33
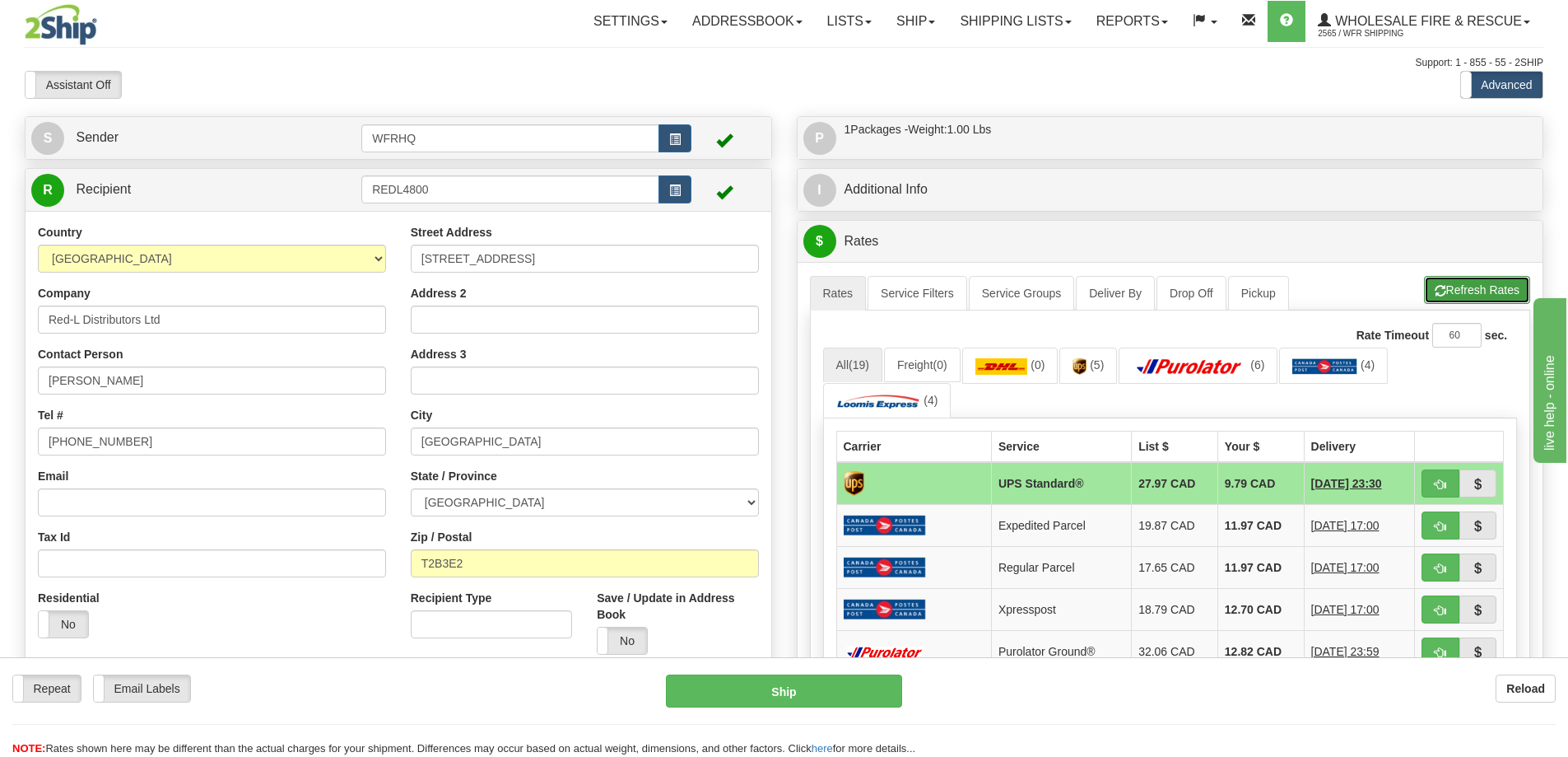
click at [1456, 282] on button "Refresh Rates" at bounding box center [1477, 290] width 106 height 28
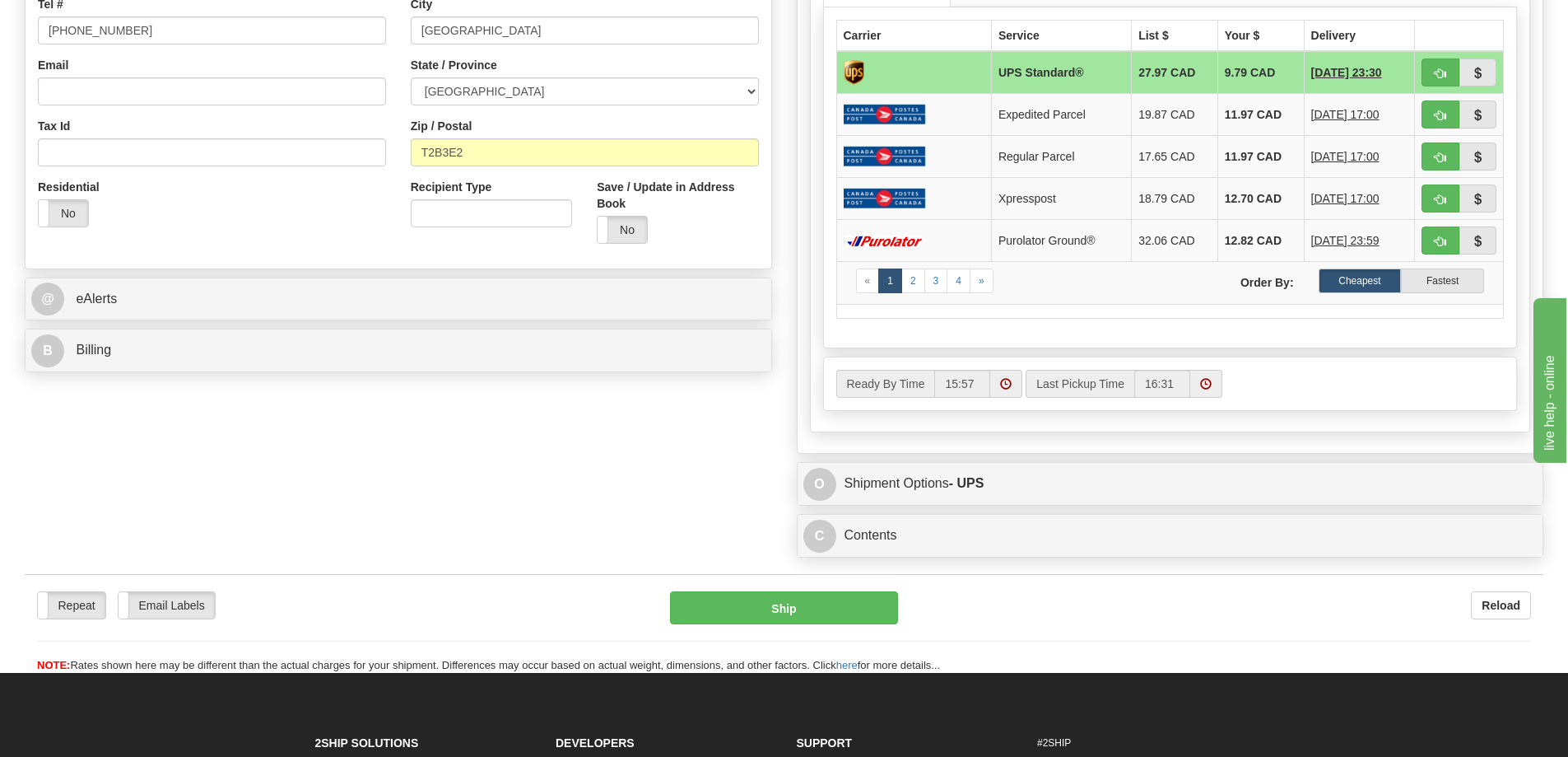
scroll to position [412, 0]
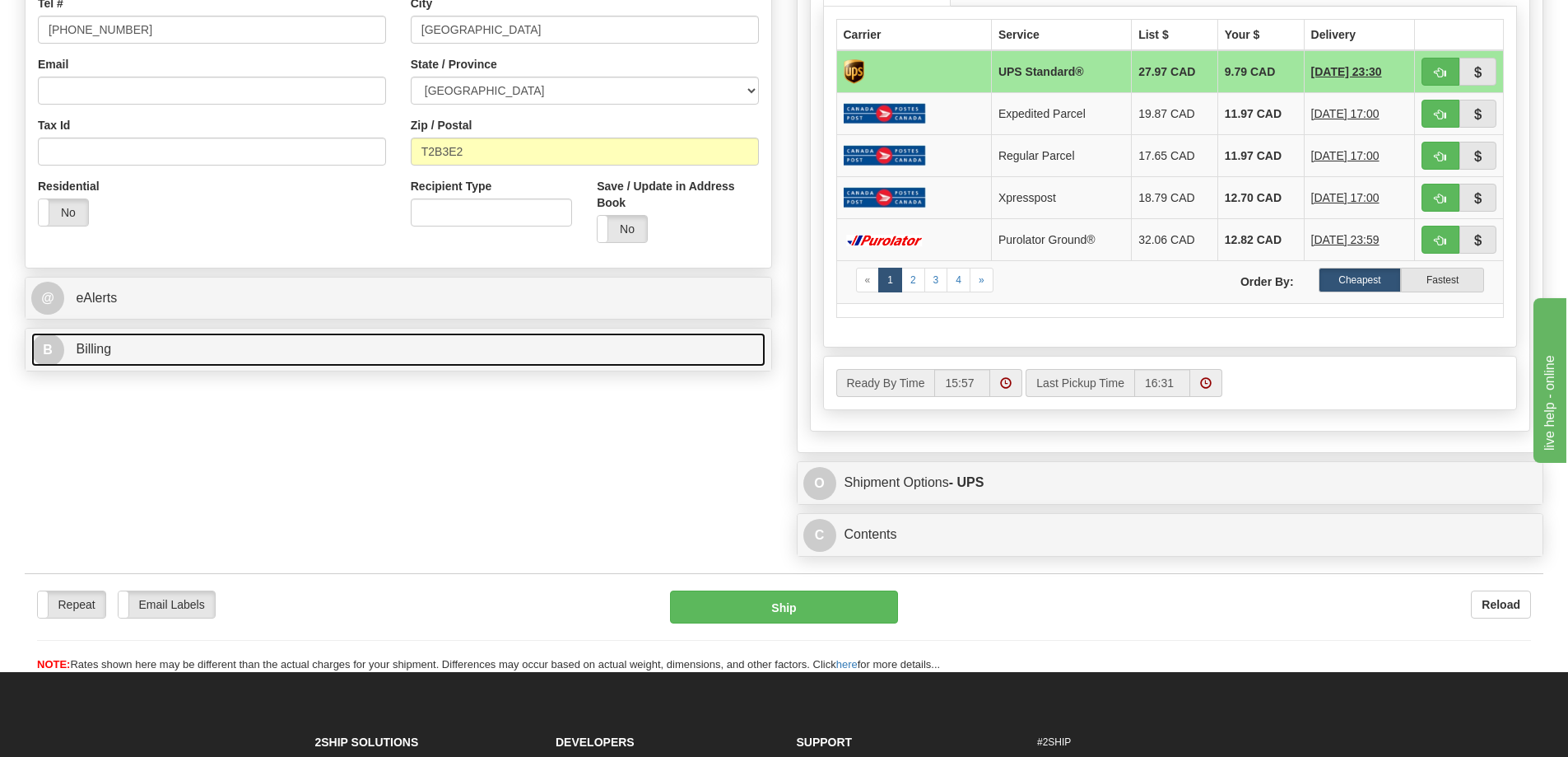
click at [216, 350] on link "B Billing" at bounding box center [398, 350] width 734 height 33
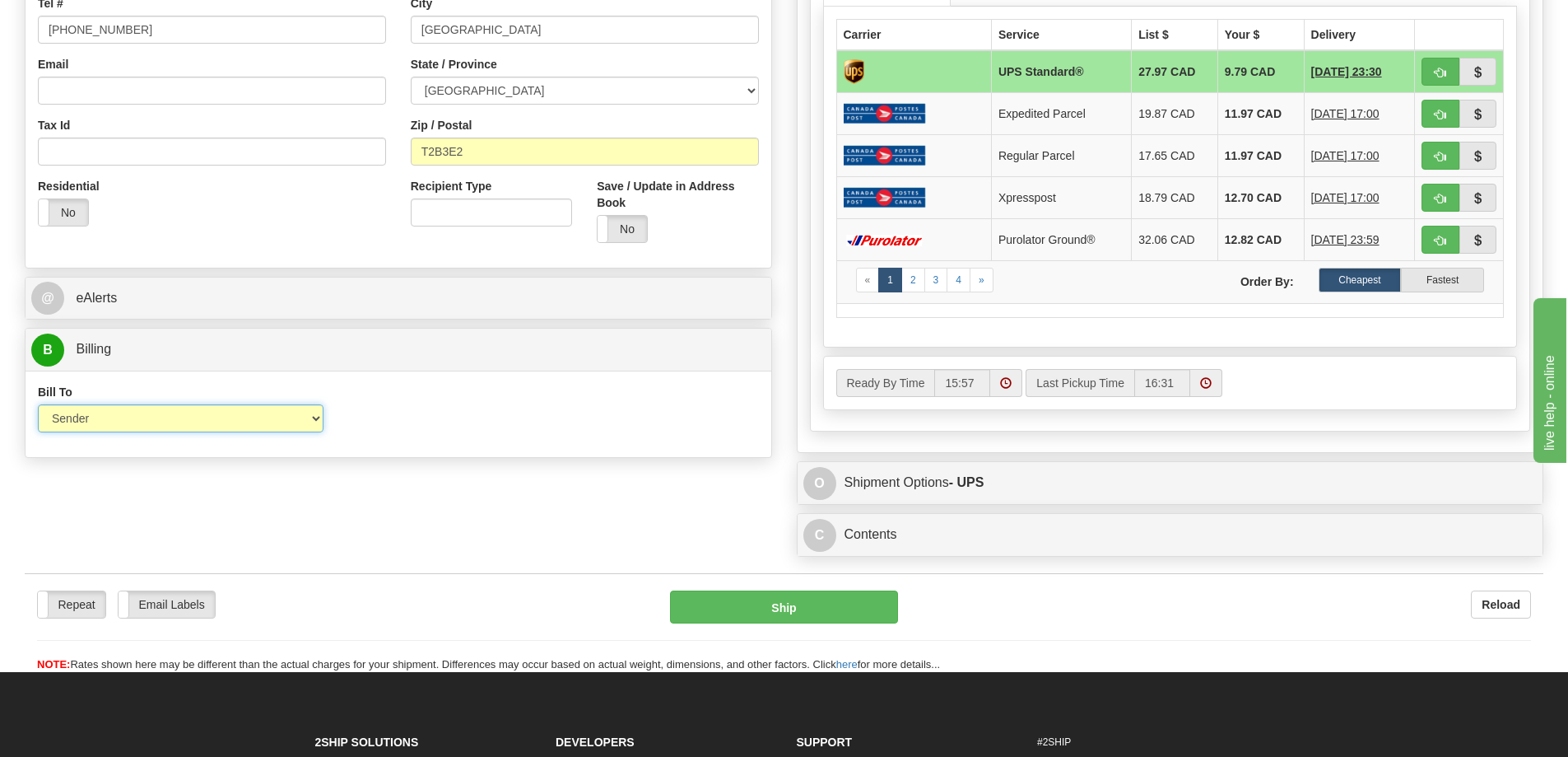
drag, startPoint x: 125, startPoint y: 413, endPoint x: 121, endPoint y: 421, distance: 8.9
click at [125, 413] on select "Sender Recipient Third Party Collect" at bounding box center [181, 418] width 286 height 28
select select "2"
click at [38, 404] on select "Sender Recipient Third Party Collect" at bounding box center [181, 418] width 286 height 28
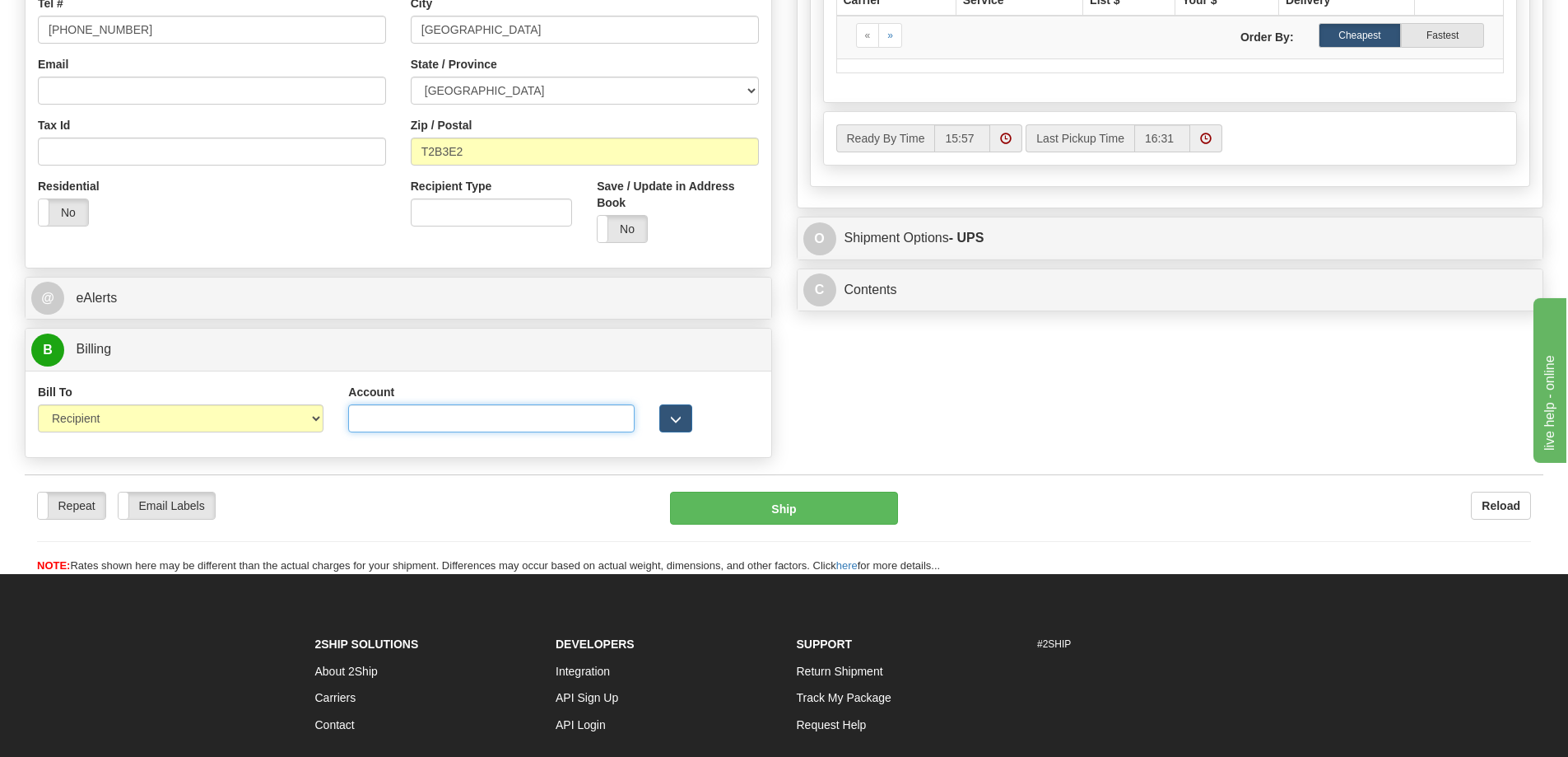
click at [431, 419] on input "Account" at bounding box center [491, 418] width 286 height 28
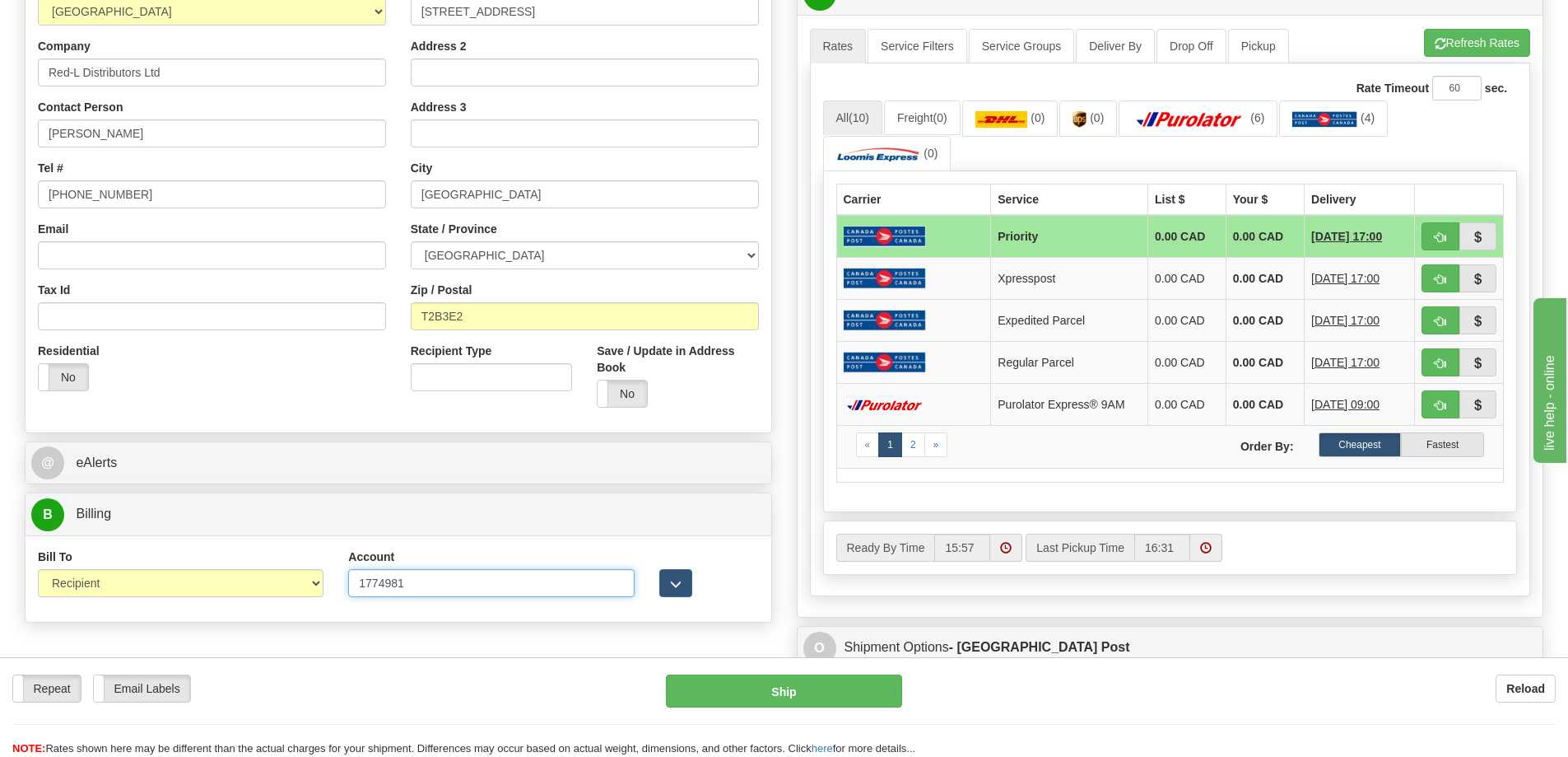
scroll to position [0, 0]
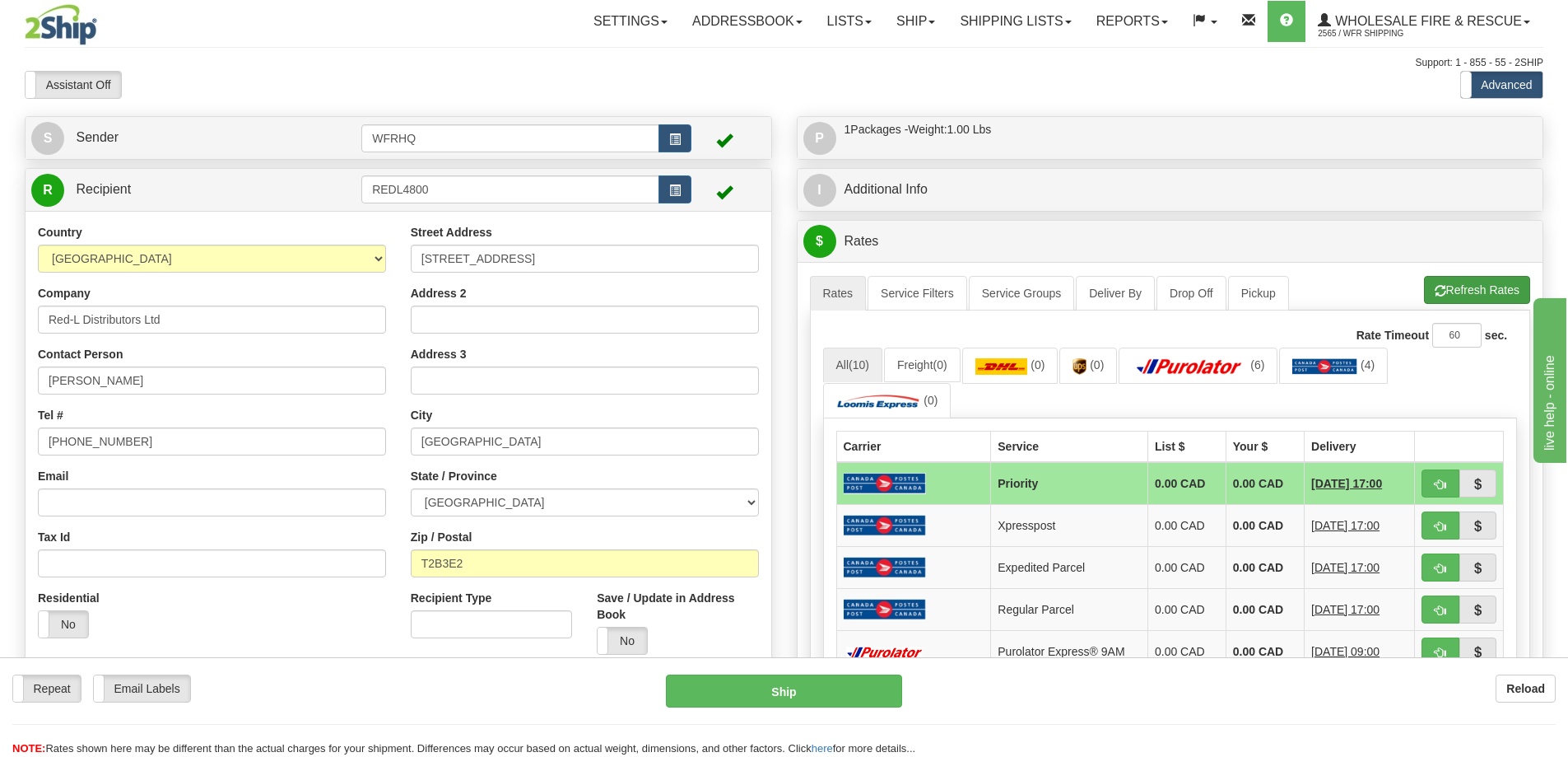
type input "1774981"
click at [1499, 301] on button "Refresh Rates" at bounding box center [1477, 290] width 106 height 28
click at [1243, 371] on img at bounding box center [1189, 366] width 115 height 17
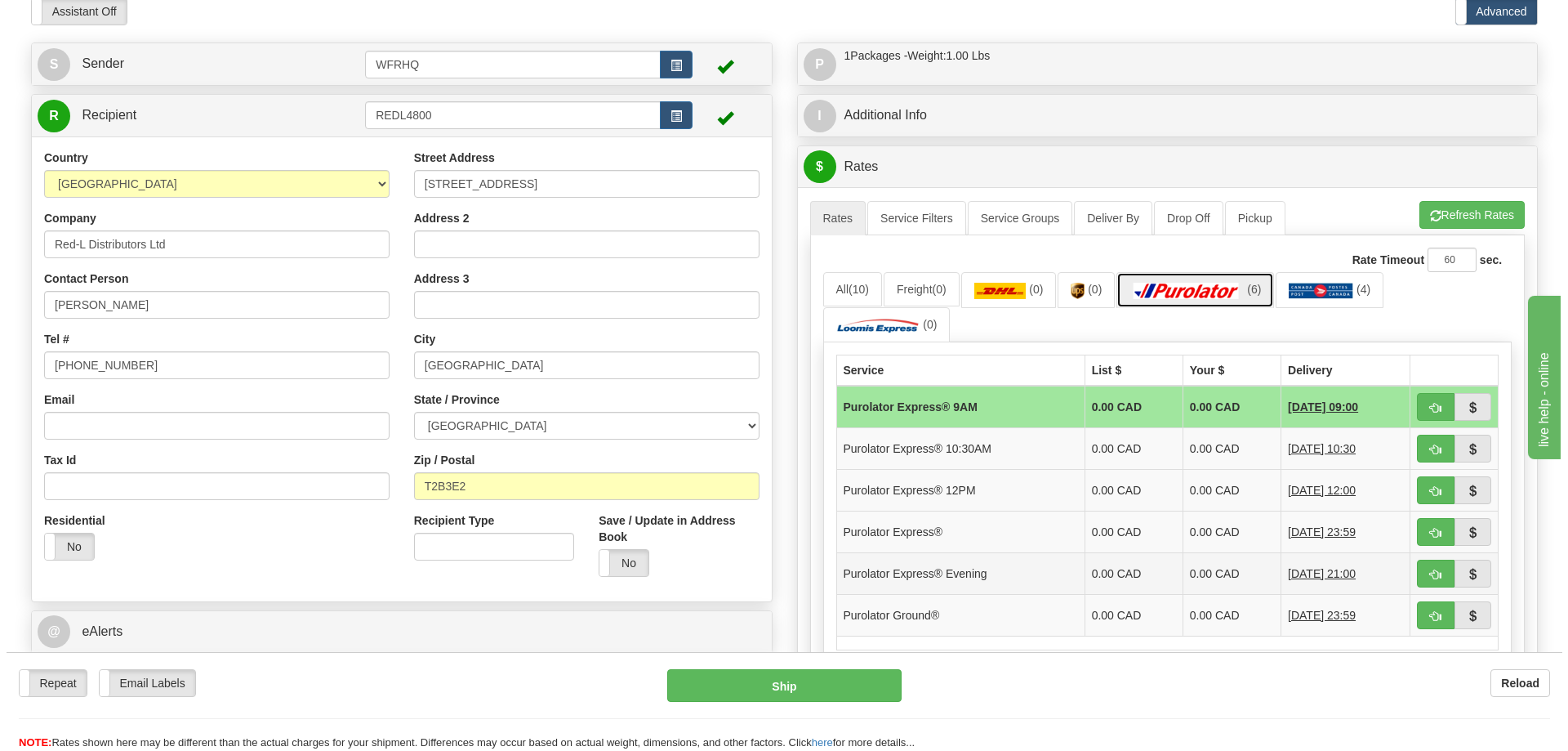
scroll to position [82, 0]
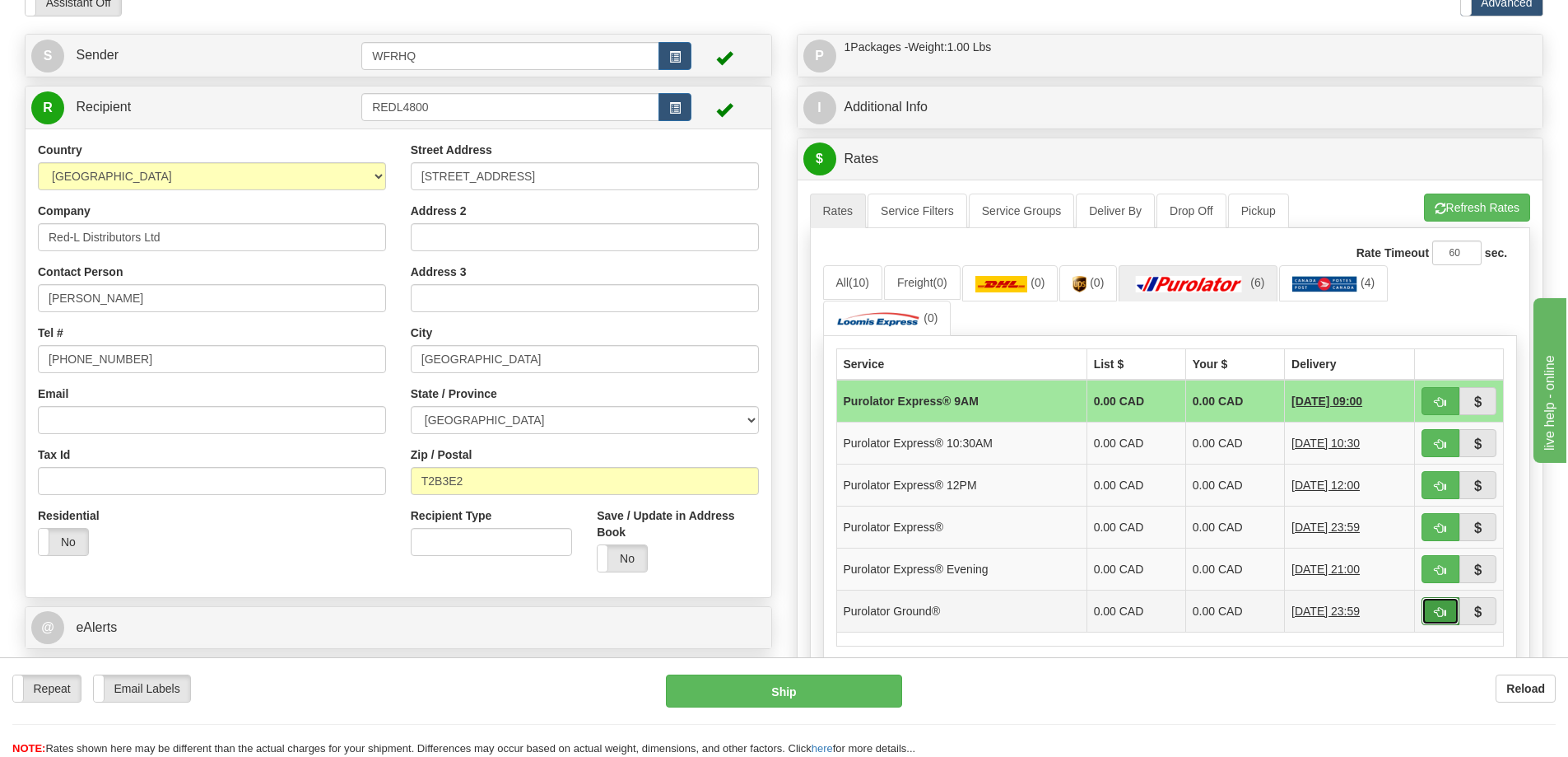
click at [1435, 615] on span "button" at bounding box center [1441, 612] width 12 height 11
type input "260"
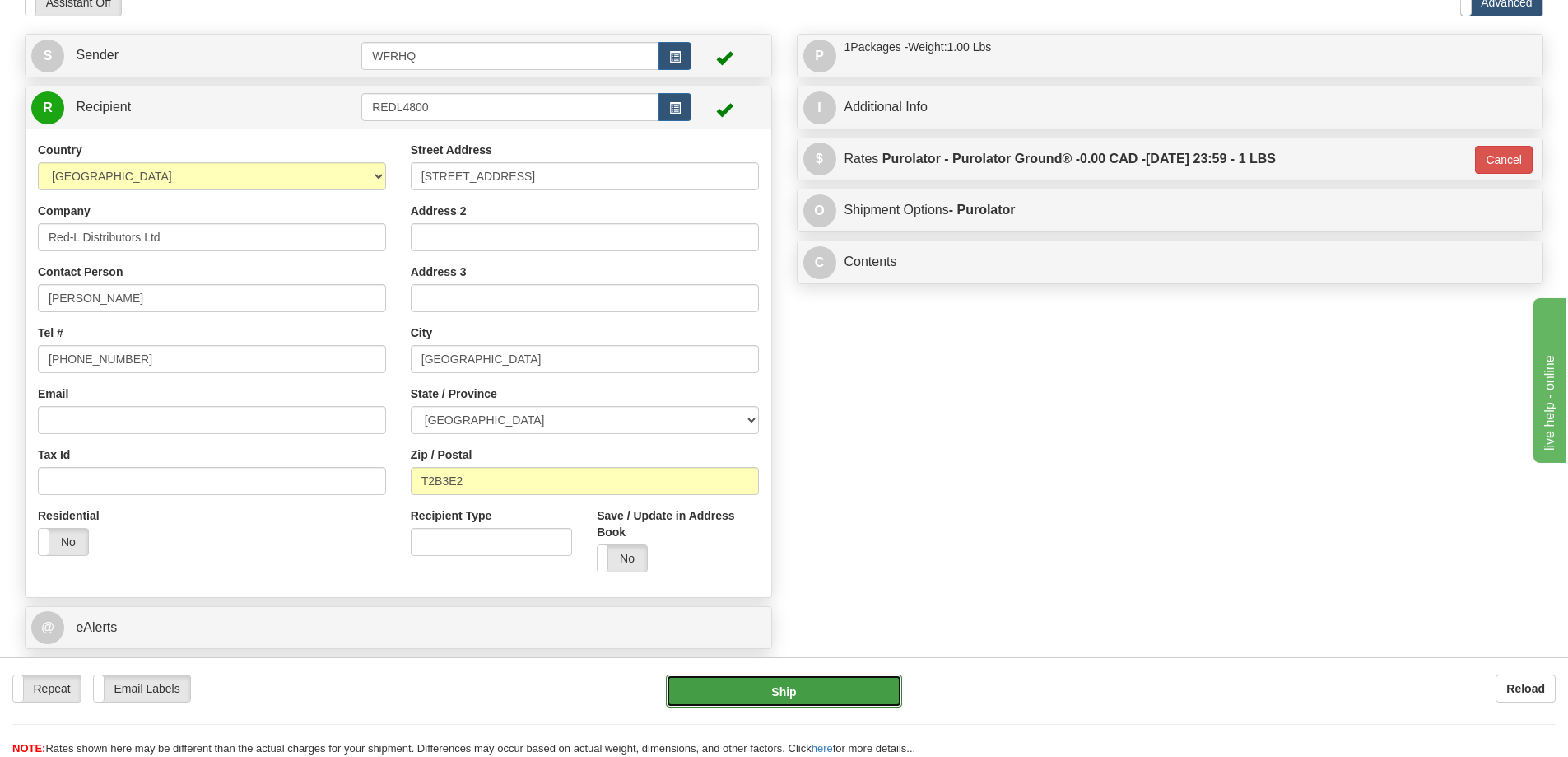
click at [857, 690] on button "Ship" at bounding box center [783, 691] width 236 height 33
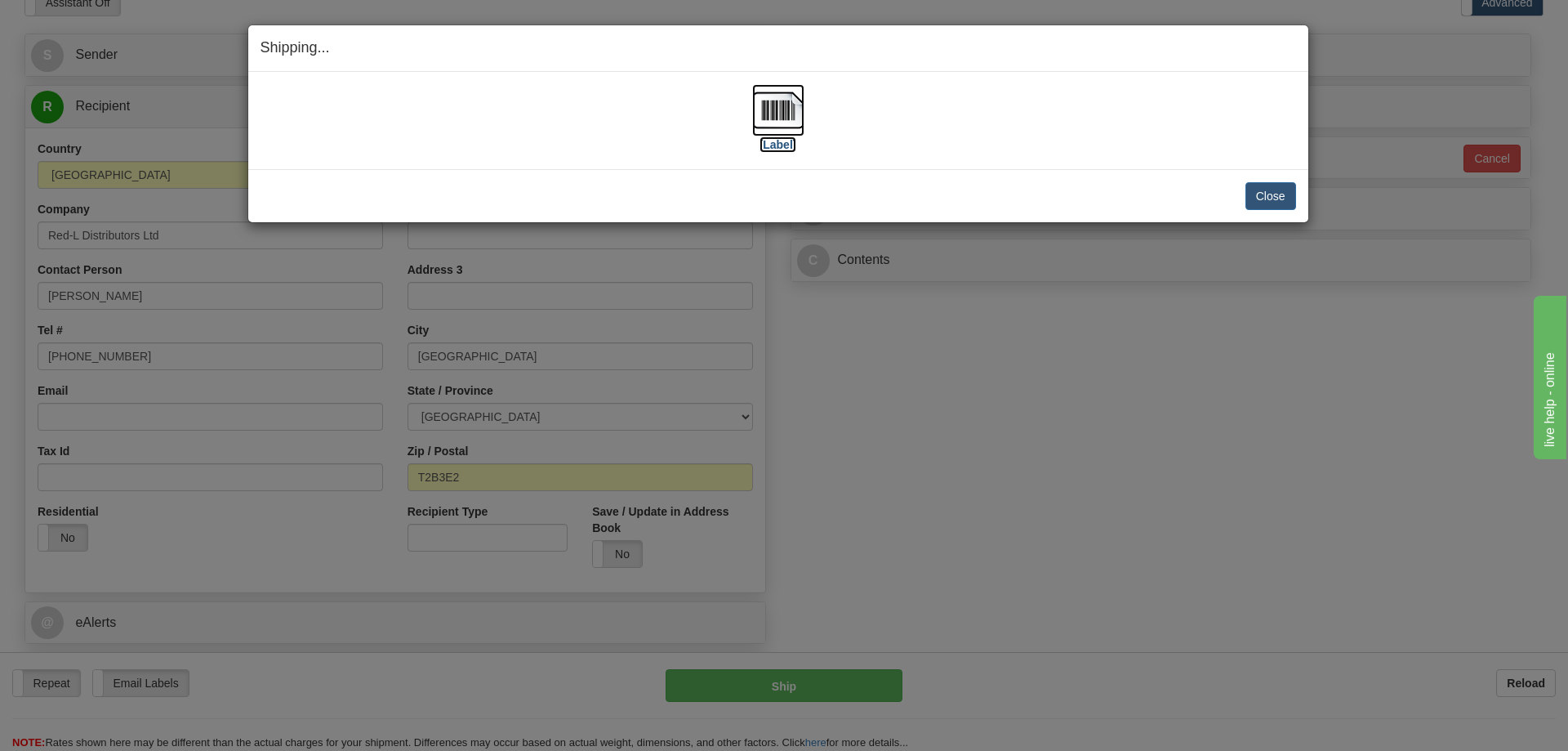
click at [786, 116] on img at bounding box center [779, 111] width 52 height 52
click at [1287, 197] on button "Close" at bounding box center [1271, 196] width 50 height 28
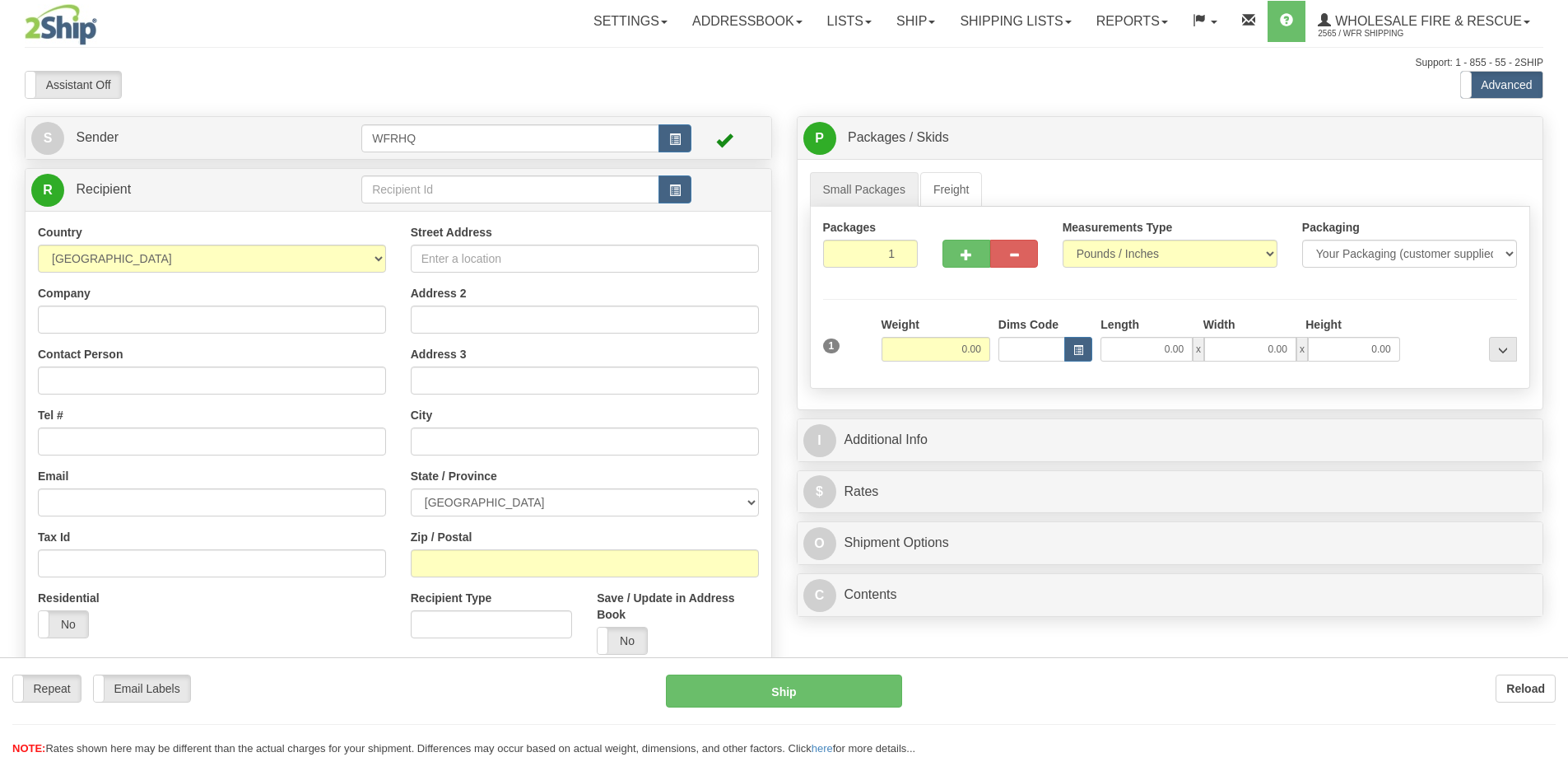
click at [508, 189] on div at bounding box center [784, 378] width 1568 height 757
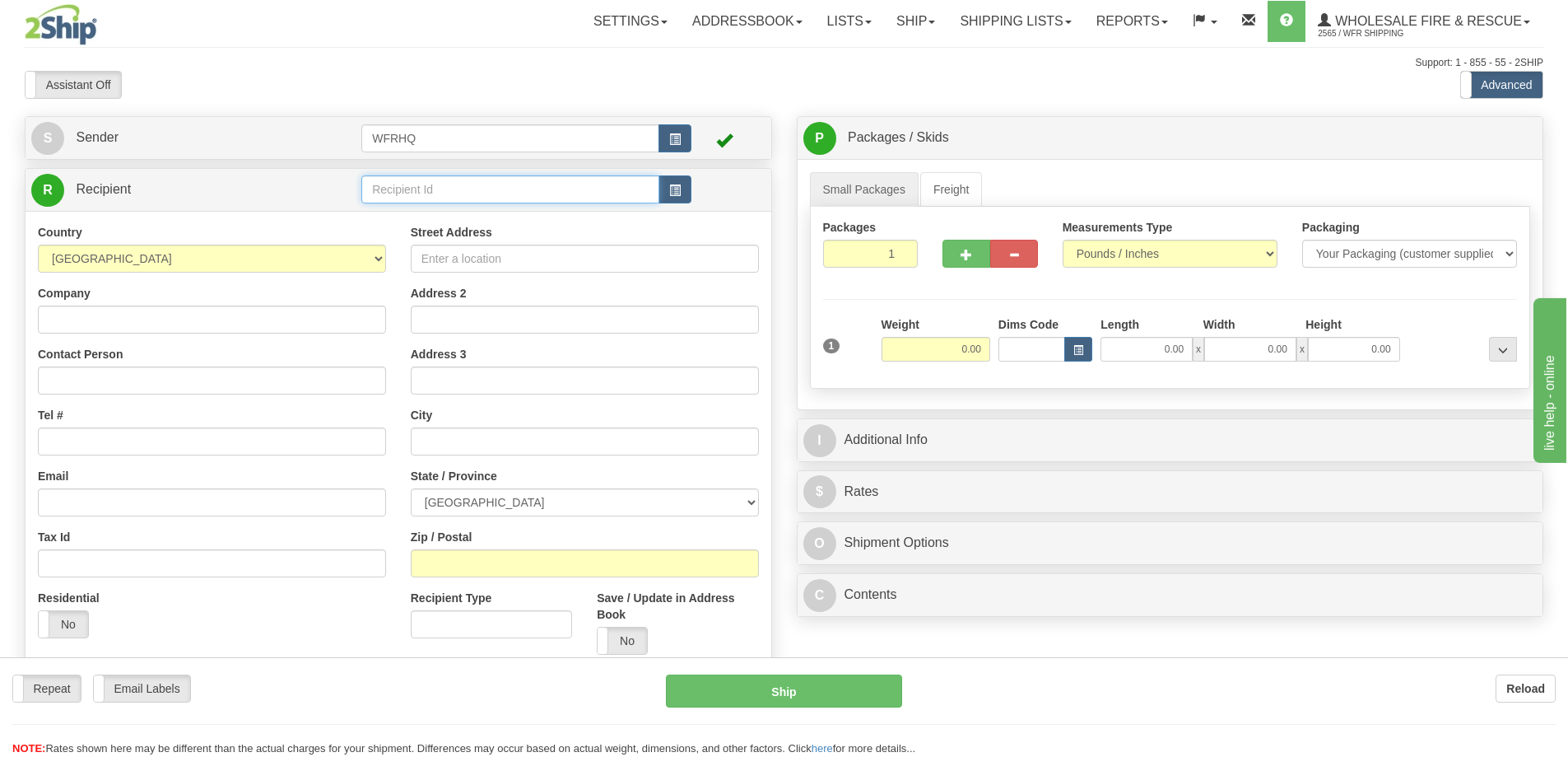
click at [505, 182] on input "text" at bounding box center [510, 189] width 298 height 28
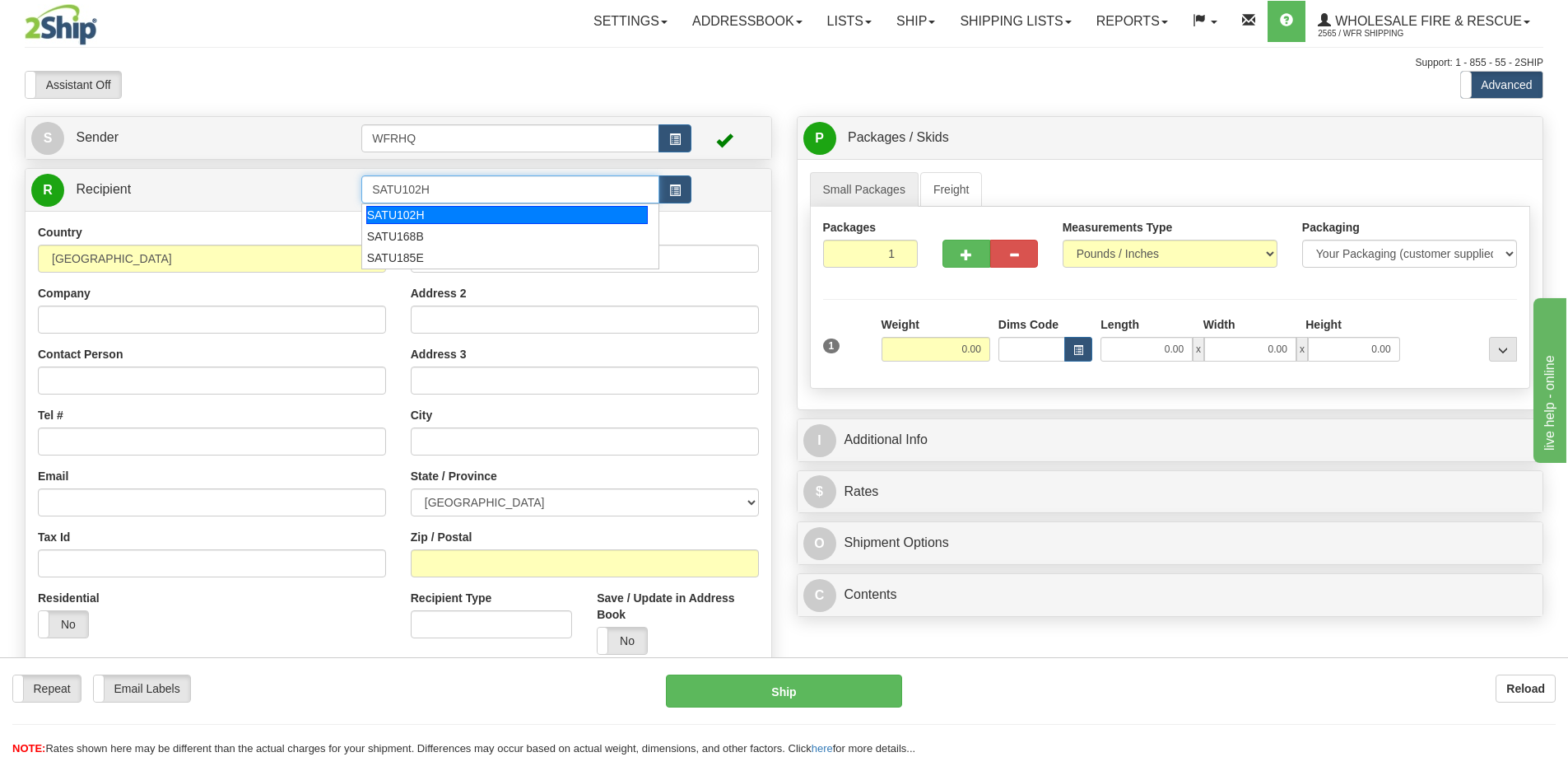
type input "SATU102H"
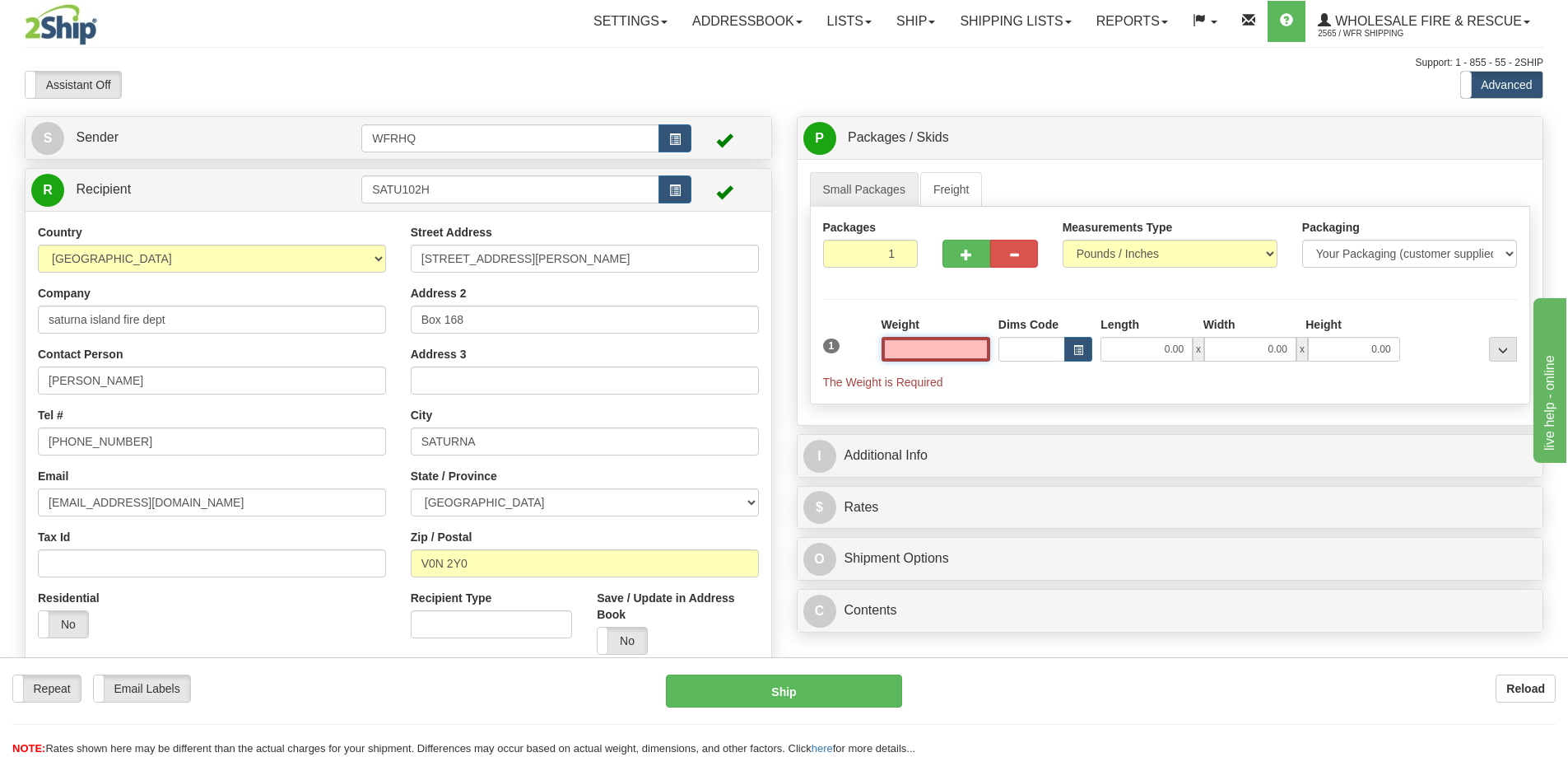
click at [906, 343] on input "text" at bounding box center [936, 349] width 109 height 24
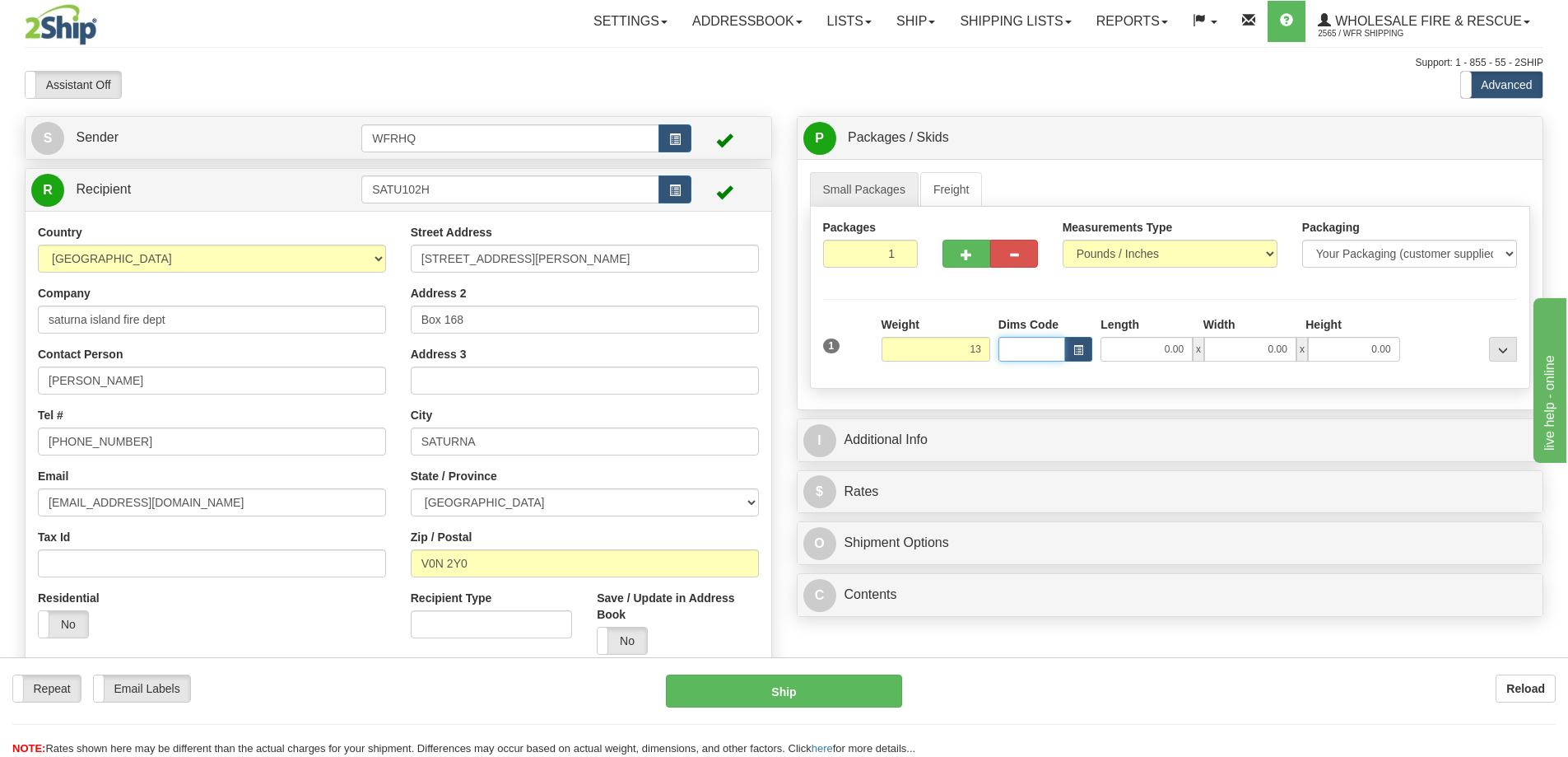
type input "13.00"
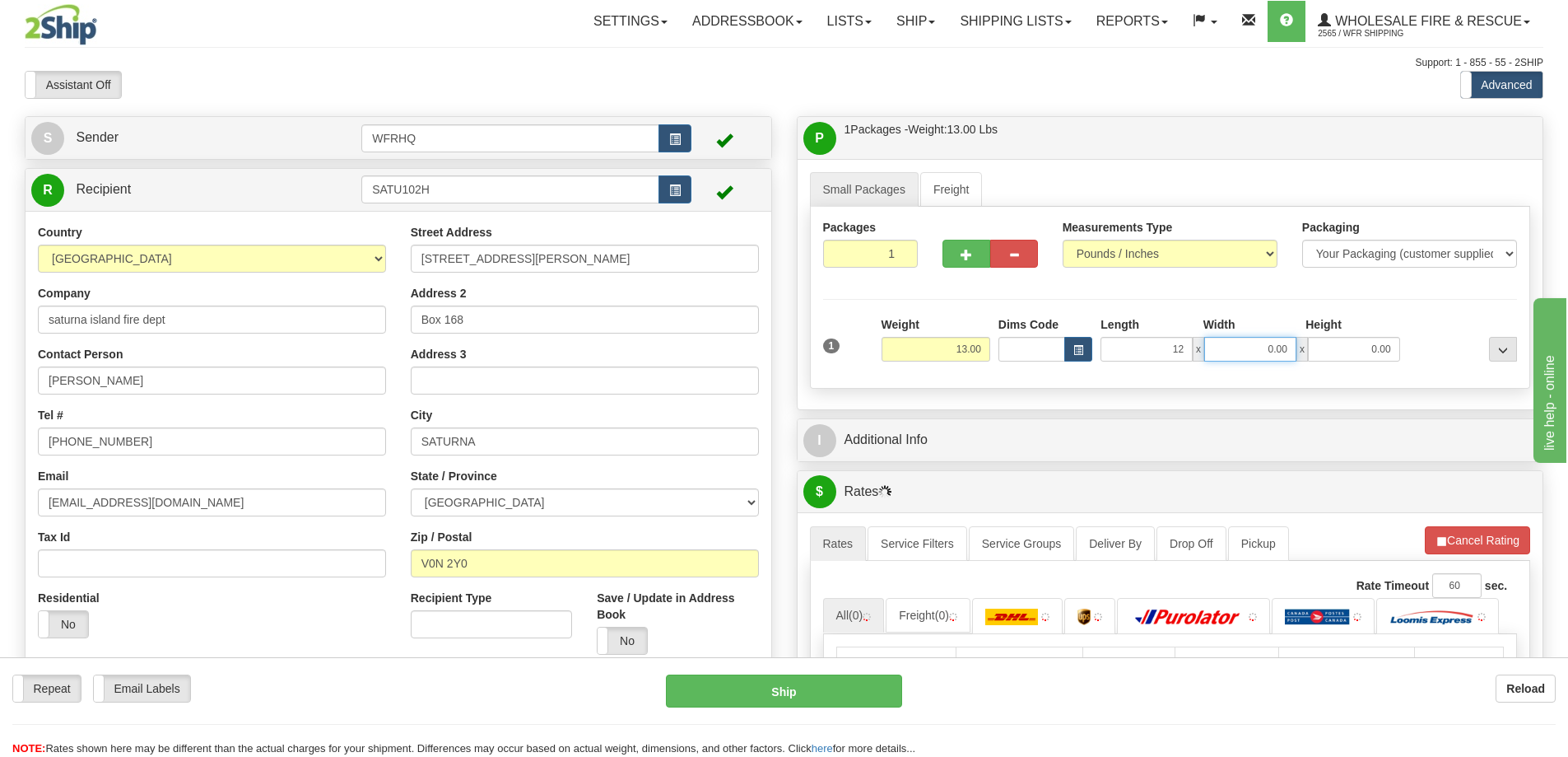
type input "12.00"
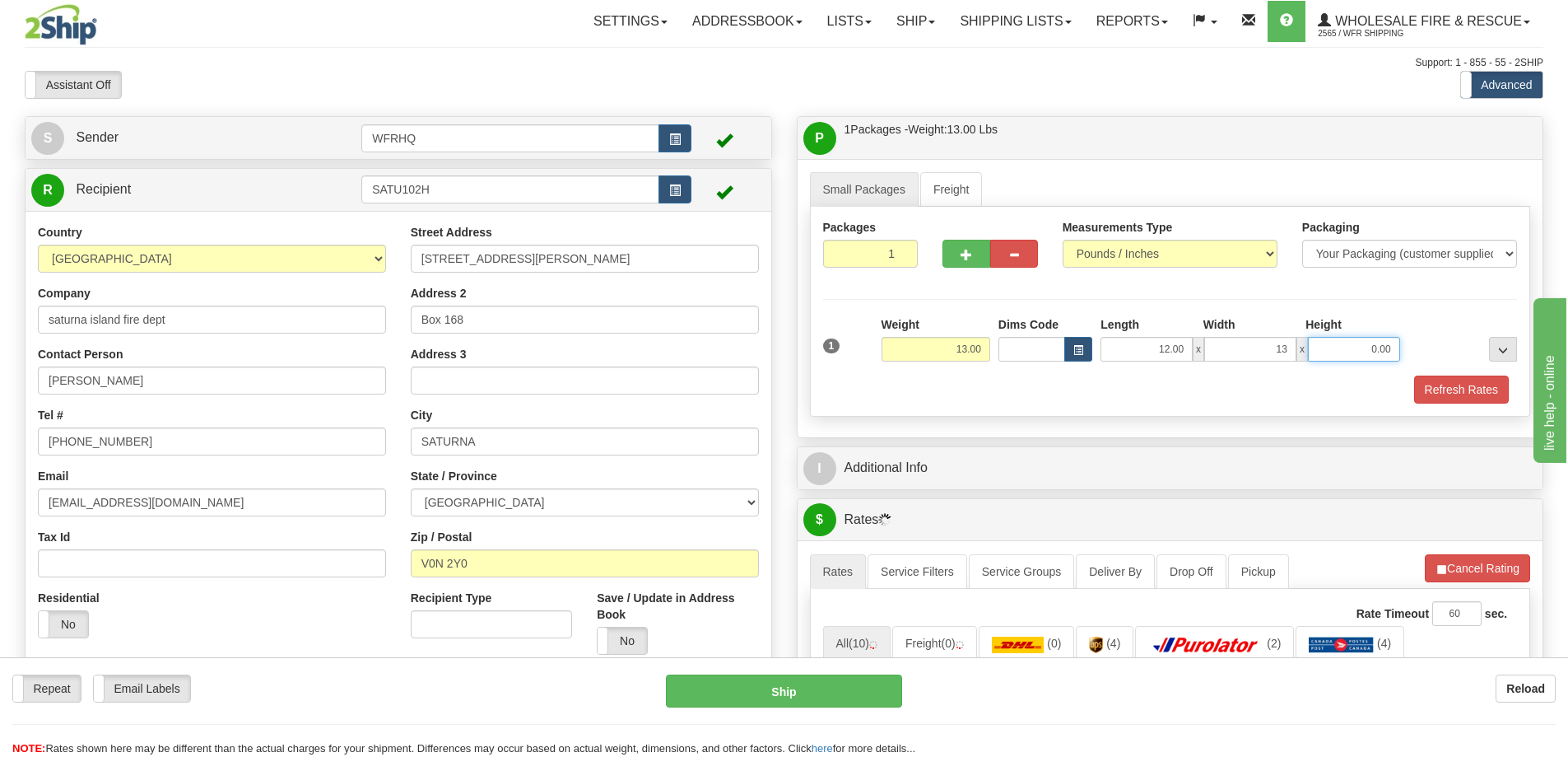
type input "13.00"
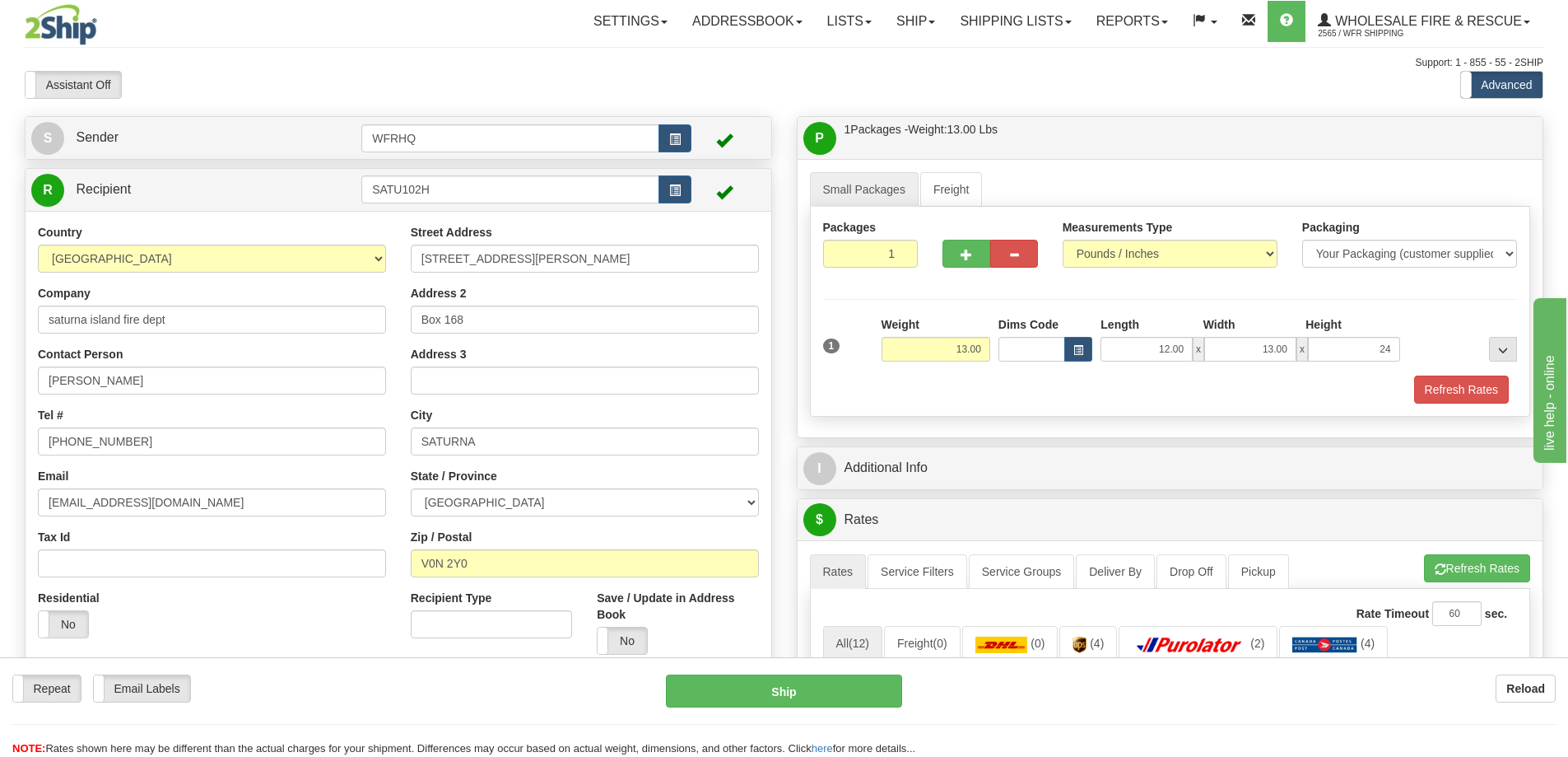
type input "24.00"
click at [978, 267] on div at bounding box center [990, 251] width 120 height 64
click at [977, 255] on button "button" at bounding box center [966, 254] width 48 height 28
radio input "true"
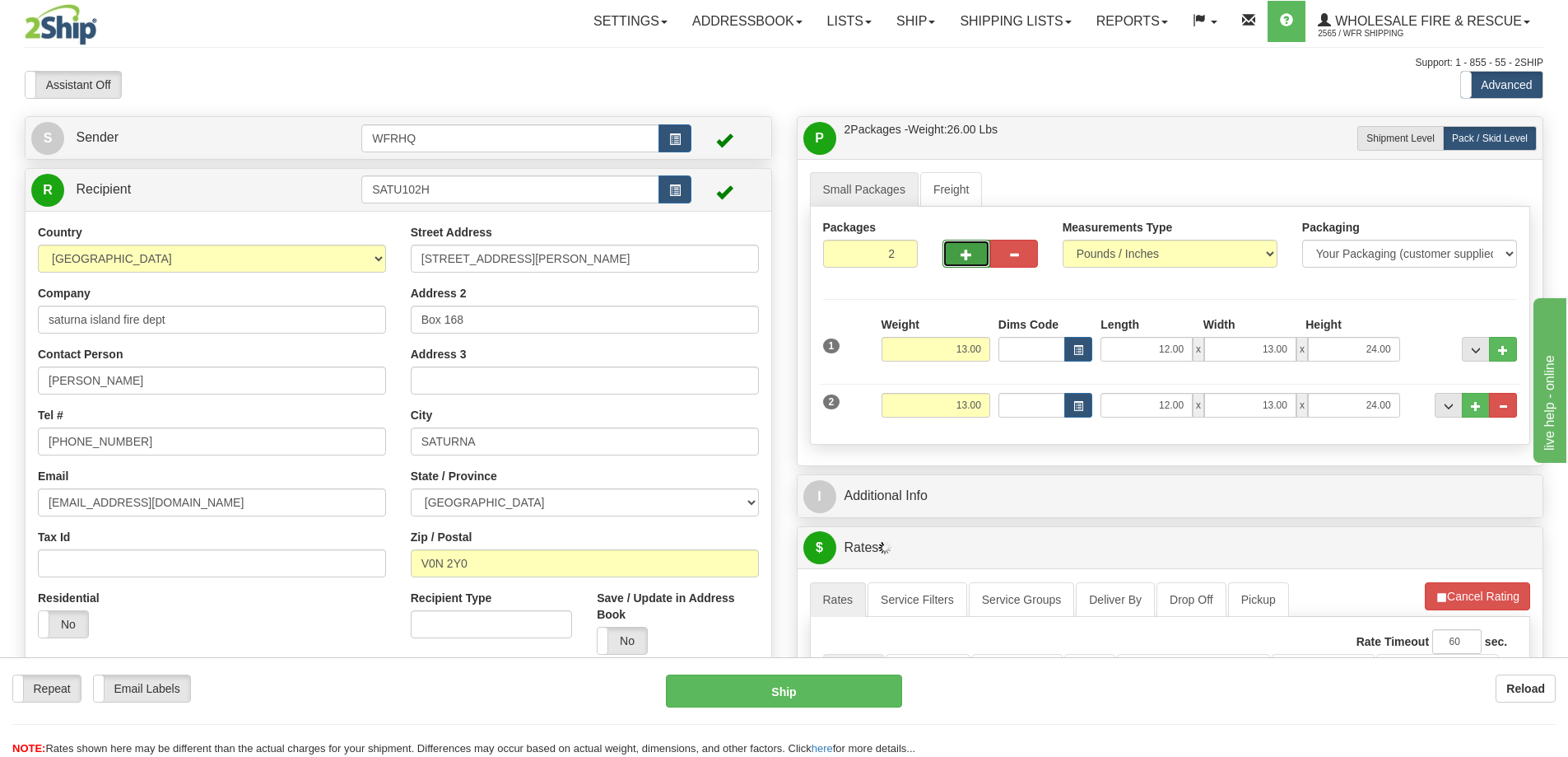
click at [977, 255] on button "button" at bounding box center [966, 254] width 48 height 28
type input "3"
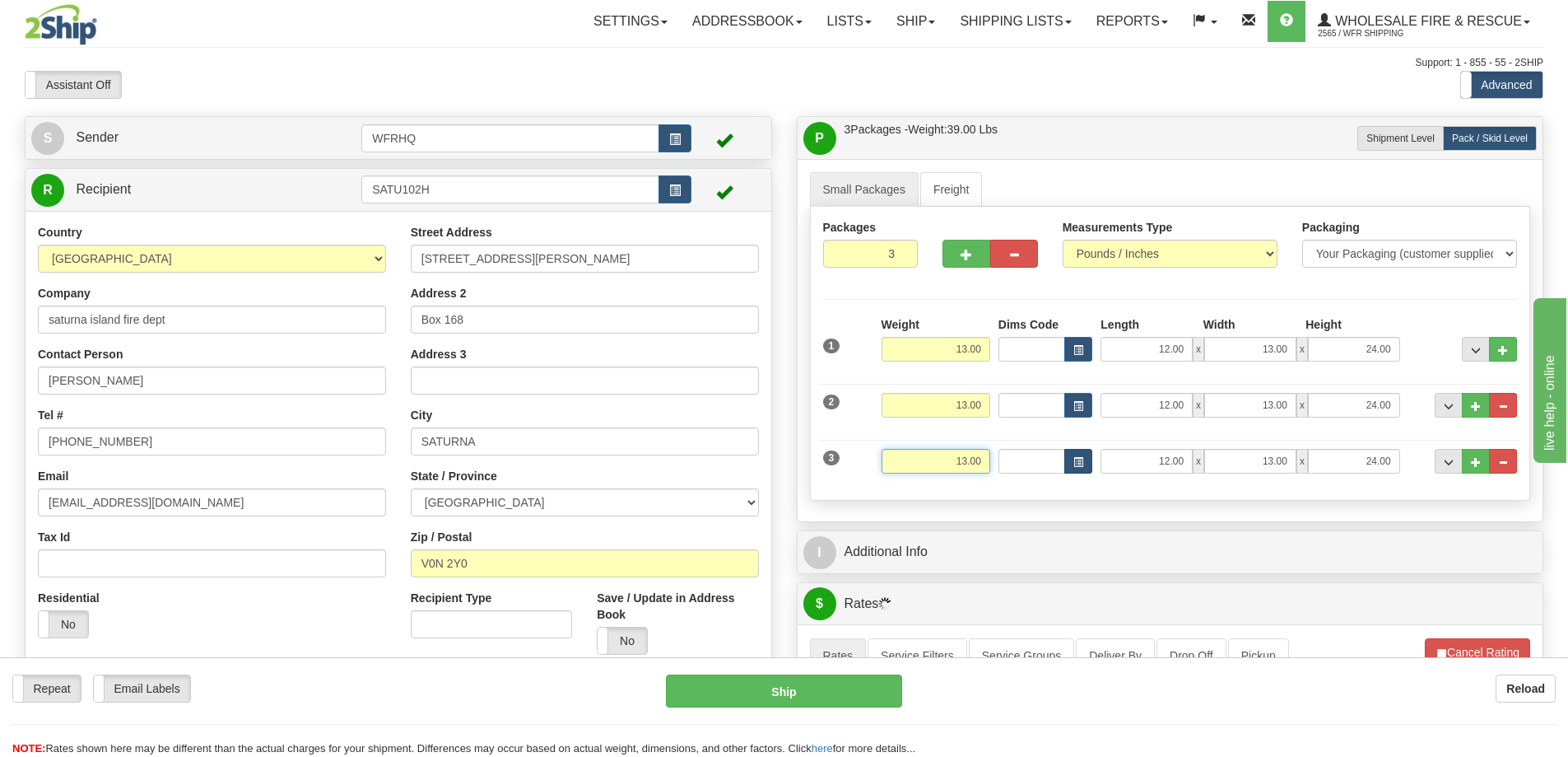
drag, startPoint x: 1051, startPoint y: 461, endPoint x: 1085, endPoint y: 466, distance: 34.4
click at [1085, 466] on div "3 Weight 13.00 Dims Code Length Width Height" at bounding box center [1171, 459] width 703 height 55
type input "1"
type input "13.00"
type input "18.00"
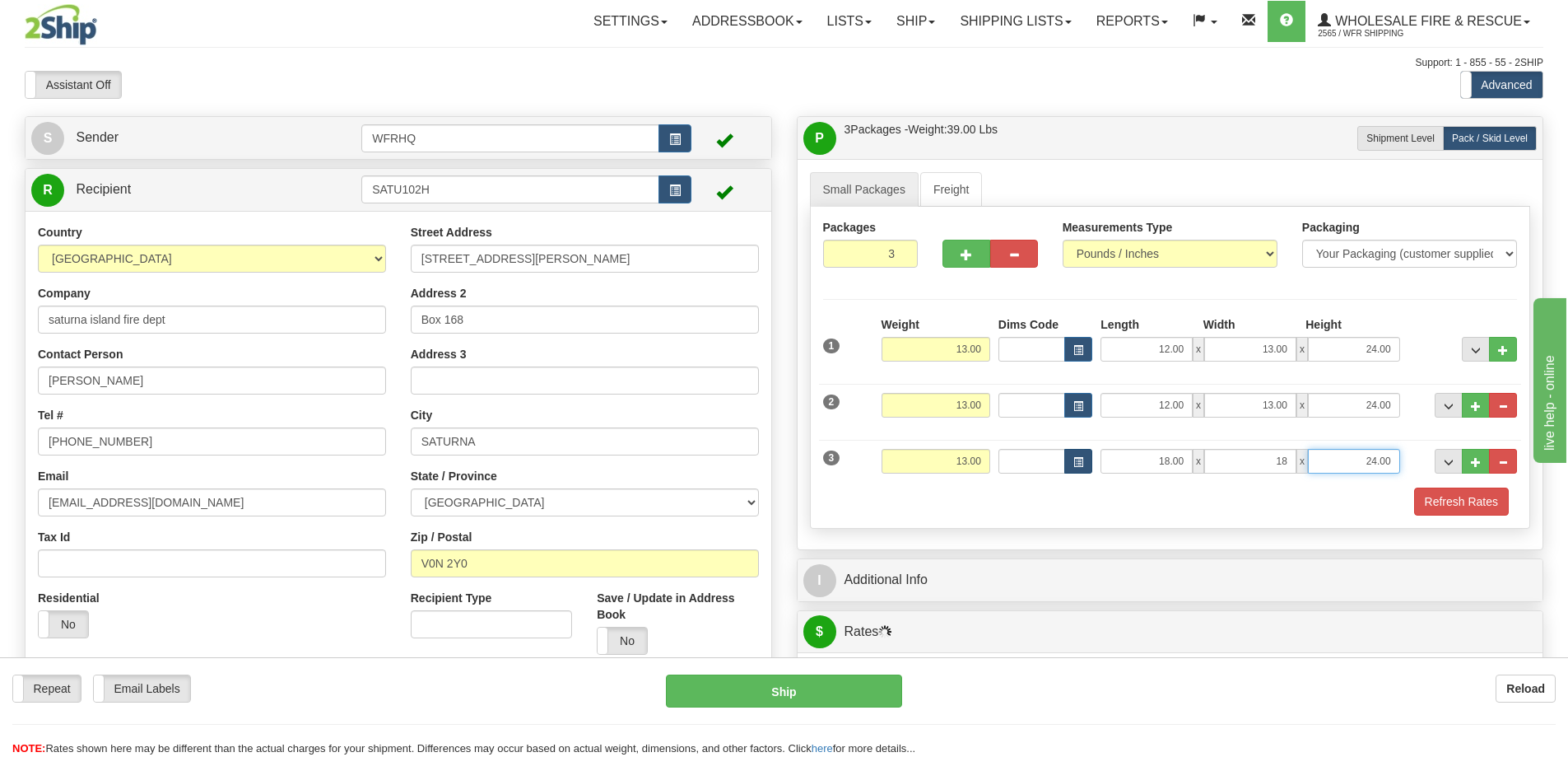
type input "18.00"
type input "7.00"
click at [1426, 486] on div at bounding box center [1171, 486] width 703 height 1
click at [1435, 506] on button "Refresh Rates" at bounding box center [1461, 501] width 95 height 28
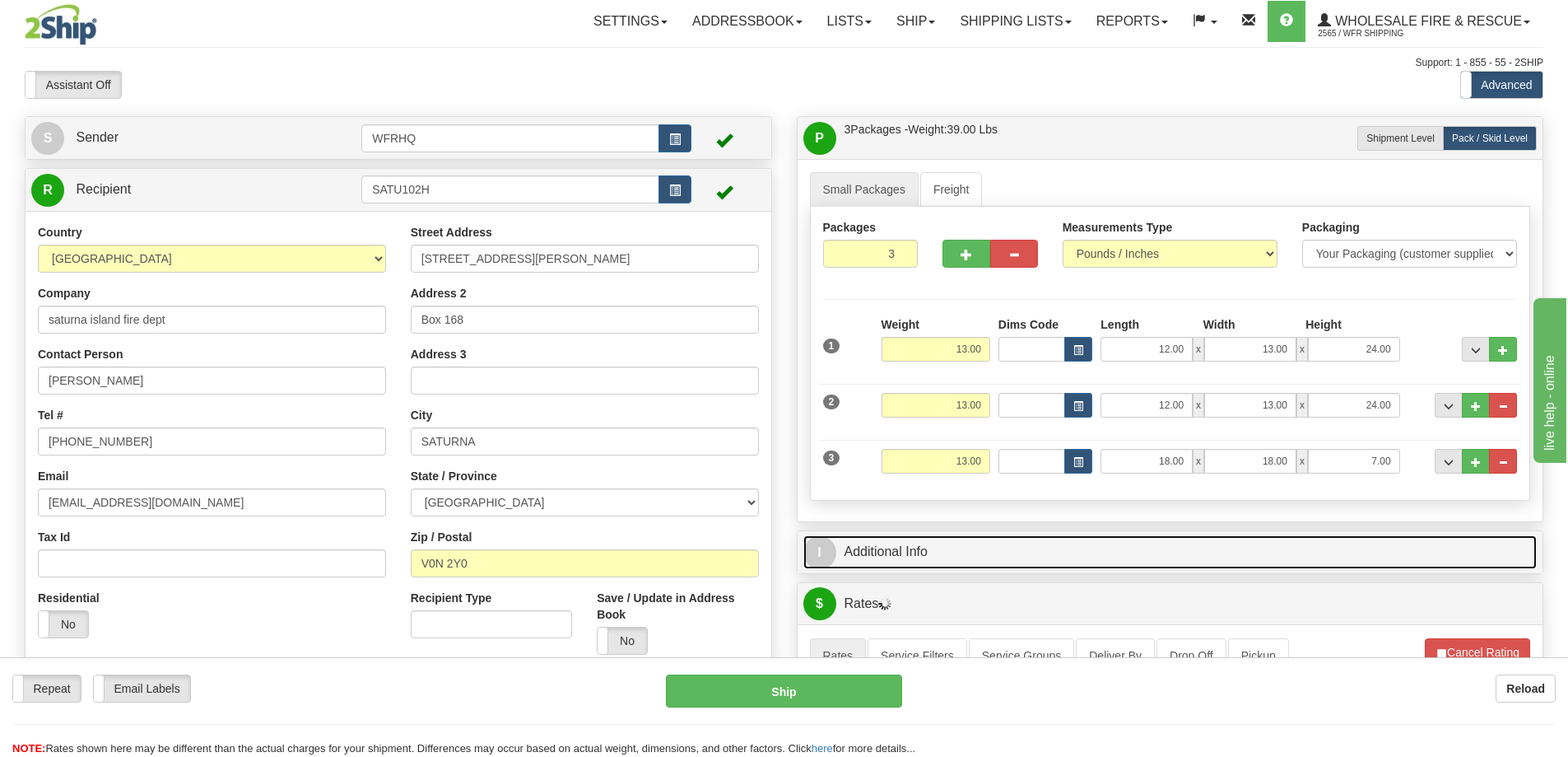
click at [983, 553] on link "I Additional Info" at bounding box center [1171, 552] width 734 height 33
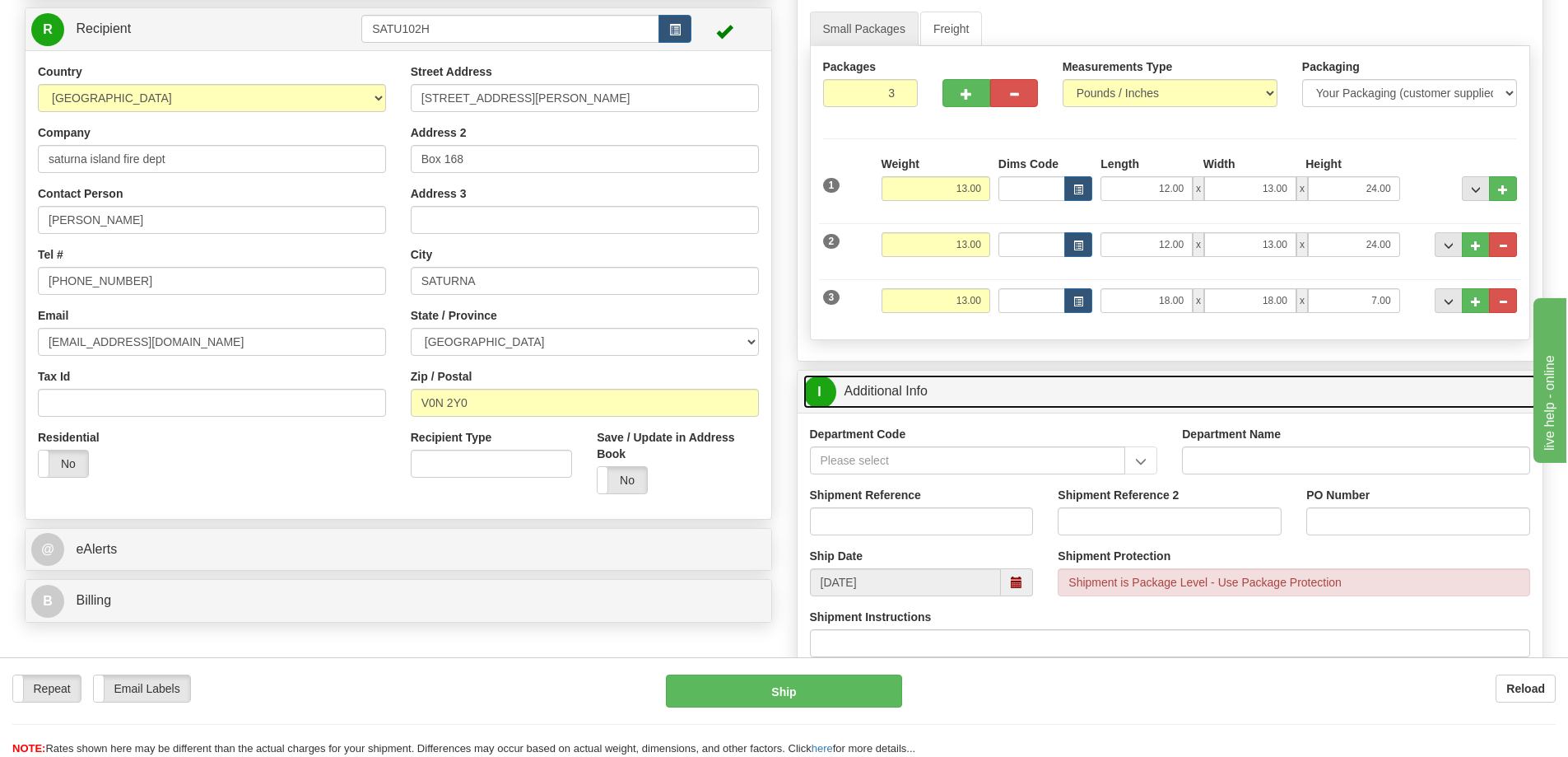
scroll to position [165, 0]
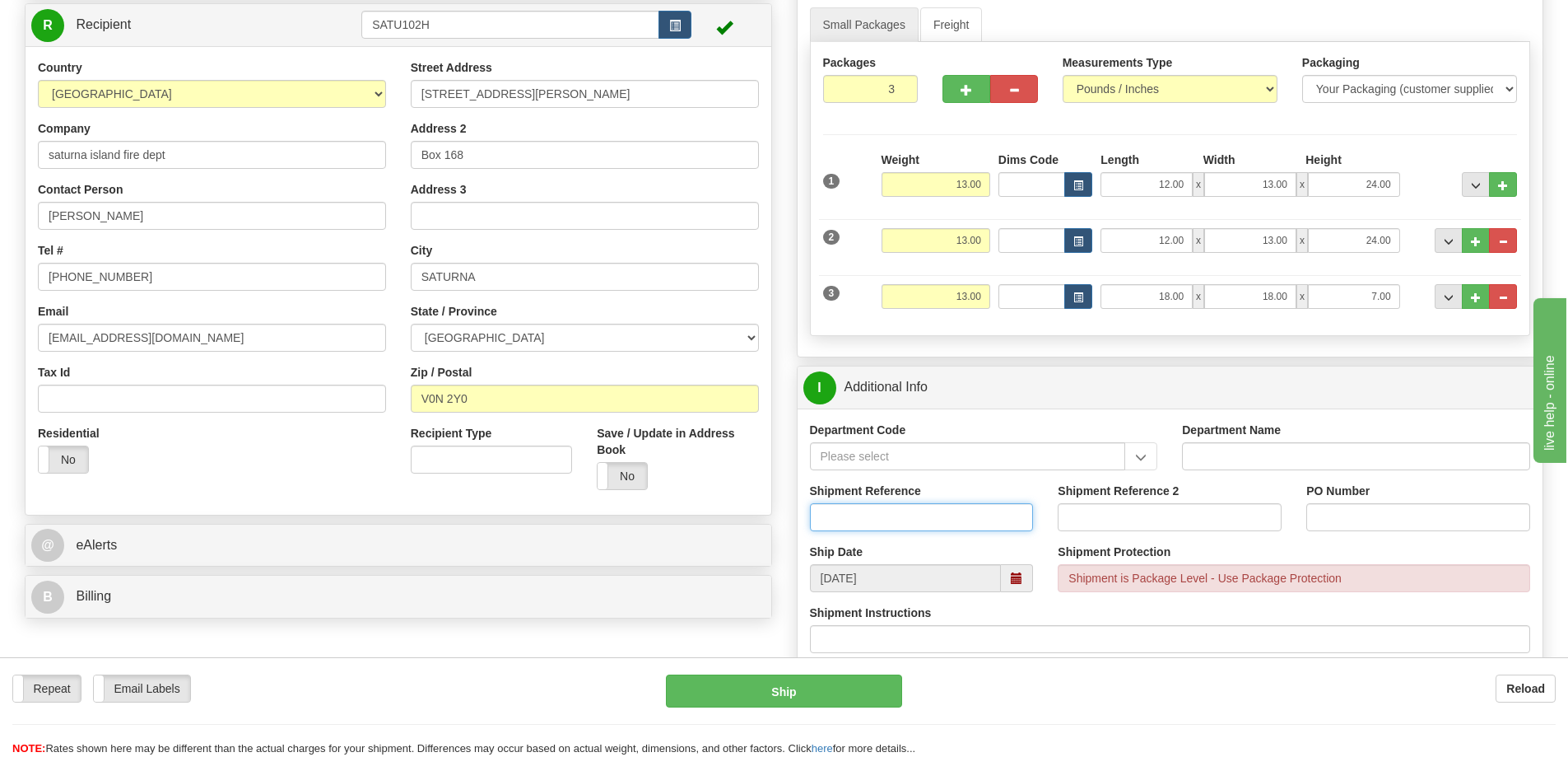
click at [842, 515] on input "Shipment Reference" at bounding box center [922, 517] width 224 height 28
type input "S45369-30829, S45265-30816"
type input "Peter Clark"
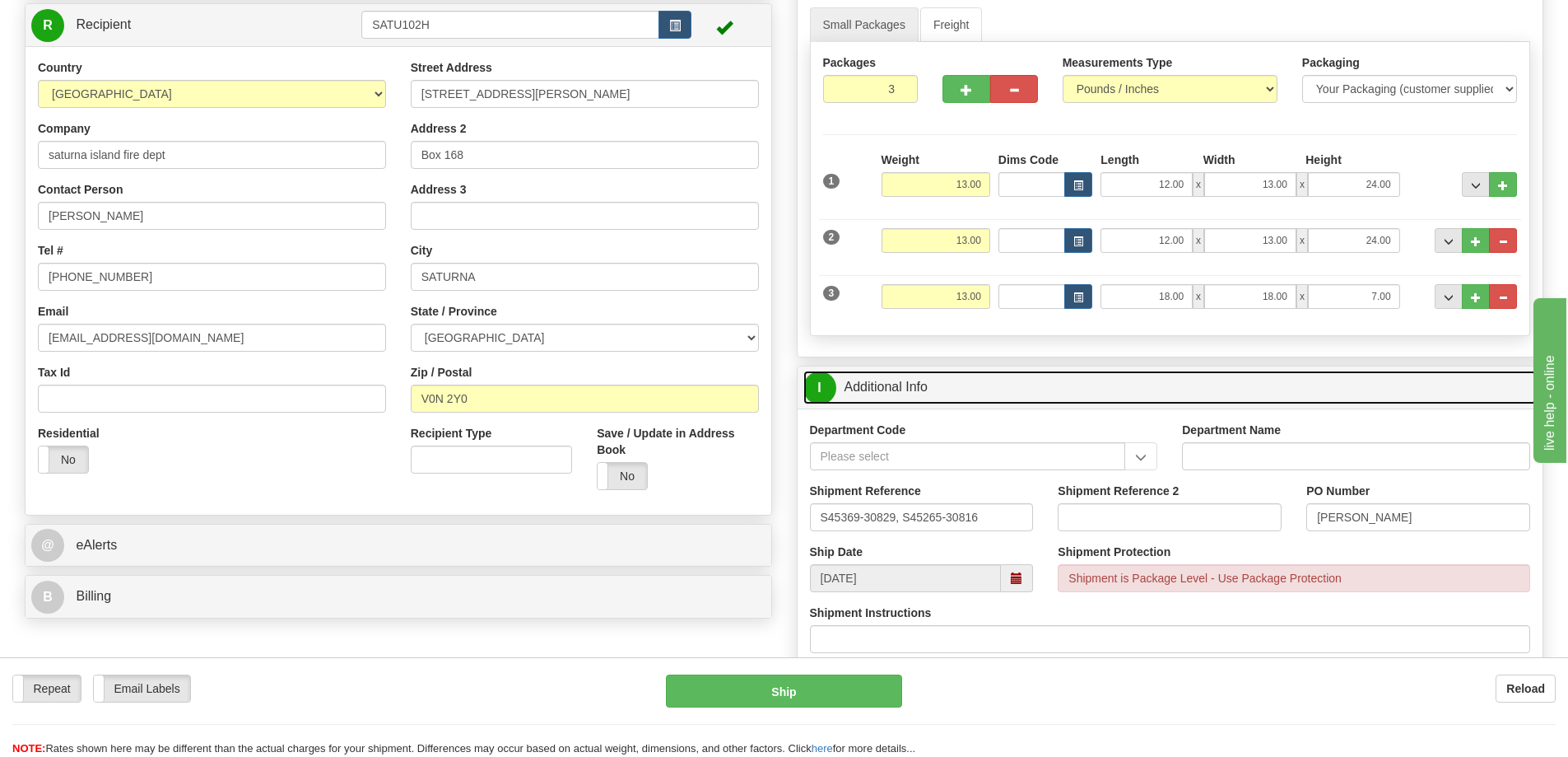
click at [1073, 392] on link "I Additional Info" at bounding box center [1171, 387] width 734 height 33
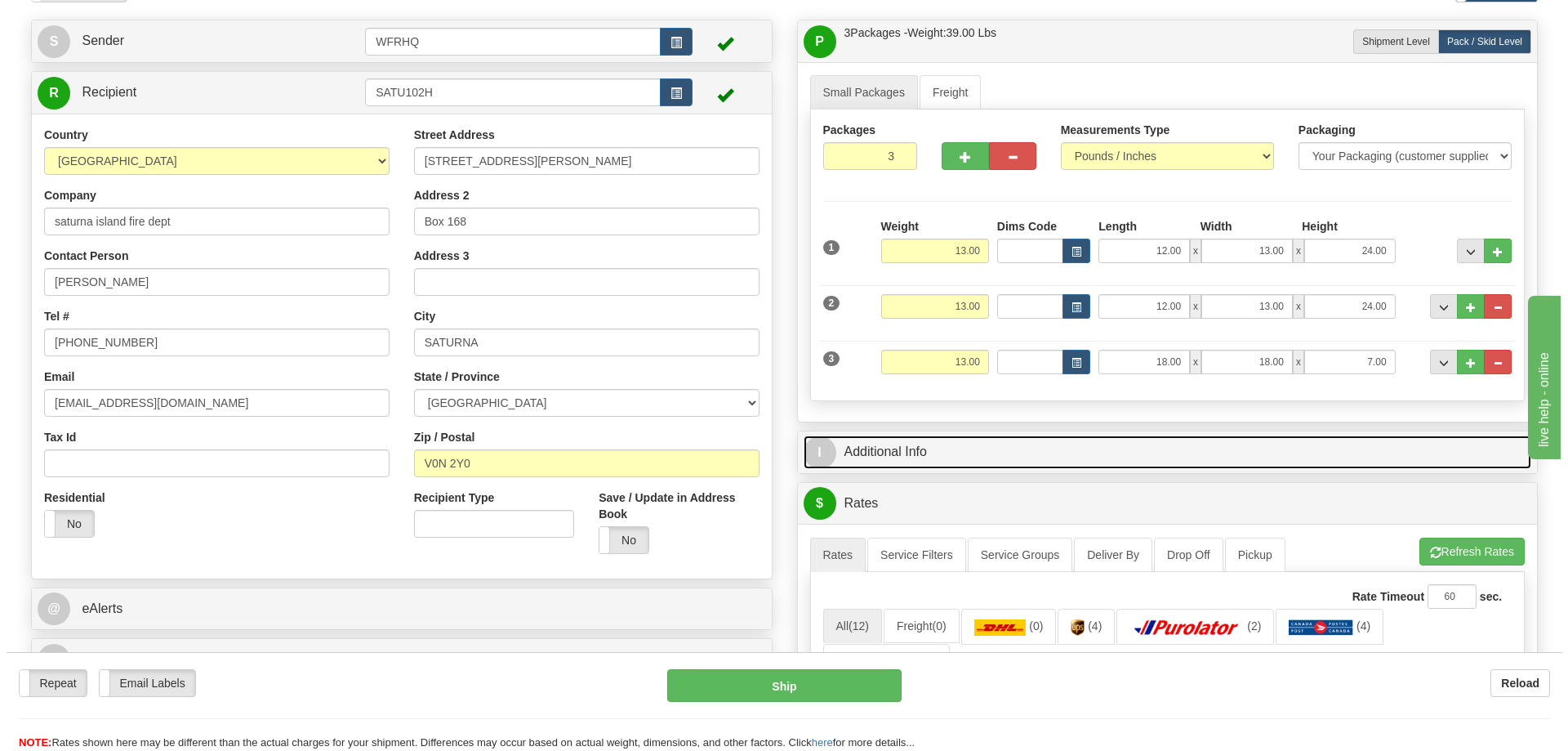
scroll to position [0, 0]
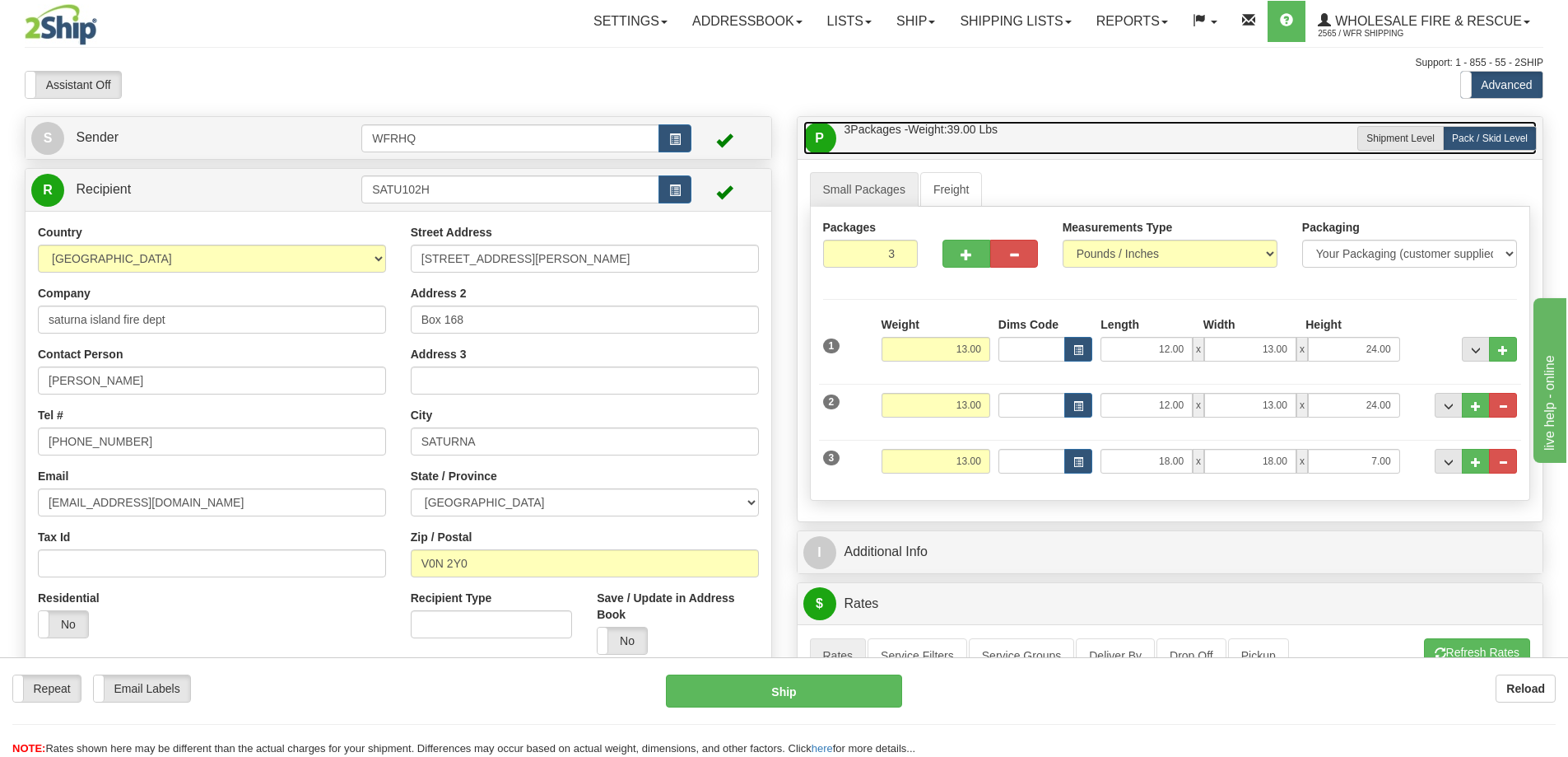
click at [1152, 126] on link "P Packages / Skids 3 Packages - Weight: 39.00 Lbs 1 Skids - Weight: 0.00 Lbs" at bounding box center [1171, 138] width 734 height 33
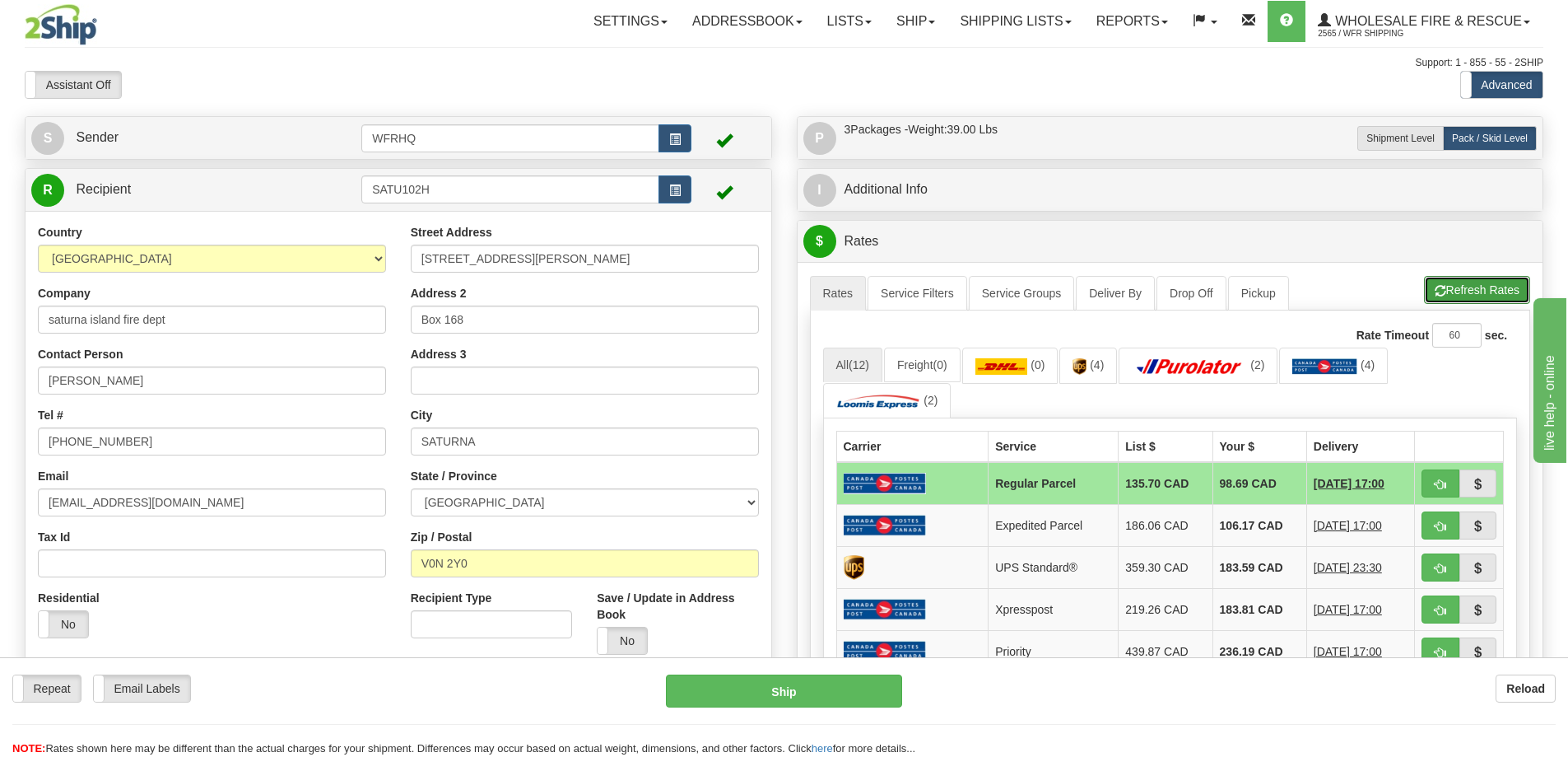
click at [1463, 295] on button "Refresh Rates" at bounding box center [1477, 290] width 106 height 28
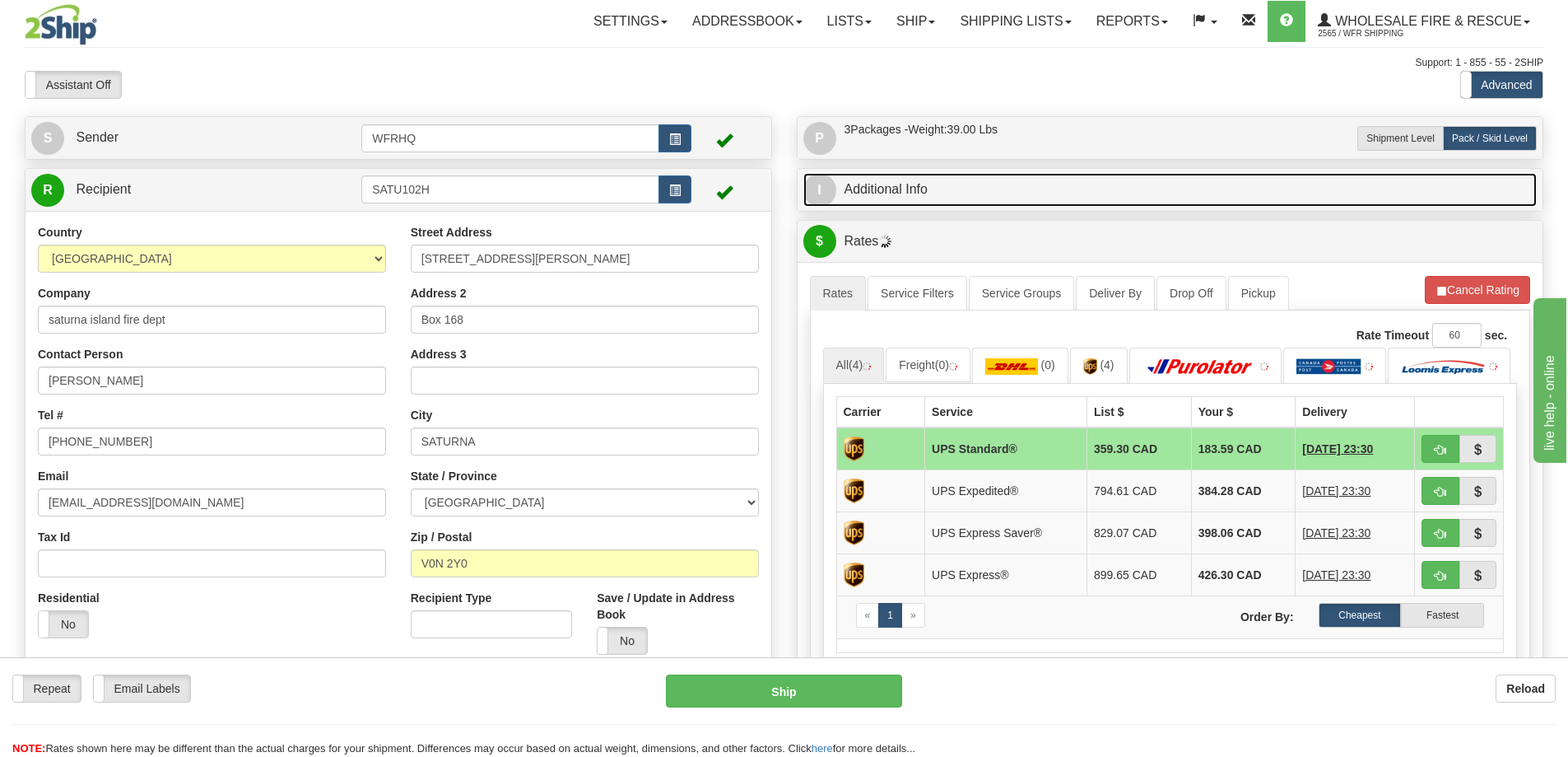
click at [1085, 186] on link "I Additional Info" at bounding box center [1171, 190] width 734 height 33
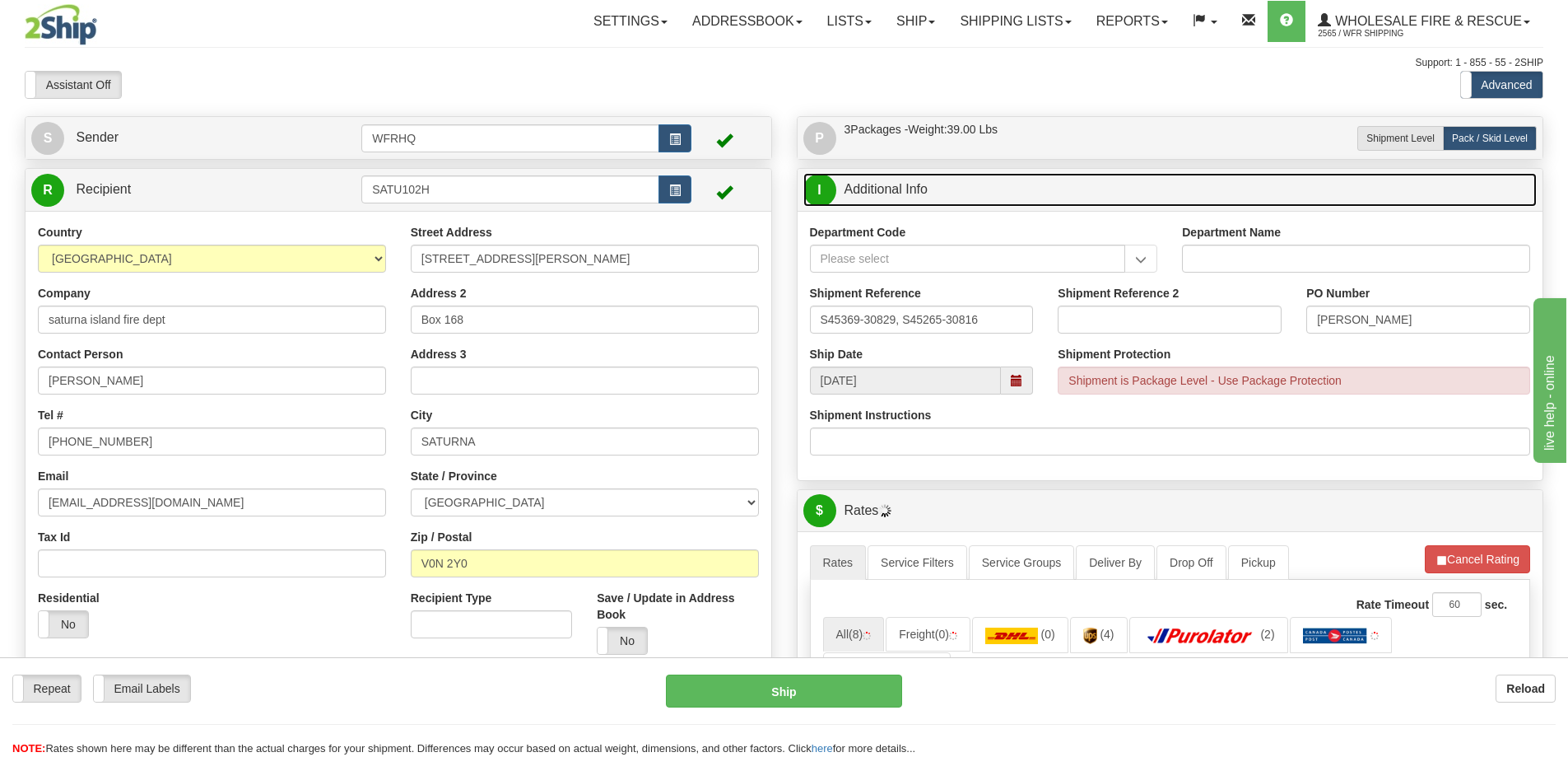
click at [1023, 383] on span at bounding box center [1017, 381] width 12 height 12
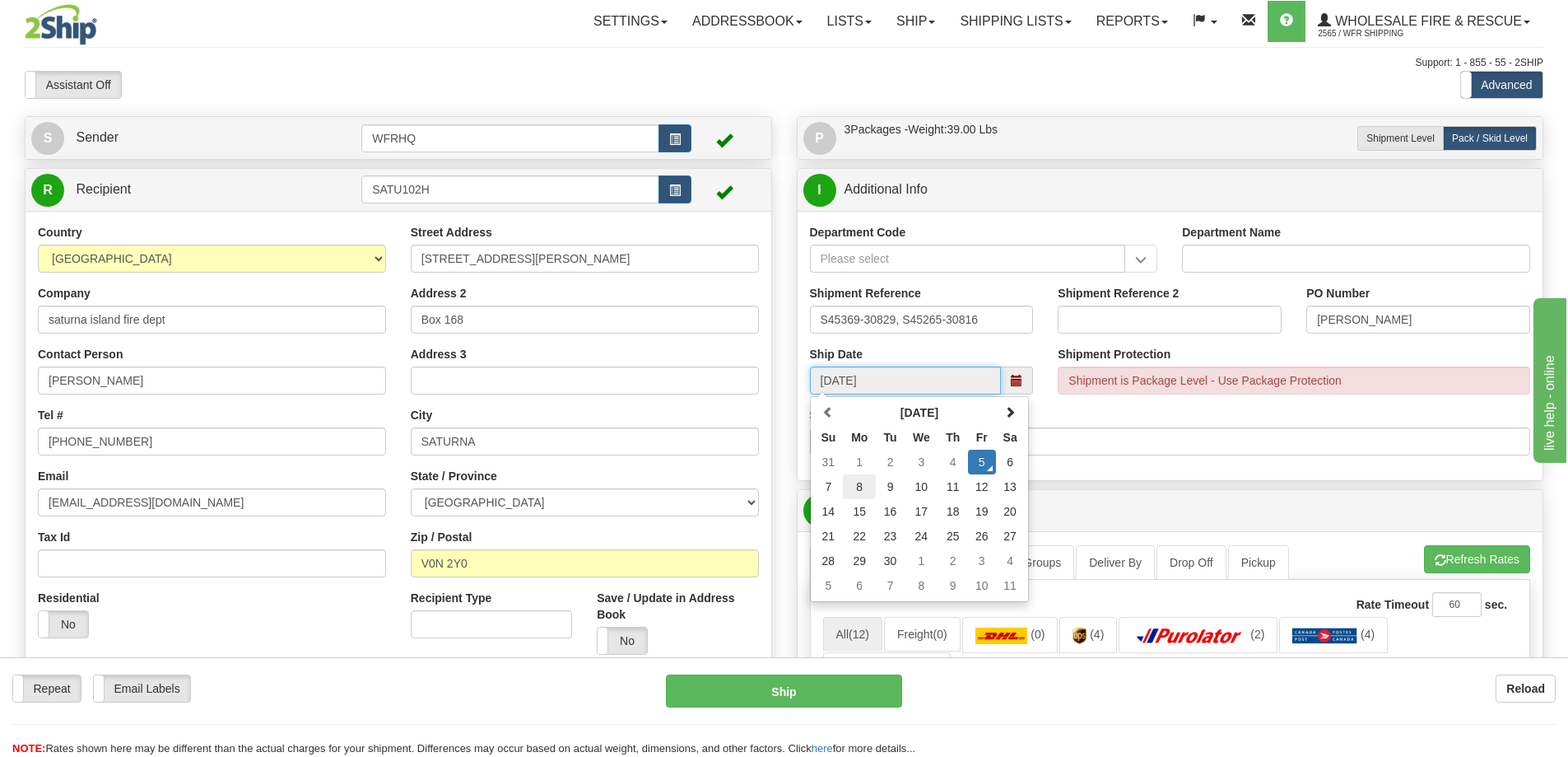
click at [856, 480] on td "8" at bounding box center [859, 486] width 33 height 24
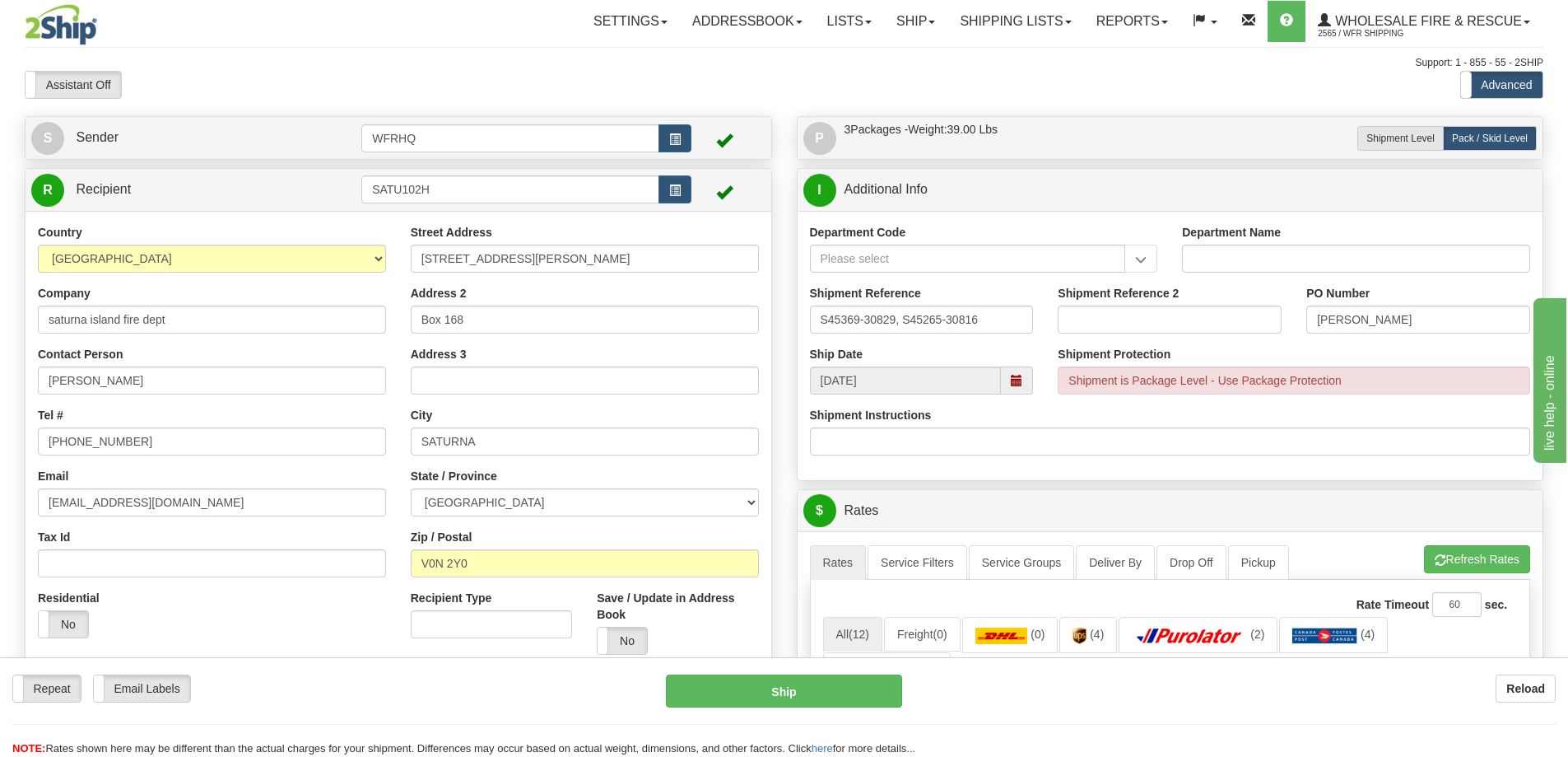
type input "10:00"
type input "09/08/2025"
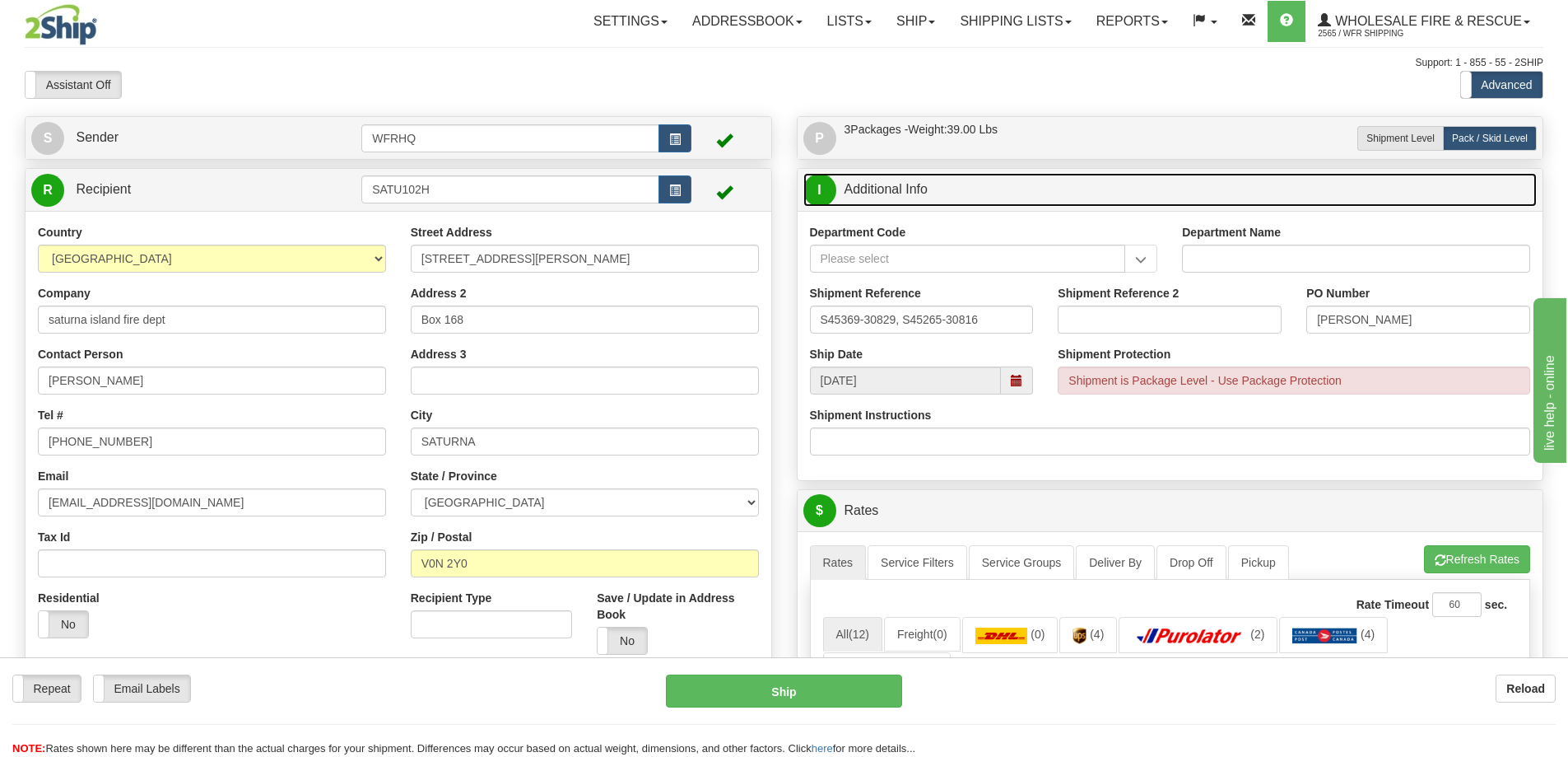
click at [1018, 200] on link "I Additional Info" at bounding box center [1171, 190] width 734 height 33
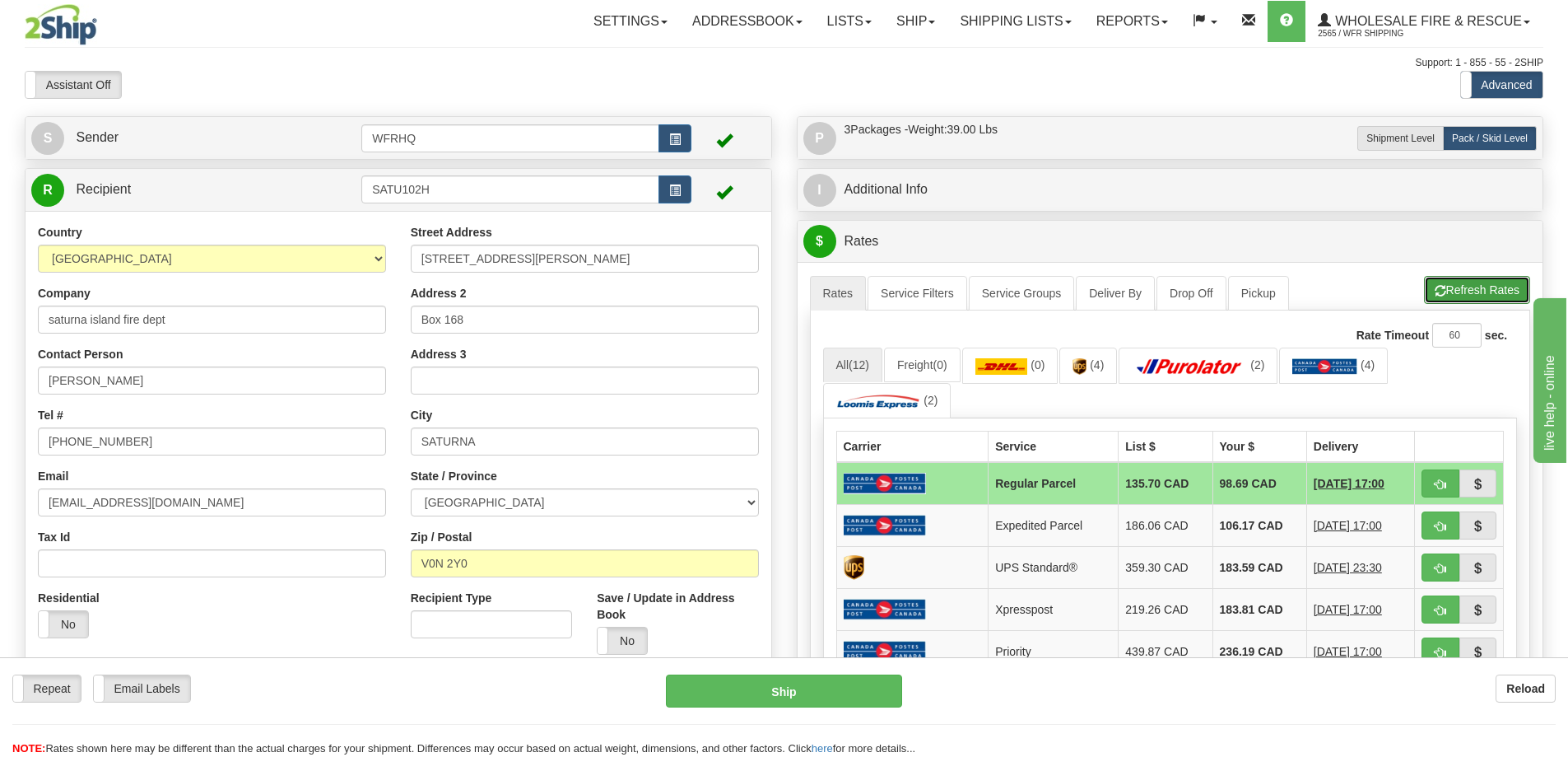
click at [1435, 293] on span "button" at bounding box center [1441, 291] width 12 height 11
click at [1432, 486] on button "button" at bounding box center [1441, 483] width 38 height 28
type input "DOM.RP"
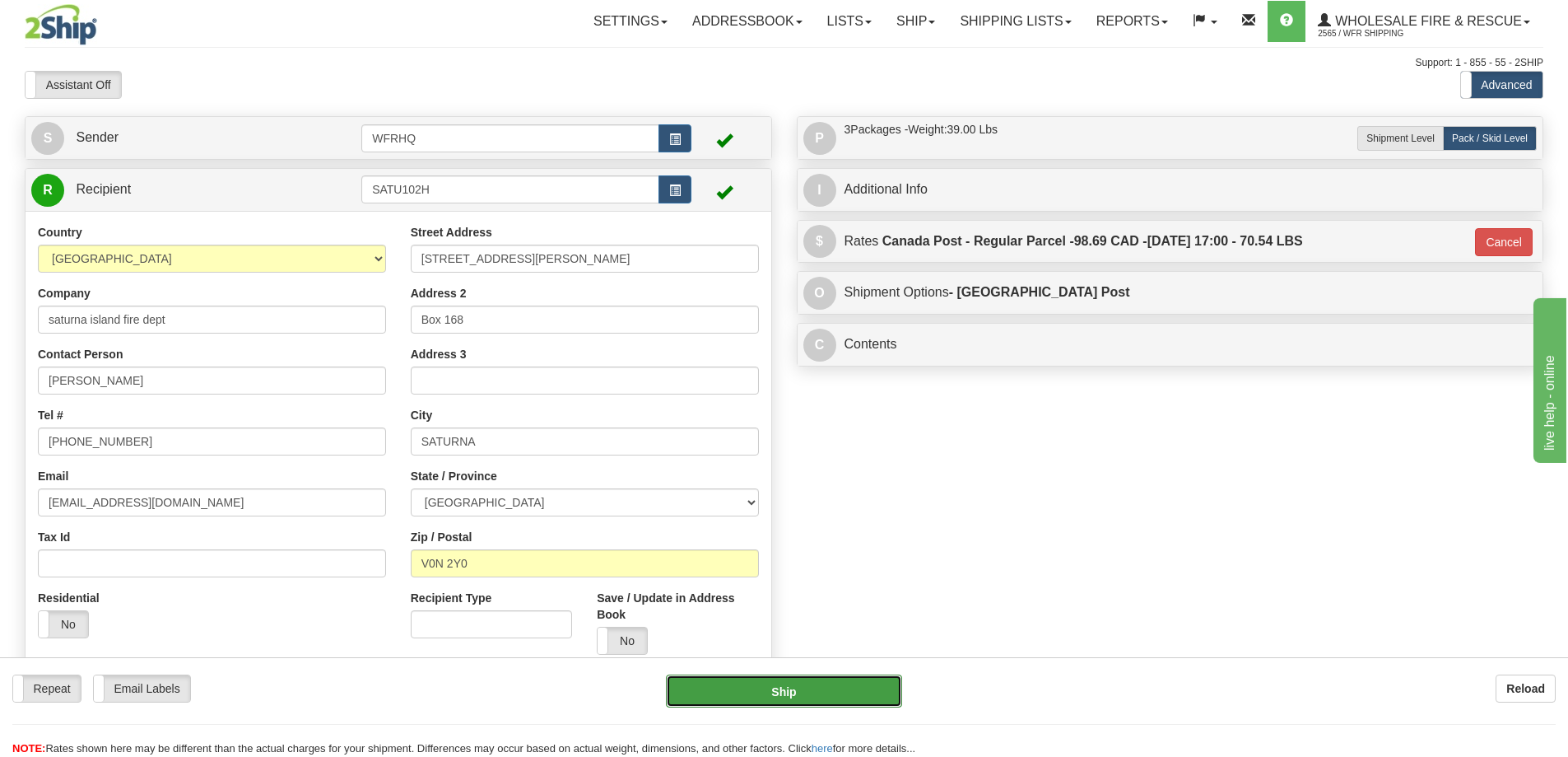
click at [837, 689] on button "Ship" at bounding box center [783, 691] width 236 height 33
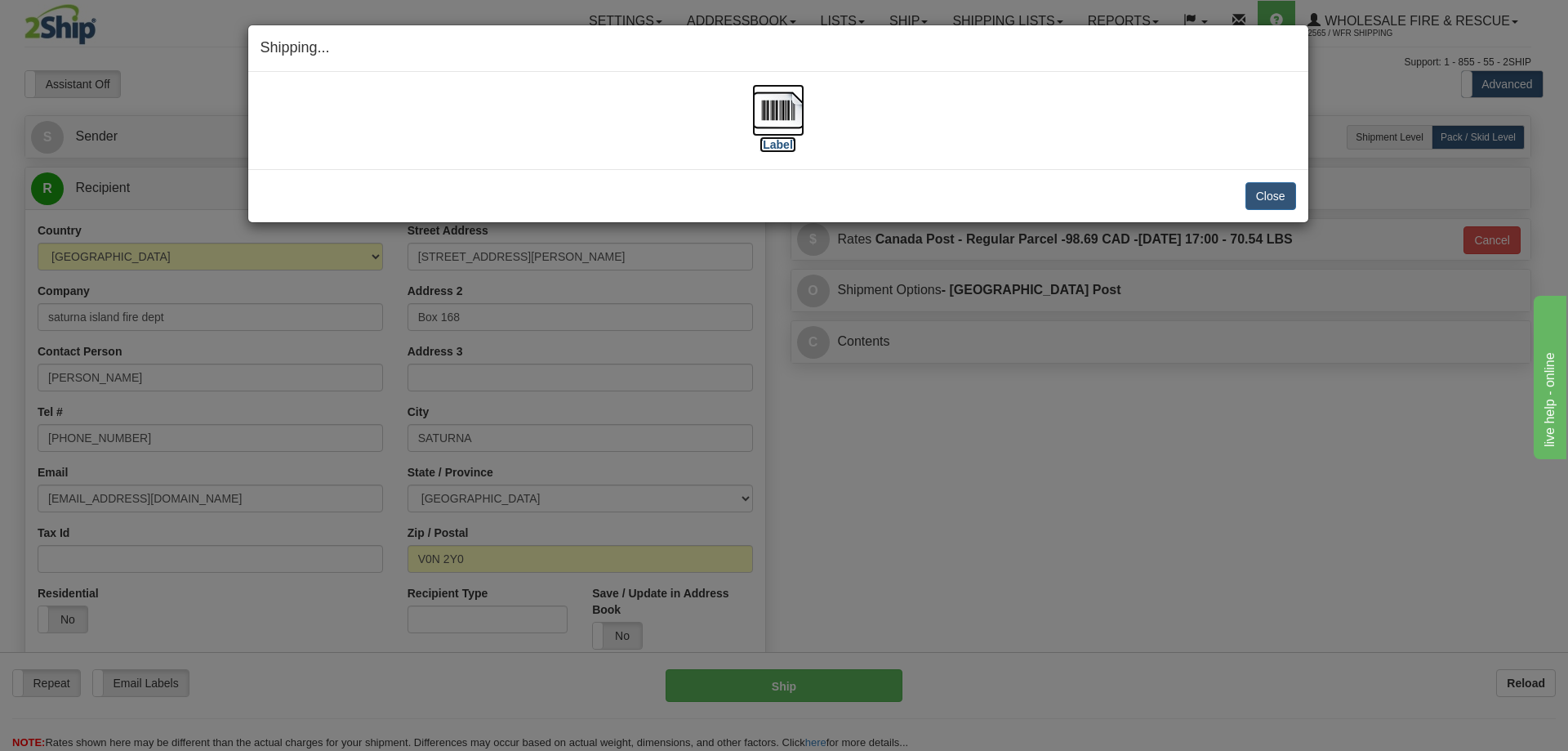
click at [782, 116] on img at bounding box center [779, 111] width 52 height 52
click at [1282, 198] on button "Close" at bounding box center [1271, 196] width 50 height 28
